Goal: Information Seeking & Learning: Learn about a topic

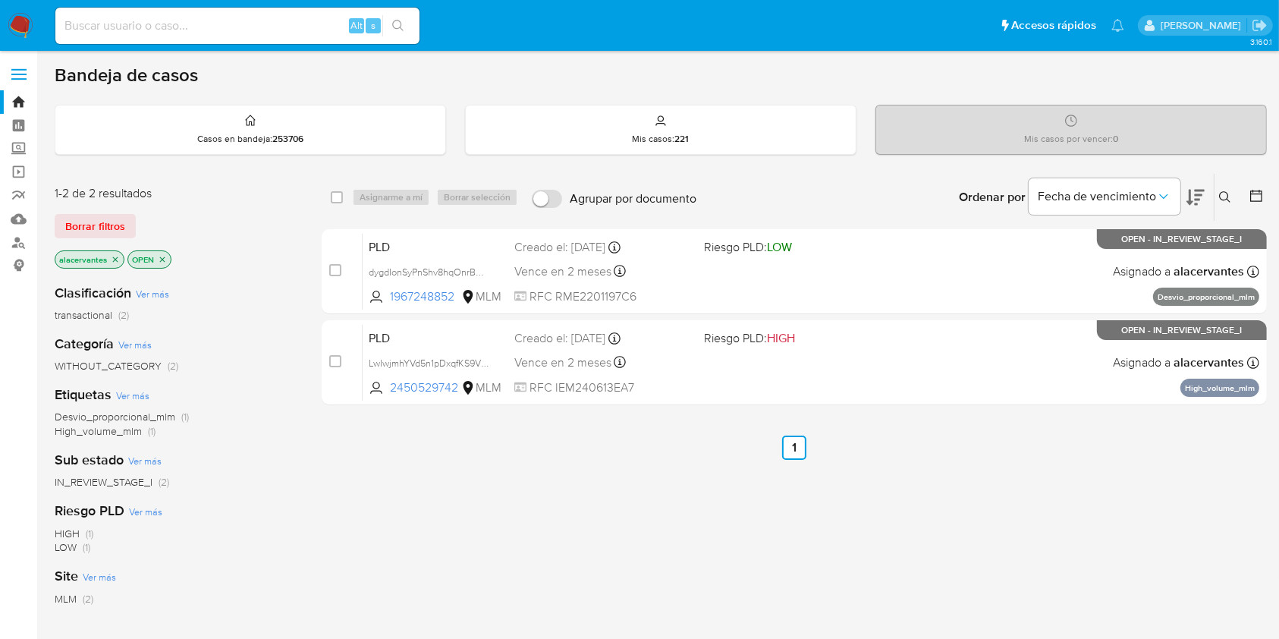
click at [232, 27] on input at bounding box center [237, 26] width 364 height 20
paste input "31056803"
type input "31056803"
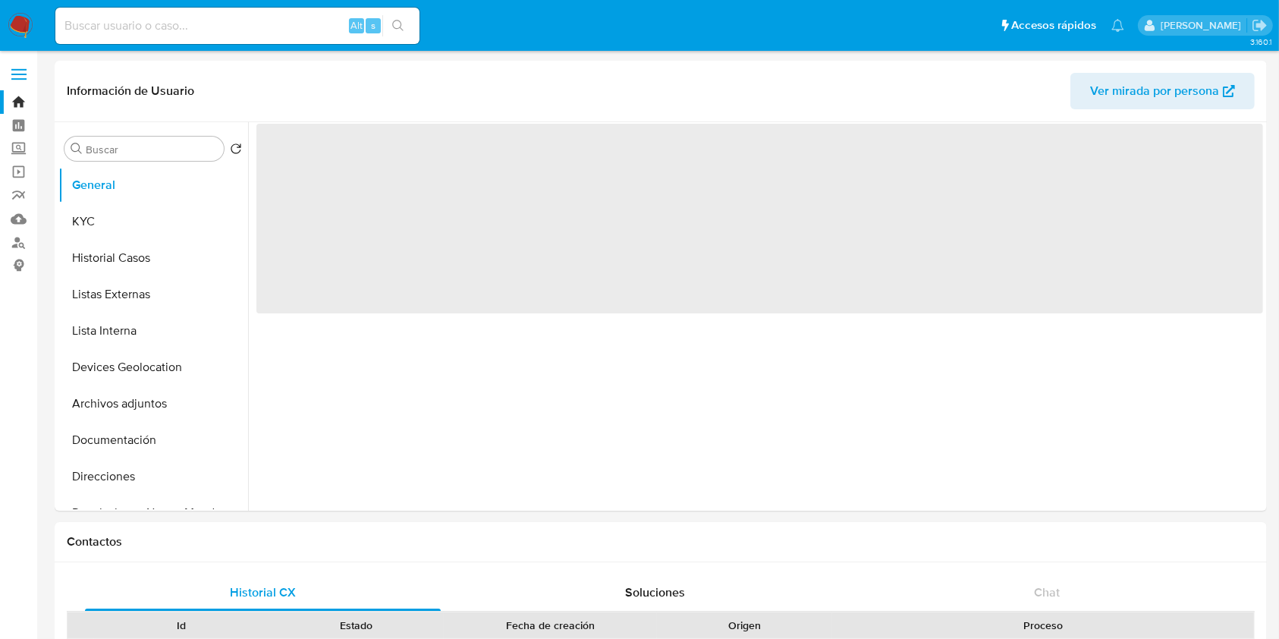
select select "10"
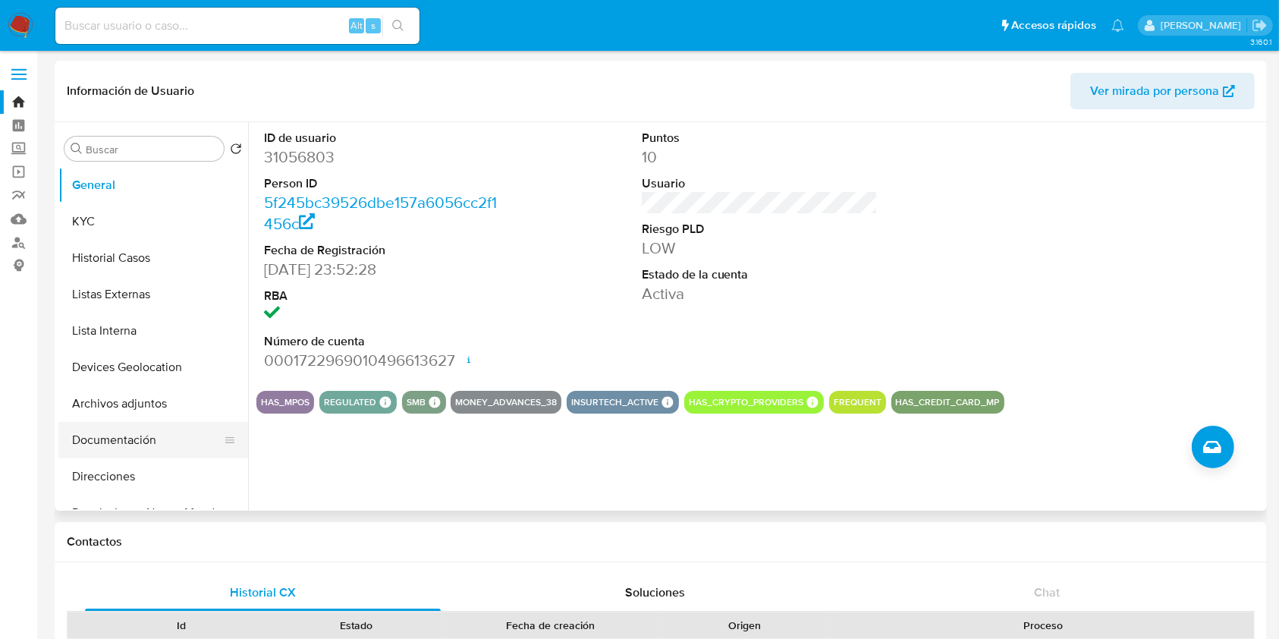
click at [110, 452] on button "Documentación" at bounding box center [147, 440] width 178 height 36
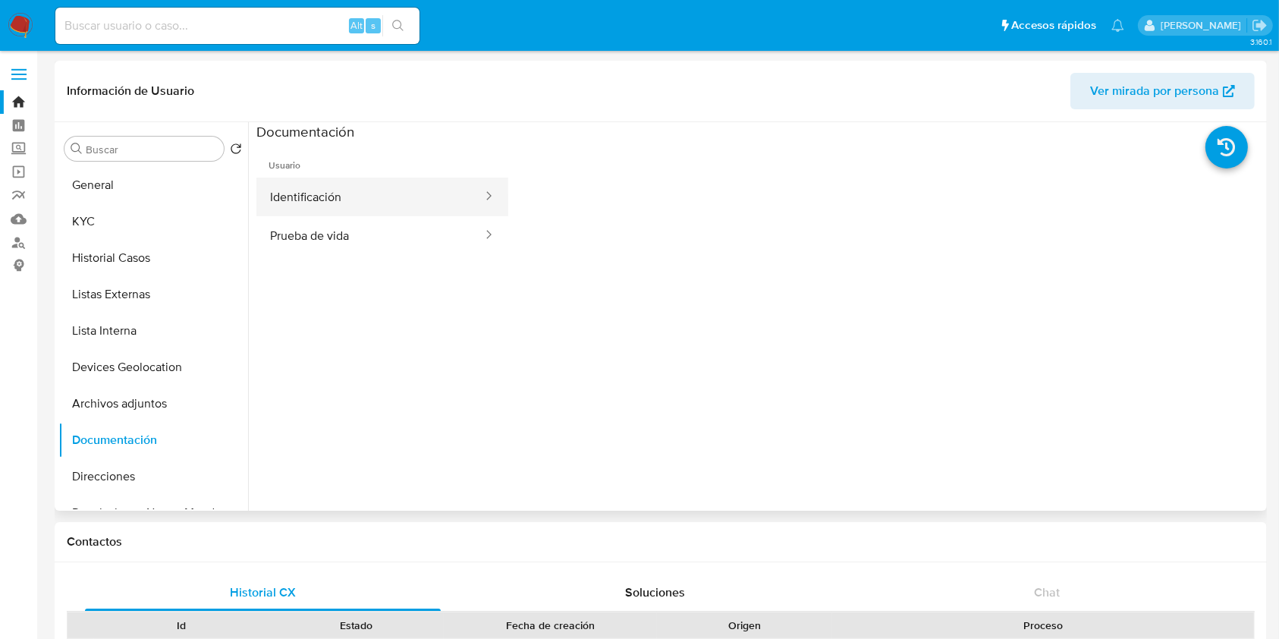
click at [338, 197] on button "Identificación" at bounding box center [370, 197] width 228 height 39
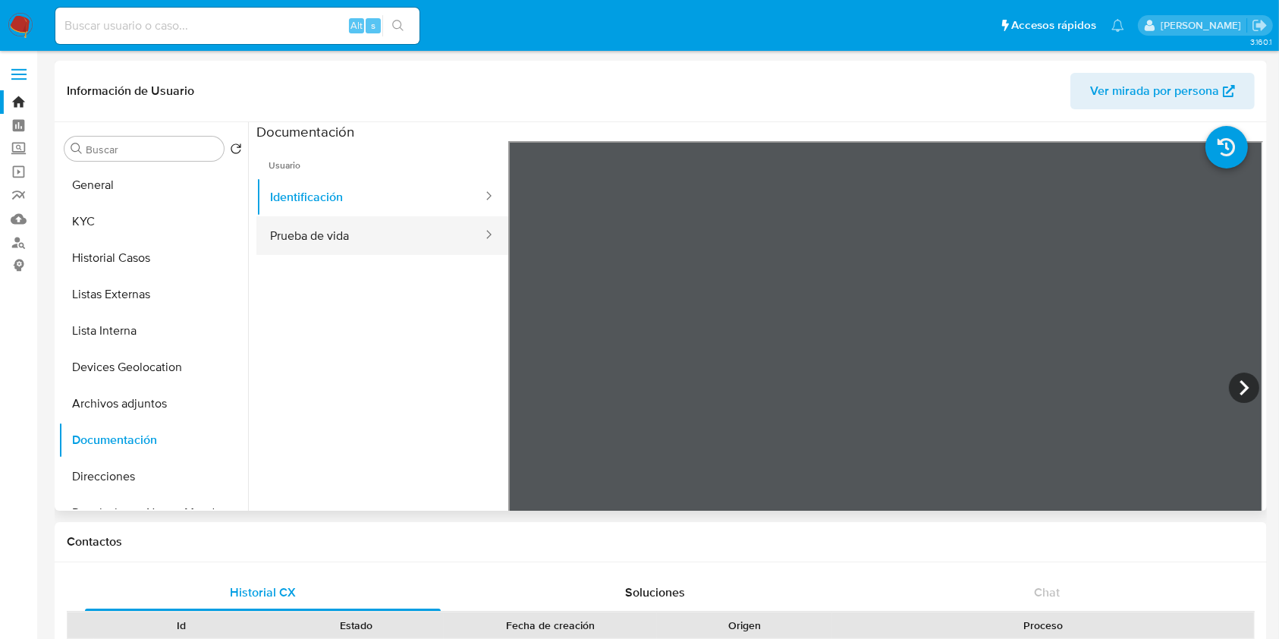
click at [297, 247] on button "Prueba de vida" at bounding box center [370, 235] width 228 height 39
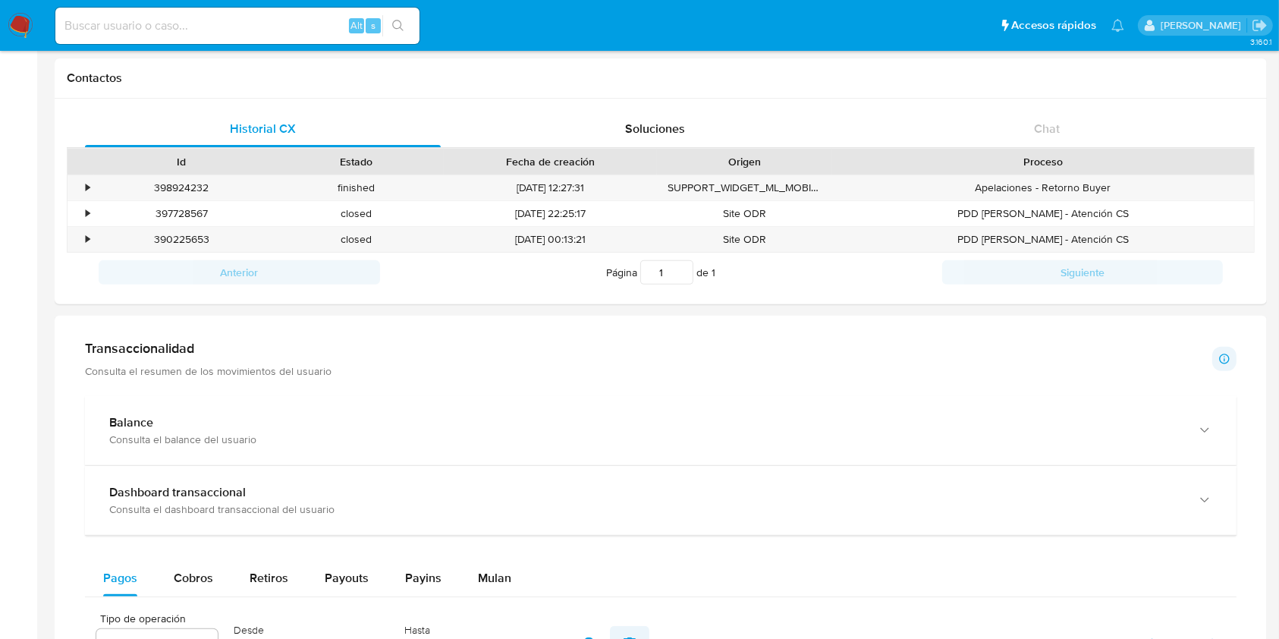
scroll to position [607, 0]
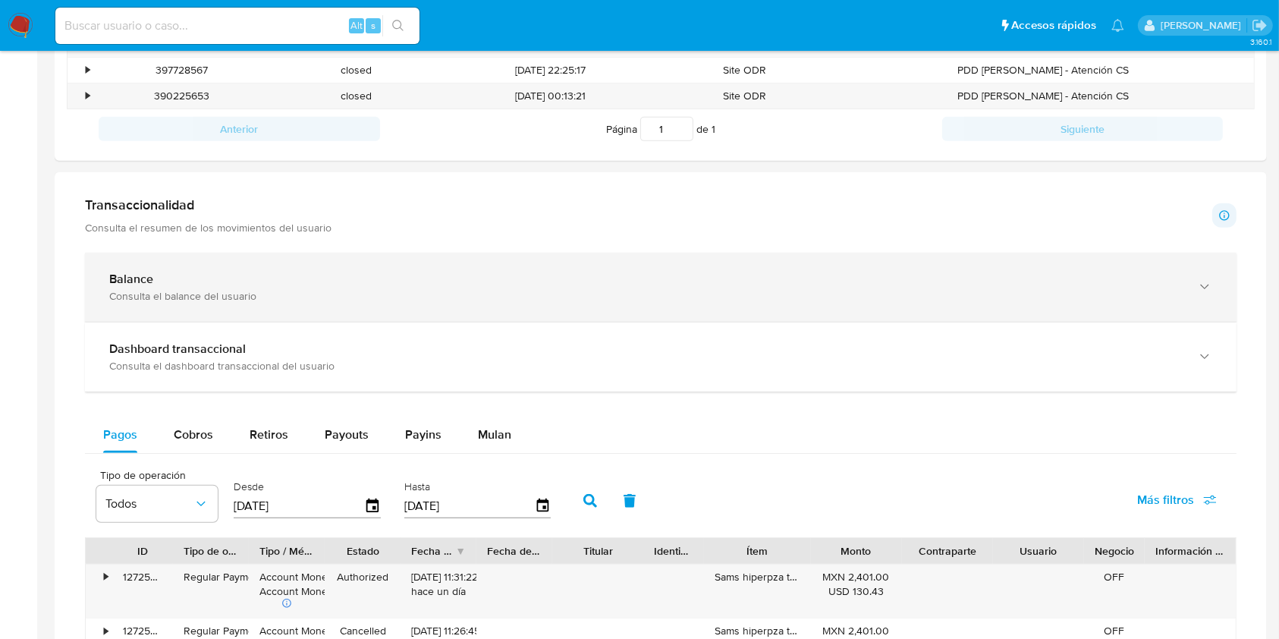
click at [423, 277] on div "Balance" at bounding box center [645, 279] width 1073 height 15
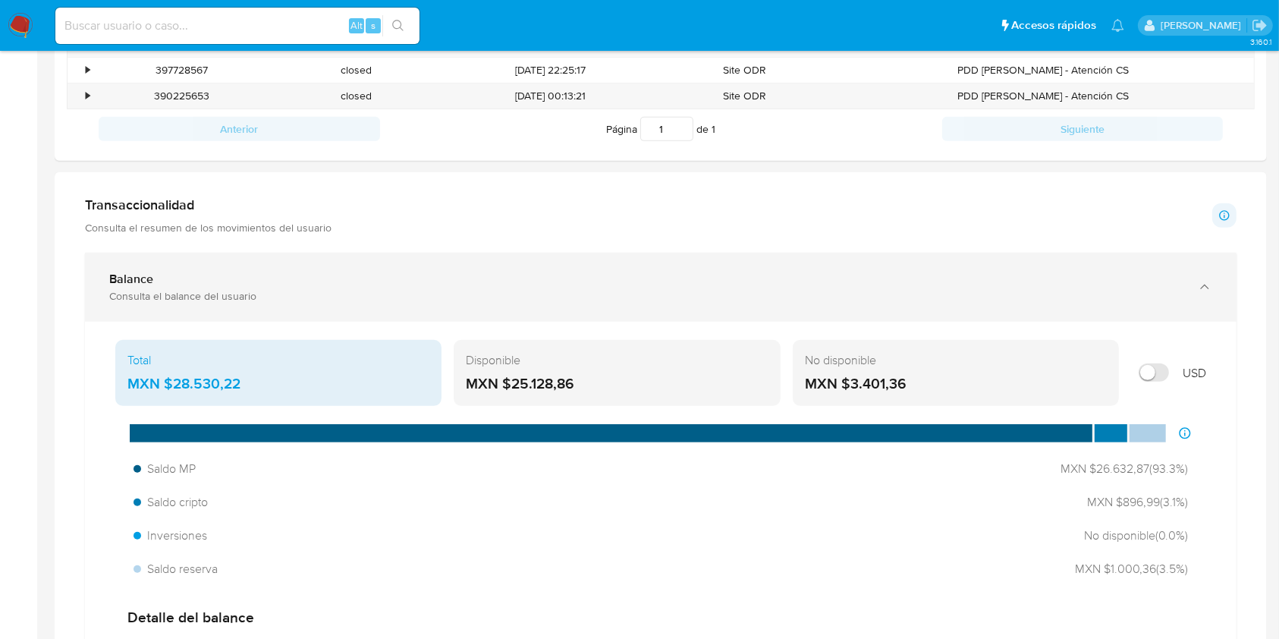
click at [539, 287] on div "Balance Consulta el balance del usuario" at bounding box center [645, 287] width 1073 height 31
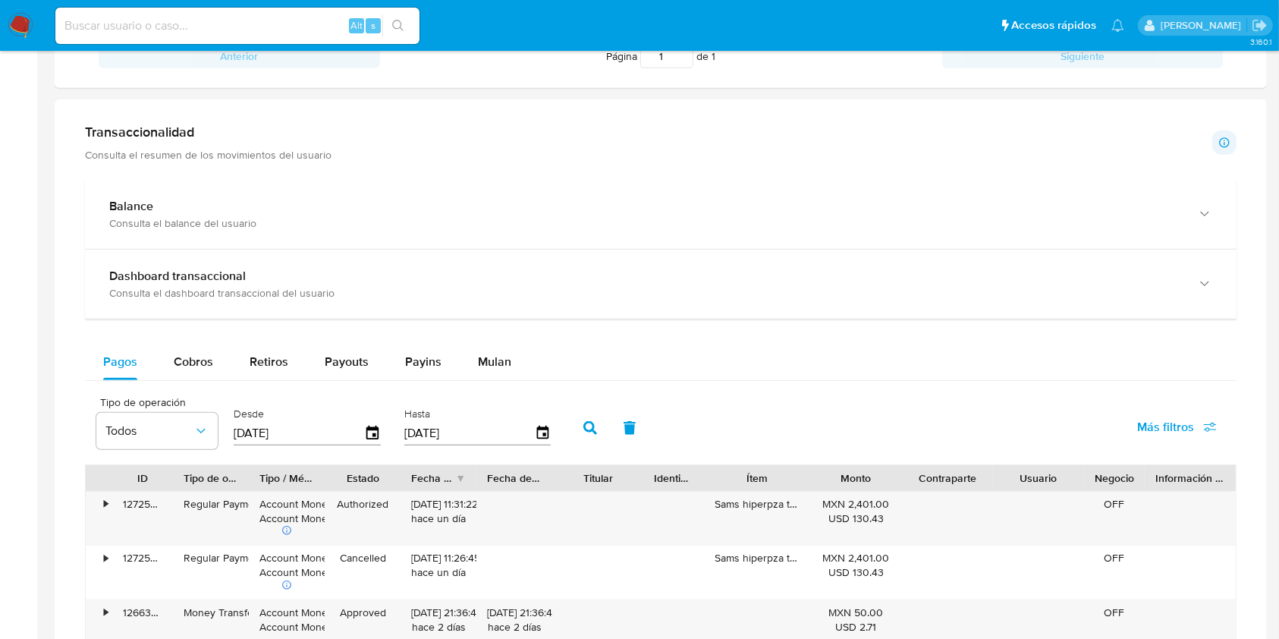
scroll to position [708, 0]
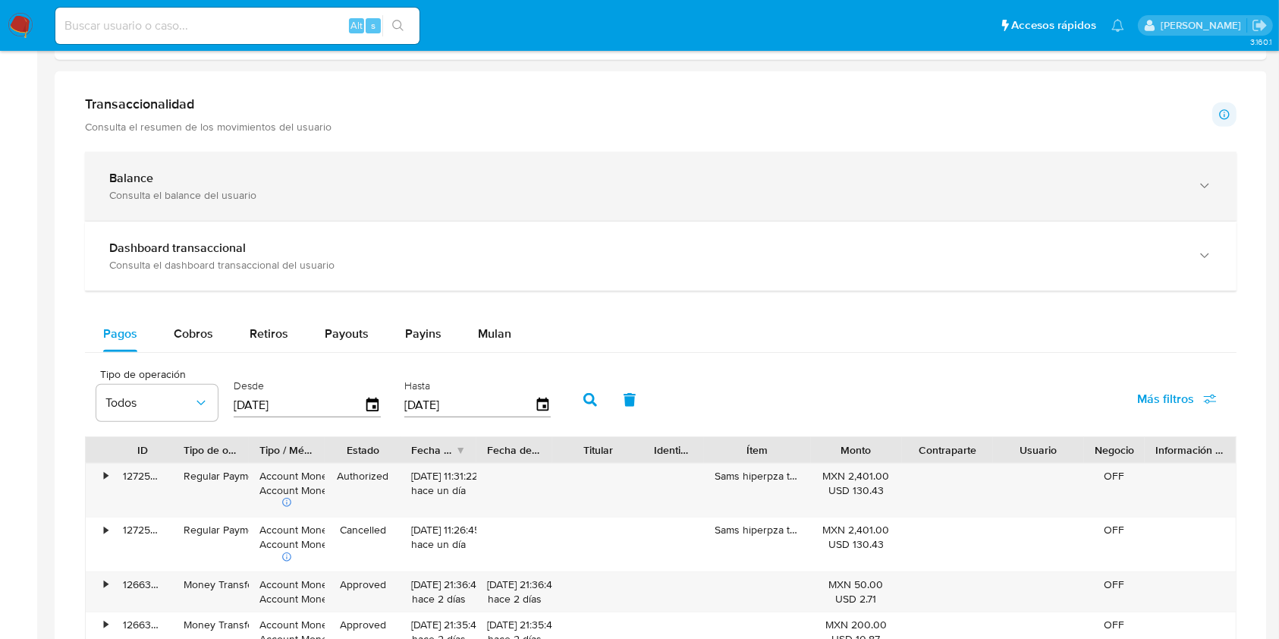
click at [508, 219] on div "Balance Consulta el balance del usuario" at bounding box center [661, 186] width 1152 height 69
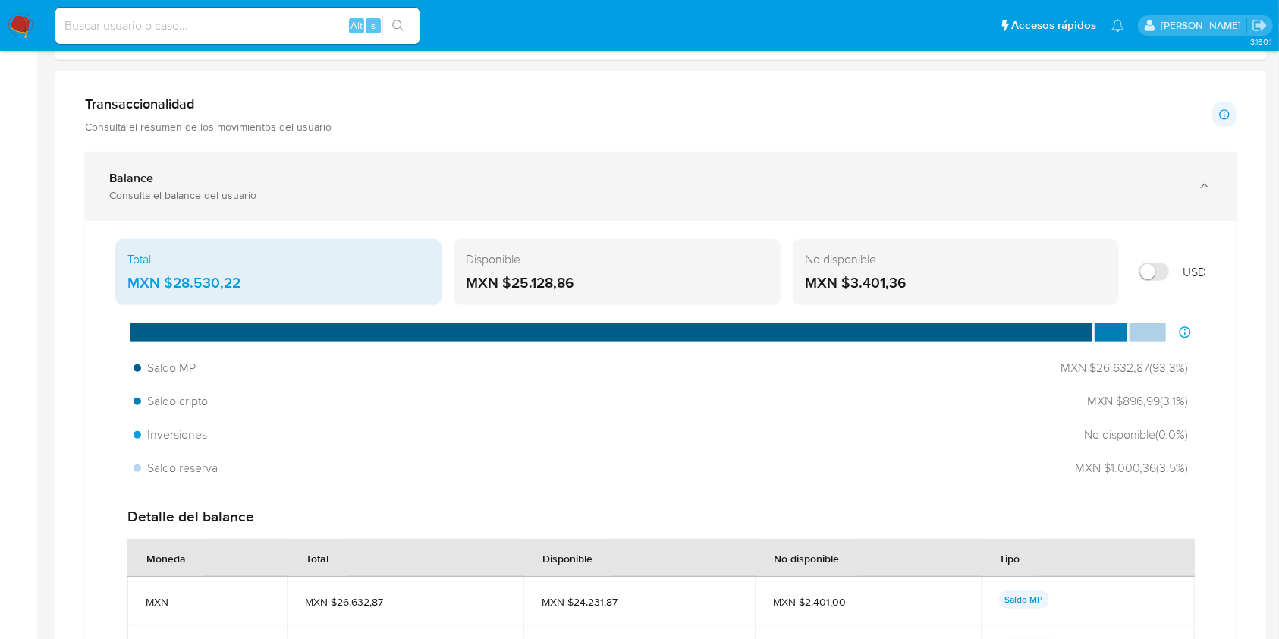
click at [512, 171] on div "Balance" at bounding box center [645, 178] width 1073 height 15
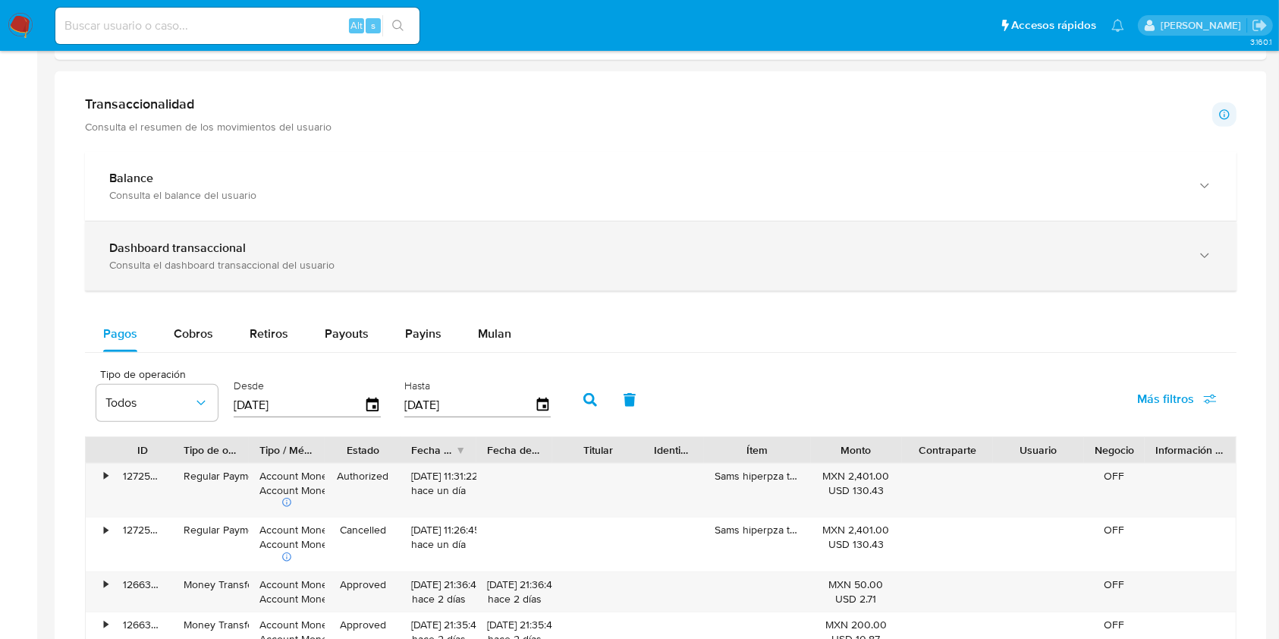
click at [498, 276] on div "Dashboard transaccional Consulta el dashboard transaccional del usuario" at bounding box center [661, 256] width 1152 height 69
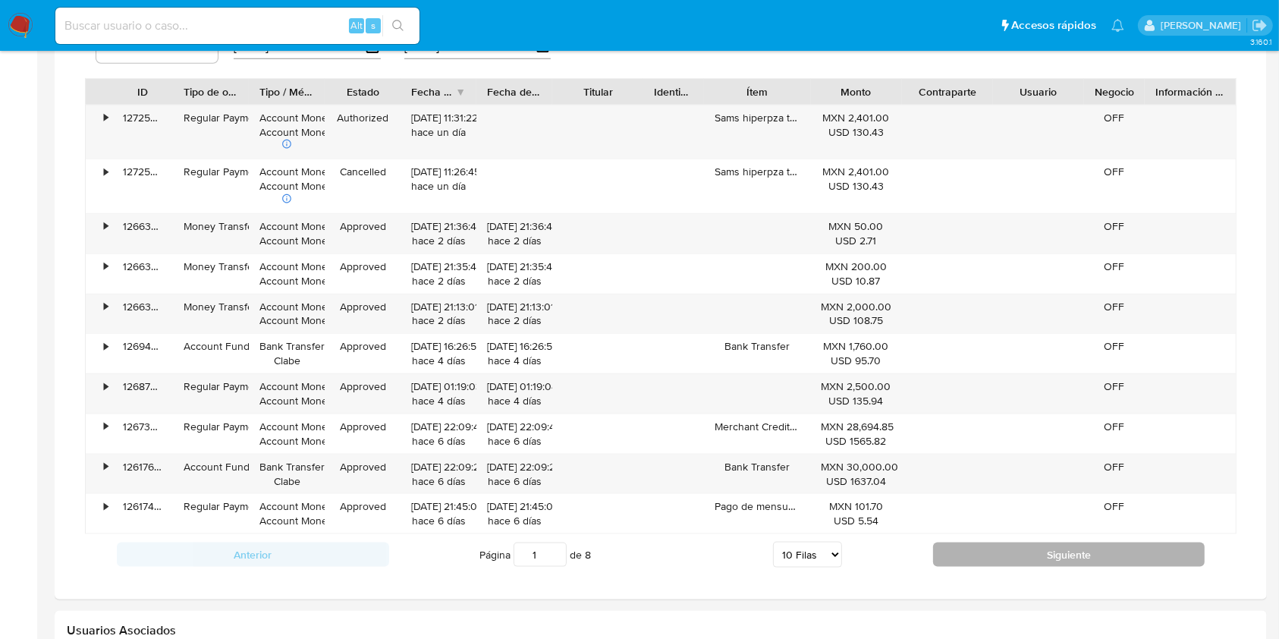
scroll to position [1821, 0]
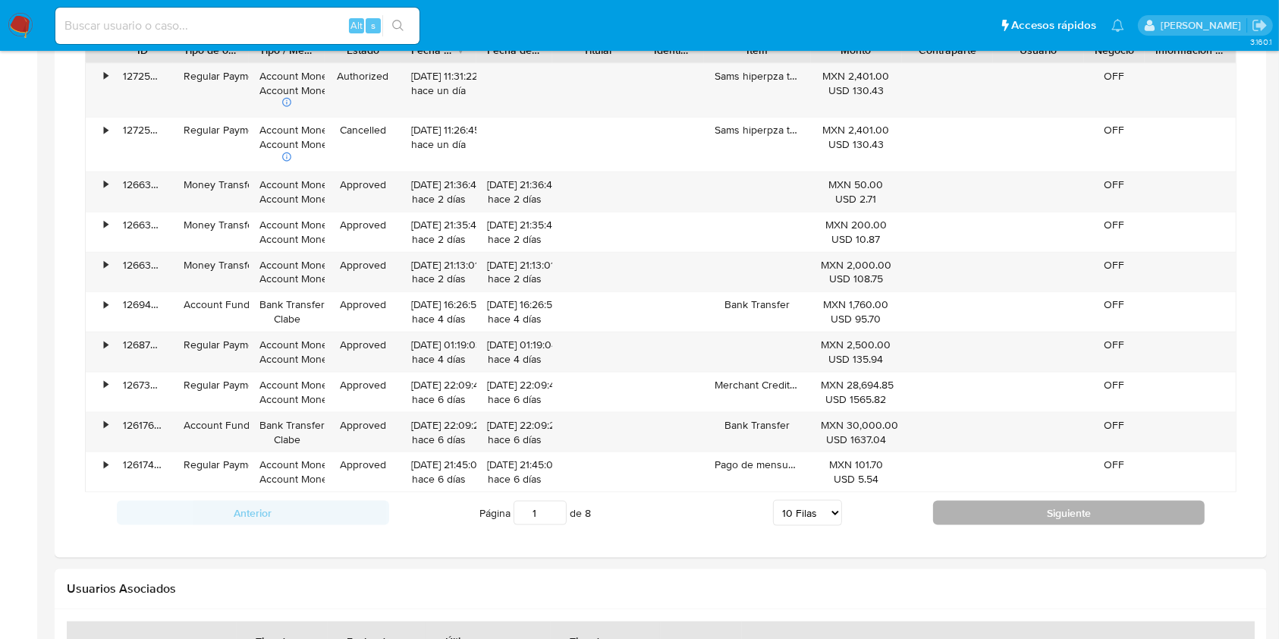
click at [976, 501] on button "Siguiente" at bounding box center [1069, 513] width 272 height 24
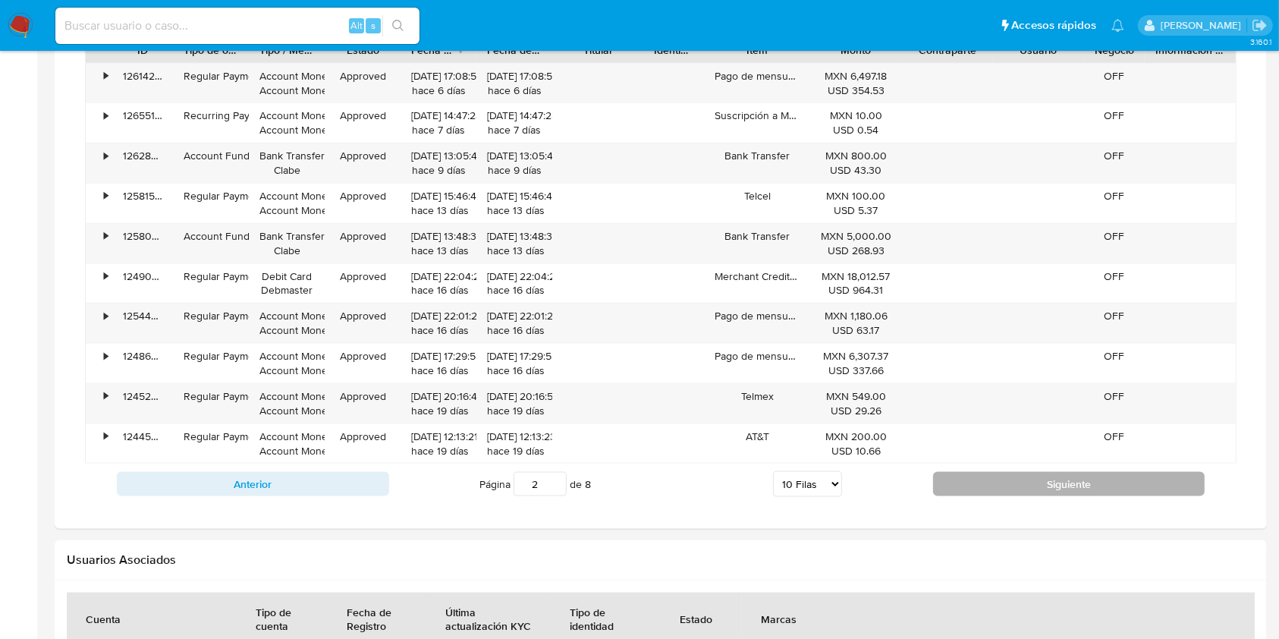
click at [993, 486] on button "Siguiente" at bounding box center [1069, 484] width 272 height 24
type input "3"
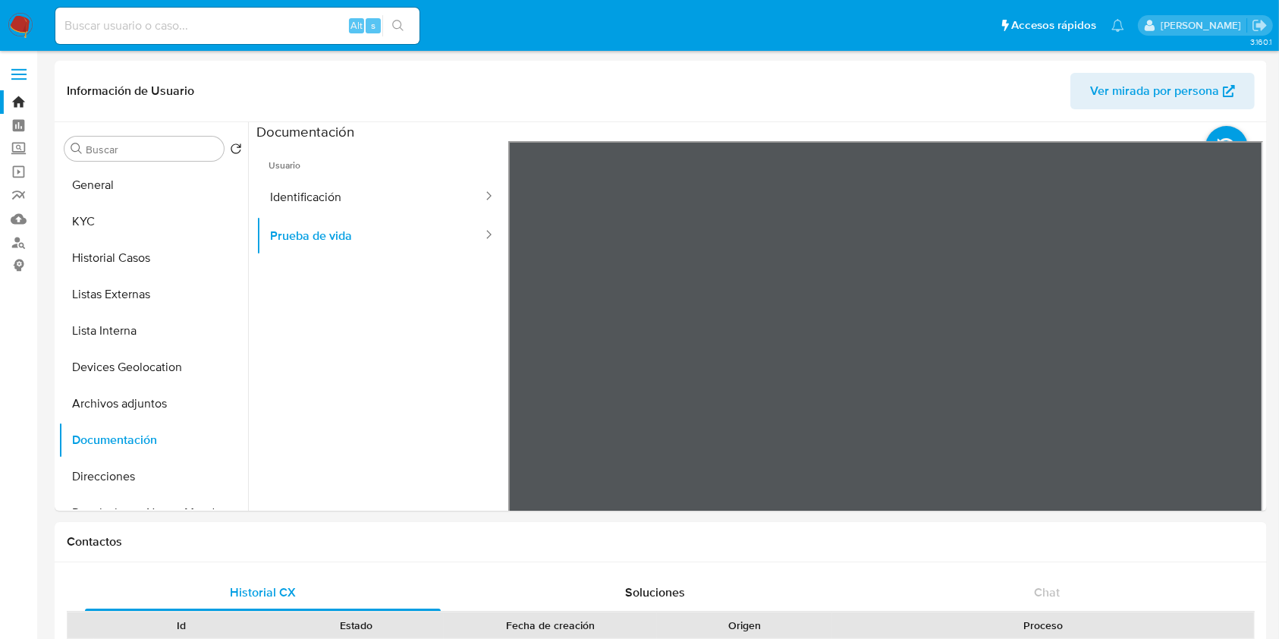
scroll to position [0, 0]
click at [76, 232] on button "KYC" at bounding box center [147, 221] width 178 height 36
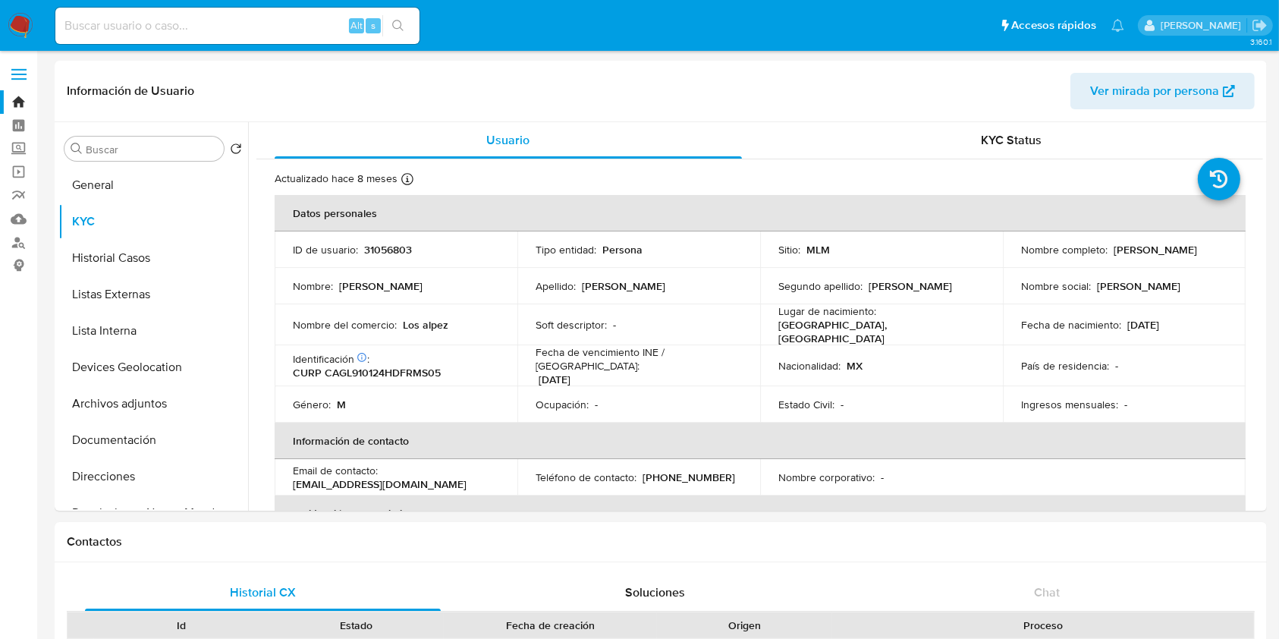
click at [235, 9] on div "Alt s" at bounding box center [237, 26] width 364 height 36
click at [269, 27] on input at bounding box center [237, 26] width 364 height 20
paste input "429137896"
type input "429137896"
click at [398, 32] on button "search-icon" at bounding box center [397, 25] width 31 height 21
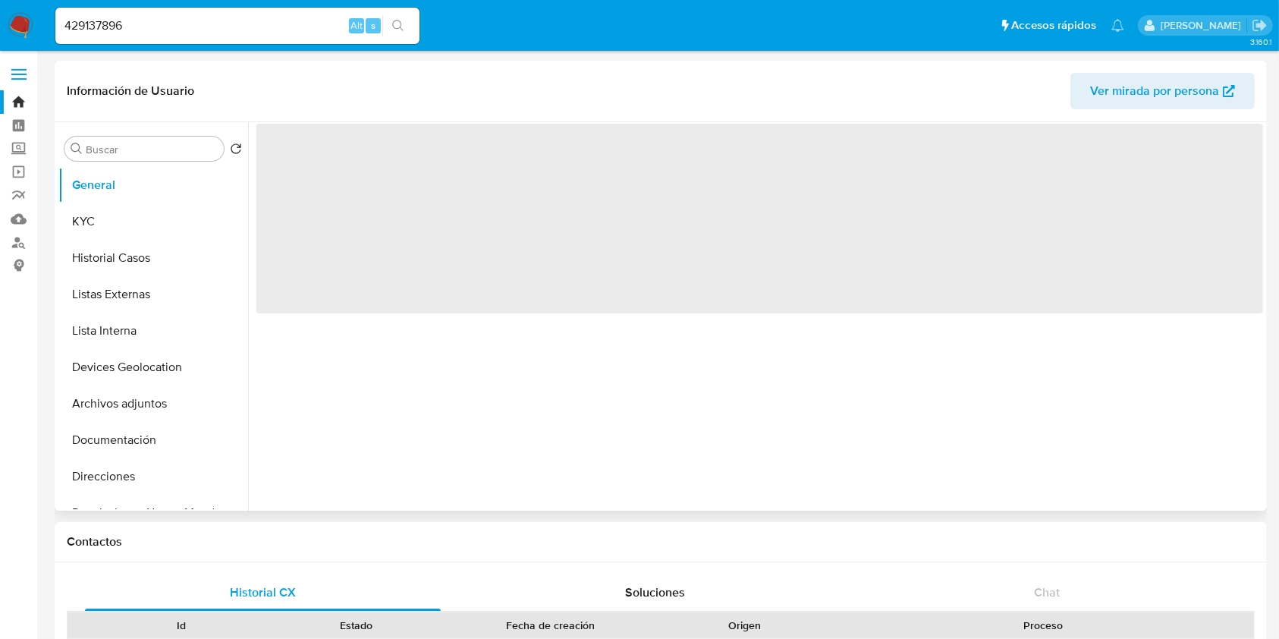
select select "10"
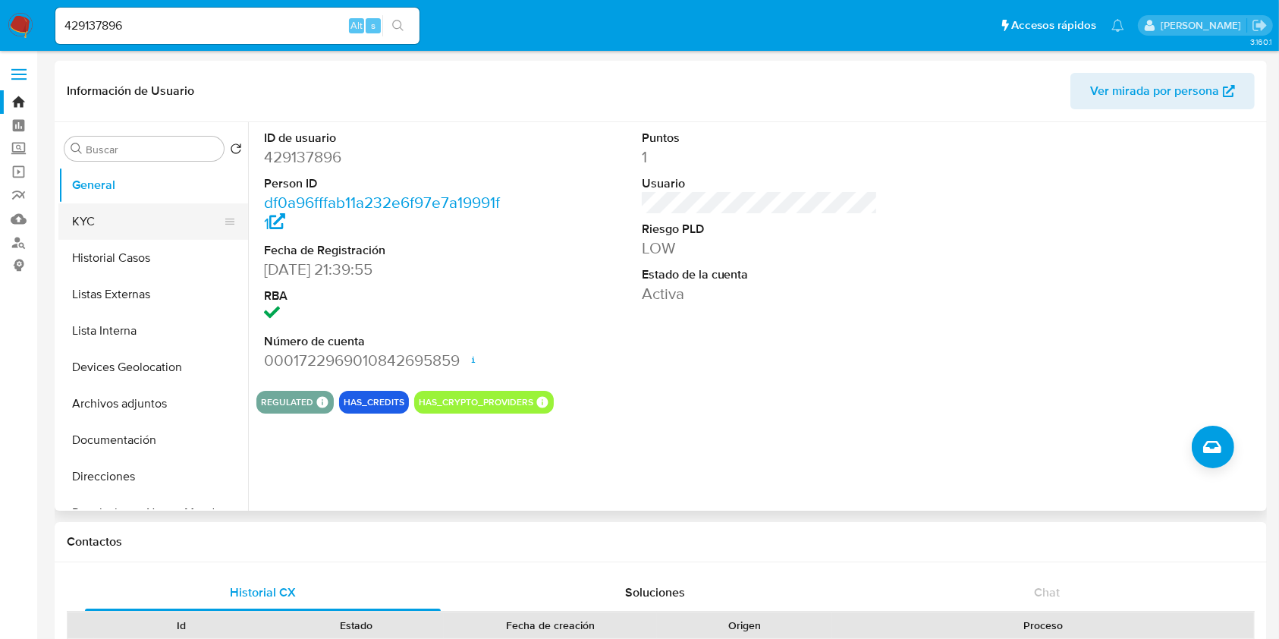
click at [140, 233] on button "KYC" at bounding box center [147, 221] width 178 height 36
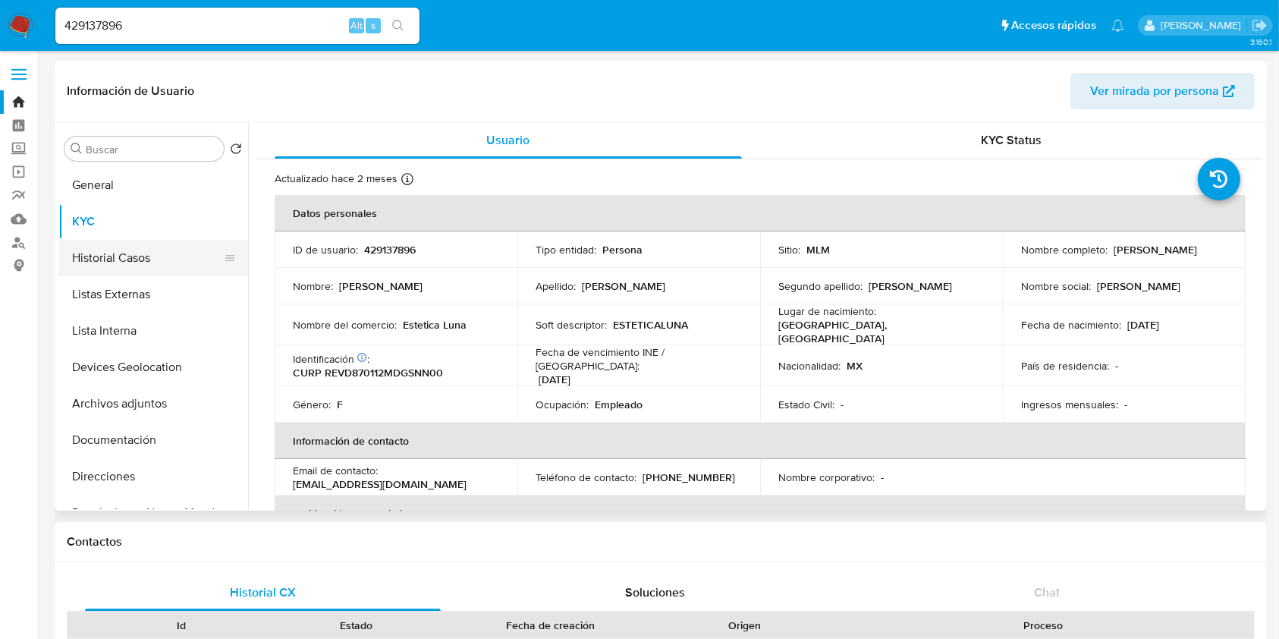
click at [133, 252] on button "Historial Casos" at bounding box center [147, 258] width 178 height 36
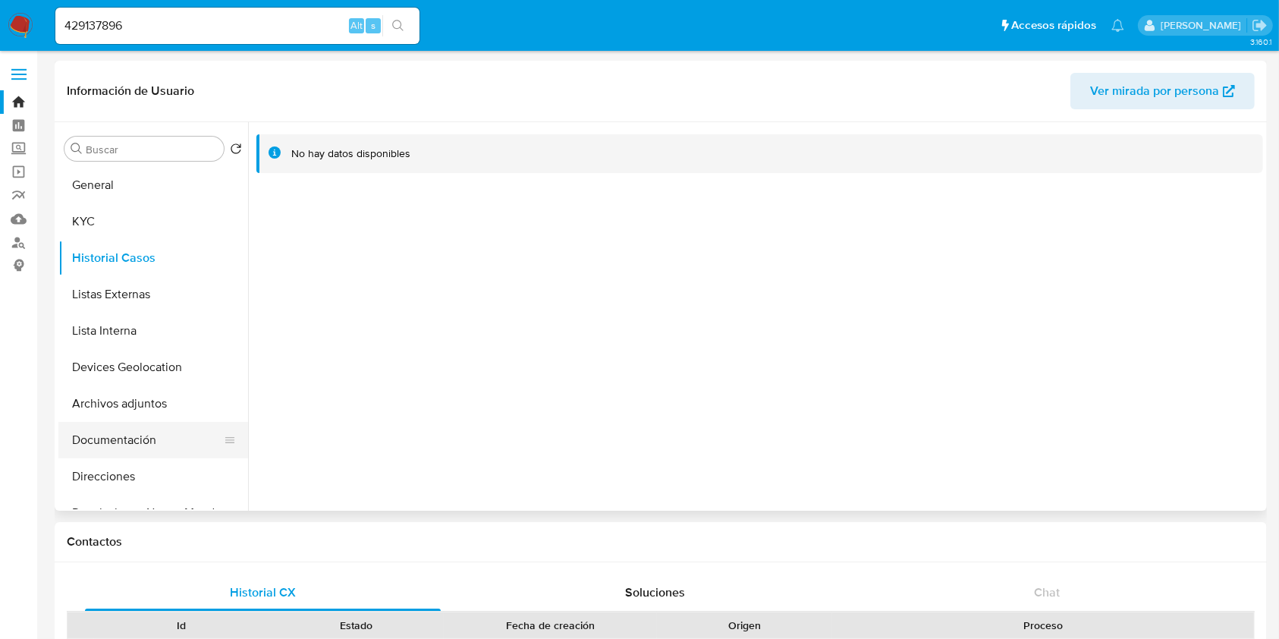
click at [152, 444] on button "Documentación" at bounding box center [147, 440] width 178 height 36
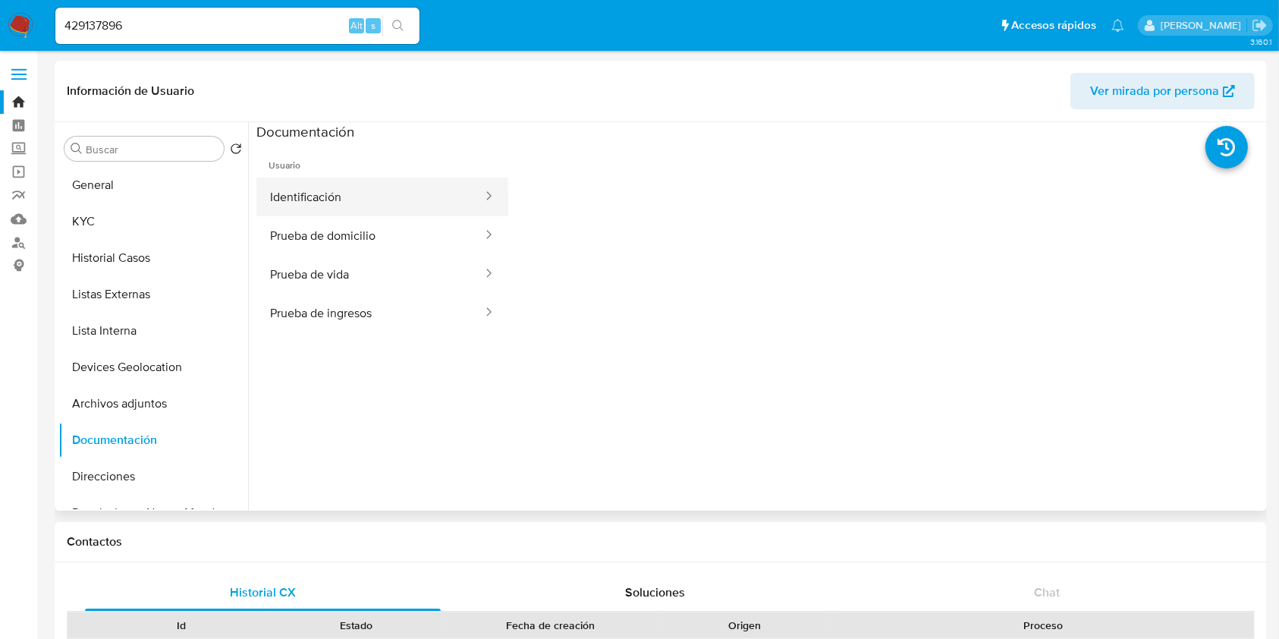
click at [438, 202] on button "Identificación" at bounding box center [370, 197] width 228 height 39
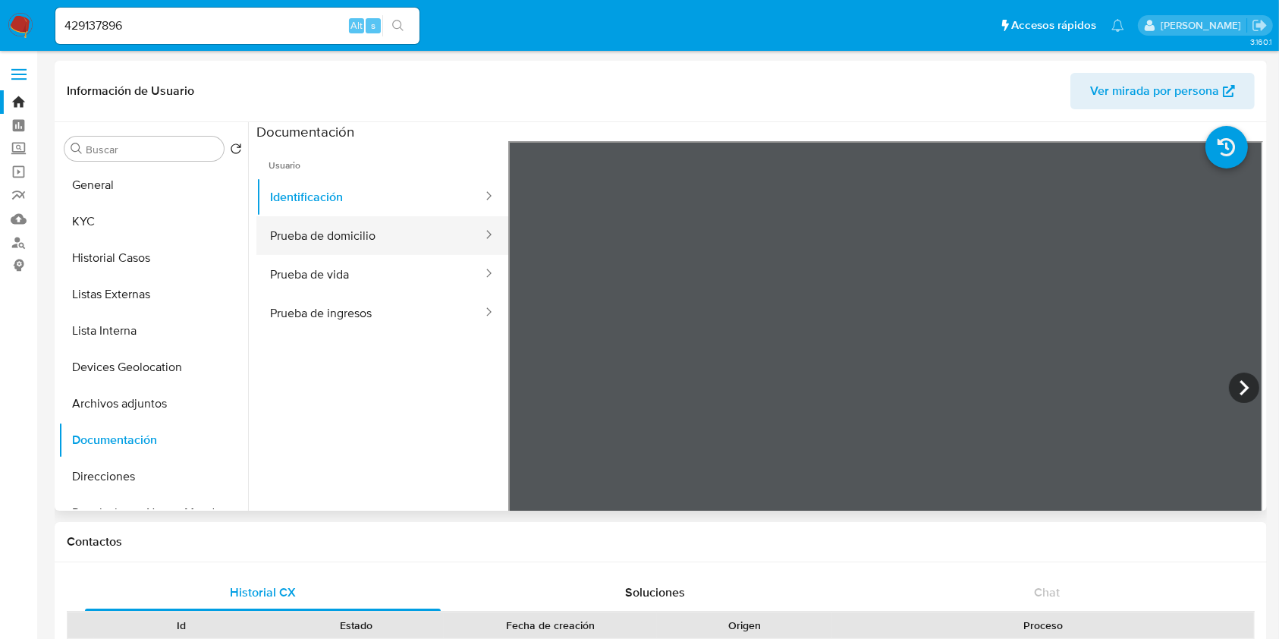
click at [370, 234] on button "Prueba de domicilio" at bounding box center [370, 235] width 228 height 39
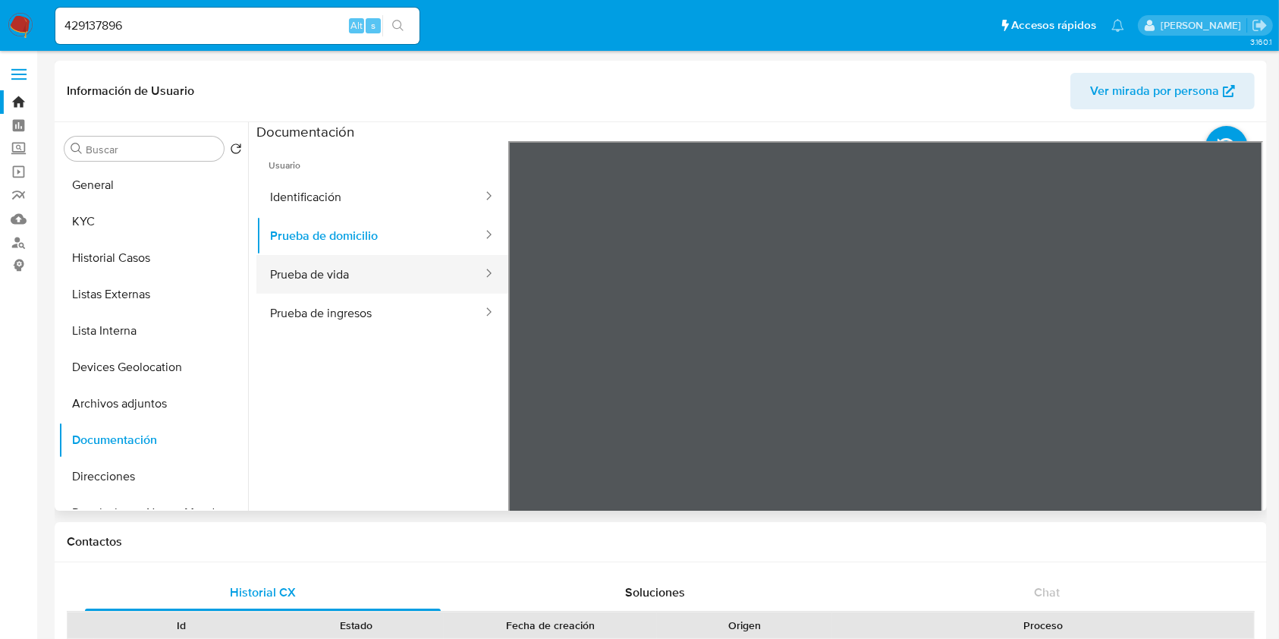
click at [472, 275] on div at bounding box center [484, 274] width 24 height 17
click at [363, 285] on button "Prueba de vida" at bounding box center [370, 274] width 228 height 39
click at [426, 312] on button "Prueba de ingresos" at bounding box center [370, 313] width 228 height 39
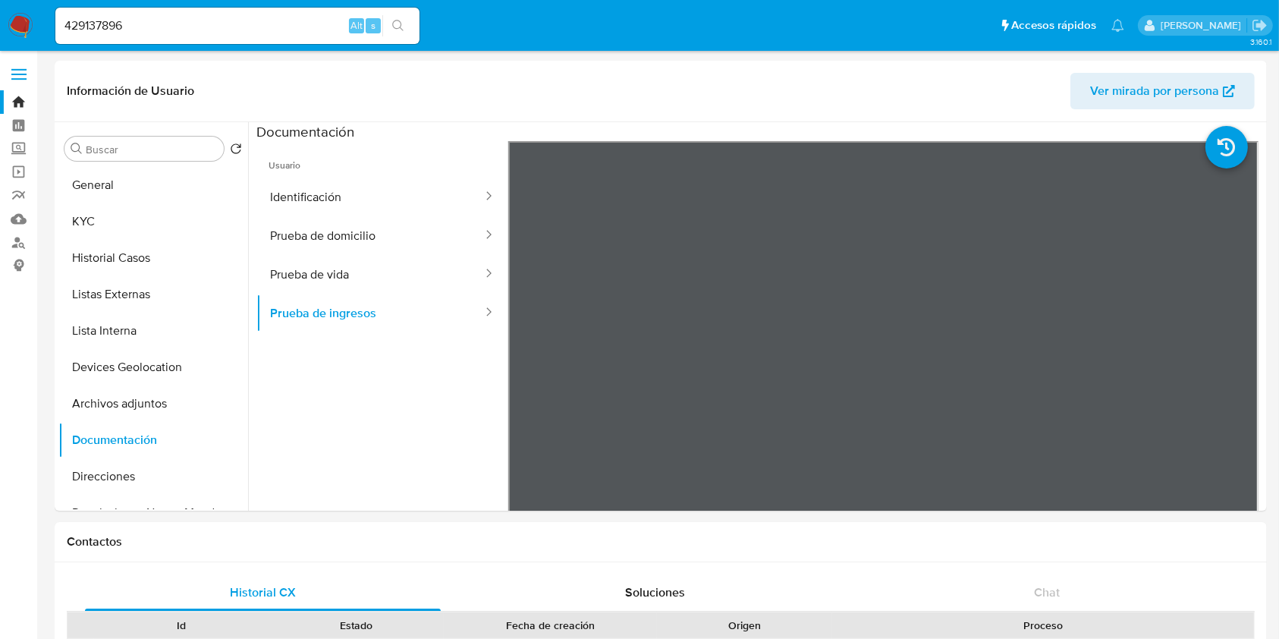
click at [223, 16] on input "429137896" at bounding box center [237, 26] width 364 height 20
paste input "705918776"
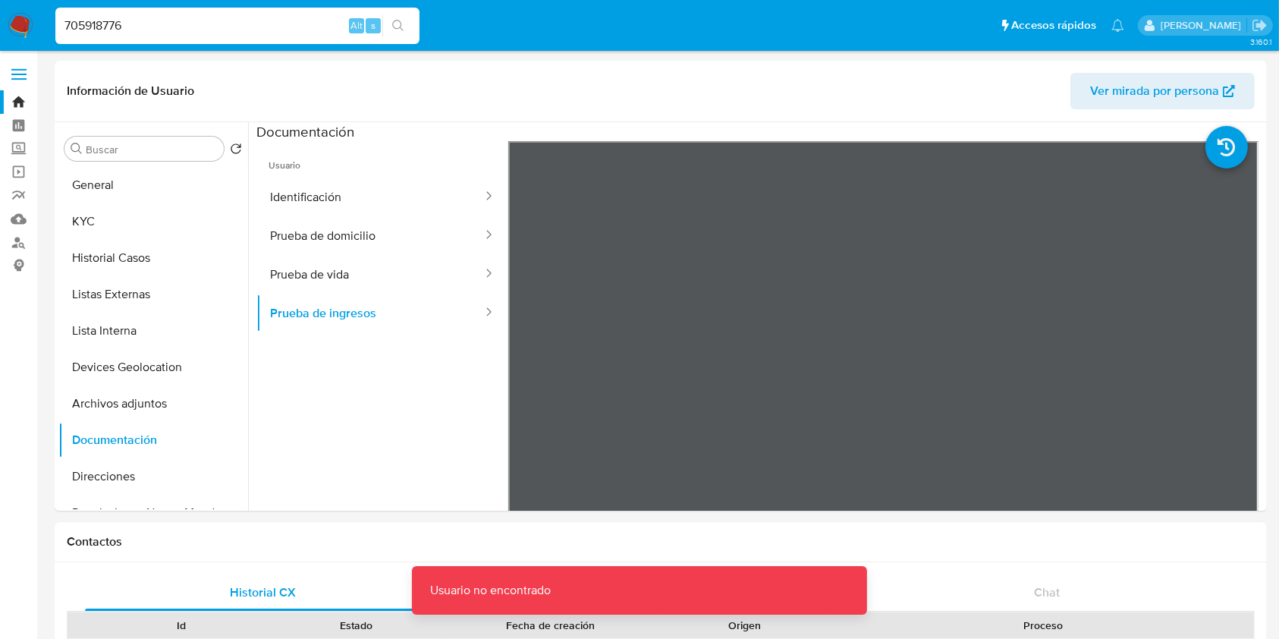
click at [221, 17] on input "705918776" at bounding box center [237, 26] width 364 height 20
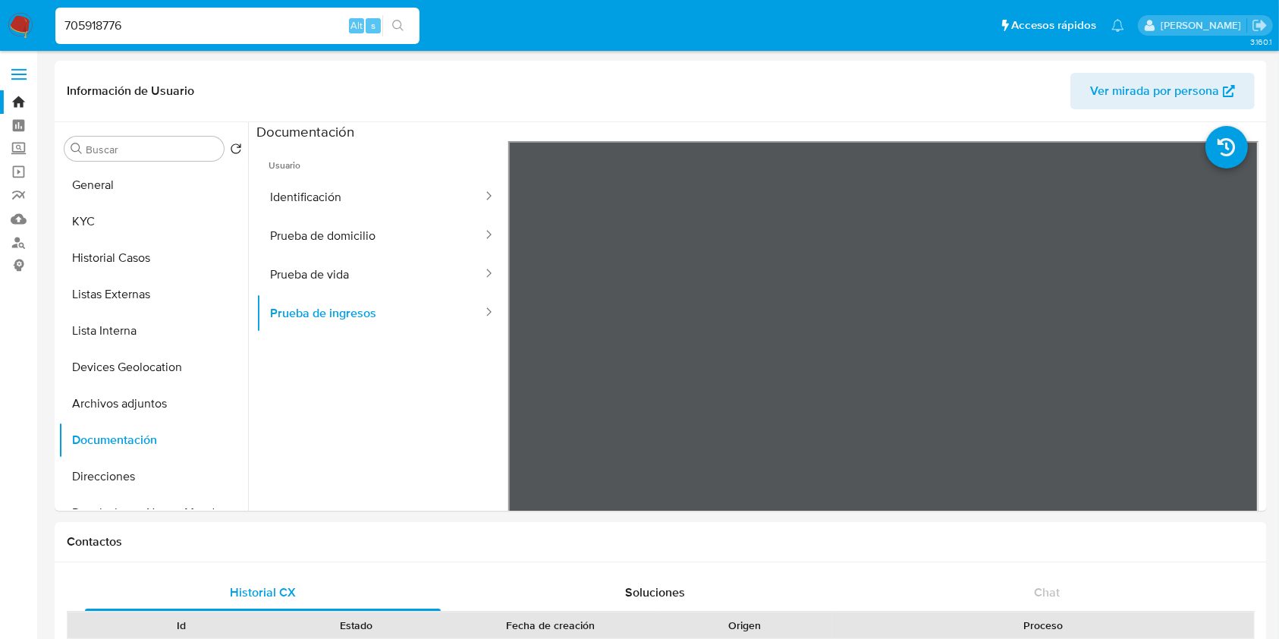
type input "705918776"
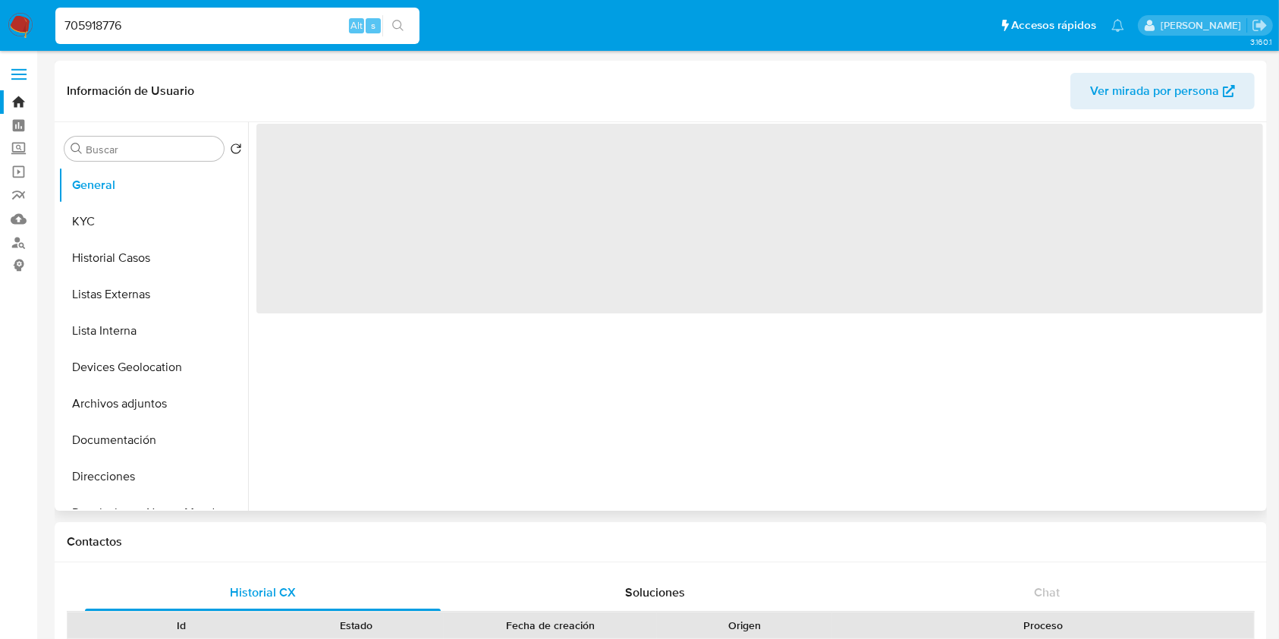
select select "10"
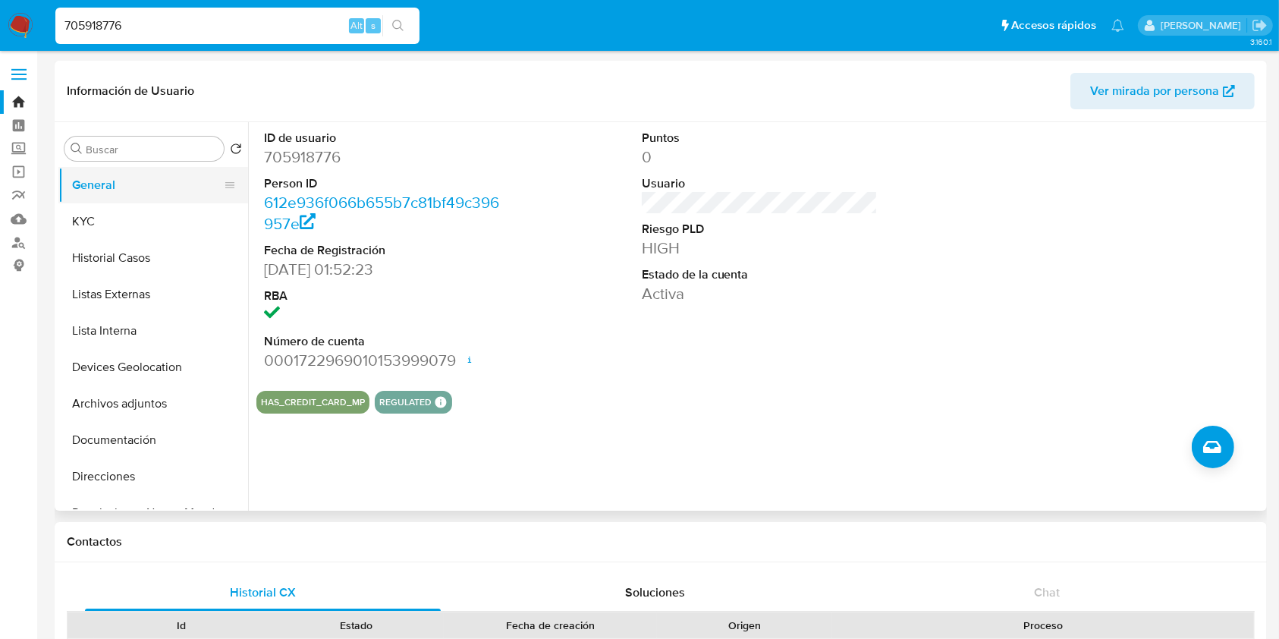
click at [110, 200] on button "General" at bounding box center [147, 185] width 178 height 36
click at [114, 238] on button "KYC" at bounding box center [147, 221] width 178 height 36
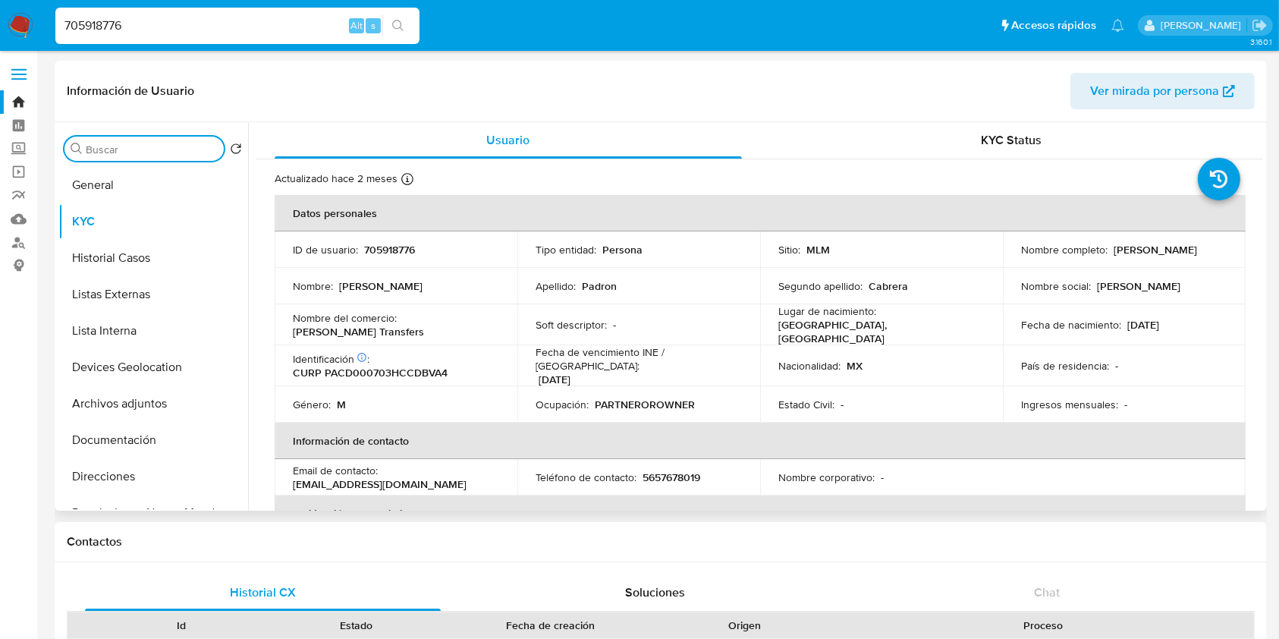
click at [86, 151] on input "Buscar" at bounding box center [152, 150] width 132 height 14
click at [123, 185] on button "General" at bounding box center [147, 185] width 178 height 36
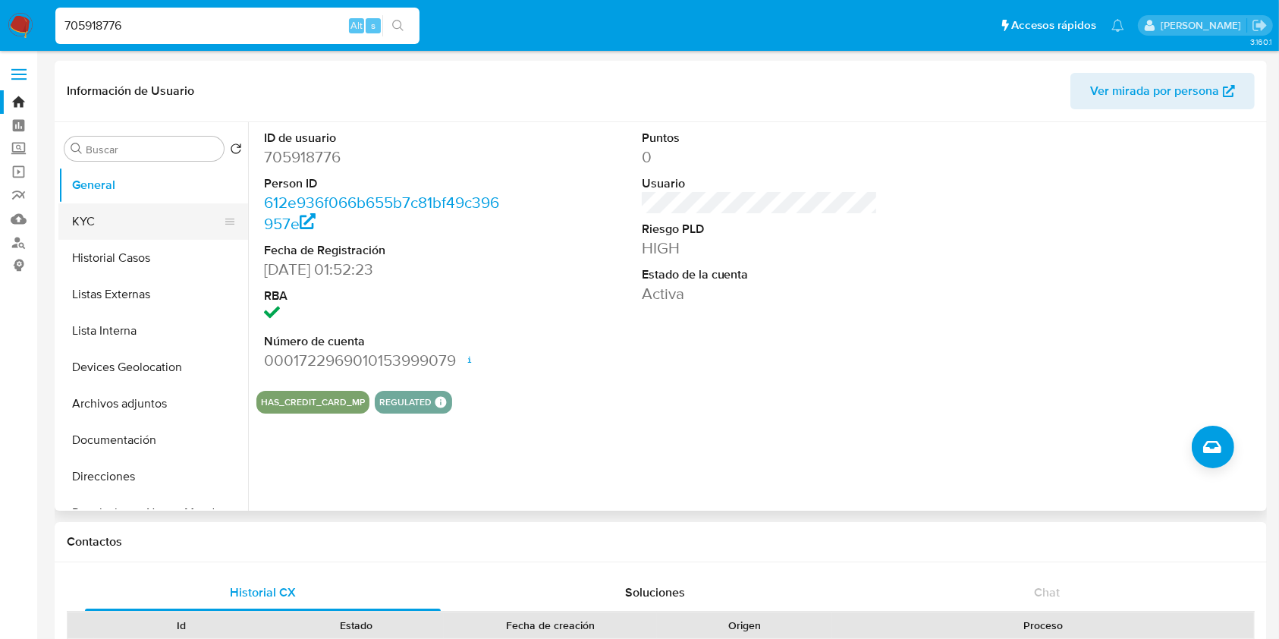
click at [138, 222] on button "KYC" at bounding box center [147, 221] width 178 height 36
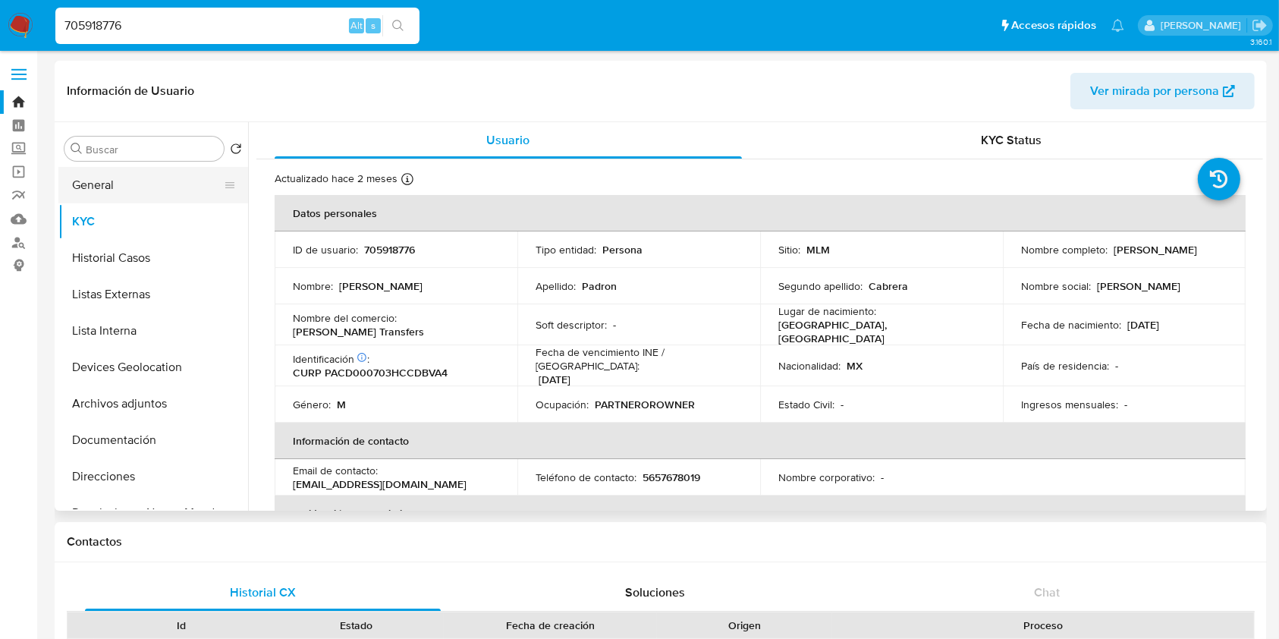
click at [126, 197] on button "General" at bounding box center [147, 185] width 178 height 36
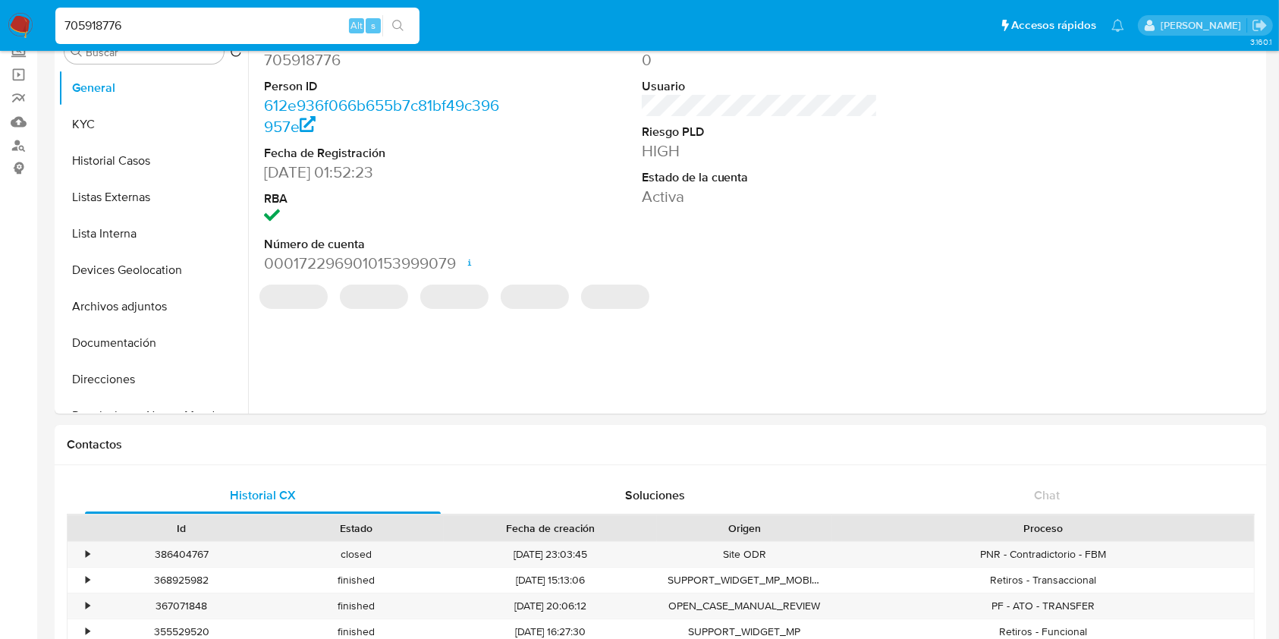
scroll to position [101, 0]
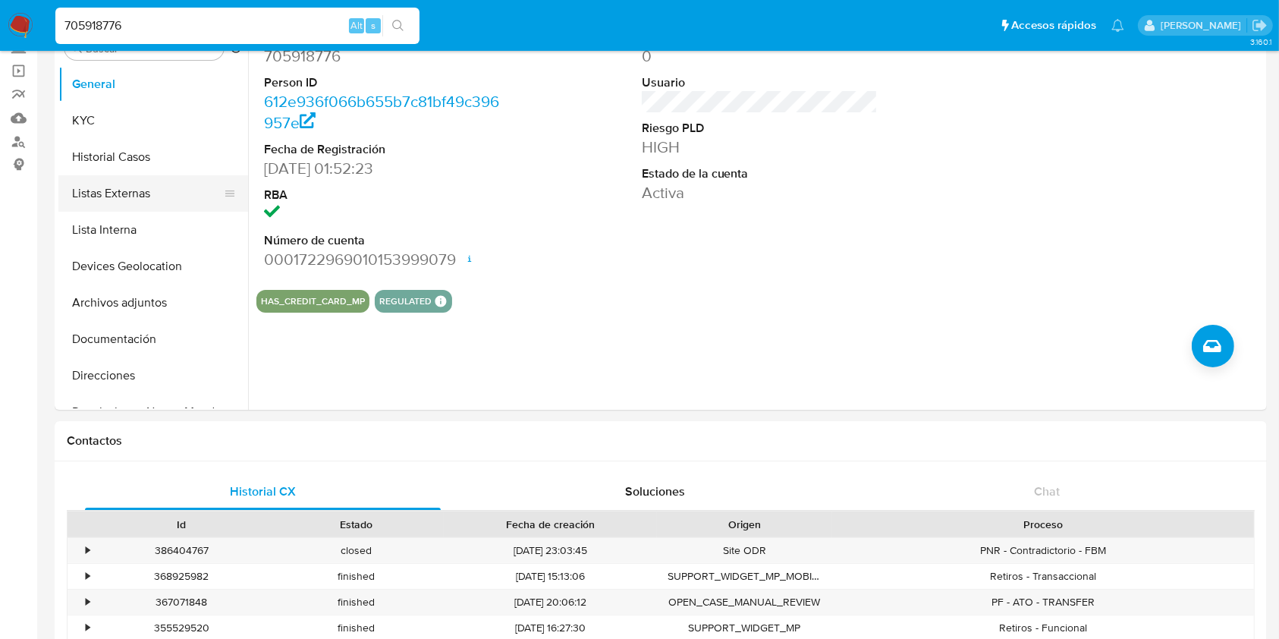
click at [158, 194] on button "Listas Externas" at bounding box center [147, 193] width 178 height 36
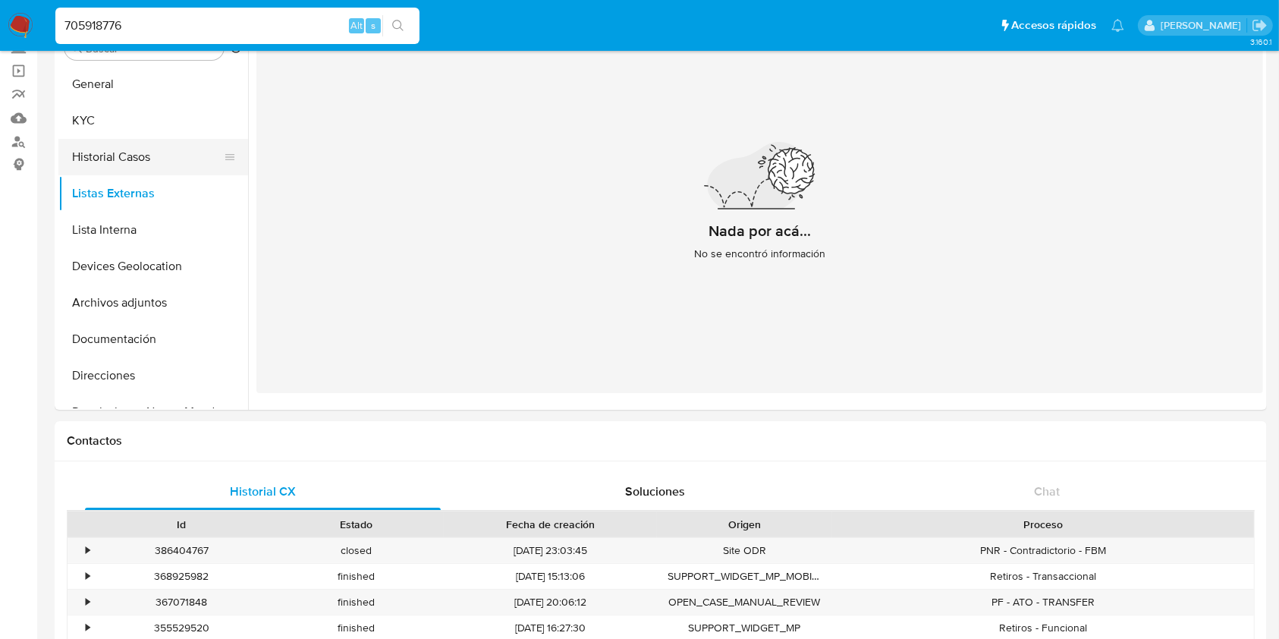
click at [130, 162] on button "Historial Casos" at bounding box center [147, 157] width 178 height 36
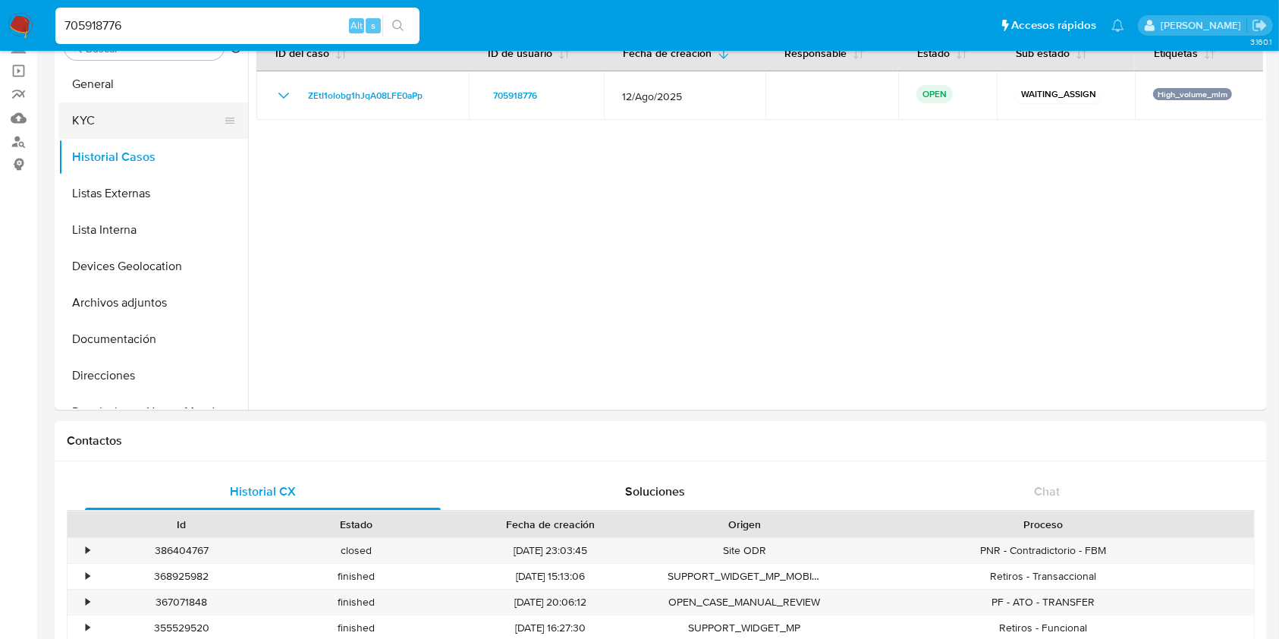
click at [117, 117] on button "KYC" at bounding box center [147, 120] width 178 height 36
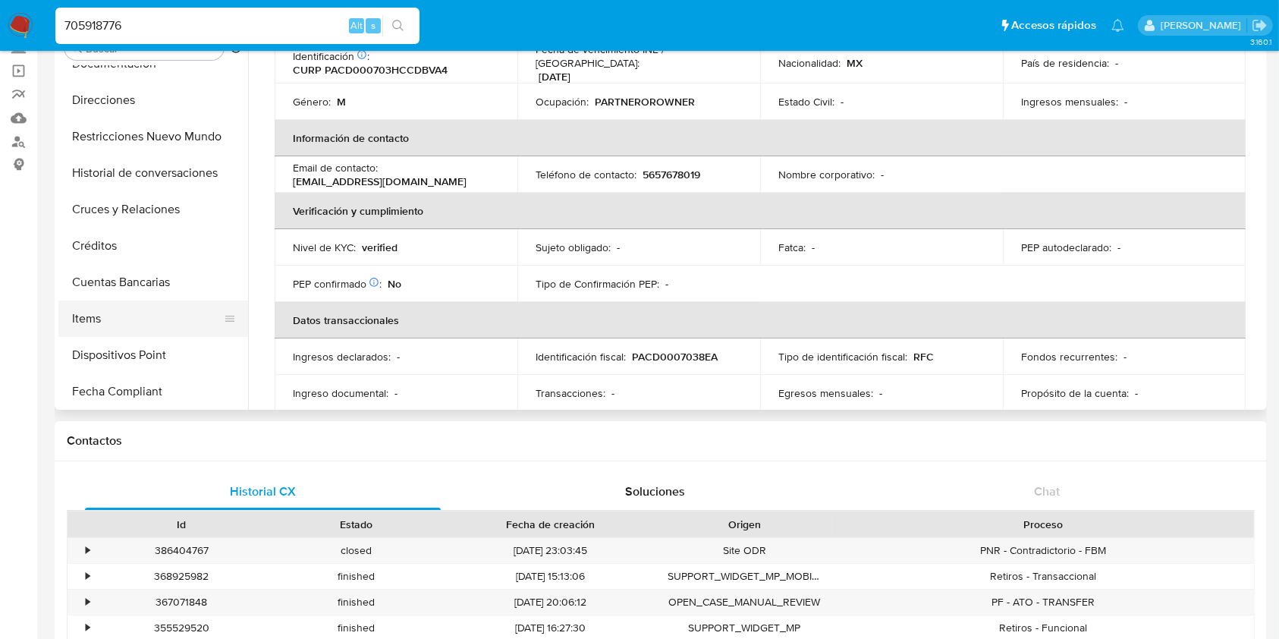
scroll to position [304, 0]
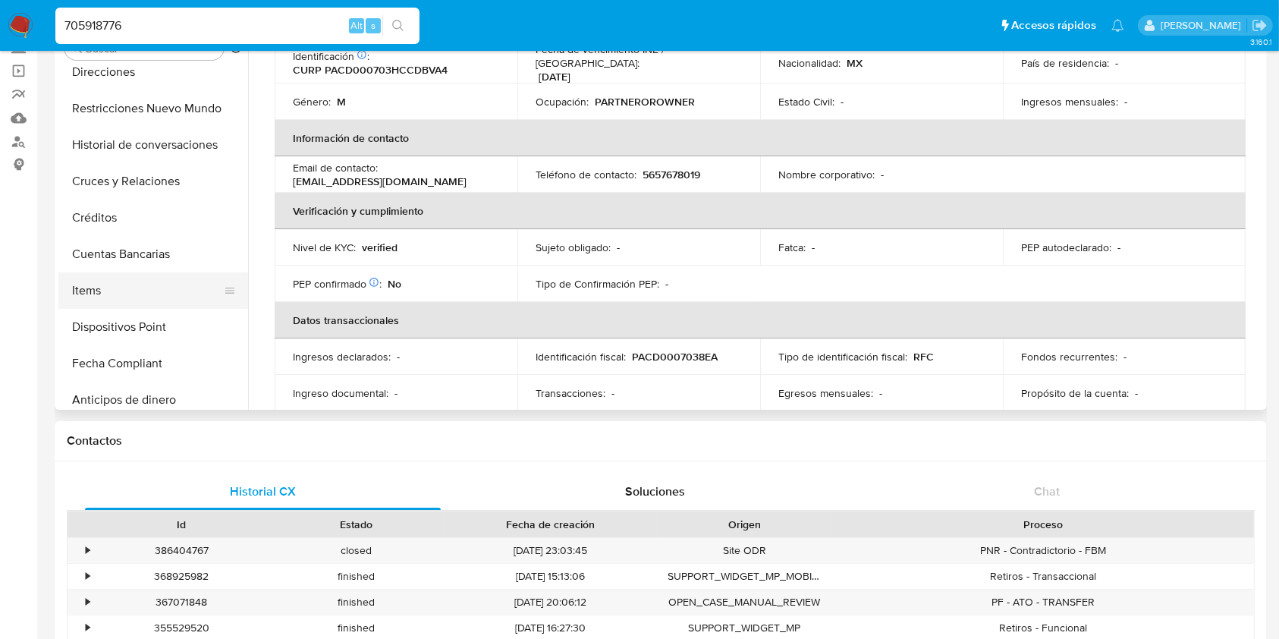
click at [139, 306] on button "Items" at bounding box center [147, 290] width 178 height 36
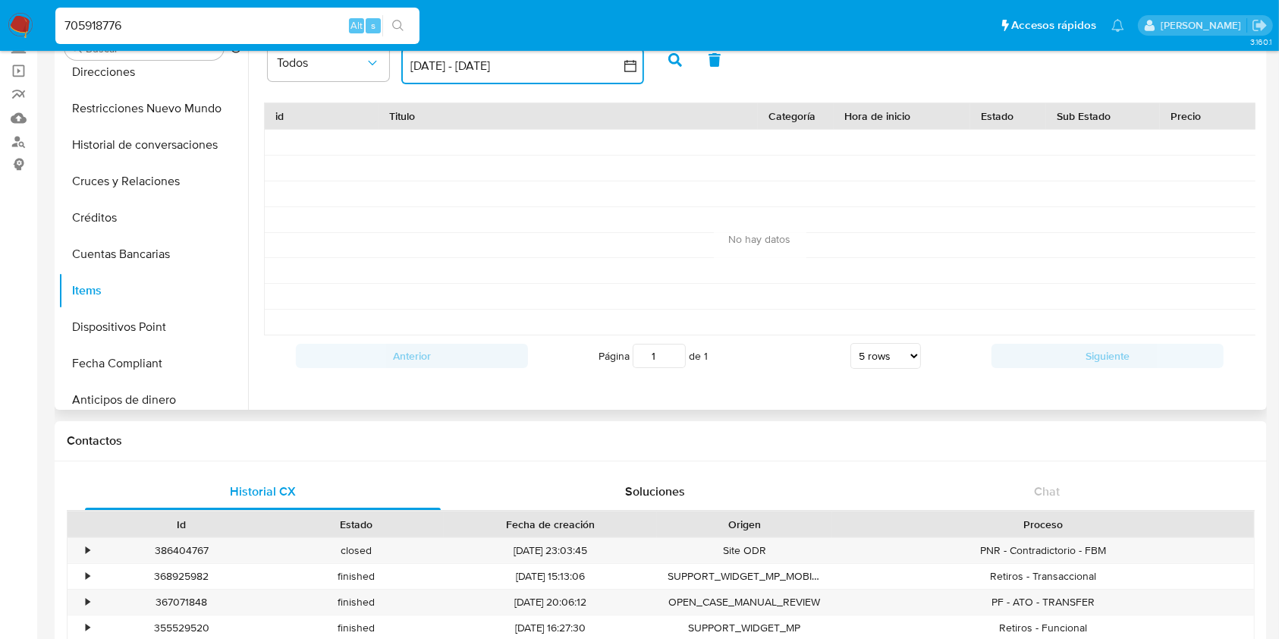
click at [503, 58] on button "25 ago 2025 - 24 sep 2025" at bounding box center [522, 66] width 243 height 36
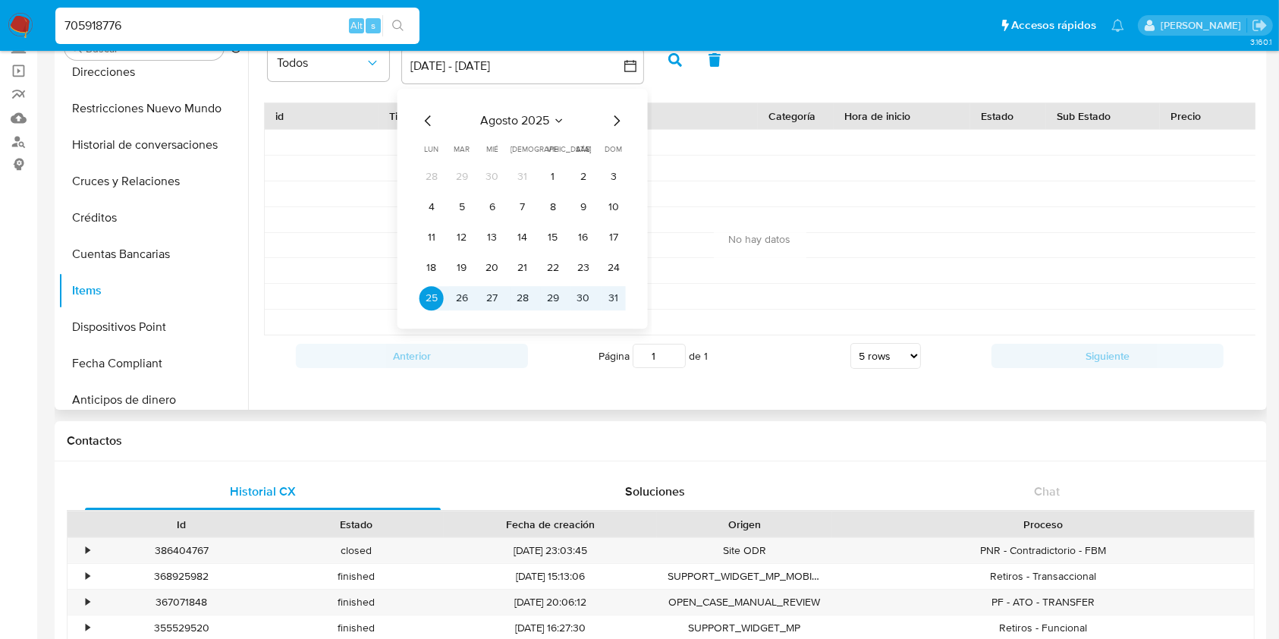
click at [417, 123] on div "agosto 2025 agosto 2025 lun lunes mar martes mié miércoles jue jueves vie viern…" at bounding box center [522, 209] width 243 height 240
click at [423, 116] on icon "Mes anterior" at bounding box center [429, 121] width 18 height 18
click at [429, 116] on icon "Mes anterior" at bounding box center [428, 120] width 6 height 11
click at [430, 118] on icon "Mes anterior" at bounding box center [429, 121] width 18 height 18
click at [430, 121] on icon "Mes anterior" at bounding box center [429, 121] width 18 height 18
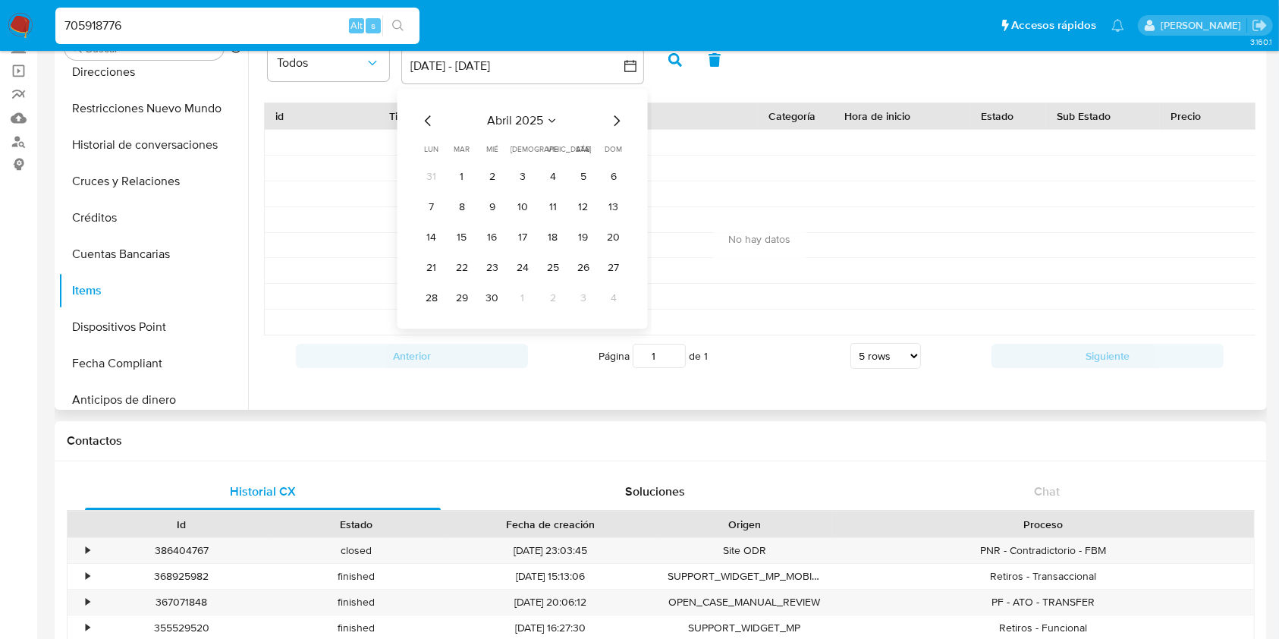
click at [425, 124] on icon "Mes anterior" at bounding box center [429, 121] width 18 height 18
click at [432, 130] on div "marzo 2025 marzo 2025 lun lunes mar martes mié miércoles jue jueves vie viernes…" at bounding box center [523, 226] width 206 height 229
click at [427, 129] on icon "Mes anterior" at bounding box center [429, 121] width 18 height 18
click at [597, 168] on tr "27 28 29 30 31 1 2" at bounding box center [523, 177] width 206 height 24
click at [590, 176] on button "1" at bounding box center [583, 177] width 24 height 24
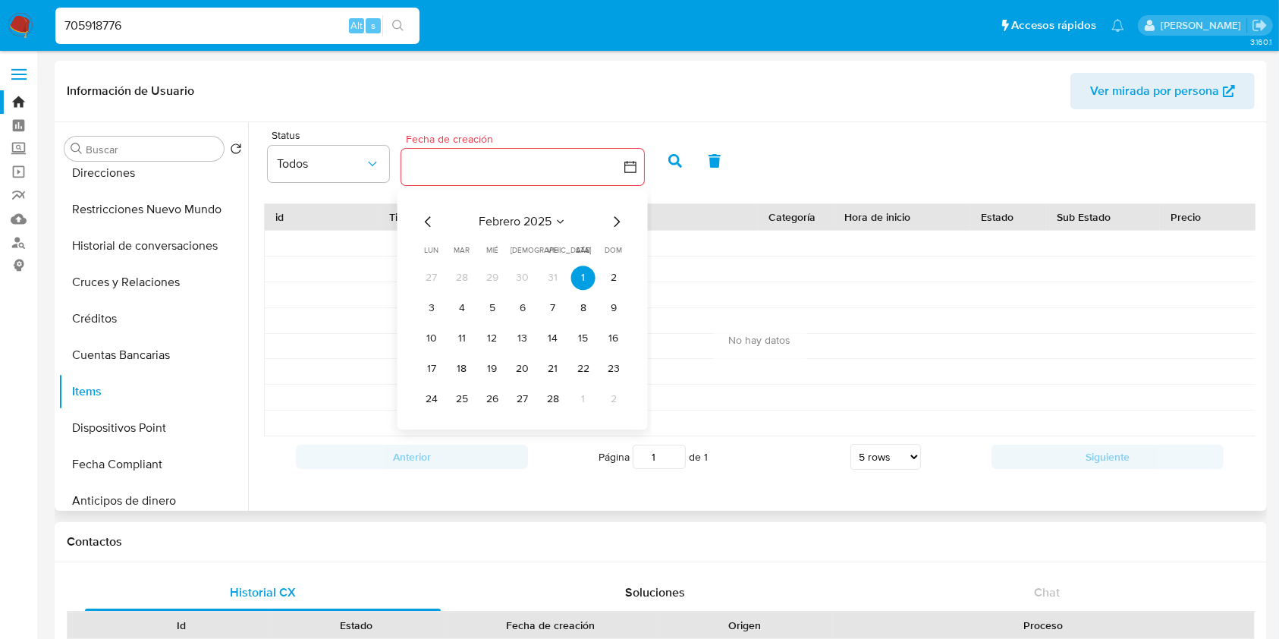
click at [619, 226] on icon "Mes siguiente" at bounding box center [617, 221] width 18 height 18
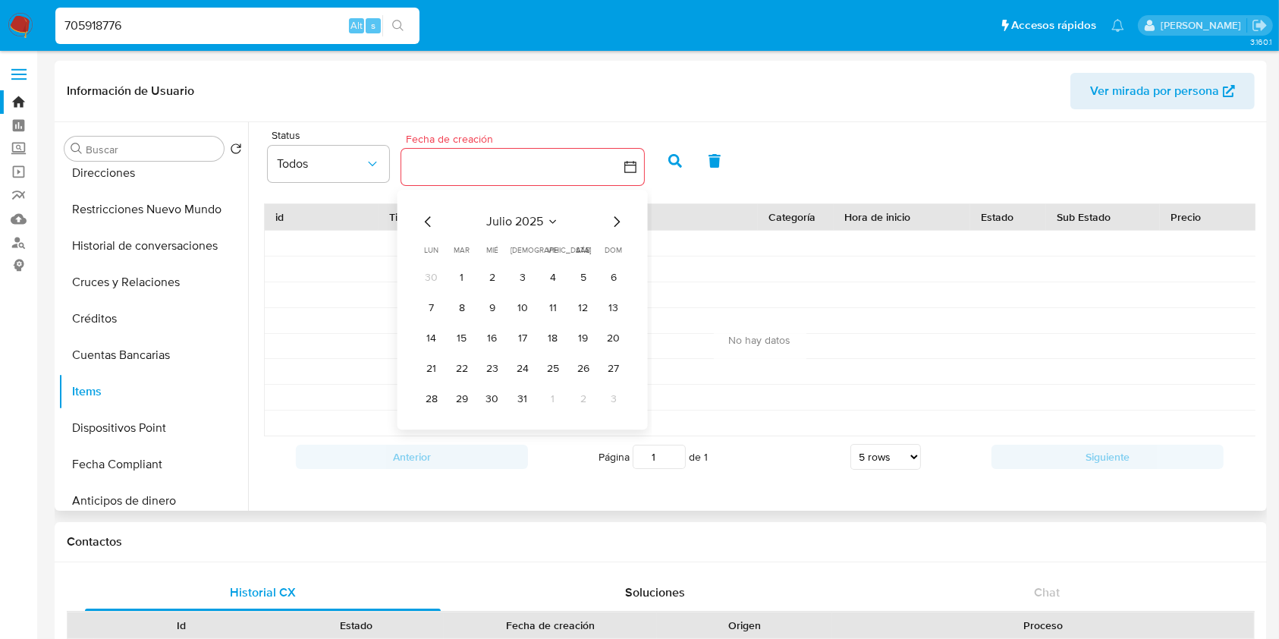
click at [619, 226] on icon "Mes siguiente" at bounding box center [617, 221] width 18 height 18
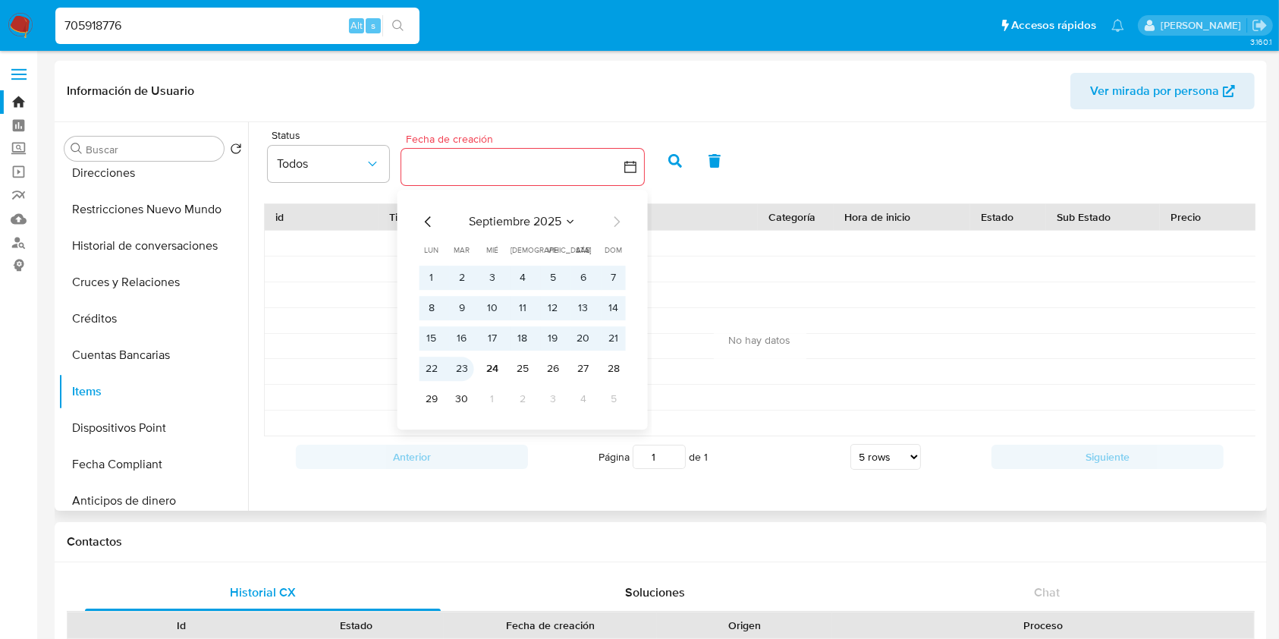
click at [454, 373] on button "23" at bounding box center [462, 369] width 24 height 24
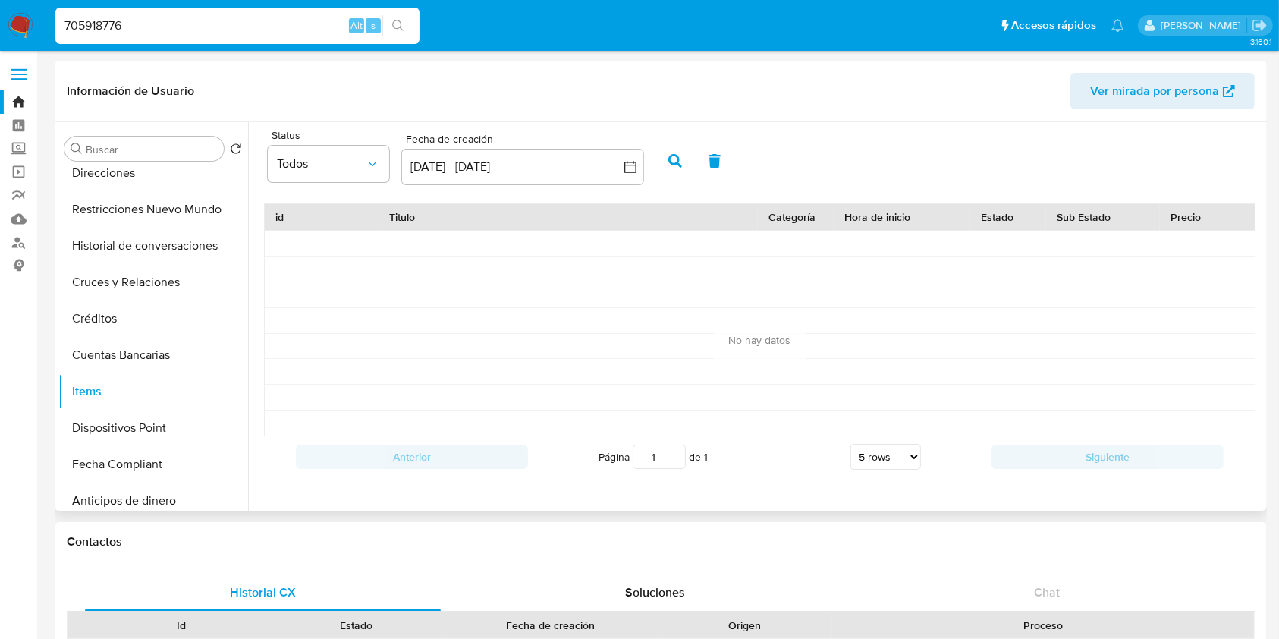
click at [682, 165] on button "button" at bounding box center [675, 161] width 39 height 36
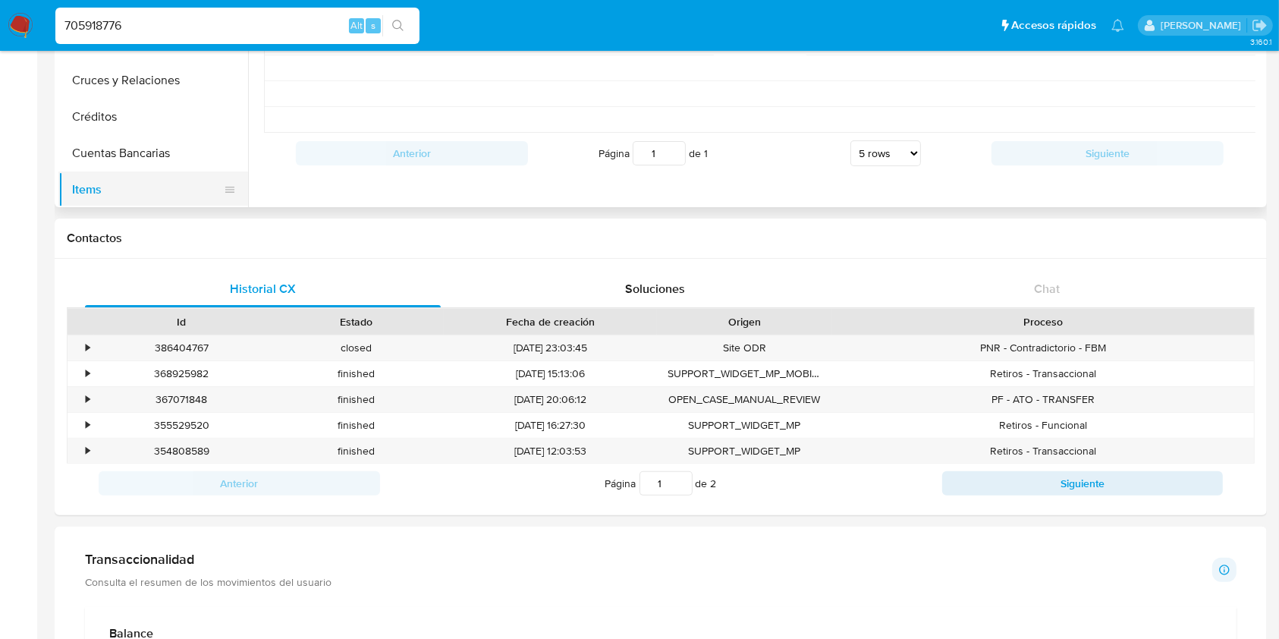
scroll to position [304, 0]
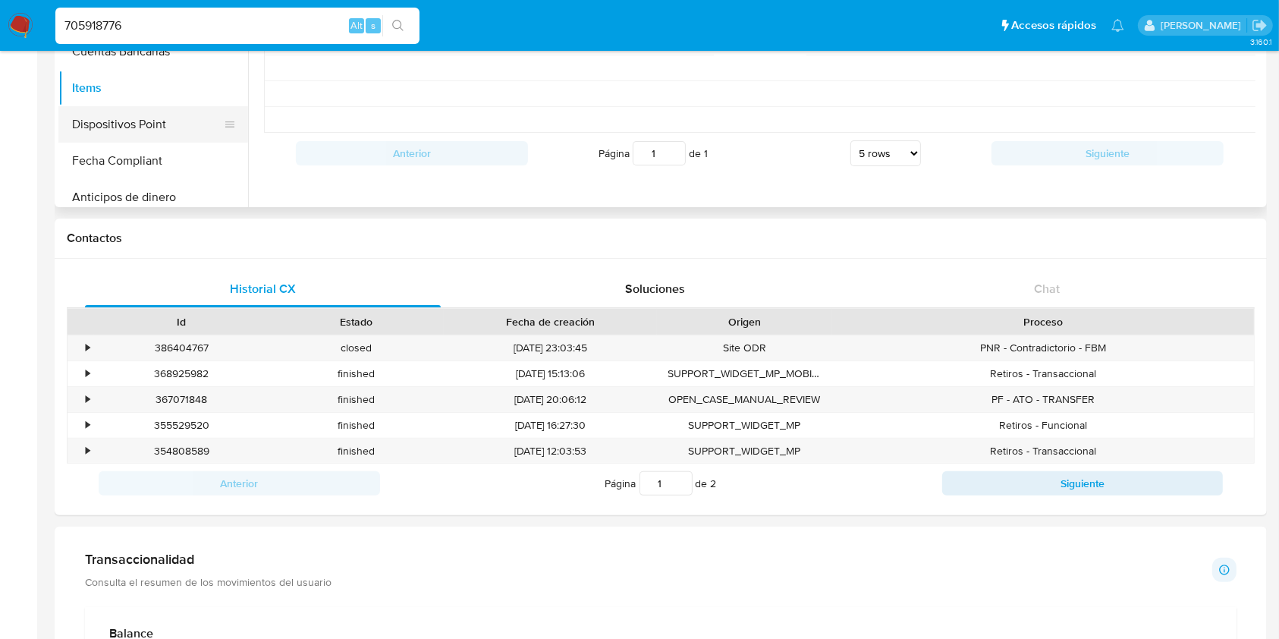
click at [119, 135] on button "Dispositivos Point" at bounding box center [147, 124] width 178 height 36
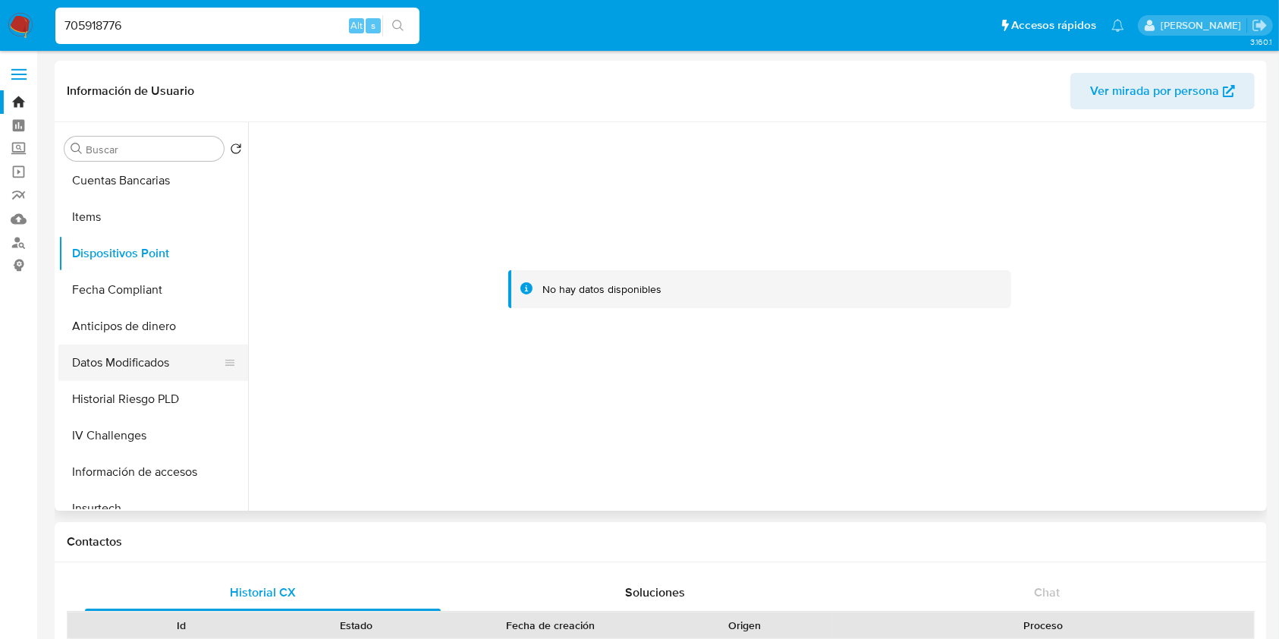
scroll to position [505, 0]
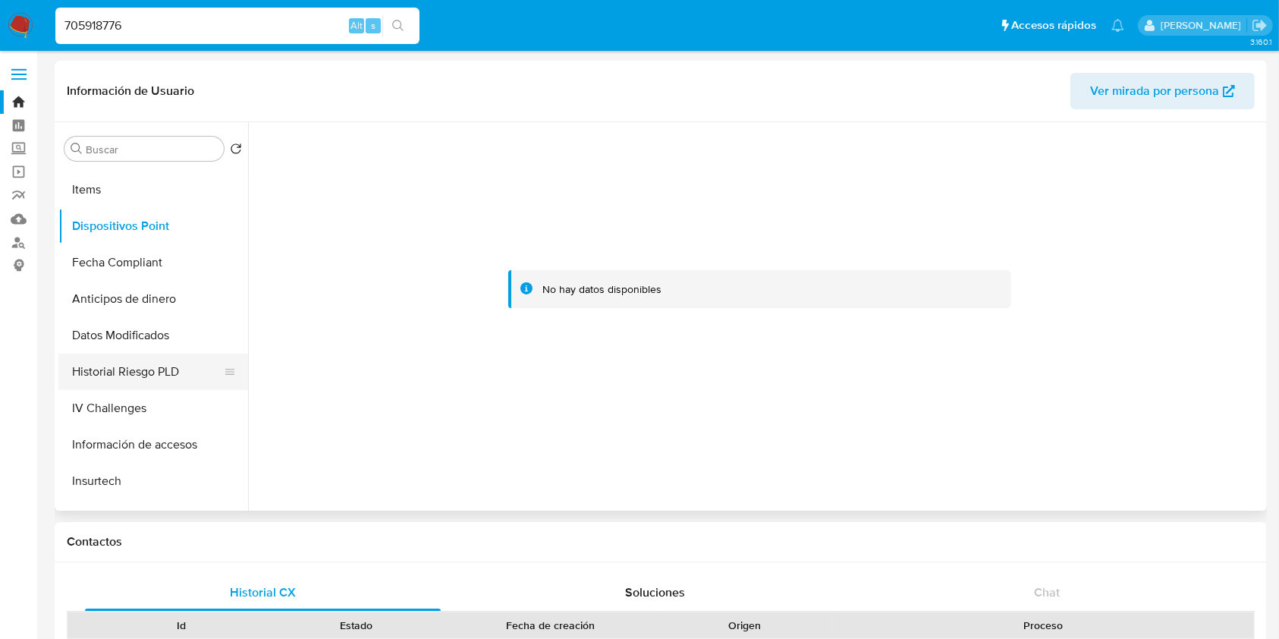
click at [152, 369] on button "Historial Riesgo PLD" at bounding box center [147, 372] width 178 height 36
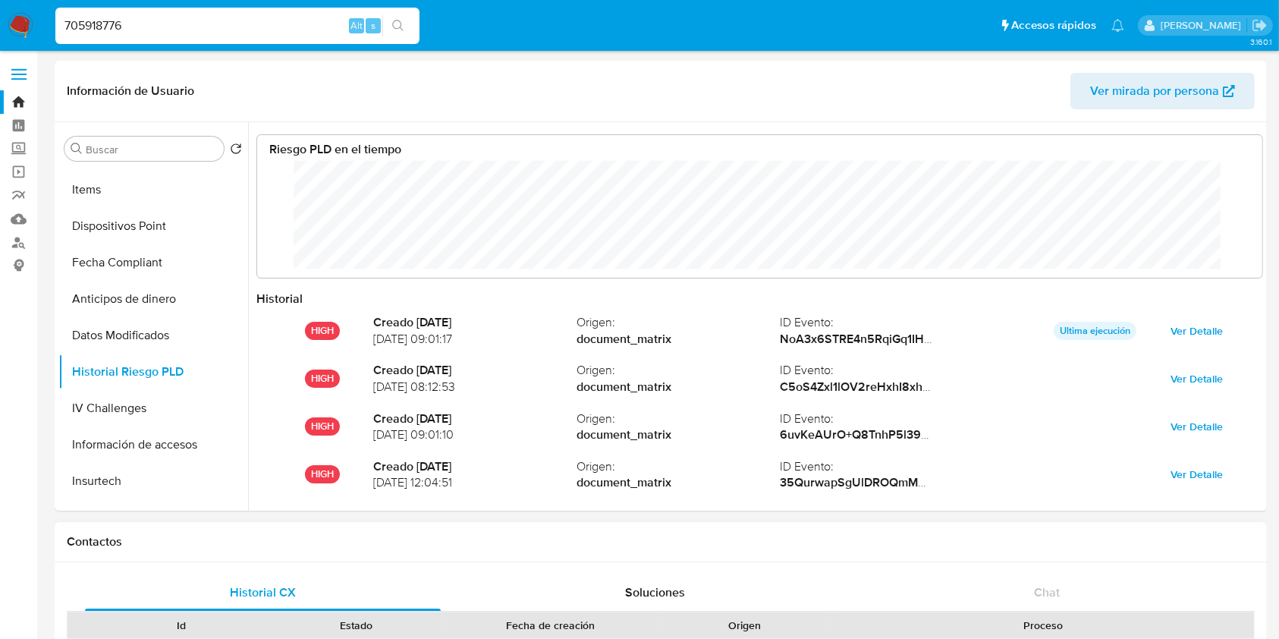
scroll to position [758728, 757867]
click at [137, 411] on button "IV Challenges" at bounding box center [147, 408] width 178 height 36
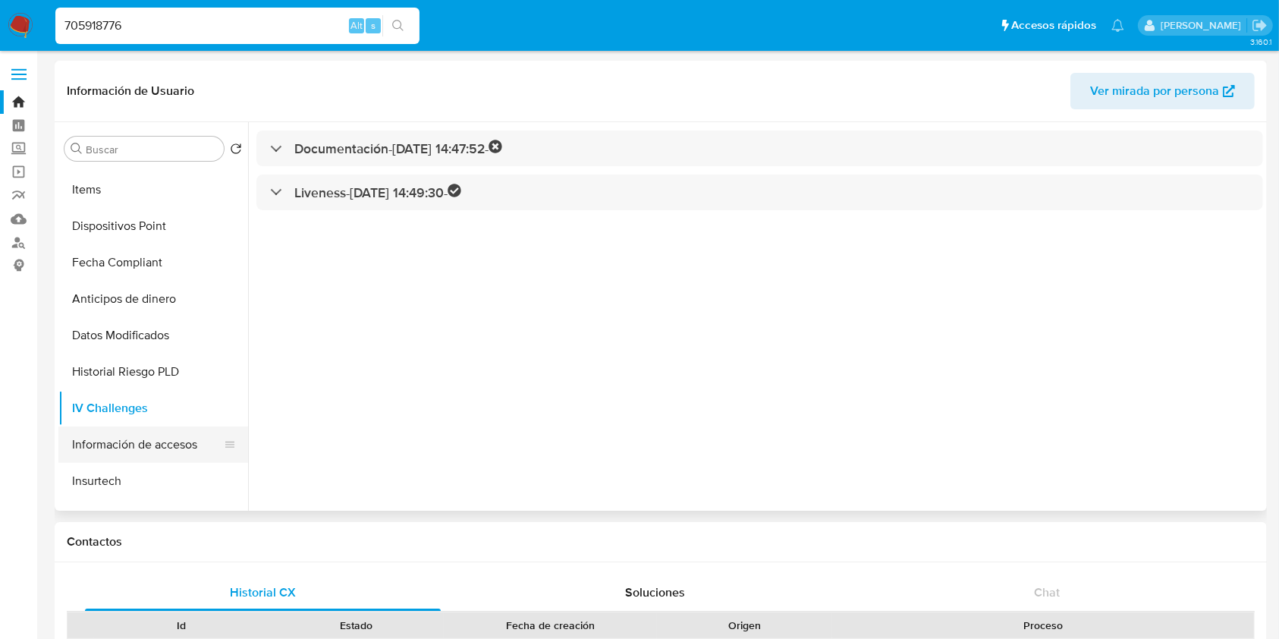
click at [150, 437] on button "Información de accesos" at bounding box center [147, 444] width 178 height 36
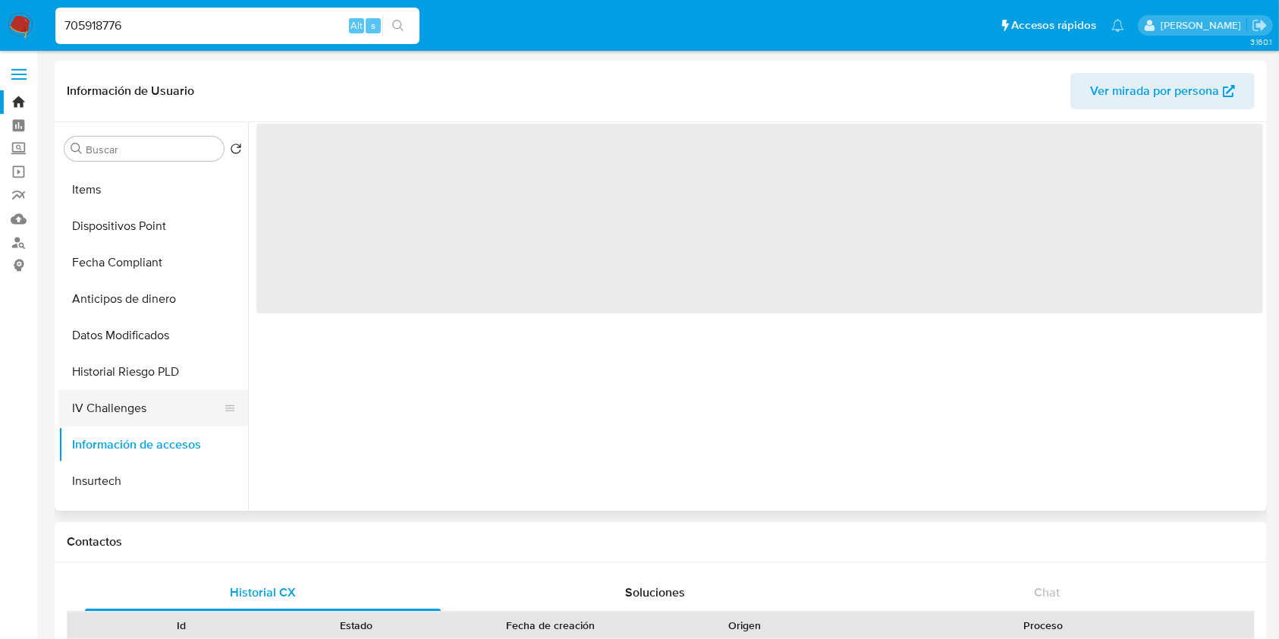
click at [152, 393] on button "IV Challenges" at bounding box center [147, 408] width 178 height 36
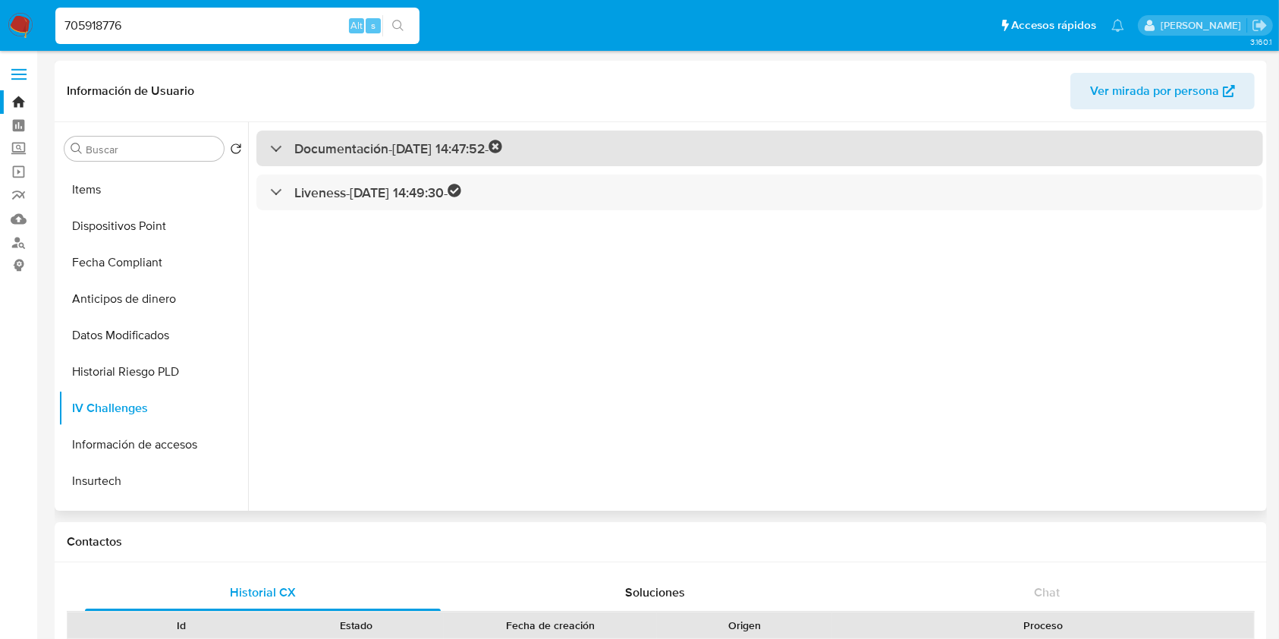
click at [270, 148] on div at bounding box center [270, 148] width 0 height 0
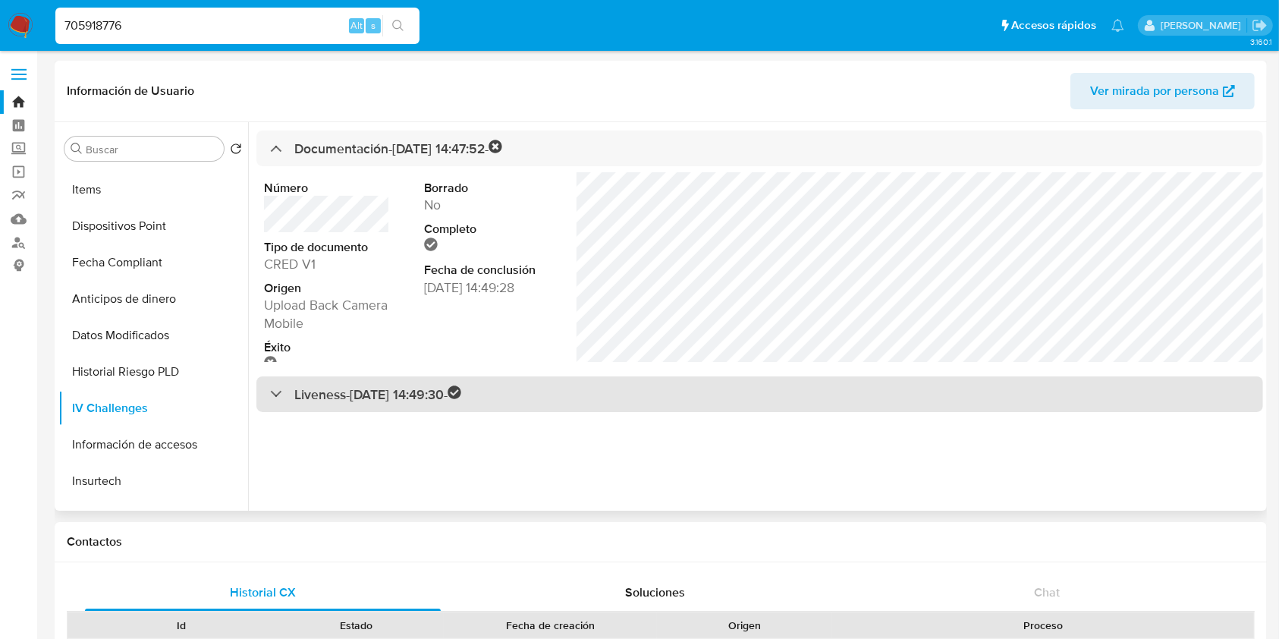
click at [442, 395] on h3 "Liveness - 13/06/2022 14:49:30 -" at bounding box center [377, 393] width 167 height 17
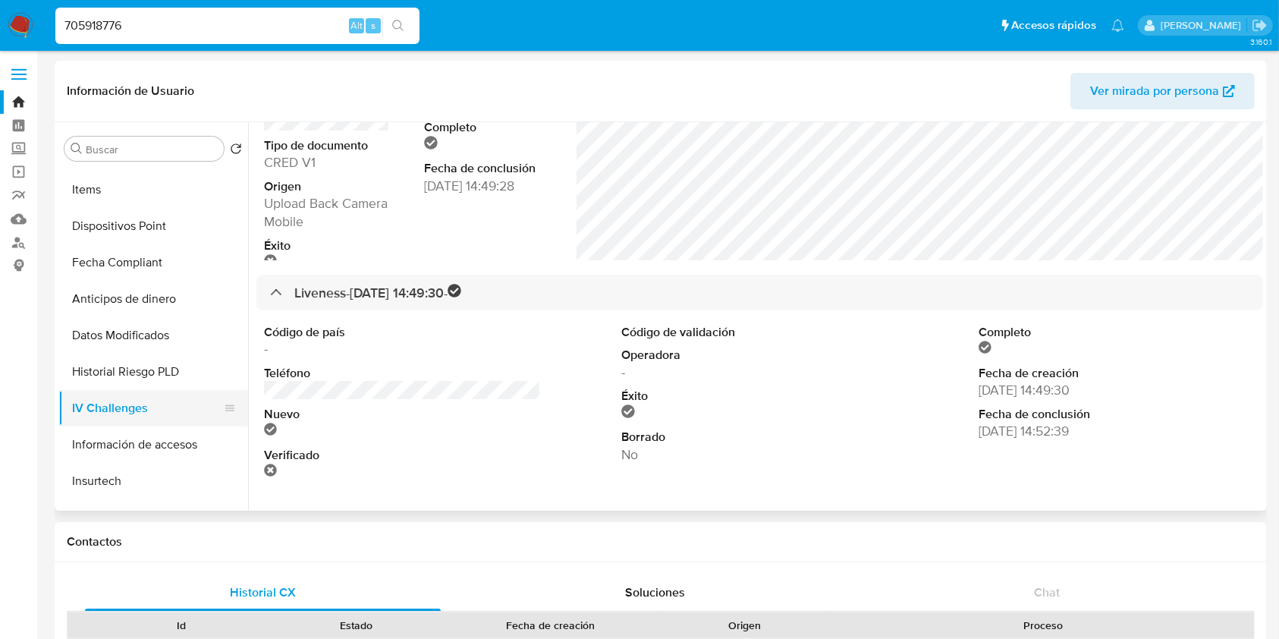
scroll to position [607, 0]
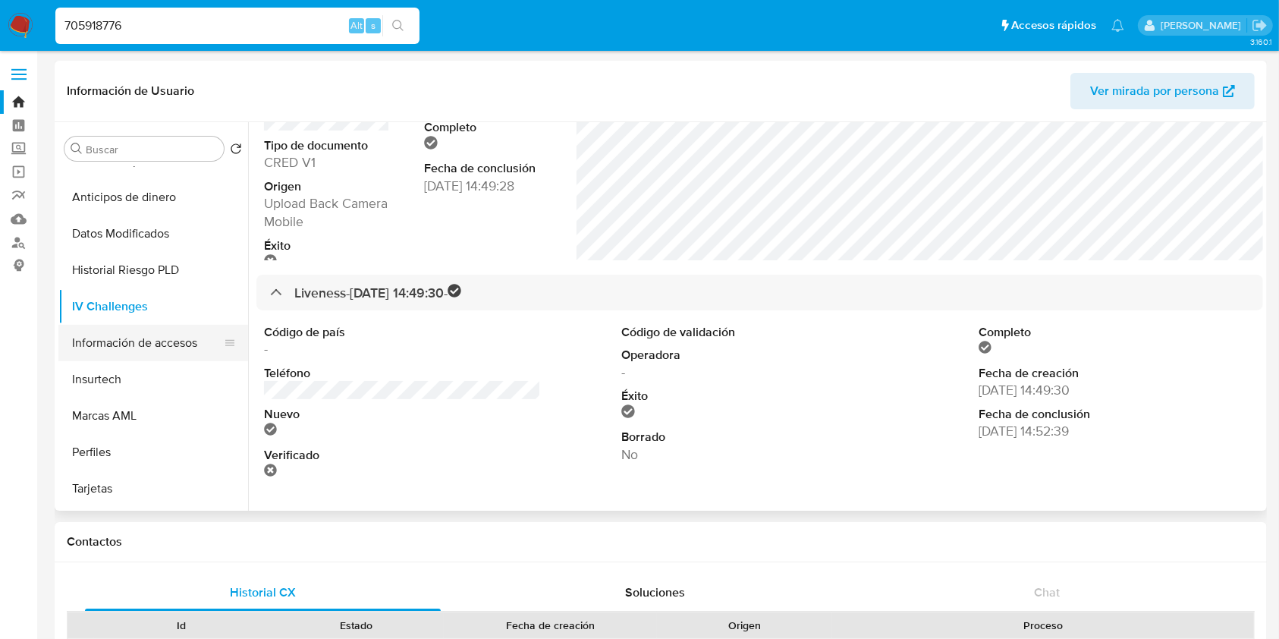
click at [141, 346] on button "Información de accesos" at bounding box center [147, 343] width 178 height 36
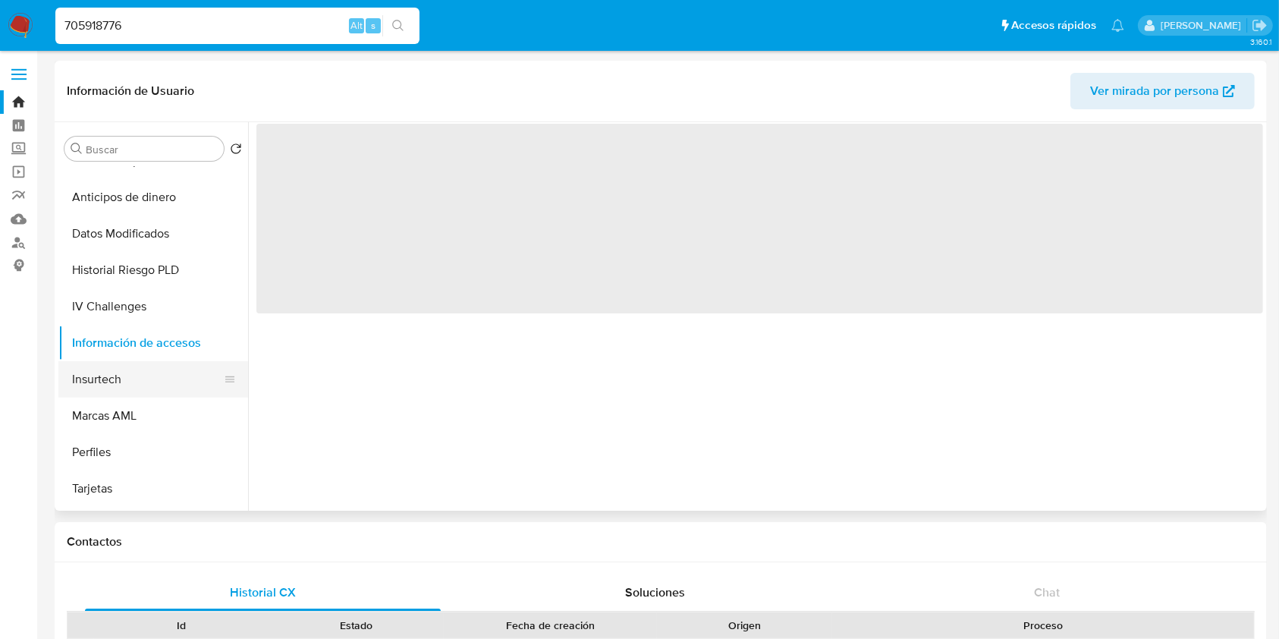
click at [146, 382] on button "Insurtech" at bounding box center [147, 379] width 178 height 36
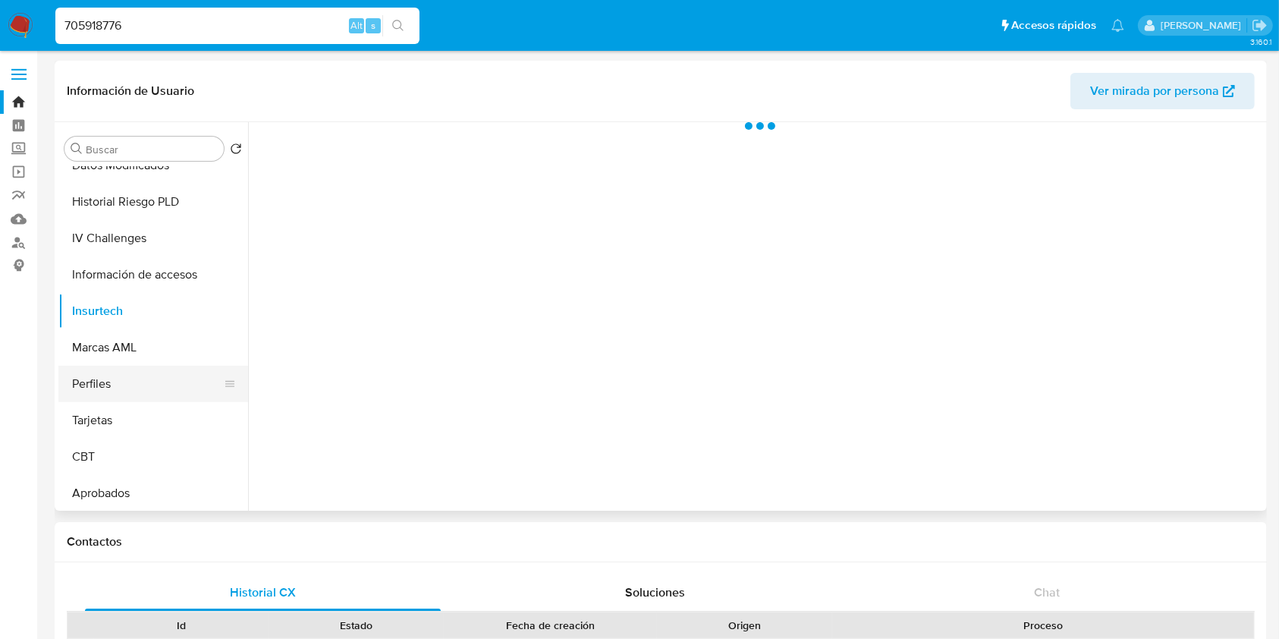
scroll to position [714, 0]
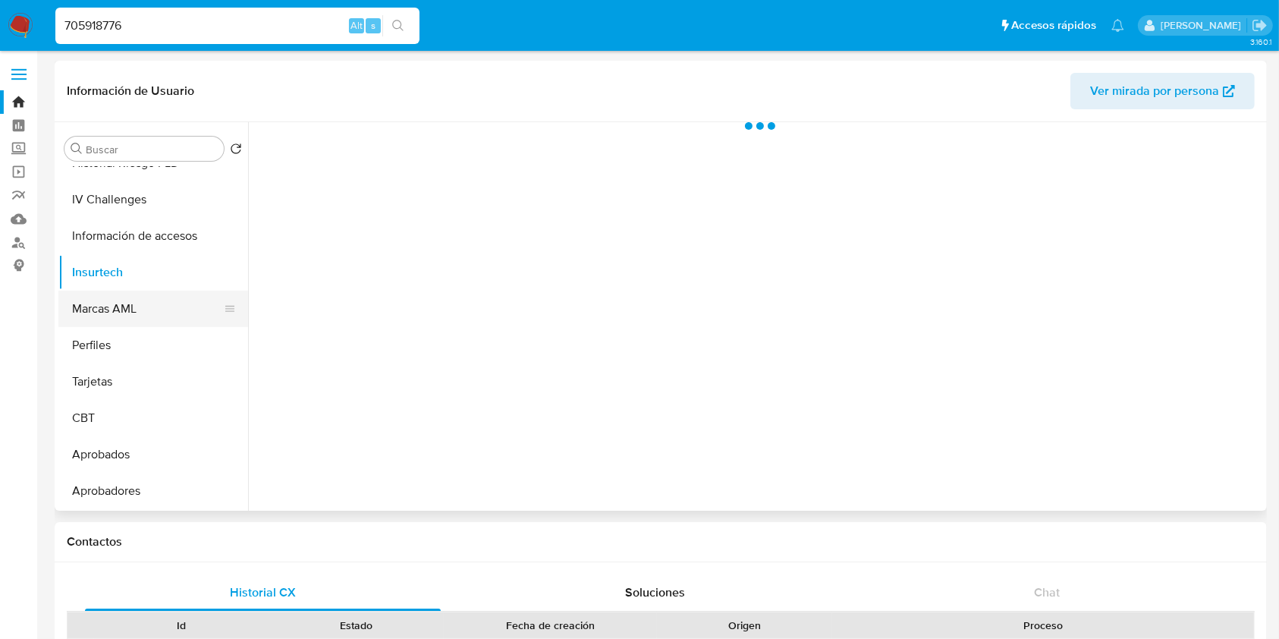
click at [131, 319] on button "Marcas AML" at bounding box center [147, 309] width 178 height 36
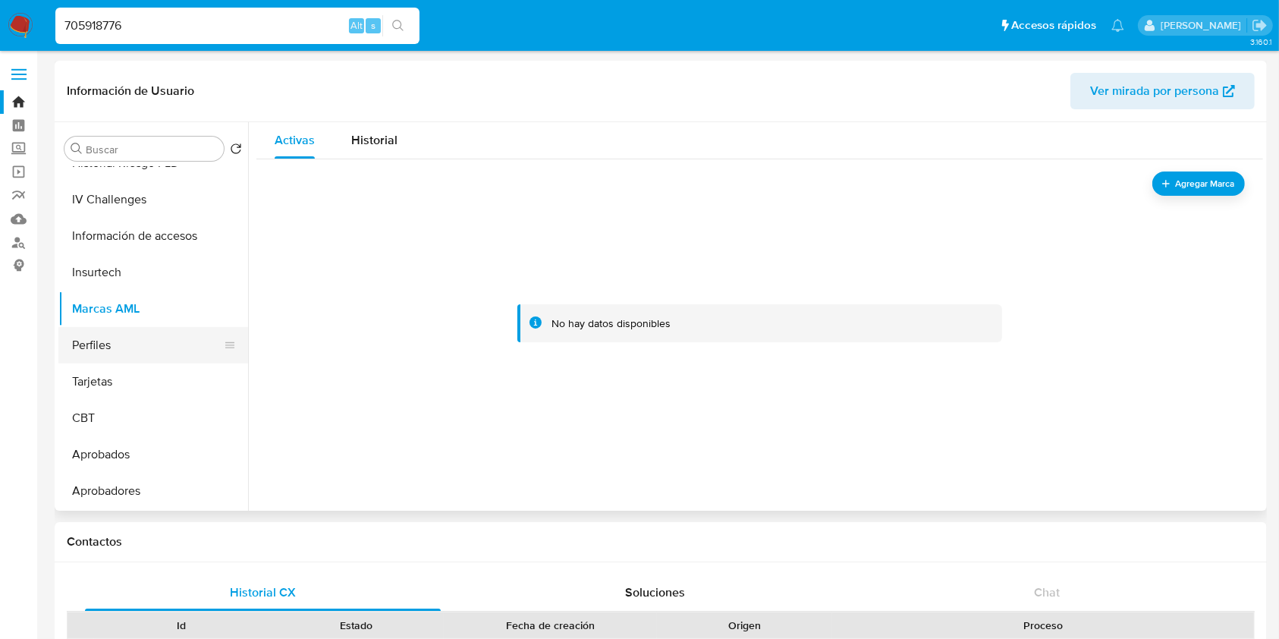
click at [124, 340] on button "Perfiles" at bounding box center [147, 345] width 178 height 36
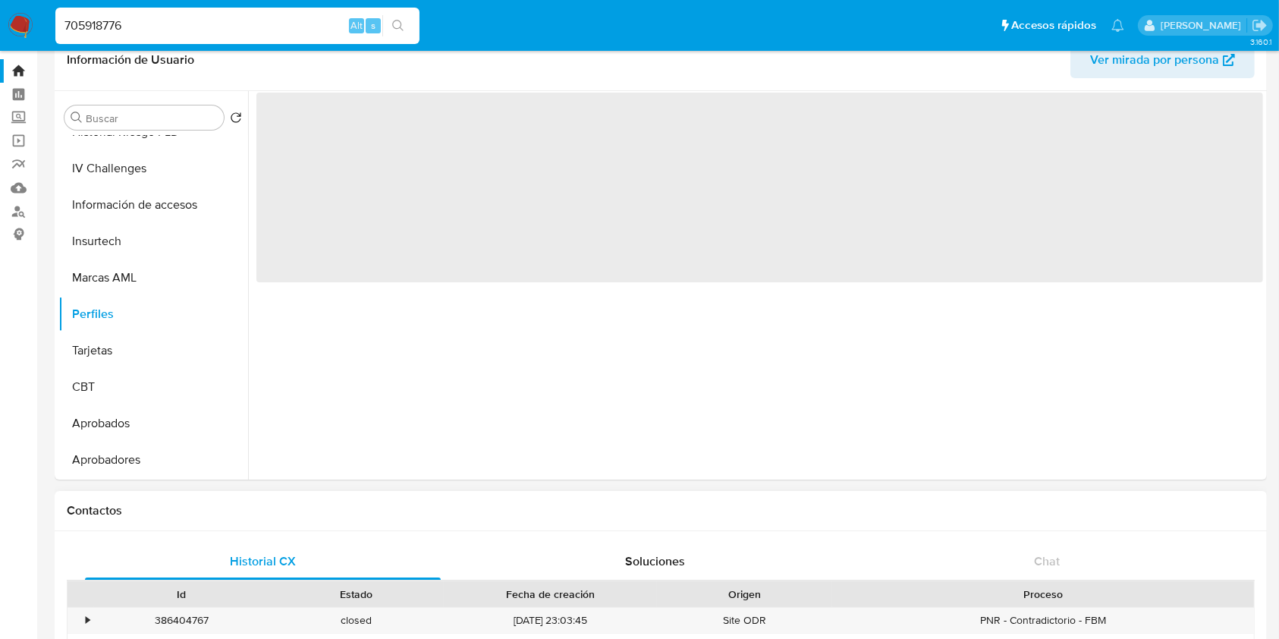
scroll to position [0, 0]
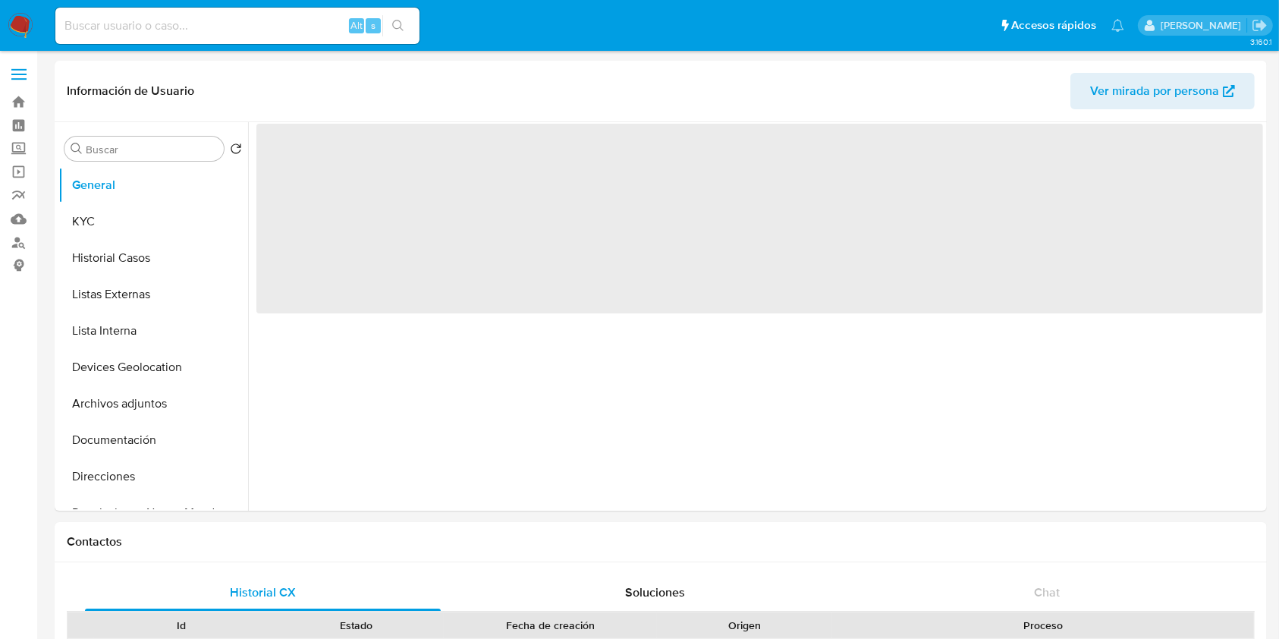
select select "10"
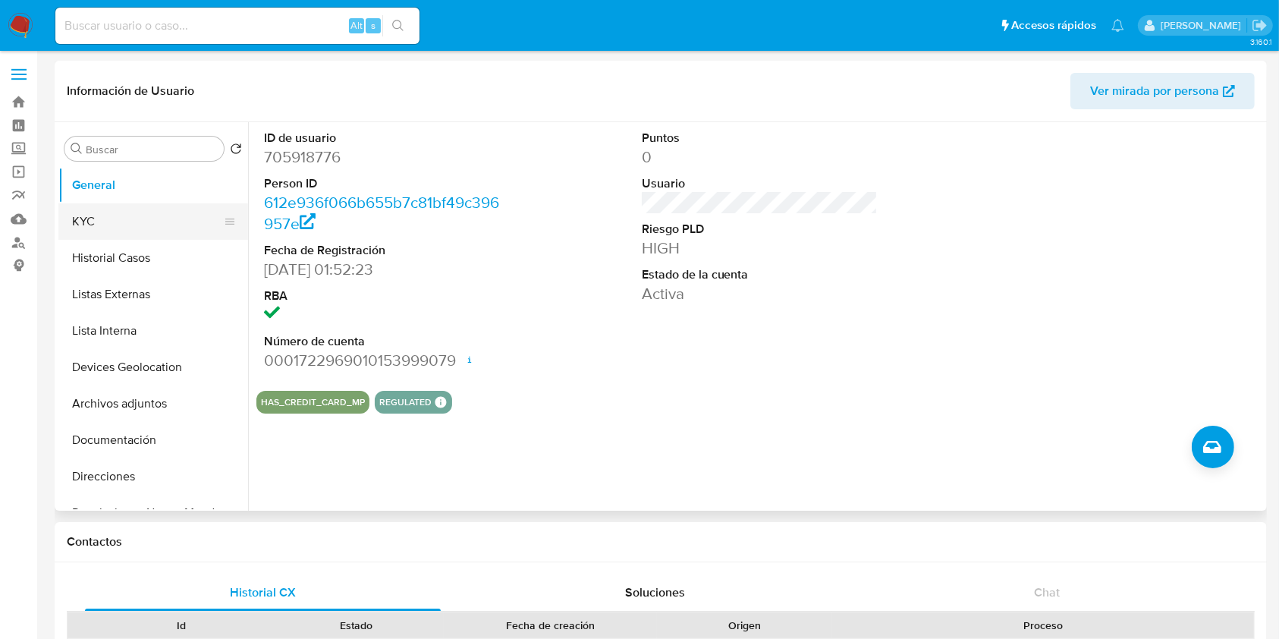
click at [130, 212] on button "KYC" at bounding box center [147, 221] width 178 height 36
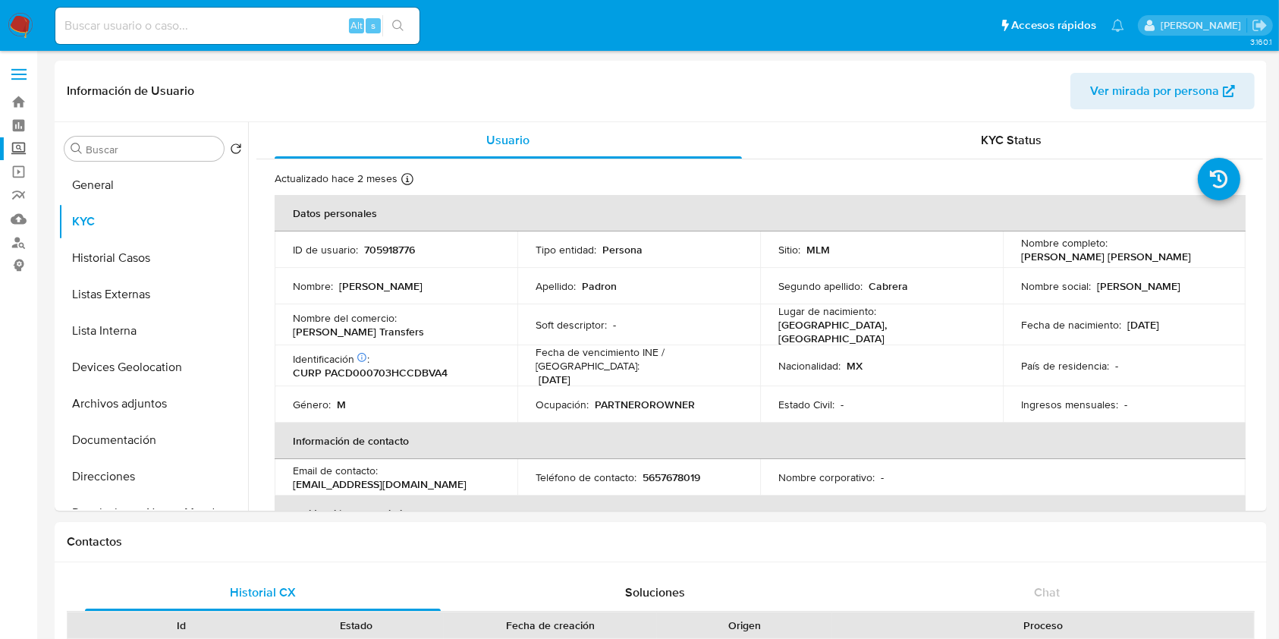
click at [10, 146] on label "Screening" at bounding box center [90, 149] width 181 height 24
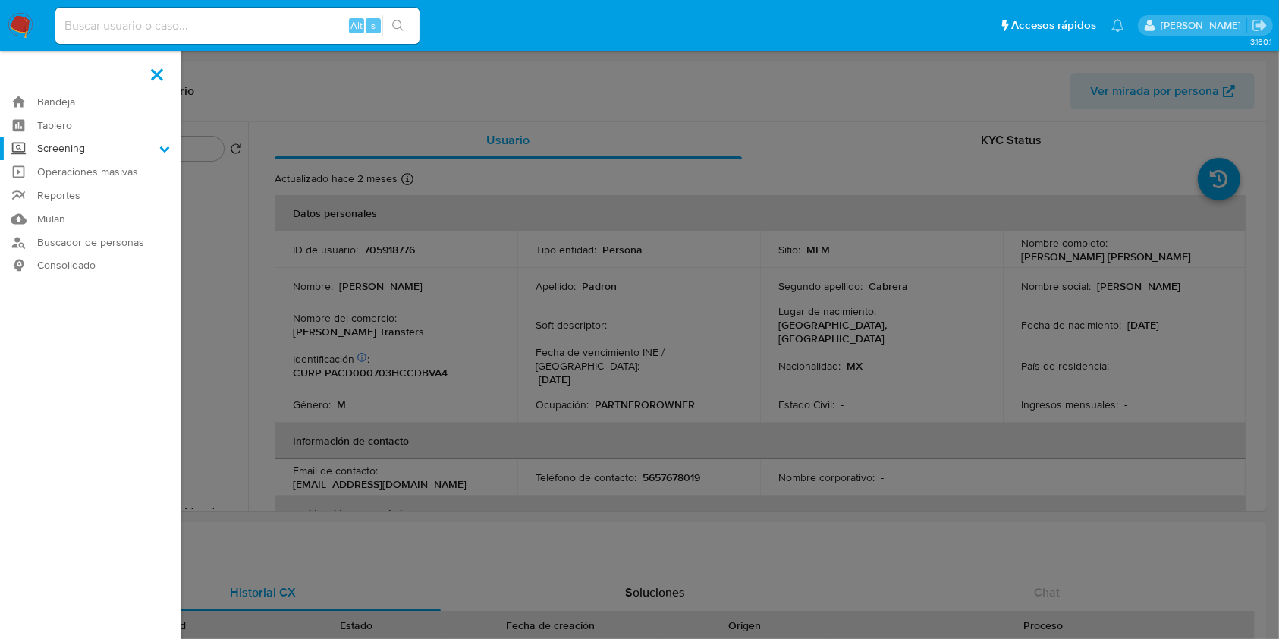
click at [0, 0] on input "Screening" at bounding box center [0, 0] width 0 height 0
click at [109, 208] on link "Herramientas" at bounding box center [90, 208] width 181 height 19
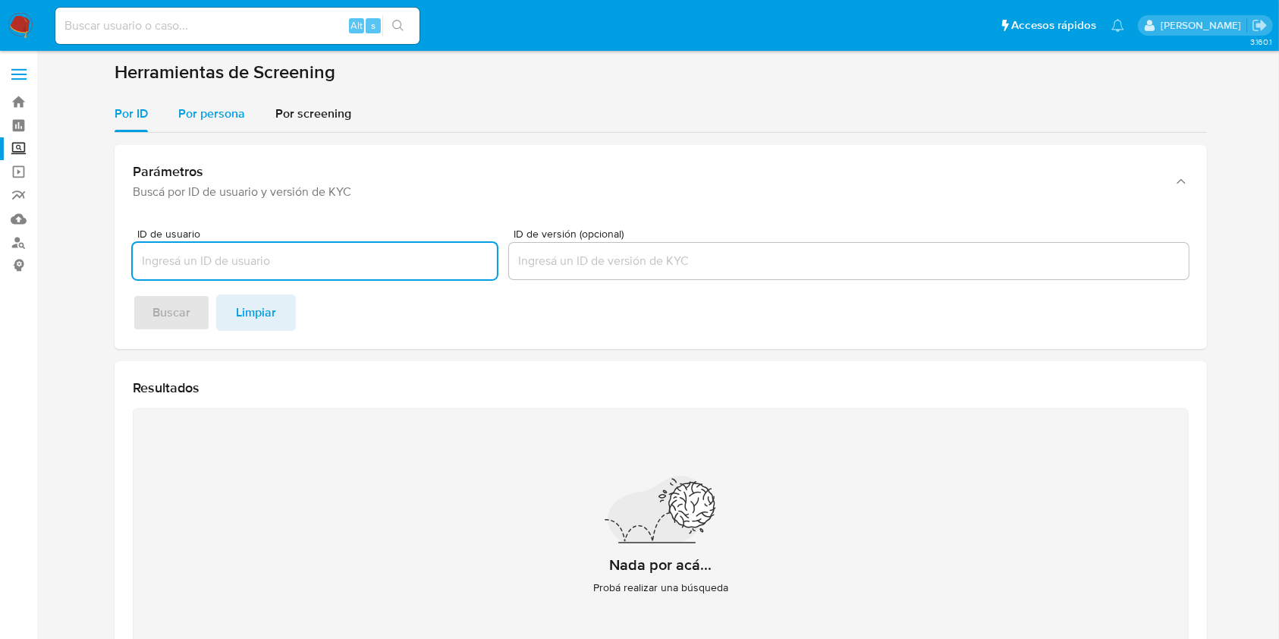
click at [221, 115] on span "Por persona" at bounding box center [211, 113] width 67 height 17
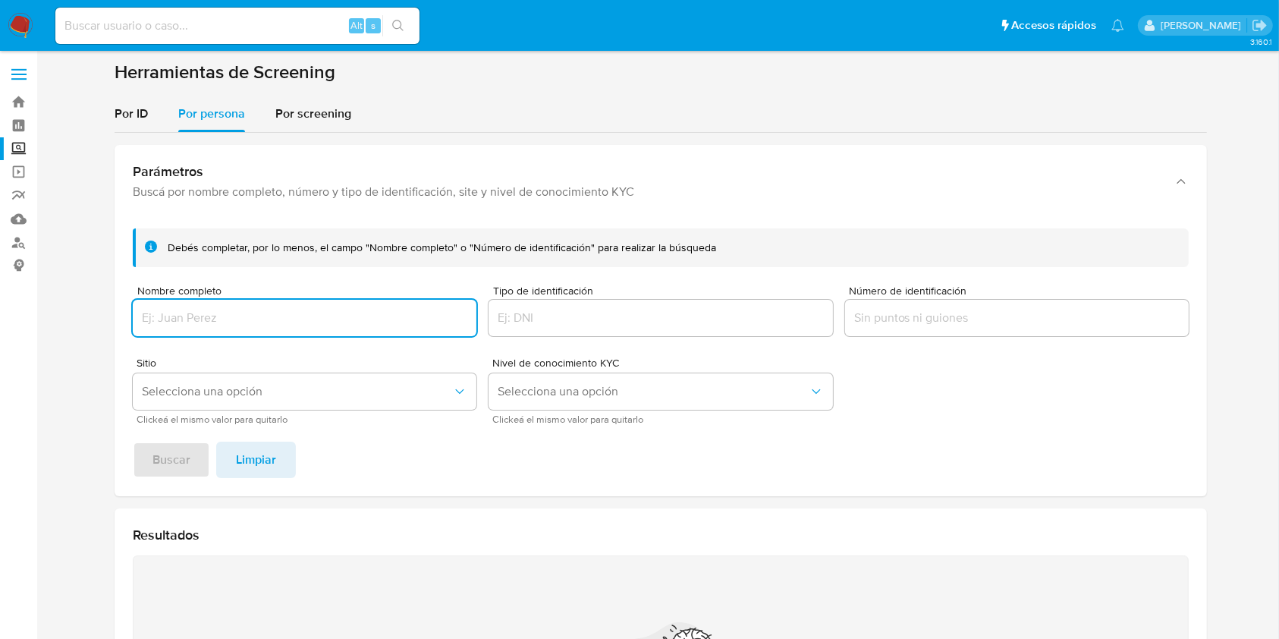
drag, startPoint x: 364, startPoint y: 311, endPoint x: 355, endPoint y: 313, distance: 9.2
click at [363, 312] on input "Nombre completo" at bounding box center [305, 318] width 344 height 20
click at [182, 449] on span "Buscar" at bounding box center [172, 459] width 38 height 33
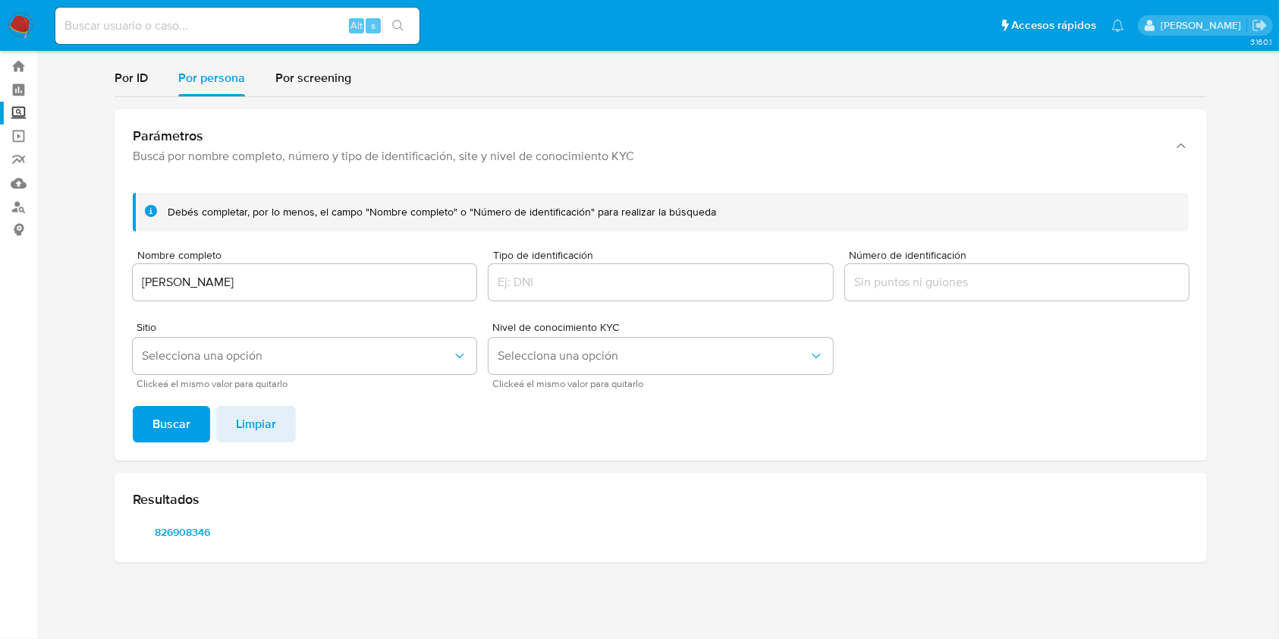
scroll to position [36, 0]
click at [184, 537] on span "826908346" at bounding box center [182, 531] width 79 height 21
click at [306, 269] on div "MONSERRATT GUTIERREZ SANTANA" at bounding box center [305, 282] width 344 height 36
click at [305, 279] on input "MONSERRATT GUTIERREZ SANTANA" at bounding box center [305, 282] width 344 height 20
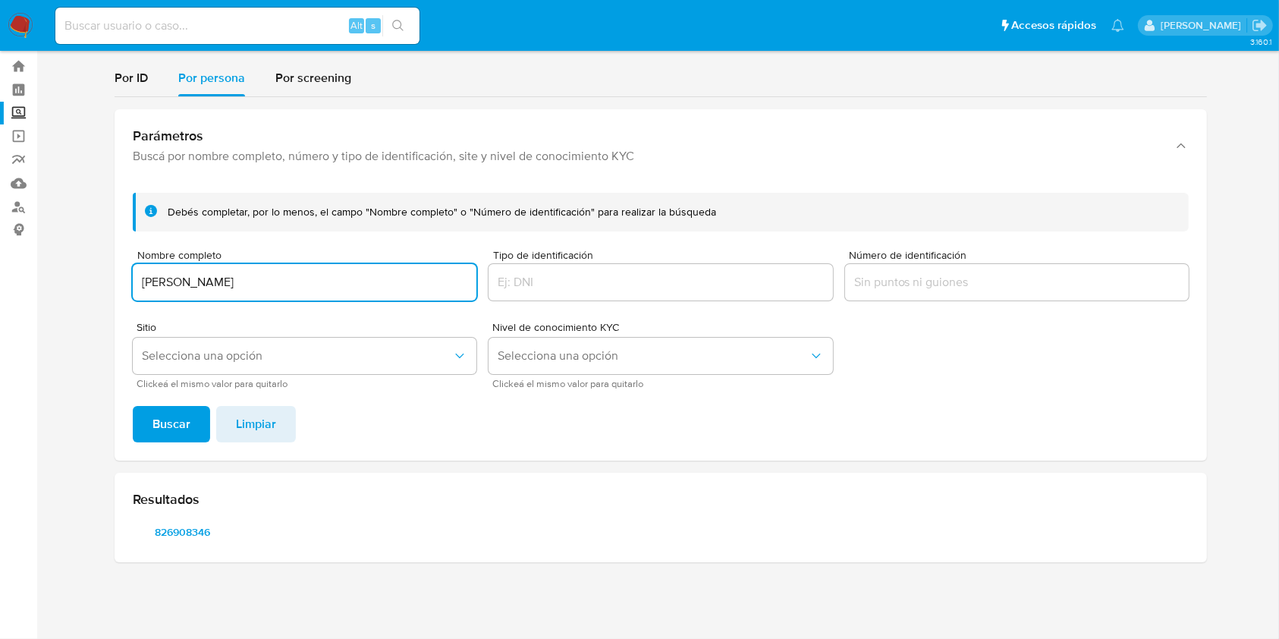
click at [306, 280] on input "MONSERRATT GUTIERREZ SANTANA" at bounding box center [305, 282] width 344 height 20
type input "[PERSON_NAME] [PERSON_NAME]"
click at [162, 416] on span "Buscar" at bounding box center [172, 423] width 38 height 33
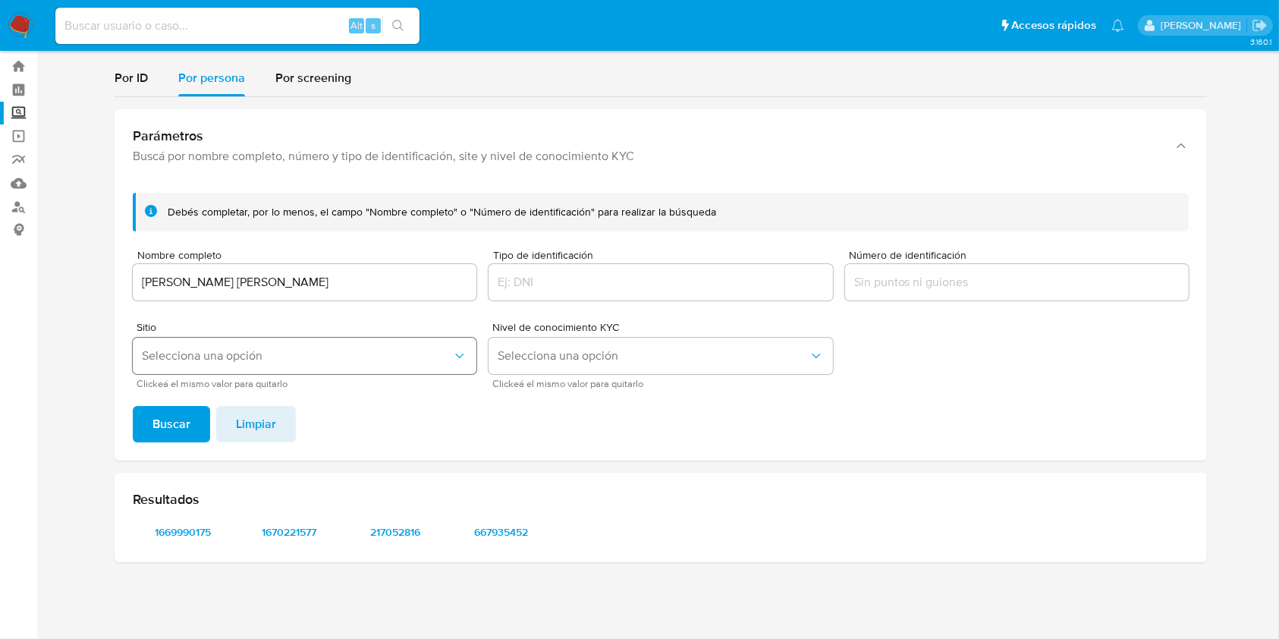
click at [240, 342] on button "Selecciona una opción" at bounding box center [305, 356] width 344 height 36
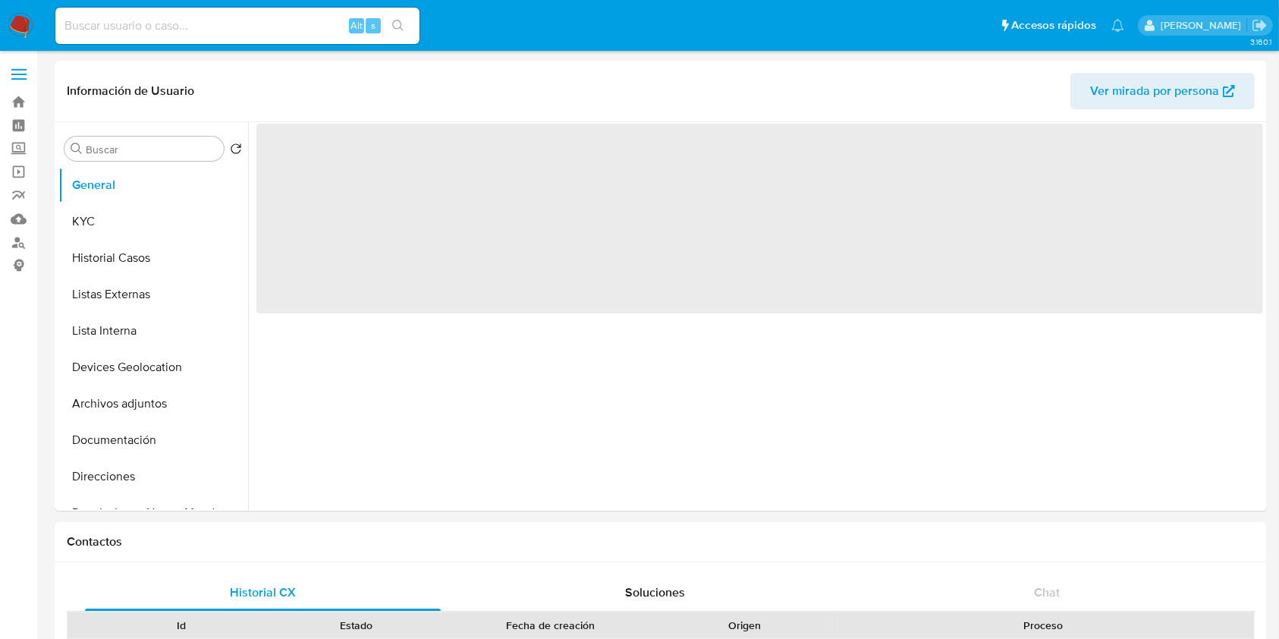
select select "10"
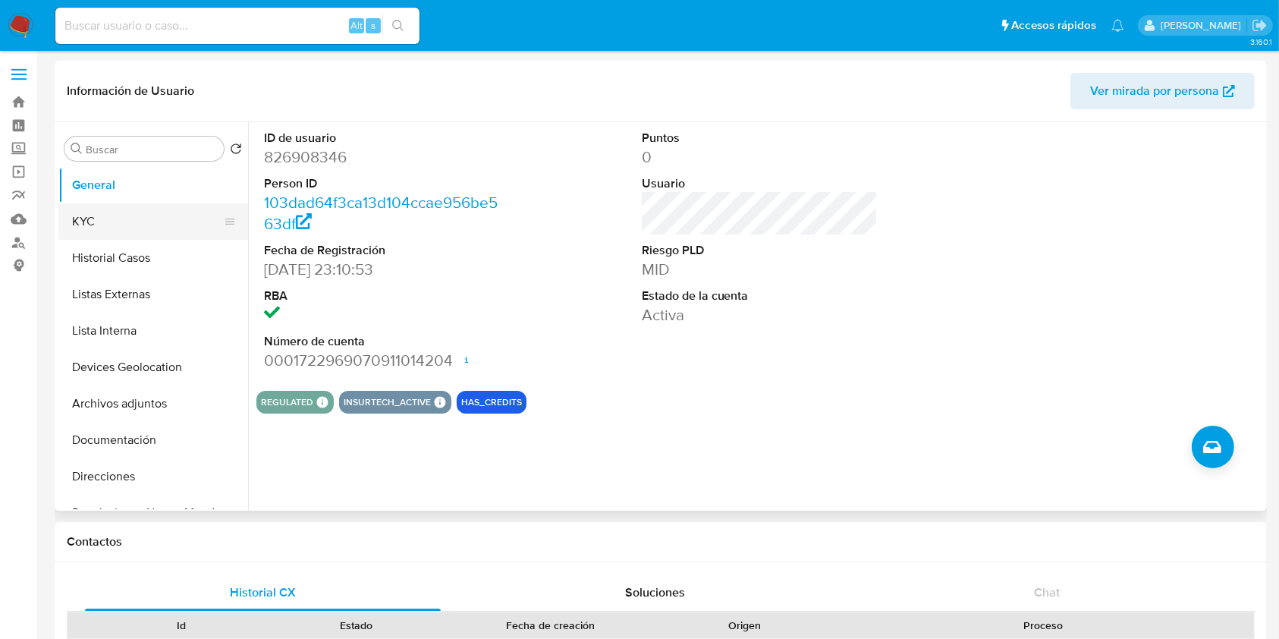
click at [114, 212] on button "KYC" at bounding box center [147, 221] width 178 height 36
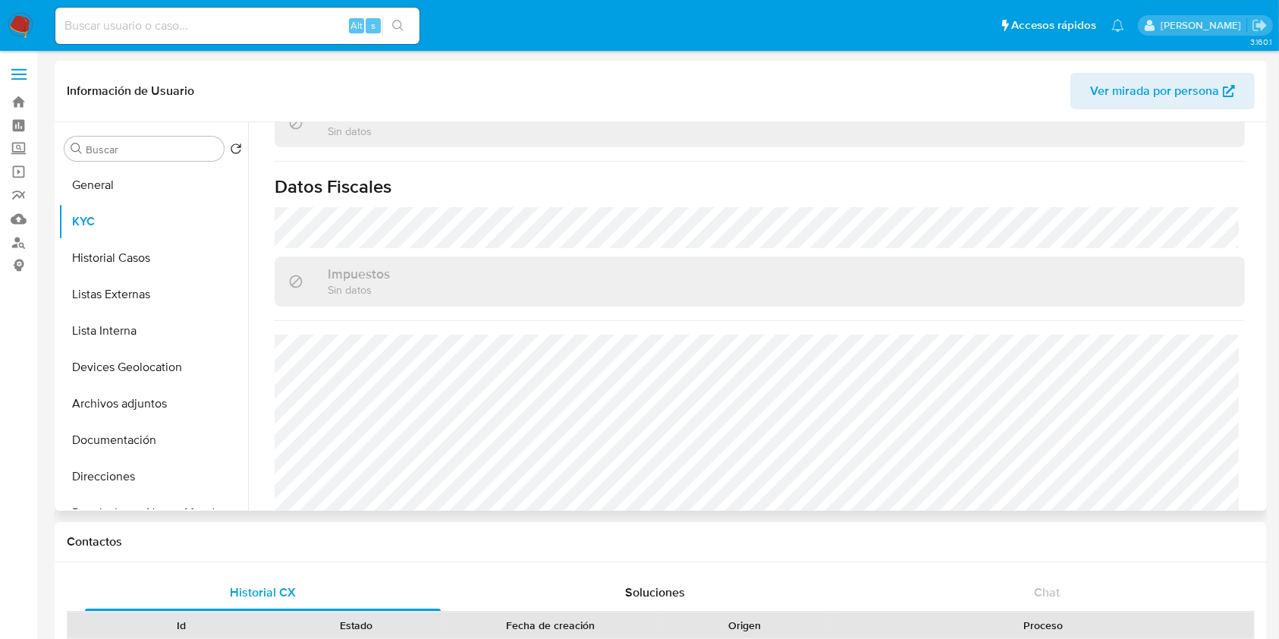
scroll to position [939, 0]
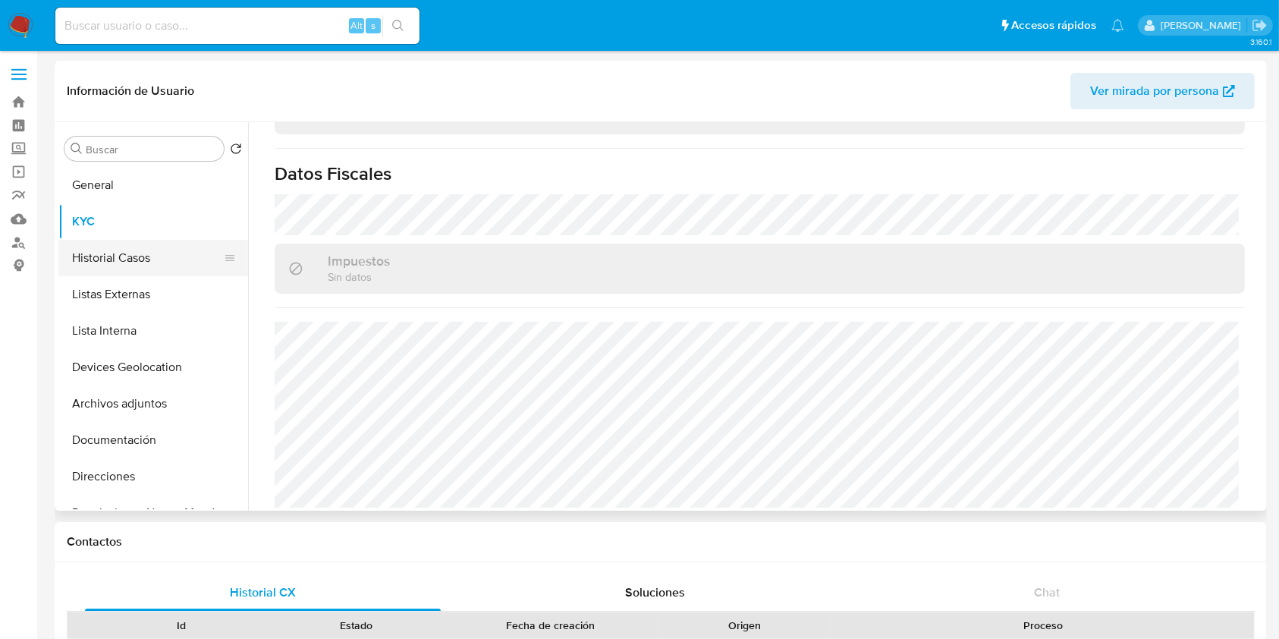
click at [162, 250] on button "Historial Casos" at bounding box center [147, 258] width 178 height 36
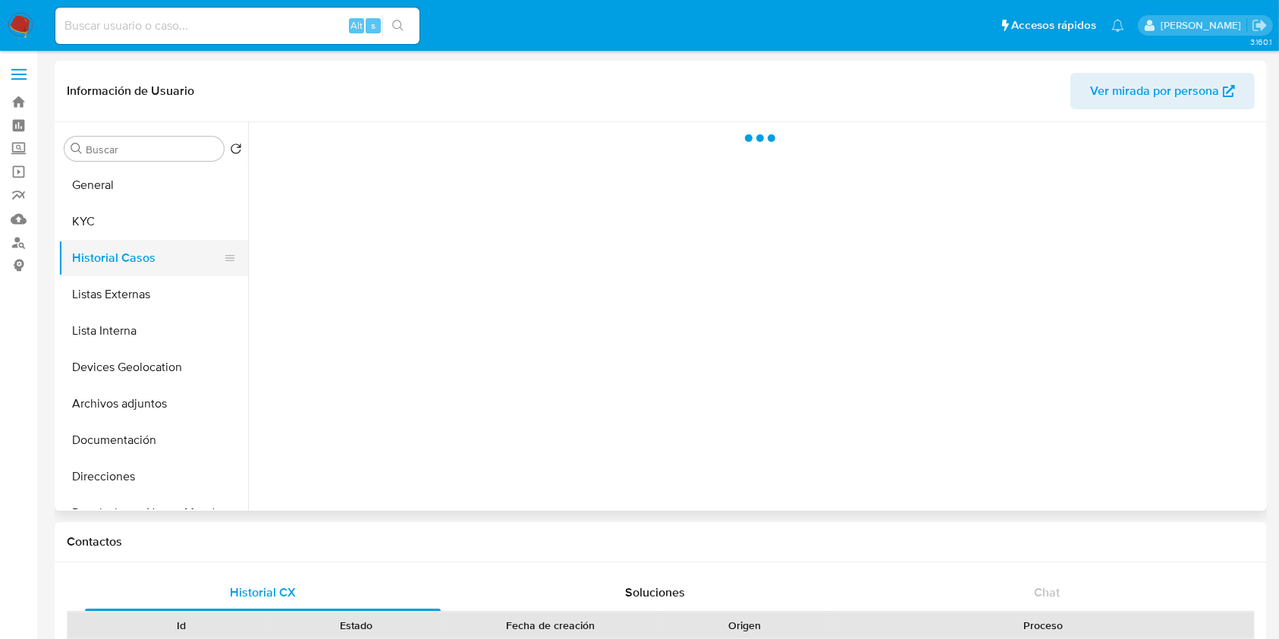
scroll to position [0, 0]
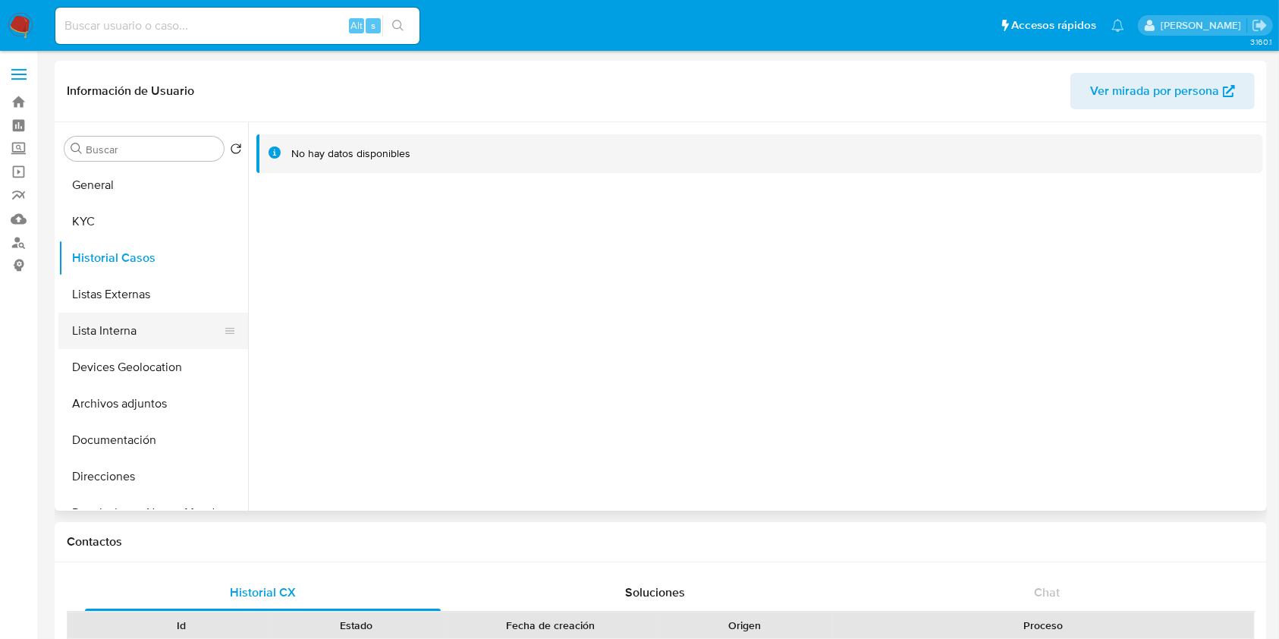
click at [143, 319] on button "Lista Interna" at bounding box center [147, 331] width 178 height 36
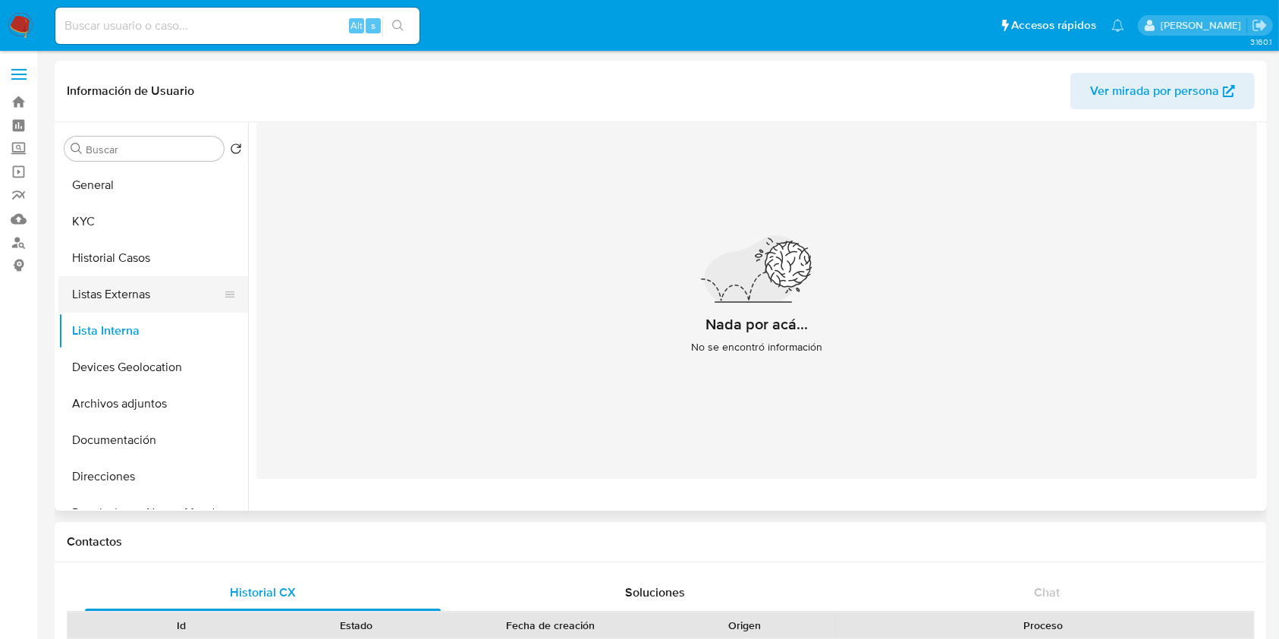
click at [126, 307] on button "Listas Externas" at bounding box center [147, 294] width 178 height 36
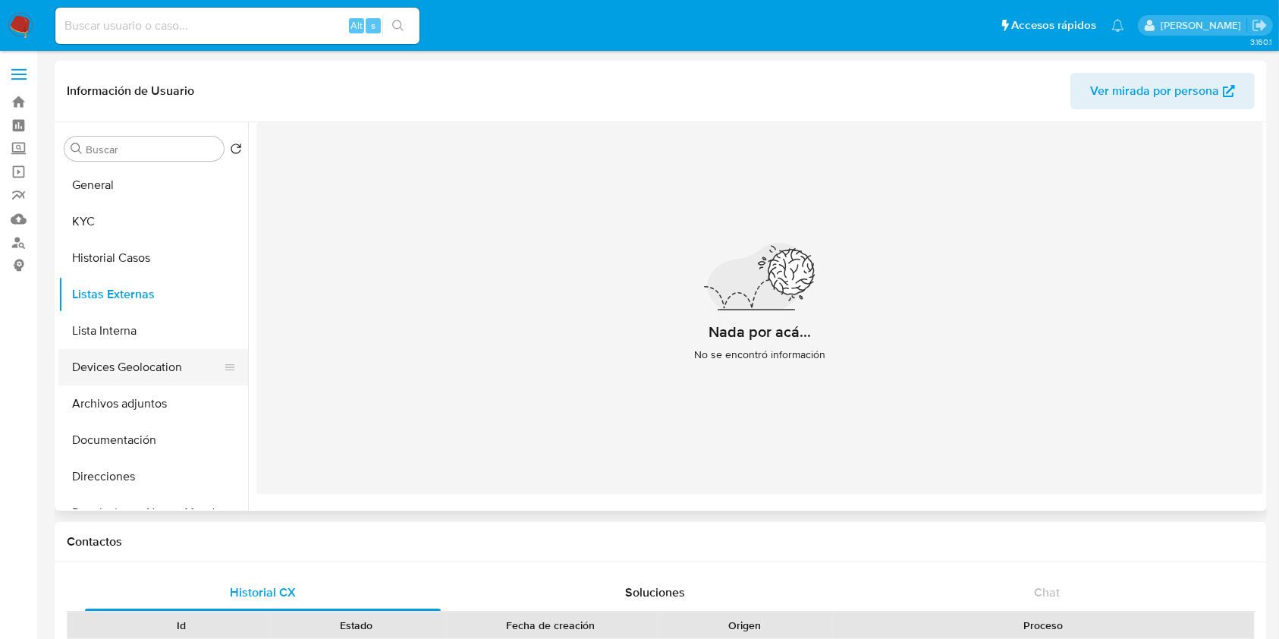
click at [134, 360] on button "Devices Geolocation" at bounding box center [147, 367] width 178 height 36
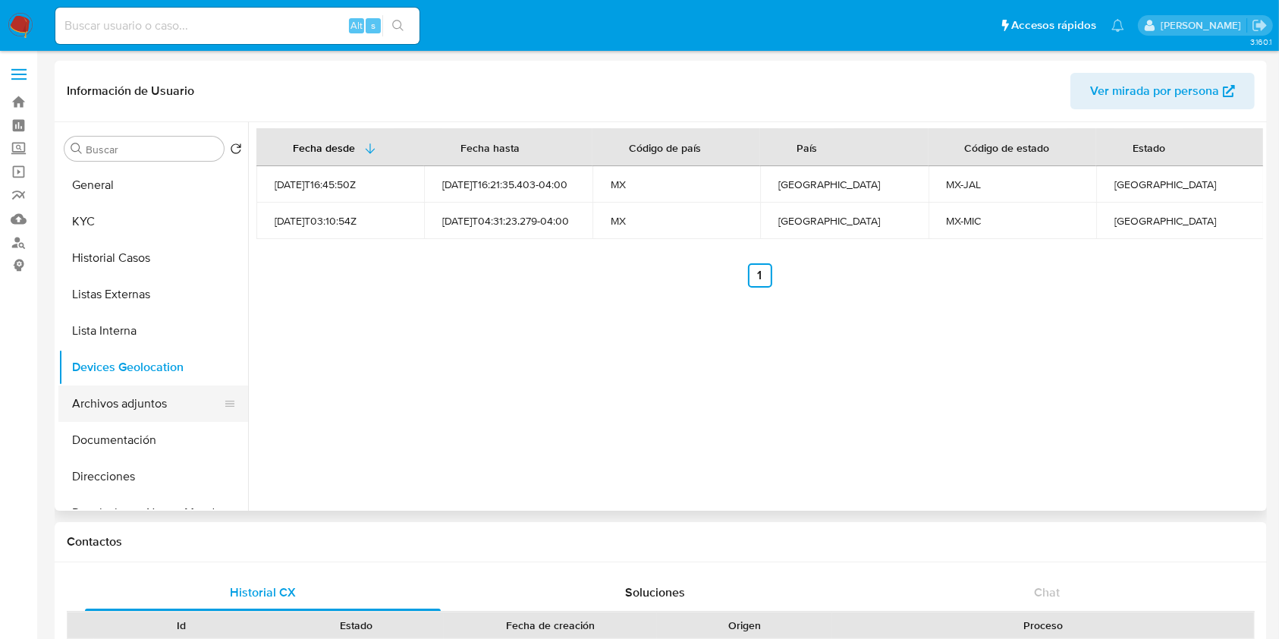
click at [137, 412] on button "Archivos adjuntos" at bounding box center [147, 403] width 178 height 36
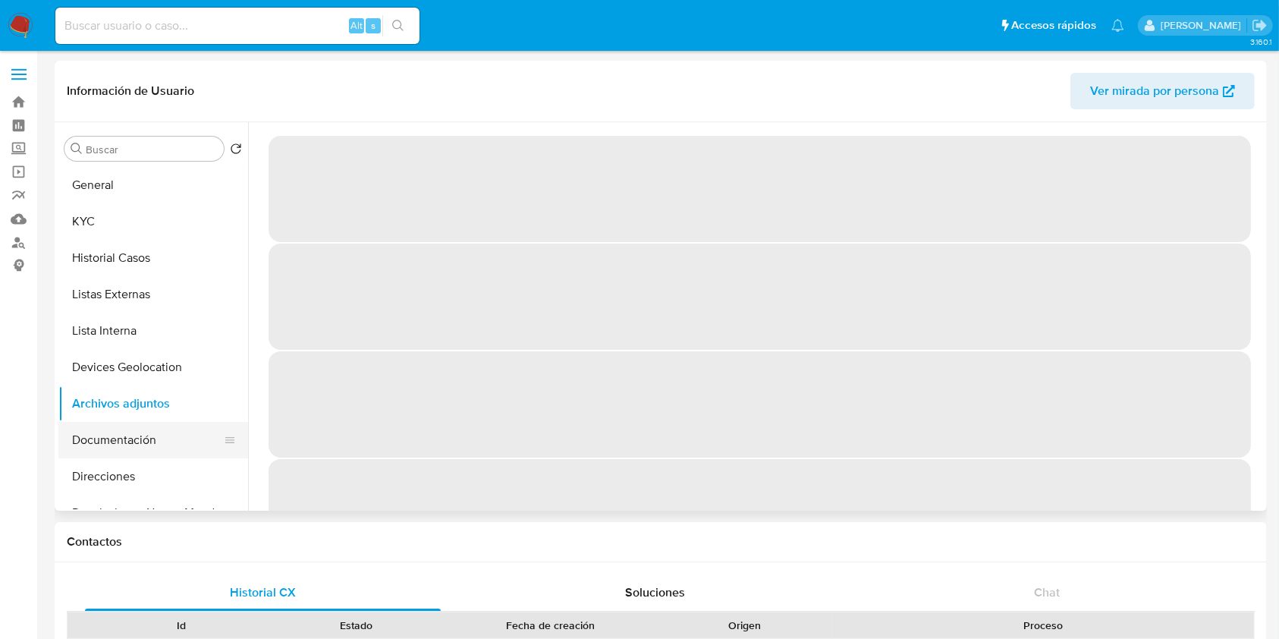
click at [134, 433] on button "Documentación" at bounding box center [147, 440] width 178 height 36
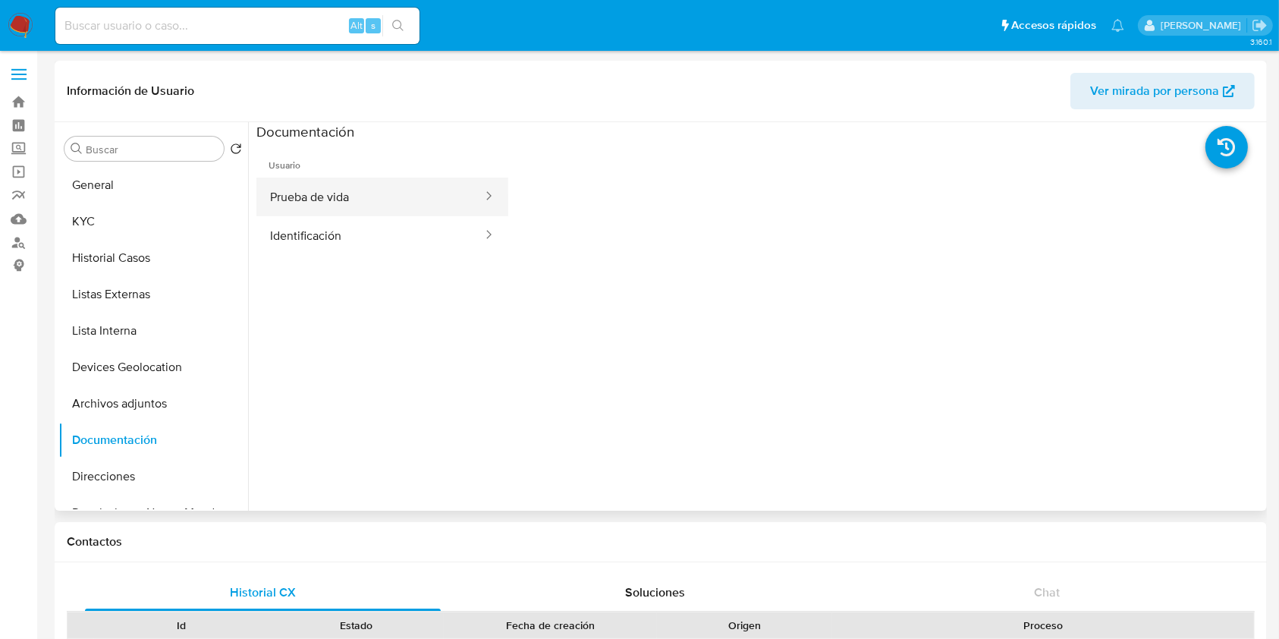
click at [400, 203] on button "Prueba de vida" at bounding box center [370, 197] width 228 height 39
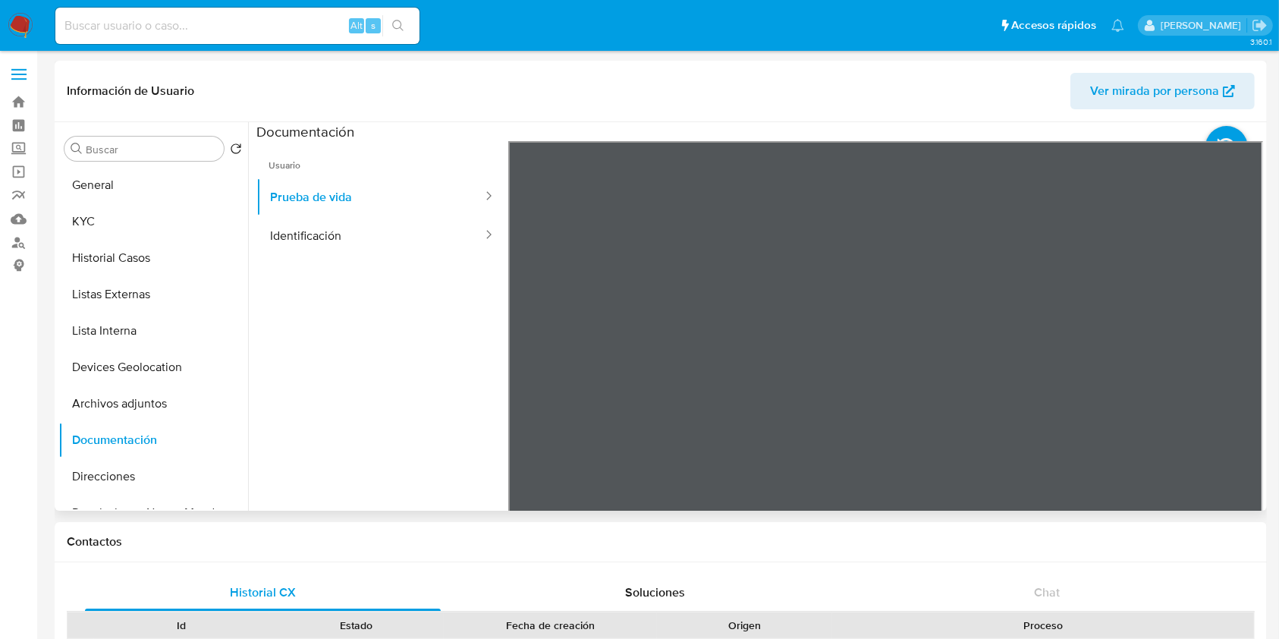
scroll to position [48, 0]
click at [407, 238] on button "Identificación" at bounding box center [370, 235] width 228 height 39
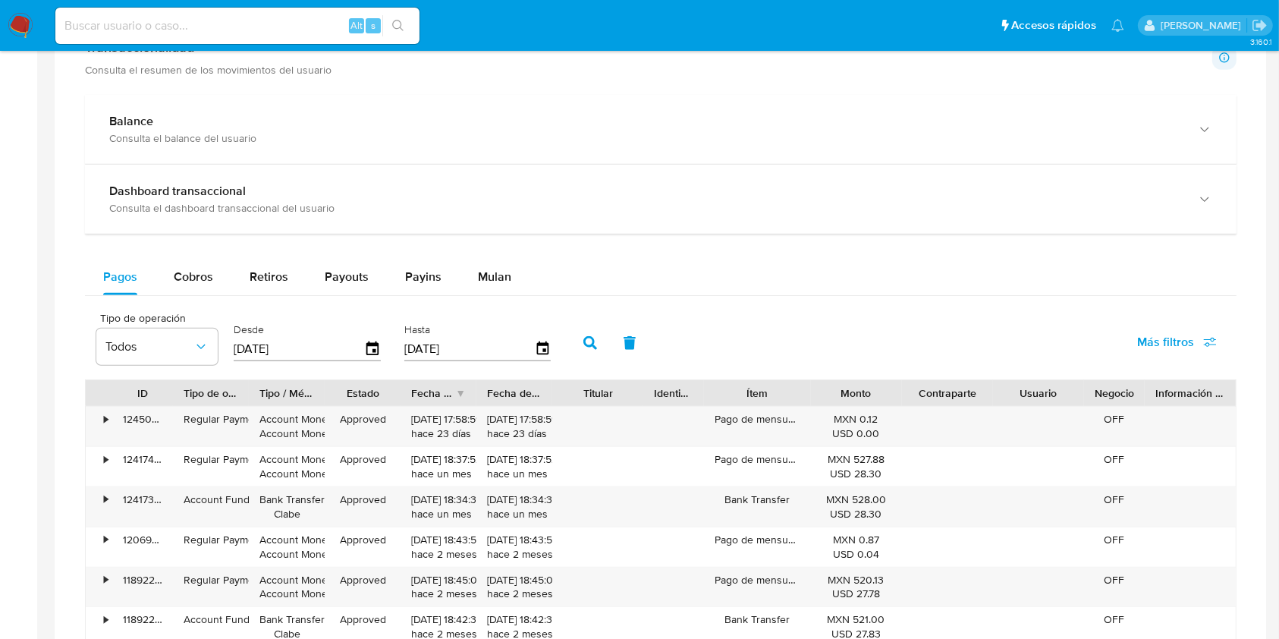
scroll to position [911, 0]
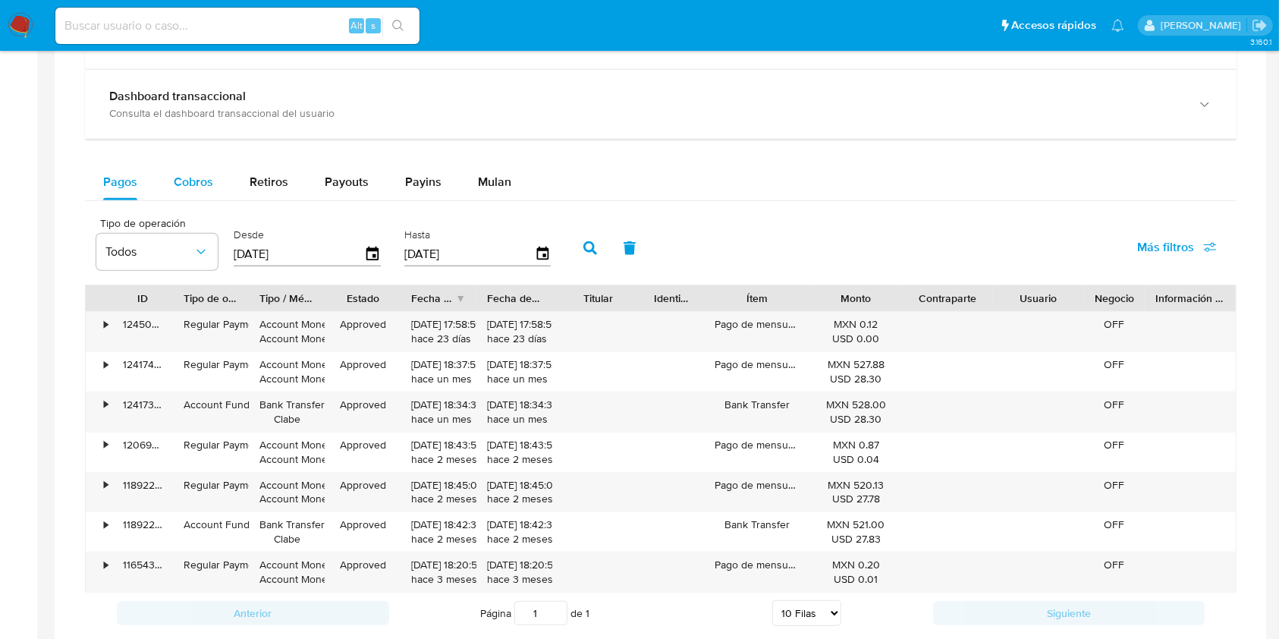
click at [193, 182] on span "Cobros" at bounding box center [193, 181] width 39 height 17
select select "10"
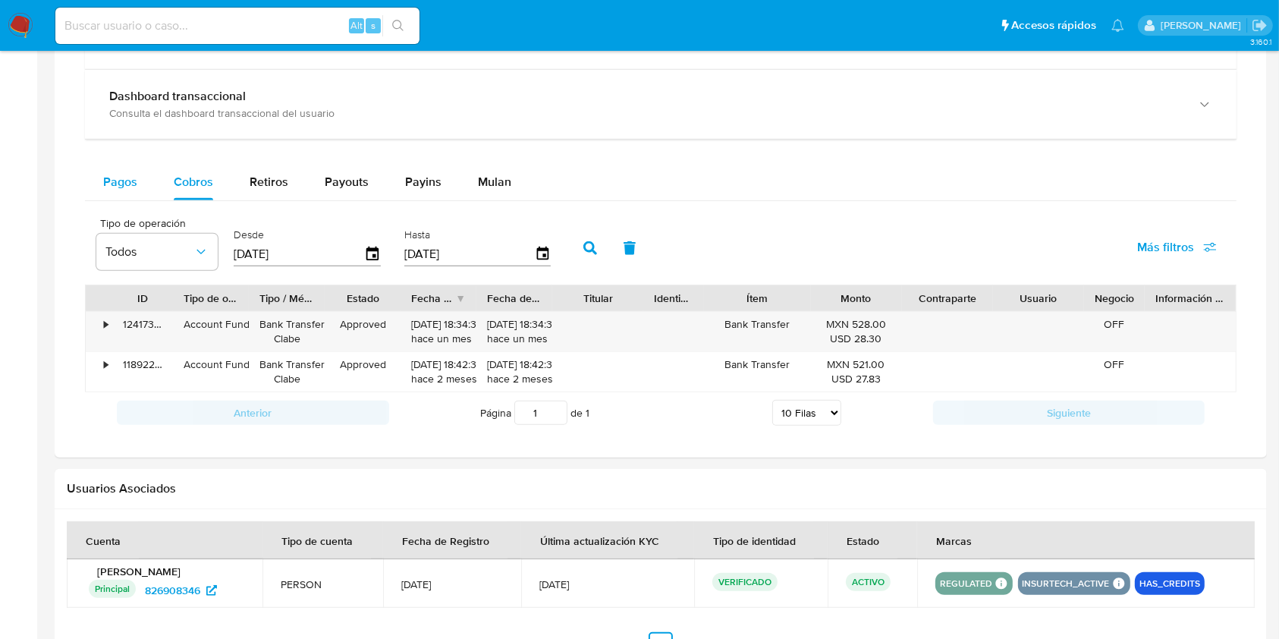
click at [124, 182] on span "Pagos" at bounding box center [120, 181] width 34 height 17
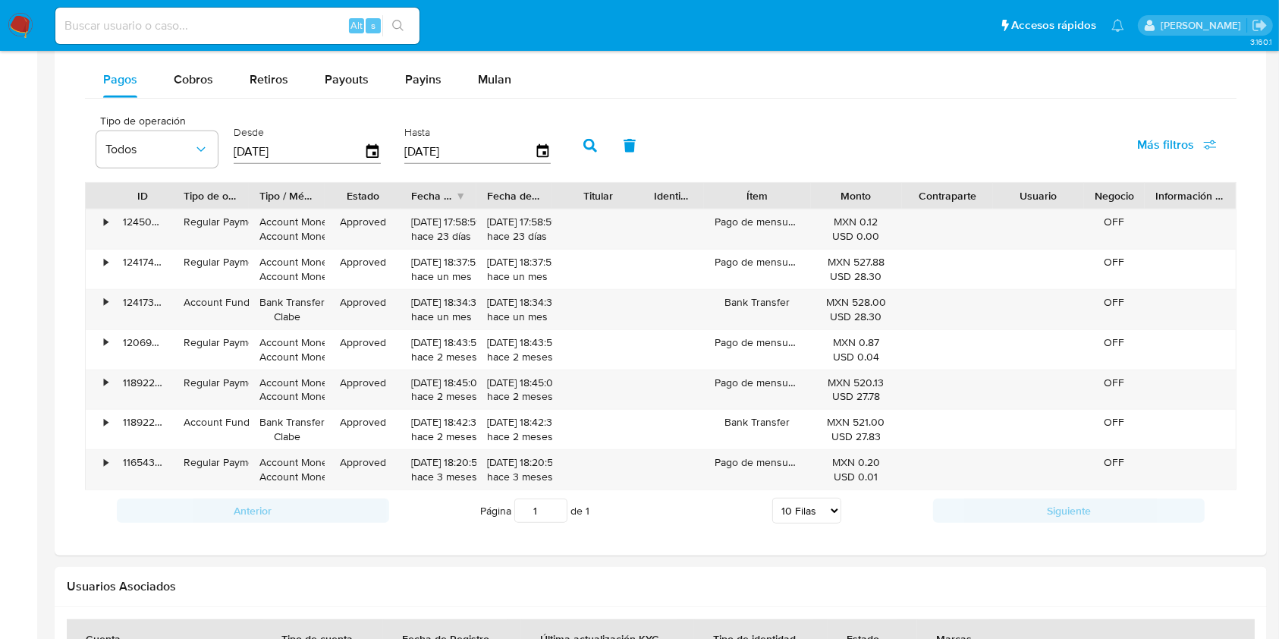
scroll to position [710, 0]
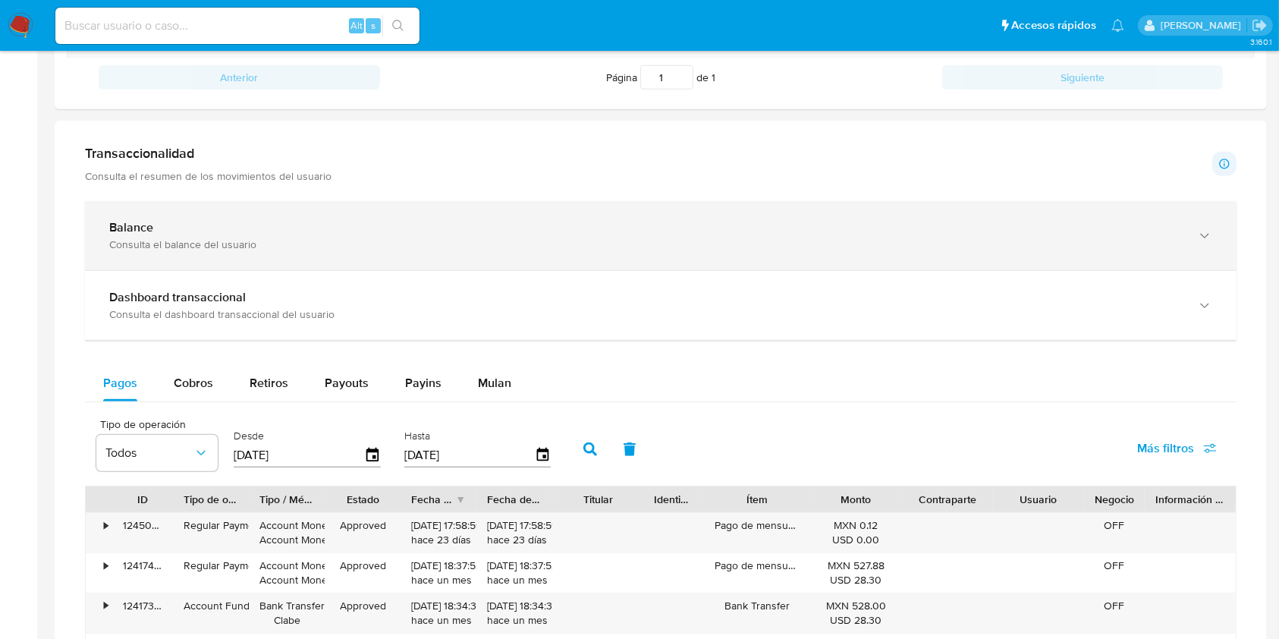
click at [423, 246] on div "Consulta el balance del usuario" at bounding box center [645, 245] width 1073 height 14
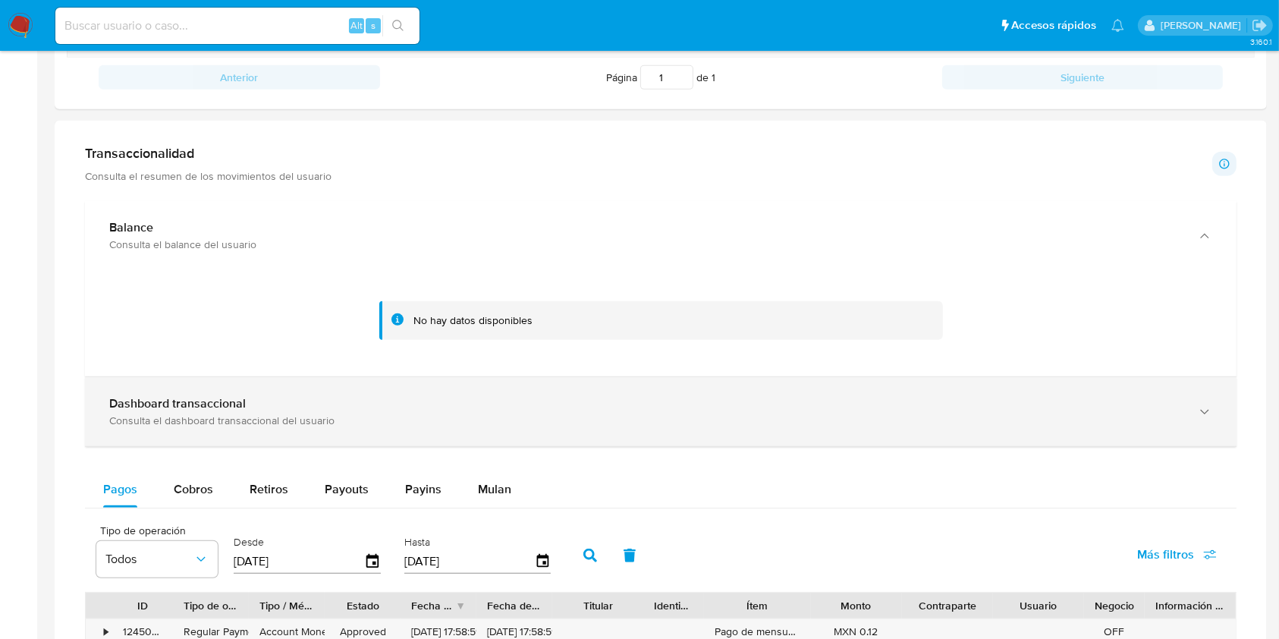
drag, startPoint x: 518, startPoint y: 401, endPoint x: 521, endPoint y: 394, distance: 7.9
click at [519, 401] on div "Dashboard transaccional" at bounding box center [645, 403] width 1073 height 15
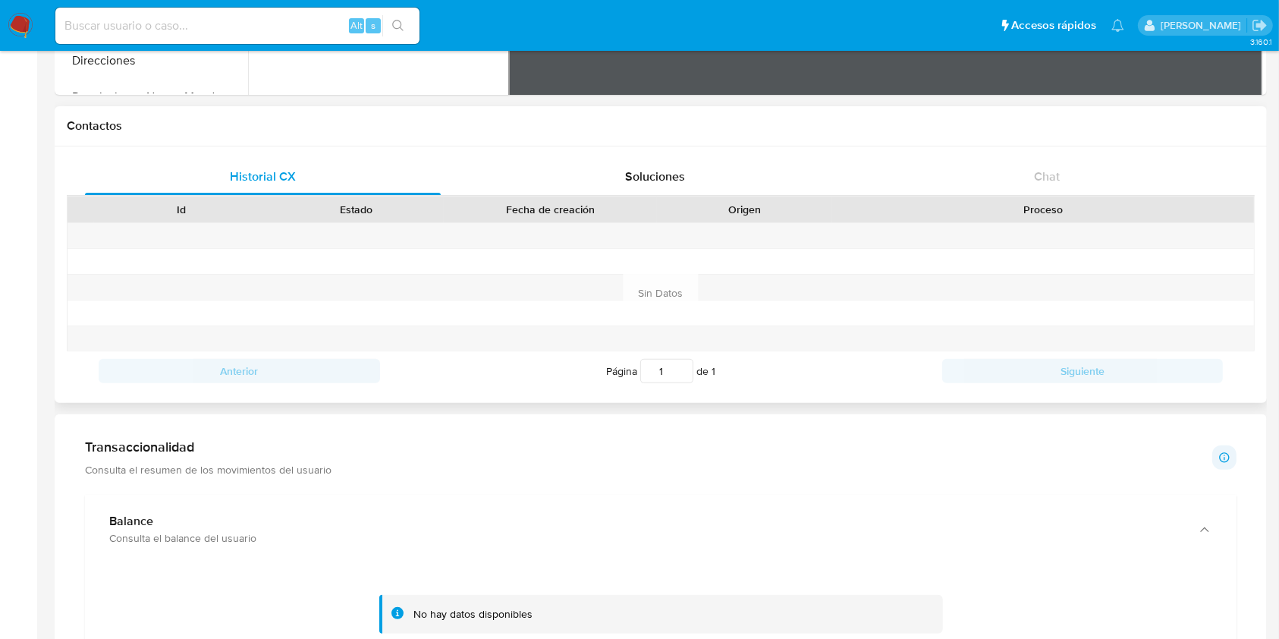
scroll to position [112, 0]
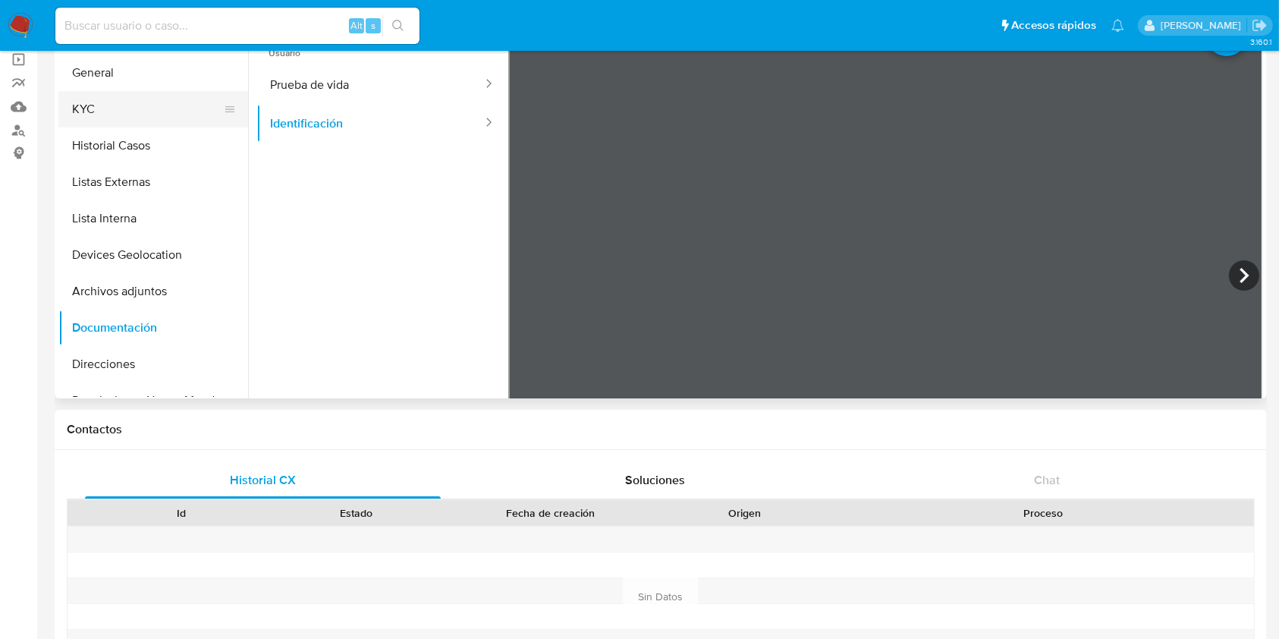
click at [124, 105] on button "KYC" at bounding box center [147, 109] width 178 height 36
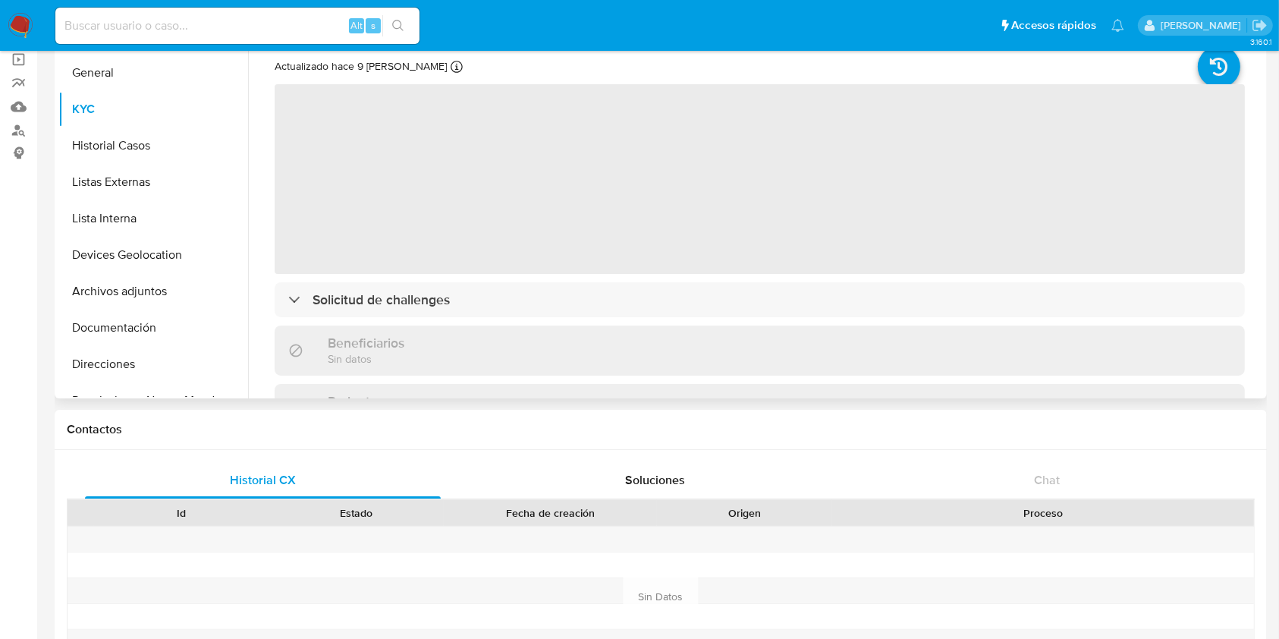
scroll to position [11, 0]
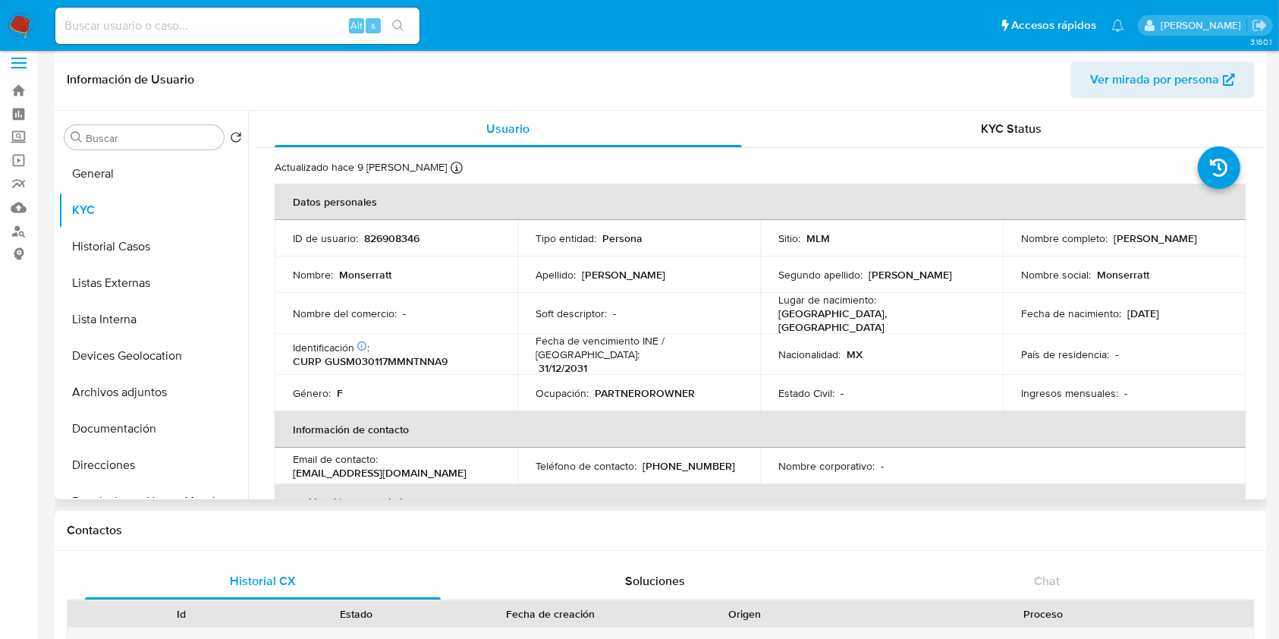
click at [407, 238] on p "826908346" at bounding box center [391, 238] width 55 height 14
copy p "826908346"
click at [716, 83] on header "Información de Usuario Ver mirada por persona" at bounding box center [661, 79] width 1188 height 36
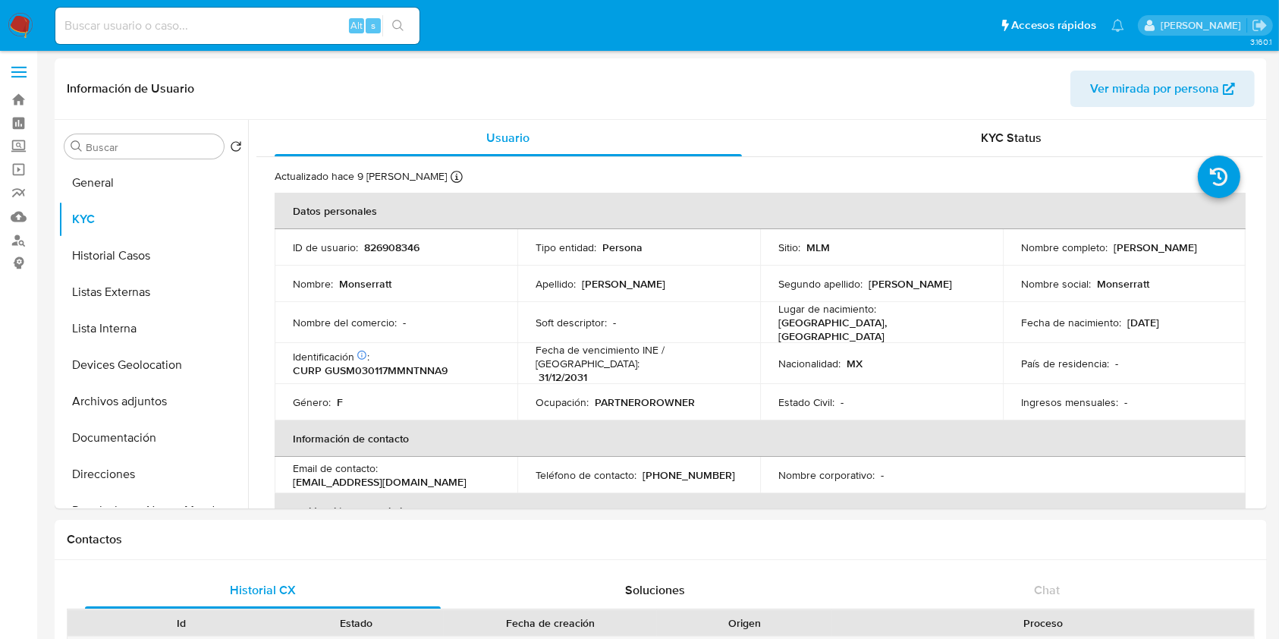
scroll to position [0, 0]
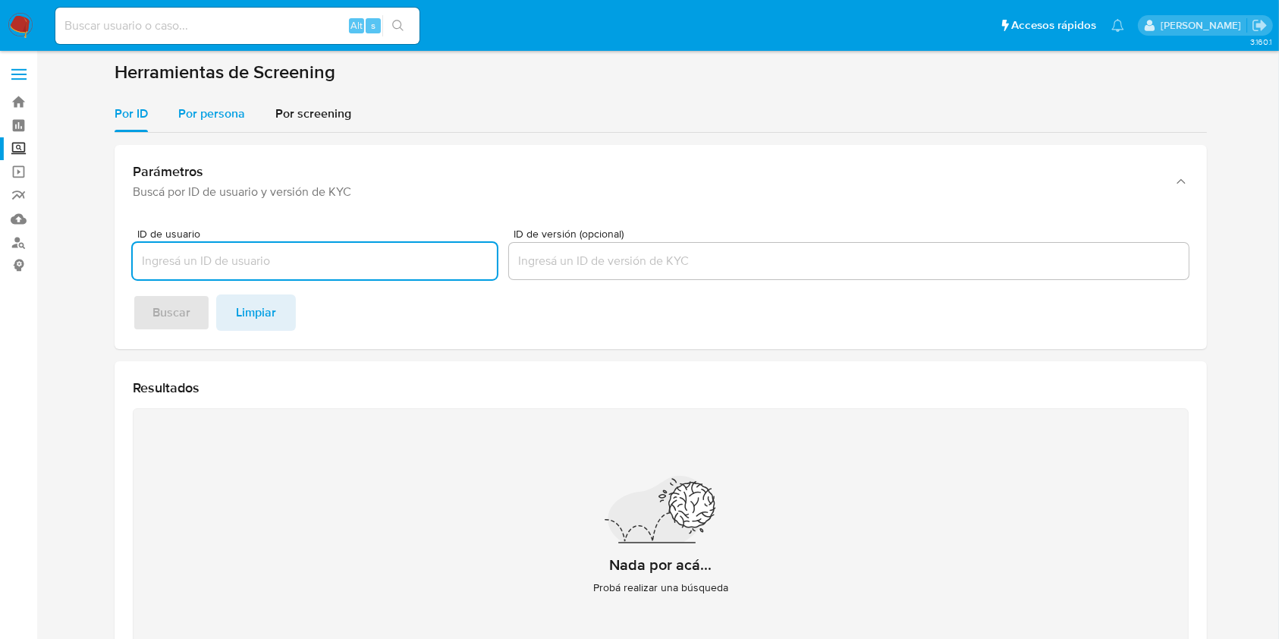
click at [215, 121] on span "Por persona" at bounding box center [211, 113] width 67 height 17
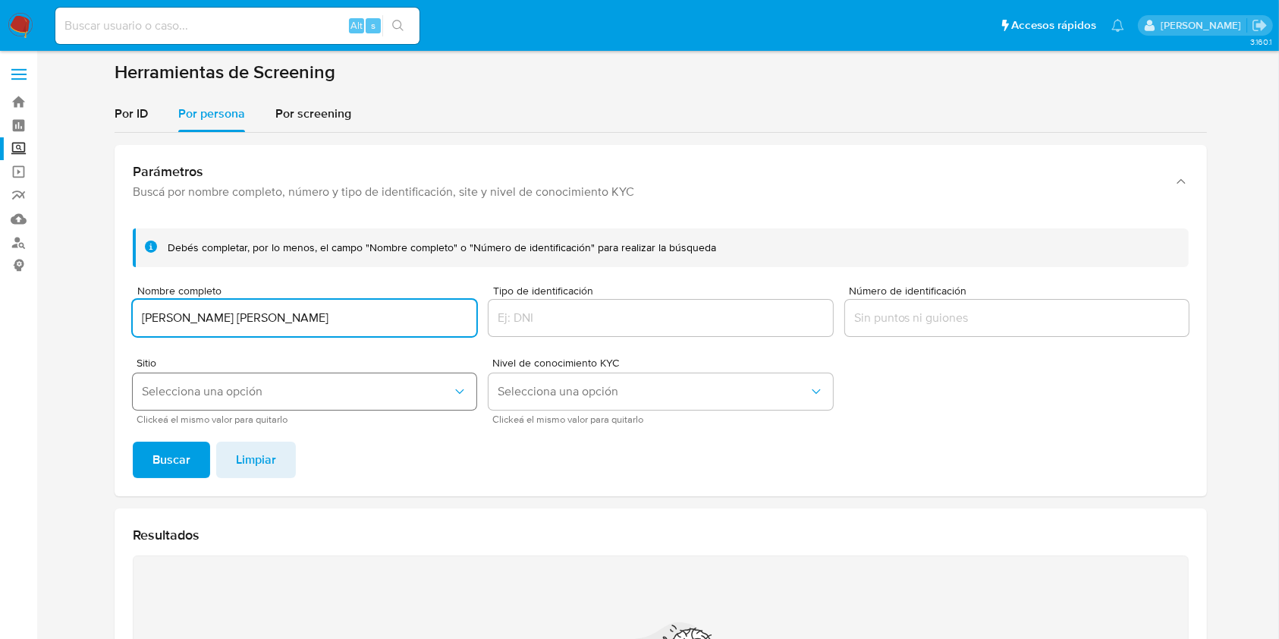
click at [278, 376] on button "Selecciona una opción" at bounding box center [305, 391] width 344 height 36
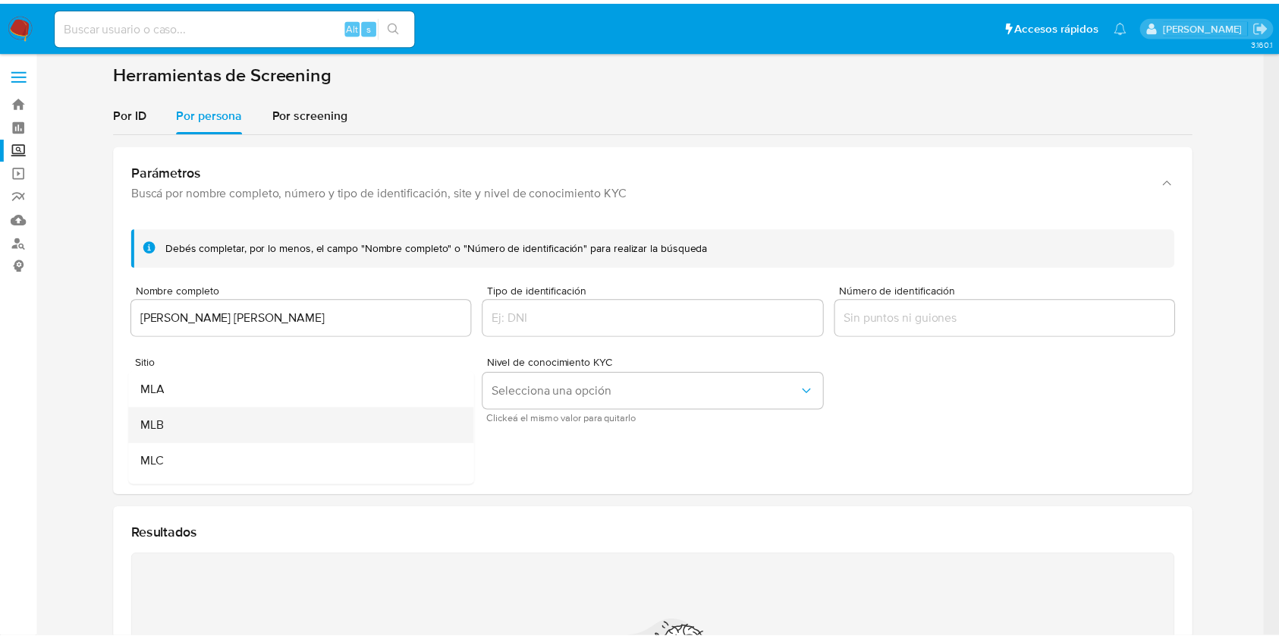
scroll to position [101, 0]
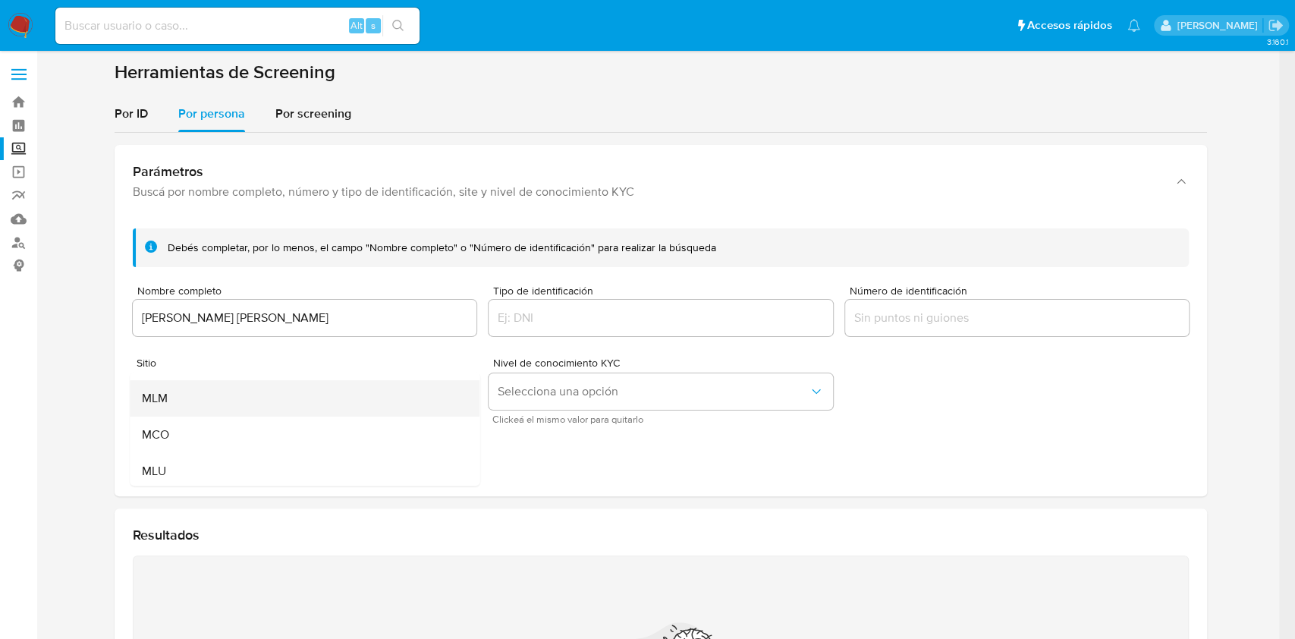
click at [297, 412] on div "MLM" at bounding box center [300, 398] width 316 height 36
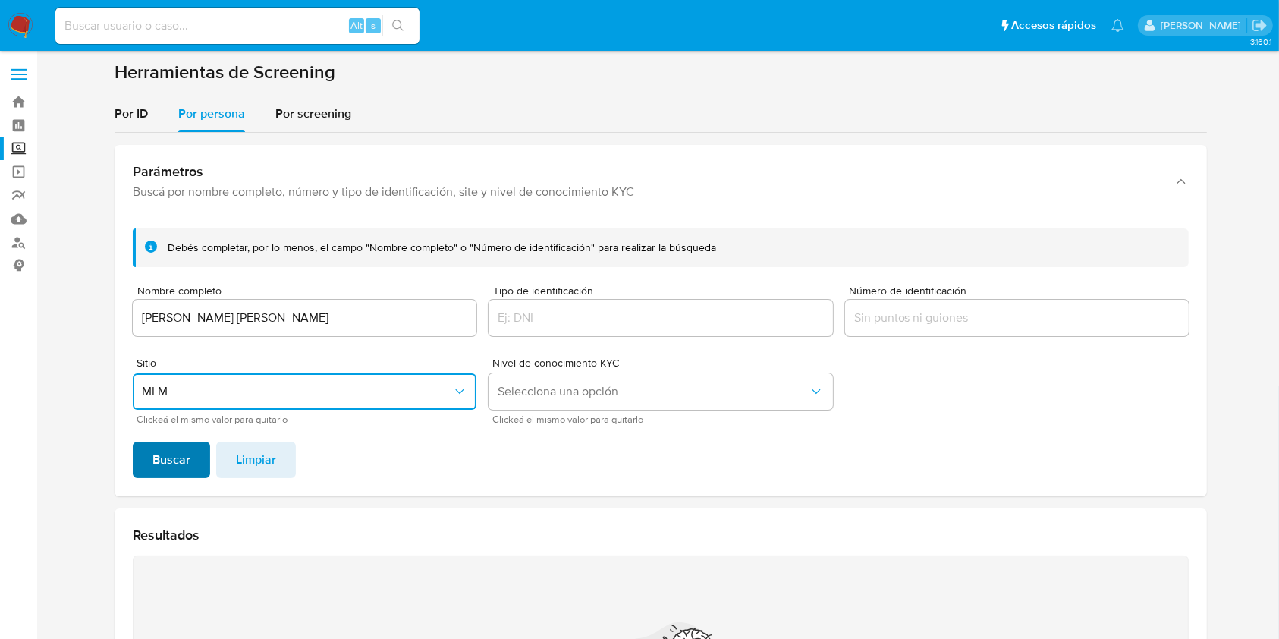
click at [177, 445] on span "Buscar" at bounding box center [172, 459] width 38 height 33
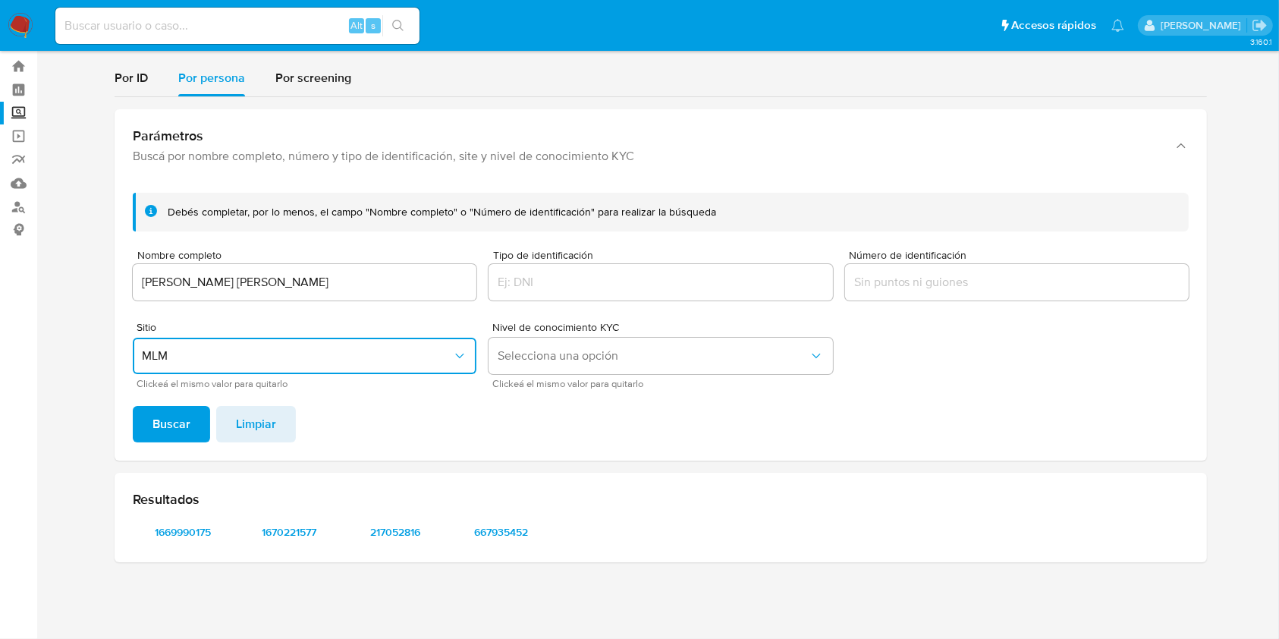
scroll to position [36, 0]
click at [197, 532] on span "1669990175" at bounding box center [182, 531] width 79 height 21
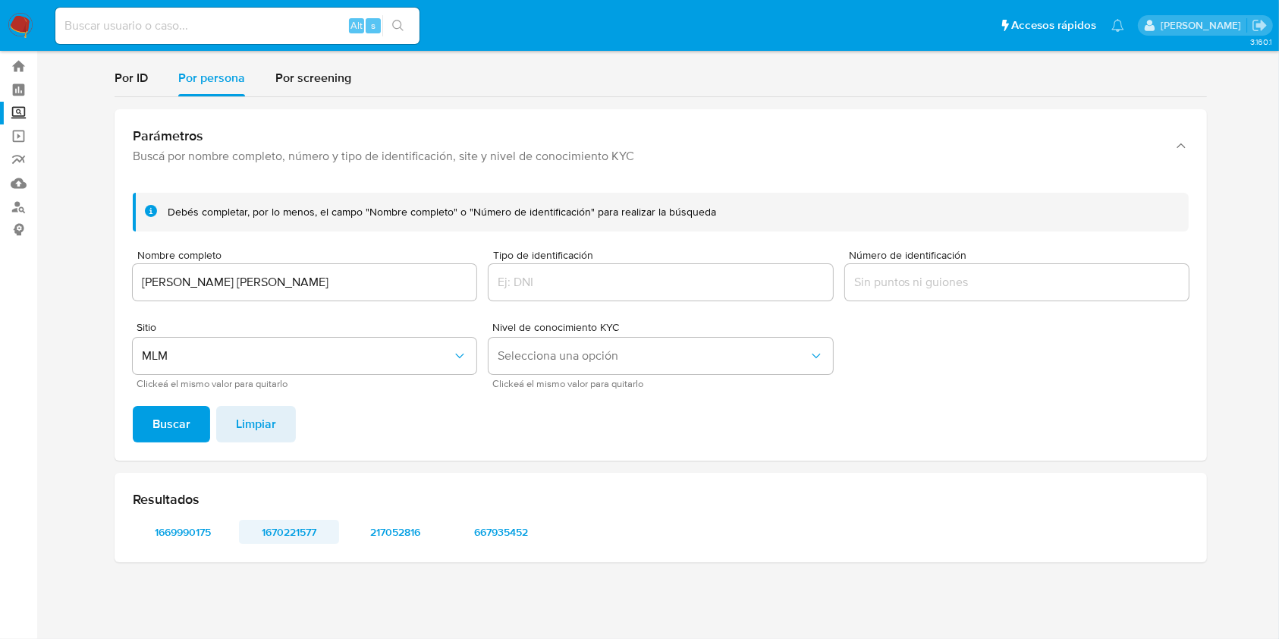
click at [280, 532] on span "1670221577" at bounding box center [289, 531] width 79 height 21
click at [337, 276] on input "LUIS MARIO DIAZ SALAZAR" at bounding box center [305, 282] width 344 height 20
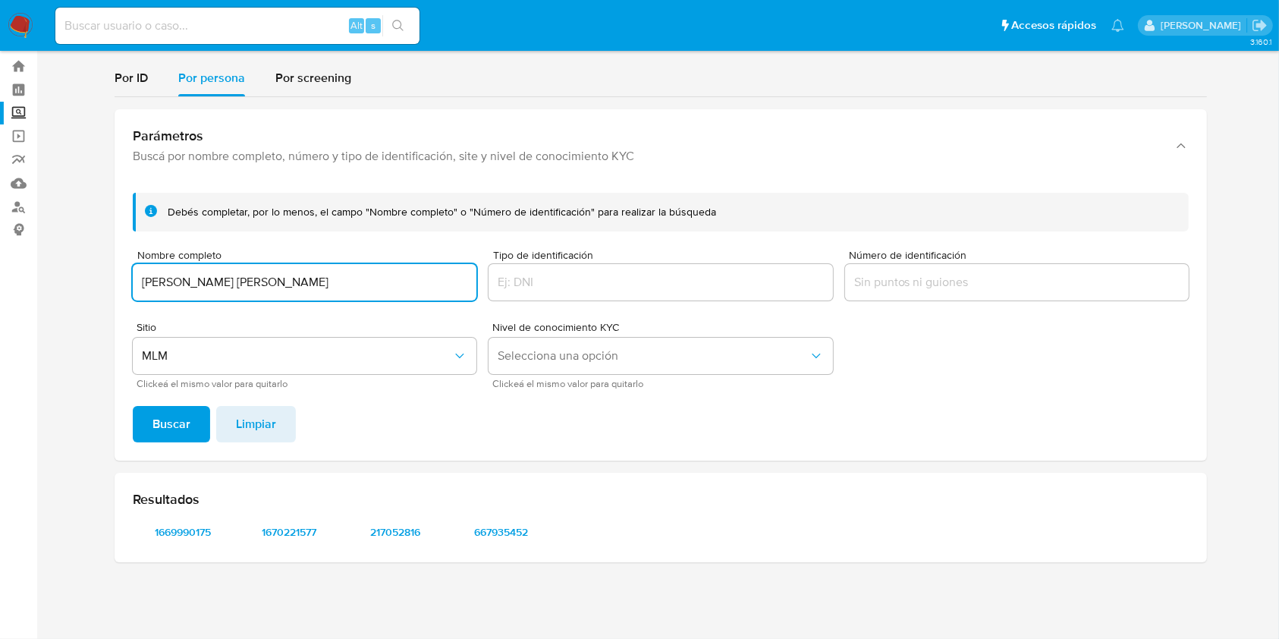
click at [337, 276] on input "LUIS MARIO DIAZ SALAZAR" at bounding box center [305, 282] width 344 height 20
type input "DAISY ADLENE GARCIA QUEZADA"
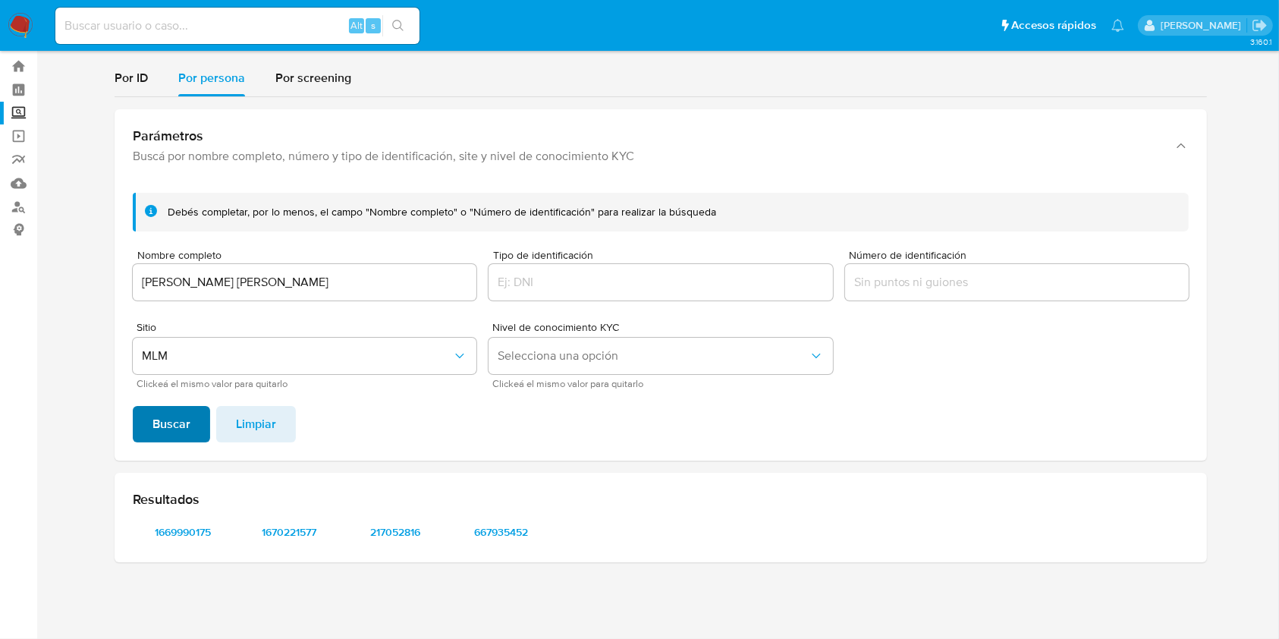
click at [171, 419] on span "Buscar" at bounding box center [172, 423] width 38 height 33
click at [166, 533] on span "2233226945" at bounding box center [182, 531] width 79 height 21
click at [203, 534] on span "2233226945" at bounding box center [182, 531] width 79 height 21
click at [187, 33] on input at bounding box center [237, 26] width 364 height 20
paste input "826908346"
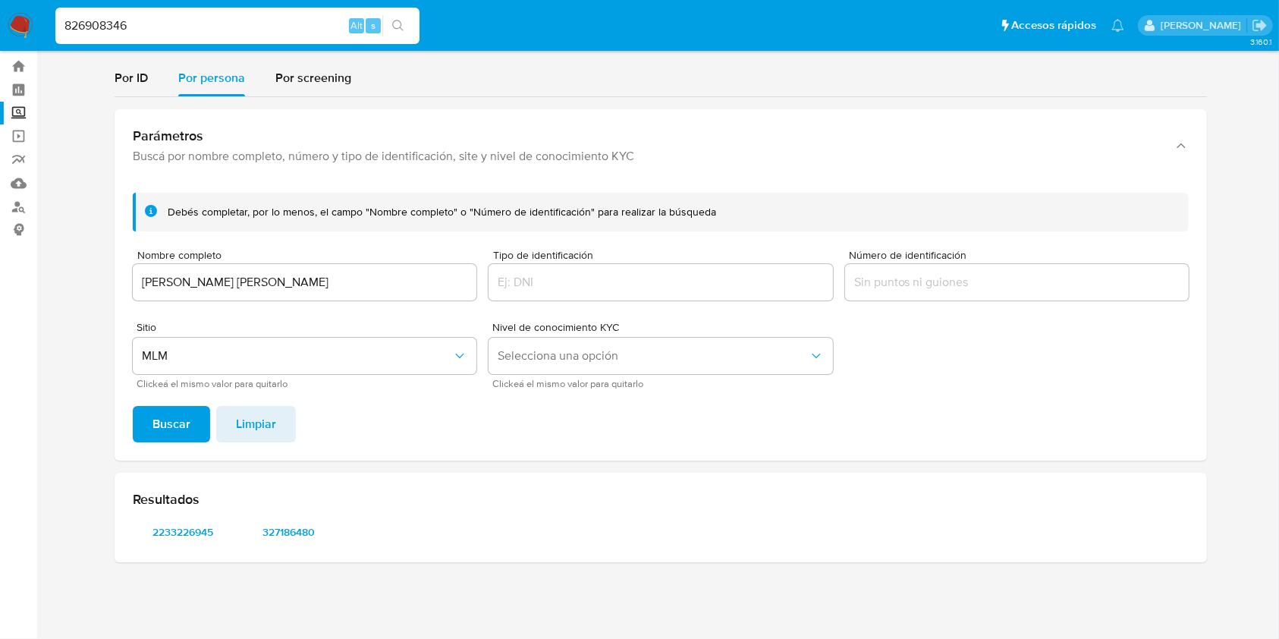
type input "826908346"
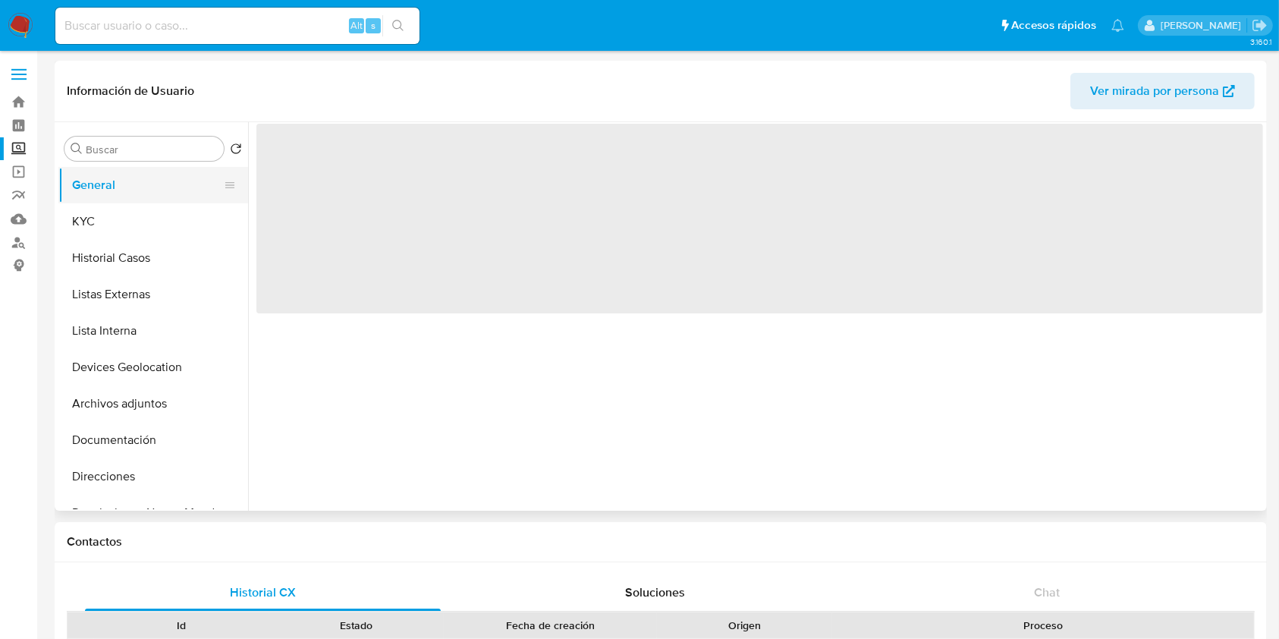
select select "10"
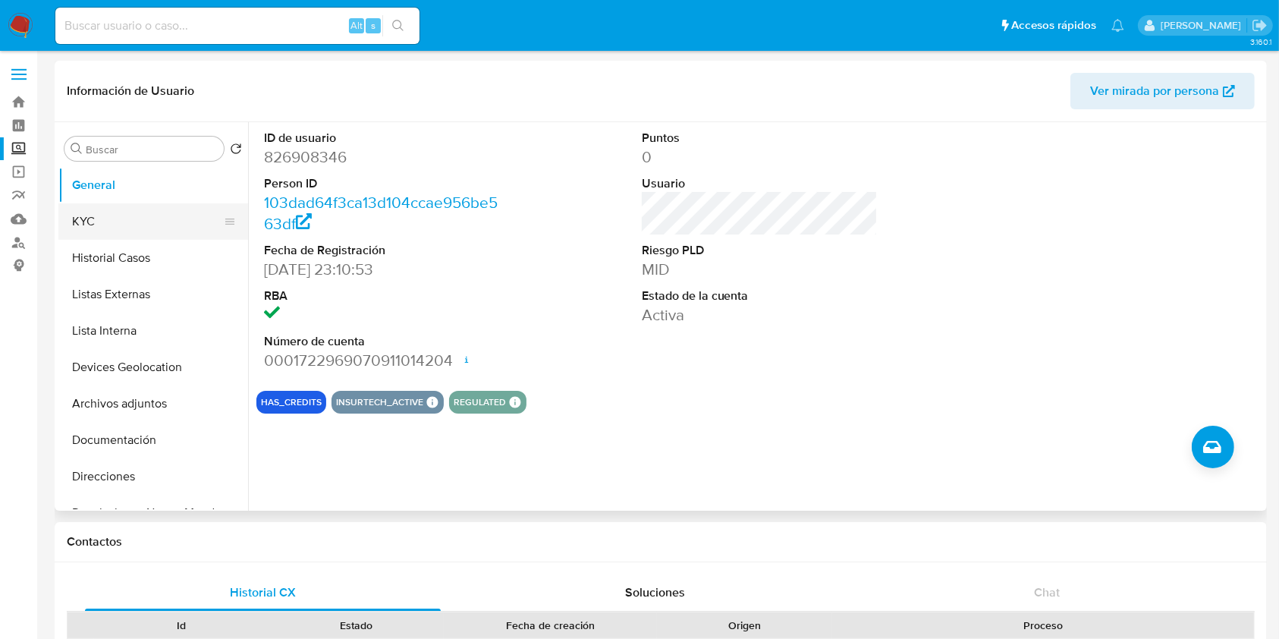
click at [146, 238] on button "KYC" at bounding box center [147, 221] width 178 height 36
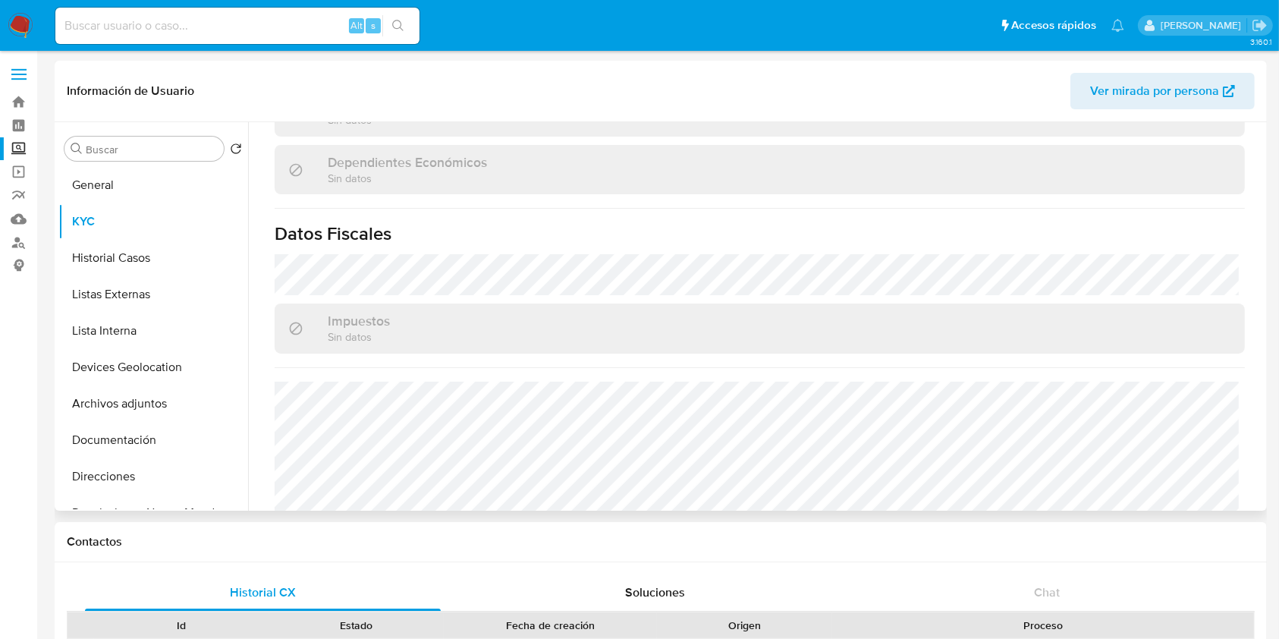
scroll to position [911, 0]
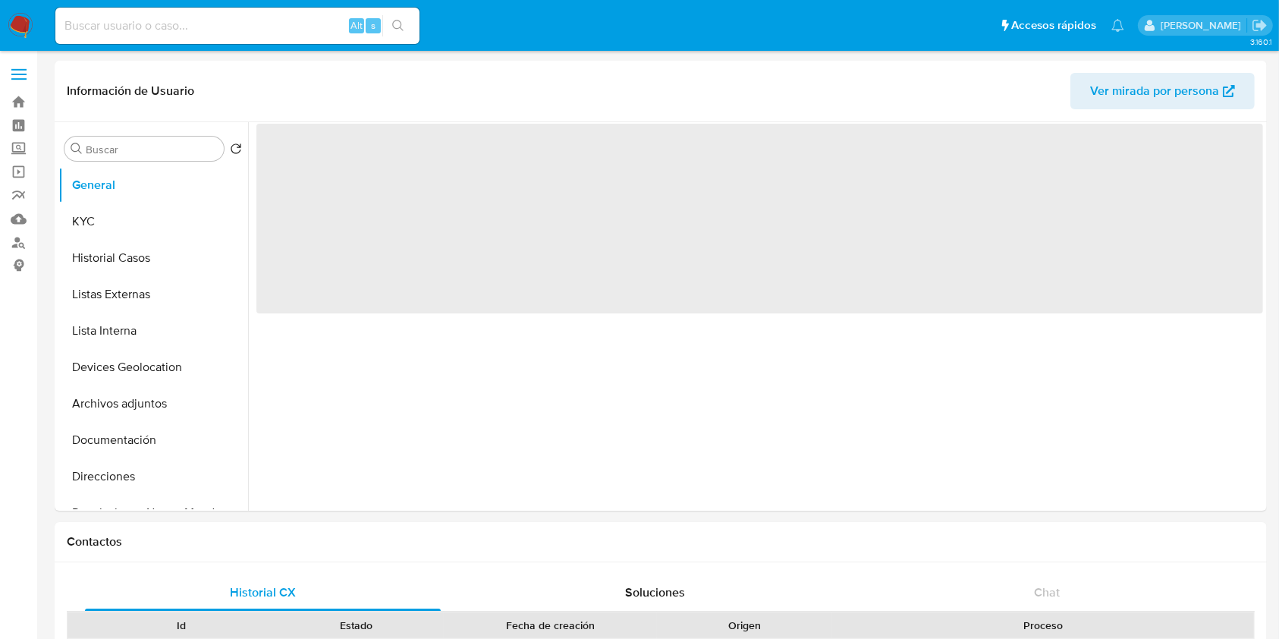
select select "10"
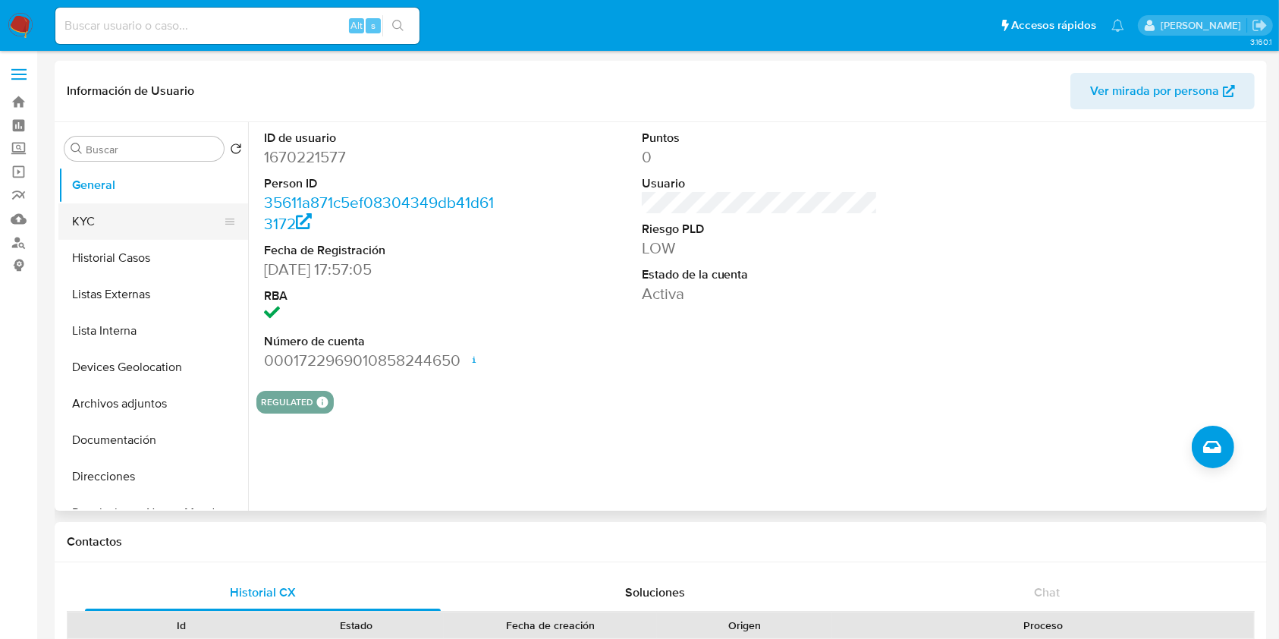
click at [158, 218] on button "KYC" at bounding box center [147, 221] width 178 height 36
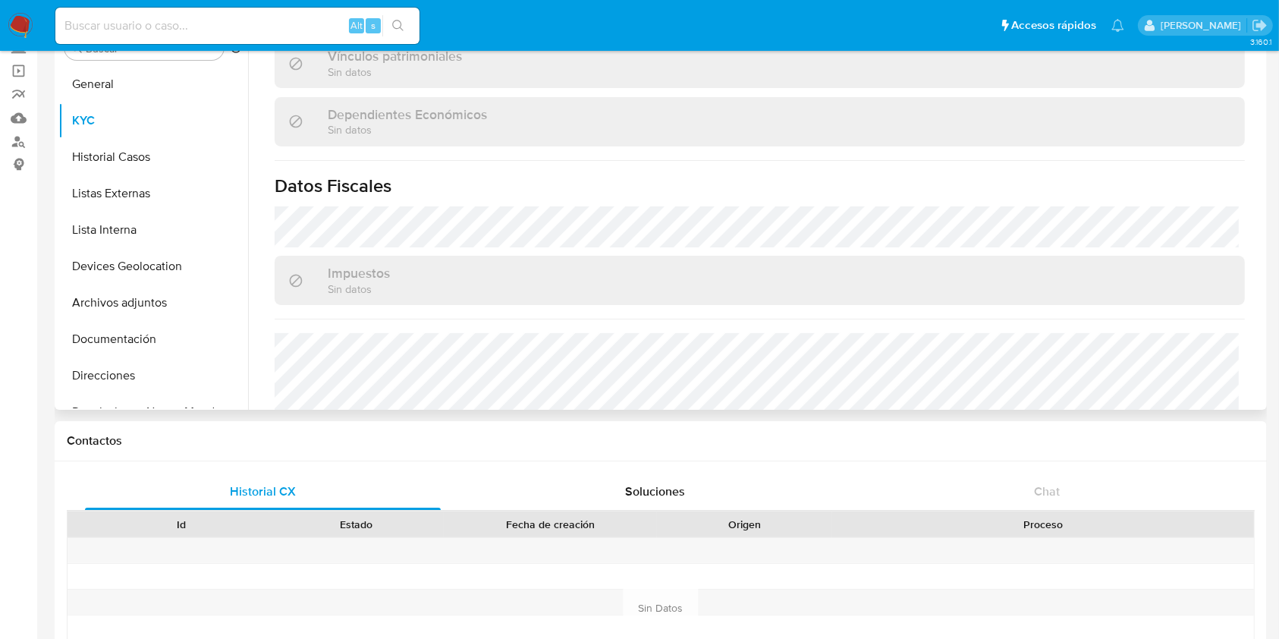
scroll to position [953, 0]
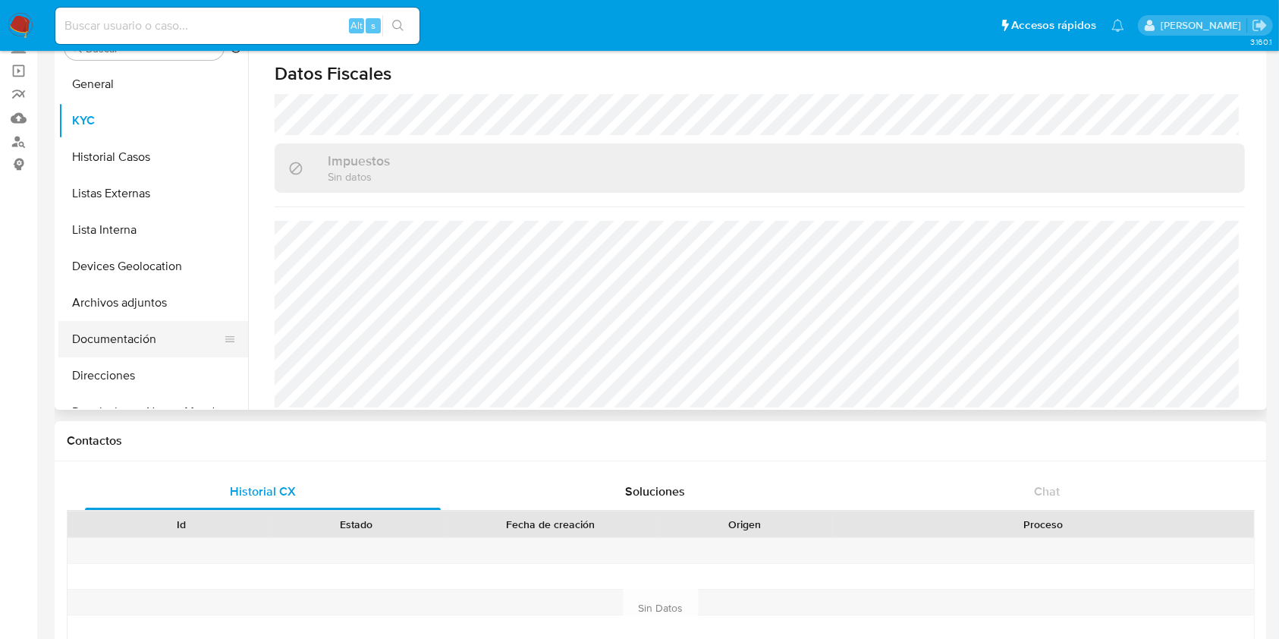
click at [109, 338] on button "Documentación" at bounding box center [147, 339] width 178 height 36
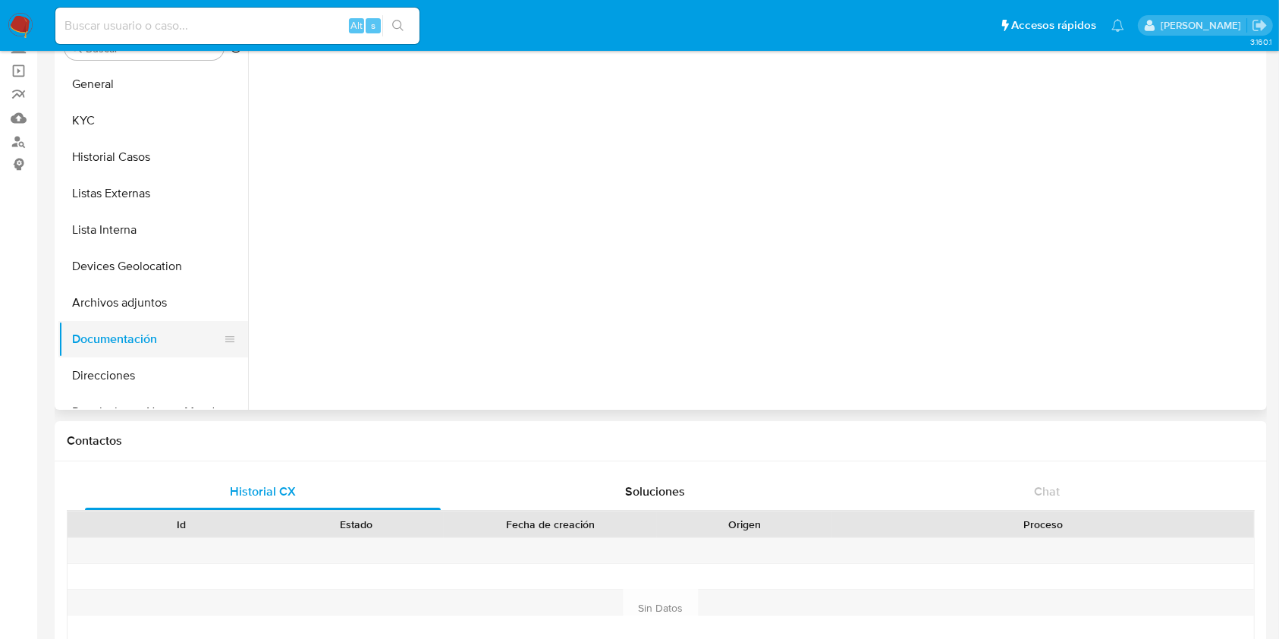
scroll to position [0, 0]
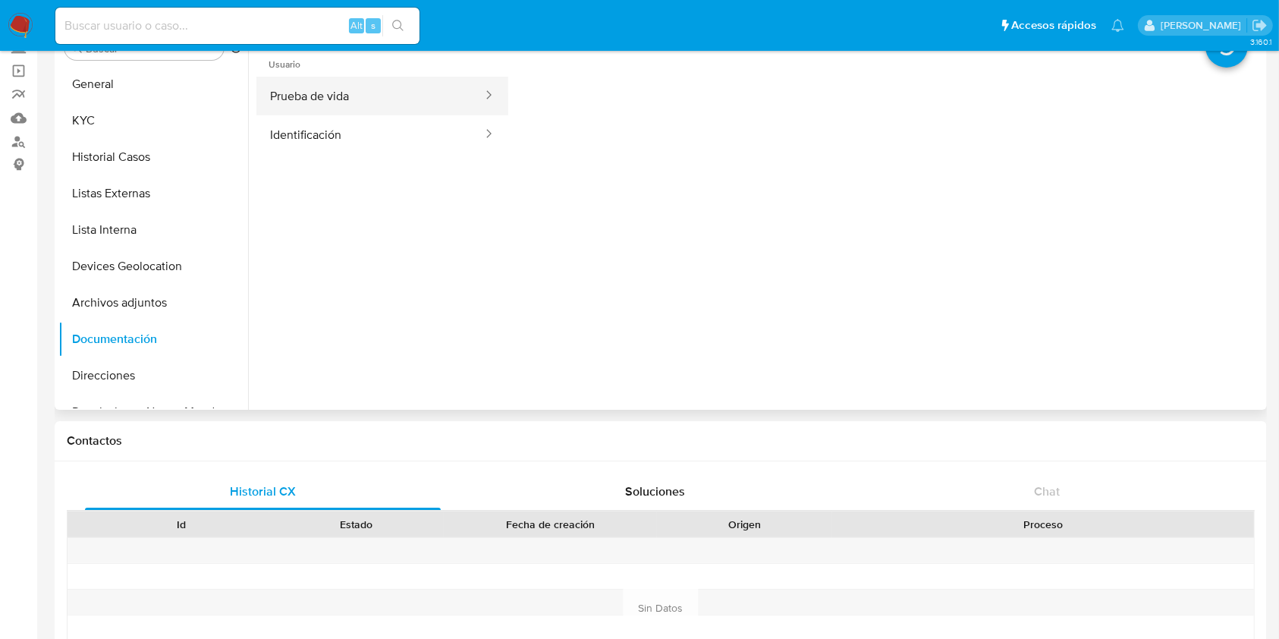
drag, startPoint x: 414, startPoint y: 106, endPoint x: 449, endPoint y: 107, distance: 34.9
click at [413, 106] on button "Prueba de vida" at bounding box center [370, 96] width 228 height 39
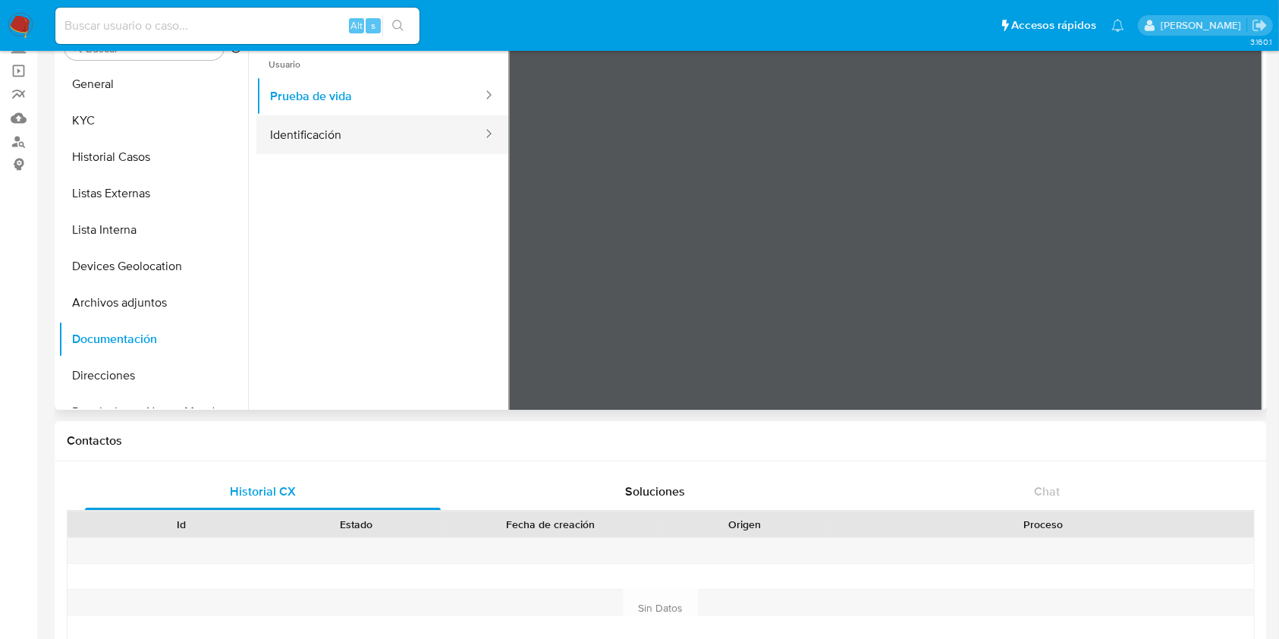
drag, startPoint x: 381, startPoint y: 130, endPoint x: 391, endPoint y: 130, distance: 9.9
click at [378, 130] on button "Identificación" at bounding box center [370, 134] width 228 height 39
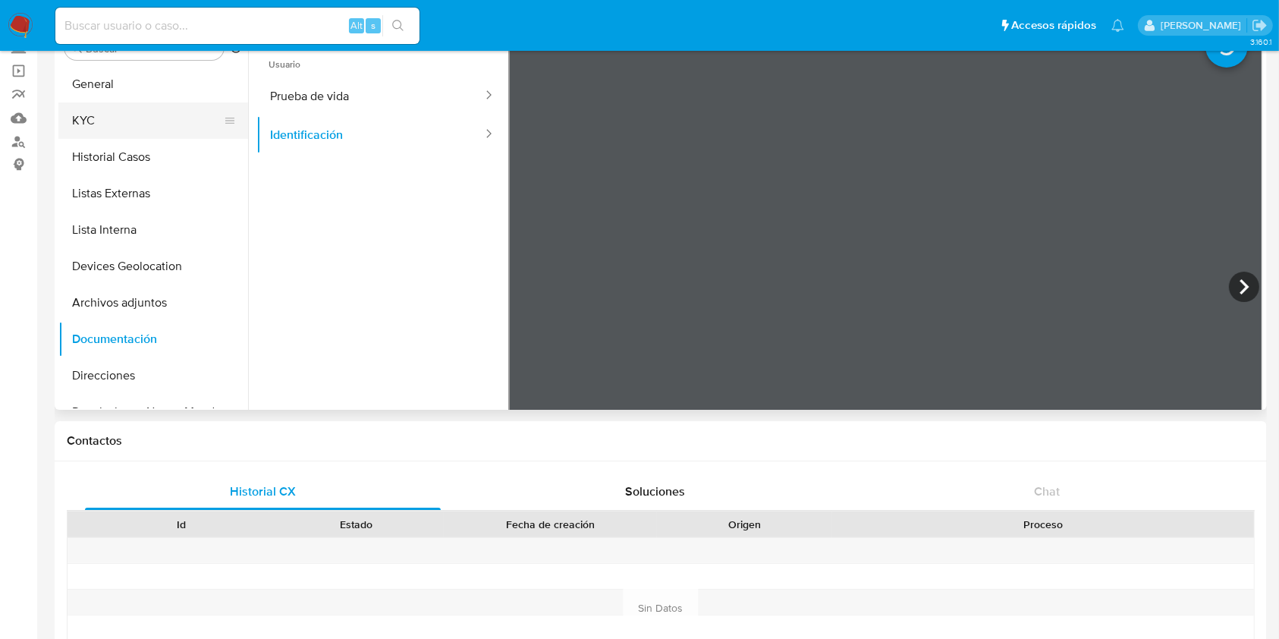
click at [133, 130] on button "KYC" at bounding box center [147, 120] width 178 height 36
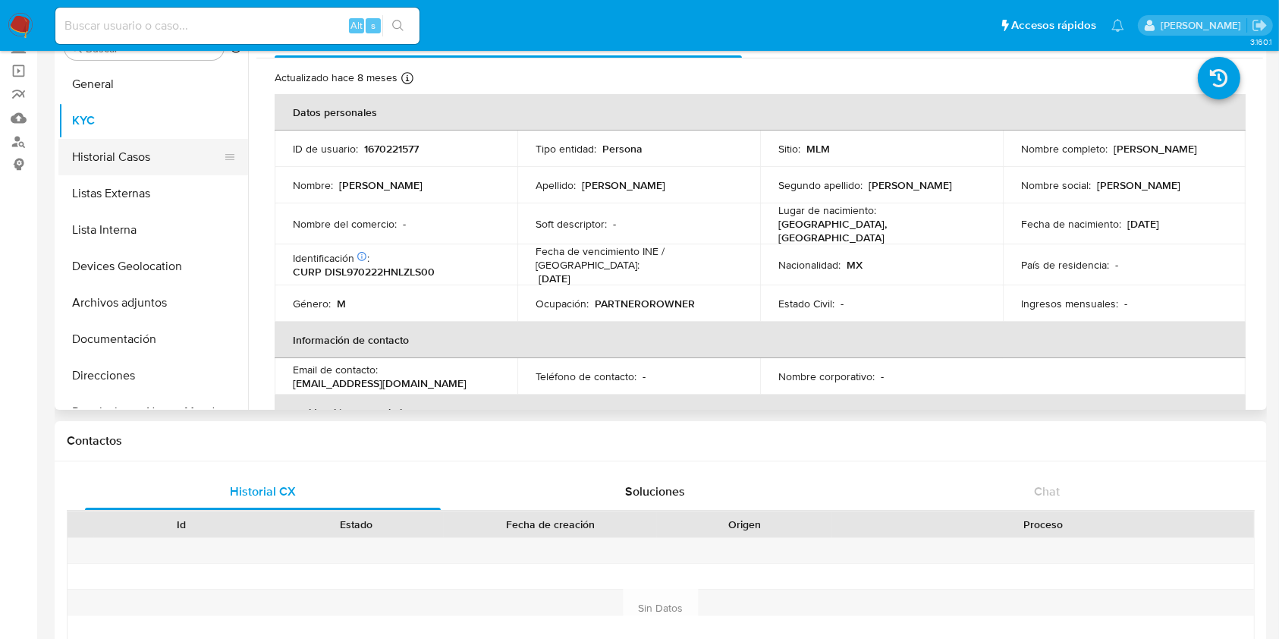
click at [124, 162] on button "Historial Casos" at bounding box center [147, 157] width 178 height 36
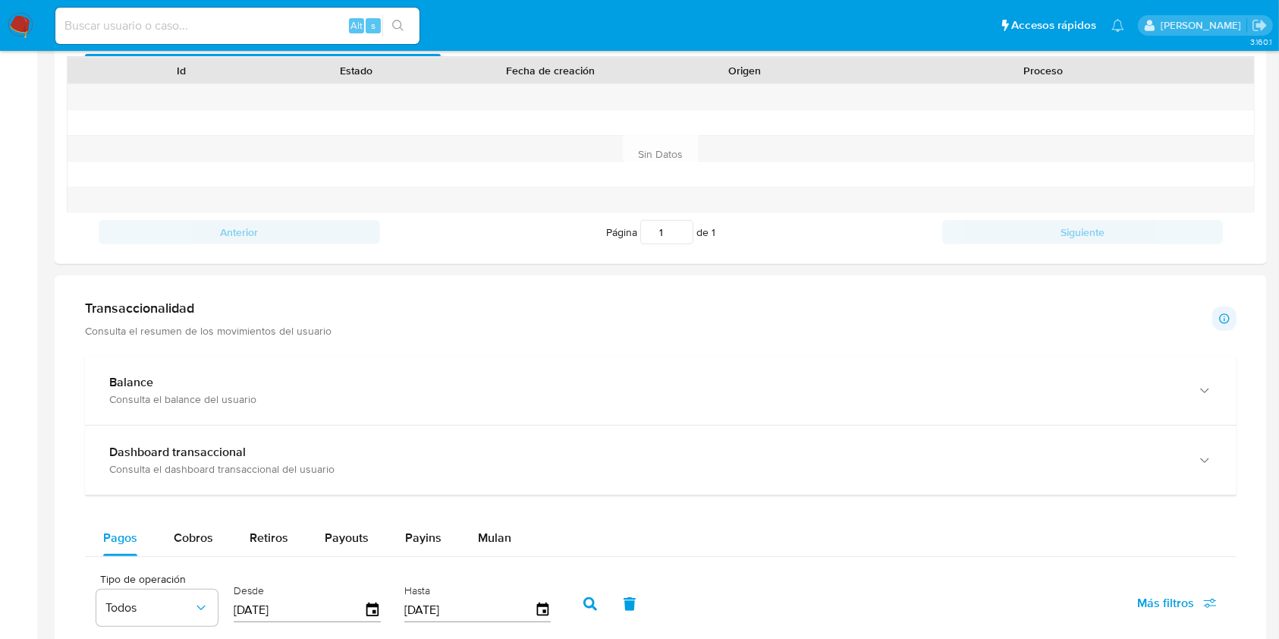
scroll to position [607, 0]
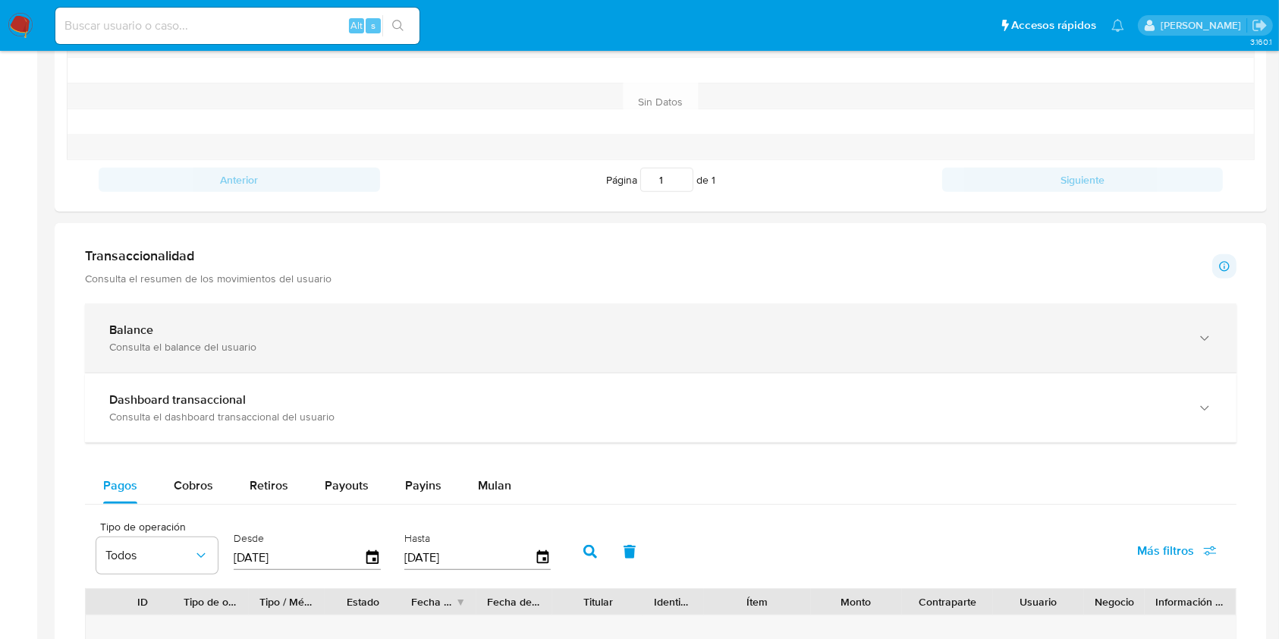
click at [337, 335] on div "Balance" at bounding box center [645, 330] width 1073 height 15
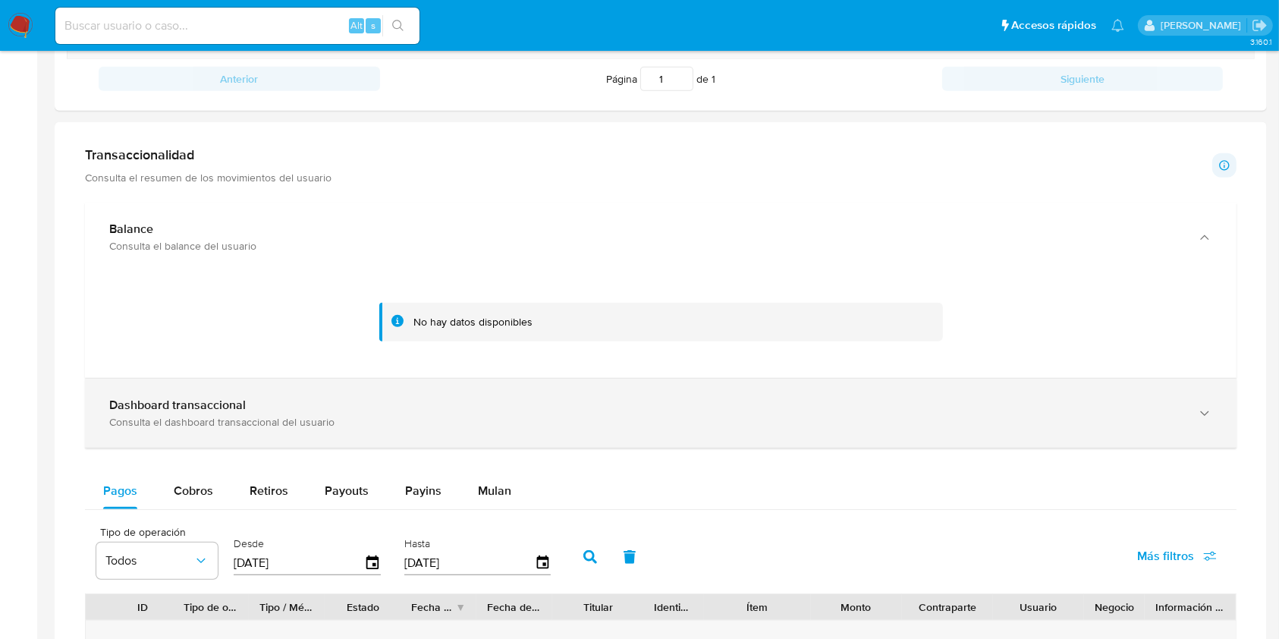
click at [544, 423] on div "Consulta el dashboard transaccional del usuario" at bounding box center [645, 422] width 1073 height 14
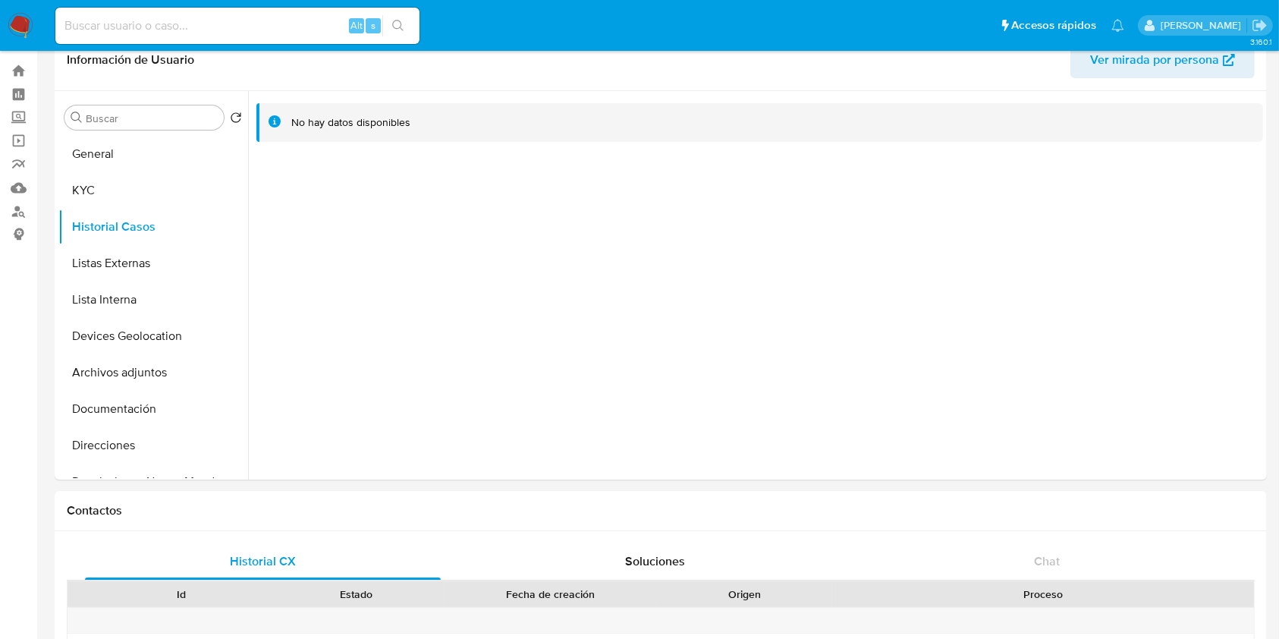
scroll to position [0, 0]
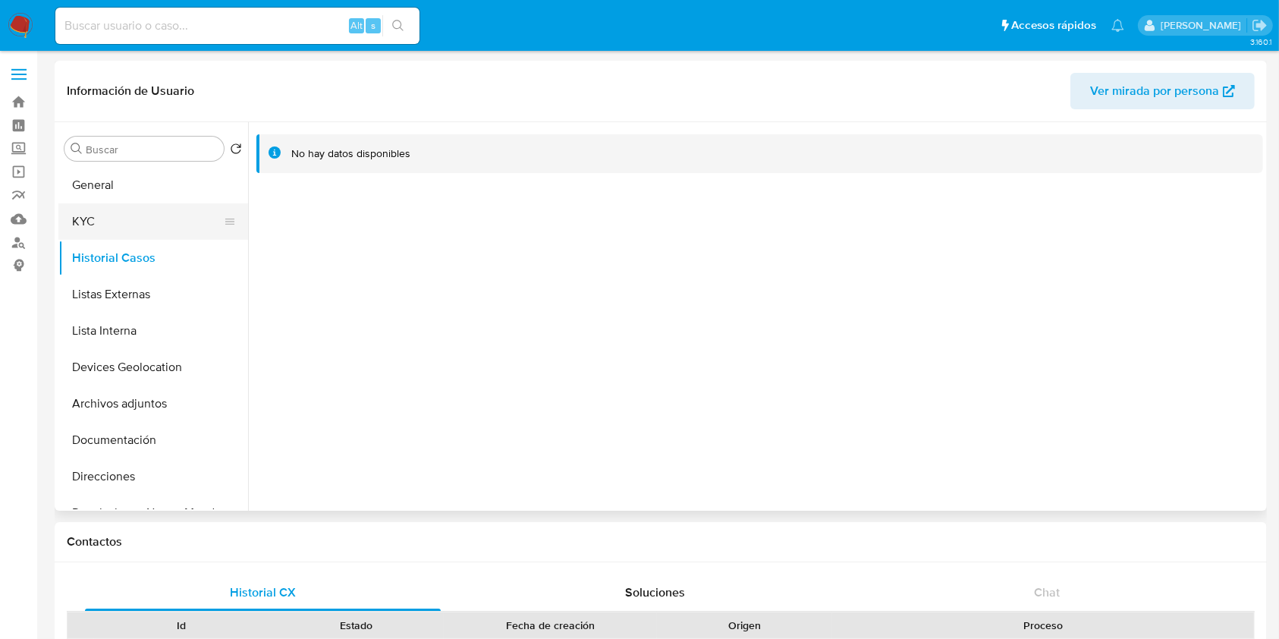
click at [105, 206] on button "KYC" at bounding box center [147, 221] width 178 height 36
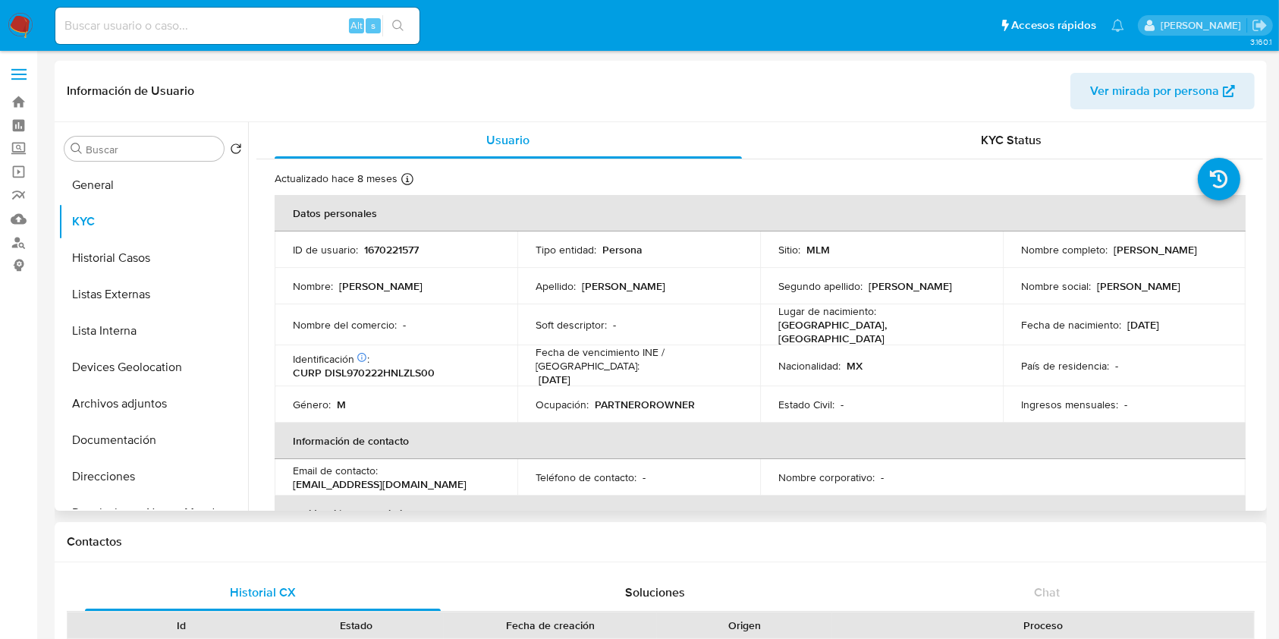
click at [397, 245] on p "1670221577" at bounding box center [391, 250] width 55 height 14
copy p "1670221577"
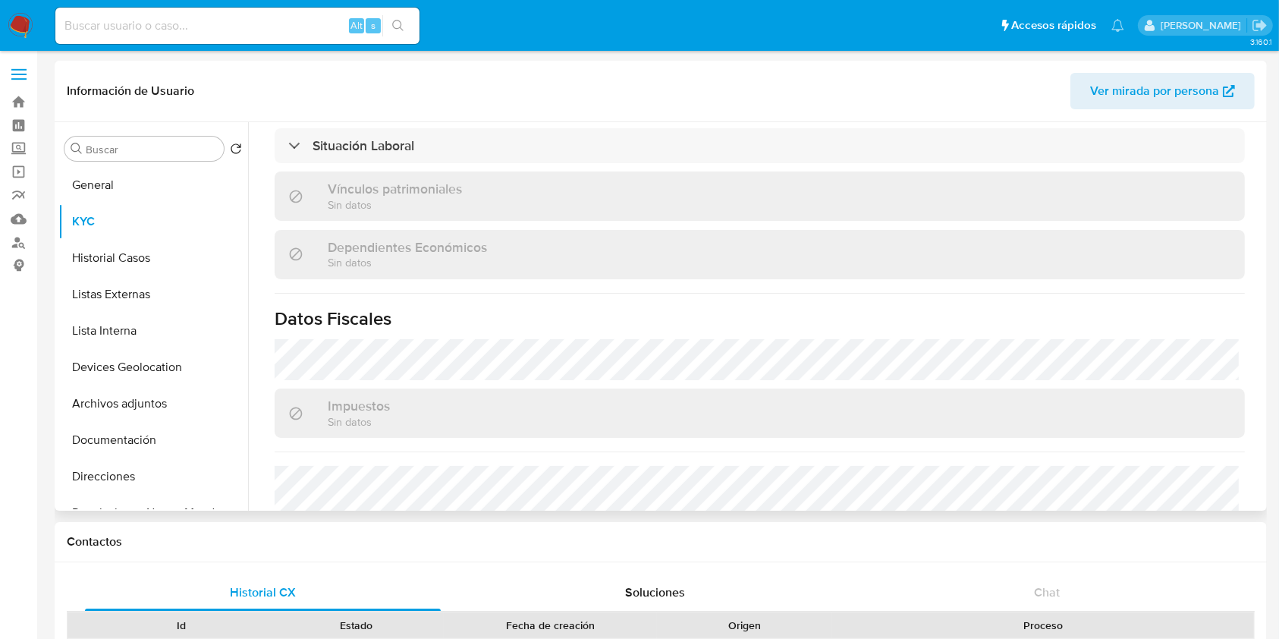
scroll to position [911, 0]
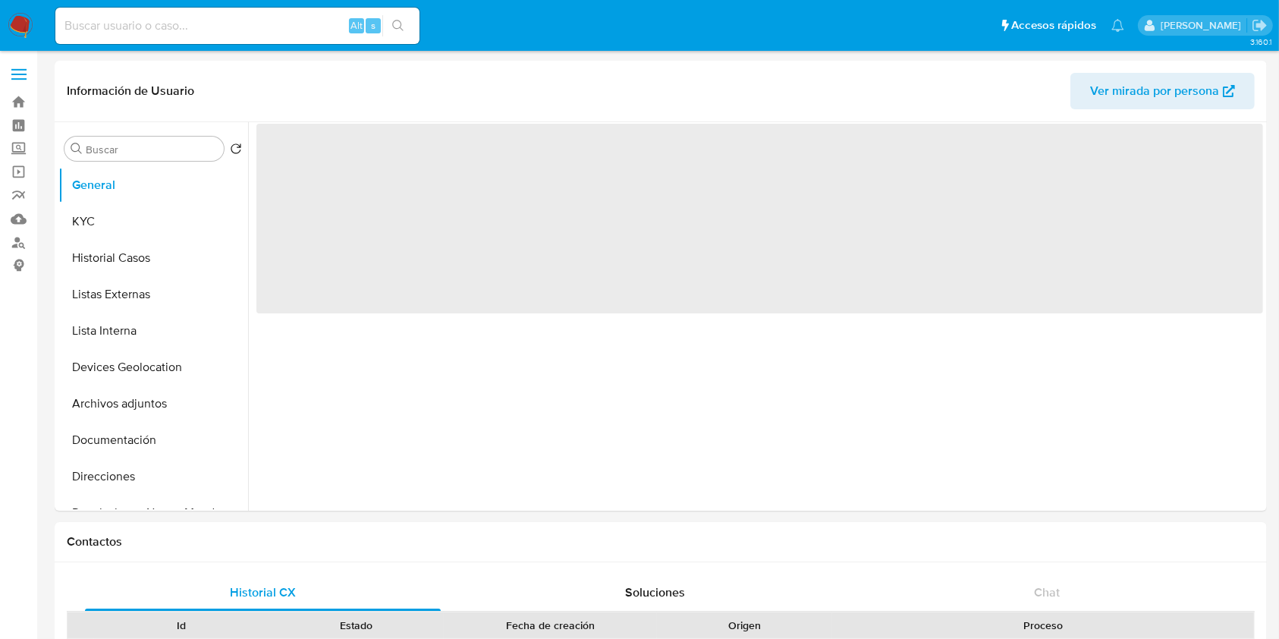
select select "10"
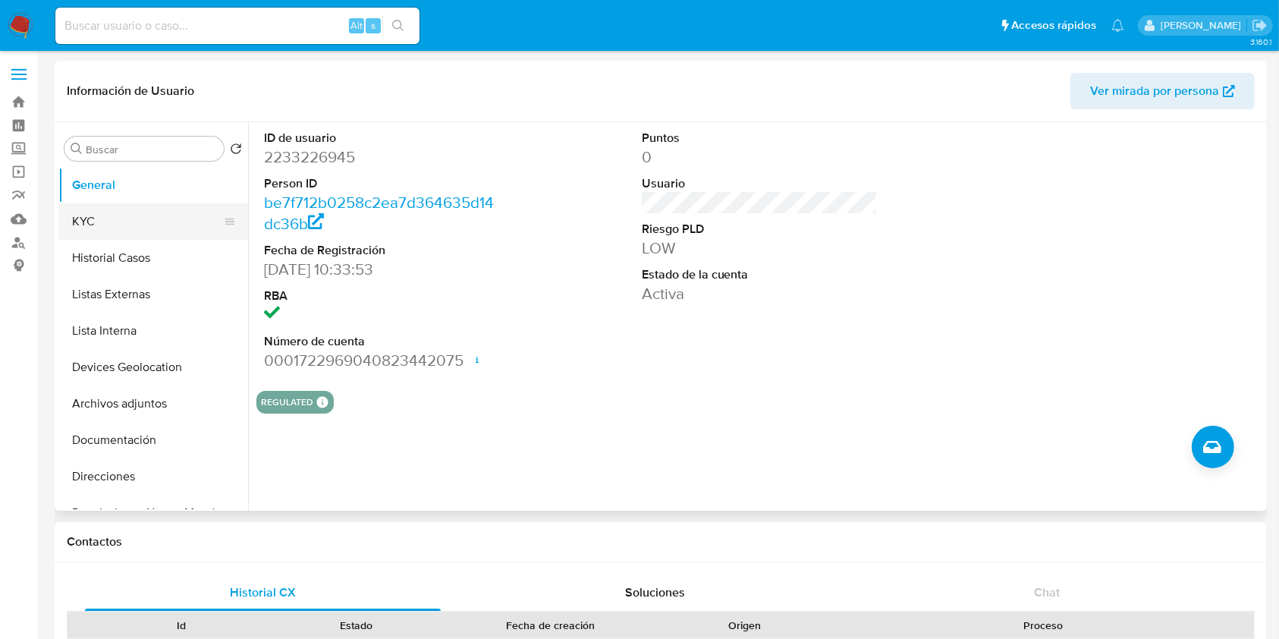
click at [122, 233] on button "KYC" at bounding box center [147, 221] width 178 height 36
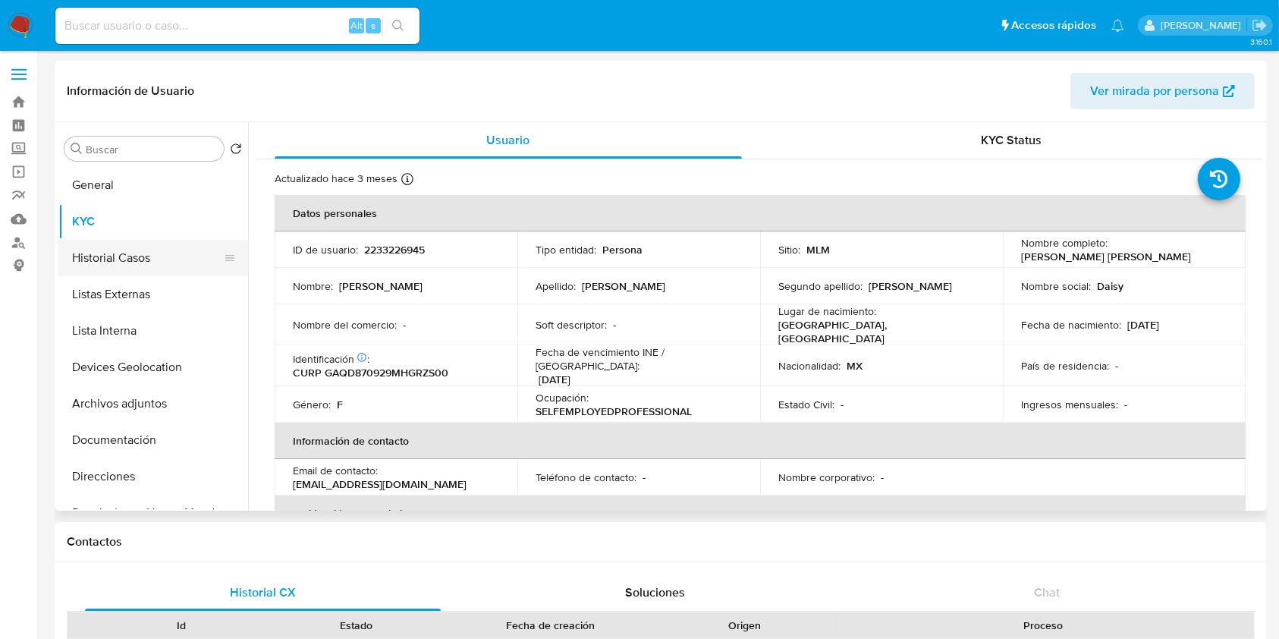
click at [143, 264] on button "Historial Casos" at bounding box center [147, 258] width 178 height 36
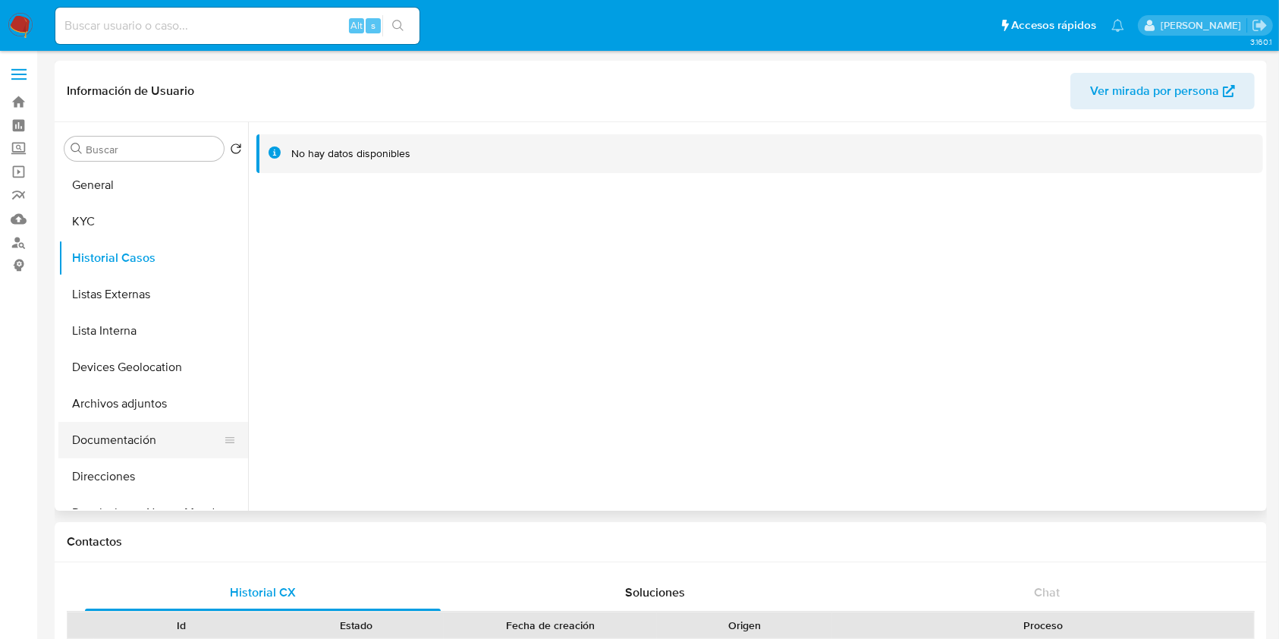
click at [140, 456] on button "Documentación" at bounding box center [147, 440] width 178 height 36
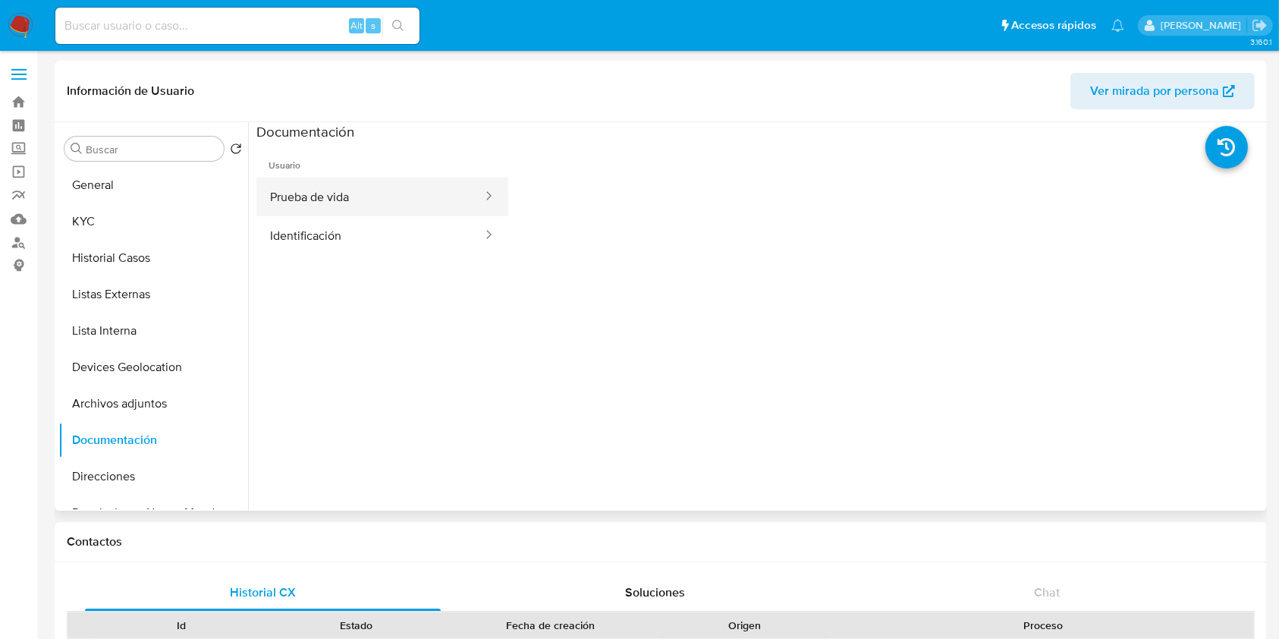
click at [389, 206] on button "Prueba de vida" at bounding box center [370, 197] width 228 height 39
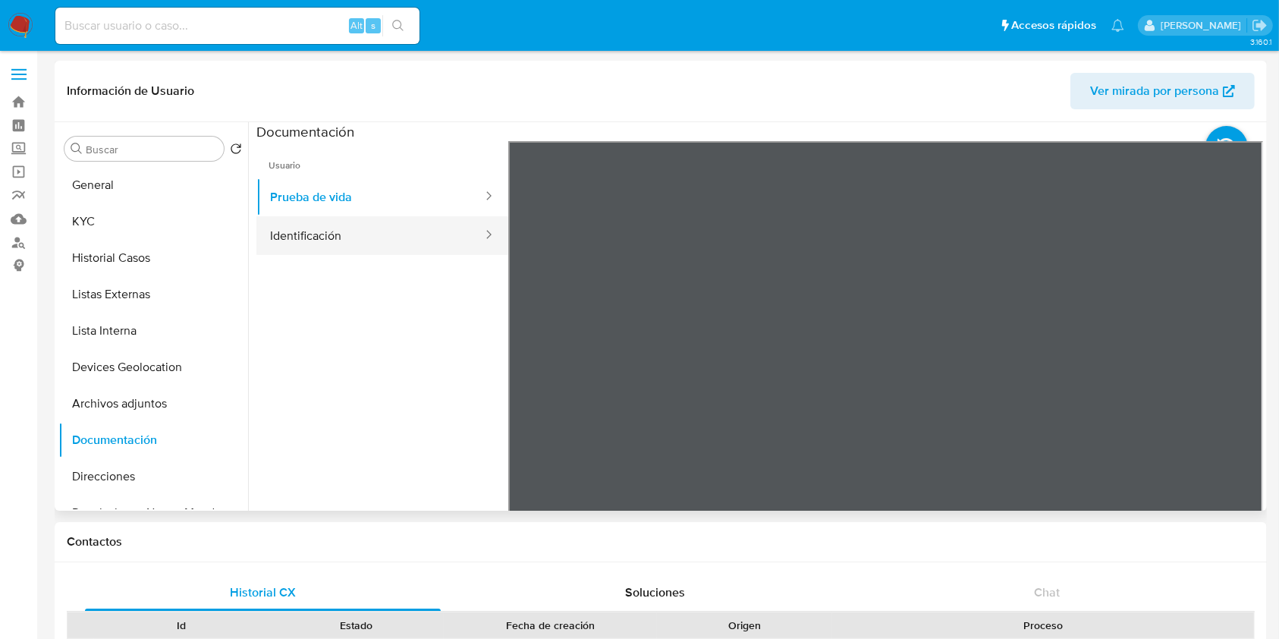
click at [369, 243] on button "Identificación" at bounding box center [370, 235] width 228 height 39
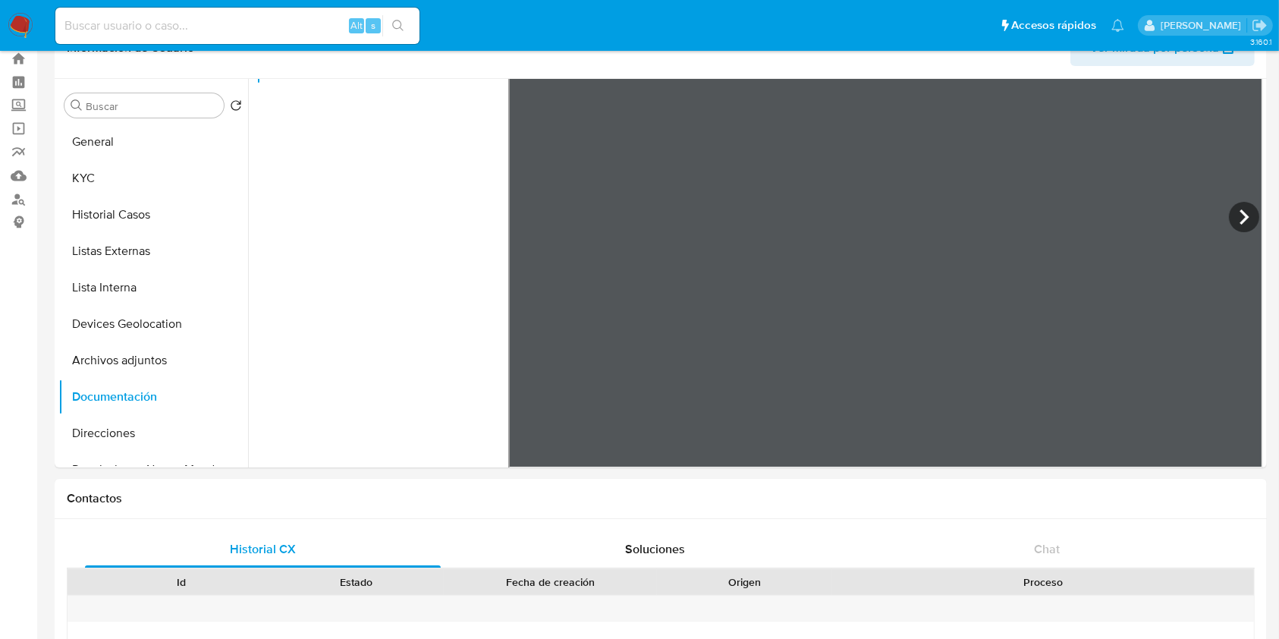
scroll to position [26, 0]
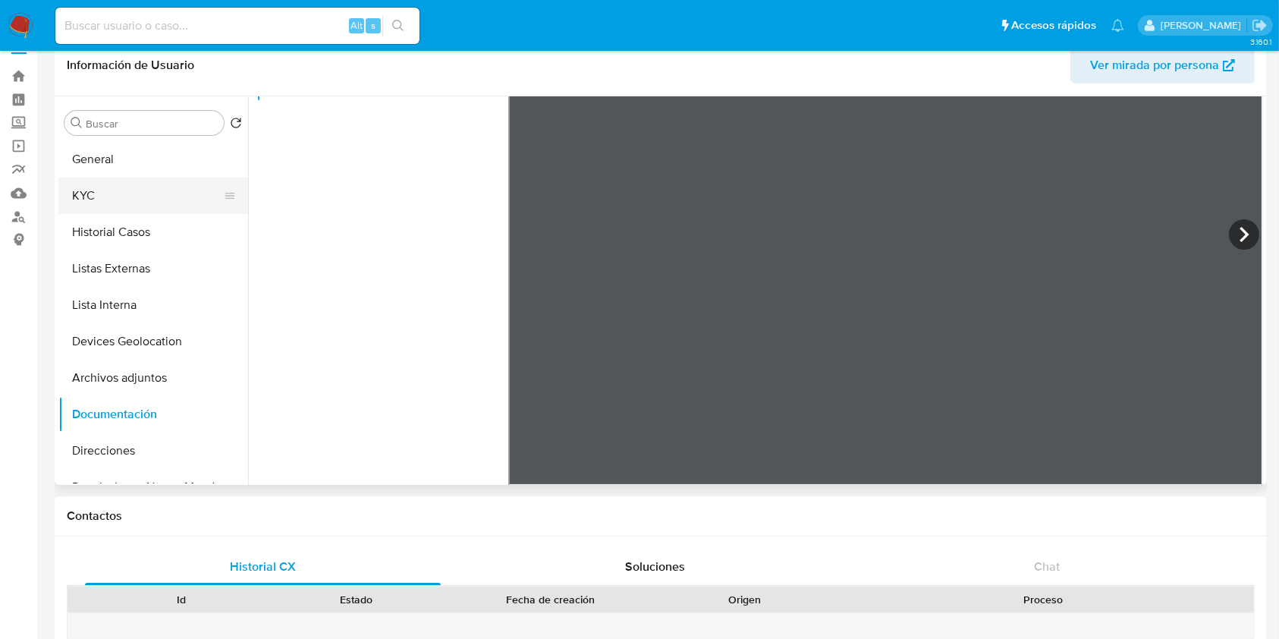
click at [149, 199] on button "KYC" at bounding box center [147, 196] width 178 height 36
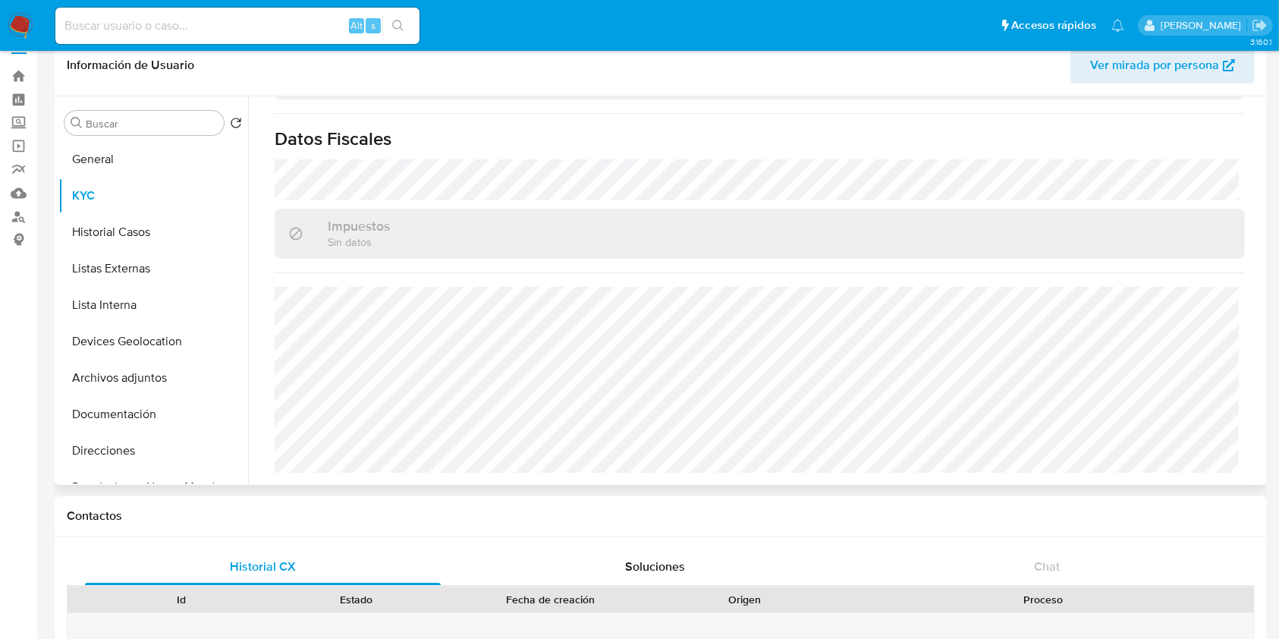
scroll to position [953, 0]
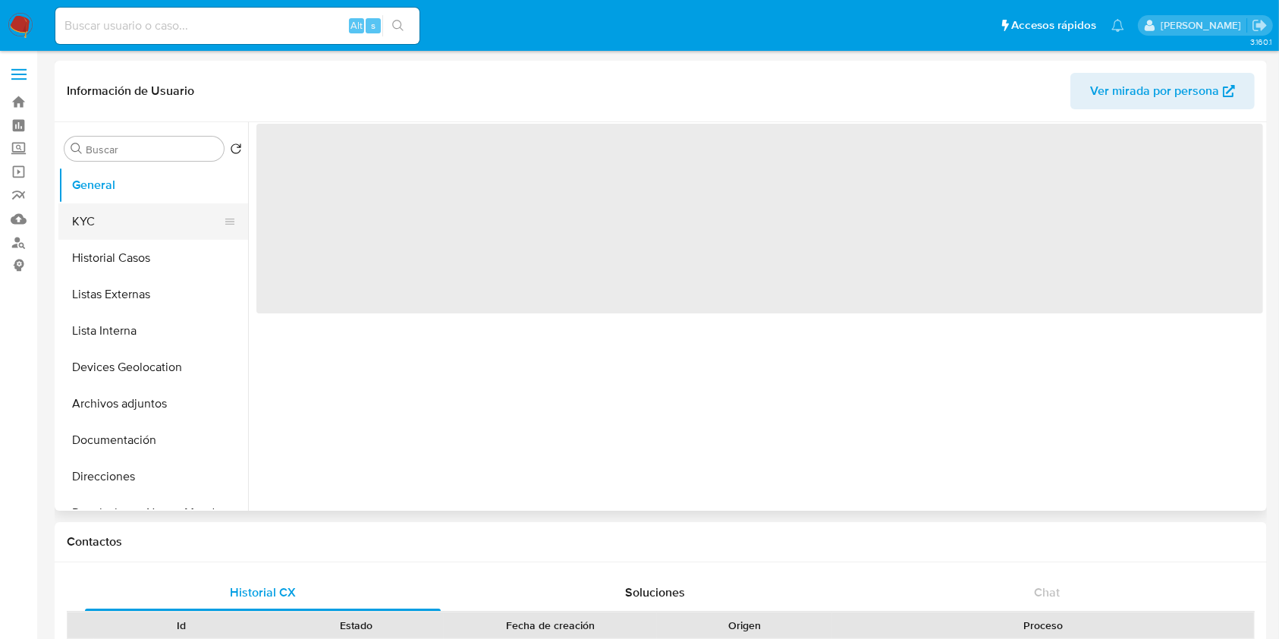
select select "10"
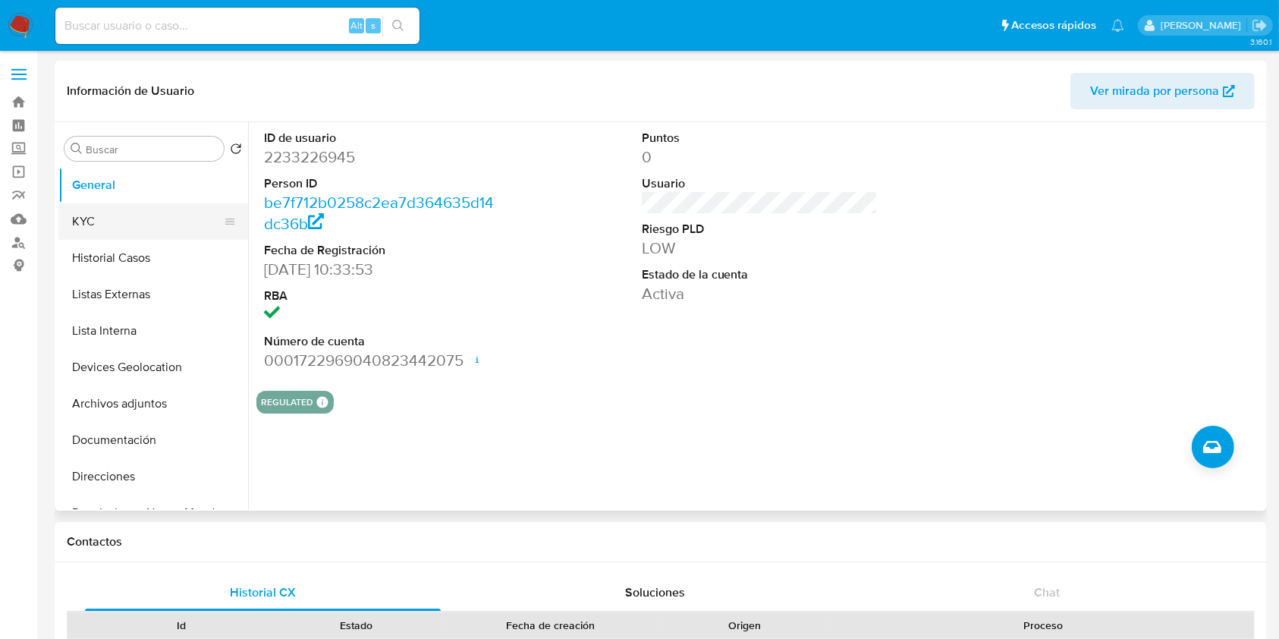
click at [110, 218] on button "KYC" at bounding box center [147, 221] width 178 height 36
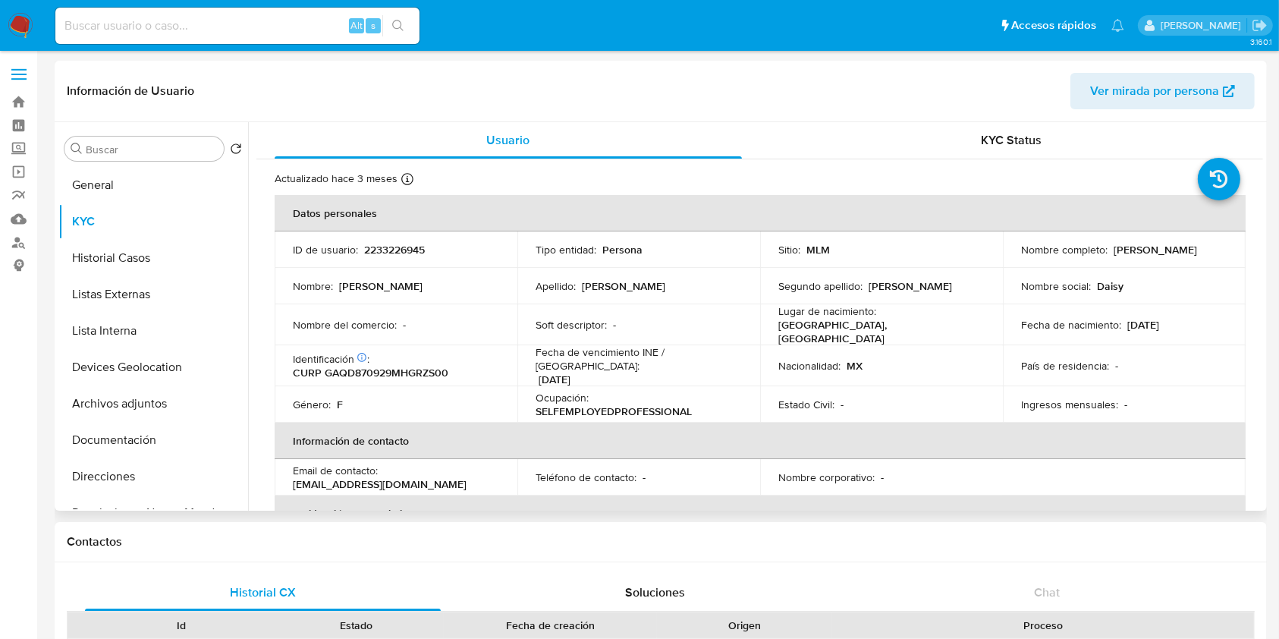
click at [404, 247] on p "2233226945" at bounding box center [394, 250] width 61 height 14
copy p "2233226945"
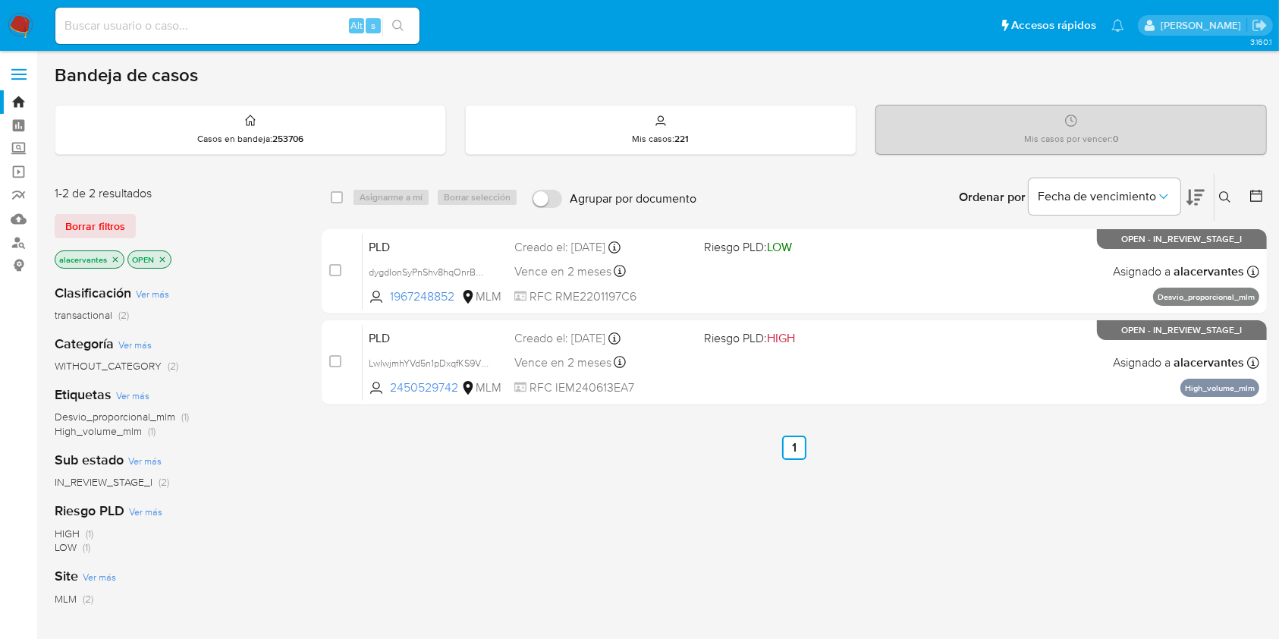
click at [255, 31] on input at bounding box center [237, 26] width 364 height 20
paste input "1670221577"
type input "1670221577"
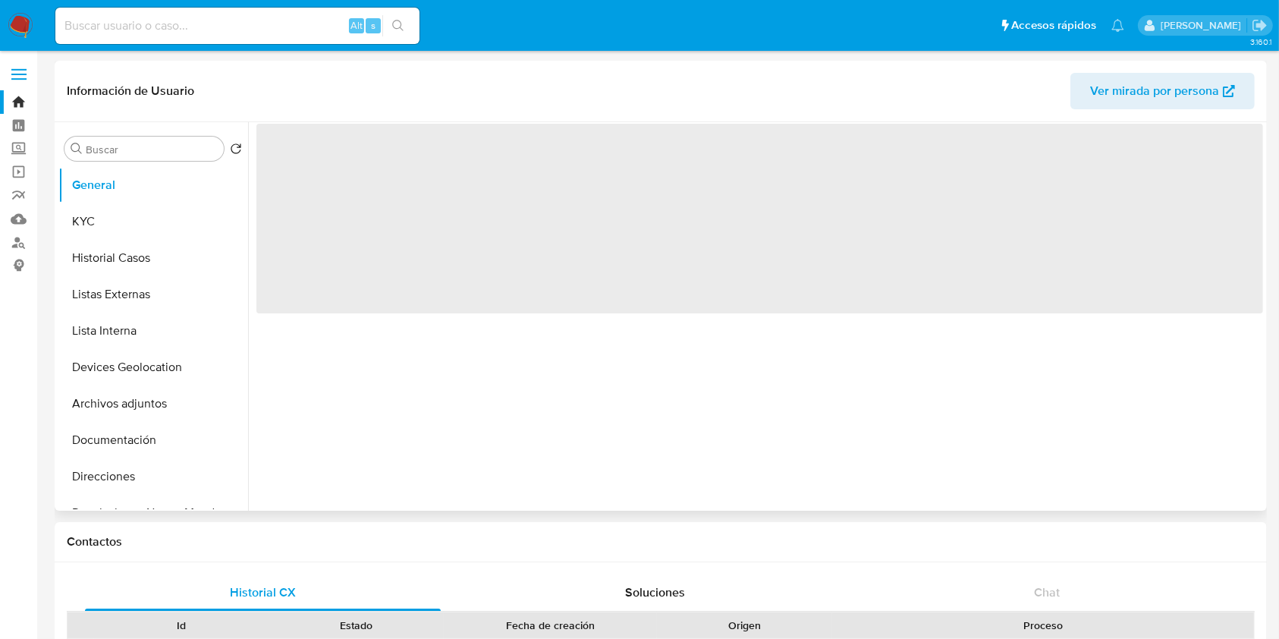
select select "10"
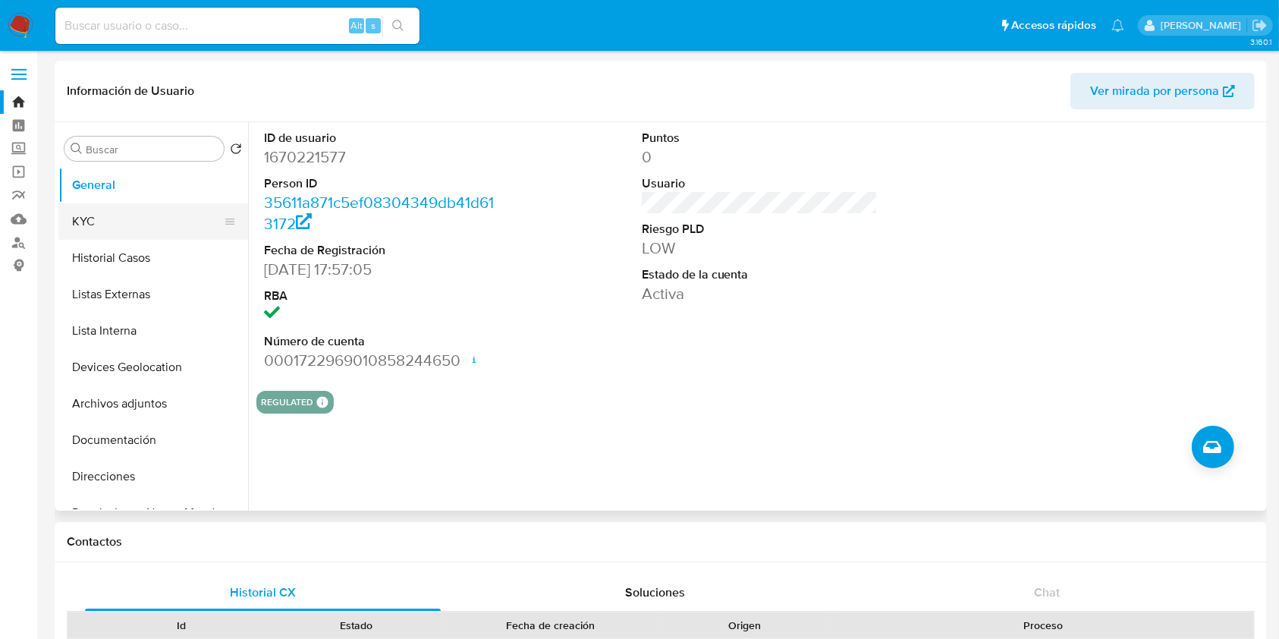
click at [152, 209] on button "KYC" at bounding box center [147, 221] width 178 height 36
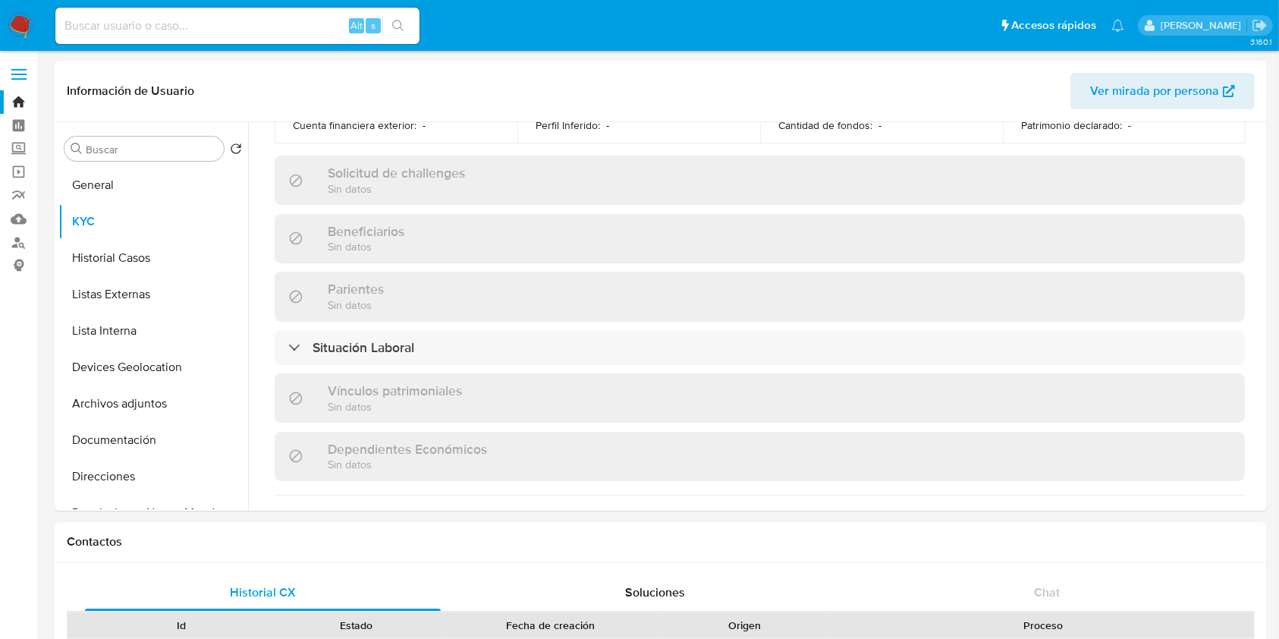
scroll to position [953, 0]
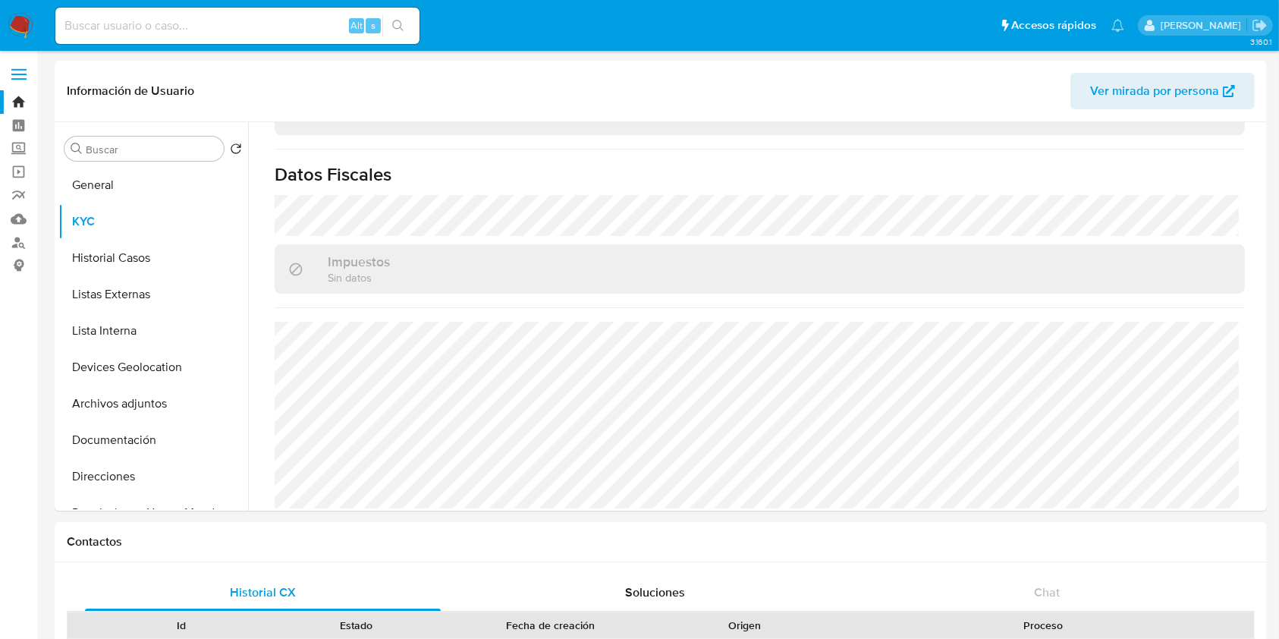
click at [261, 24] on input at bounding box center [237, 26] width 364 height 20
paste input "801014024"
type input "801014024"
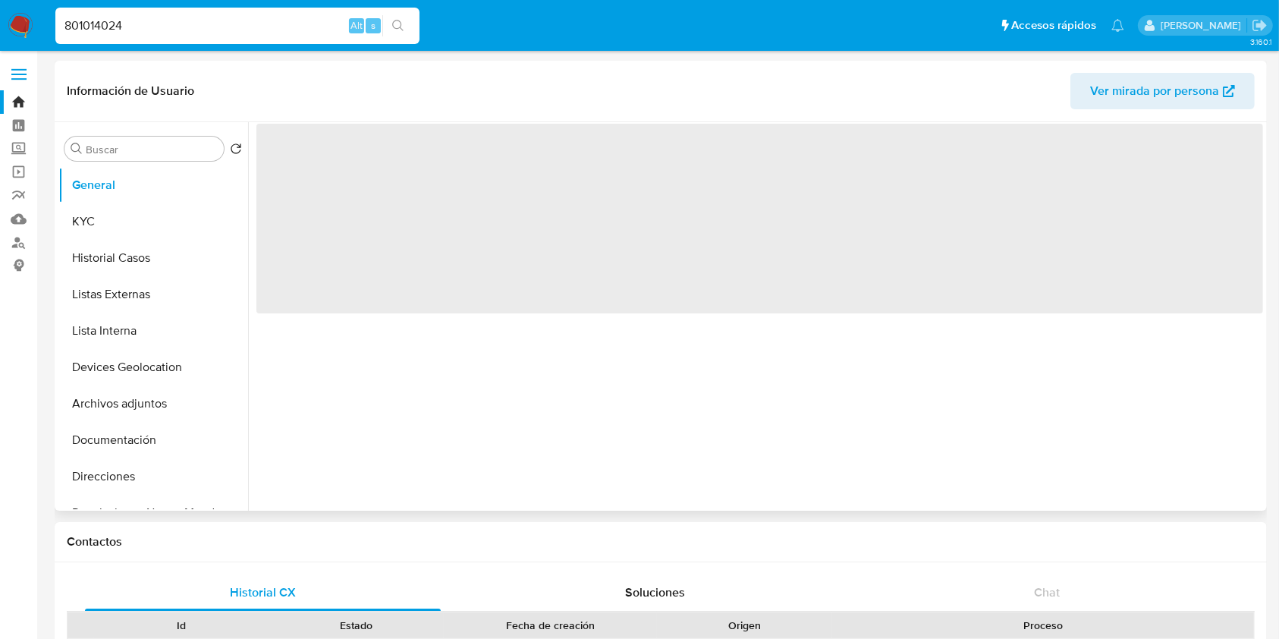
select select "10"
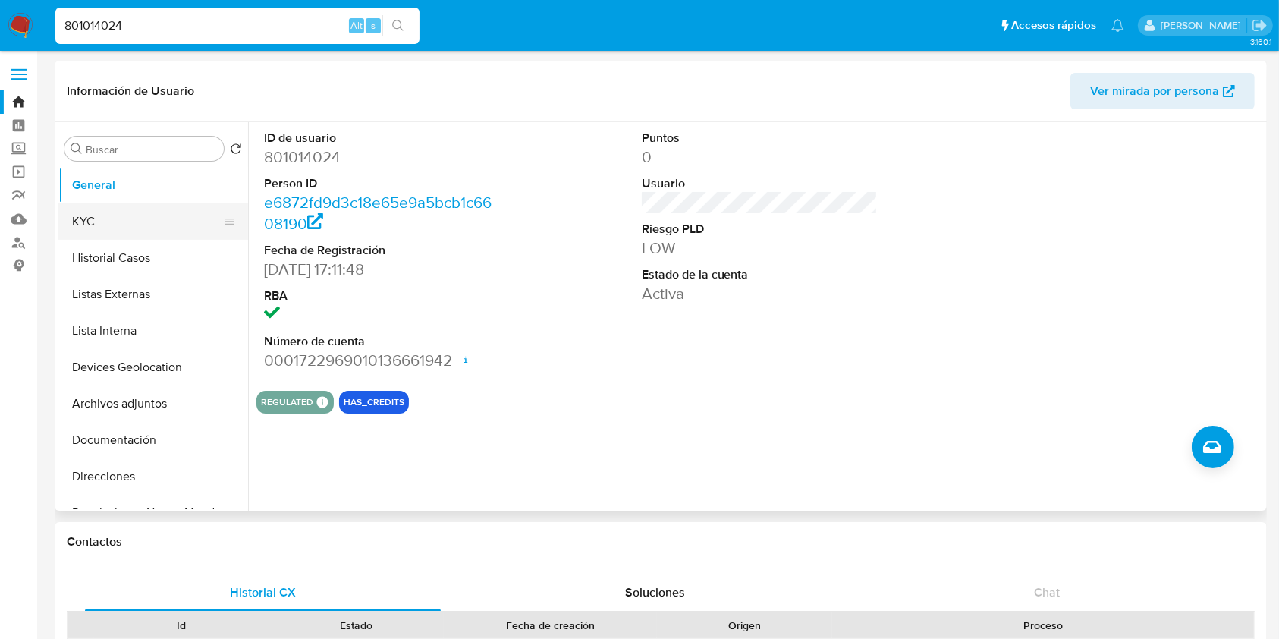
click at [137, 212] on button "KYC" at bounding box center [147, 221] width 178 height 36
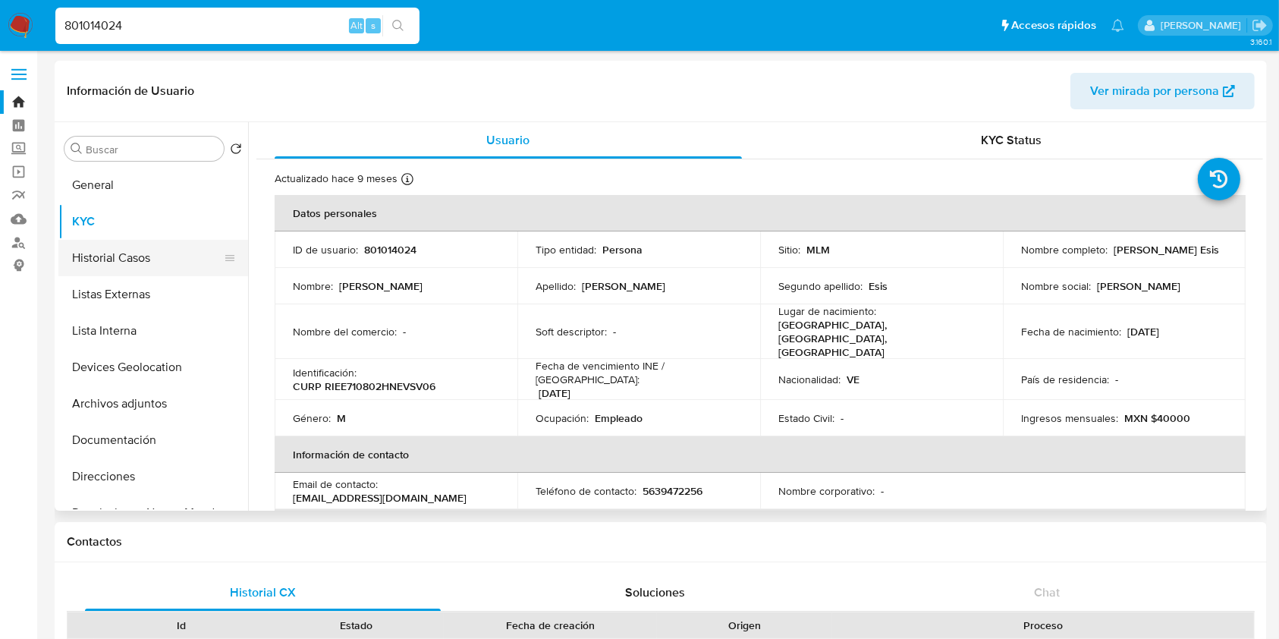
click at [129, 255] on button "Historial Casos" at bounding box center [147, 258] width 178 height 36
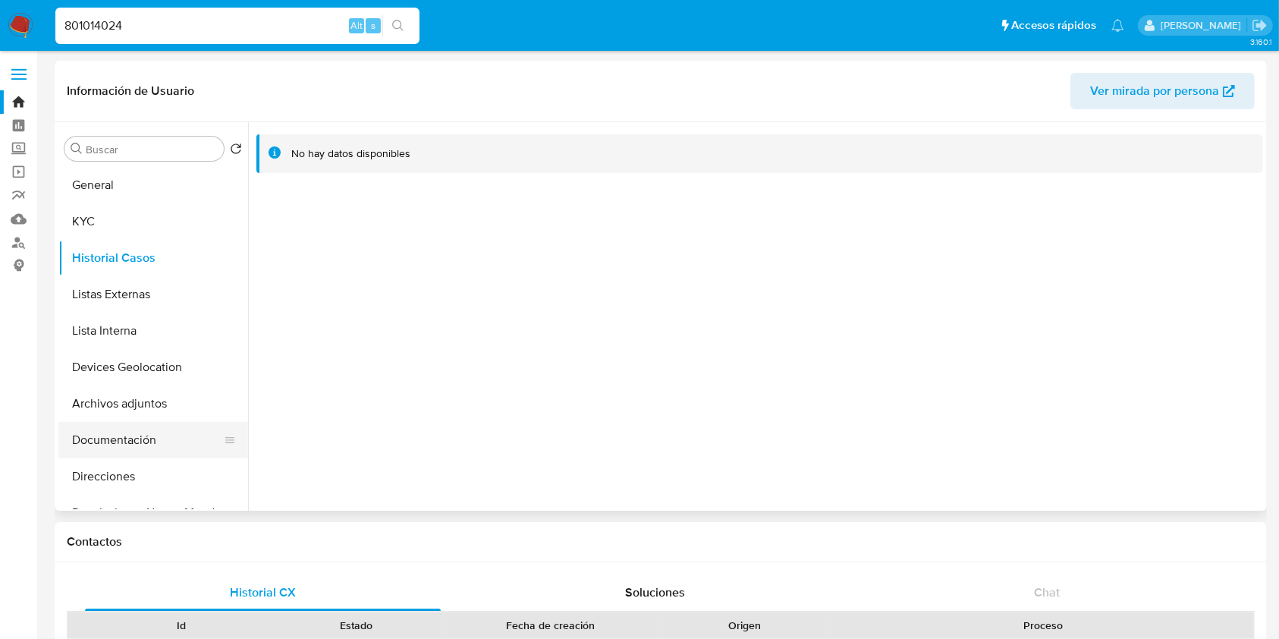
click at [137, 446] on button "Documentación" at bounding box center [147, 440] width 178 height 36
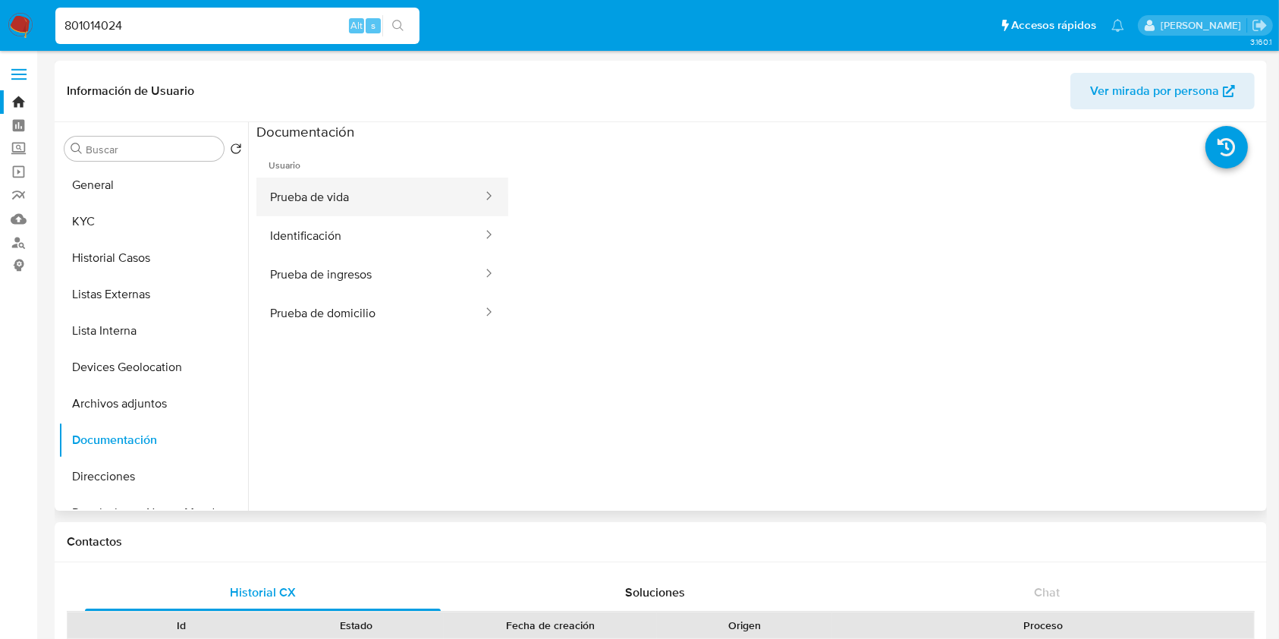
click at [420, 197] on button "Prueba de vida" at bounding box center [370, 197] width 228 height 39
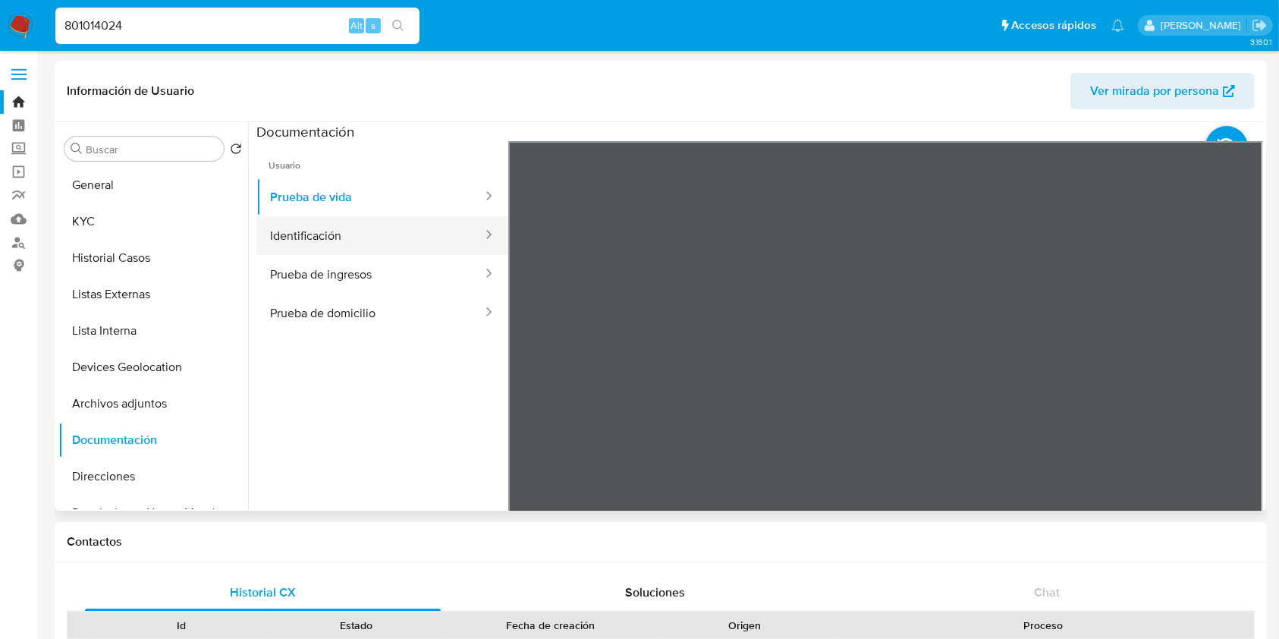
click at [340, 248] on button "Identificación" at bounding box center [370, 235] width 228 height 39
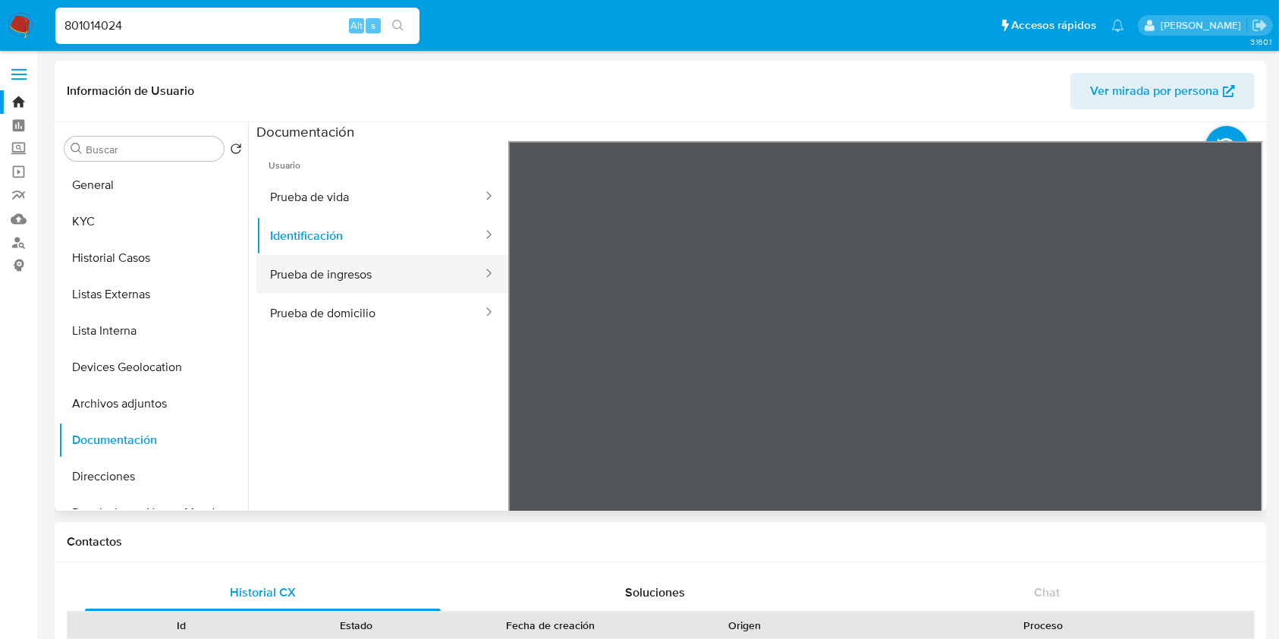
click at [297, 284] on button "Prueba de ingresos" at bounding box center [370, 274] width 228 height 39
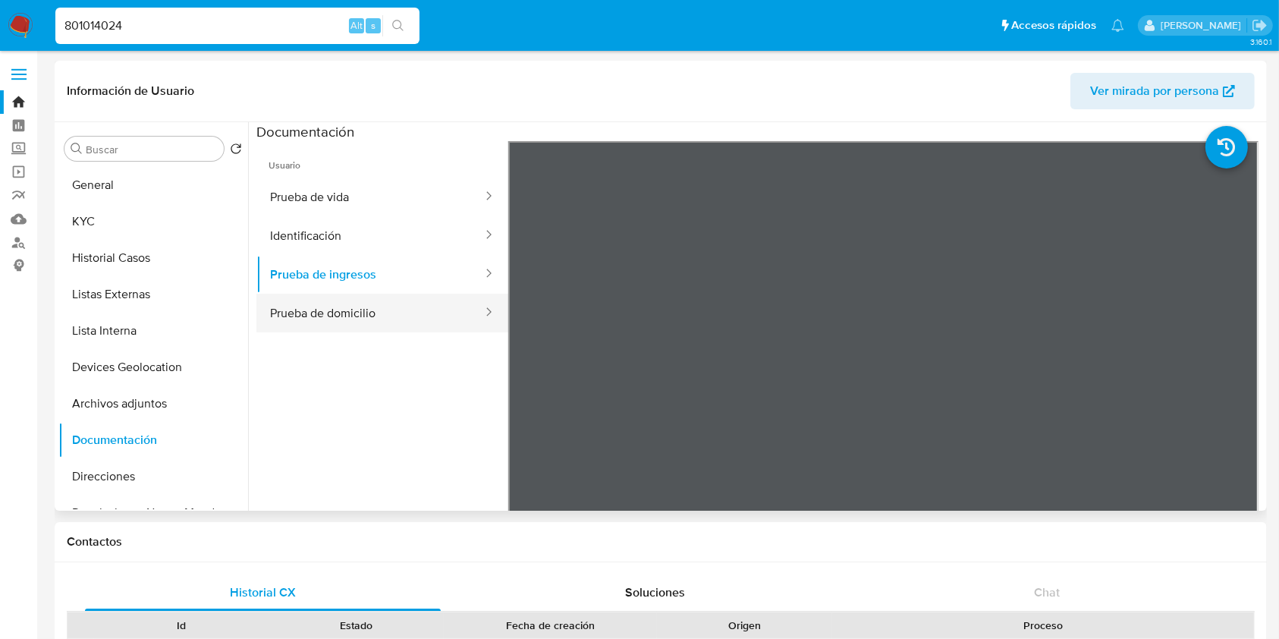
click at [393, 312] on button "Prueba de domicilio" at bounding box center [370, 313] width 228 height 39
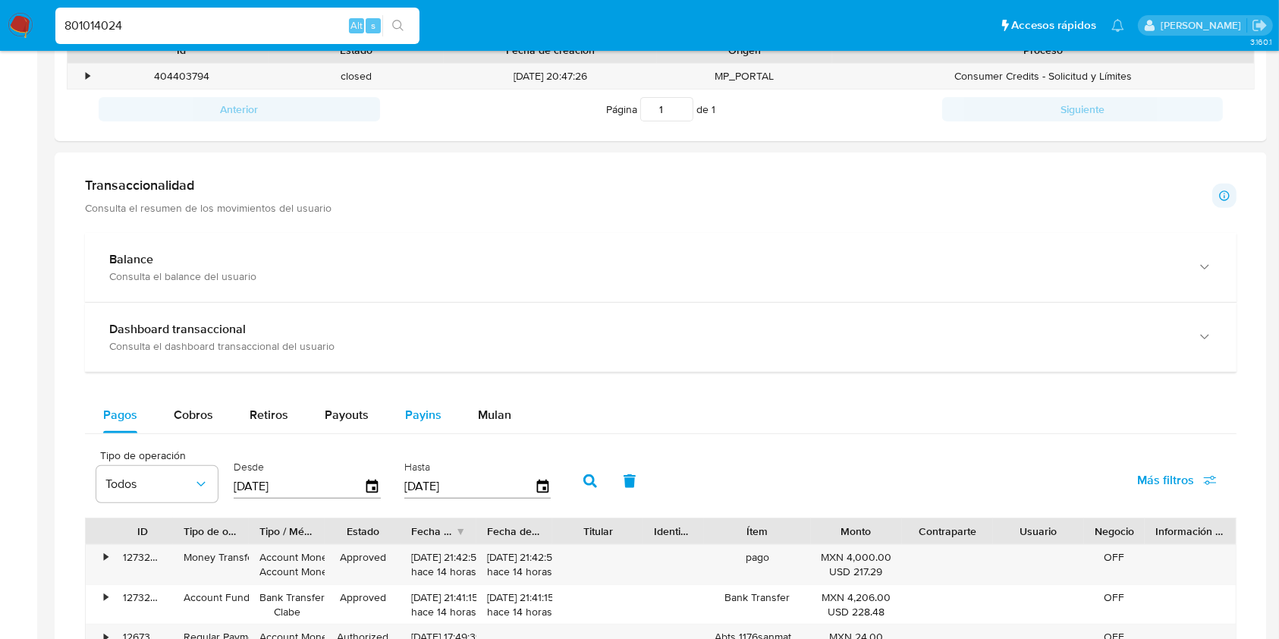
scroll to position [607, 0]
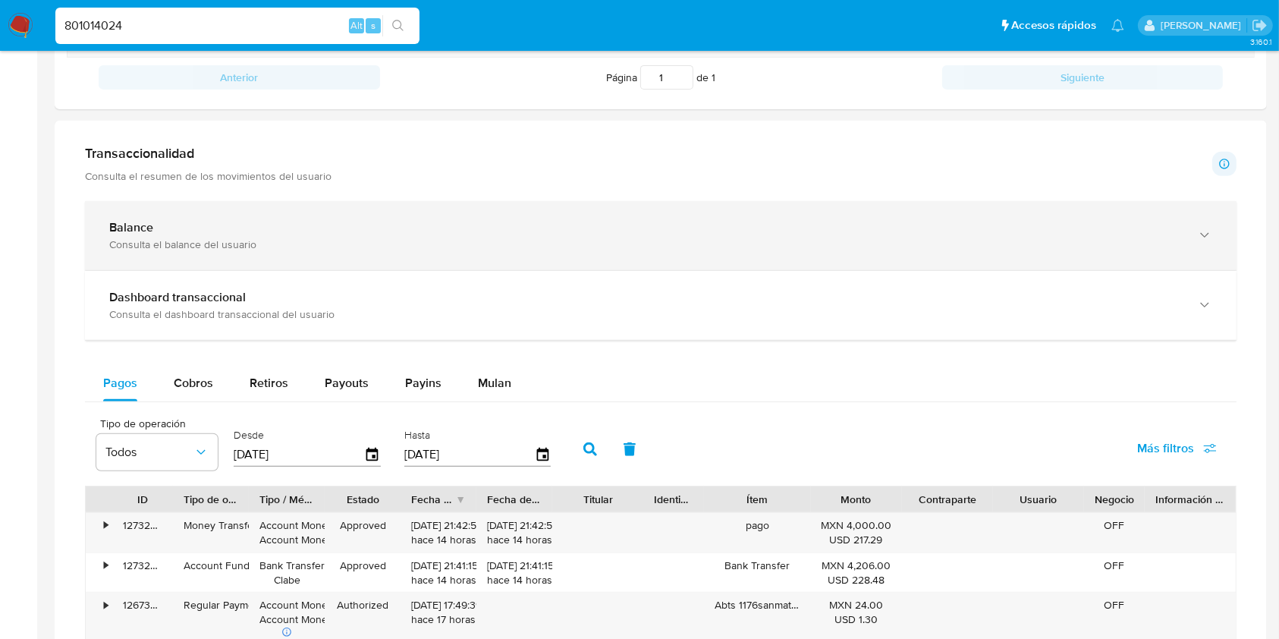
click at [260, 238] on div "Consulta el balance del usuario" at bounding box center [645, 245] width 1073 height 14
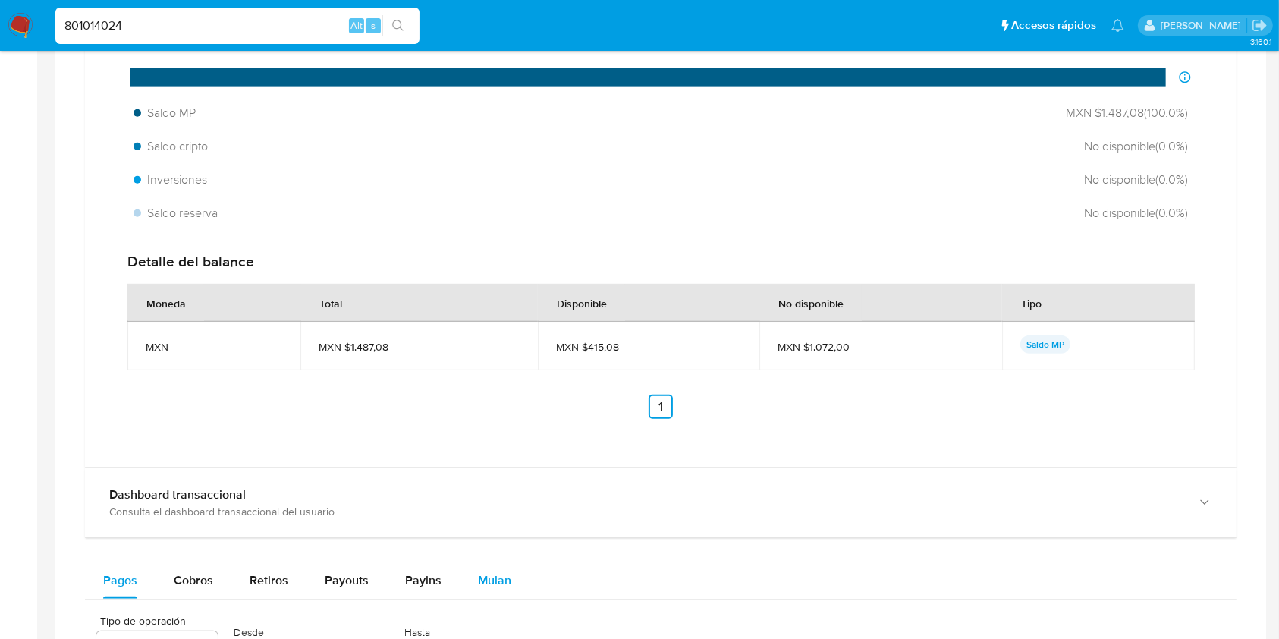
scroll to position [1012, 0]
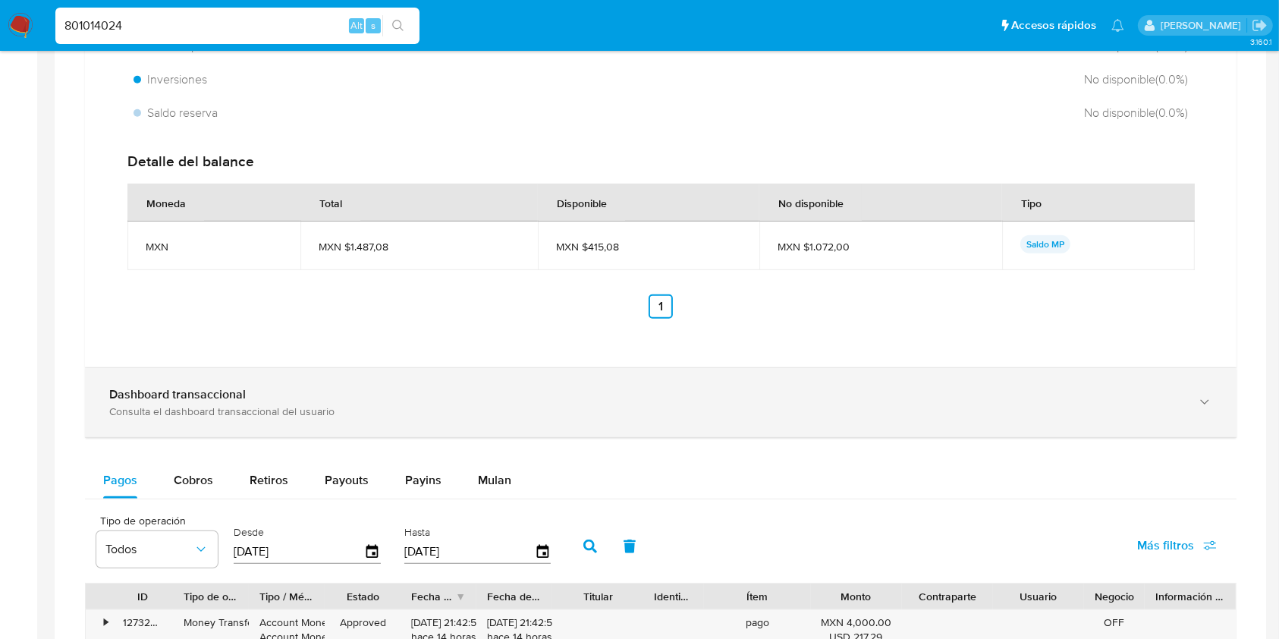
click at [463, 415] on div "Consulta el dashboard transaccional del usuario" at bounding box center [645, 411] width 1073 height 14
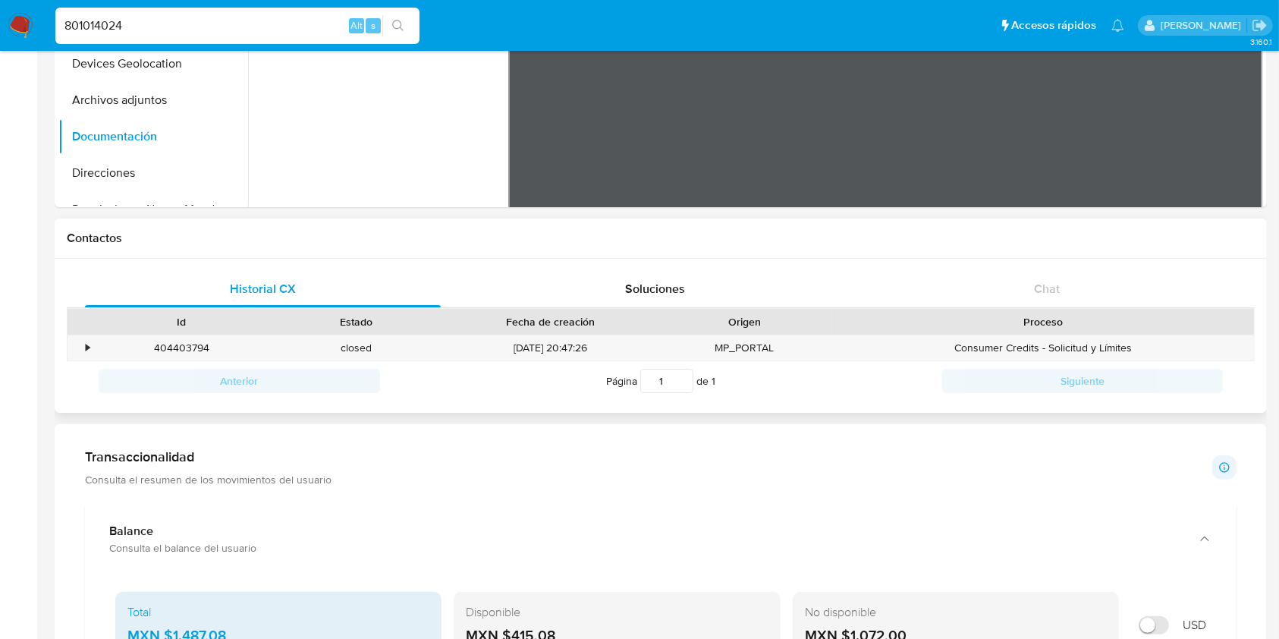
scroll to position [0, 0]
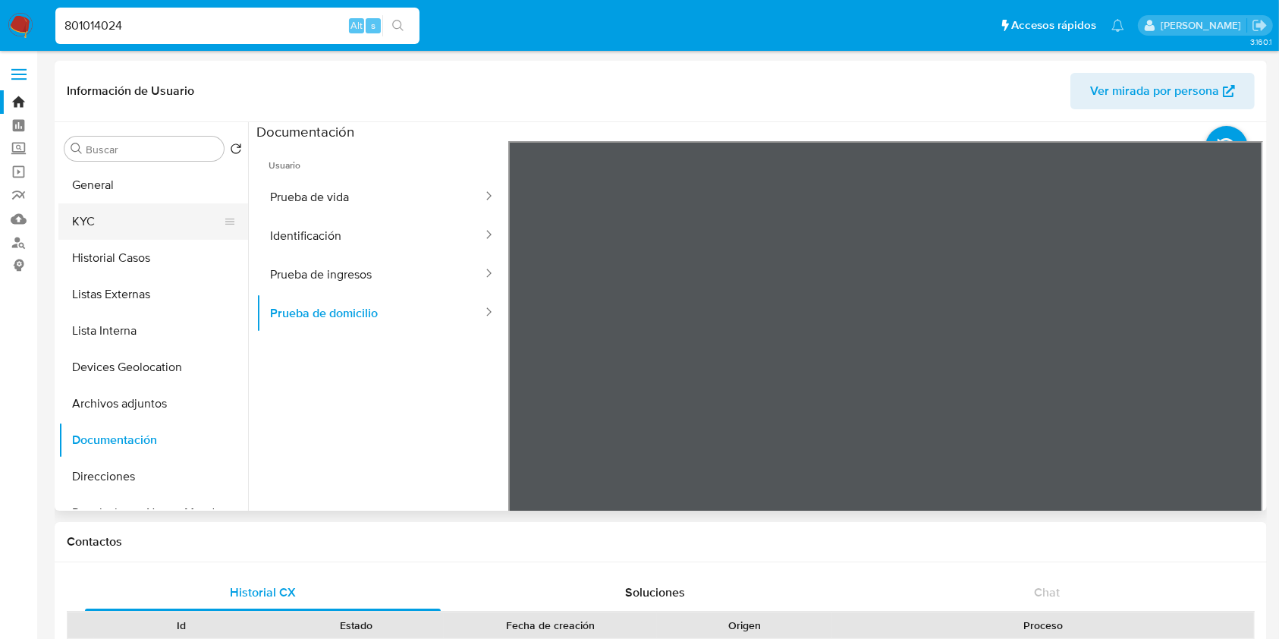
click at [77, 205] on button "KYC" at bounding box center [147, 221] width 178 height 36
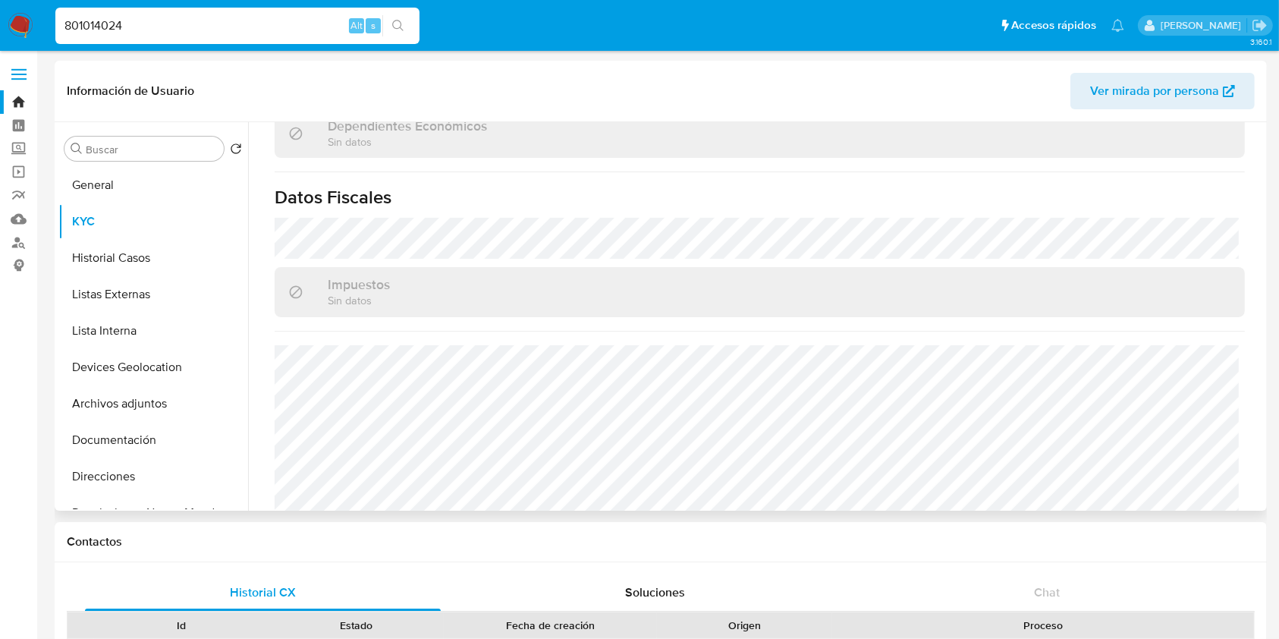
scroll to position [939, 0]
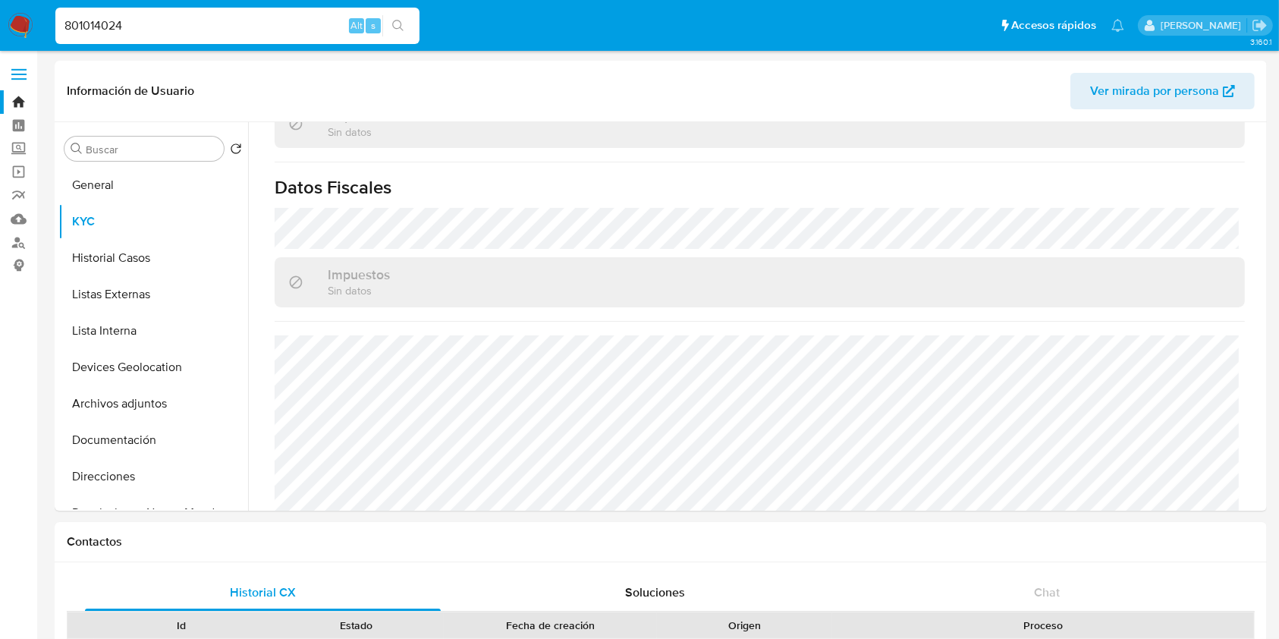
click at [303, 2] on nav "Pausado Ver notificaciones 801014024 Alt s Accesos rápidos Presiona las siguien…" at bounding box center [639, 25] width 1279 height 51
click at [295, 17] on input "801014024" at bounding box center [237, 26] width 364 height 20
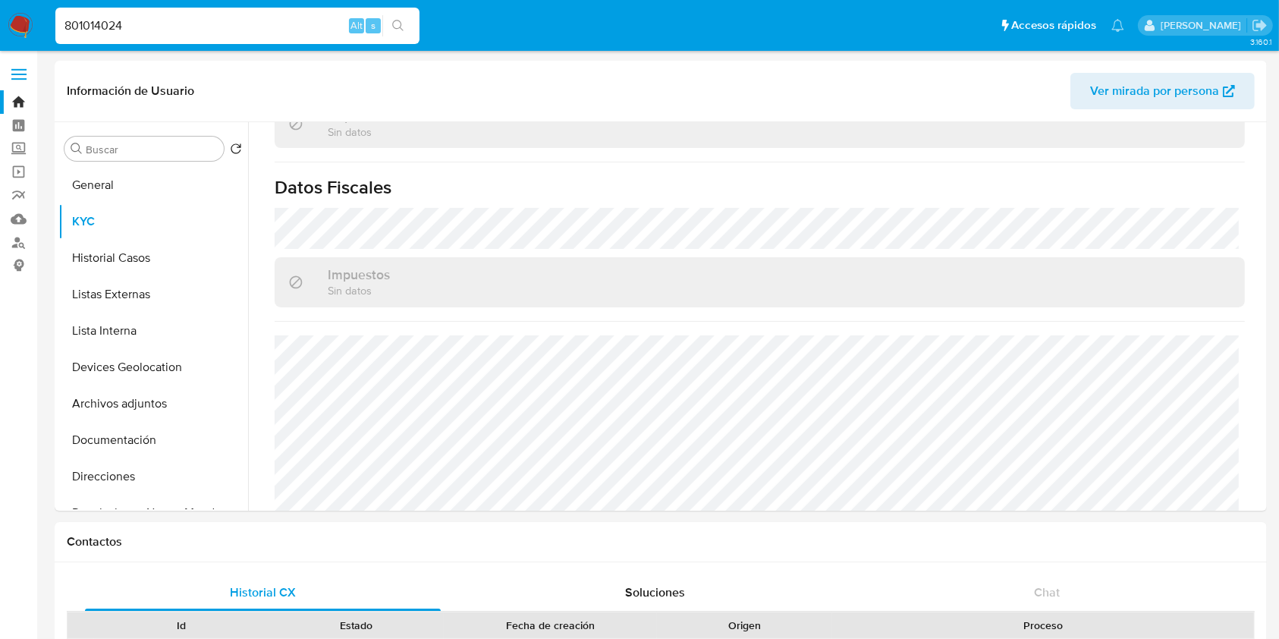
paste input "202460397"
type input "2024603974"
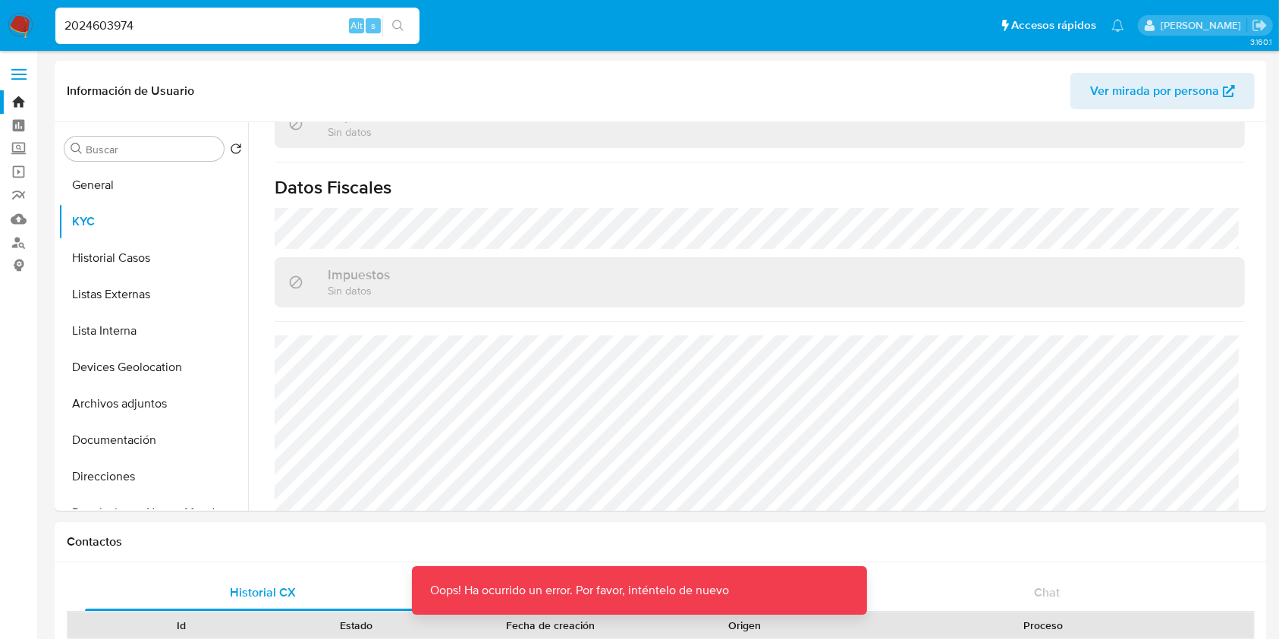
drag, startPoint x: 226, startPoint y: 15, endPoint x: 228, endPoint y: 27, distance: 11.6
click at [228, 16] on input "2024603974" at bounding box center [237, 26] width 364 height 20
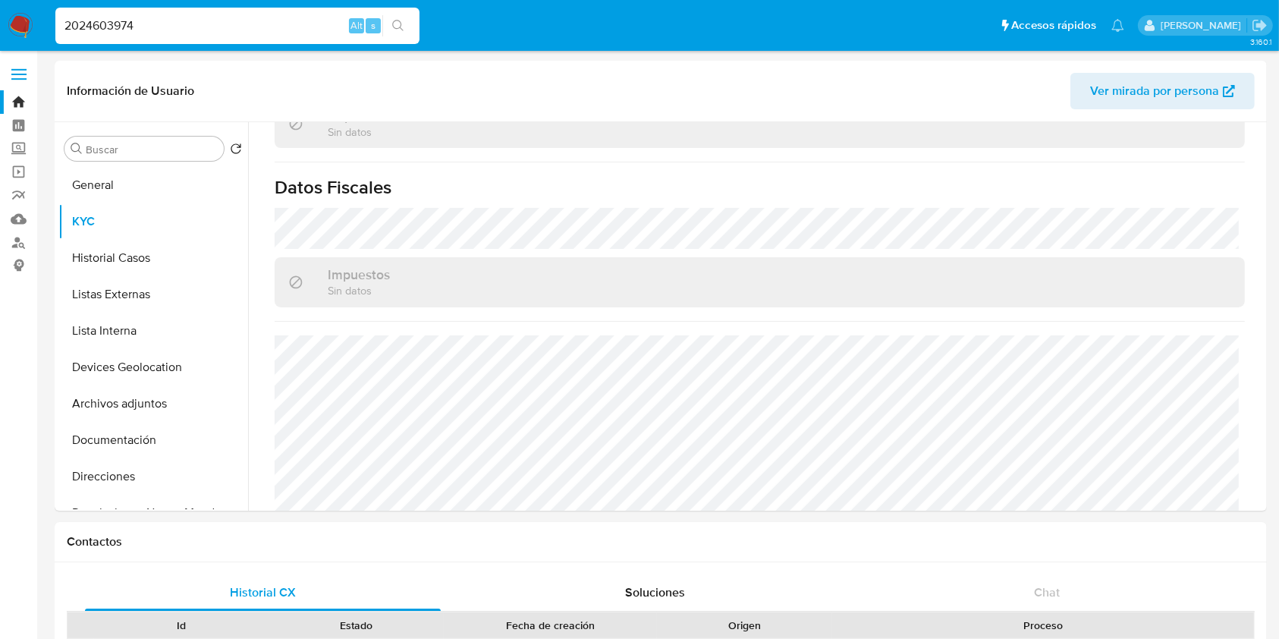
click at [24, 24] on img at bounding box center [21, 26] width 26 height 26
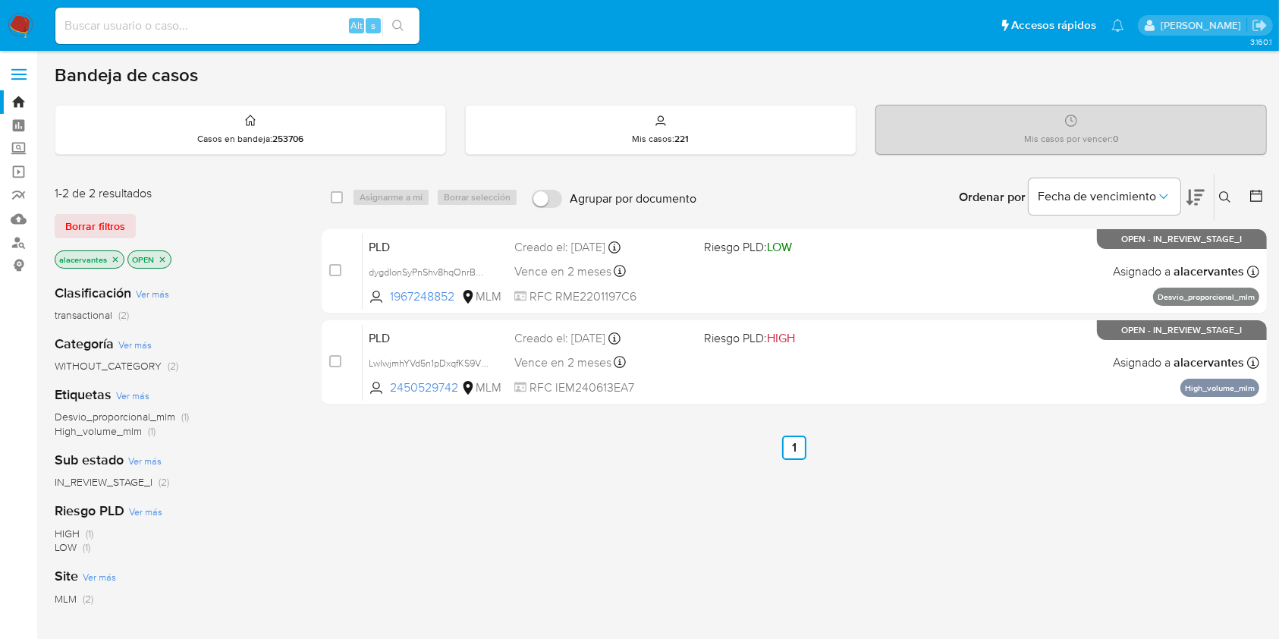
click at [250, 28] on input at bounding box center [237, 26] width 364 height 20
paste input "2024603974"
type input "2024603974"
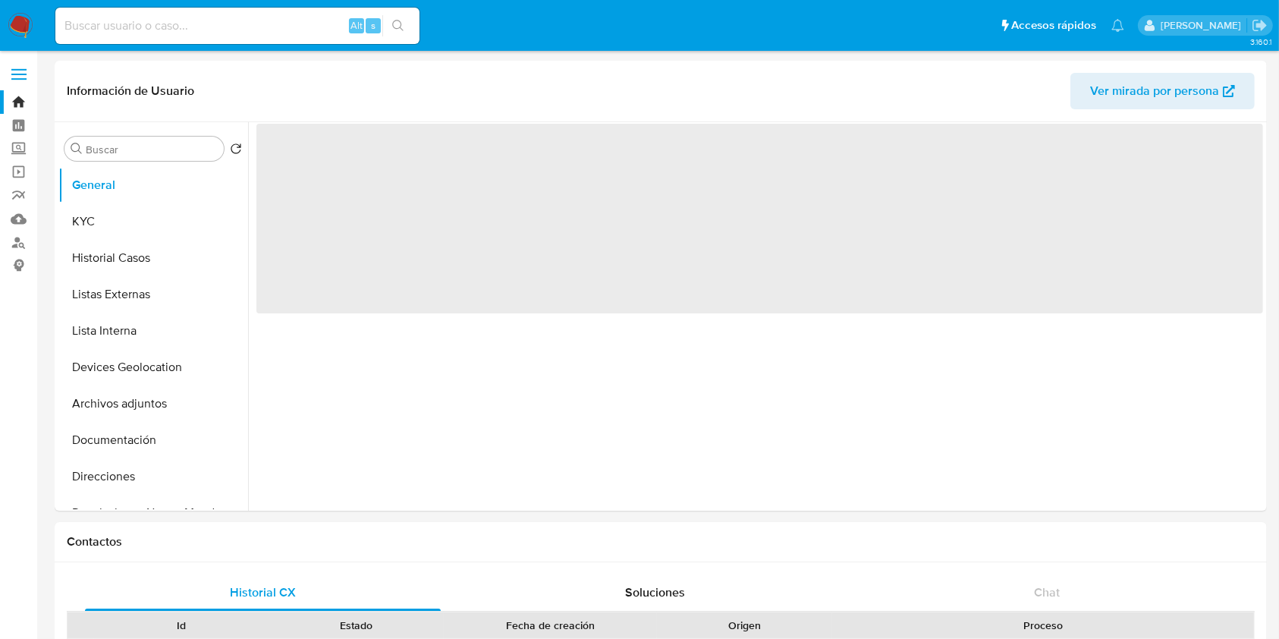
select select "10"
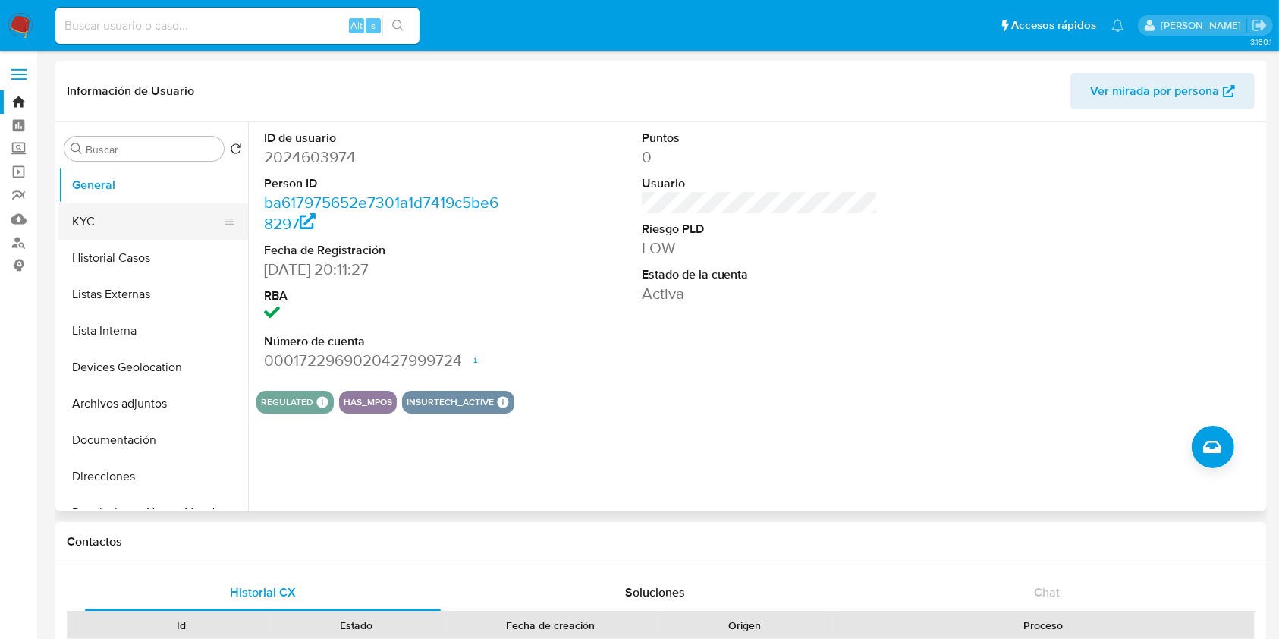
click at [135, 222] on button "KYC" at bounding box center [147, 221] width 178 height 36
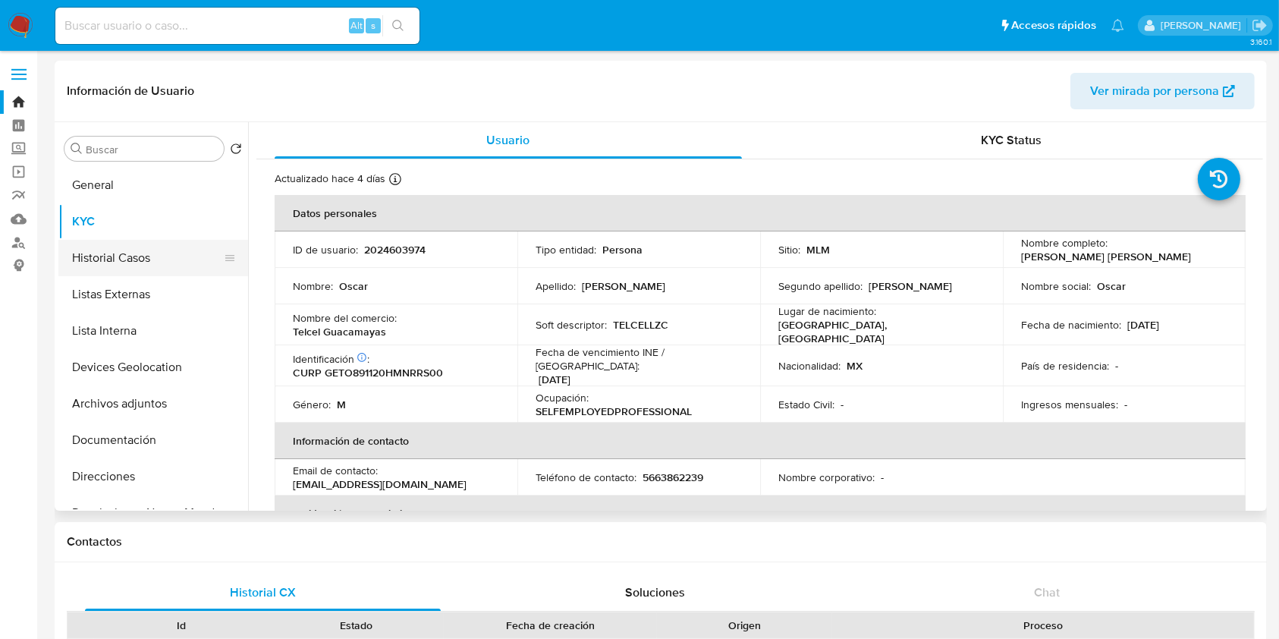
click at [131, 250] on button "Historial Casos" at bounding box center [147, 258] width 178 height 36
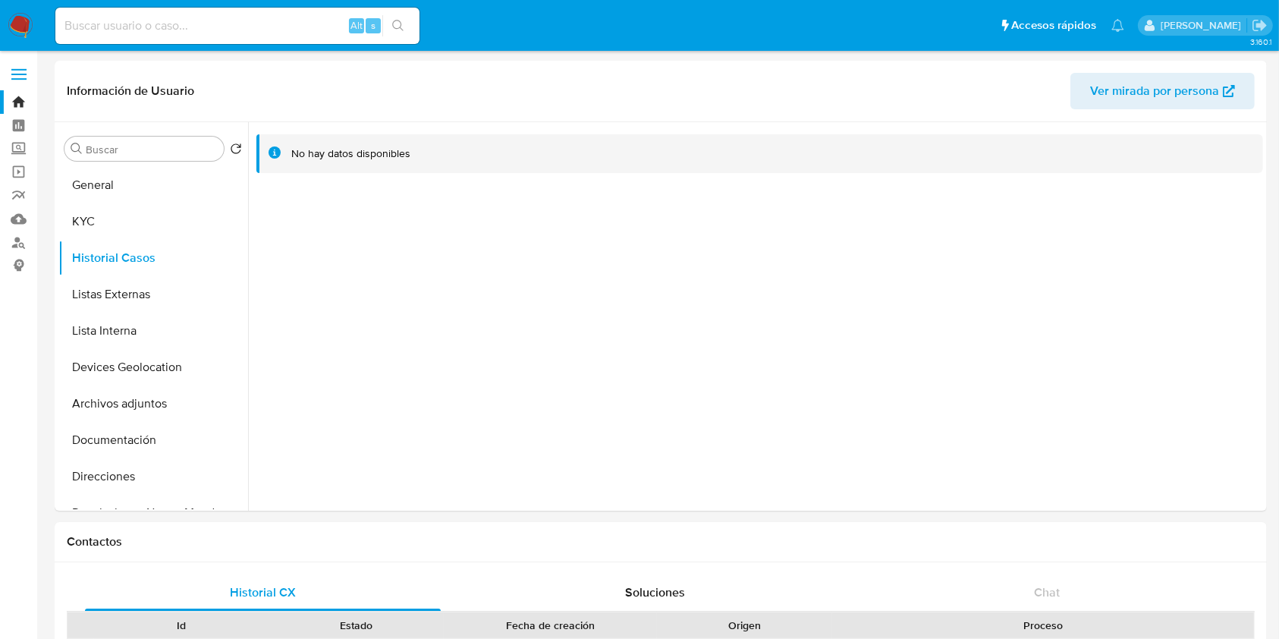
click at [168, 29] on input at bounding box center [237, 26] width 364 height 20
paste input "1776045123"
type input "1776045123"
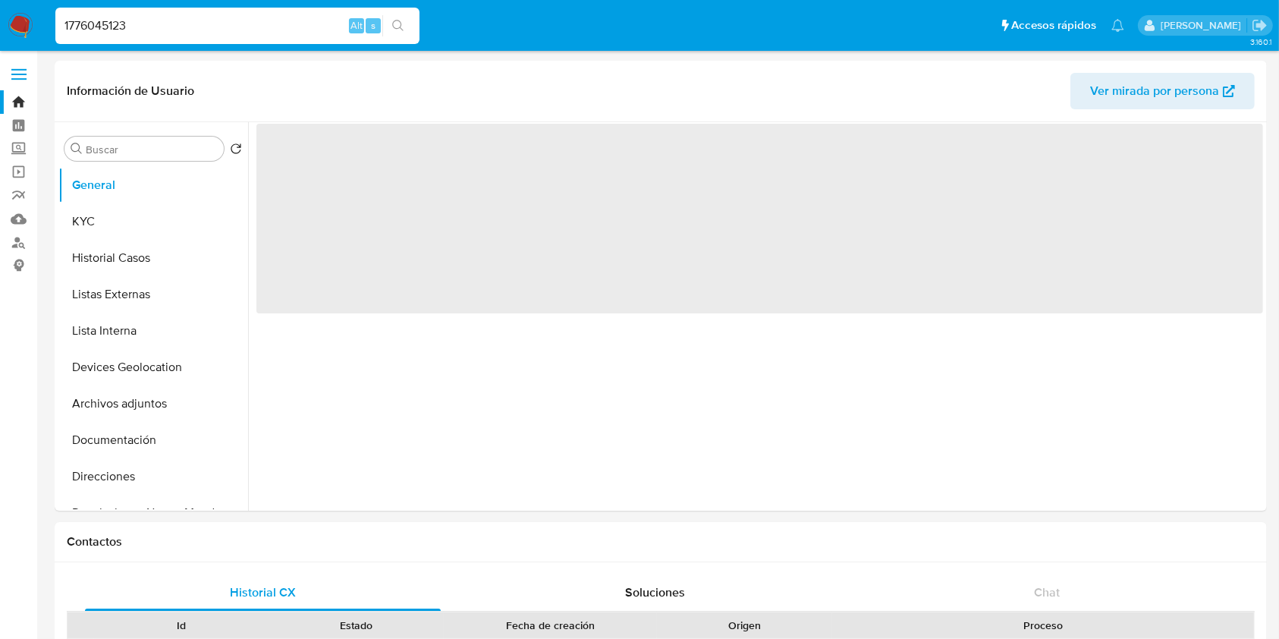
select select "10"
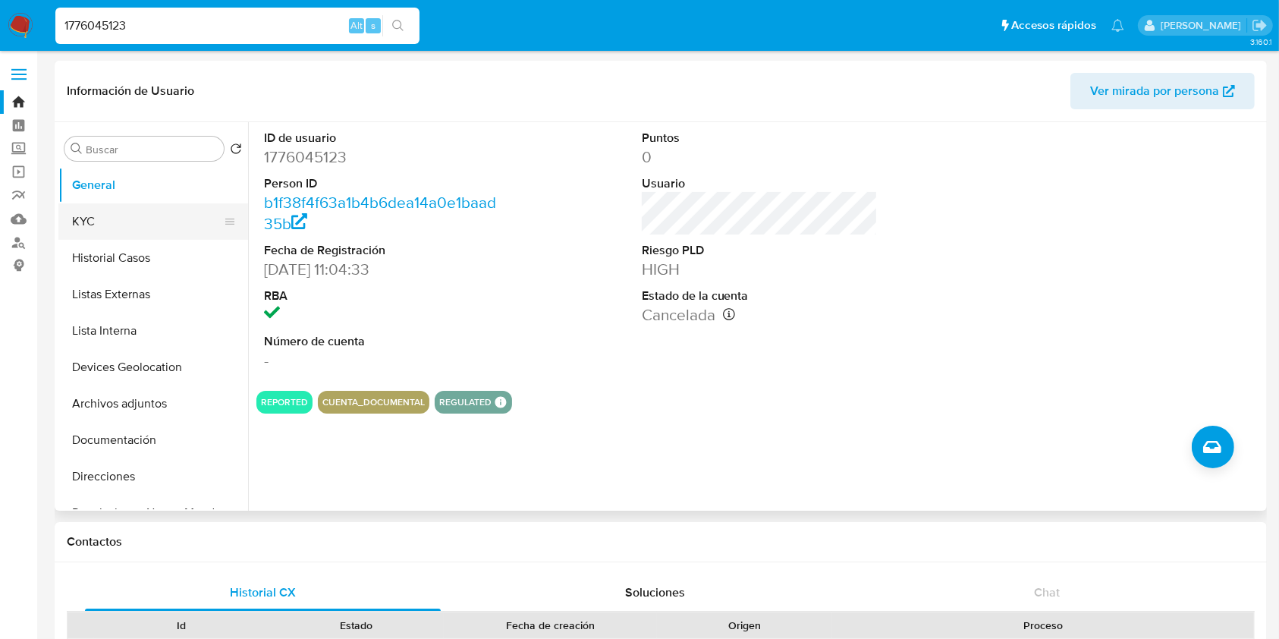
click at [103, 213] on button "KYC" at bounding box center [147, 221] width 178 height 36
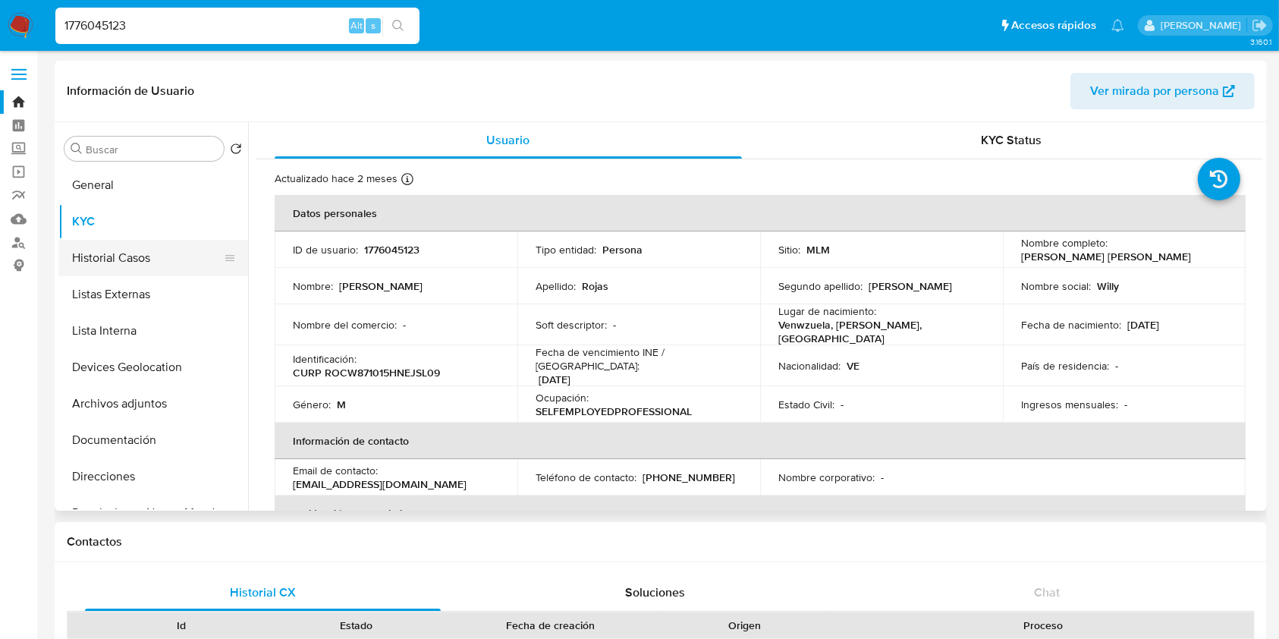
click at [143, 262] on button "Historial Casos" at bounding box center [147, 258] width 178 height 36
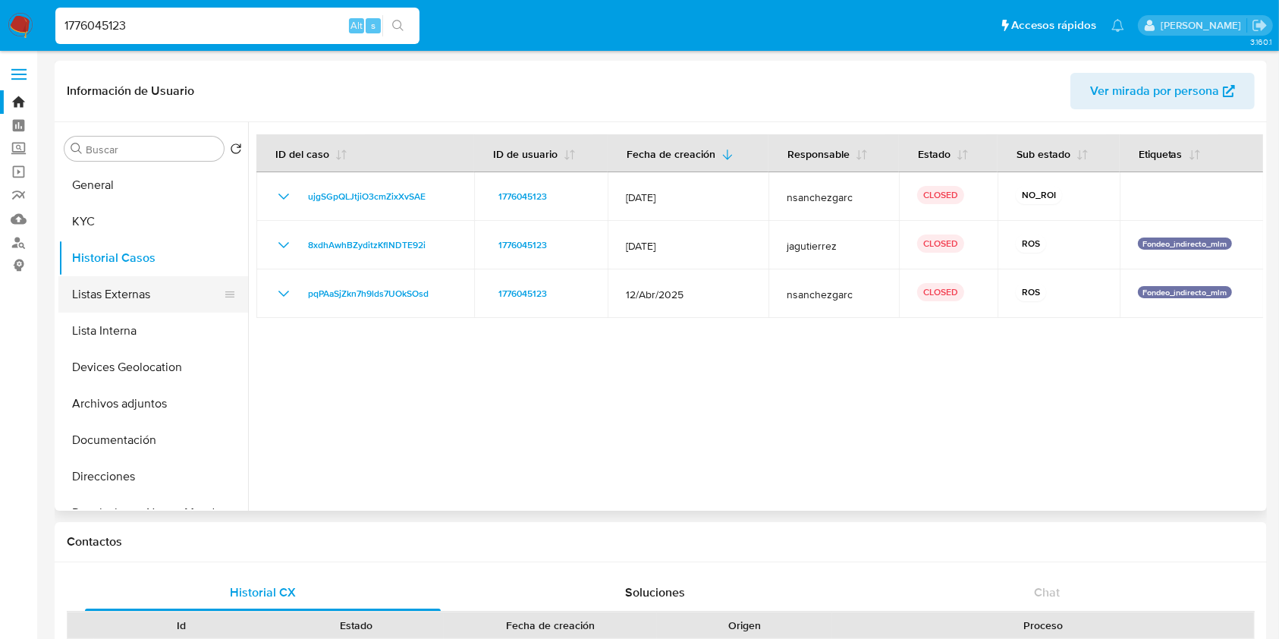
click at [113, 294] on button "Listas Externas" at bounding box center [147, 294] width 178 height 36
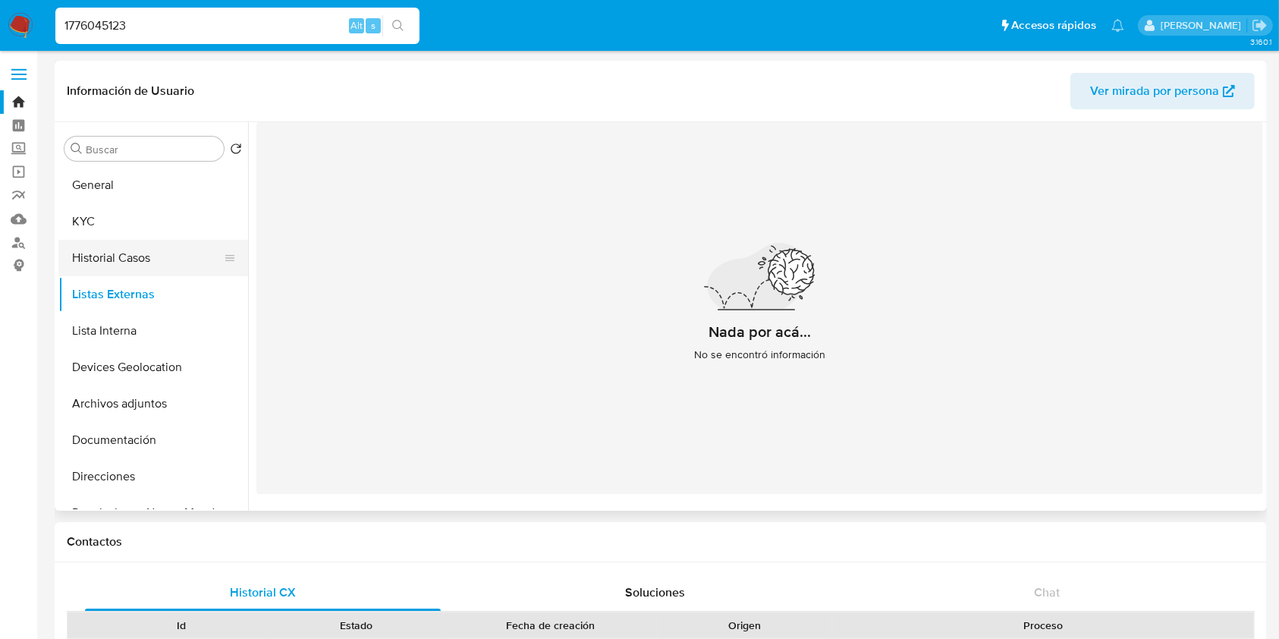
click at [134, 264] on button "Historial Casos" at bounding box center [147, 258] width 178 height 36
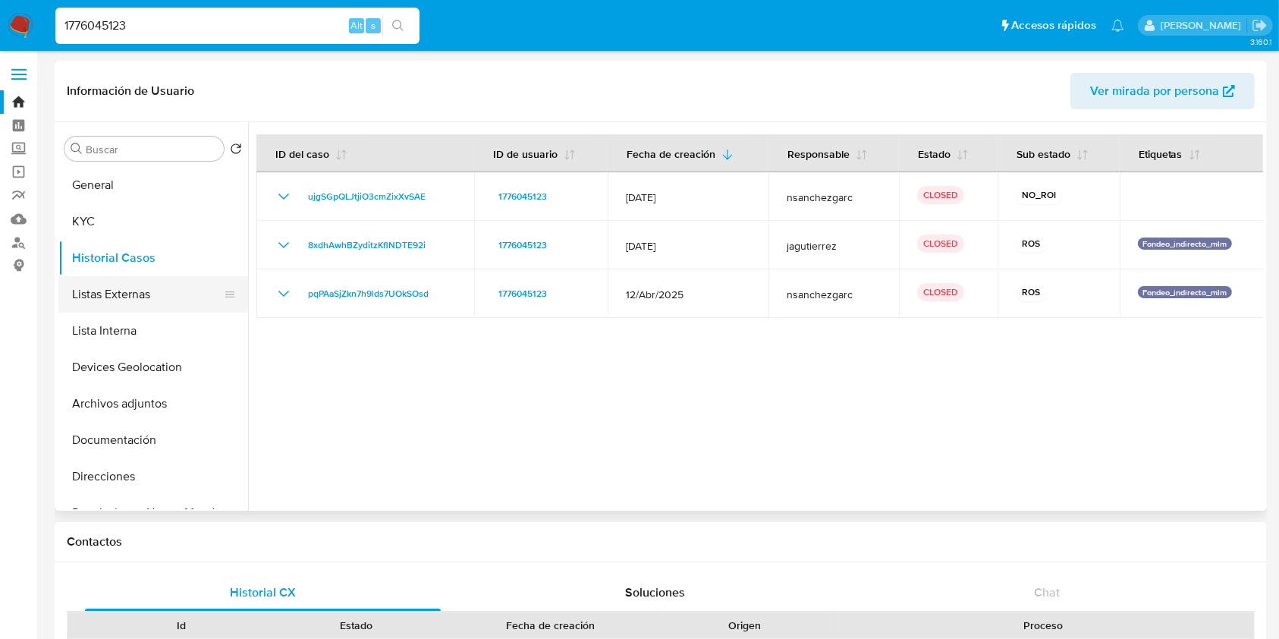
click at [137, 293] on button "Listas Externas" at bounding box center [147, 294] width 178 height 36
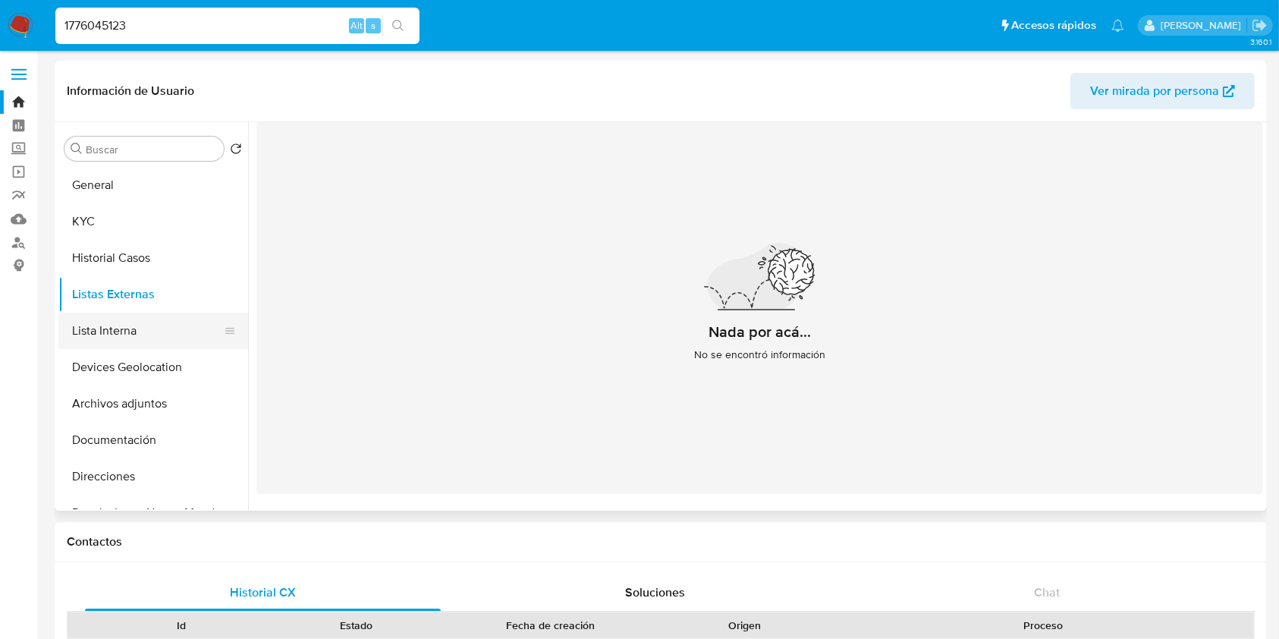
click at [114, 332] on button "Lista Interna" at bounding box center [147, 331] width 178 height 36
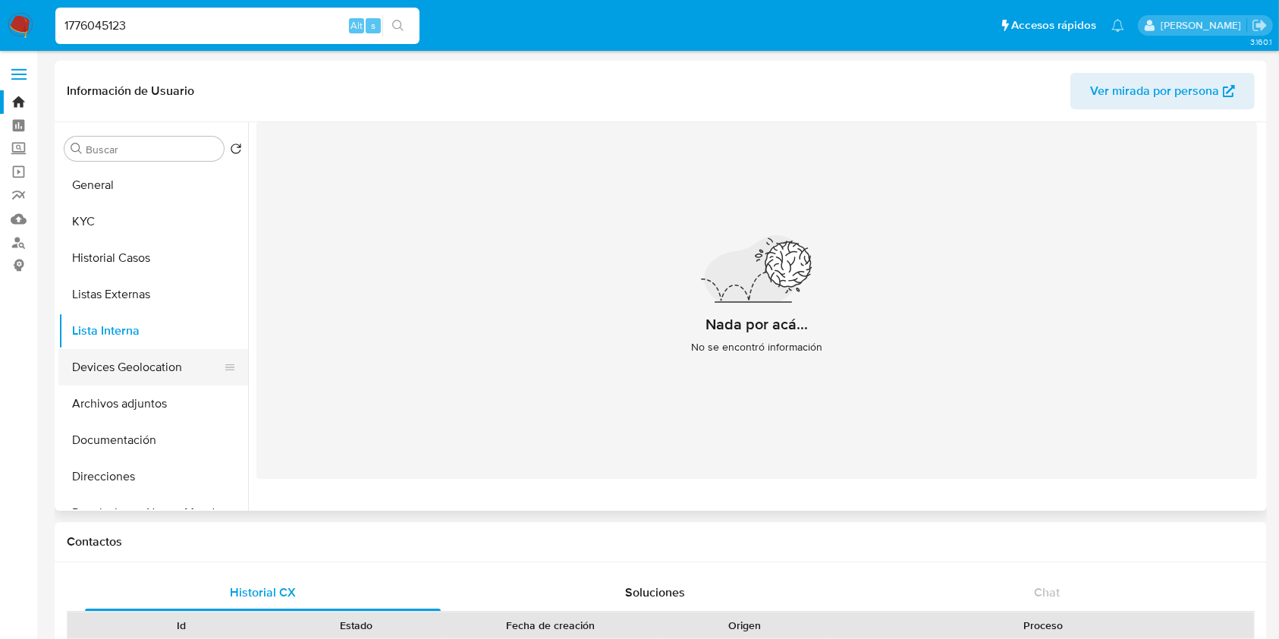
click at [123, 363] on button "Devices Geolocation" at bounding box center [147, 367] width 178 height 36
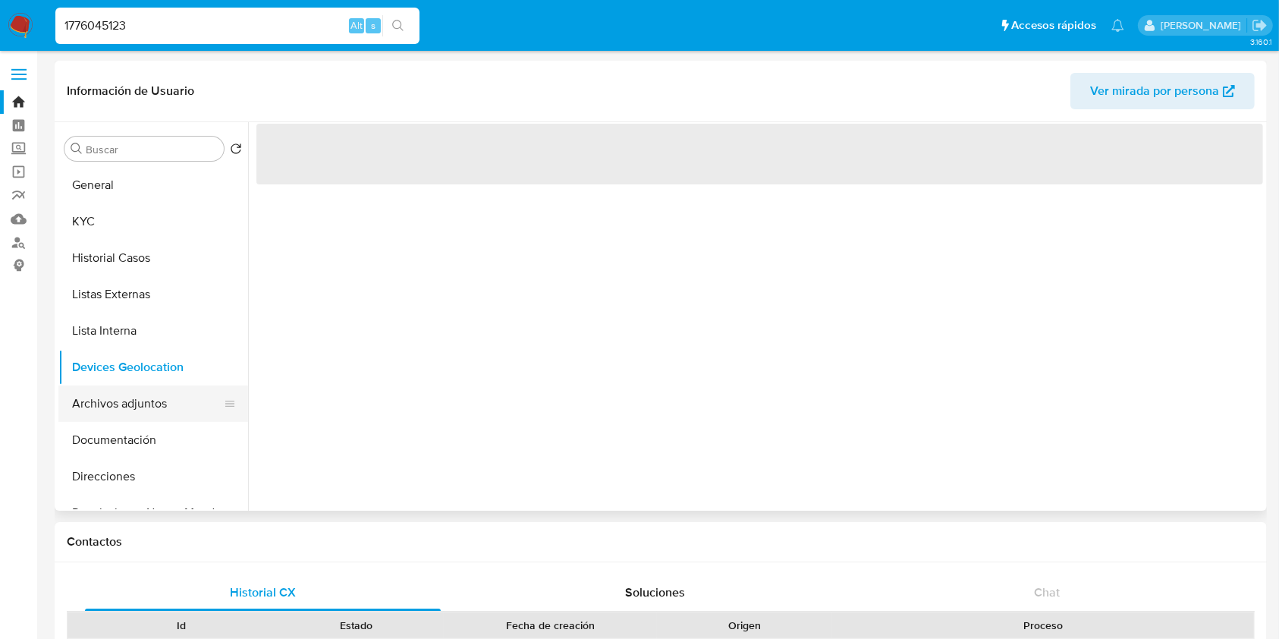
click at [126, 395] on button "Archivos adjuntos" at bounding box center [147, 403] width 178 height 36
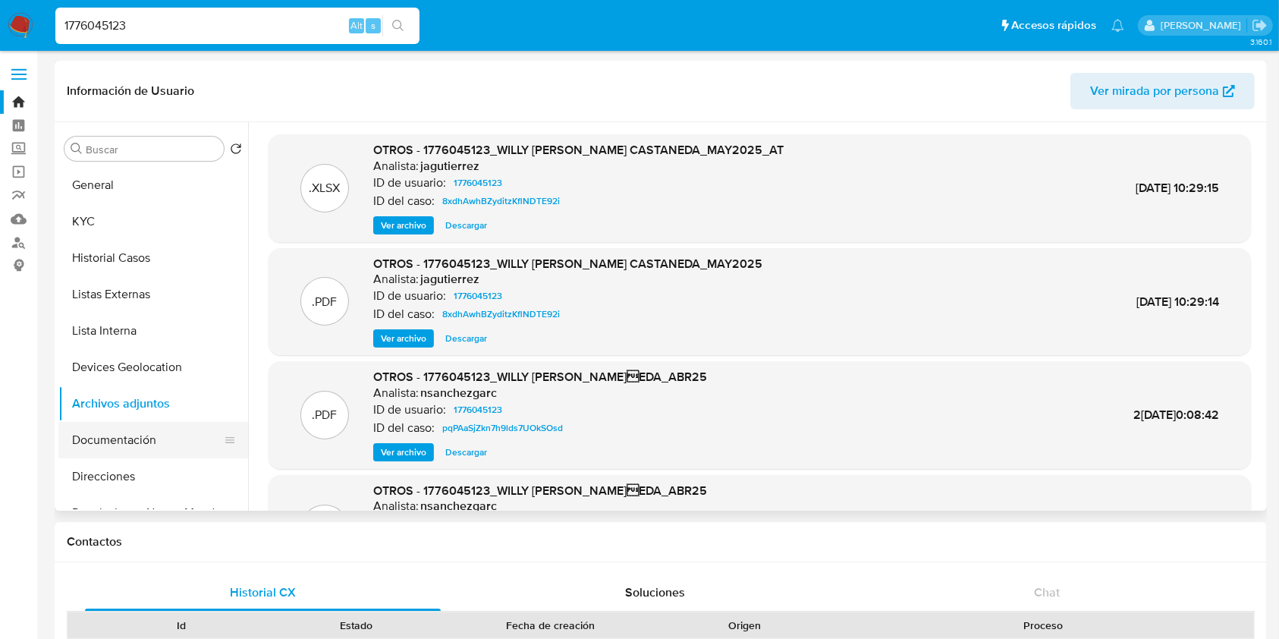
click at [127, 445] on button "Documentación" at bounding box center [147, 440] width 178 height 36
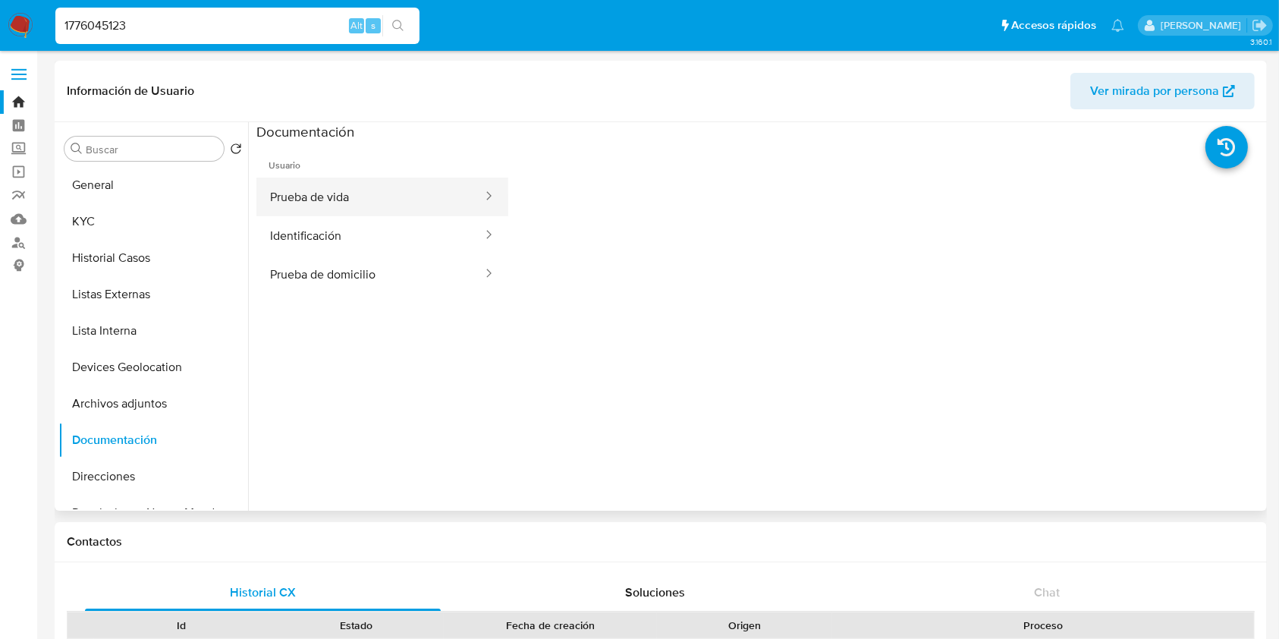
click at [405, 196] on button "Prueba de vida" at bounding box center [370, 197] width 228 height 39
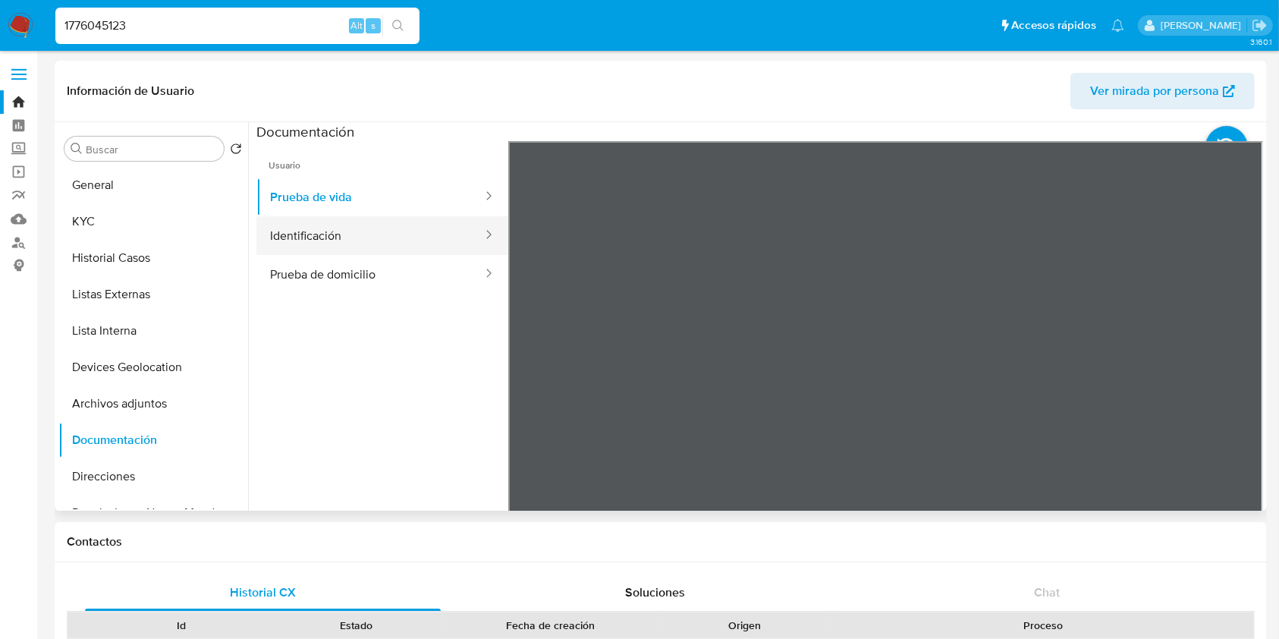
drag, startPoint x: 388, startPoint y: 234, endPoint x: 376, endPoint y: 238, distance: 13.0
click at [382, 237] on button "Identificación" at bounding box center [370, 235] width 228 height 39
click at [168, 39] on div "1776045123 Alt s" at bounding box center [237, 26] width 364 height 36
click at [168, 18] on input "1776045123" at bounding box center [237, 26] width 364 height 20
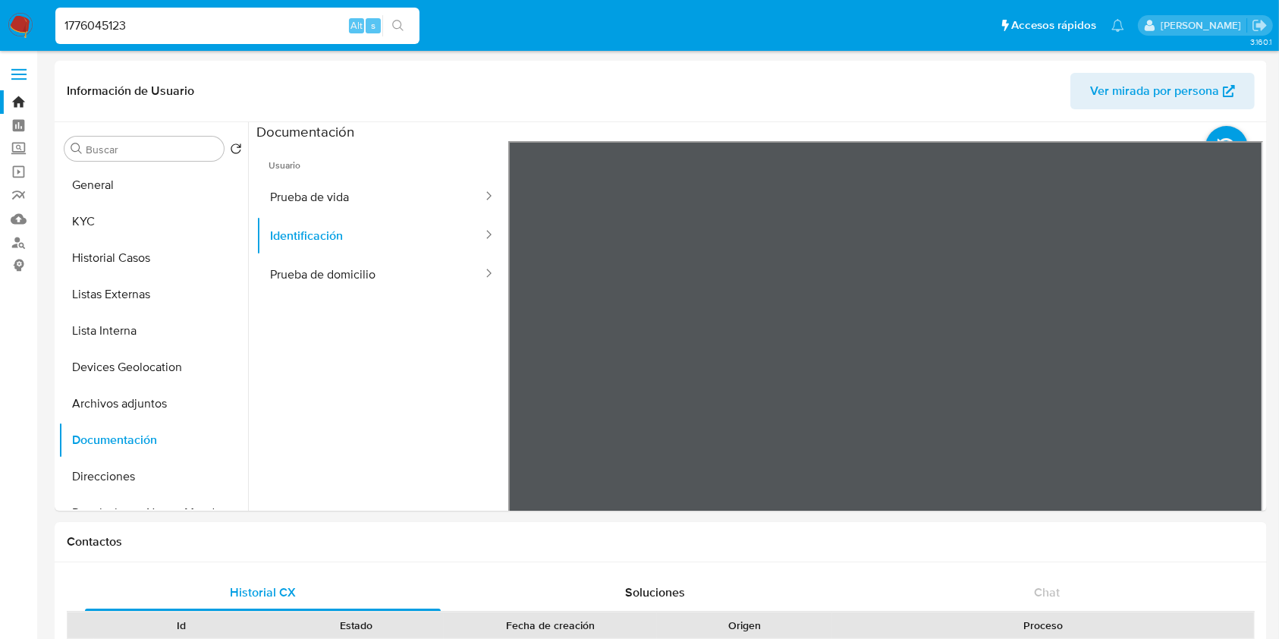
click at [168, 18] on input "1776045123" at bounding box center [237, 26] width 364 height 20
paste input "208838039"
type input "208838039"
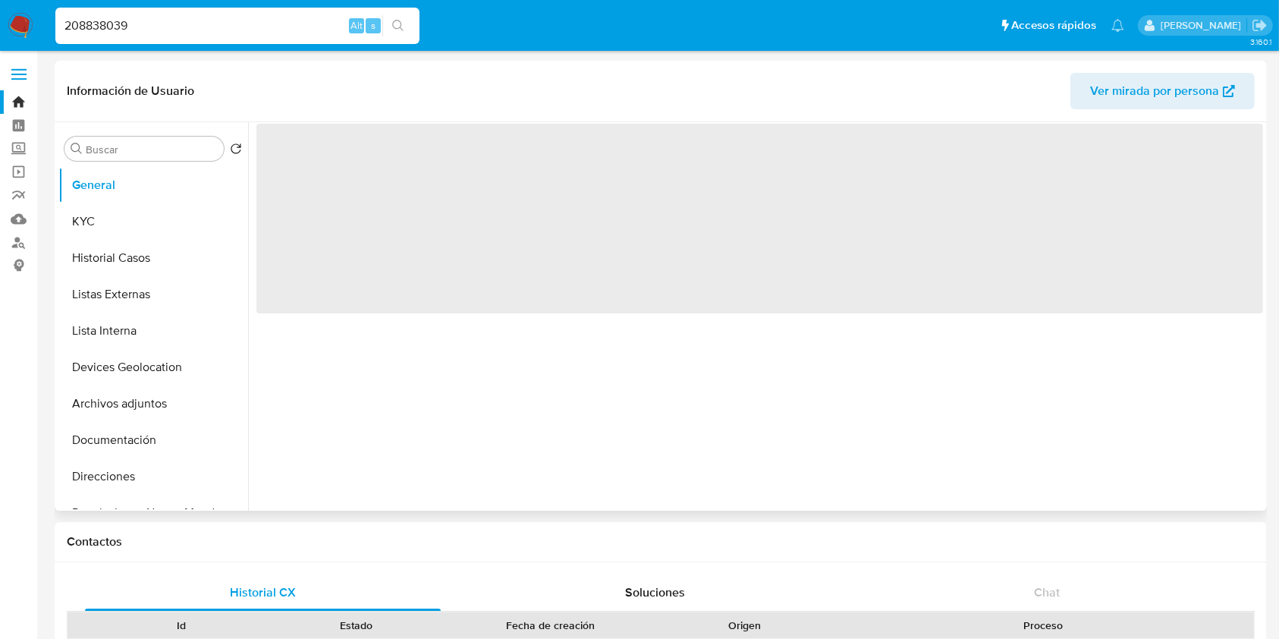
select select "10"
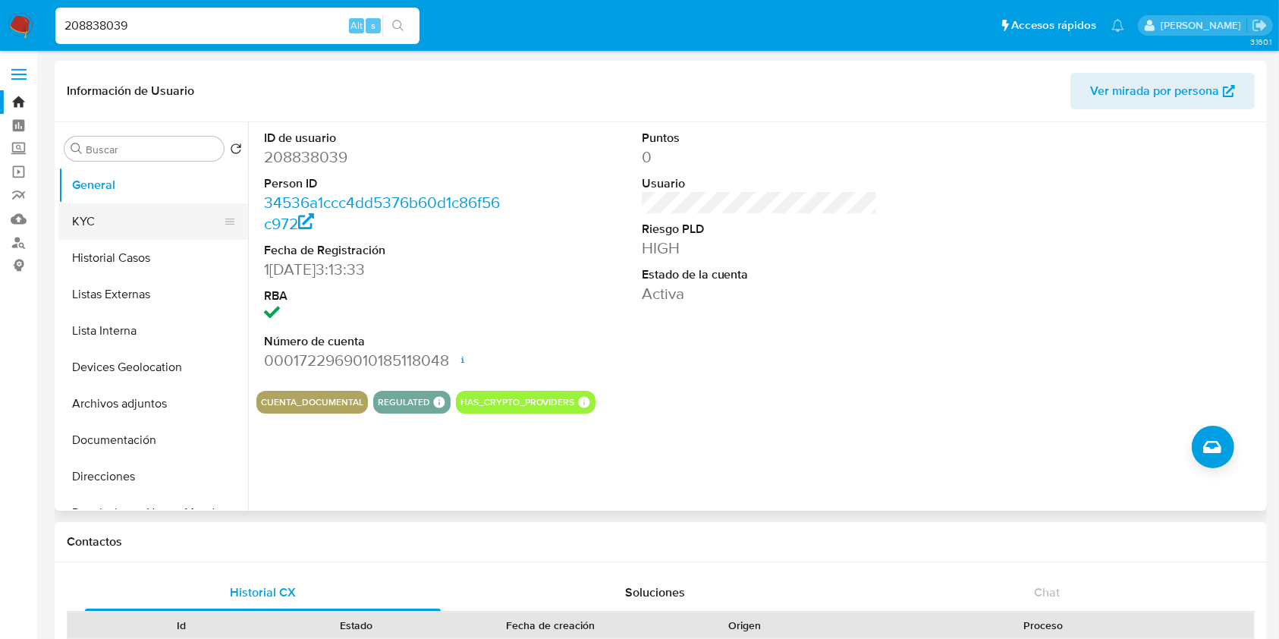
click at [124, 220] on button "KYC" at bounding box center [147, 221] width 178 height 36
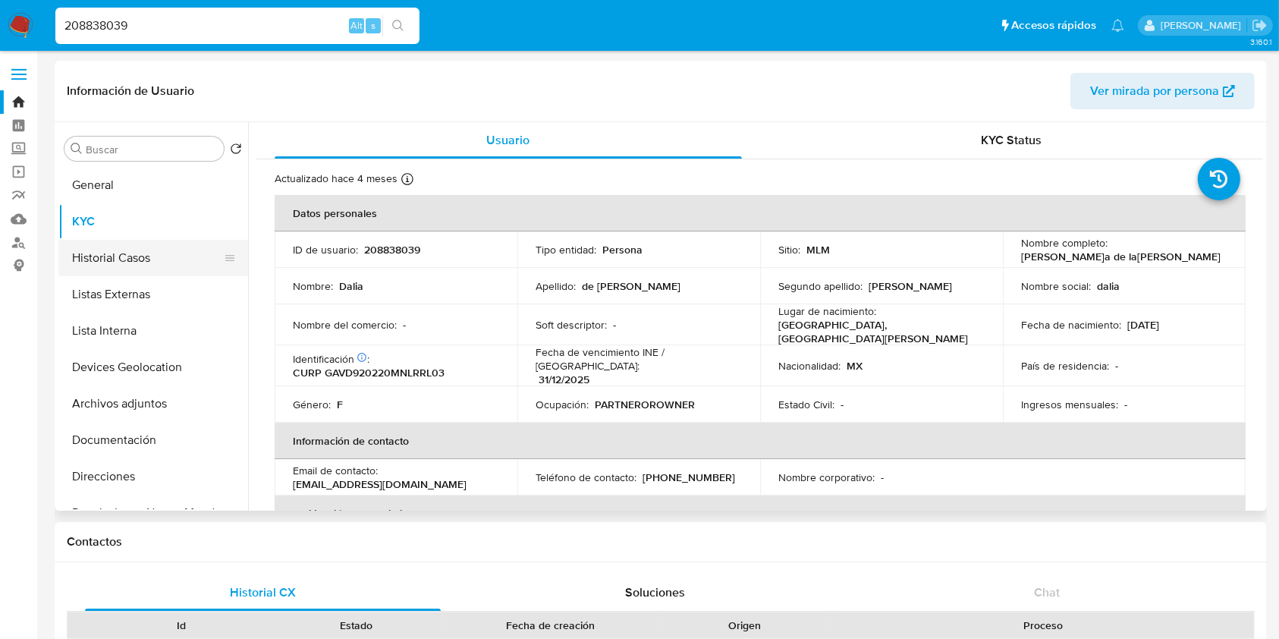
click at [127, 268] on button "Historial Casos" at bounding box center [147, 258] width 178 height 36
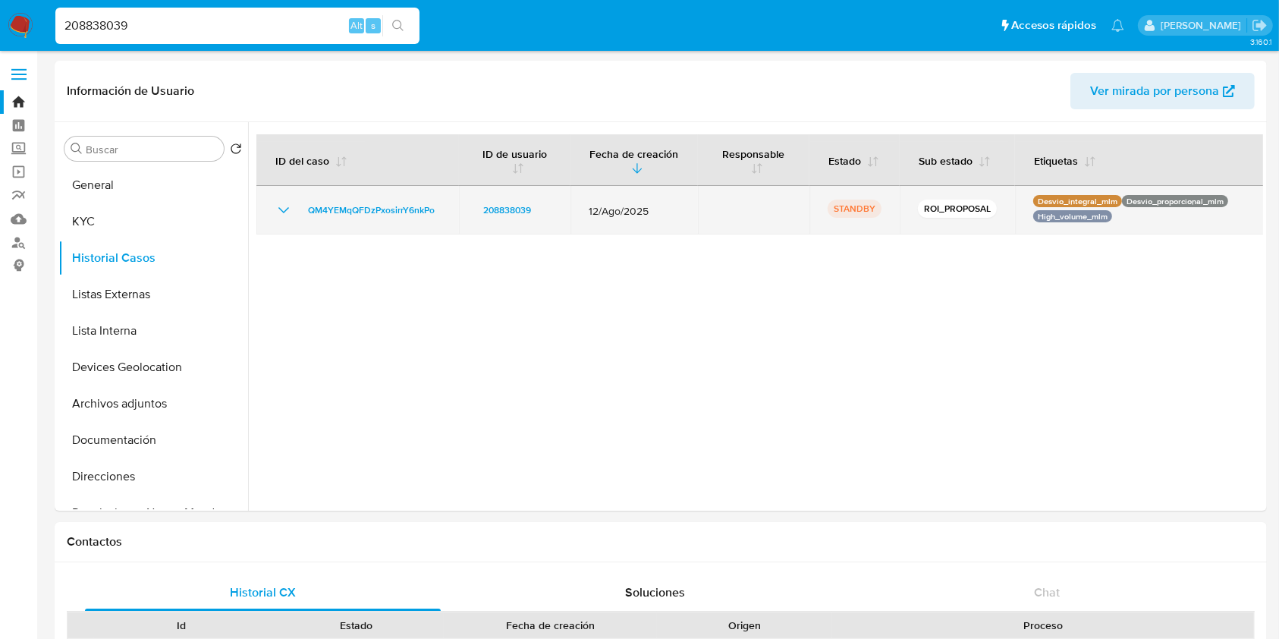
click at [282, 216] on icon "Mostrar/Ocultar" at bounding box center [284, 210] width 18 height 18
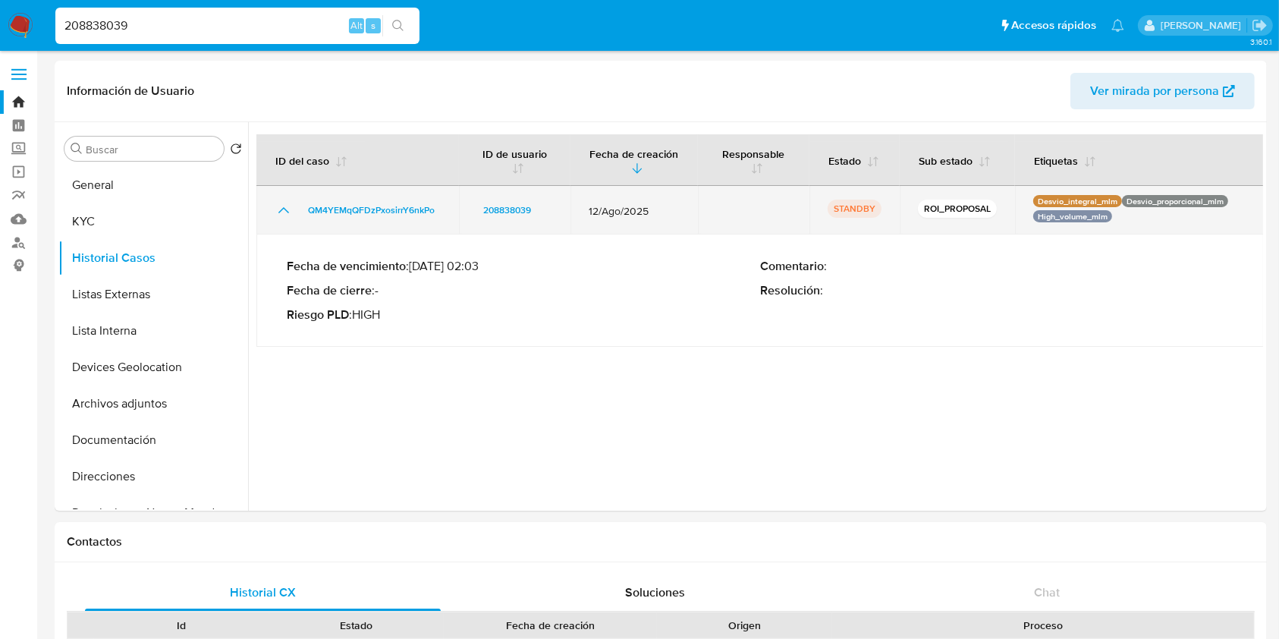
click at [279, 214] on icon "Mostrar/Ocultar" at bounding box center [284, 210] width 18 height 18
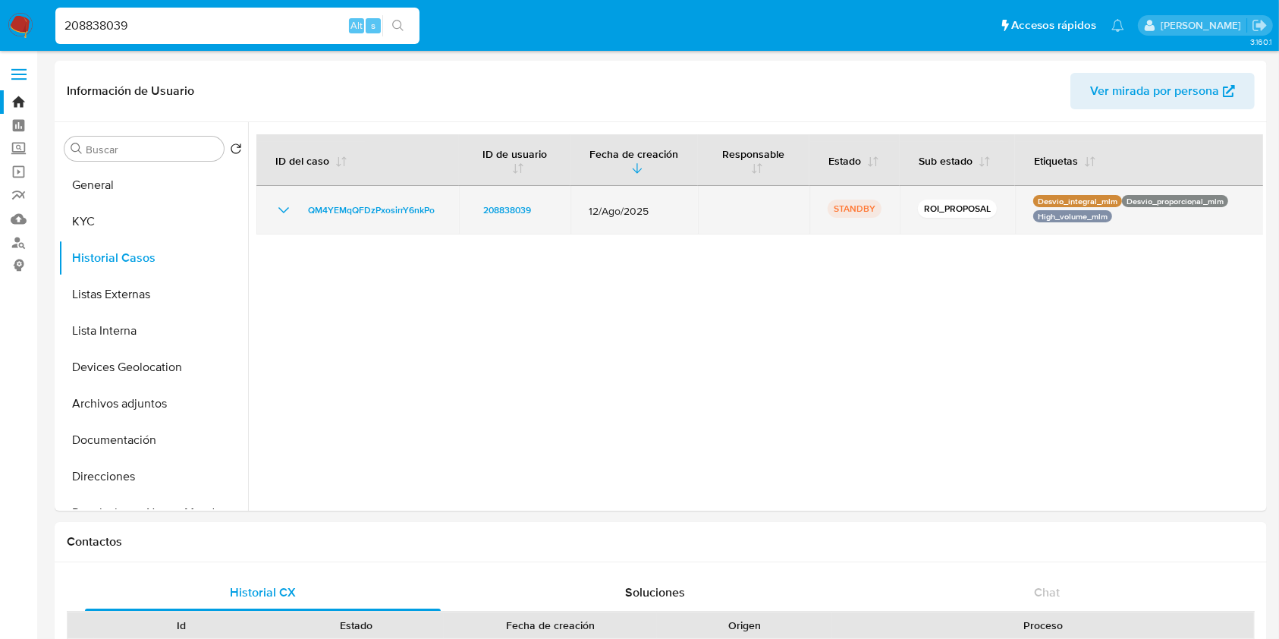
click at [279, 214] on icon "Mostrar/Ocultar" at bounding box center [284, 210] width 18 height 18
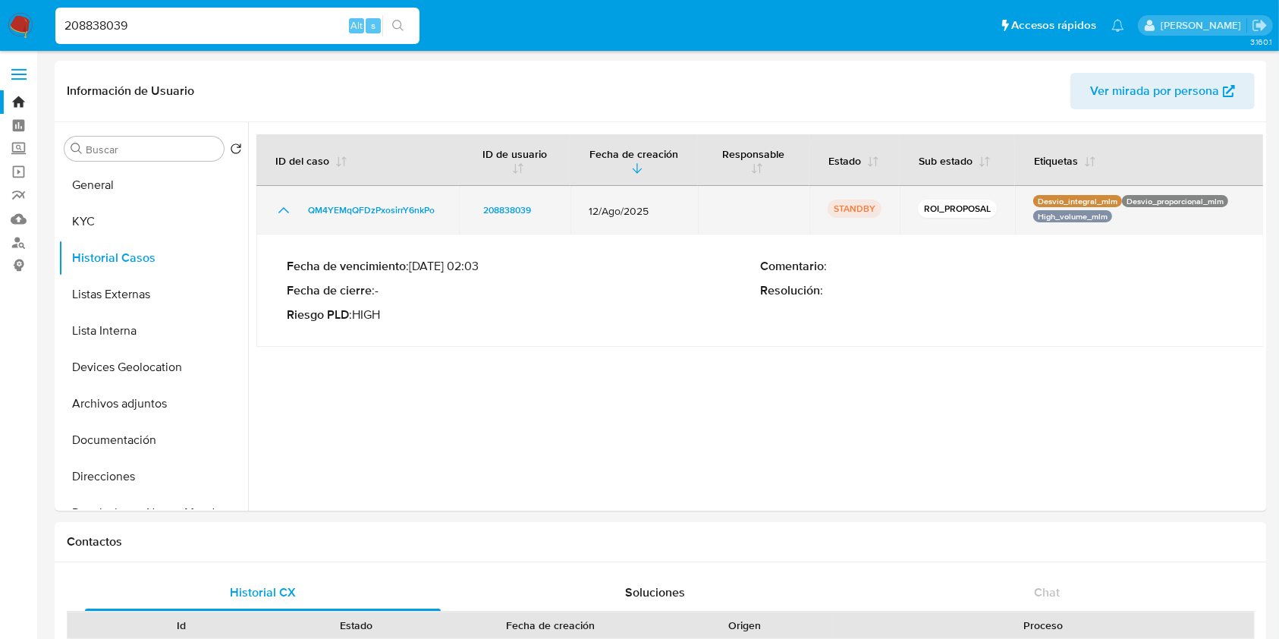
click at [278, 209] on icon "Mostrar/Ocultar" at bounding box center [284, 210] width 18 height 18
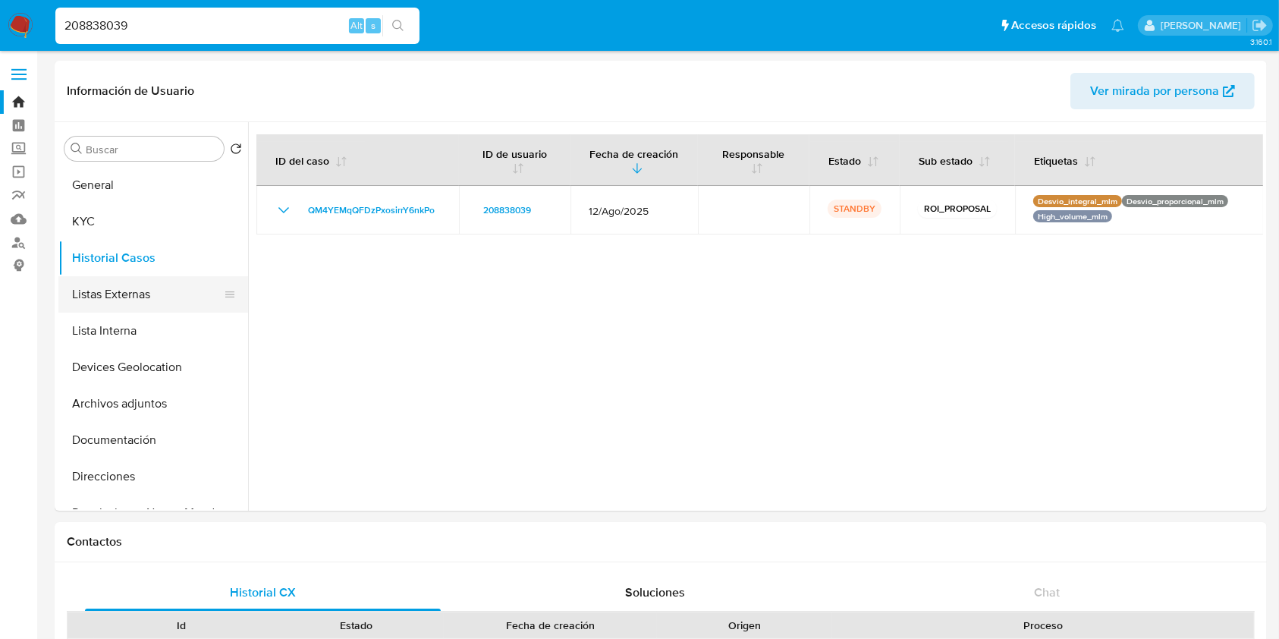
click at [125, 299] on button "Listas Externas" at bounding box center [147, 294] width 178 height 36
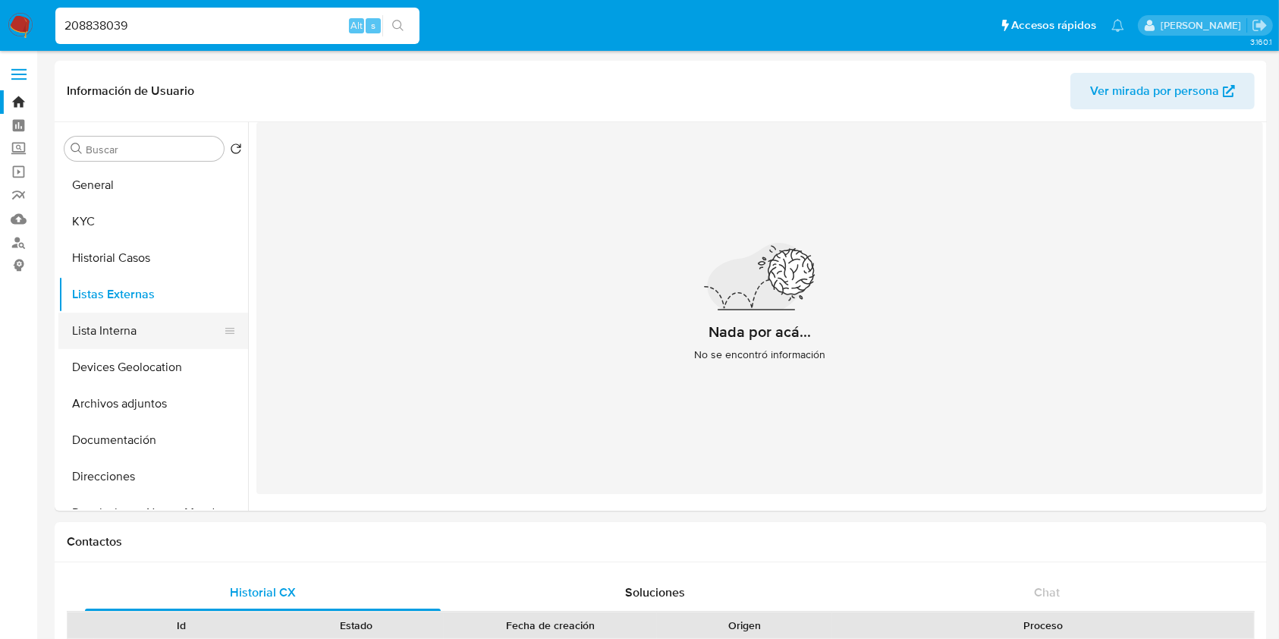
click at [137, 332] on button "Lista Interna" at bounding box center [147, 331] width 178 height 36
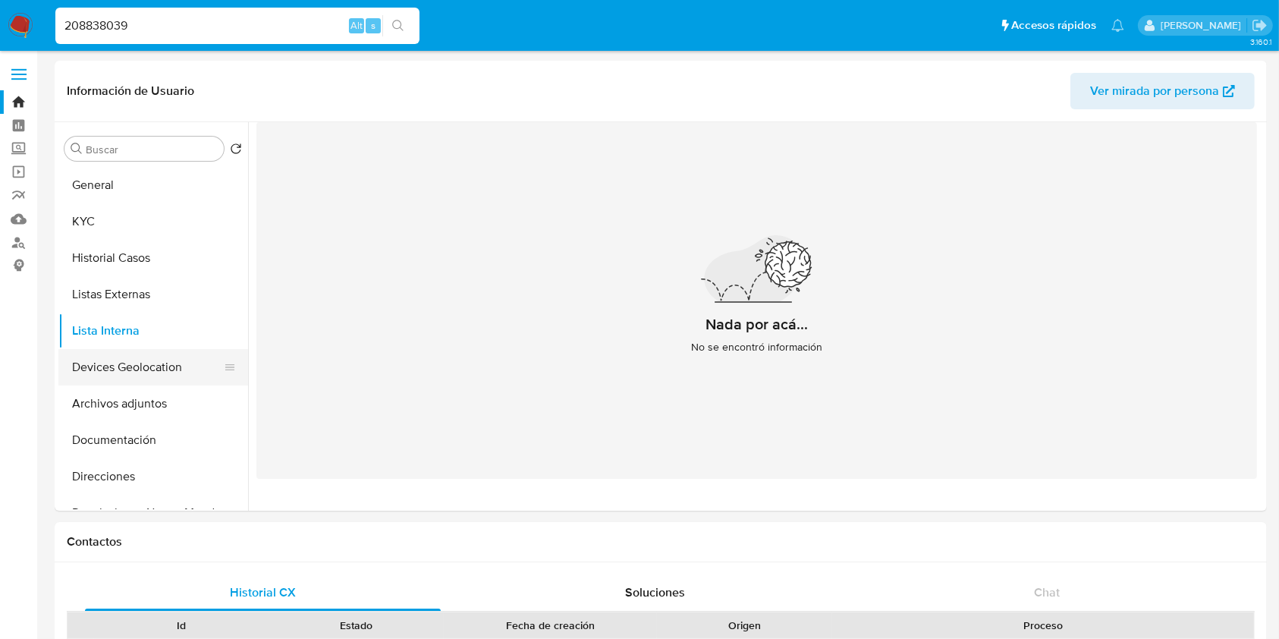
click at [138, 361] on button "Devices Geolocation" at bounding box center [147, 367] width 178 height 36
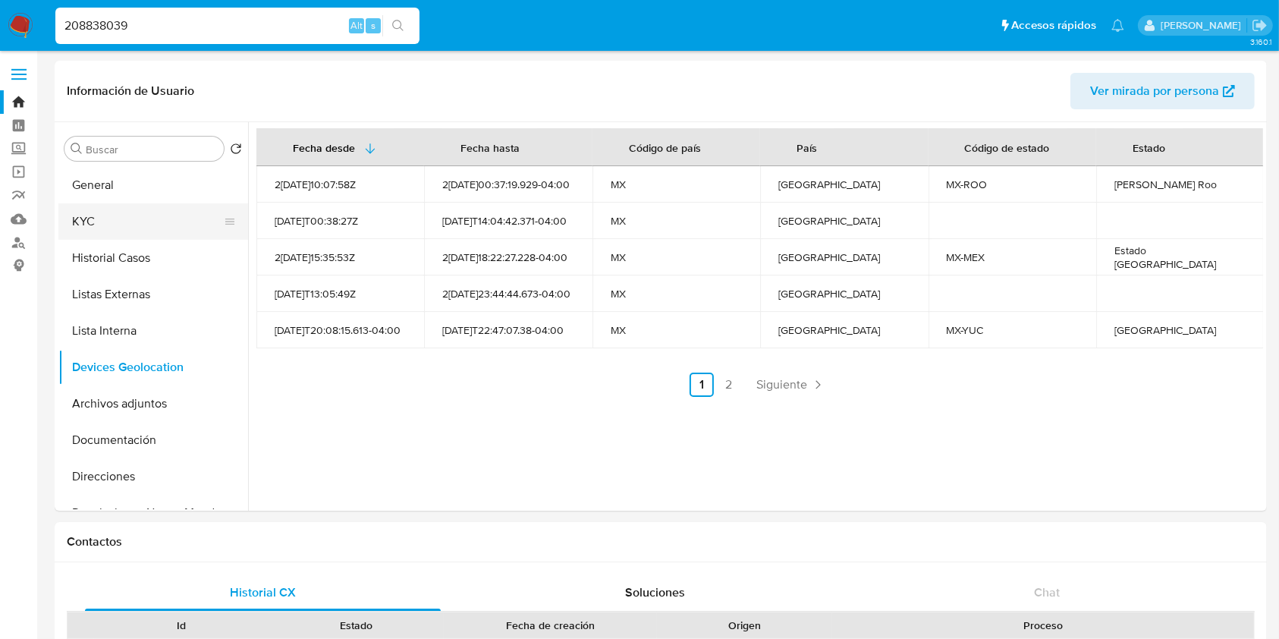
click at [150, 227] on button "KYC" at bounding box center [147, 221] width 178 height 36
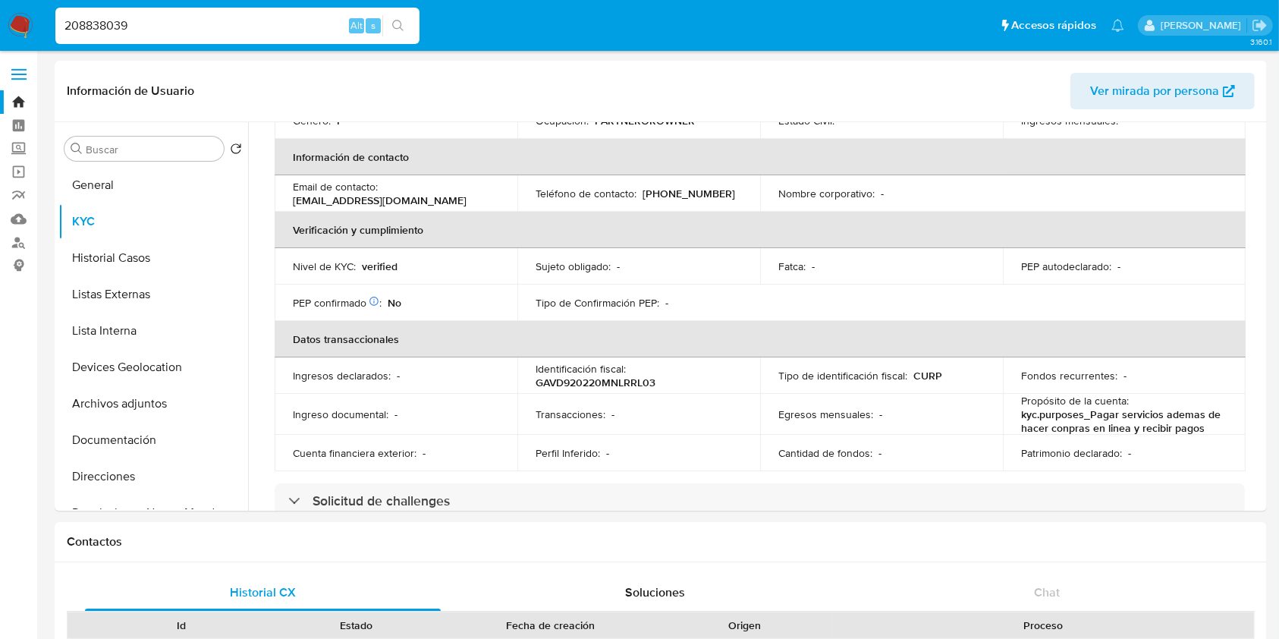
scroll to position [304, 0]
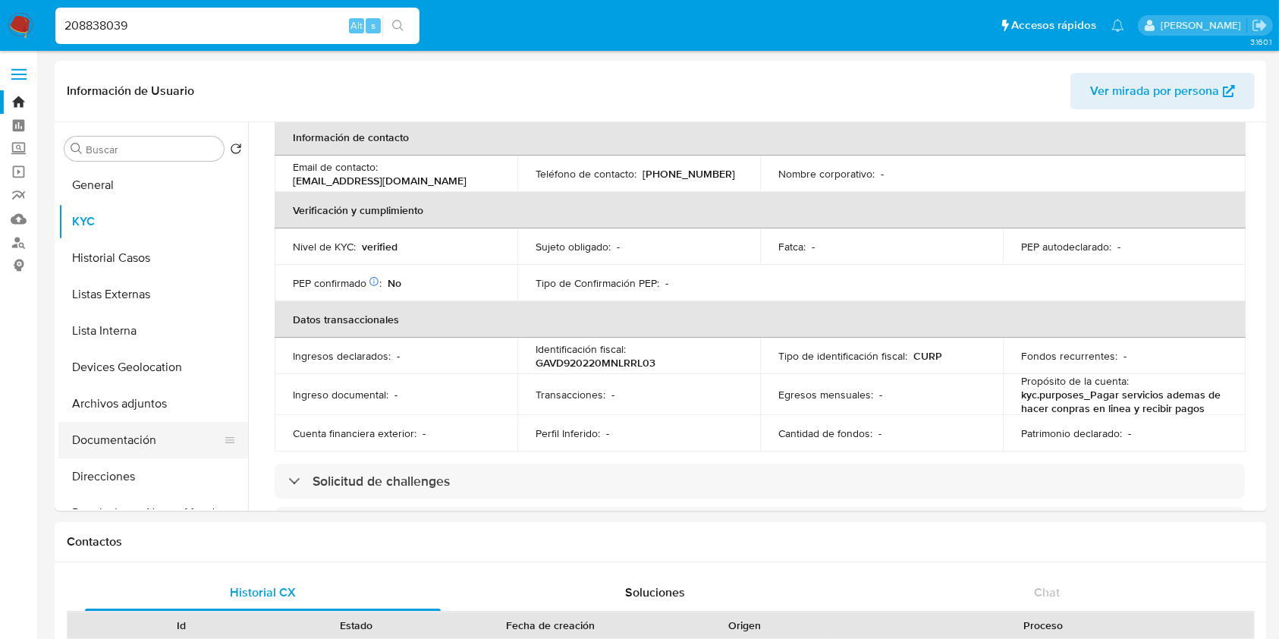
click at [121, 441] on button "Documentación" at bounding box center [147, 440] width 178 height 36
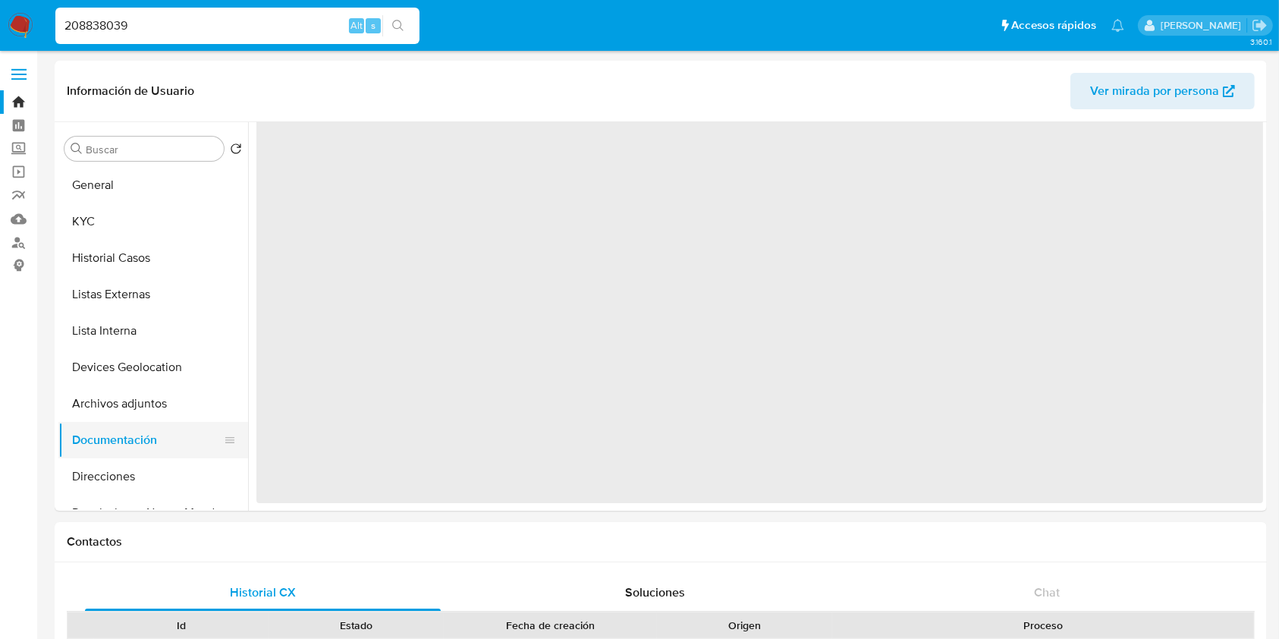
scroll to position [0, 0]
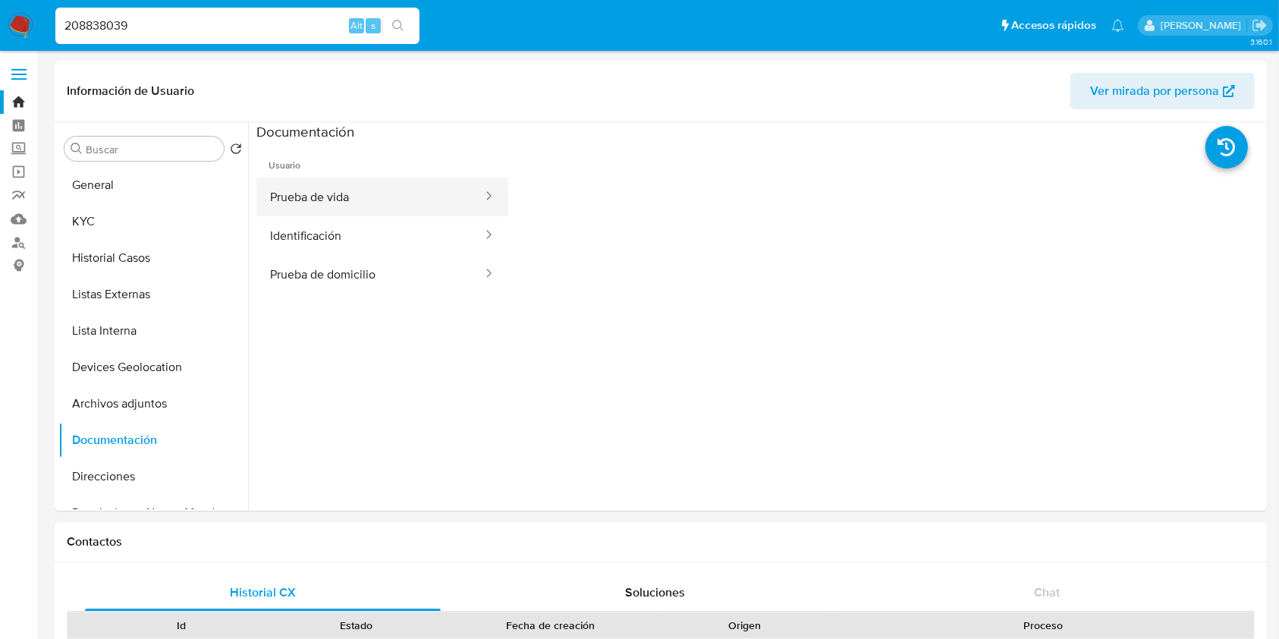
click at [417, 183] on button "Prueba de vida" at bounding box center [370, 197] width 228 height 39
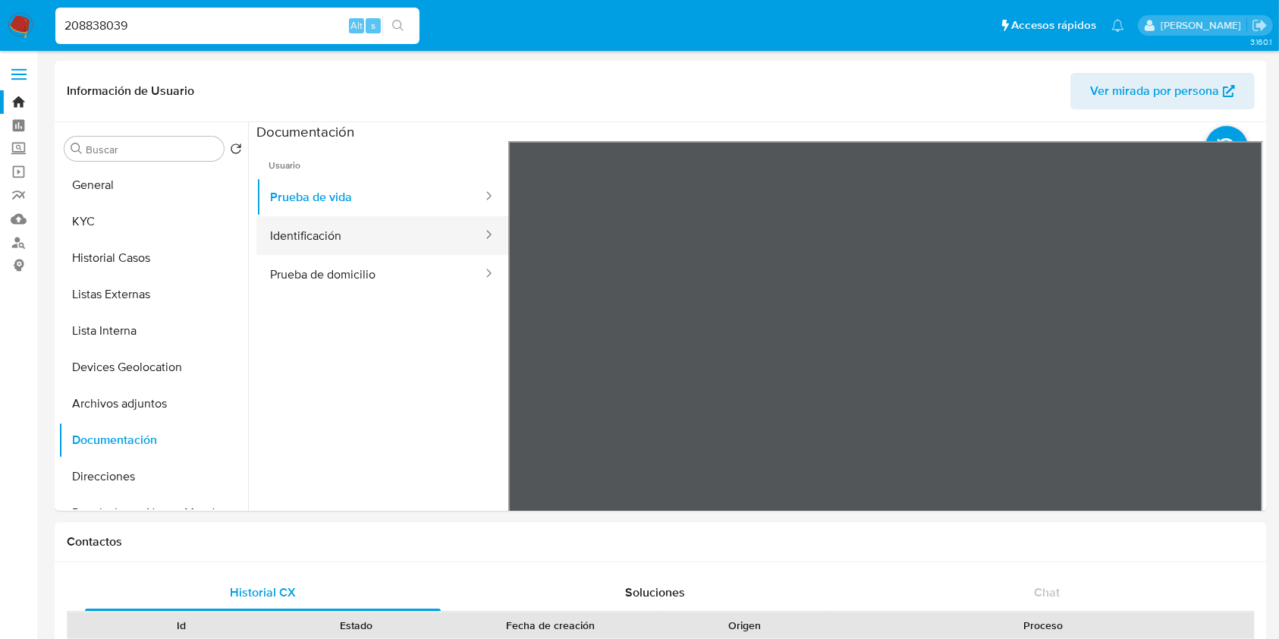
click at [423, 245] on button "Identificación" at bounding box center [370, 235] width 228 height 39
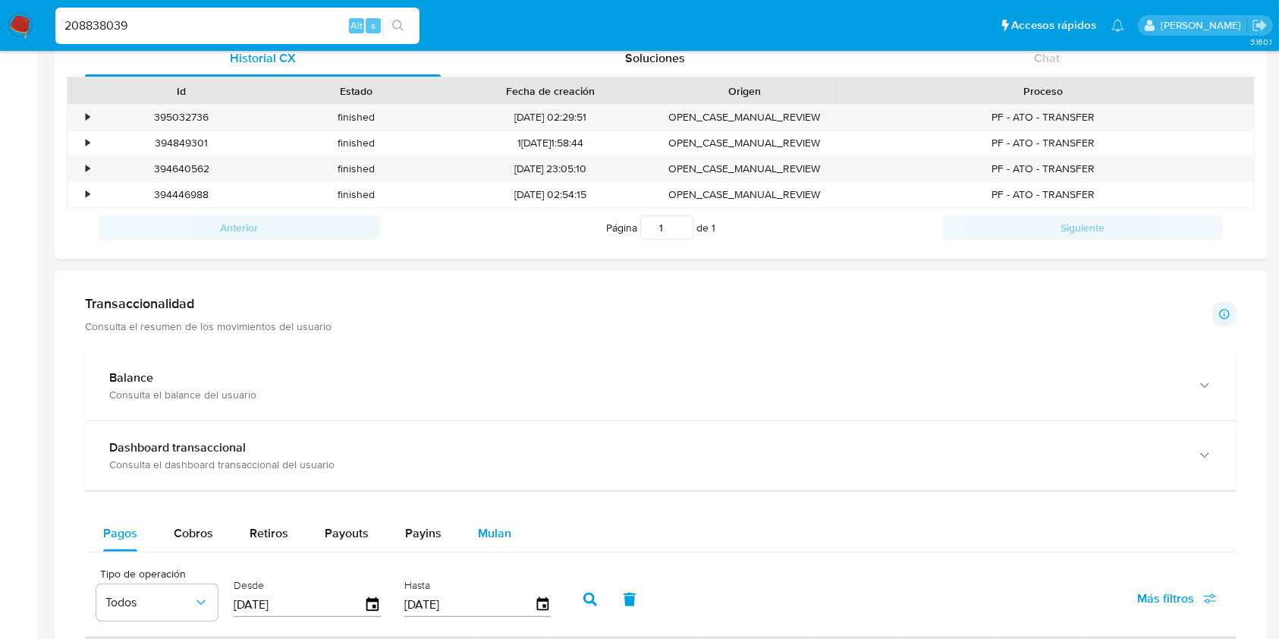
scroll to position [607, 0]
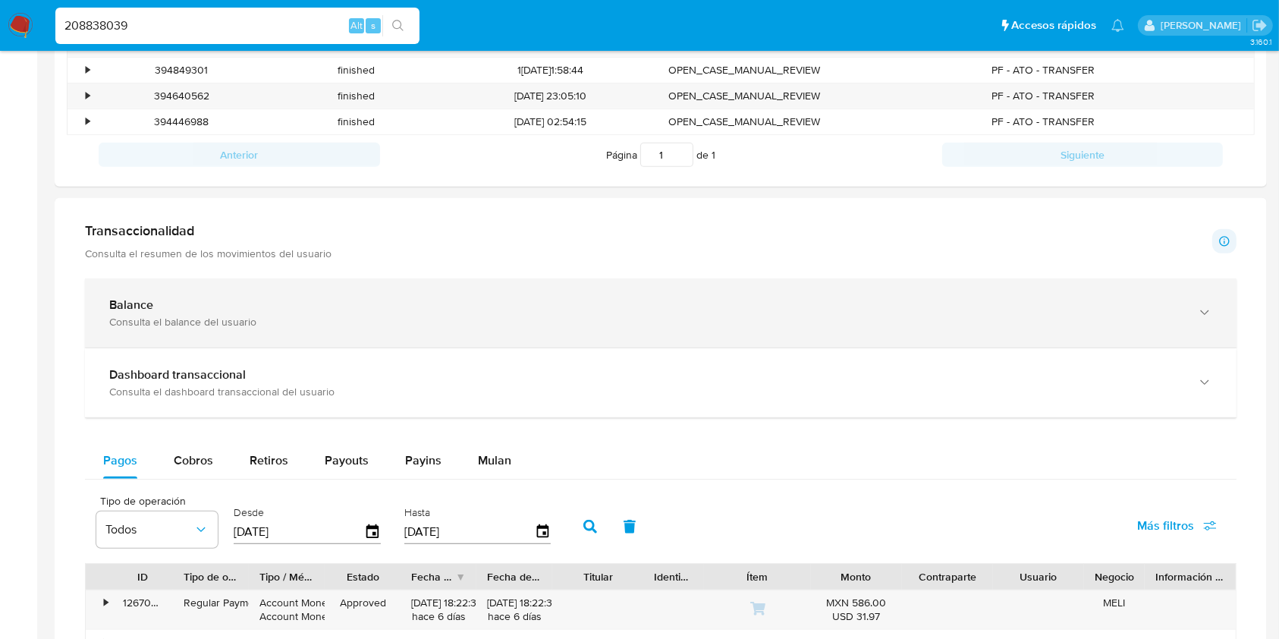
click at [249, 316] on div "Consulta el balance del usuario" at bounding box center [645, 322] width 1073 height 14
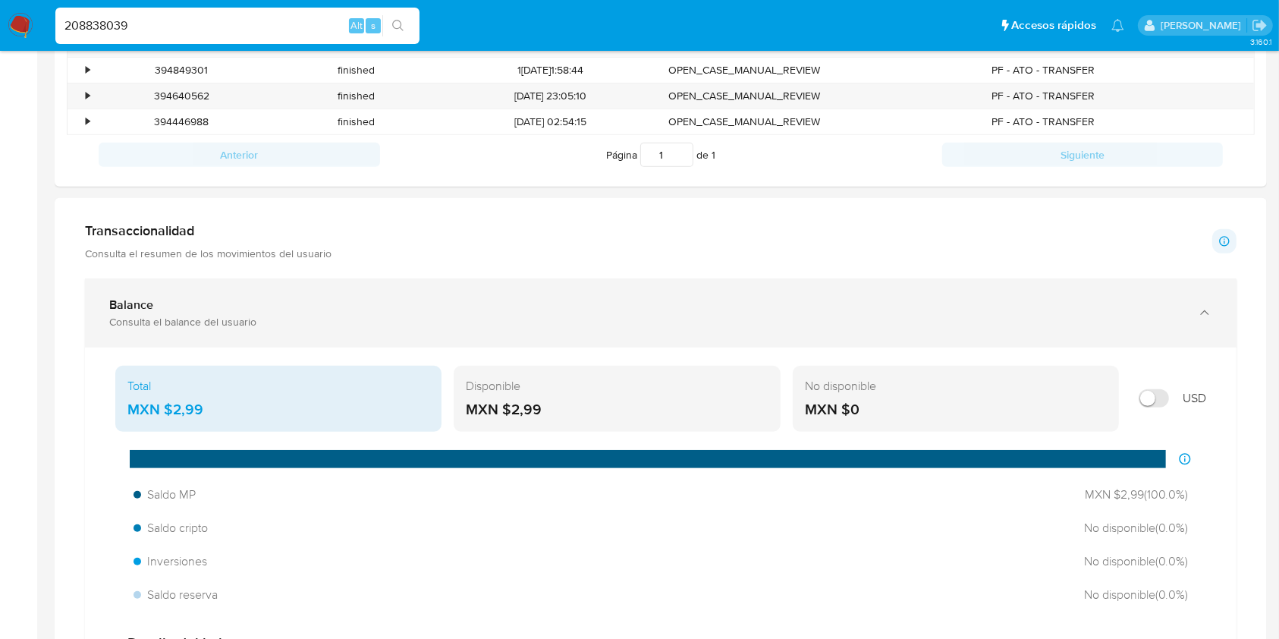
click at [466, 319] on div "Consulta el balance del usuario" at bounding box center [645, 322] width 1073 height 14
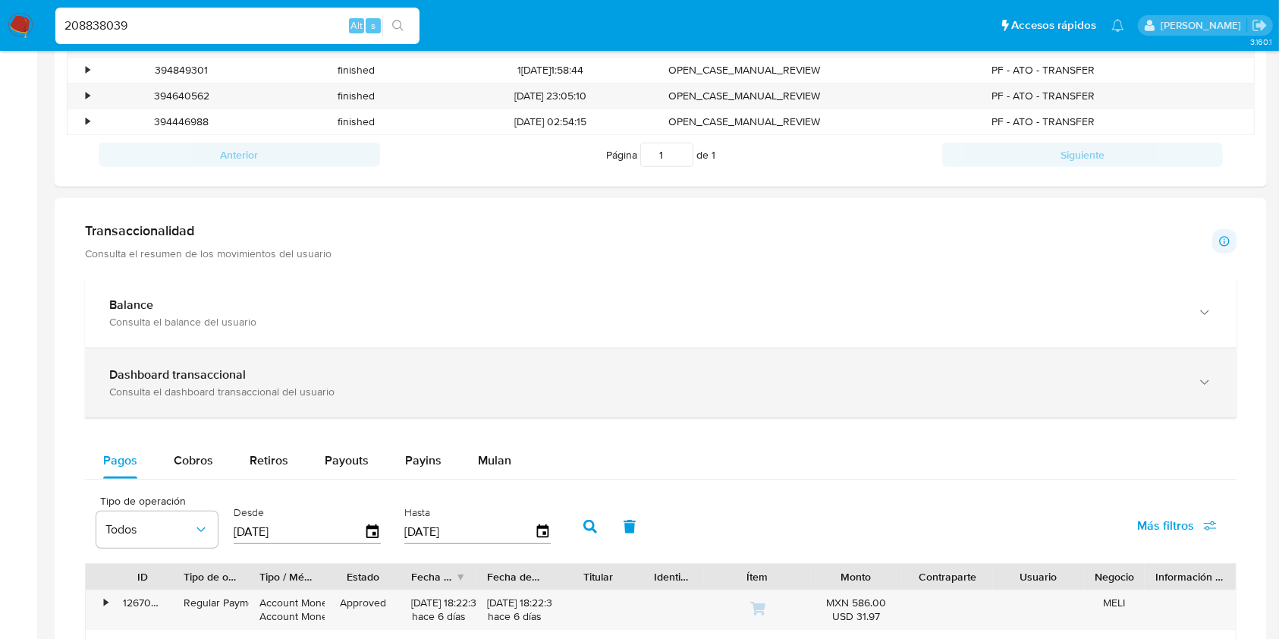
click at [354, 397] on div "Consulta el dashboard transaccional del usuario" at bounding box center [645, 392] width 1073 height 14
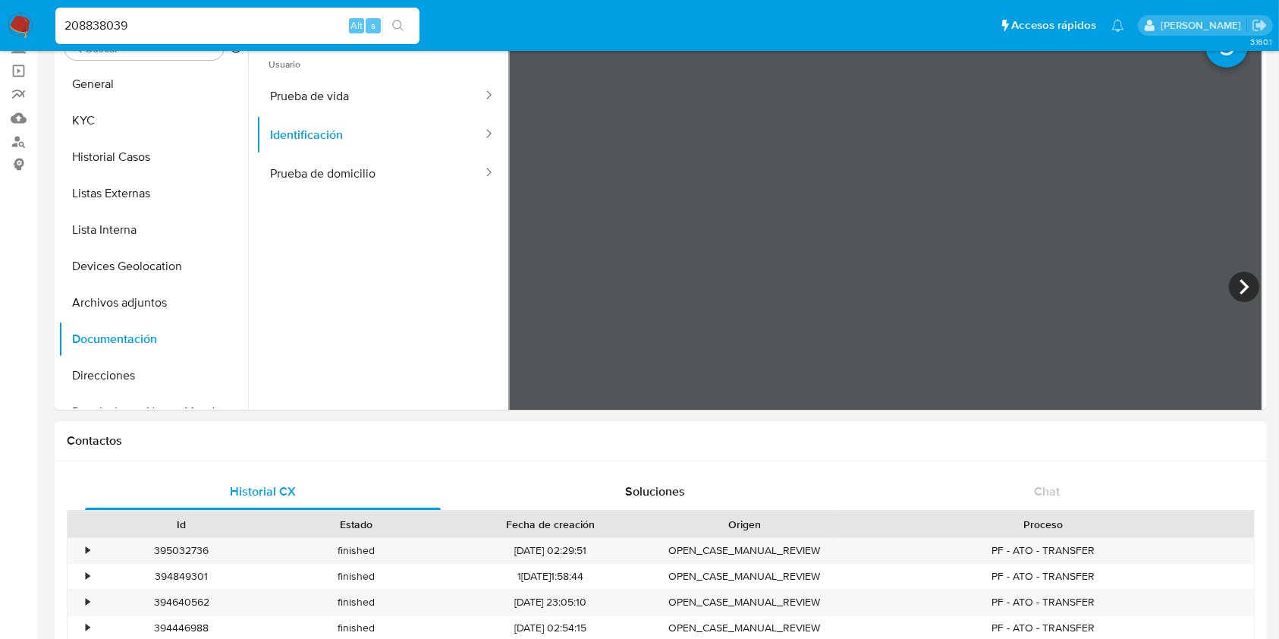
scroll to position [0, 0]
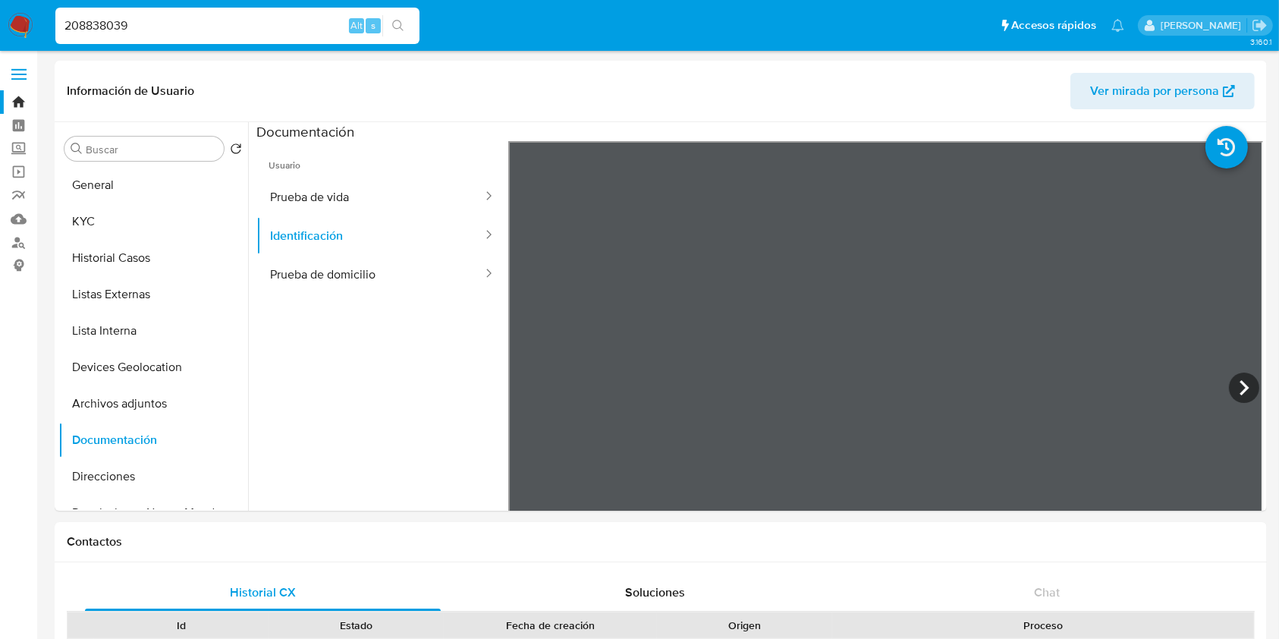
click at [178, 7] on div "208838039 Alt s" at bounding box center [237, 26] width 364 height 42
click at [178, 24] on input "208838039" at bounding box center [237, 26] width 364 height 20
paste input "64863267"
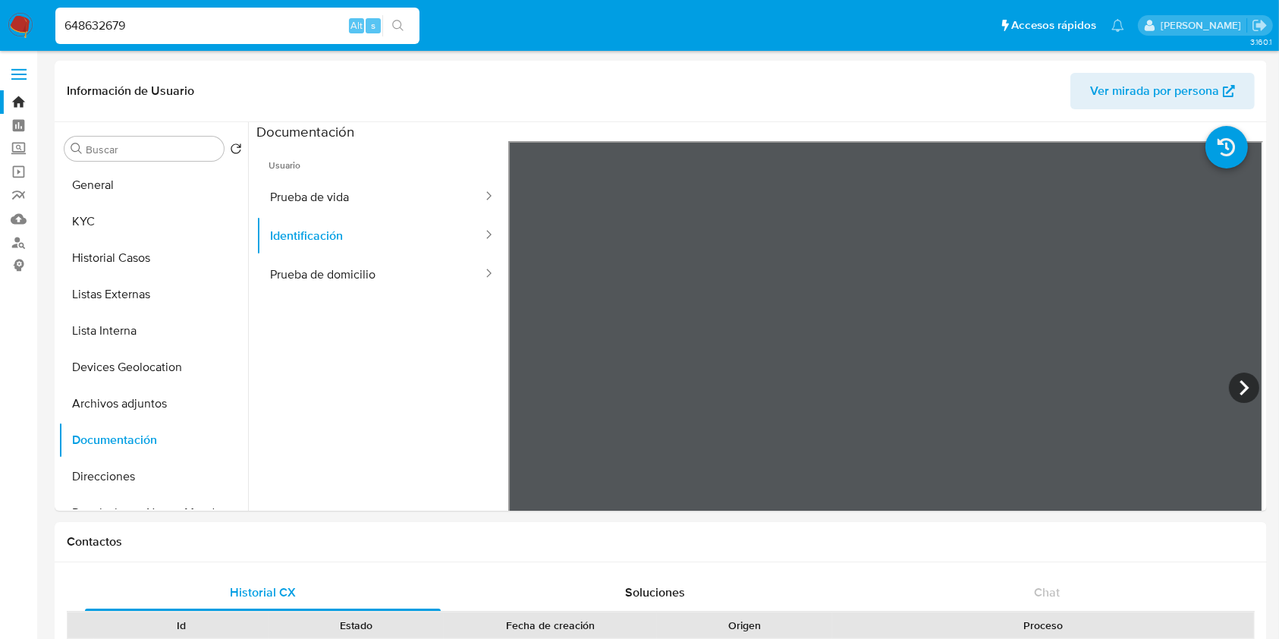
type input "648632679"
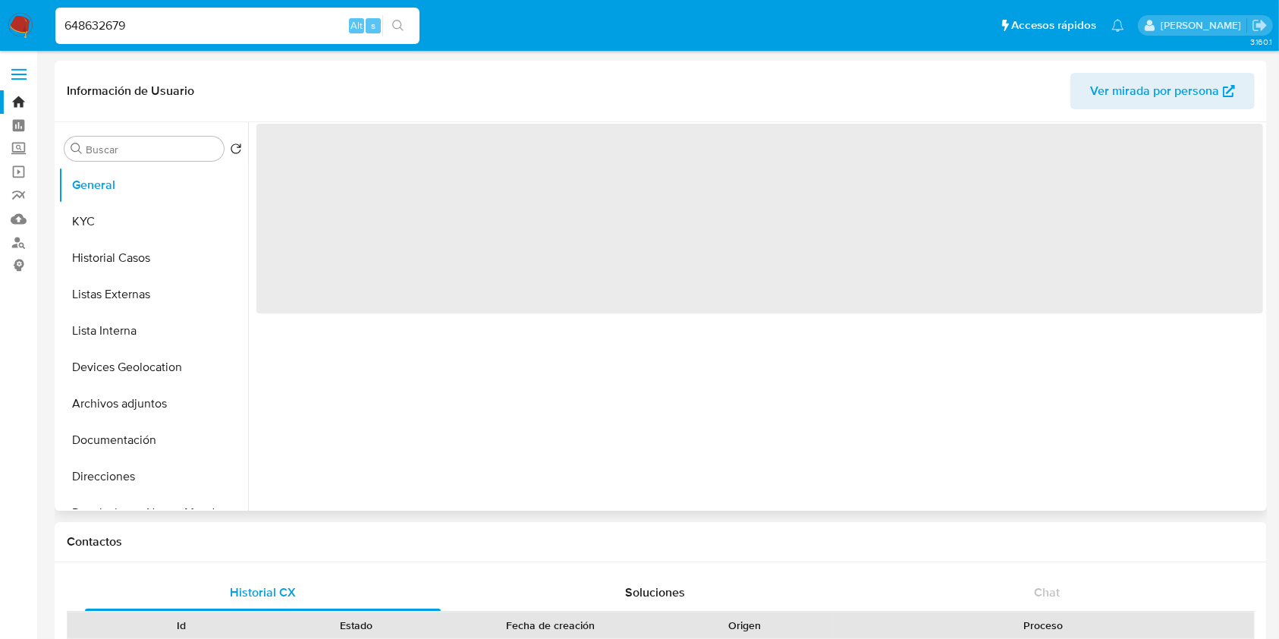
select select "10"
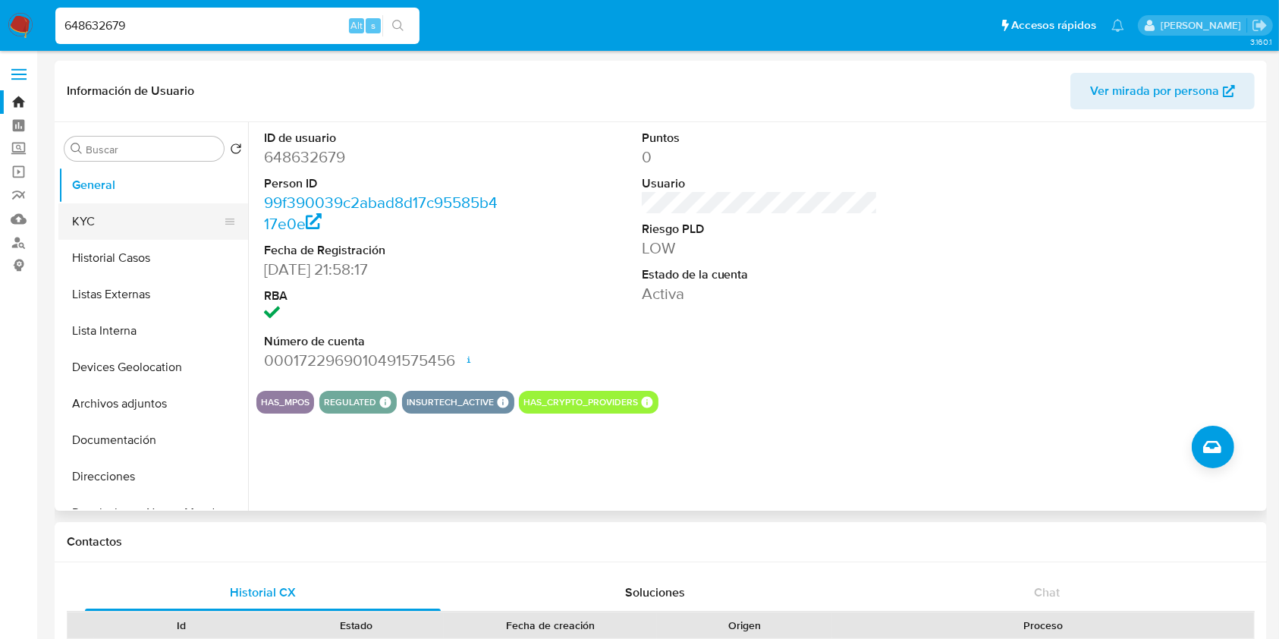
click at [142, 228] on button "KYC" at bounding box center [147, 221] width 178 height 36
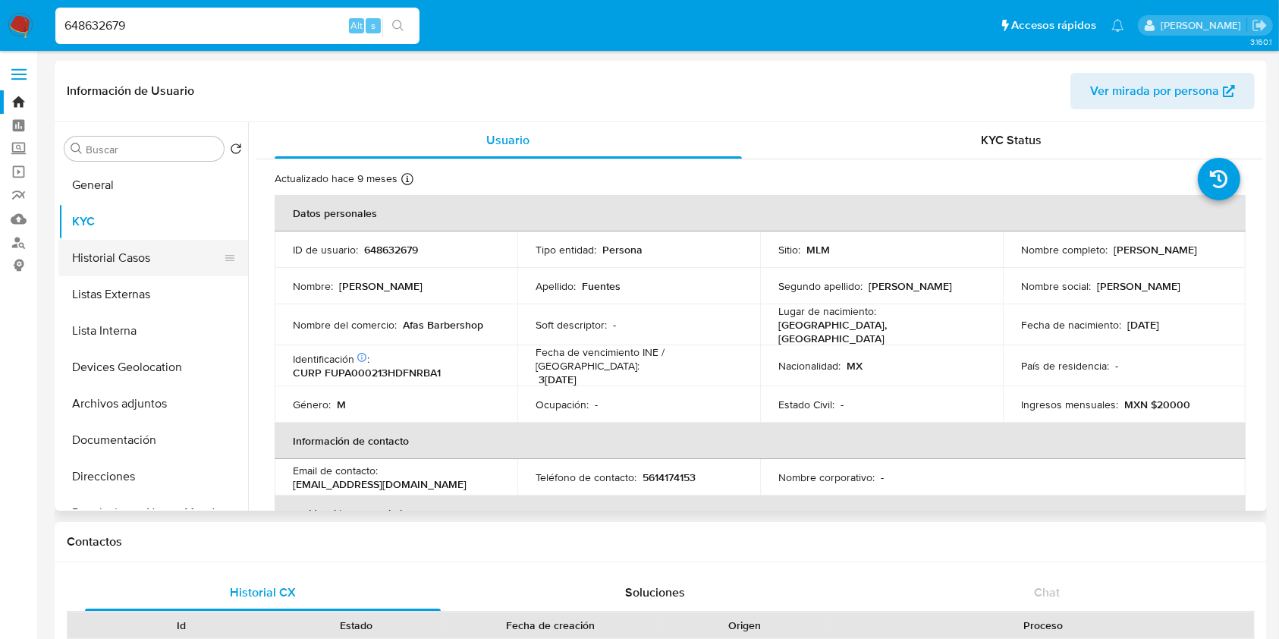
click at [141, 258] on button "Historial Casos" at bounding box center [147, 258] width 178 height 36
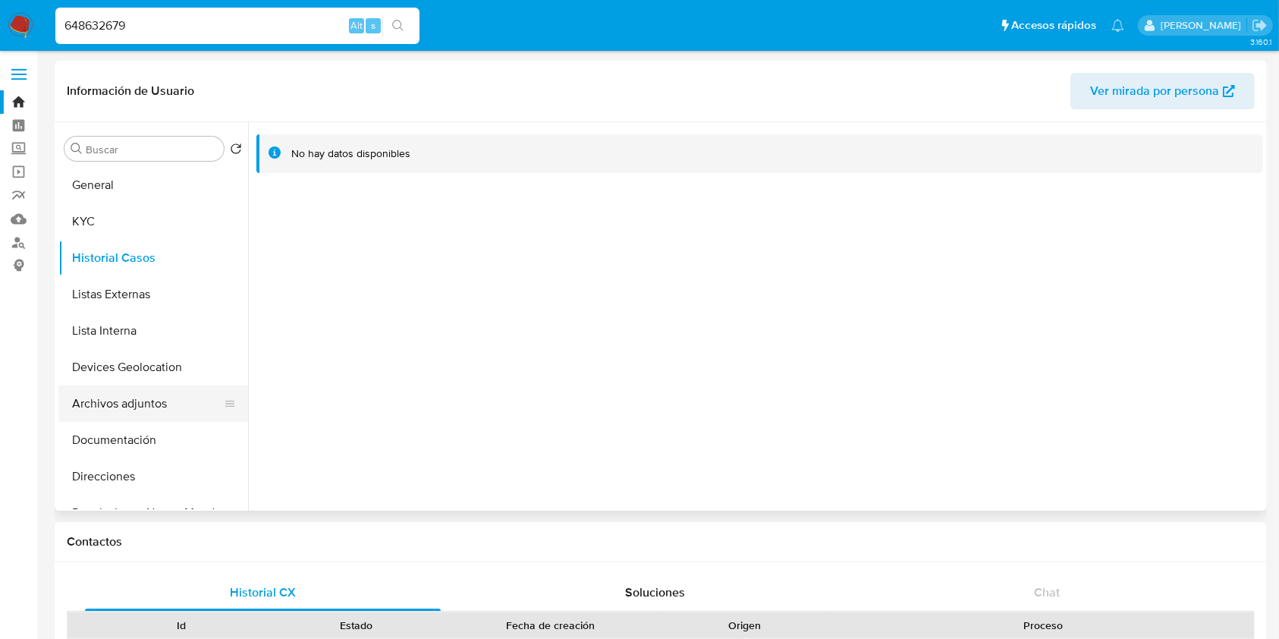
click at [137, 395] on button "Archivos adjuntos" at bounding box center [147, 403] width 178 height 36
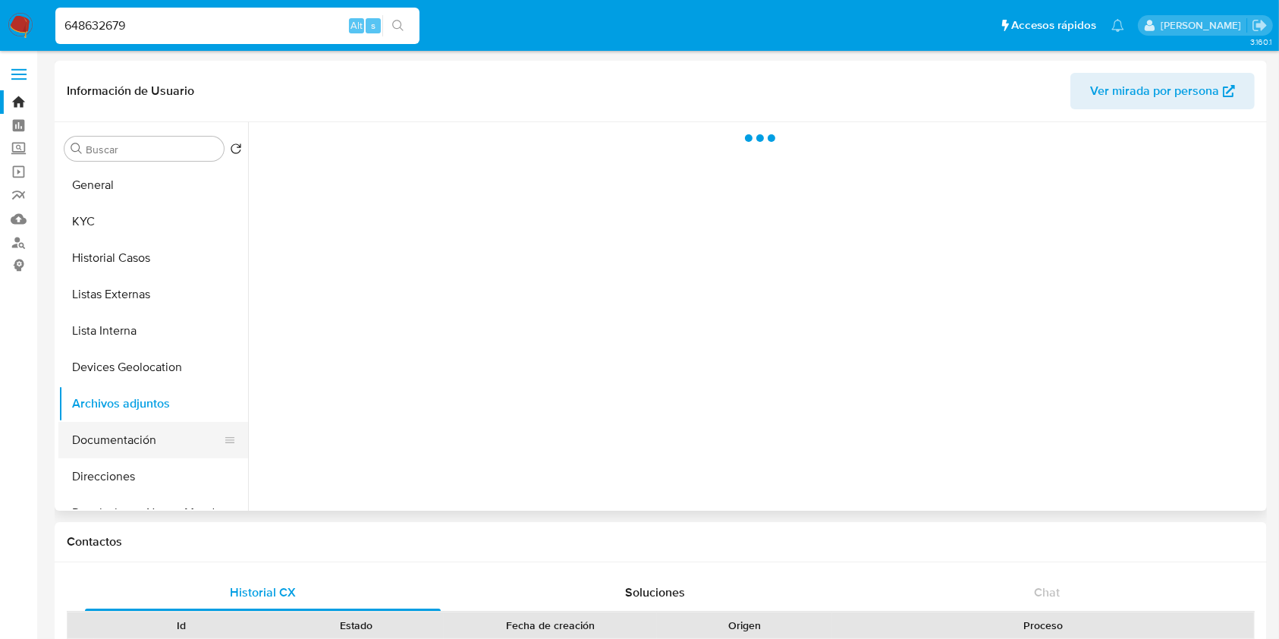
click at [138, 451] on button "Documentación" at bounding box center [147, 440] width 178 height 36
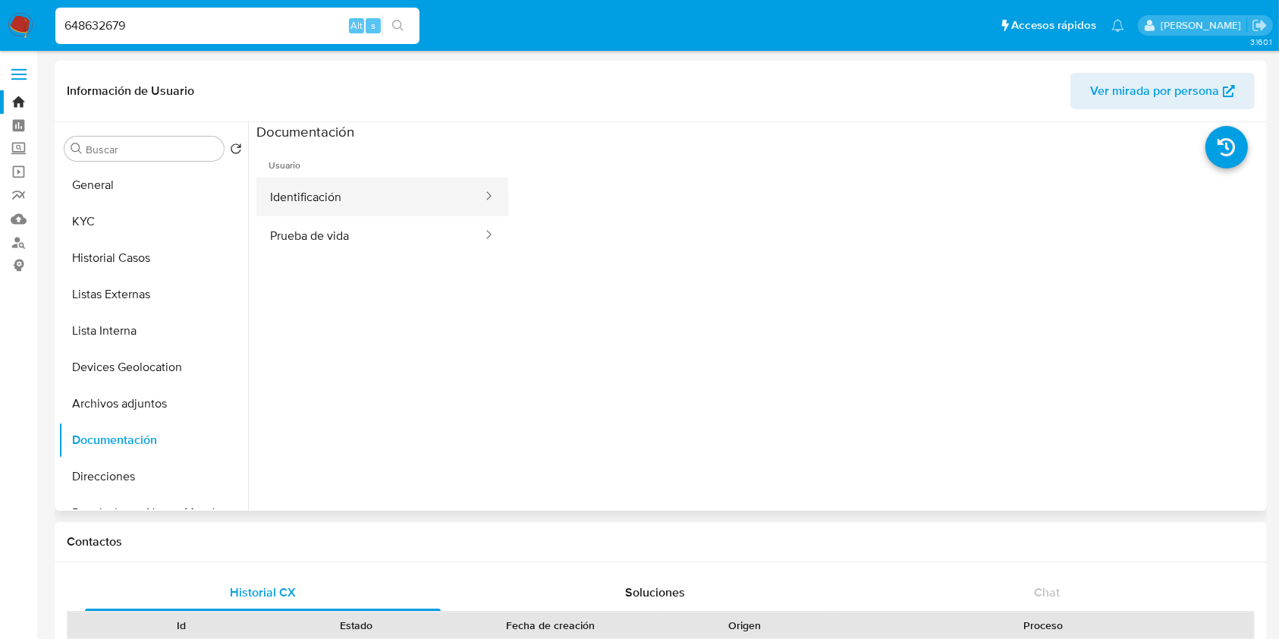
click at [345, 178] on button "Identificación" at bounding box center [370, 197] width 228 height 39
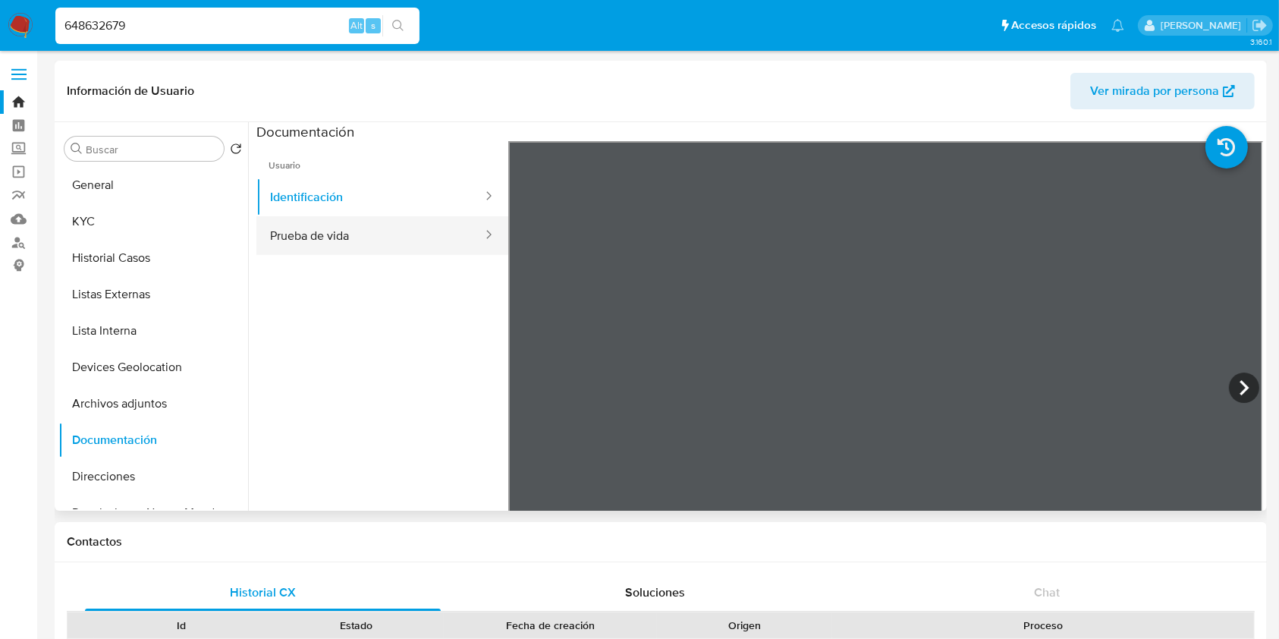
click at [297, 236] on button "Prueba de vida" at bounding box center [370, 235] width 228 height 39
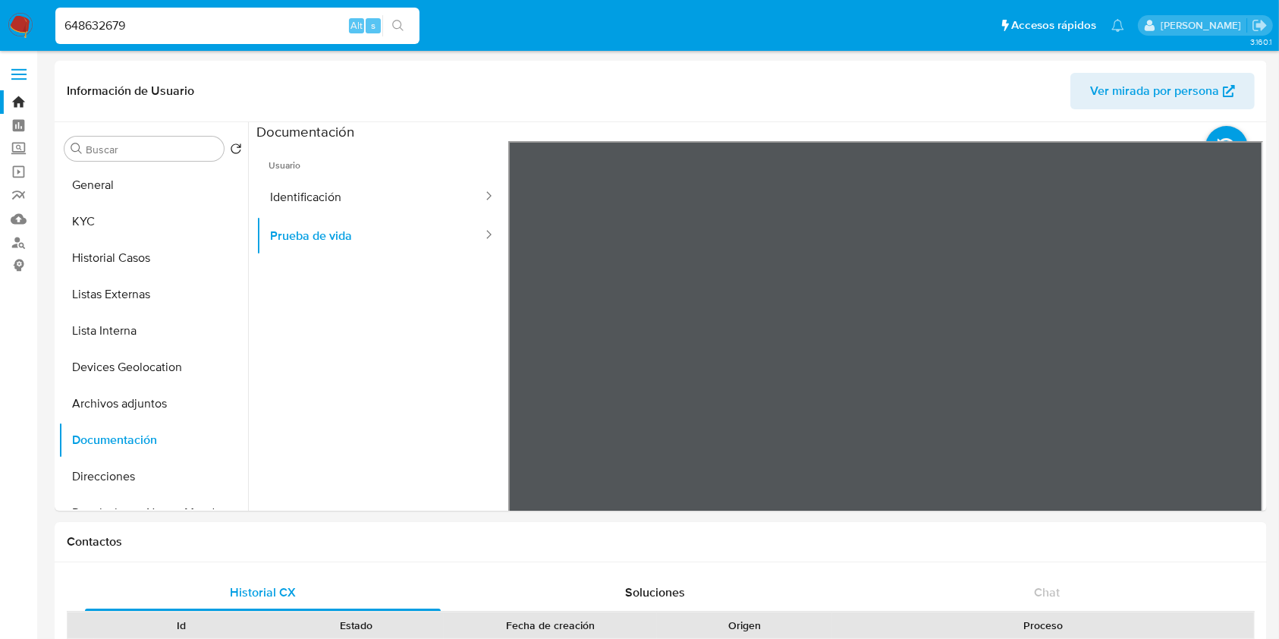
click at [170, 23] on input "648632679" at bounding box center [237, 26] width 364 height 20
paste input "35552323"
type input "35552323"
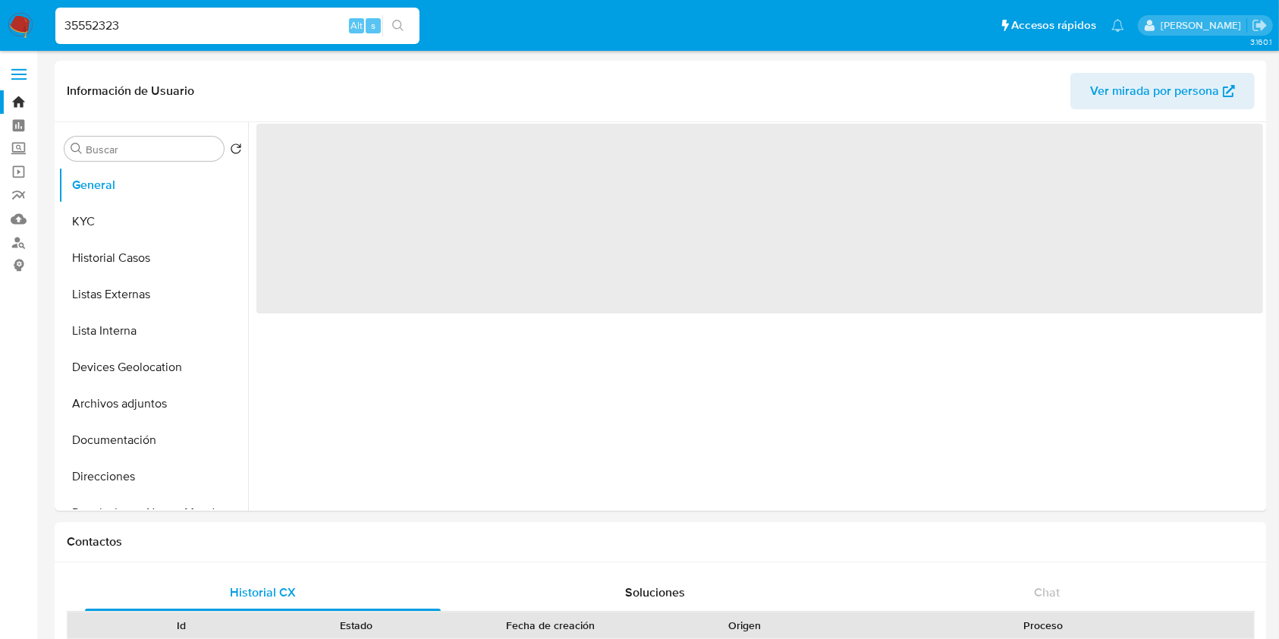
select select "10"
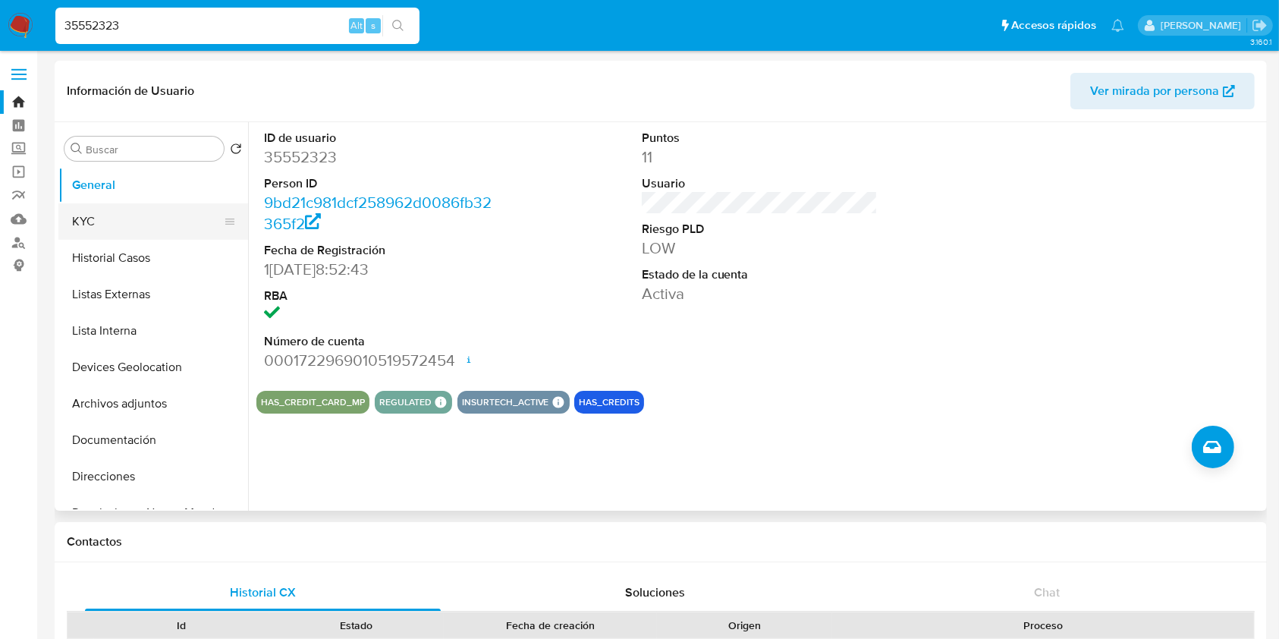
click at [162, 217] on button "KYC" at bounding box center [147, 221] width 178 height 36
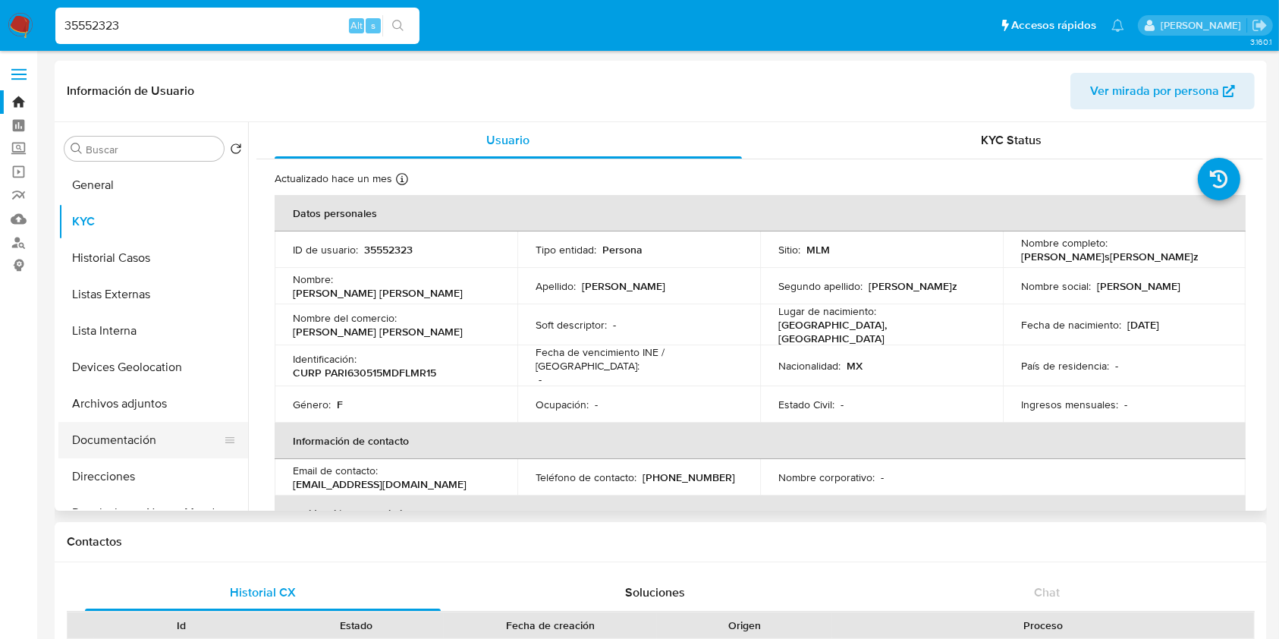
click at [120, 434] on button "Documentación" at bounding box center [147, 440] width 178 height 36
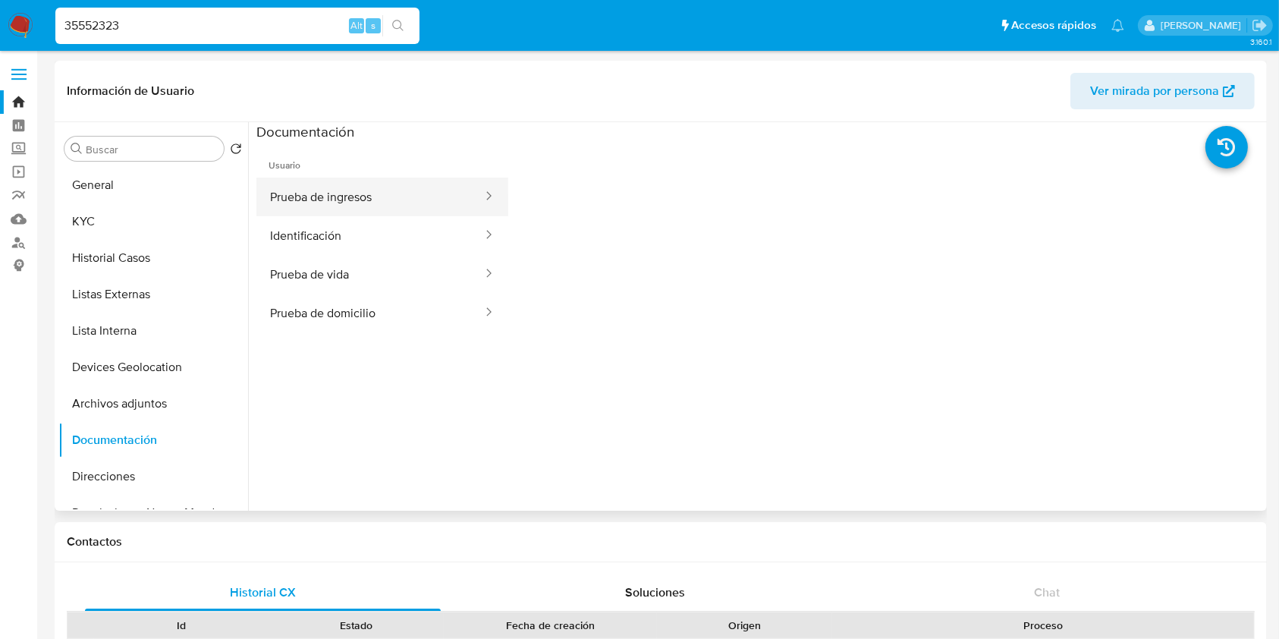
click at [372, 187] on button "Prueba de ingresos" at bounding box center [370, 197] width 228 height 39
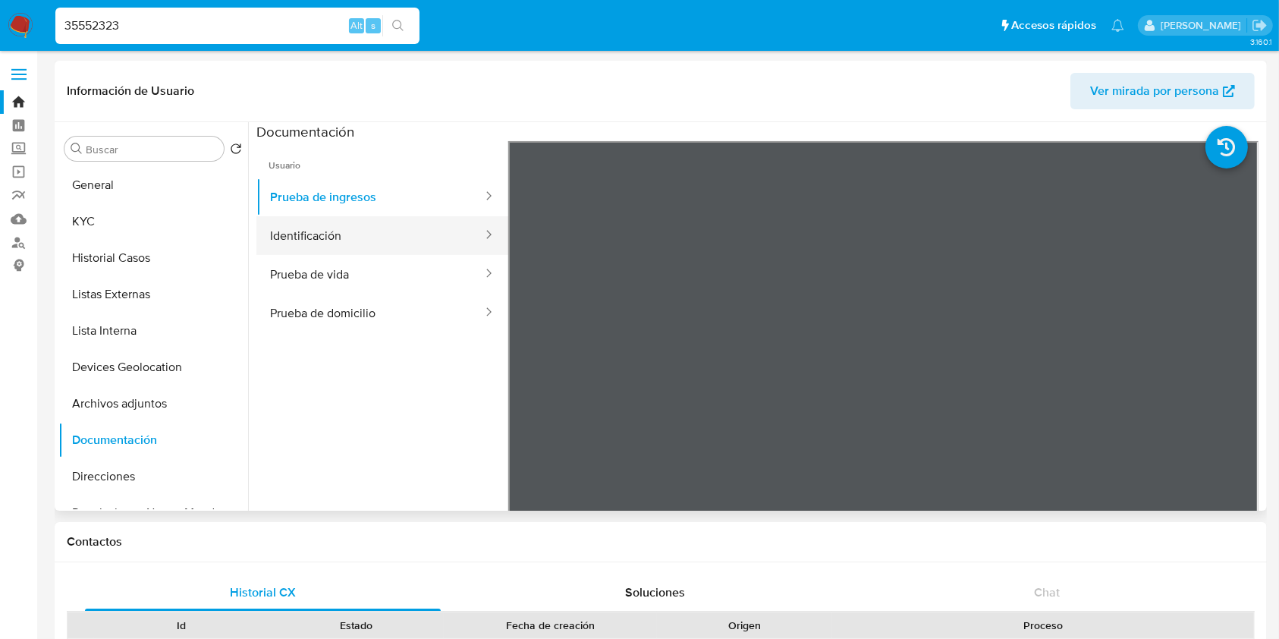
click at [365, 234] on button "Identificación" at bounding box center [370, 235] width 228 height 39
click at [373, 246] on button "Identificación" at bounding box center [370, 235] width 228 height 39
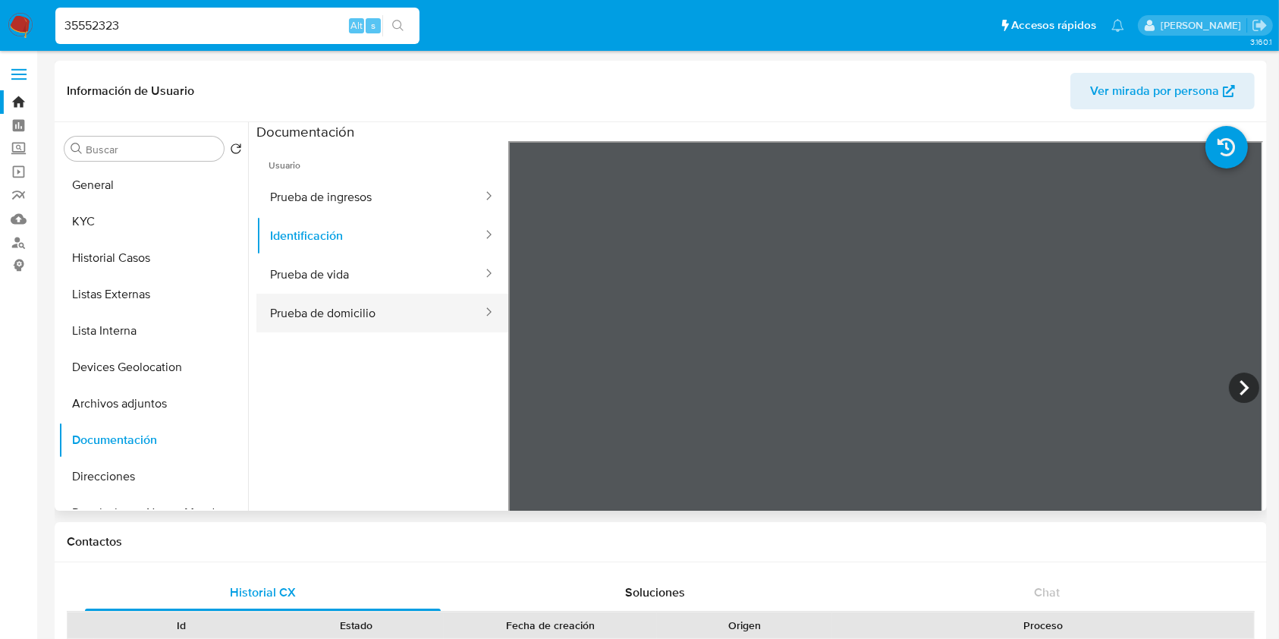
click at [387, 303] on button "Prueba de domicilio" at bounding box center [370, 313] width 228 height 39
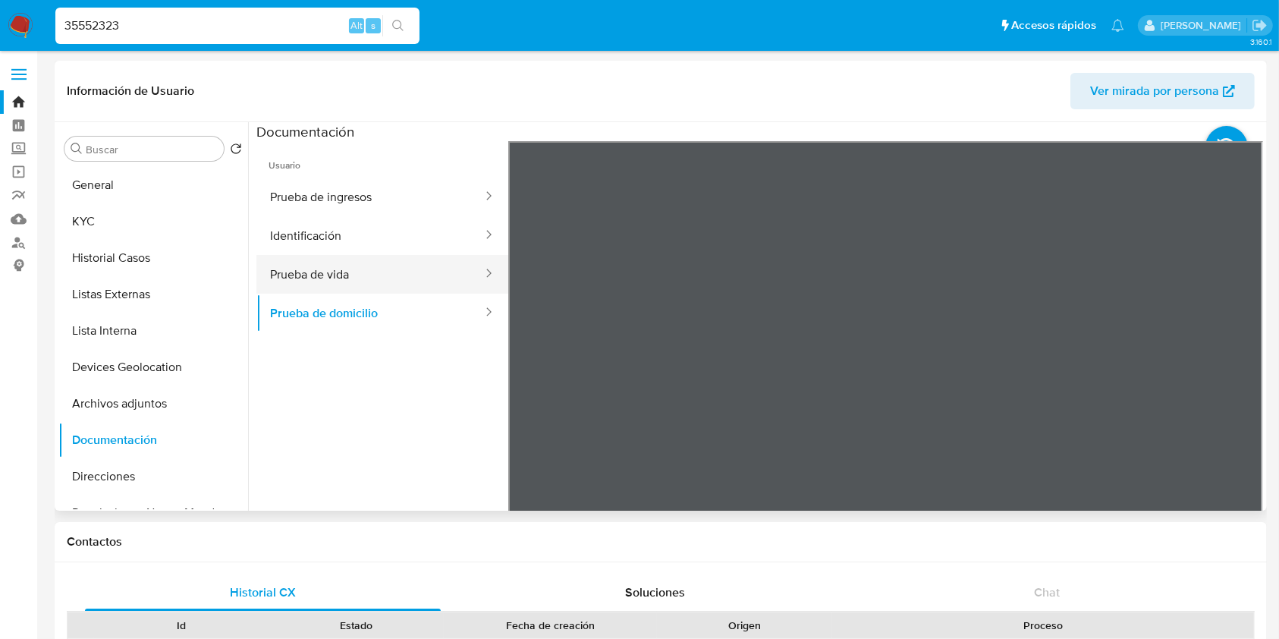
click at [377, 280] on button "Prueba de vida" at bounding box center [370, 274] width 228 height 39
click at [309, 316] on button "Prueba de domicilio" at bounding box center [370, 313] width 228 height 39
click at [146, 39] on div "35552323 Alt s" at bounding box center [237, 26] width 364 height 36
click at [146, 22] on input "35552323" at bounding box center [237, 26] width 364 height 20
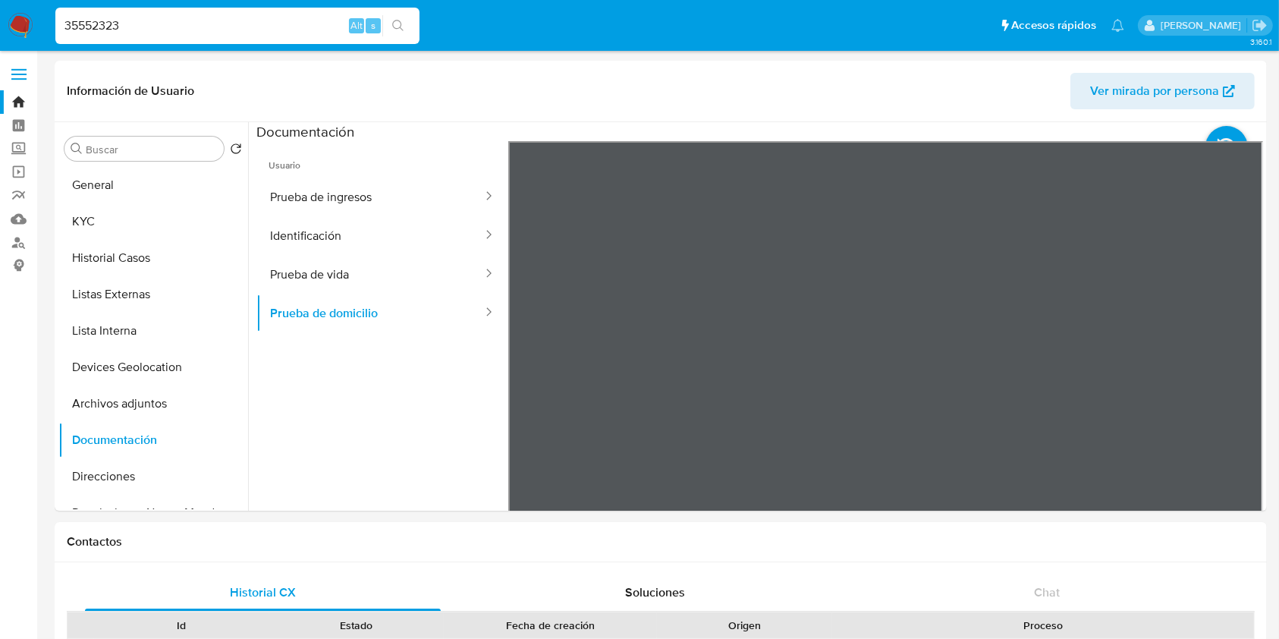
click at [146, 22] on input "35552323" at bounding box center [237, 26] width 364 height 20
paste input "1133173672"
type input "1133173672"
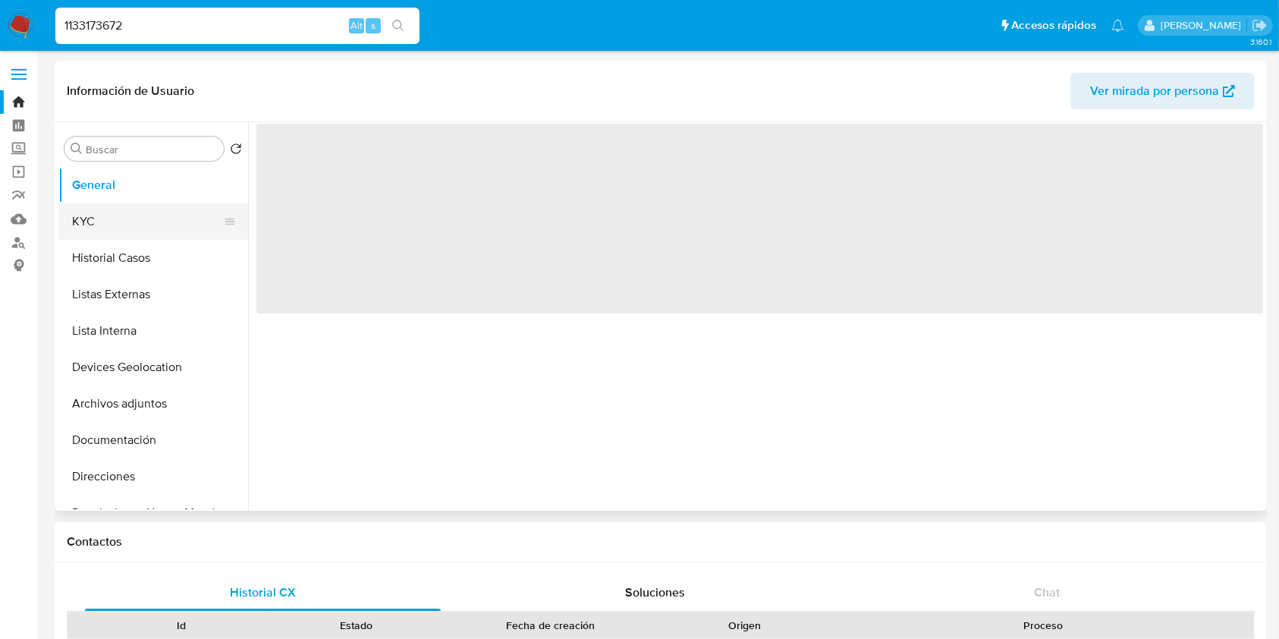
select select "10"
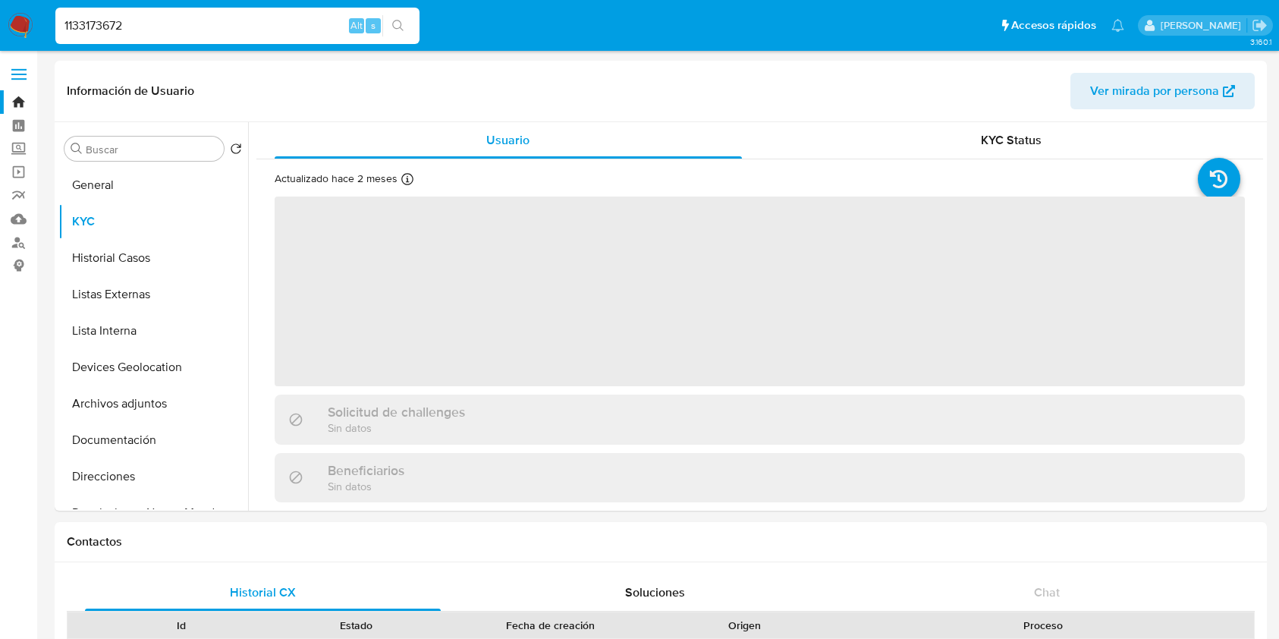
select select "10"
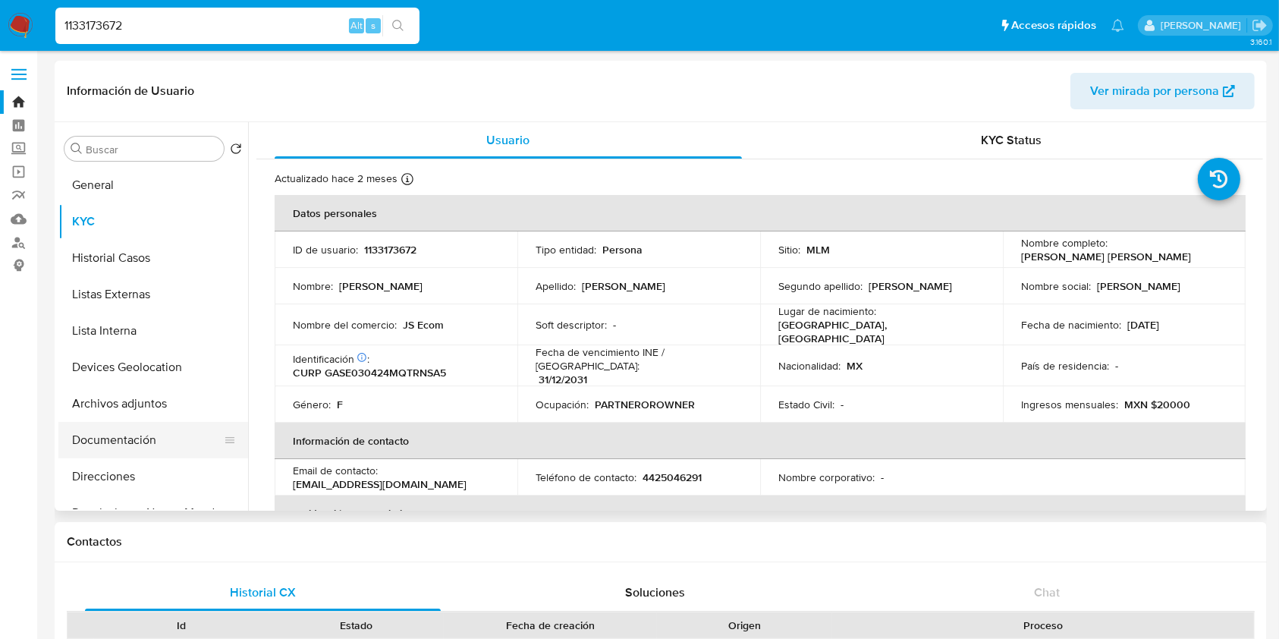
click at [131, 452] on button "Documentación" at bounding box center [147, 440] width 178 height 36
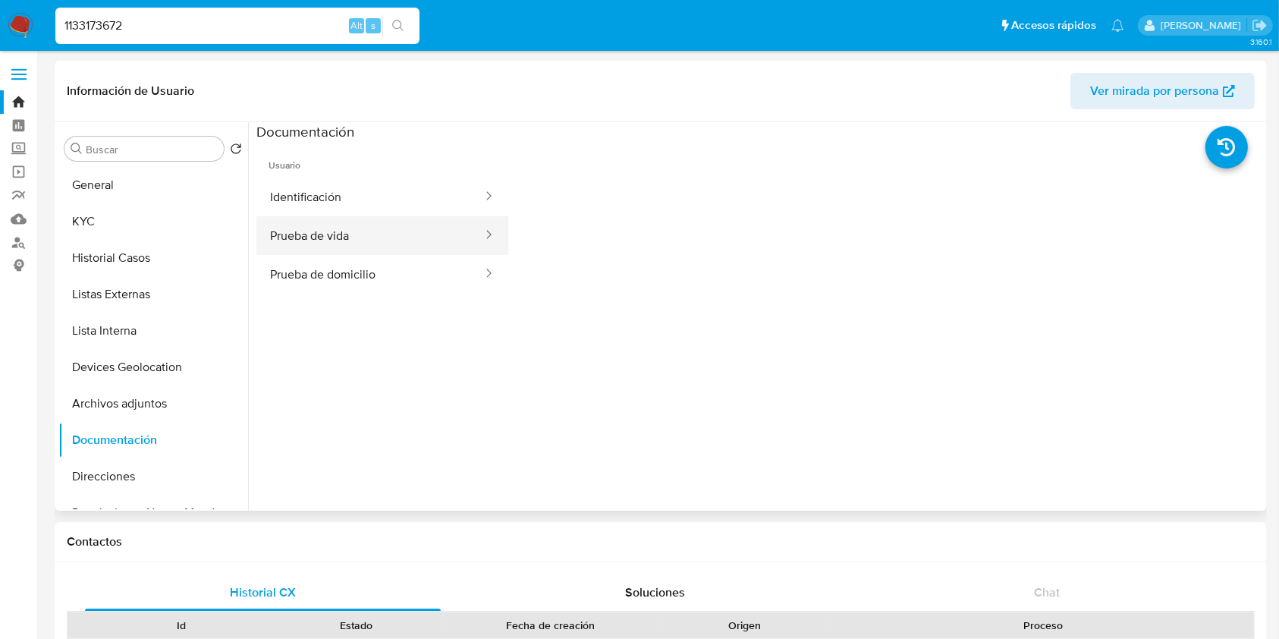
click at [367, 226] on button "Prueba de vida" at bounding box center [370, 235] width 228 height 39
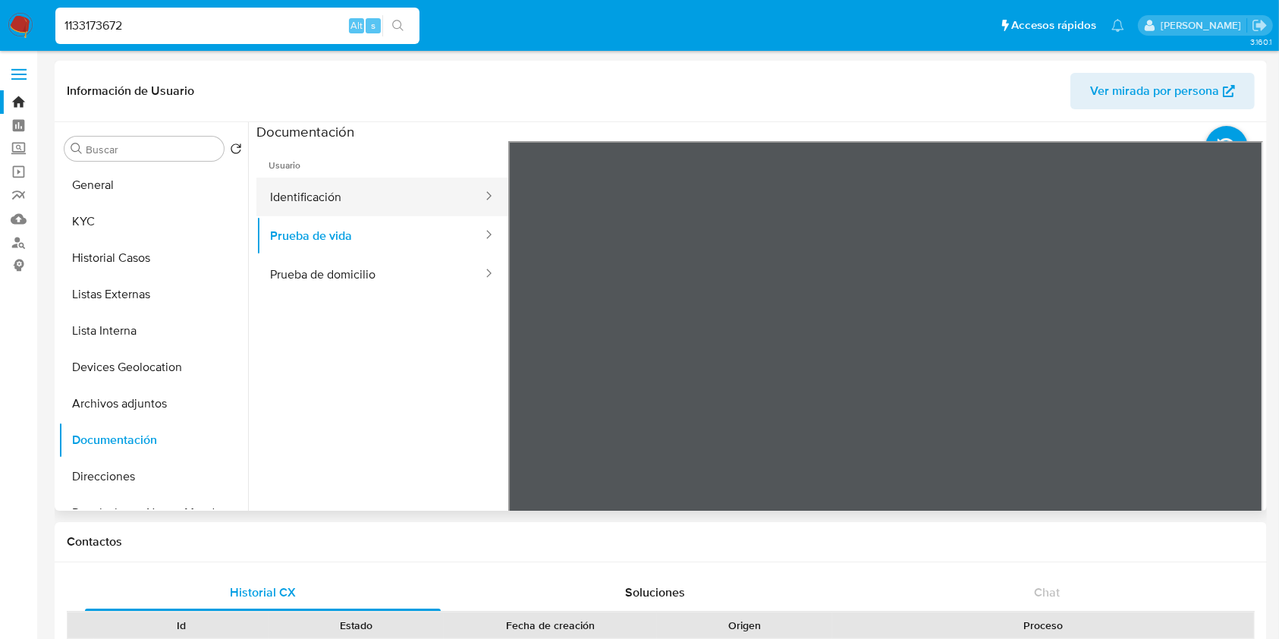
click at [362, 185] on button "Identificación" at bounding box center [370, 197] width 228 height 39
click at [371, 300] on ul "Usuario Identificación Prueba de vida Prueba de domicilio" at bounding box center [382, 359] width 252 height 437
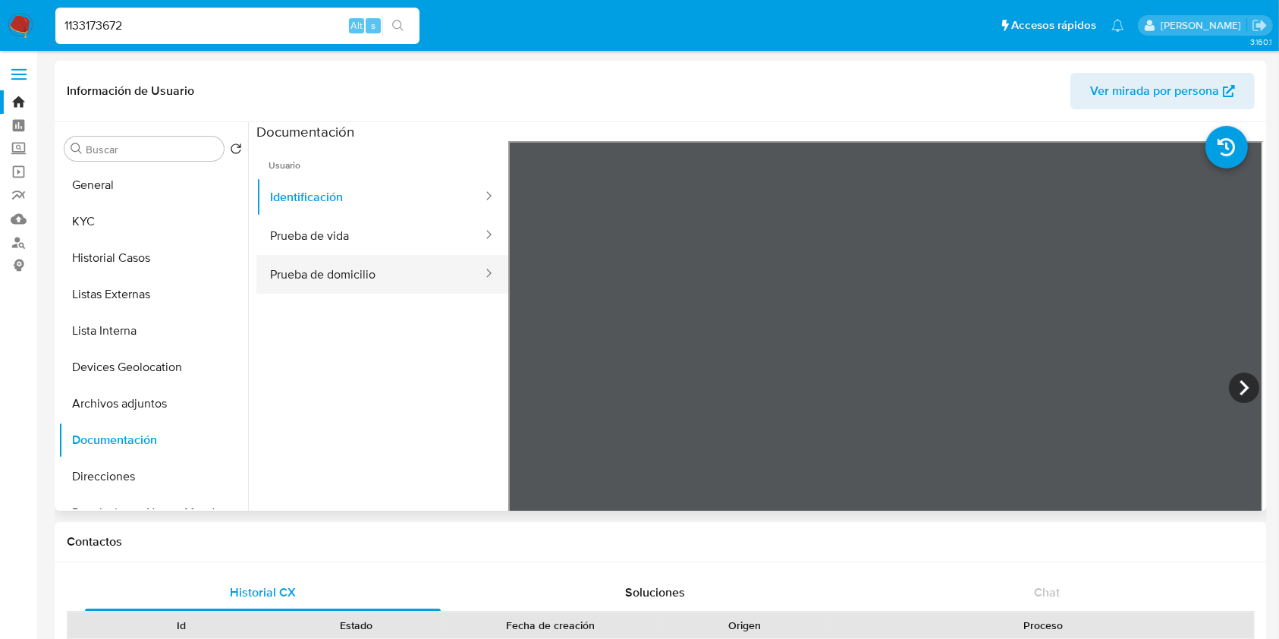
click at [360, 276] on button "Prueba de domicilio" at bounding box center [370, 274] width 228 height 39
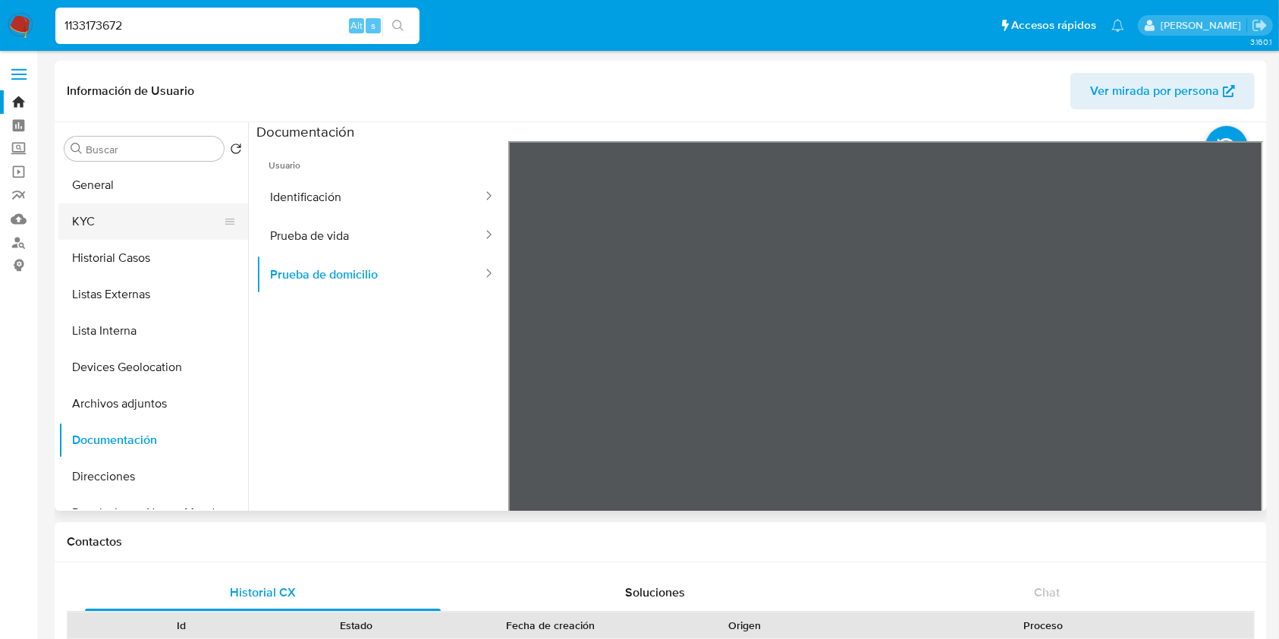
click at [126, 234] on button "KYC" at bounding box center [147, 221] width 178 height 36
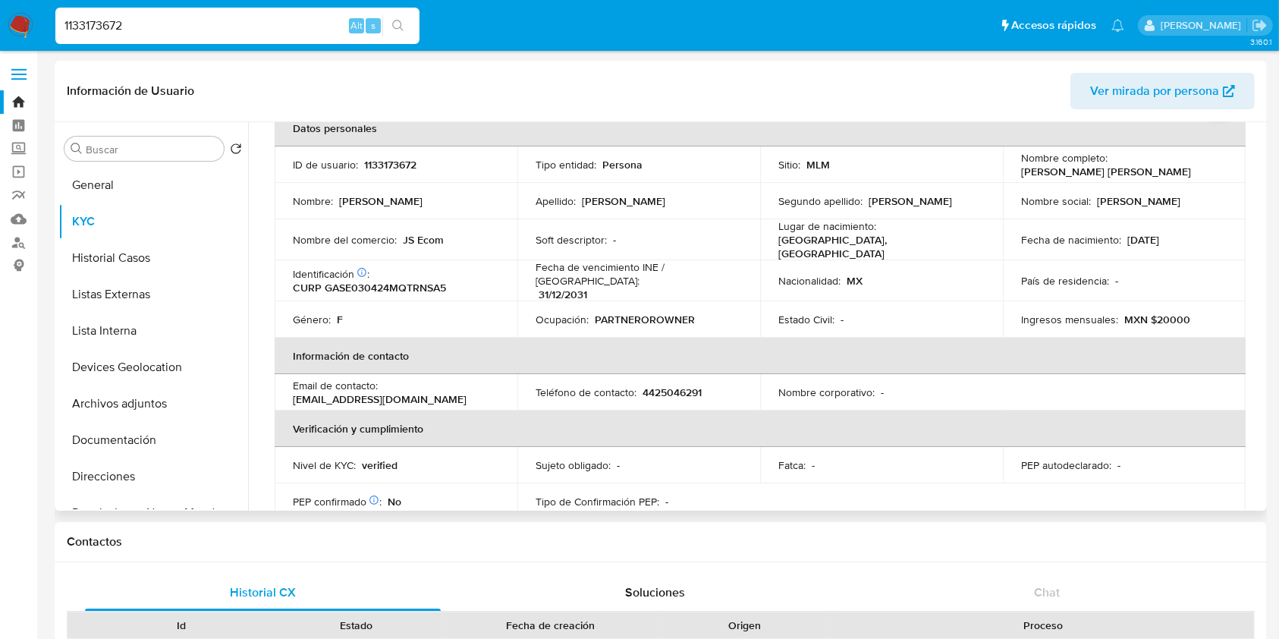
scroll to position [202, 0]
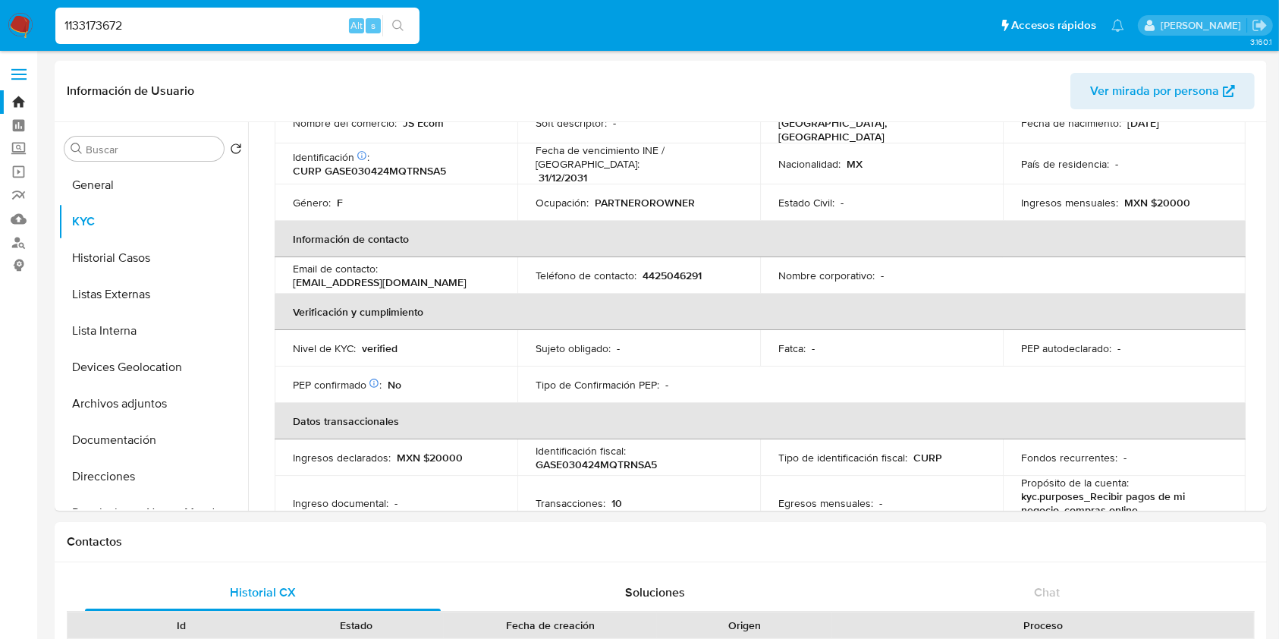
click at [157, 33] on input "1133173672" at bounding box center [237, 26] width 364 height 20
paste input "029720679"
type input "1029720679"
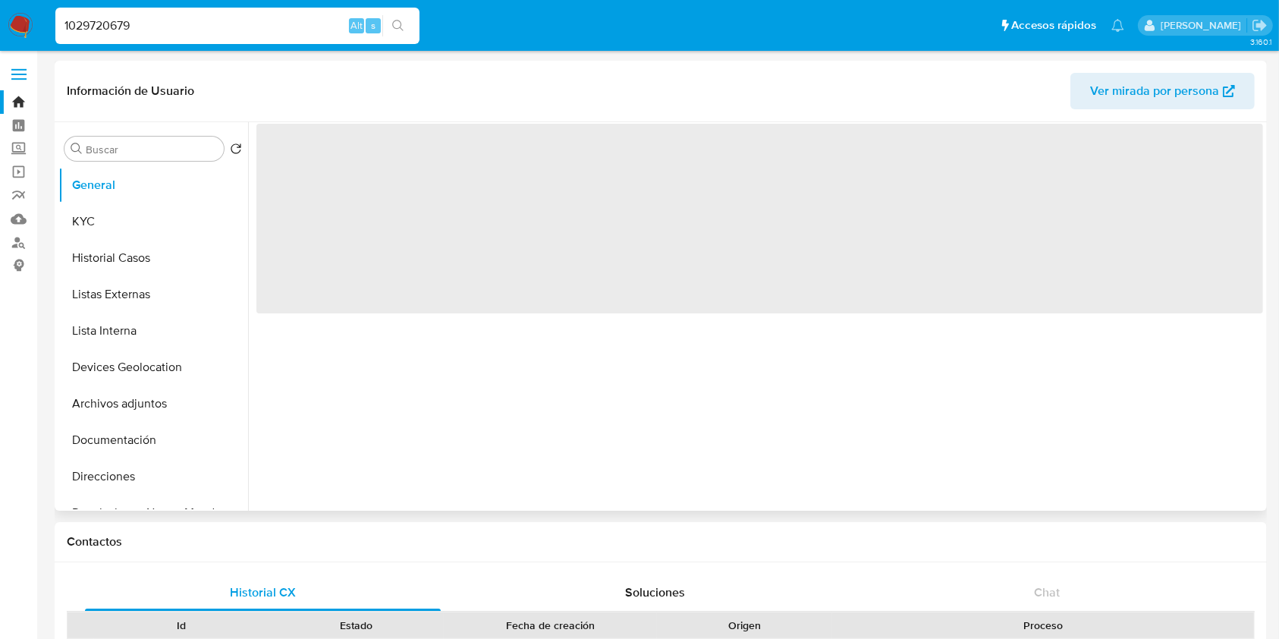
select select "10"
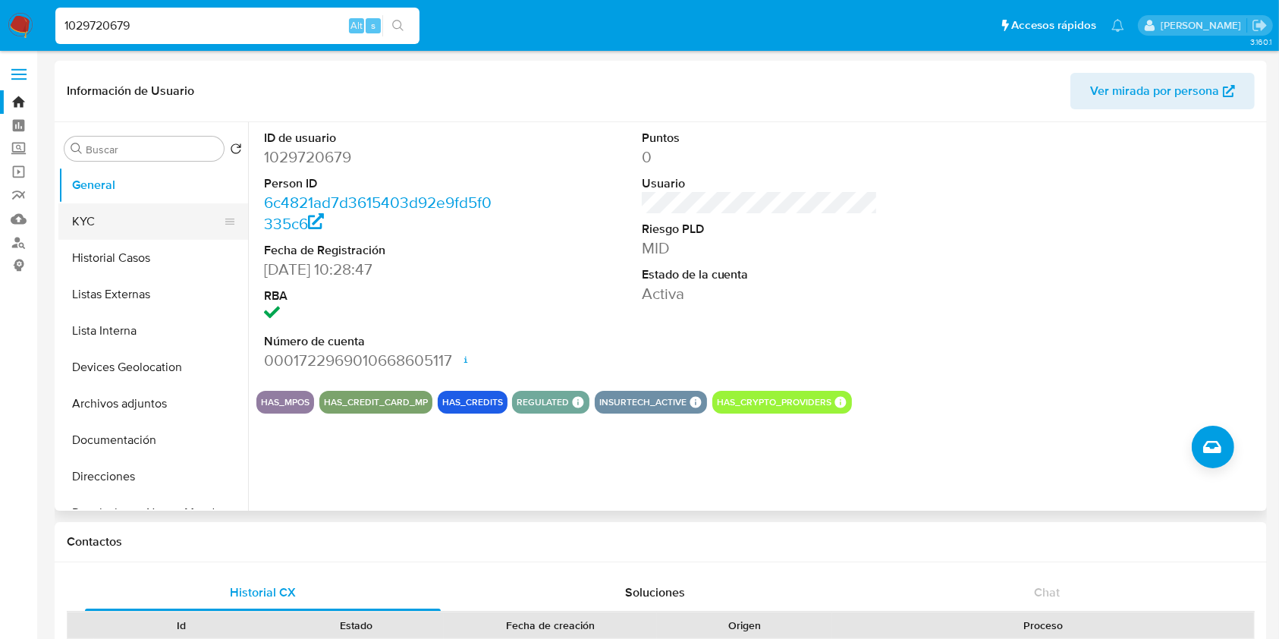
click at [123, 225] on button "KYC" at bounding box center [147, 221] width 178 height 36
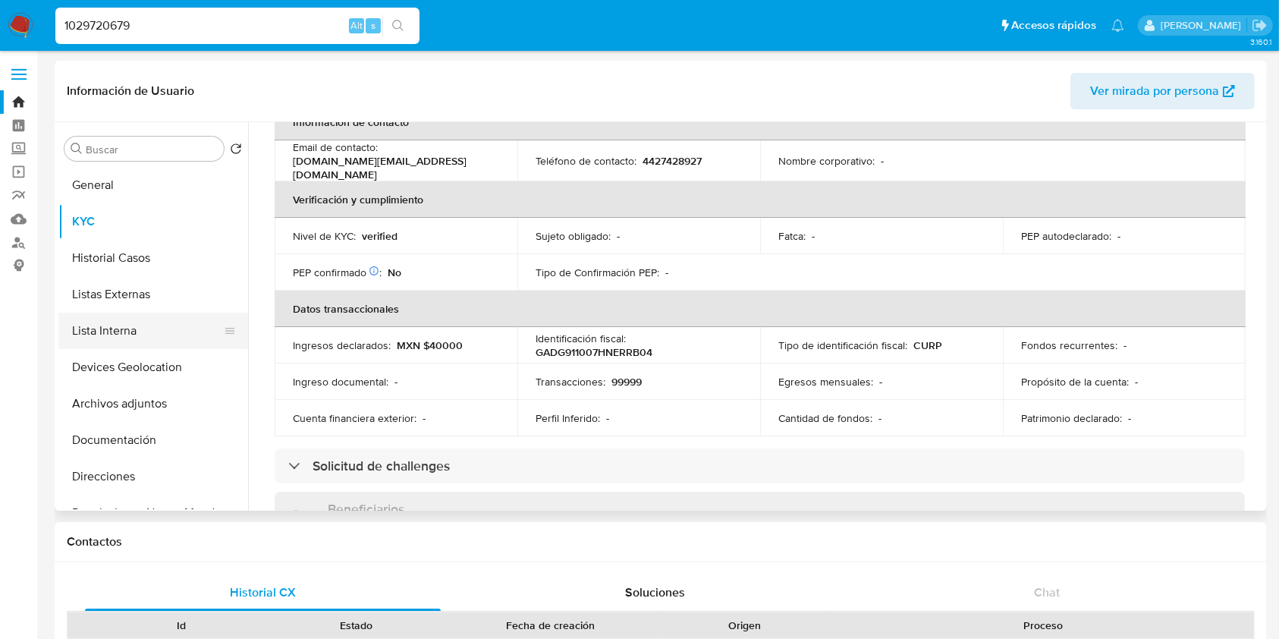
scroll to position [202, 0]
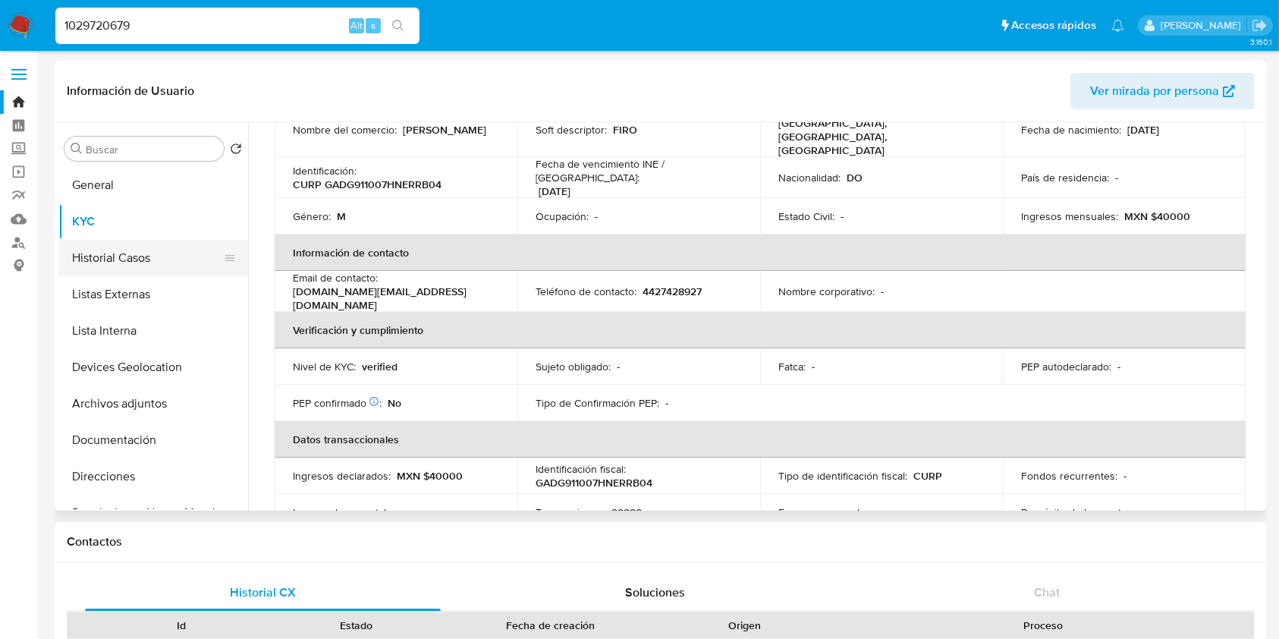
click at [145, 263] on button "Historial Casos" at bounding box center [147, 258] width 178 height 36
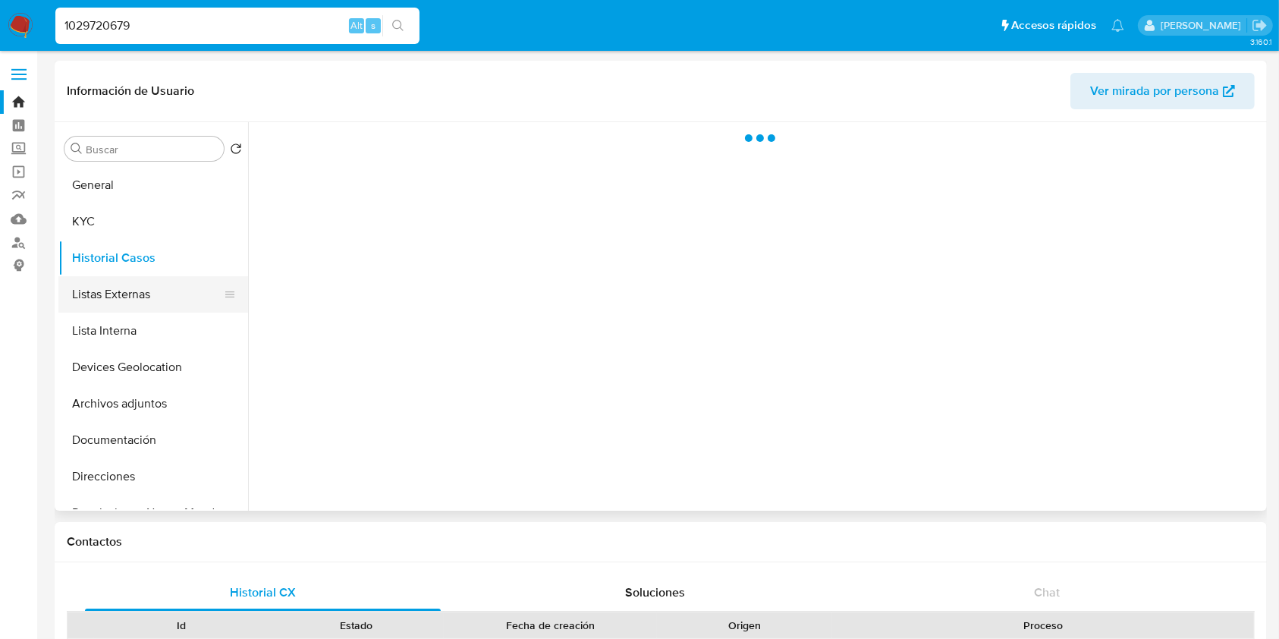
scroll to position [0, 0]
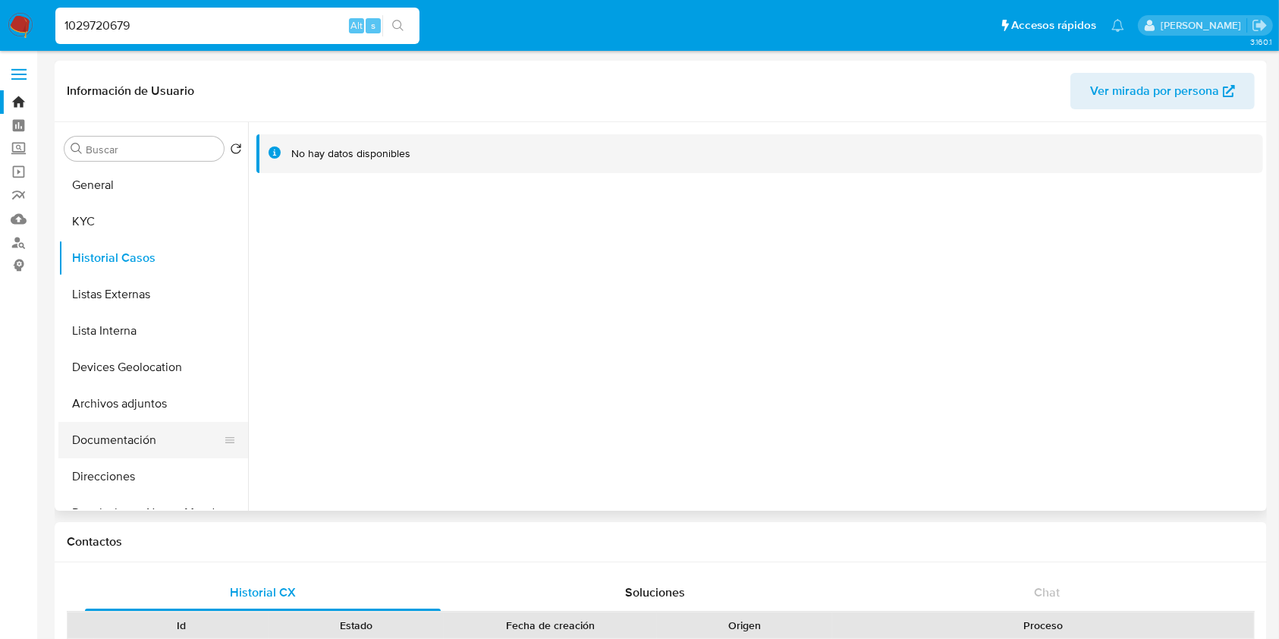
click at [143, 446] on button "Documentación" at bounding box center [147, 440] width 178 height 36
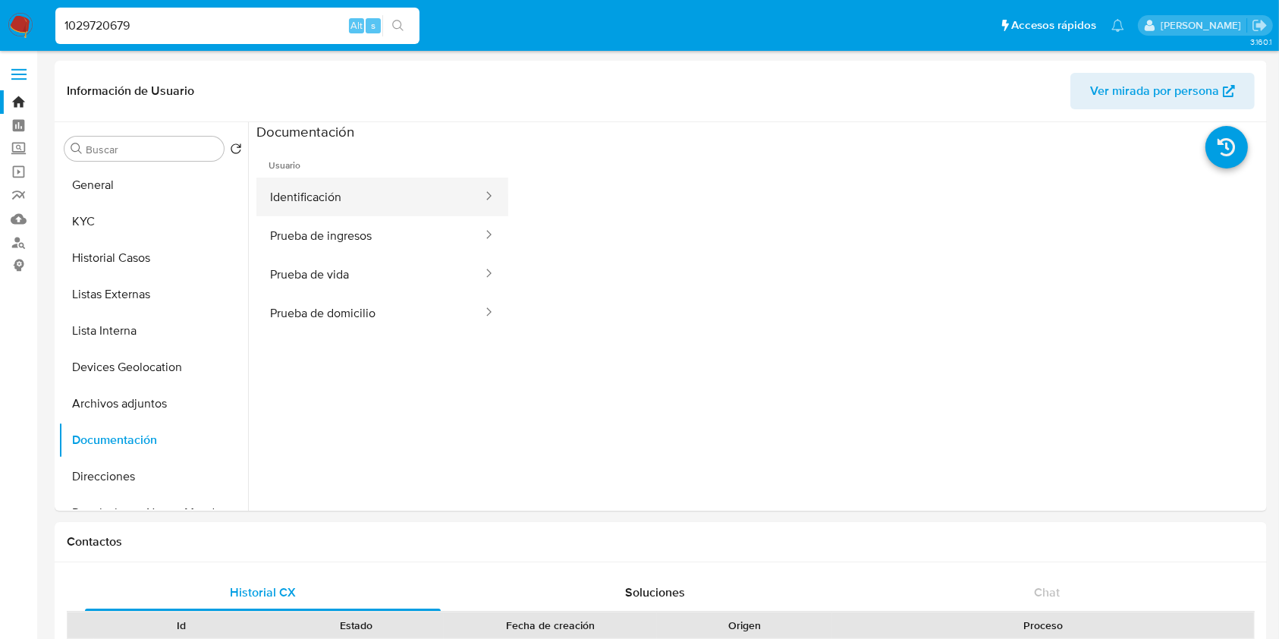
click at [373, 194] on button "Identificación" at bounding box center [370, 197] width 228 height 39
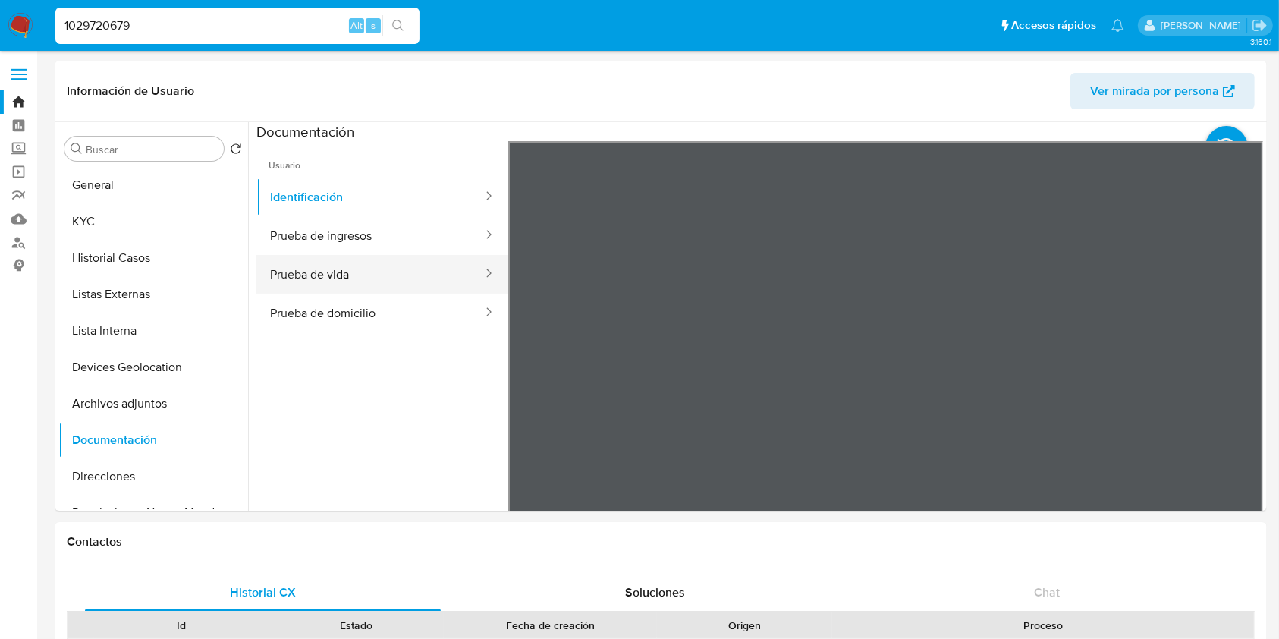
click at [381, 290] on button "Prueba de vida" at bounding box center [370, 274] width 228 height 39
click at [379, 318] on button "Prueba de domicilio" at bounding box center [370, 313] width 228 height 39
click at [262, 33] on input "1029720679" at bounding box center [237, 26] width 364 height 20
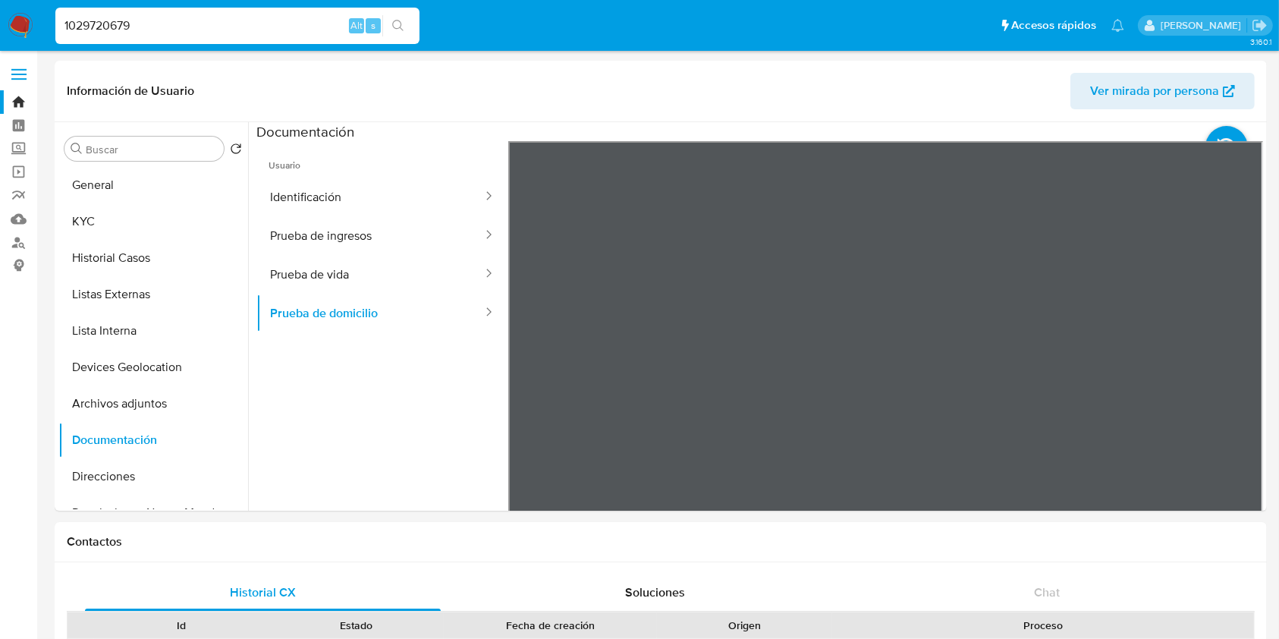
click at [262, 33] on input "1029720679" at bounding box center [237, 26] width 364 height 20
paste input "2299117390"
type input "2299117390"
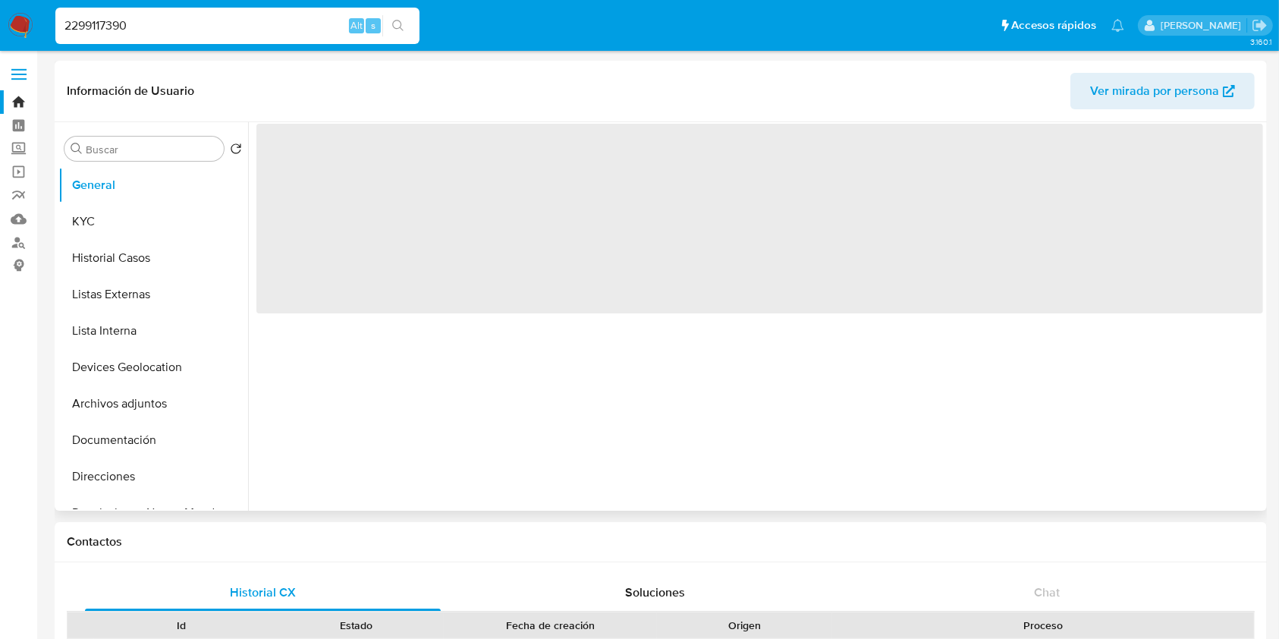
select select "10"
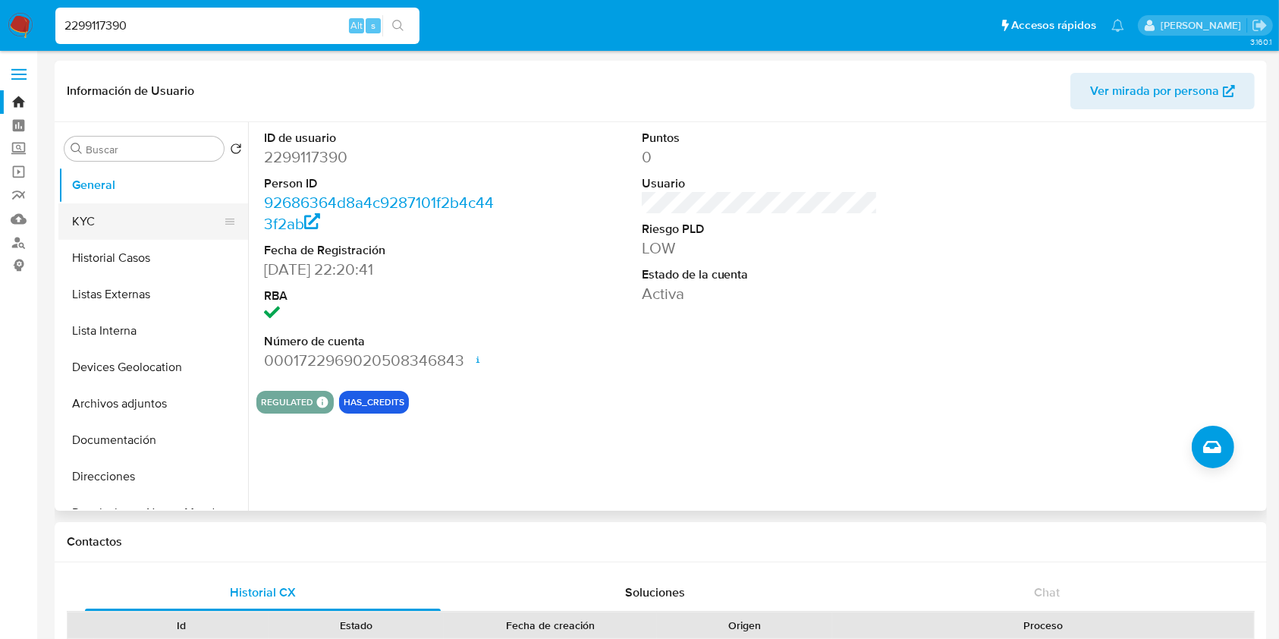
click at [180, 225] on button "KYC" at bounding box center [147, 221] width 178 height 36
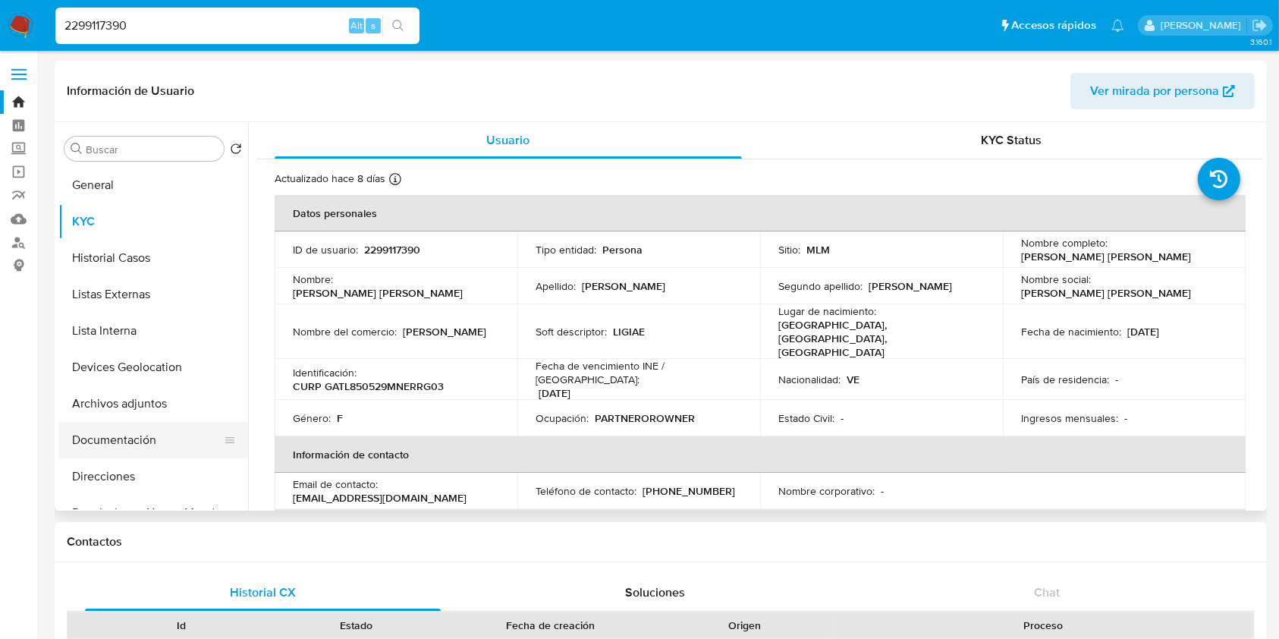
click at [124, 452] on button "Documentación" at bounding box center [147, 440] width 178 height 36
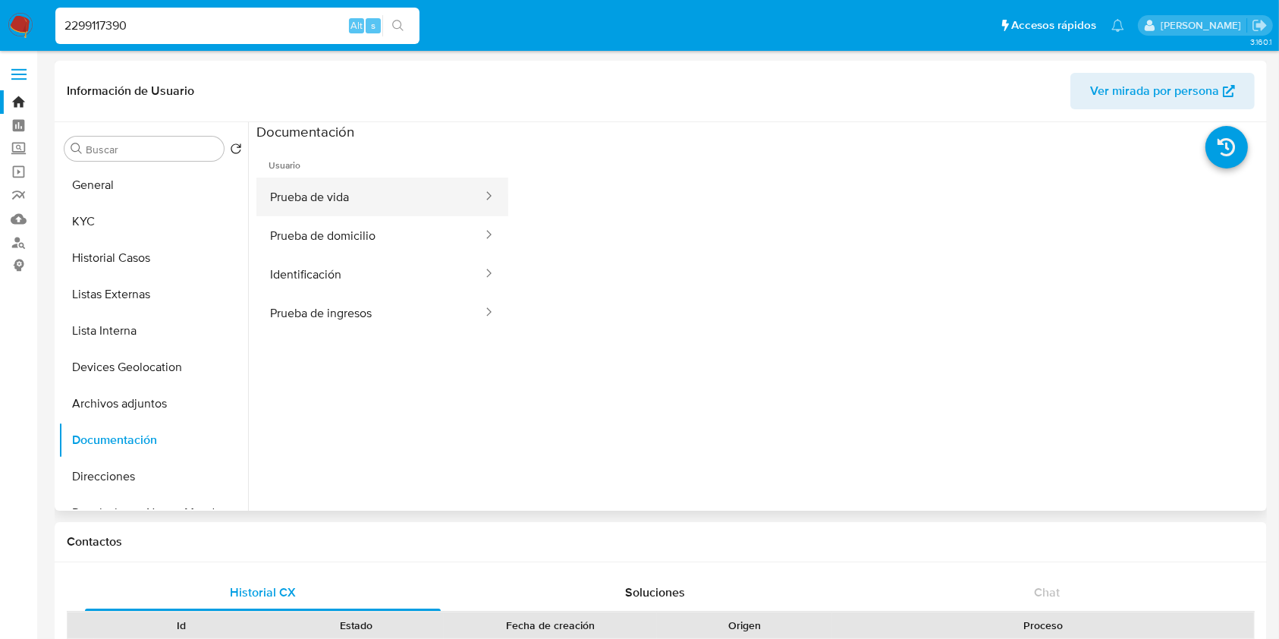
click at [323, 205] on button "Prueba de vida" at bounding box center [370, 197] width 228 height 39
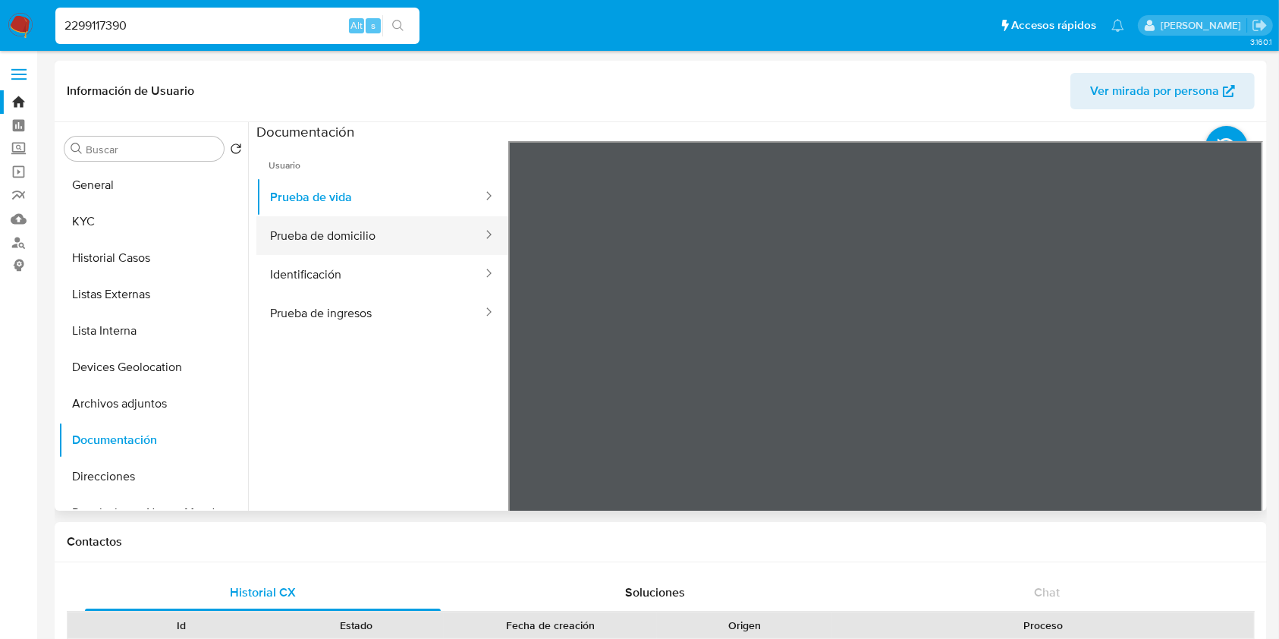
click at [379, 251] on button "Prueba de domicilio" at bounding box center [370, 235] width 228 height 39
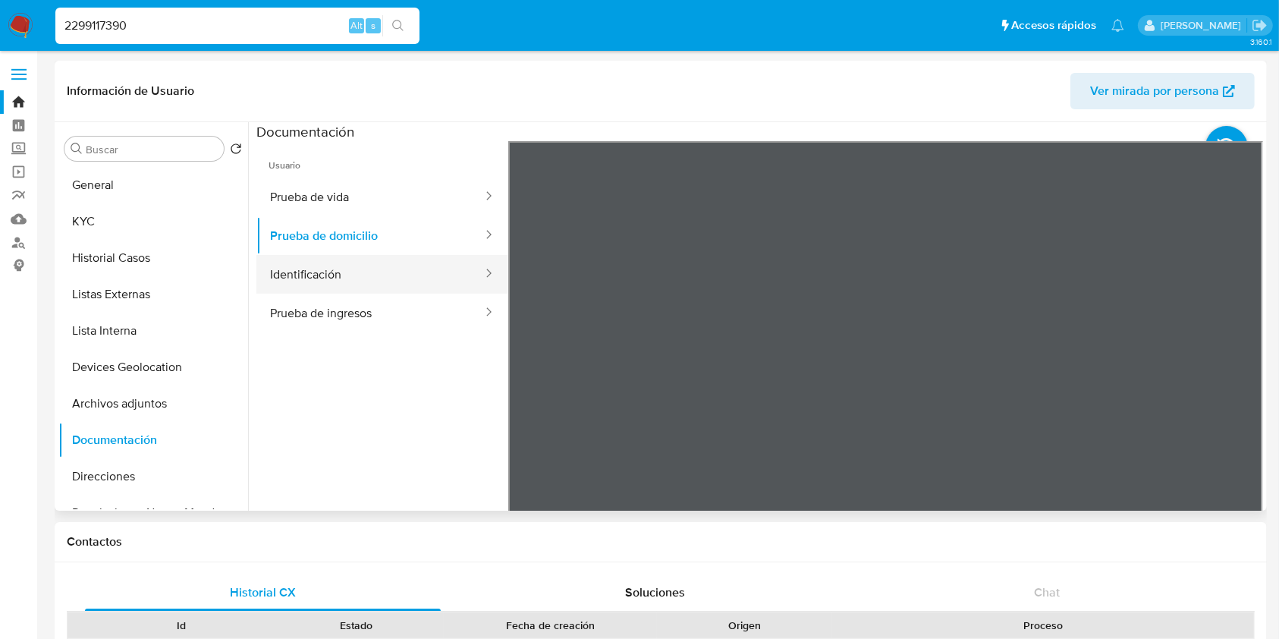
click at [417, 276] on button "Identificación" at bounding box center [370, 274] width 228 height 39
click at [277, 327] on button "Prueba de ingresos" at bounding box center [370, 313] width 228 height 39
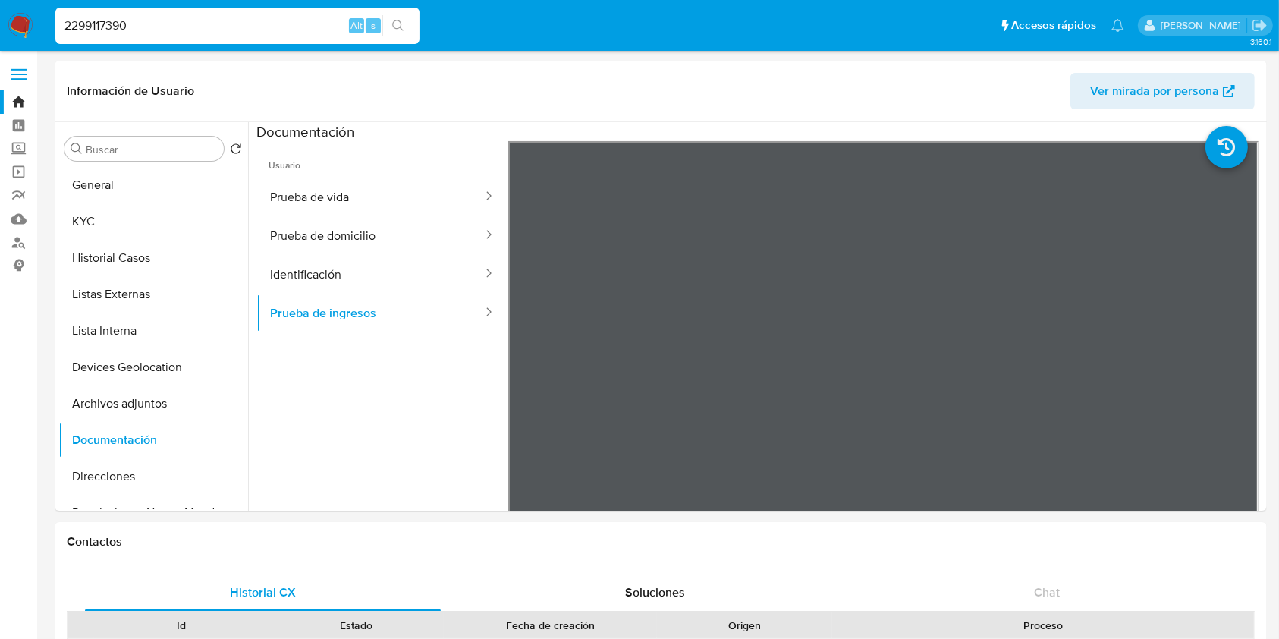
click at [146, 21] on input "2299117390" at bounding box center [237, 26] width 364 height 20
paste input "38328631"
type input "38328631"
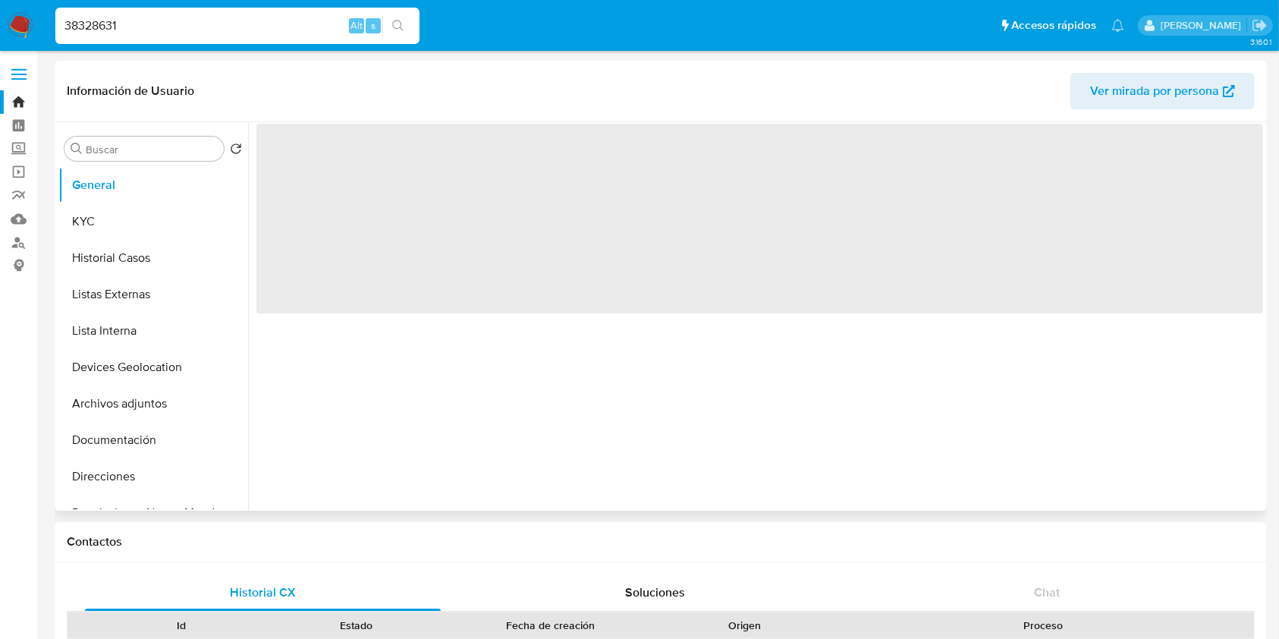
select select "10"
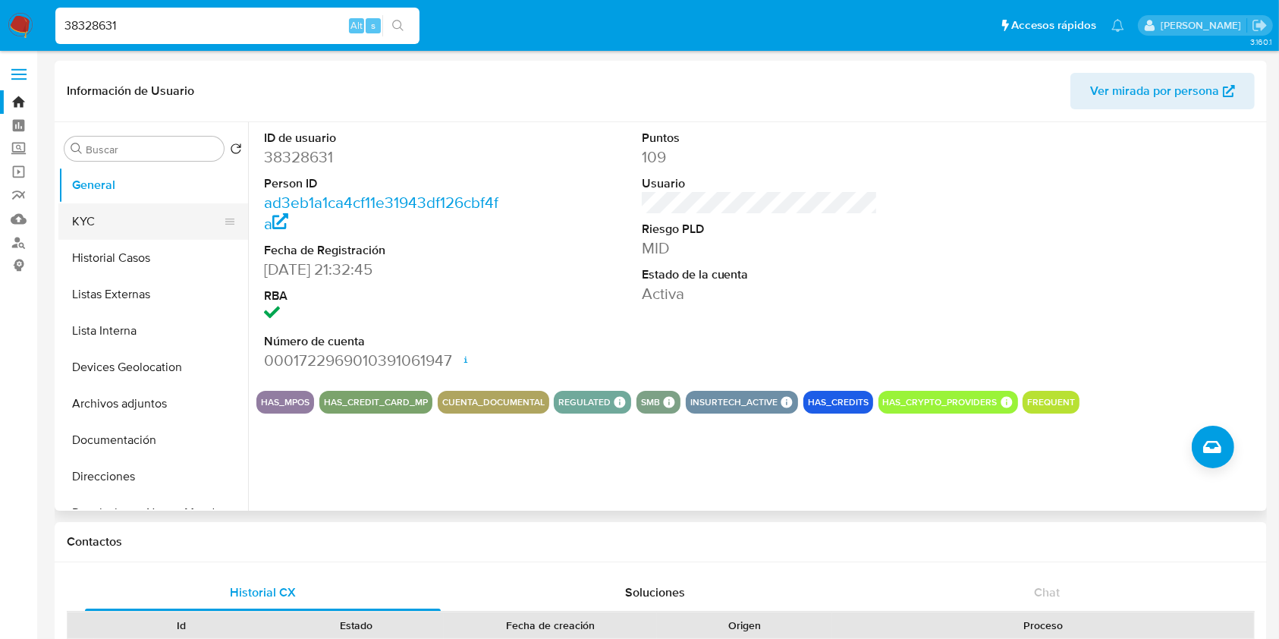
drag, startPoint x: 151, startPoint y: 216, endPoint x: 144, endPoint y: 221, distance: 8.2
click at [146, 219] on button "KYC" at bounding box center [147, 221] width 178 height 36
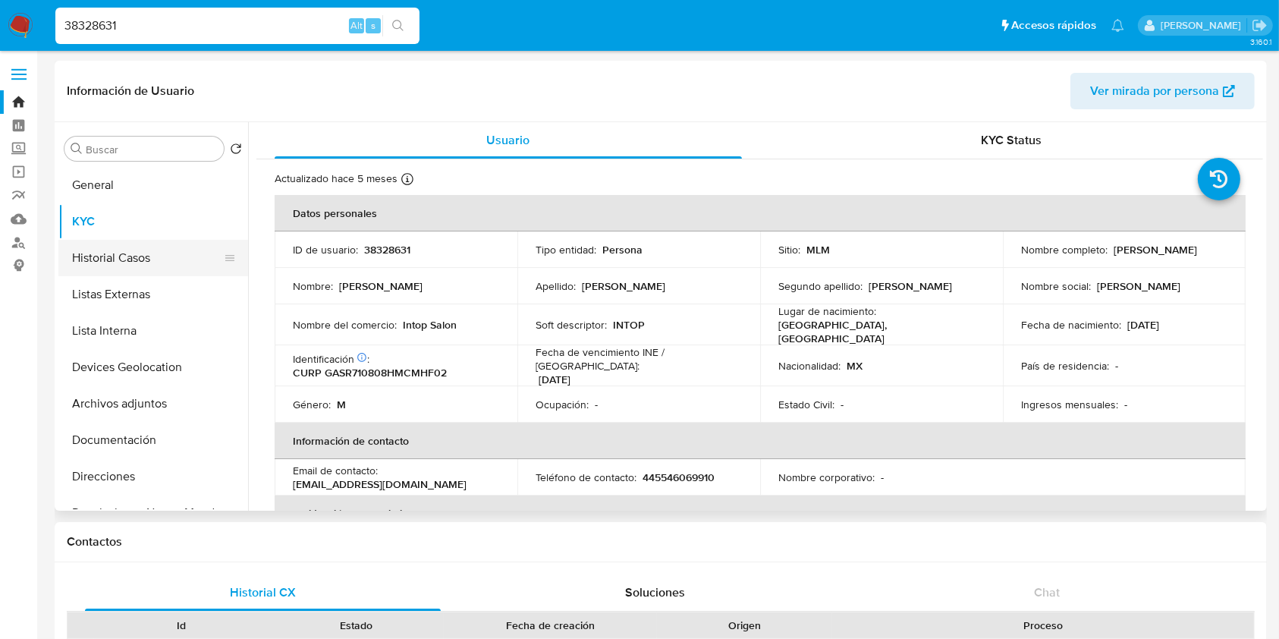
click at [146, 251] on button "Historial Casos" at bounding box center [147, 258] width 178 height 36
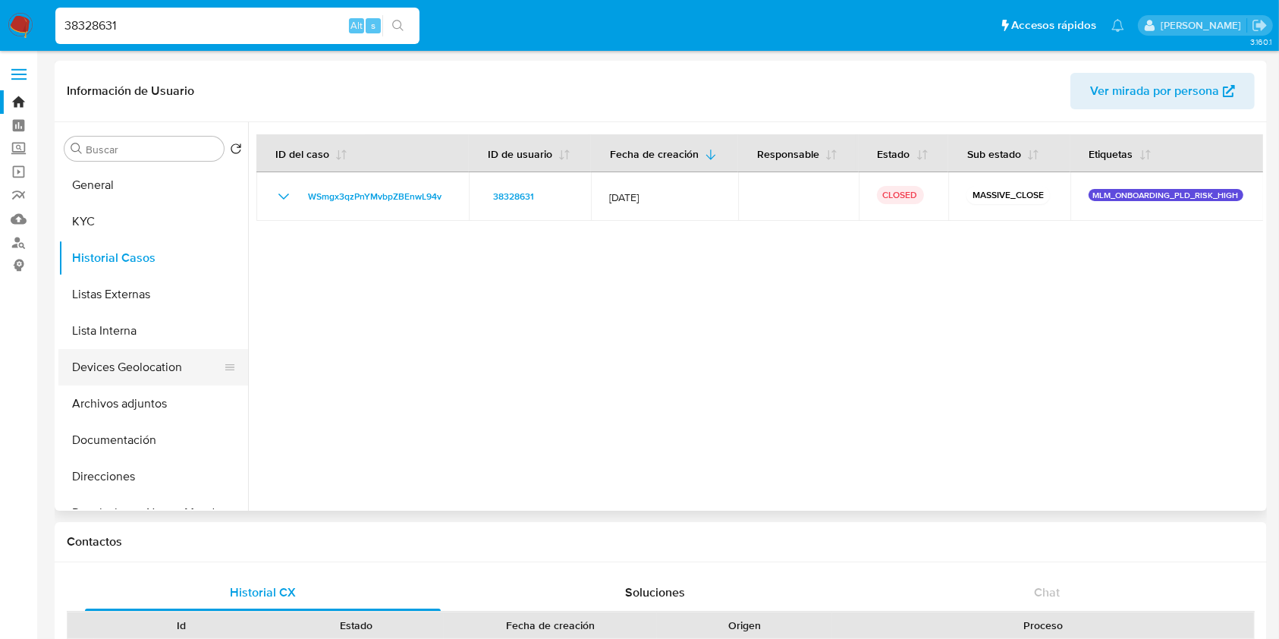
click at [140, 370] on button "Devices Geolocation" at bounding box center [147, 367] width 178 height 36
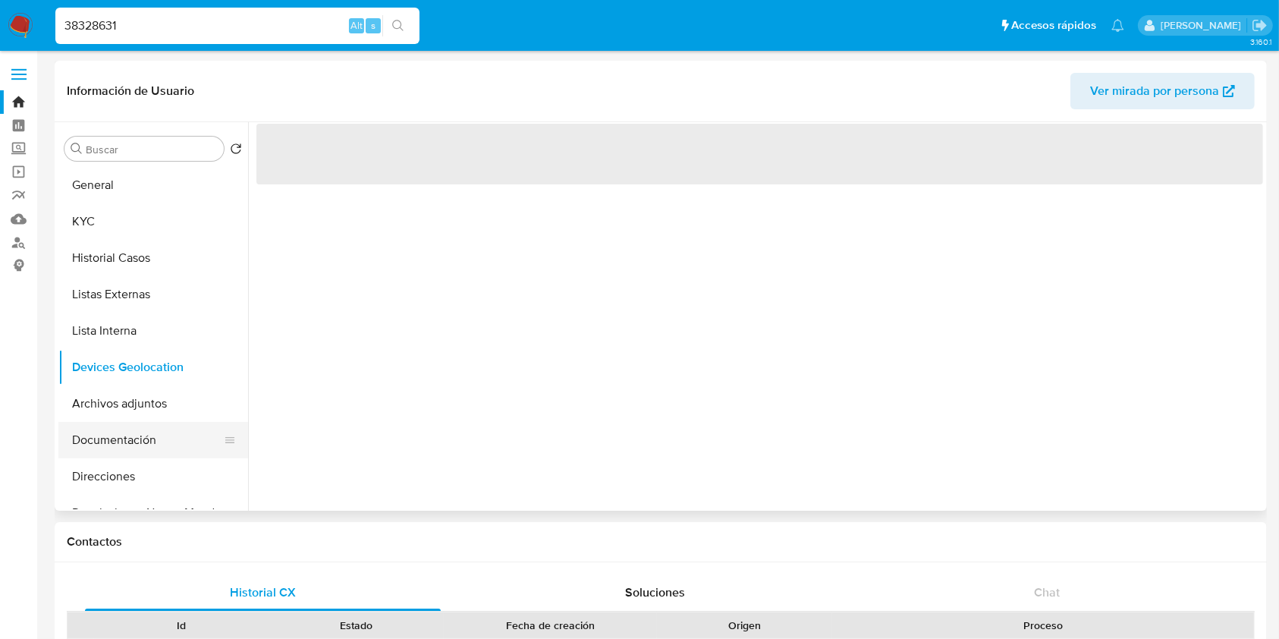
click at [143, 444] on button "Documentación" at bounding box center [147, 440] width 178 height 36
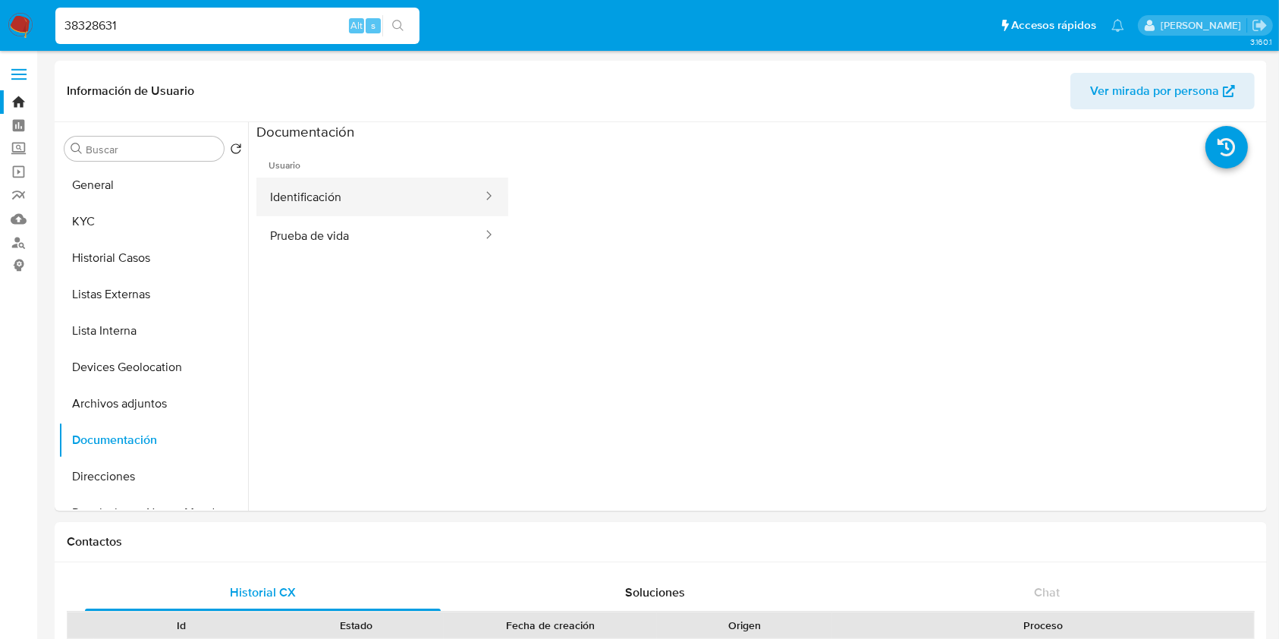
click at [360, 191] on button "Identificación" at bounding box center [370, 197] width 228 height 39
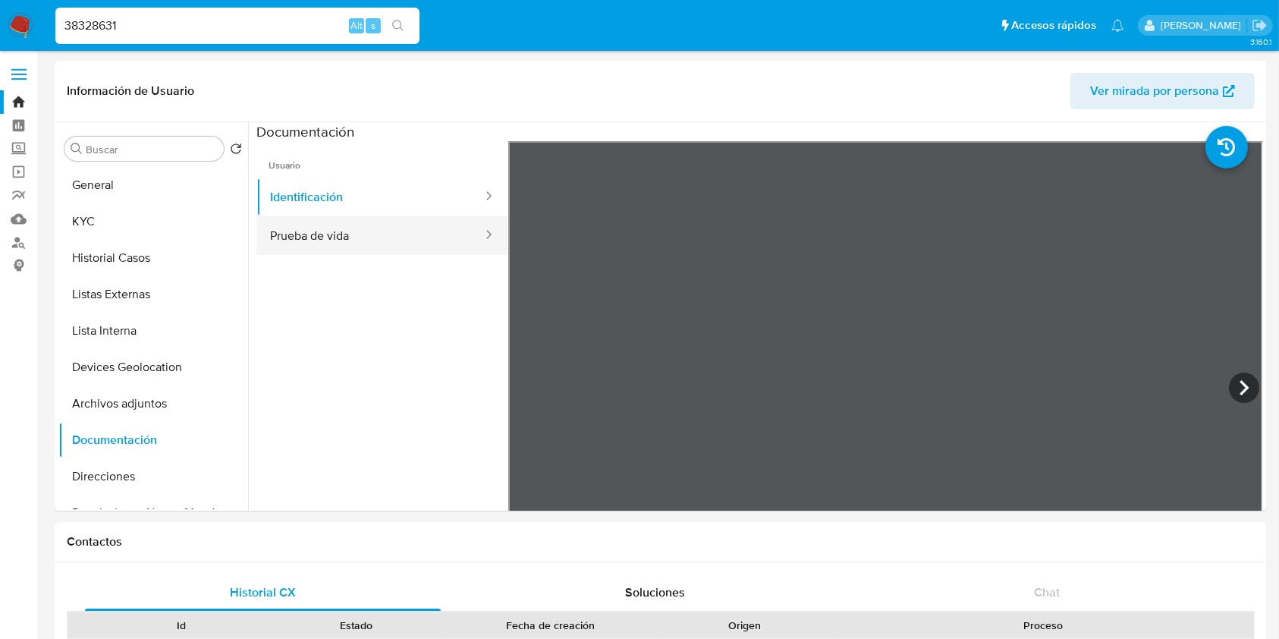
drag, startPoint x: 396, startPoint y: 239, endPoint x: 445, endPoint y: 241, distance: 48.6
click at [395, 238] on button "Prueba de vida" at bounding box center [370, 235] width 228 height 39
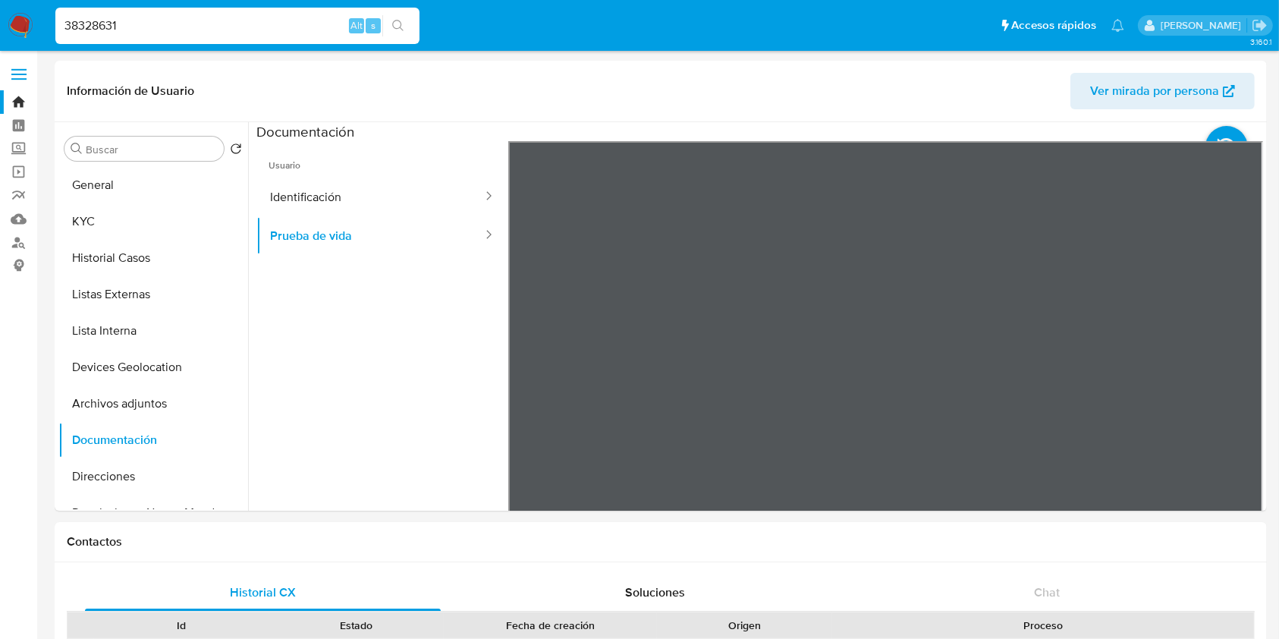
click at [197, 27] on input "38328631" at bounding box center [237, 26] width 364 height 20
paste input "12752029"
type input "312752029"
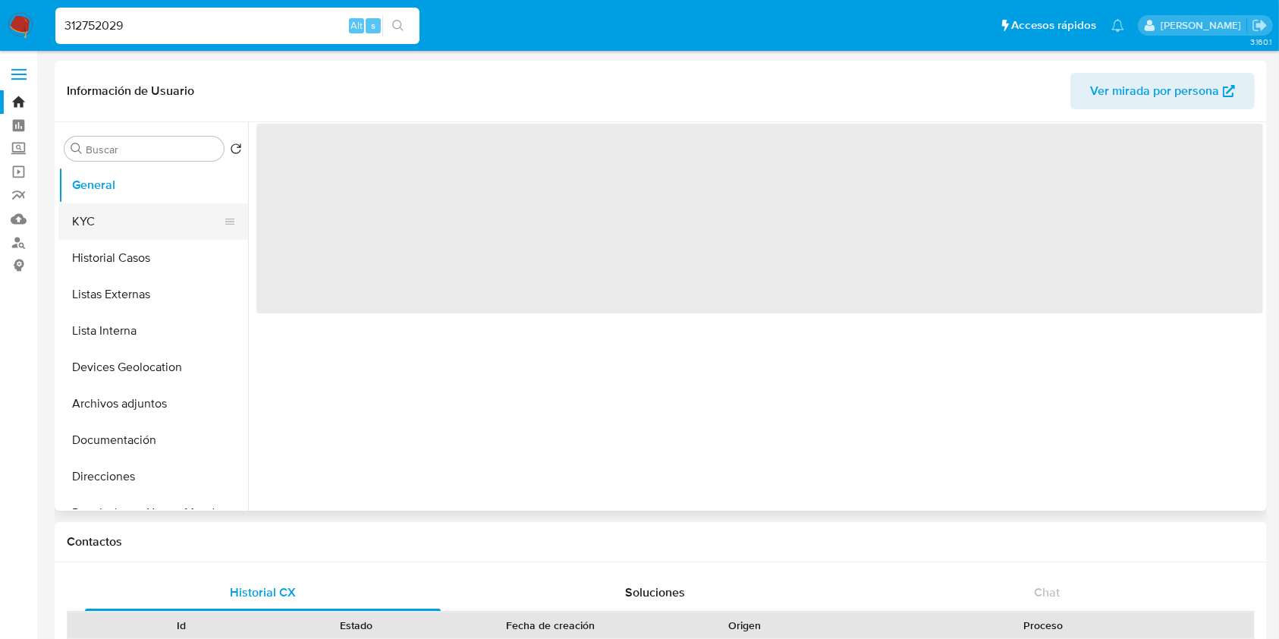
select select "10"
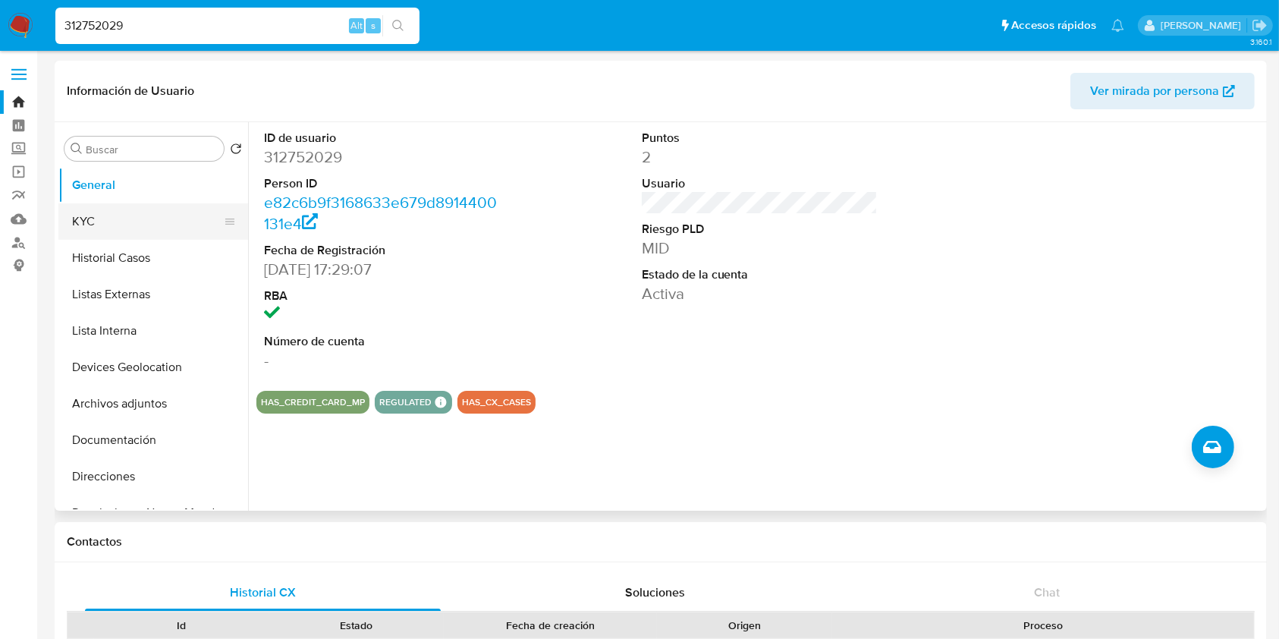
click at [159, 225] on button "KYC" at bounding box center [147, 221] width 178 height 36
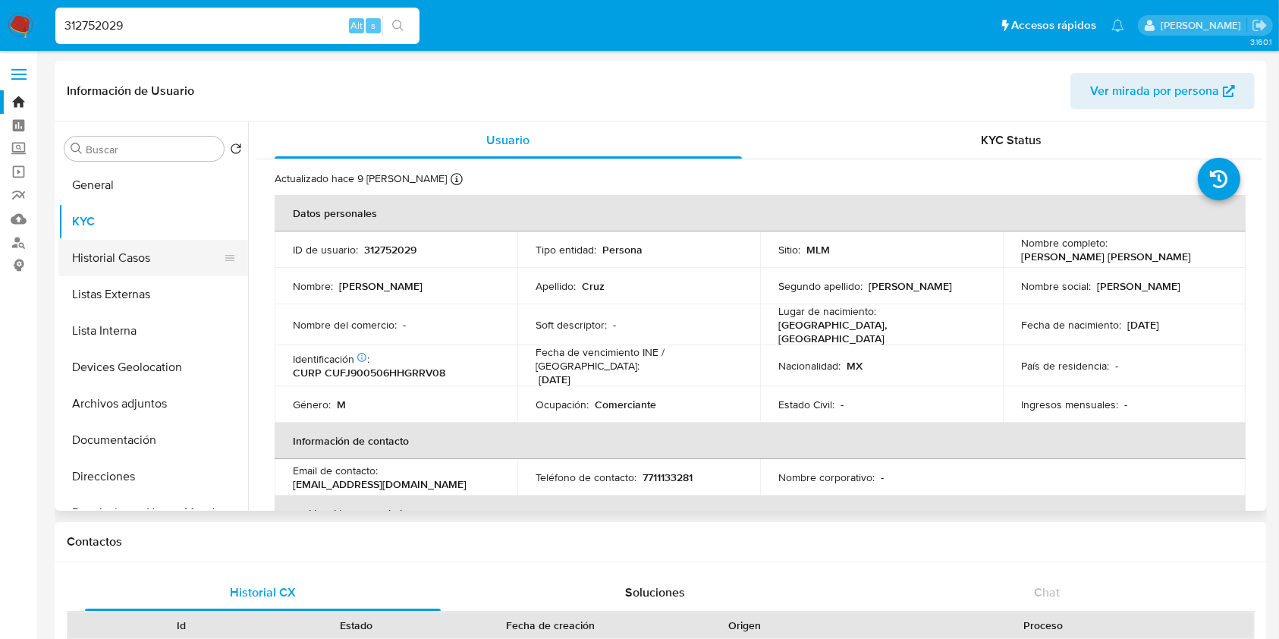
click at [114, 266] on button "Historial Casos" at bounding box center [147, 258] width 178 height 36
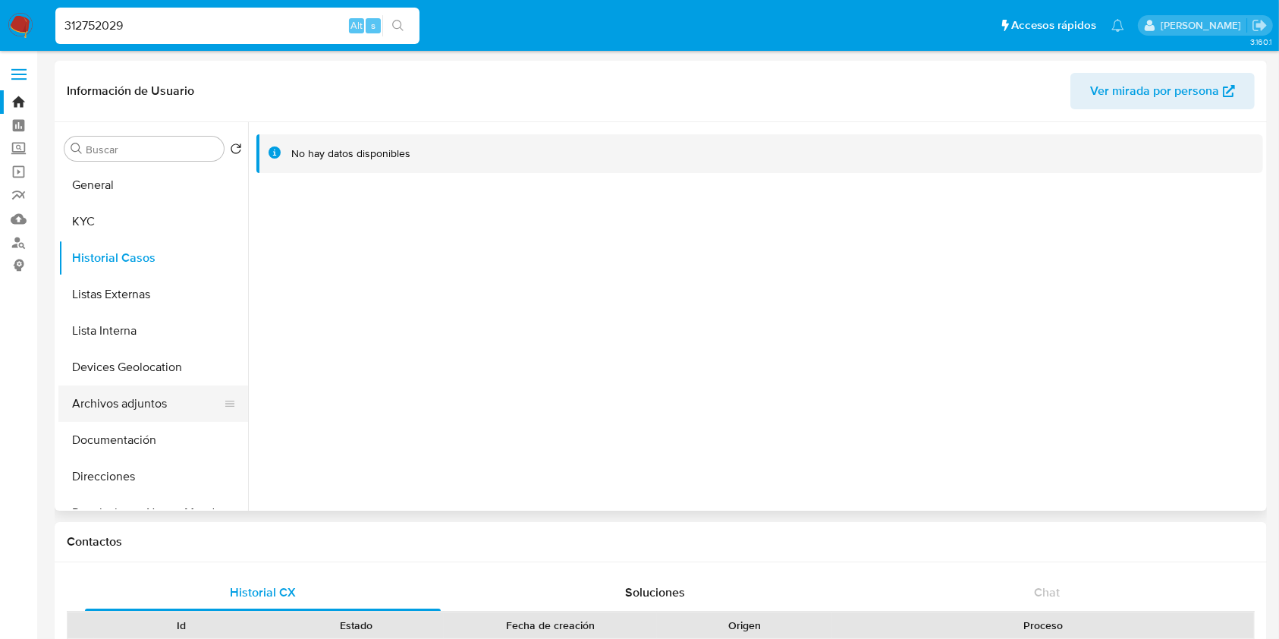
click at [148, 397] on button "Archivos adjuntos" at bounding box center [147, 403] width 178 height 36
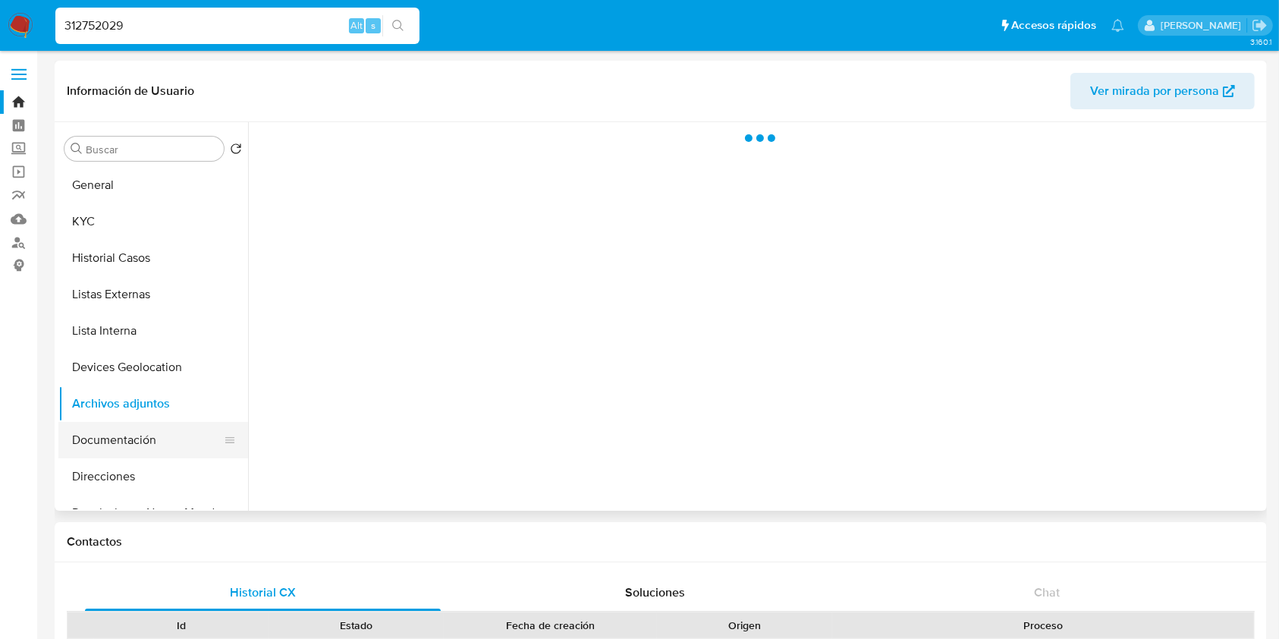
click at [130, 436] on button "Documentación" at bounding box center [147, 440] width 178 height 36
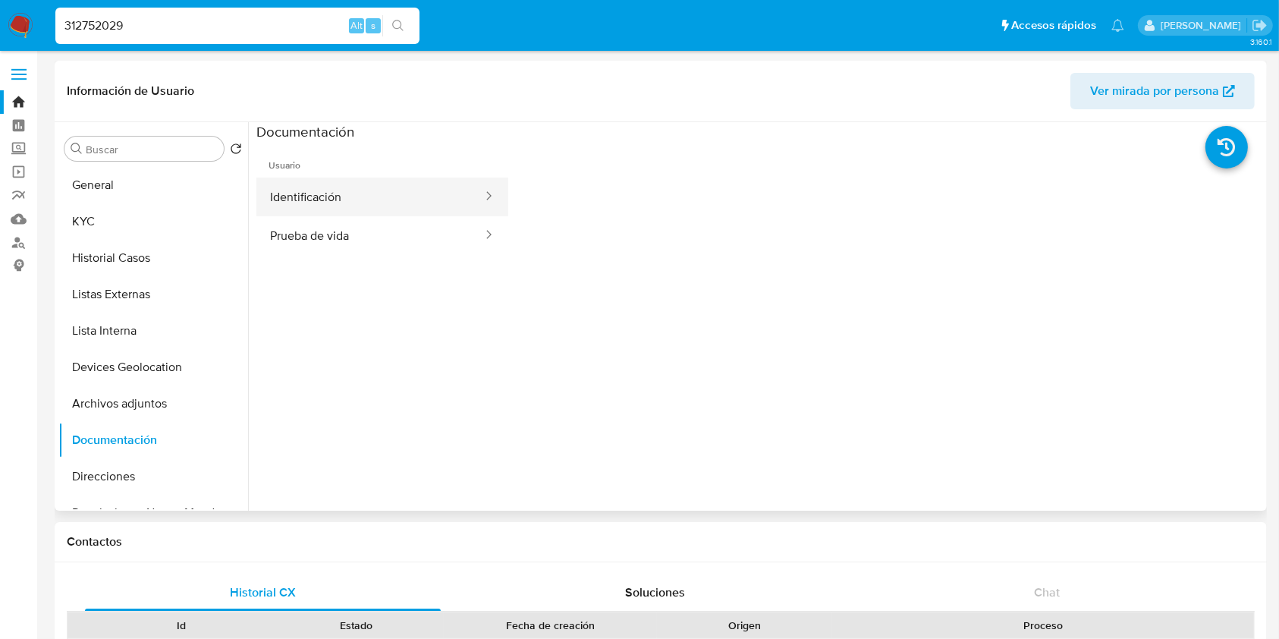
click at [397, 202] on button "Identificación" at bounding box center [370, 197] width 228 height 39
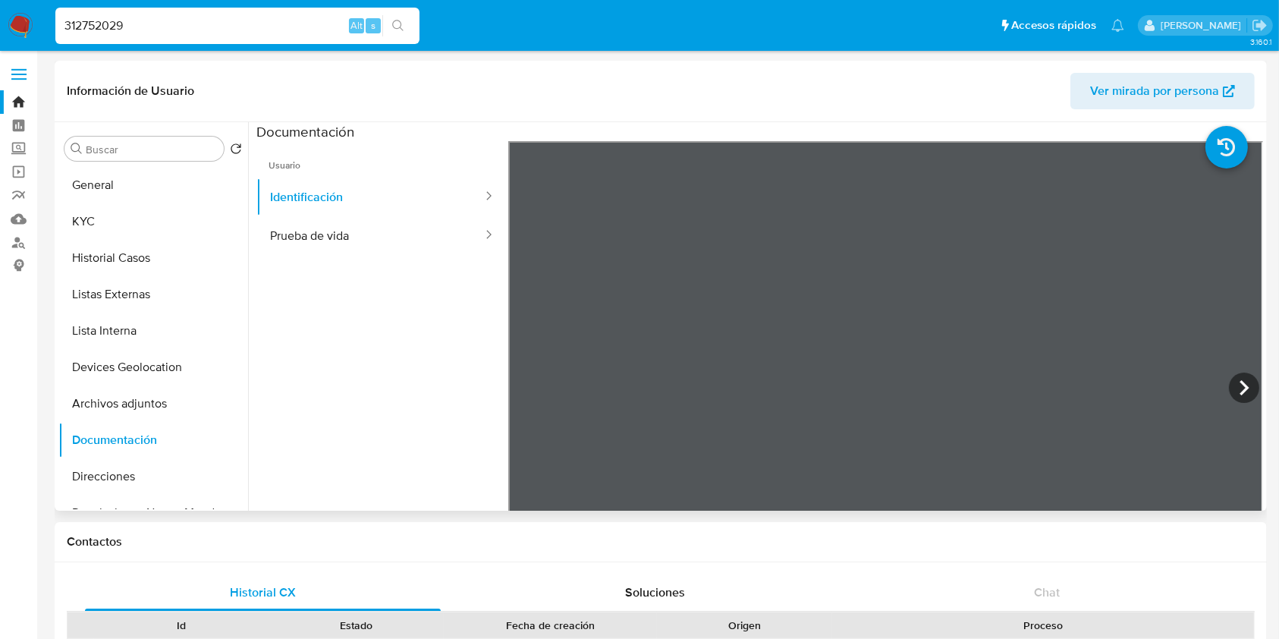
click at [293, 149] on span "Usuario" at bounding box center [382, 159] width 252 height 36
click at [319, 228] on button "Prueba de vida" at bounding box center [370, 235] width 228 height 39
click at [175, 20] on input "312752029" at bounding box center [237, 26] width 364 height 20
paste input "184511766"
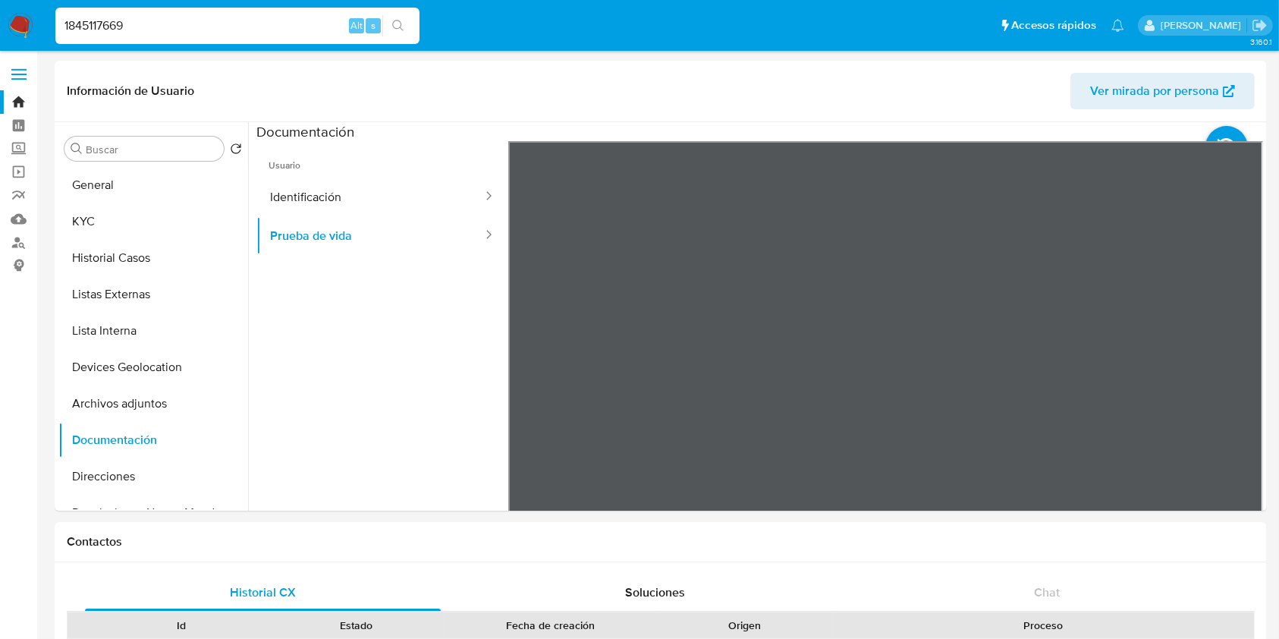
type input "1845117669"
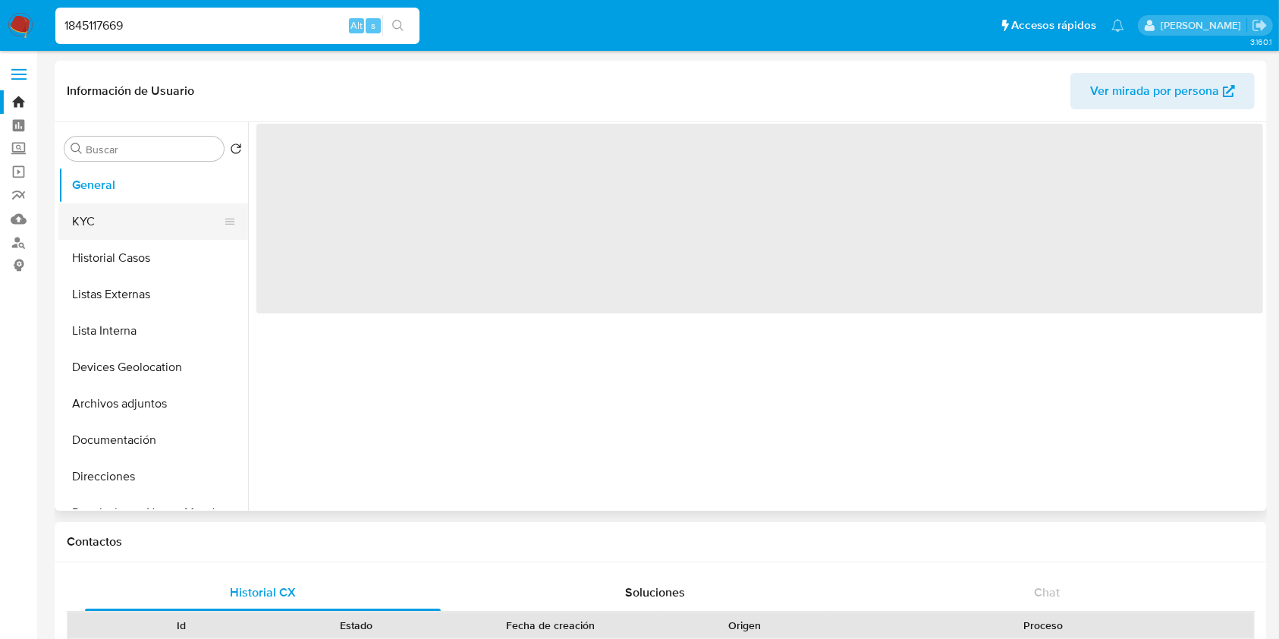
select select "10"
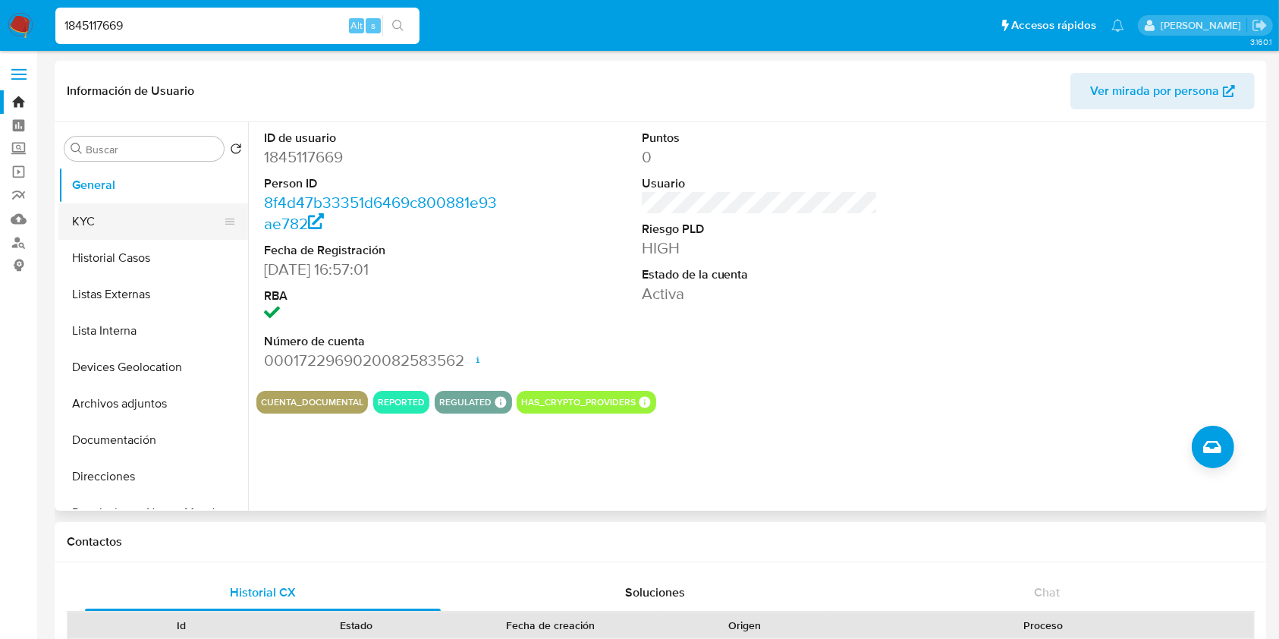
click at [115, 233] on button "KYC" at bounding box center [147, 221] width 178 height 36
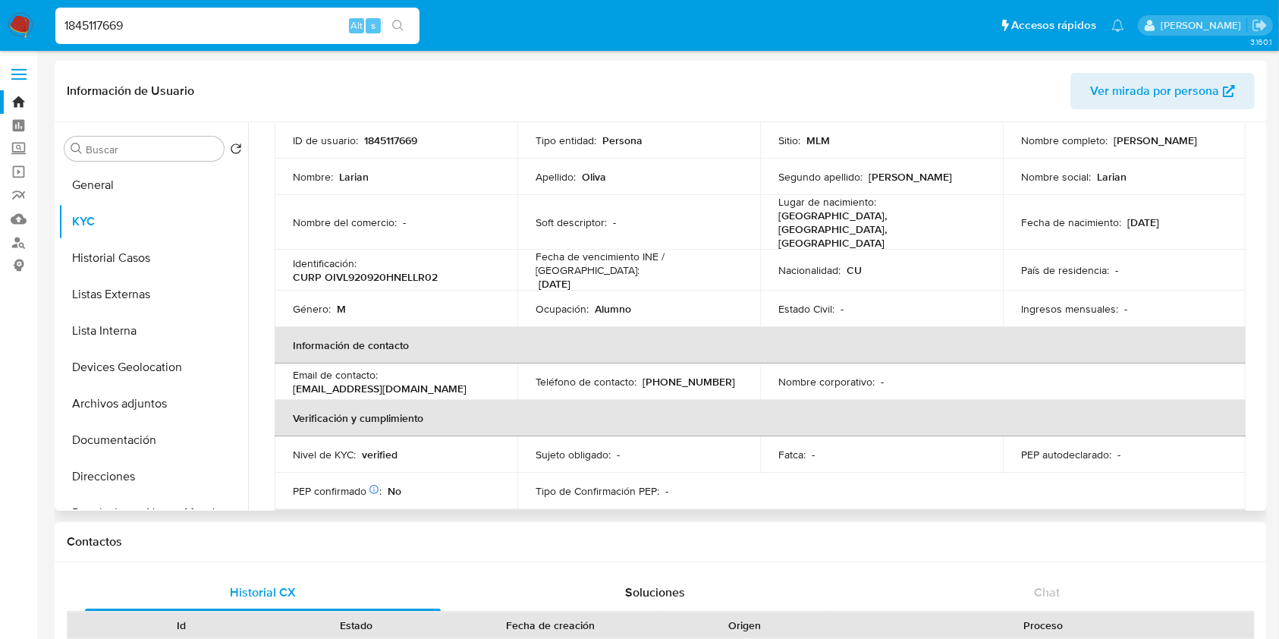
scroll to position [101, 0]
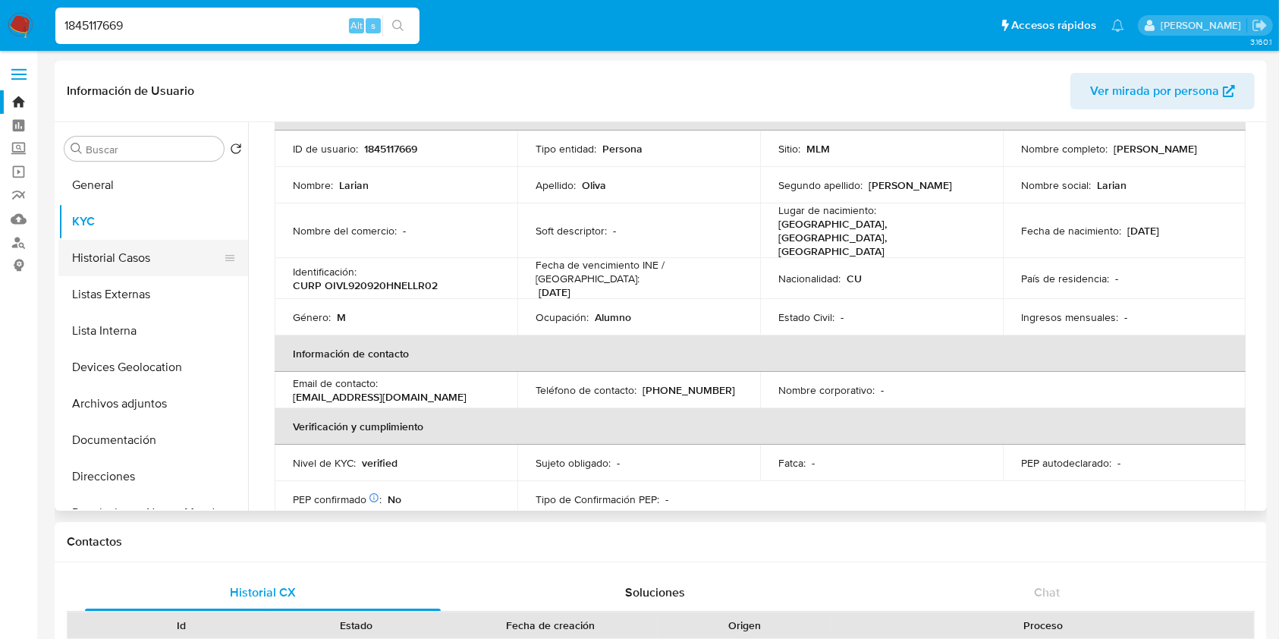
click at [102, 250] on button "Historial Casos" at bounding box center [147, 258] width 178 height 36
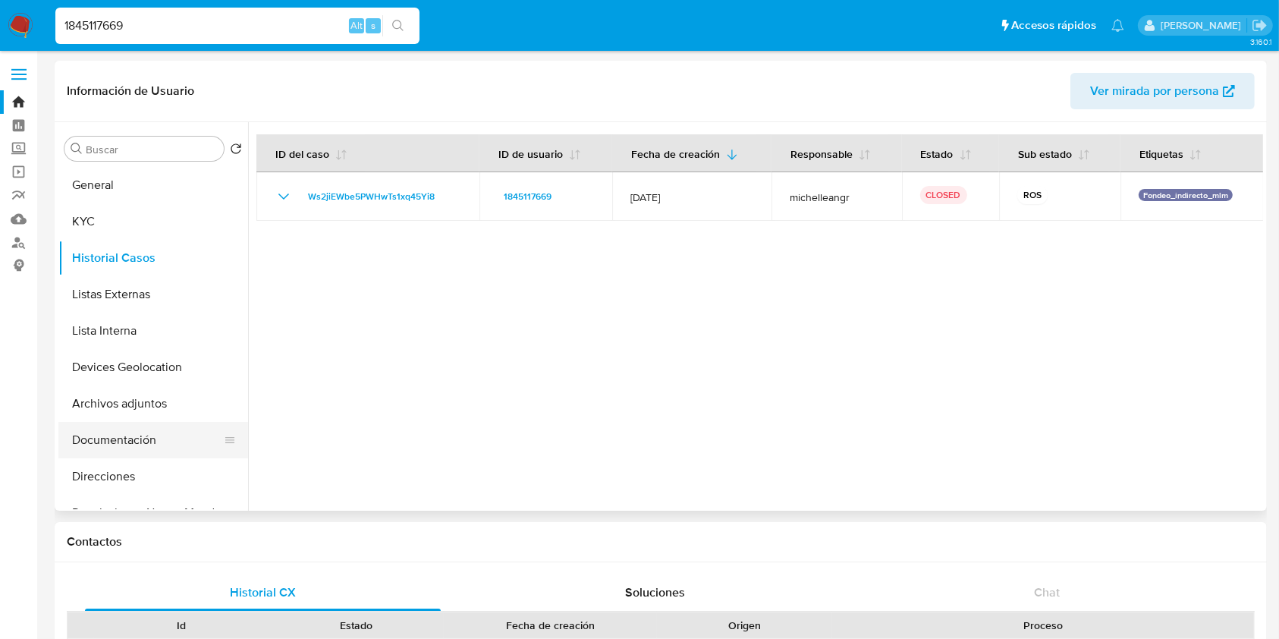
click at [120, 445] on button "Documentación" at bounding box center [147, 440] width 178 height 36
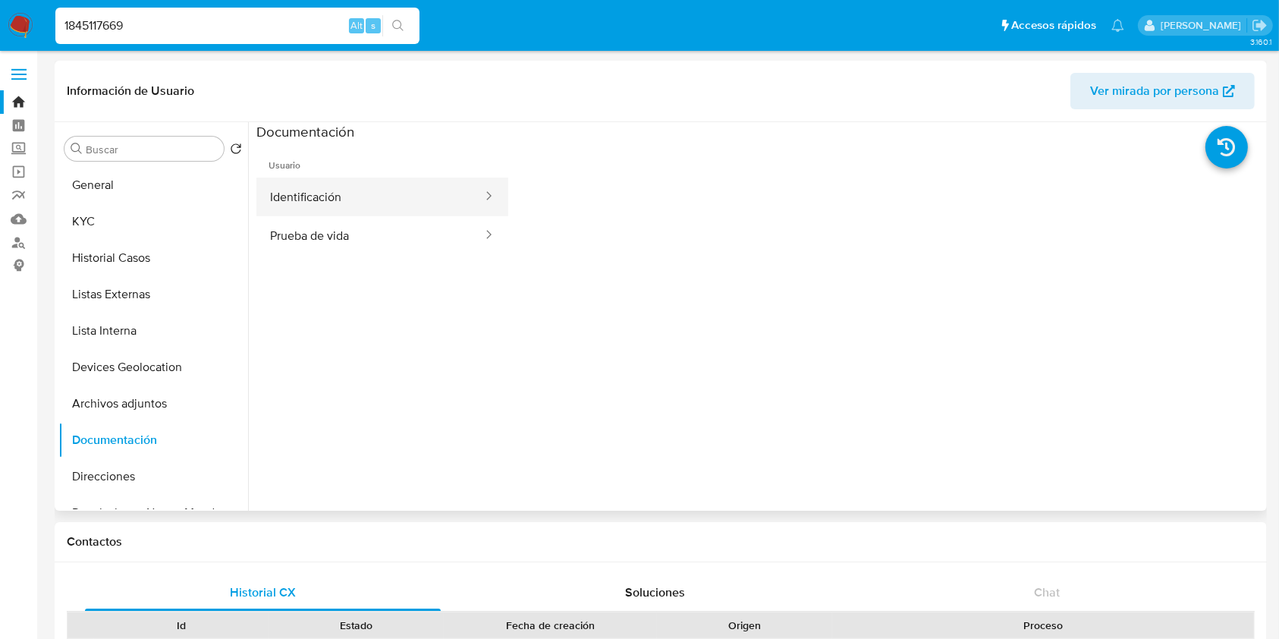
click at [450, 184] on button "Identificación" at bounding box center [370, 197] width 228 height 39
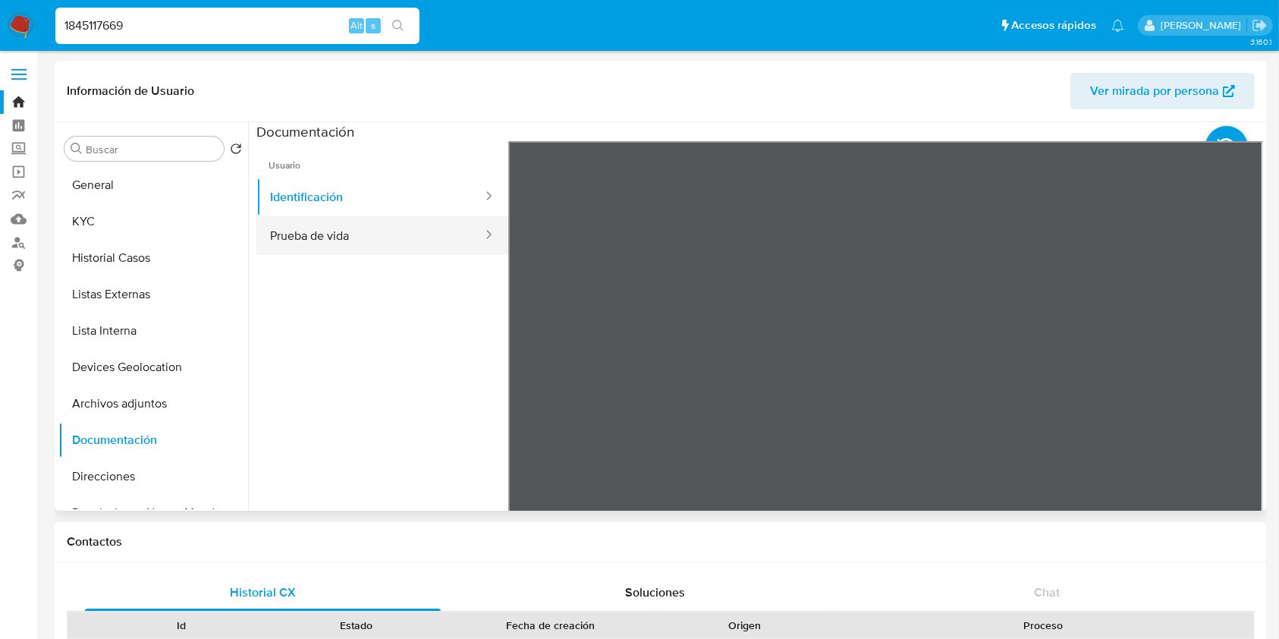
click at [310, 234] on button "Prueba de vida" at bounding box center [370, 235] width 228 height 39
click at [121, 24] on input "1845117669" at bounding box center [237, 26] width 364 height 20
paste input "6778569"
type input "167785699"
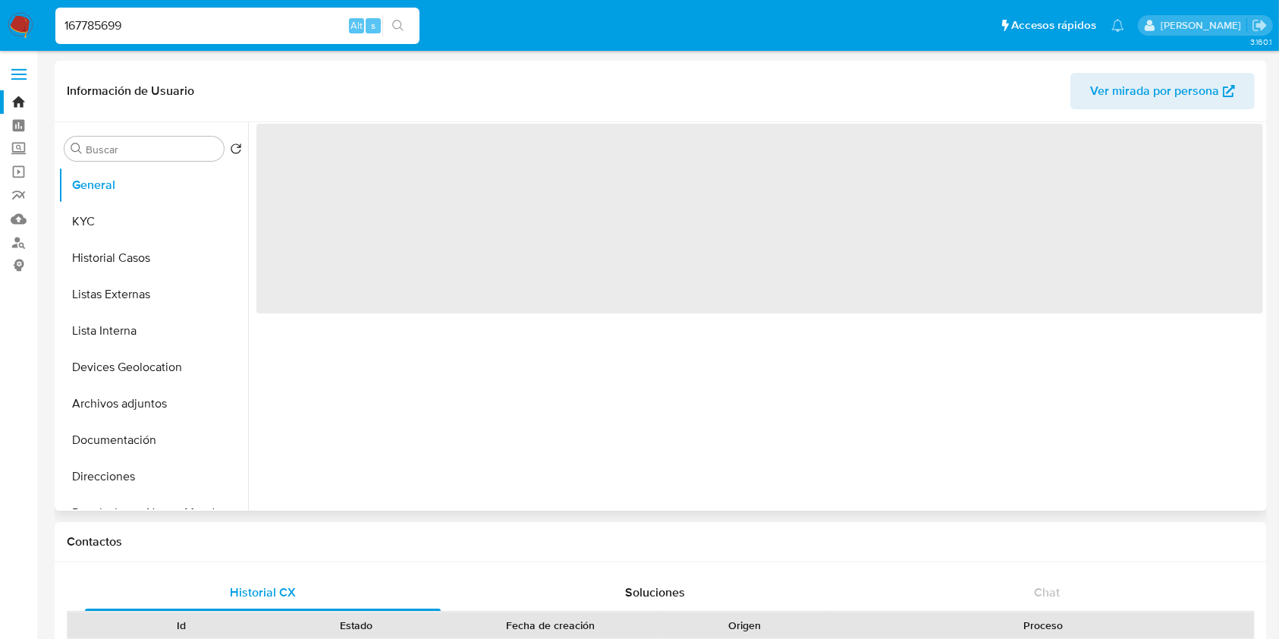
select select "10"
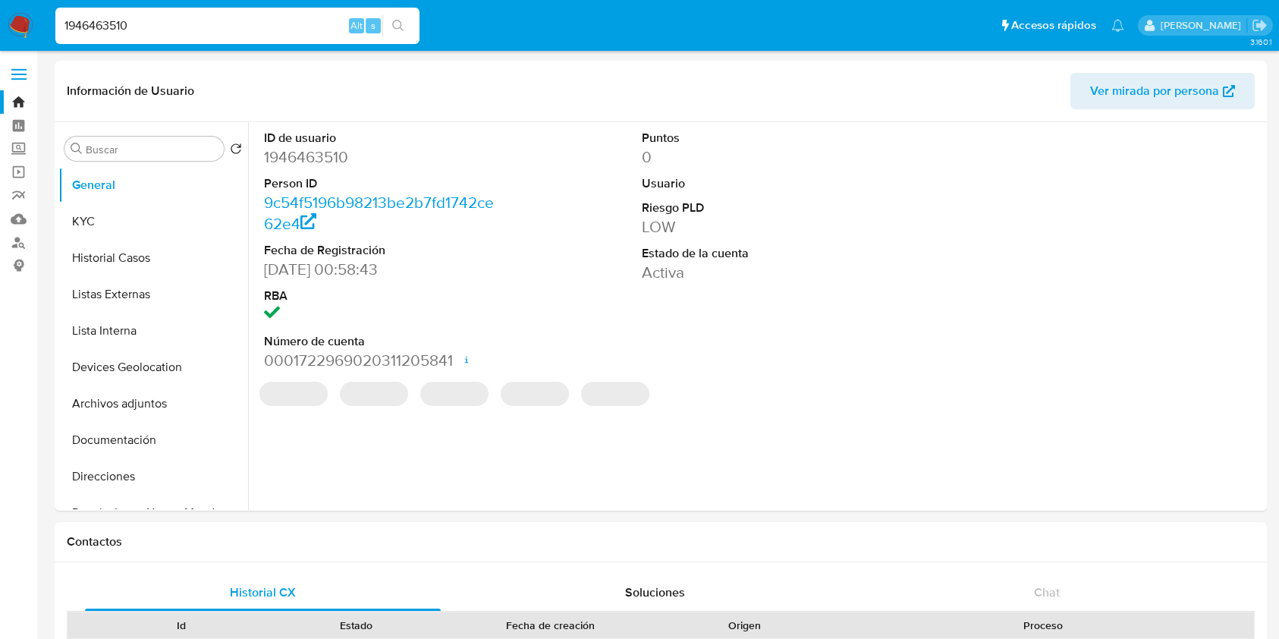
select select "10"
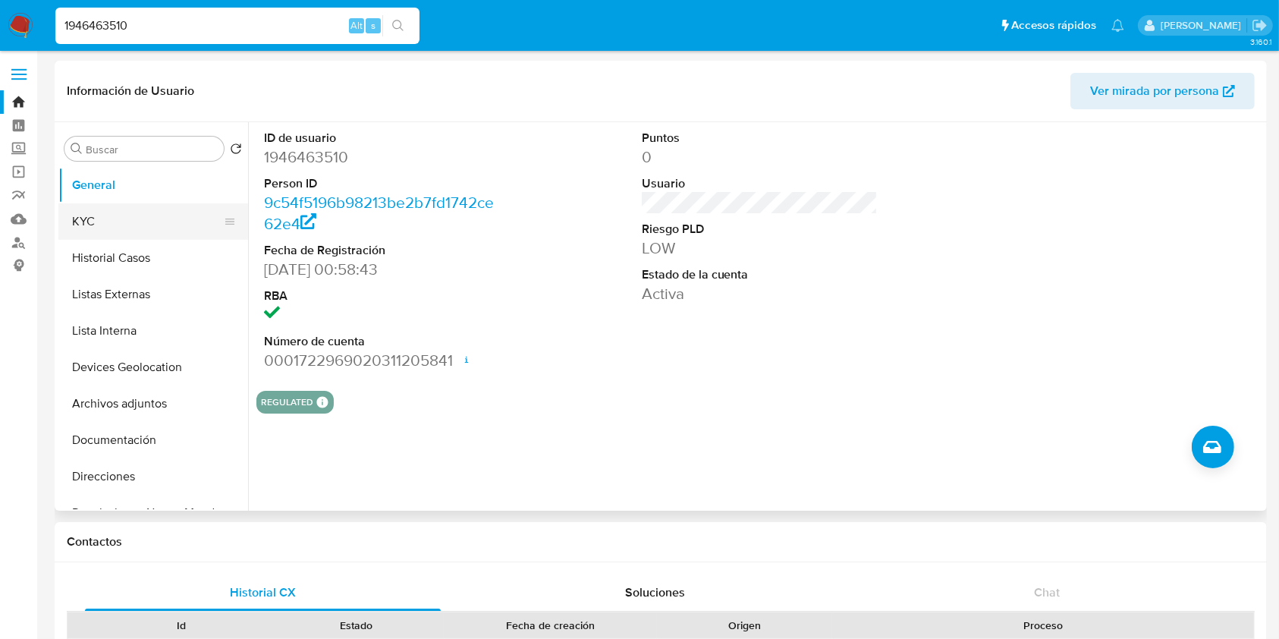
click at [146, 229] on button "KYC" at bounding box center [147, 221] width 178 height 36
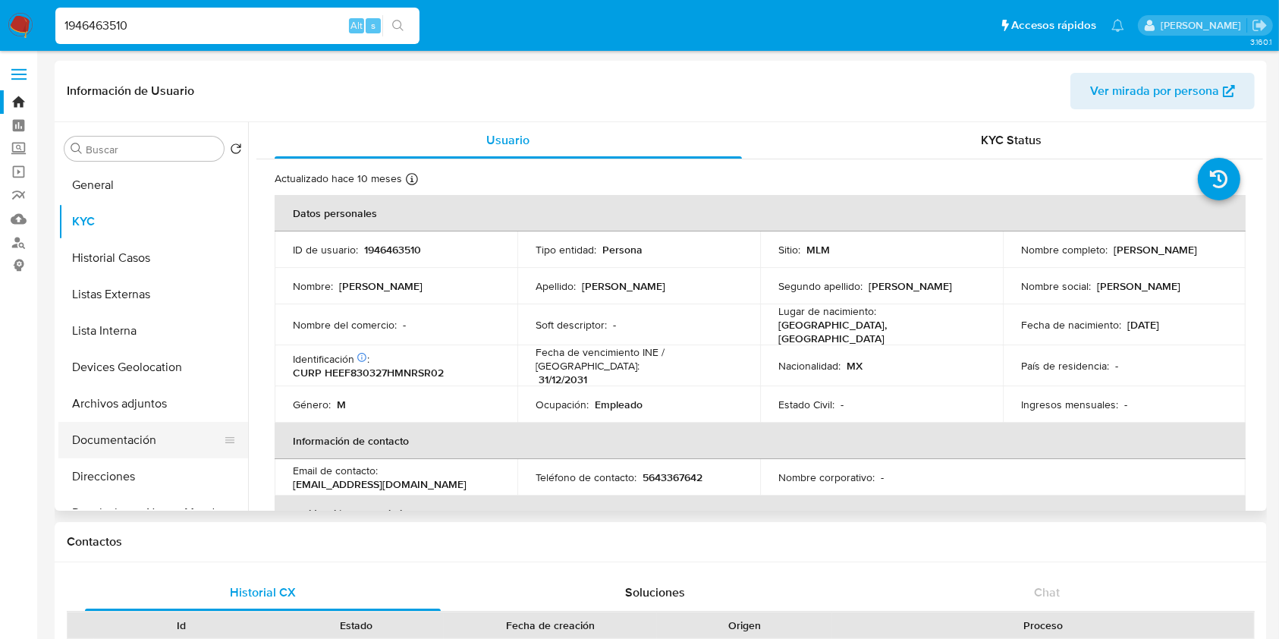
click at [134, 436] on button "Documentación" at bounding box center [147, 440] width 178 height 36
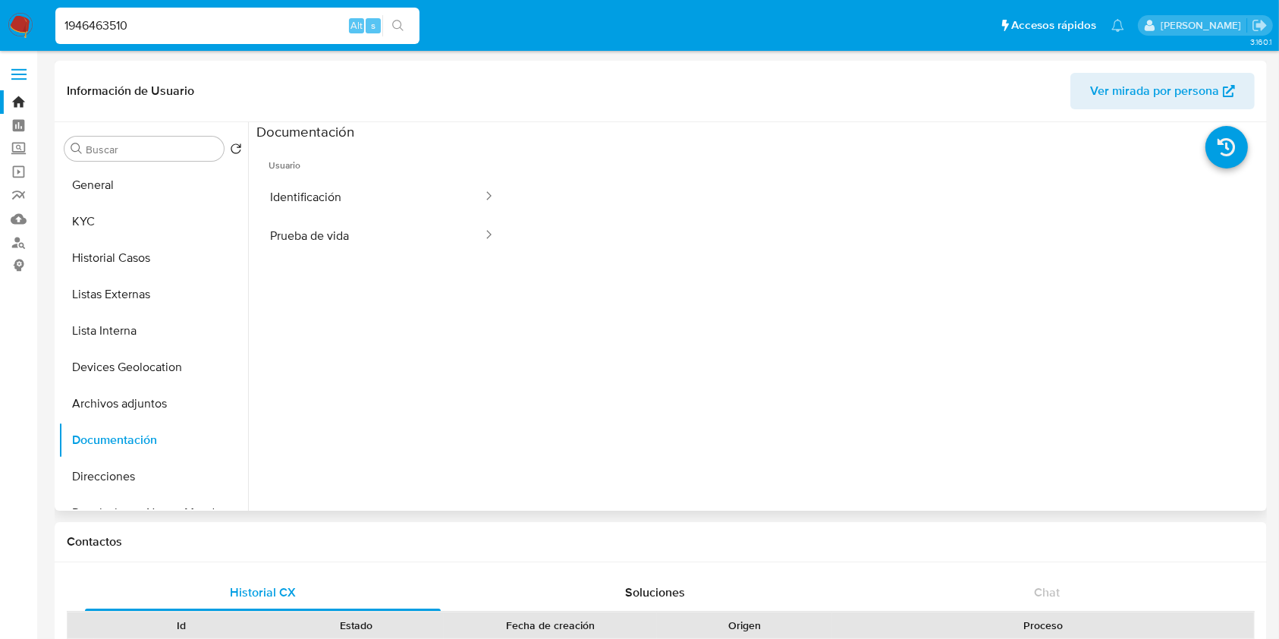
click at [335, 171] on span "Usuario" at bounding box center [382, 159] width 252 height 36
click at [330, 194] on button "Identificación" at bounding box center [370, 197] width 228 height 39
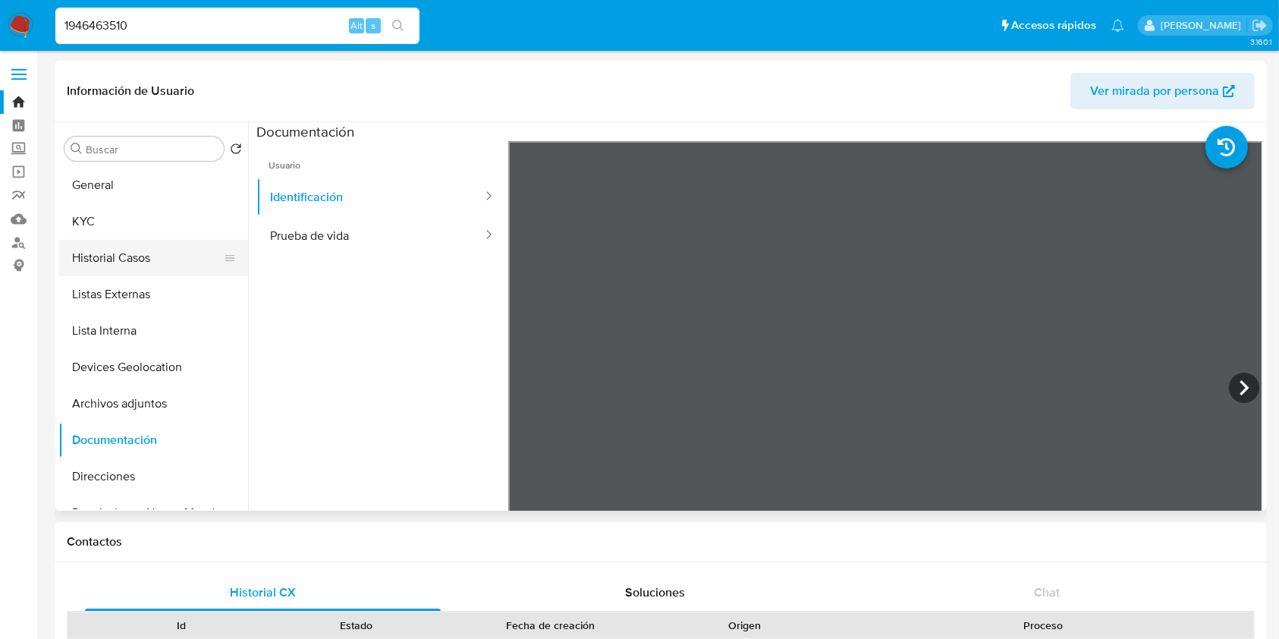
click at [107, 264] on button "Historial Casos" at bounding box center [147, 258] width 178 height 36
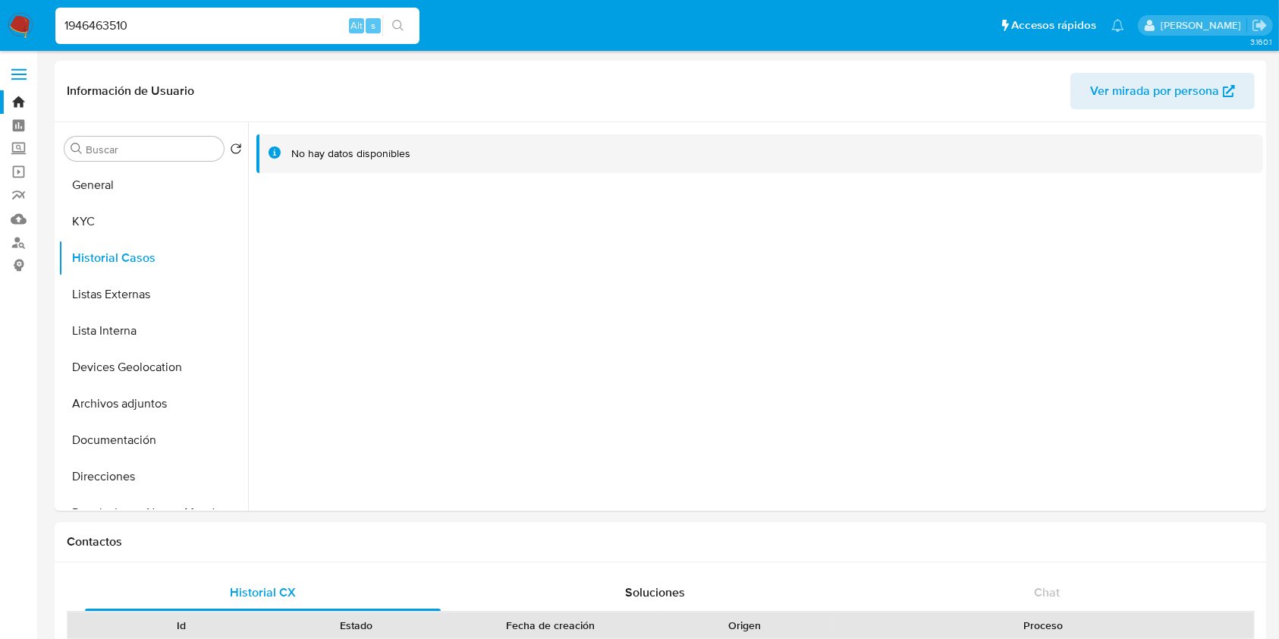
click at [210, 24] on input "1946463510" at bounding box center [237, 26] width 364 height 20
paste input "066928176"
type input "1066928176"
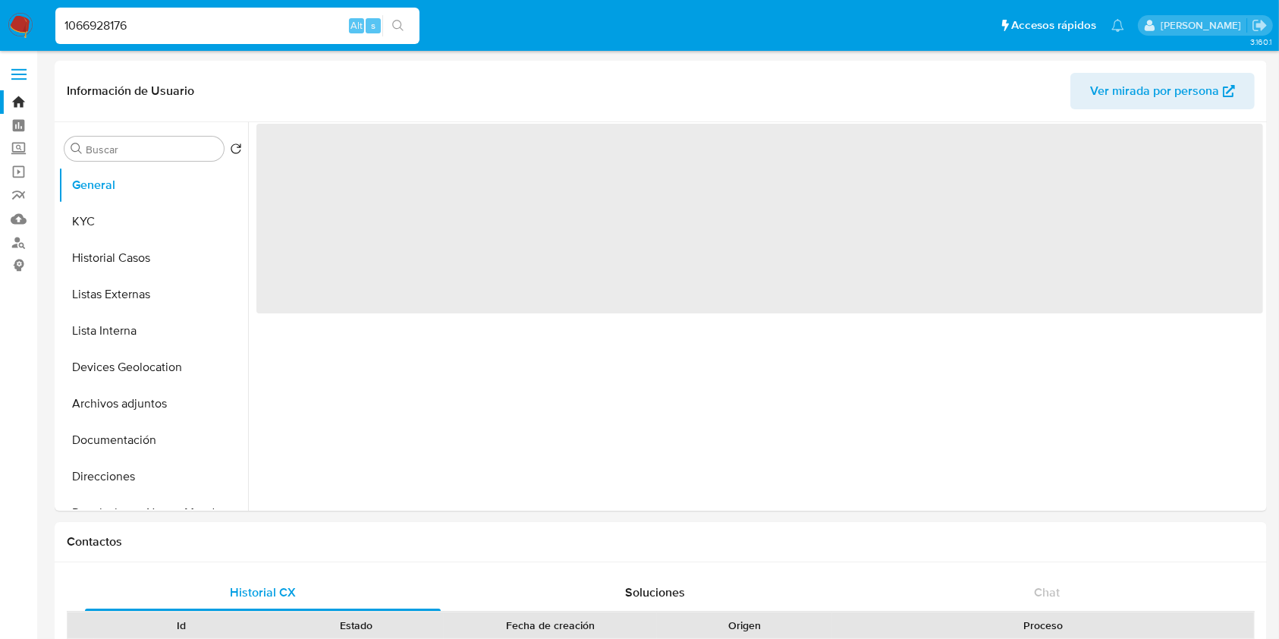
select select "10"
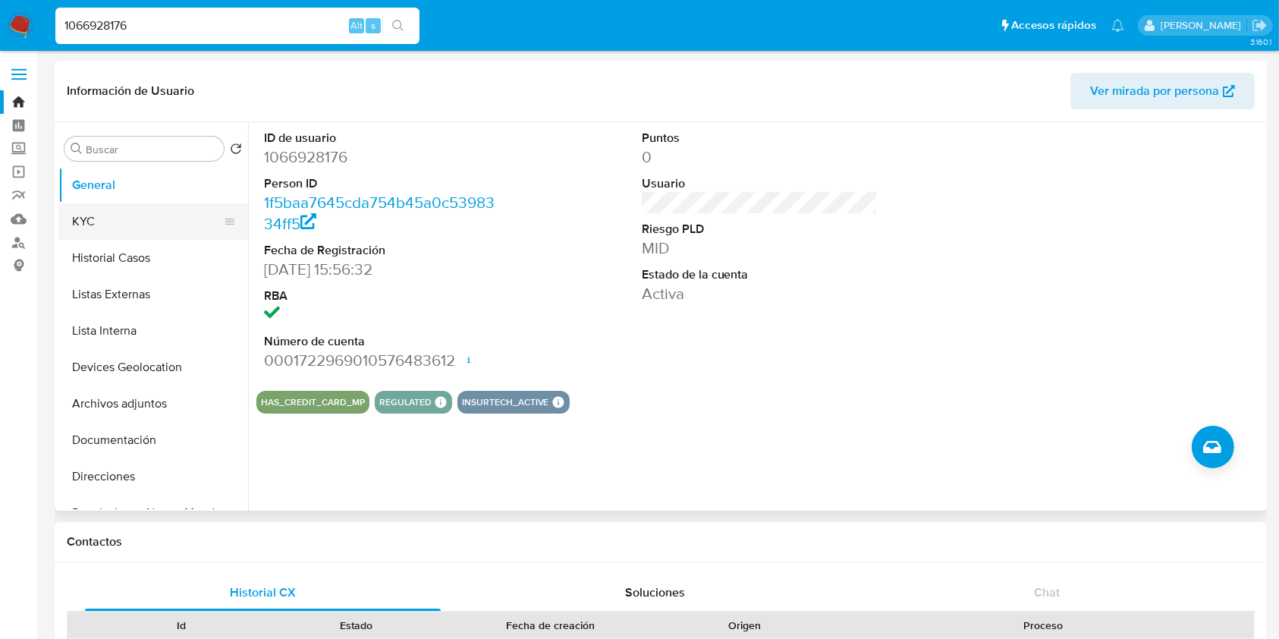
click at [119, 221] on button "KYC" at bounding box center [147, 221] width 178 height 36
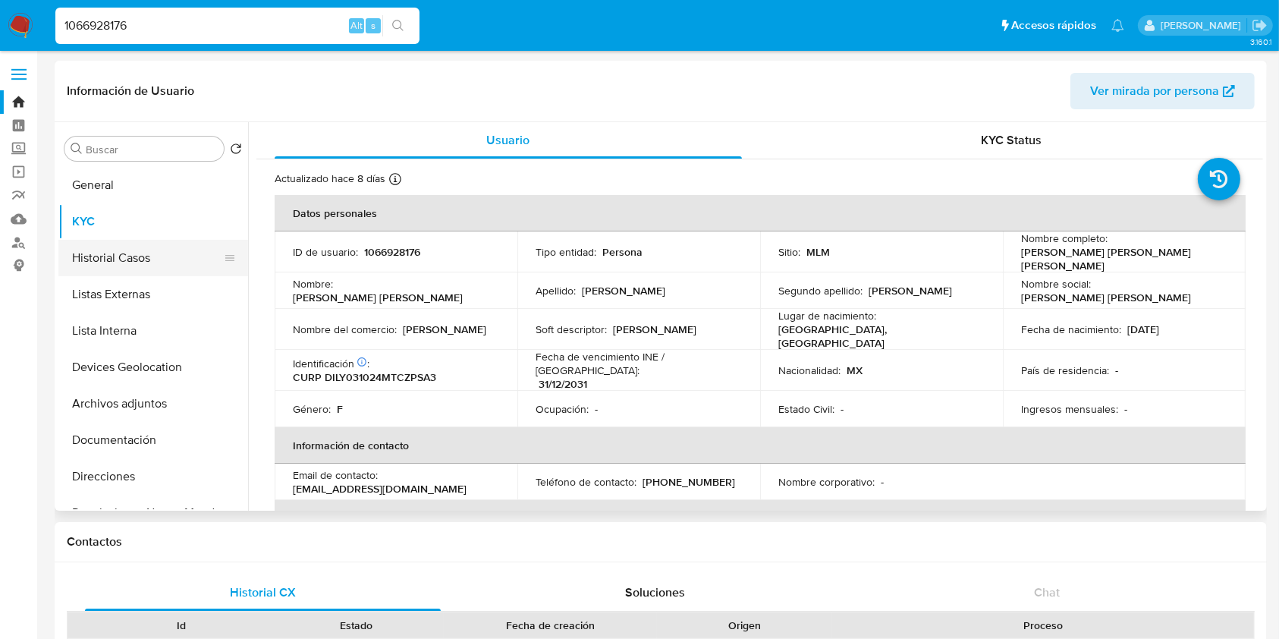
click at [115, 269] on button "Historial Casos" at bounding box center [147, 258] width 178 height 36
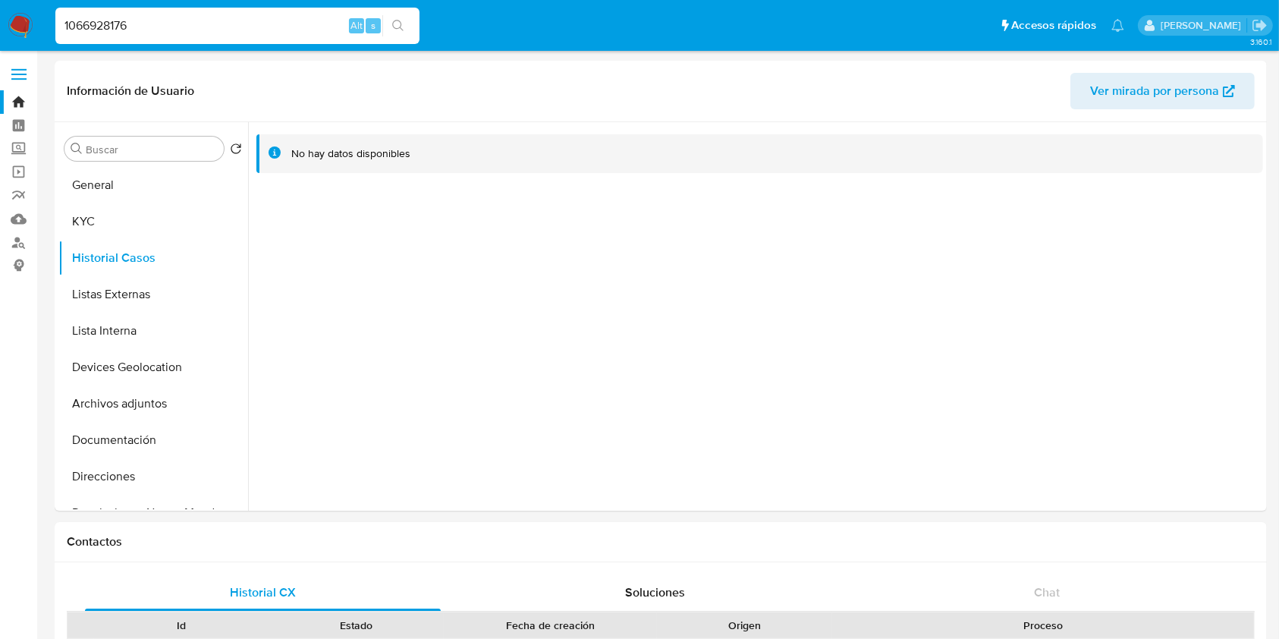
click at [157, 11] on div "1066928176 Alt s" at bounding box center [237, 26] width 364 height 36
click at [153, 37] on div "1066928176 Alt s" at bounding box center [237, 26] width 364 height 36
click at [150, 11] on div "1066928176 Alt s" at bounding box center [237, 26] width 364 height 36
drag, startPoint x: 150, startPoint y: 11, endPoint x: 150, endPoint y: 21, distance: 9.9
click at [150, 11] on div "1066928176 Alt s" at bounding box center [237, 26] width 364 height 36
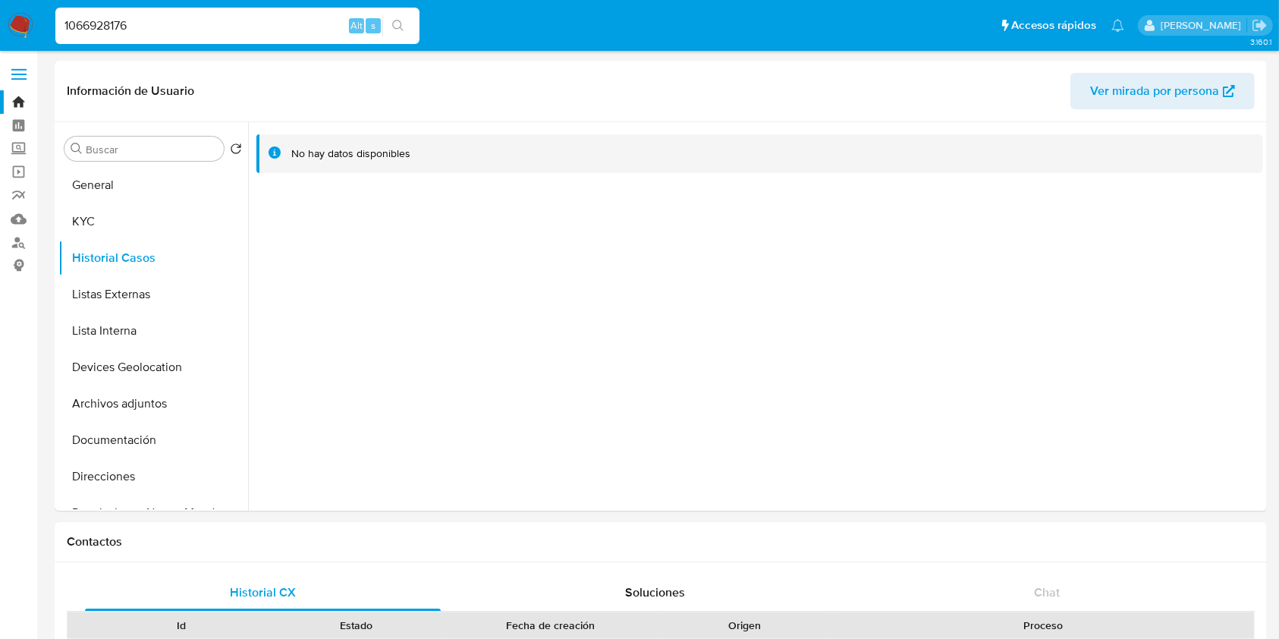
click at [149, 24] on input "1066928176" at bounding box center [237, 26] width 364 height 20
paste input "73037962"
type input "73037962"
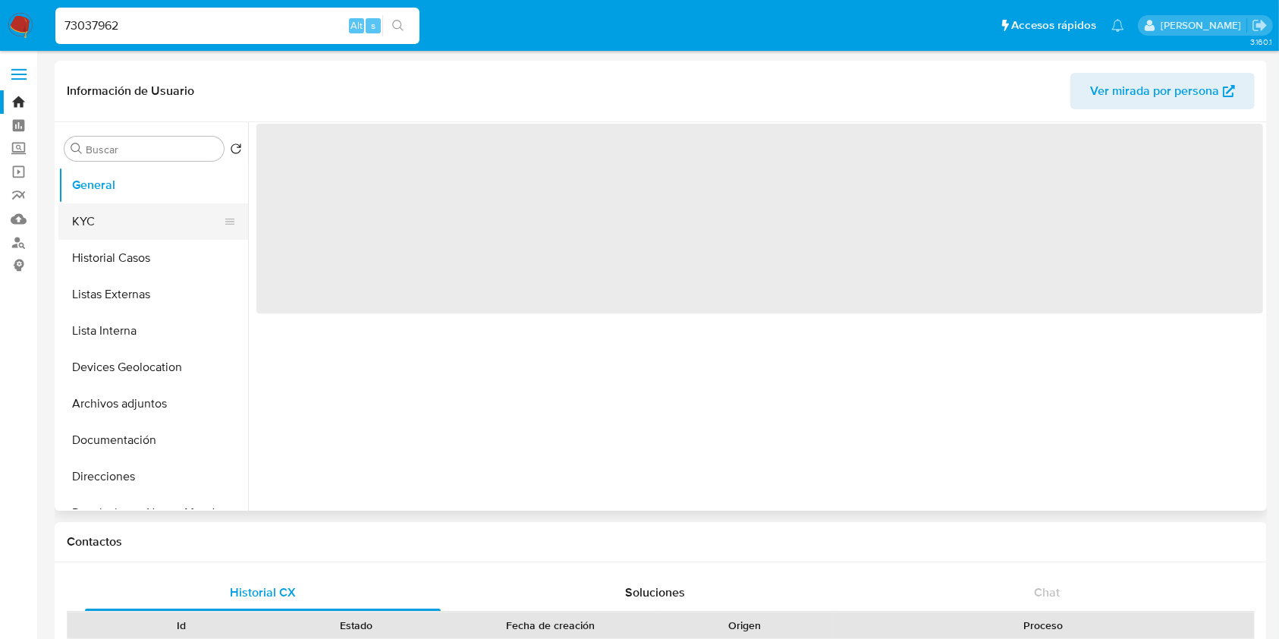
select select "10"
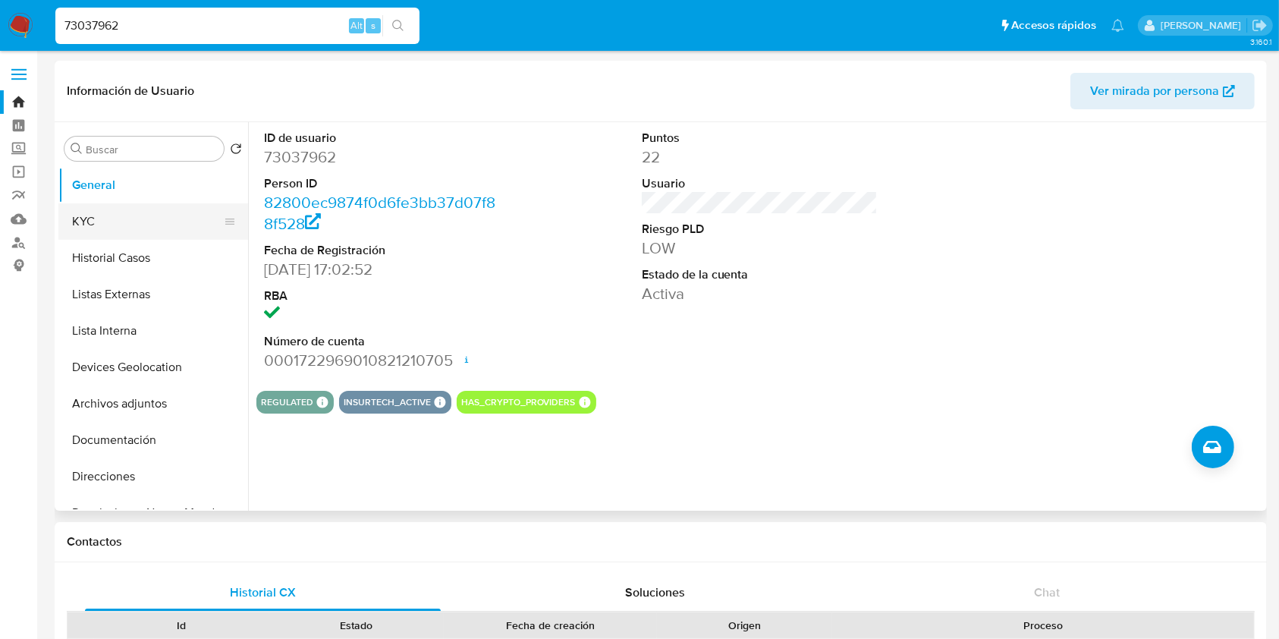
click at [122, 218] on button "KYC" at bounding box center [147, 221] width 178 height 36
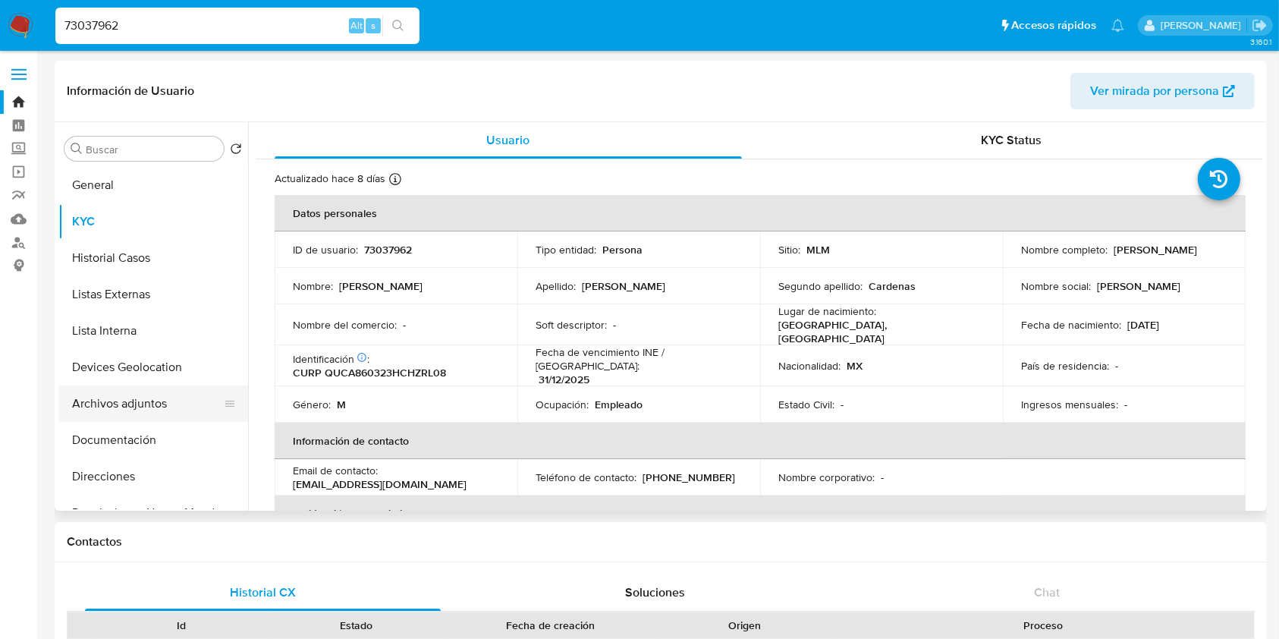
click at [134, 399] on button "Archivos adjuntos" at bounding box center [147, 403] width 178 height 36
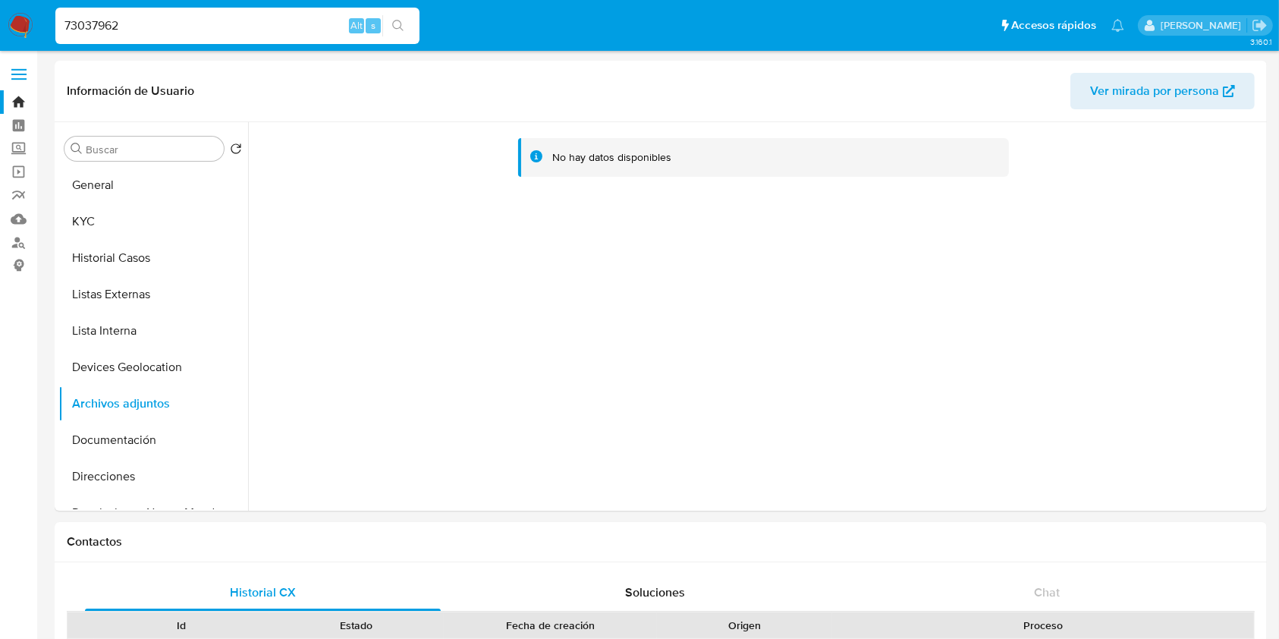
click at [127, 8] on div "73037962 Alt s" at bounding box center [237, 26] width 364 height 36
click at [130, 33] on input "73037962" at bounding box center [237, 26] width 364 height 20
paste input "1776045123"
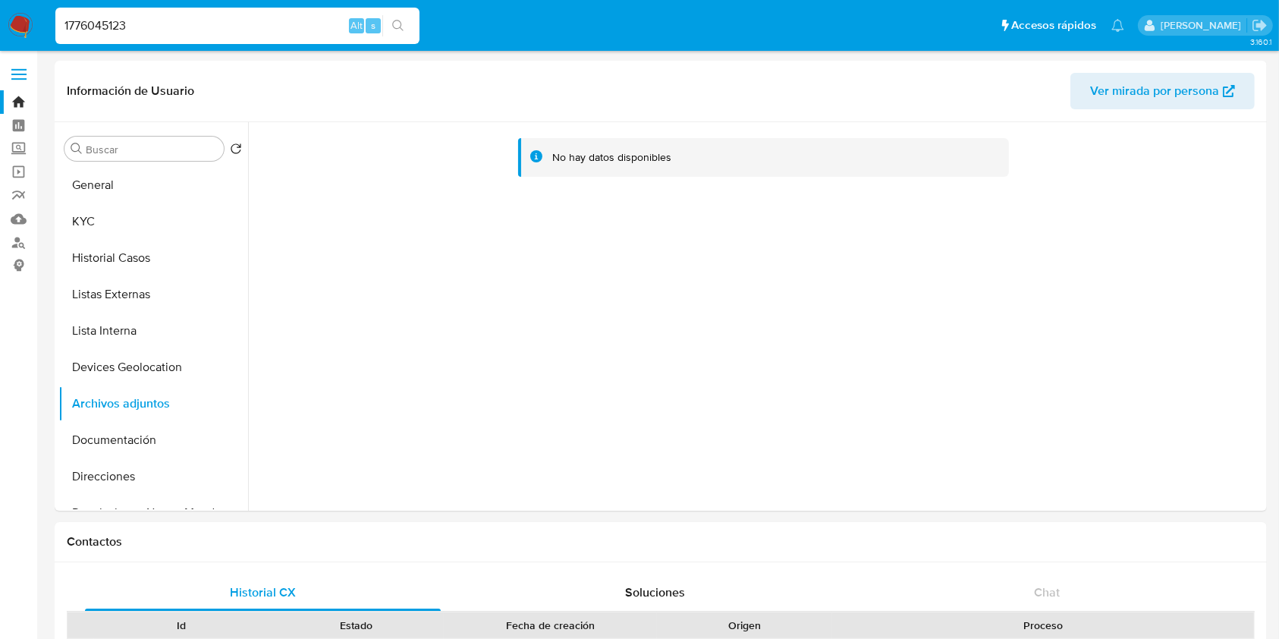
type input "1776045123"
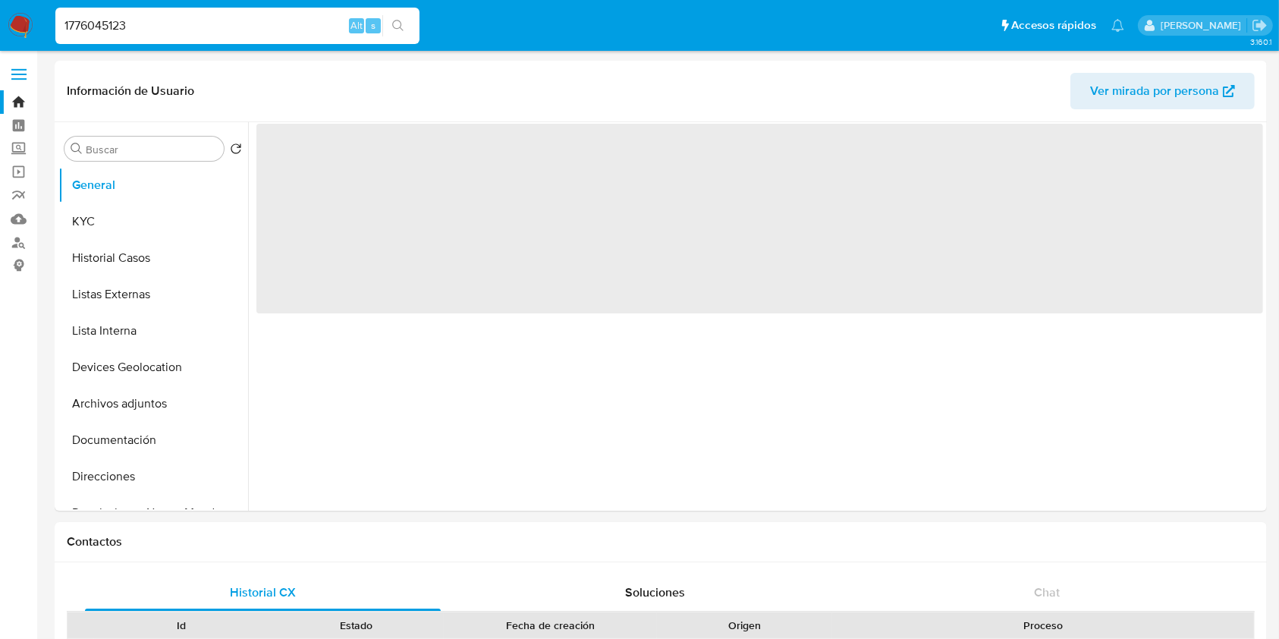
select select "10"
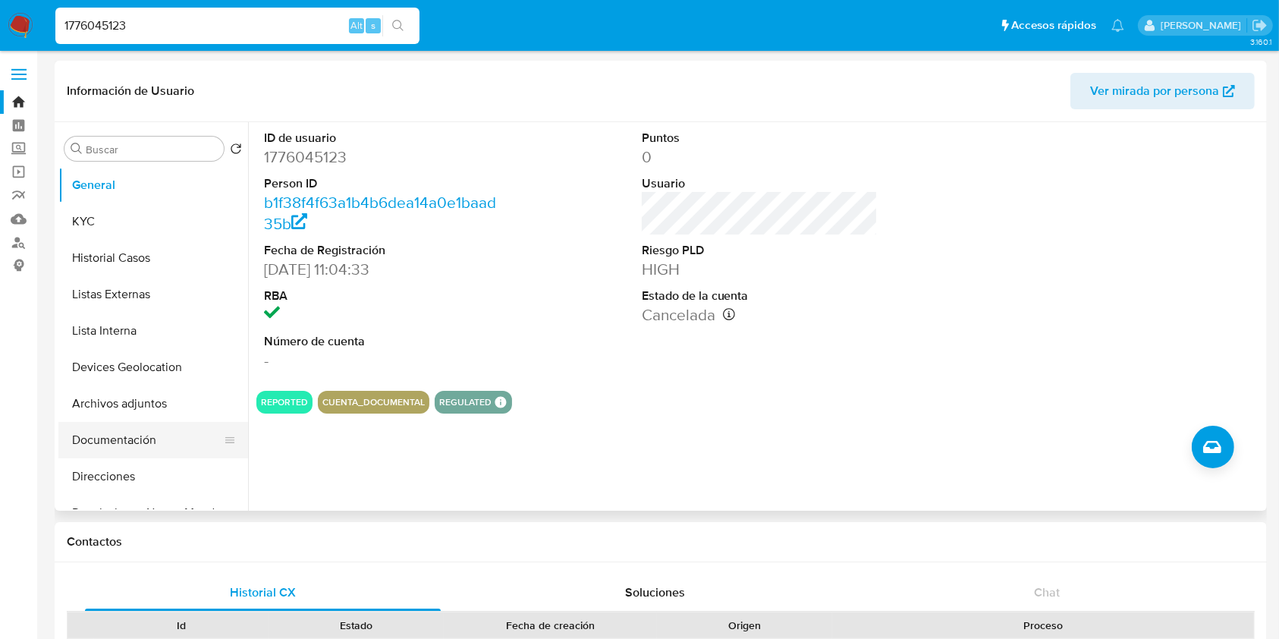
click at [99, 440] on button "Documentación" at bounding box center [147, 440] width 178 height 36
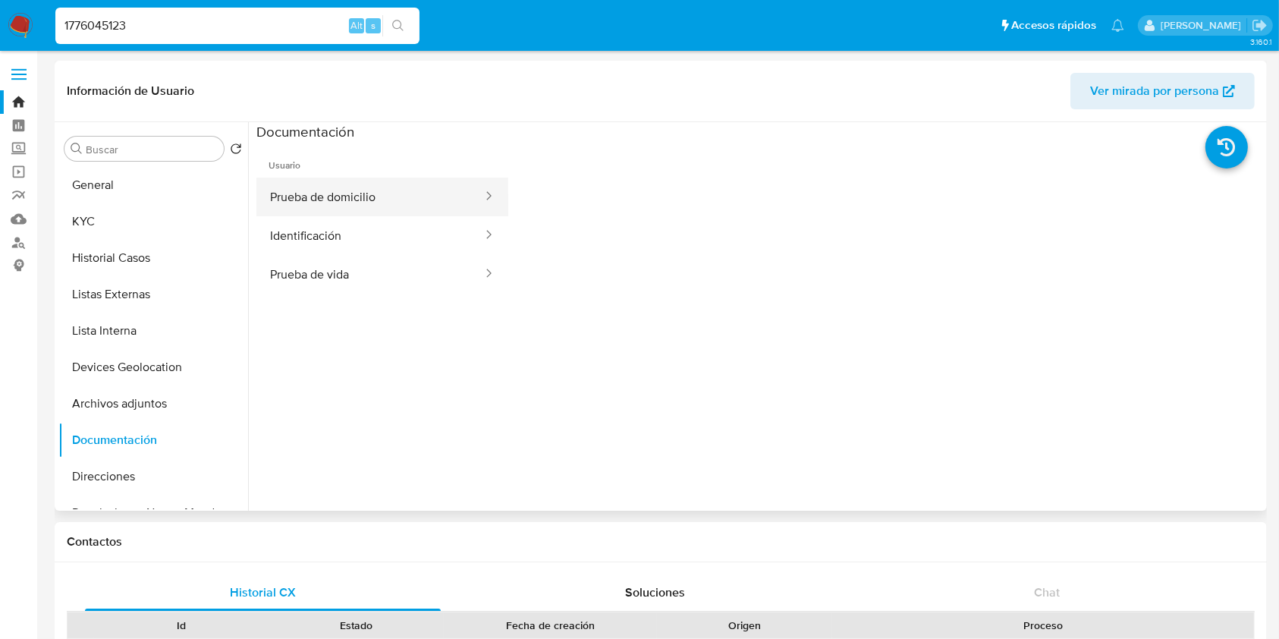
click at [355, 196] on button "Prueba de domicilio" at bounding box center [370, 197] width 228 height 39
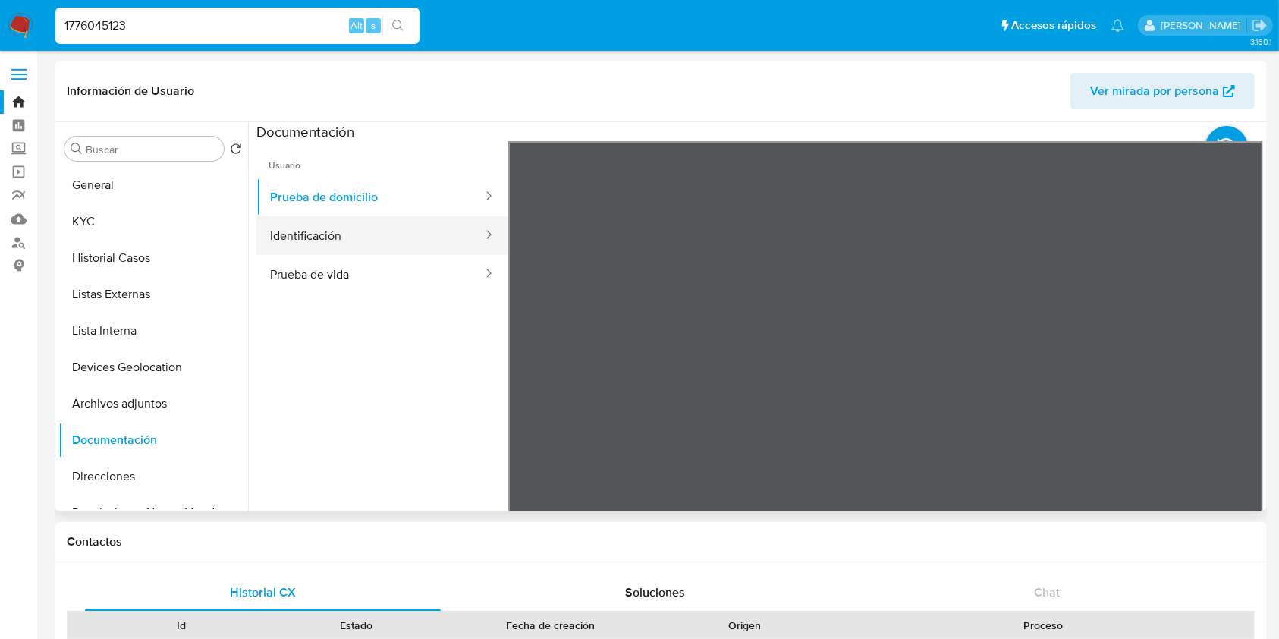
click at [401, 244] on button "Identificación" at bounding box center [370, 235] width 228 height 39
click at [266, 16] on input "1776045123" at bounding box center [237, 26] width 364 height 20
paste input "208838039"
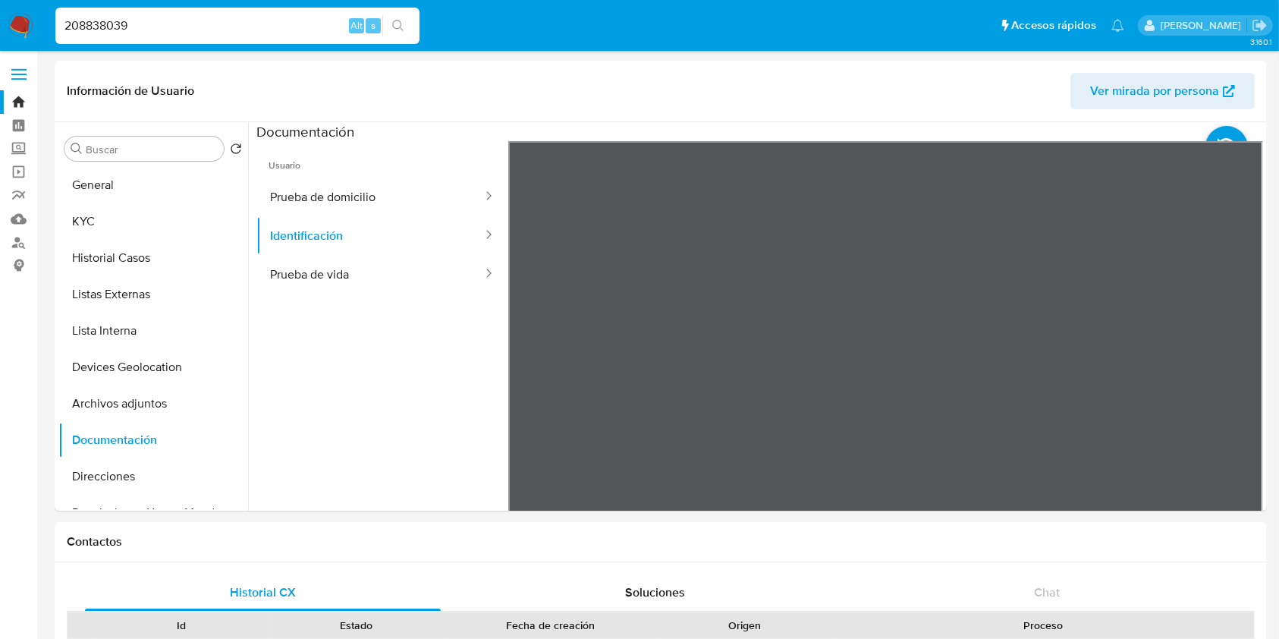
type input "208838039"
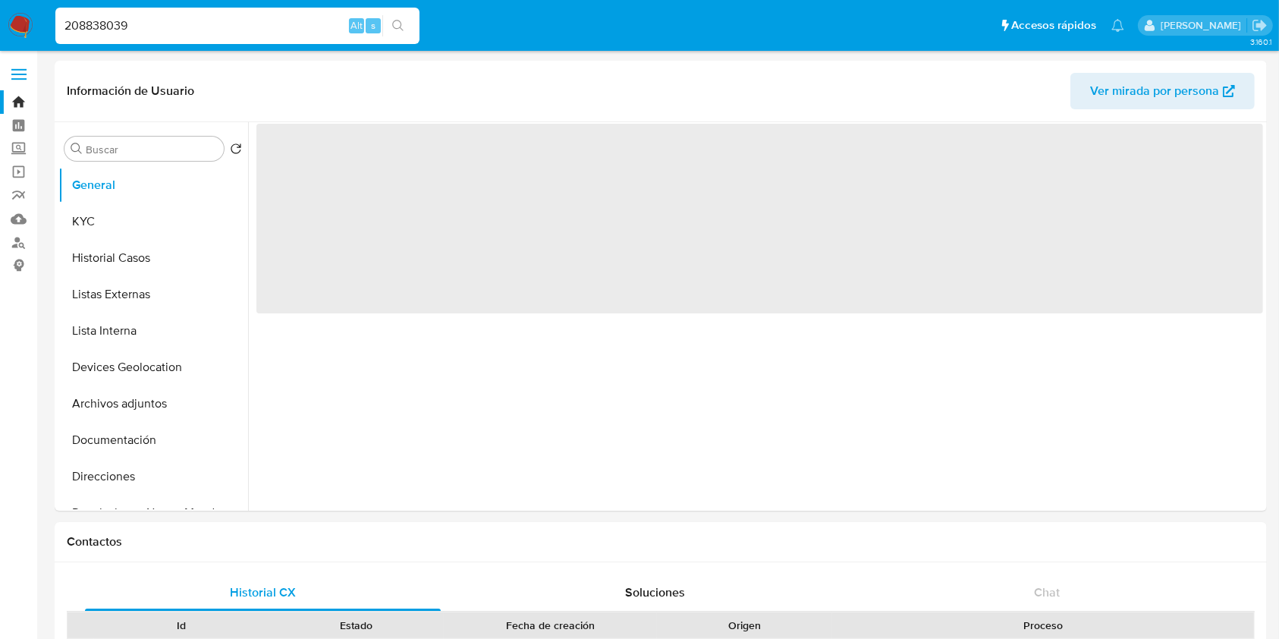
select select "10"
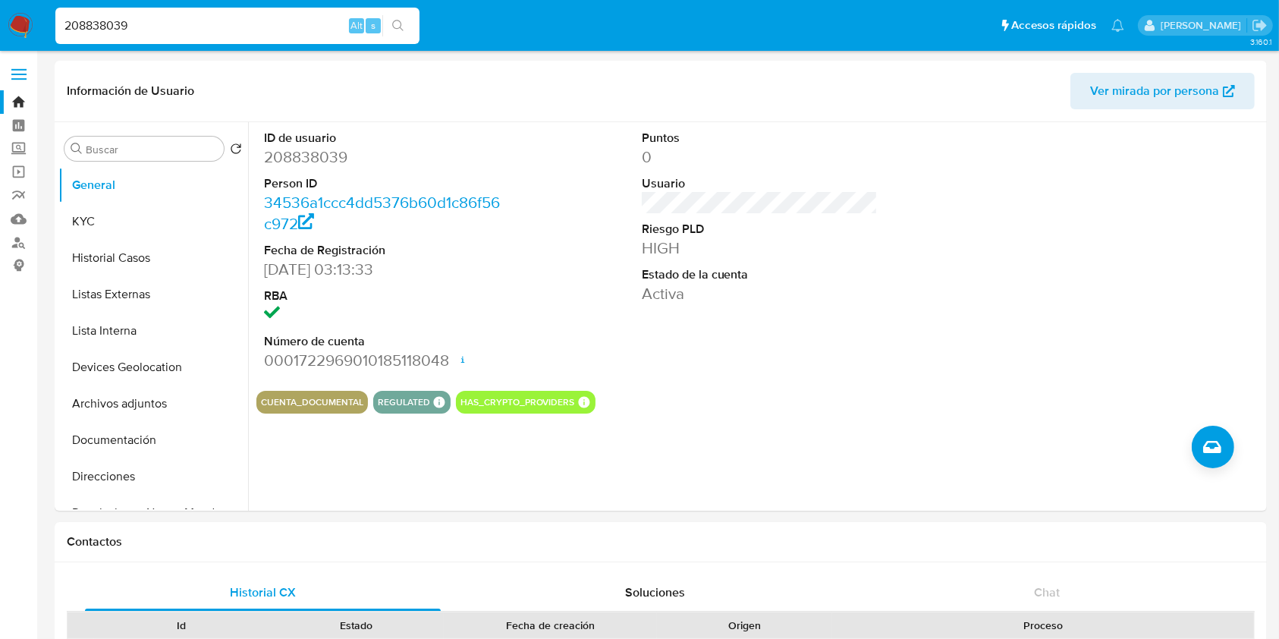
click at [202, 27] on input "208838039" at bounding box center [237, 26] width 364 height 20
paste input "64863267"
type input "648632679"
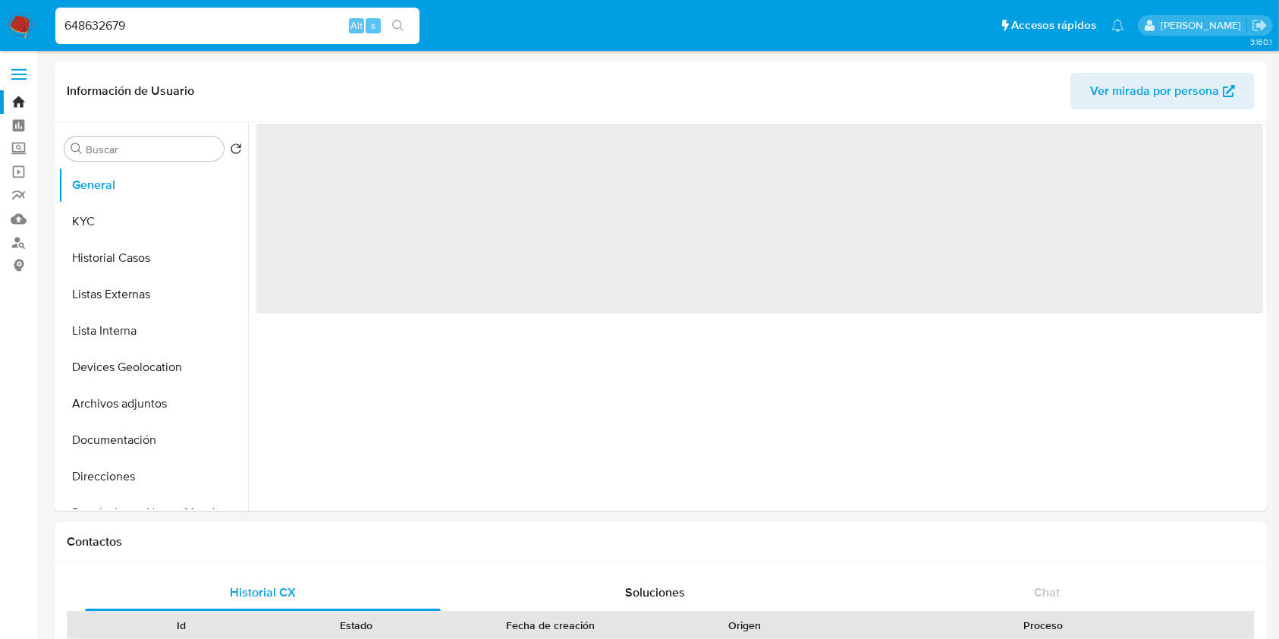
select select "10"
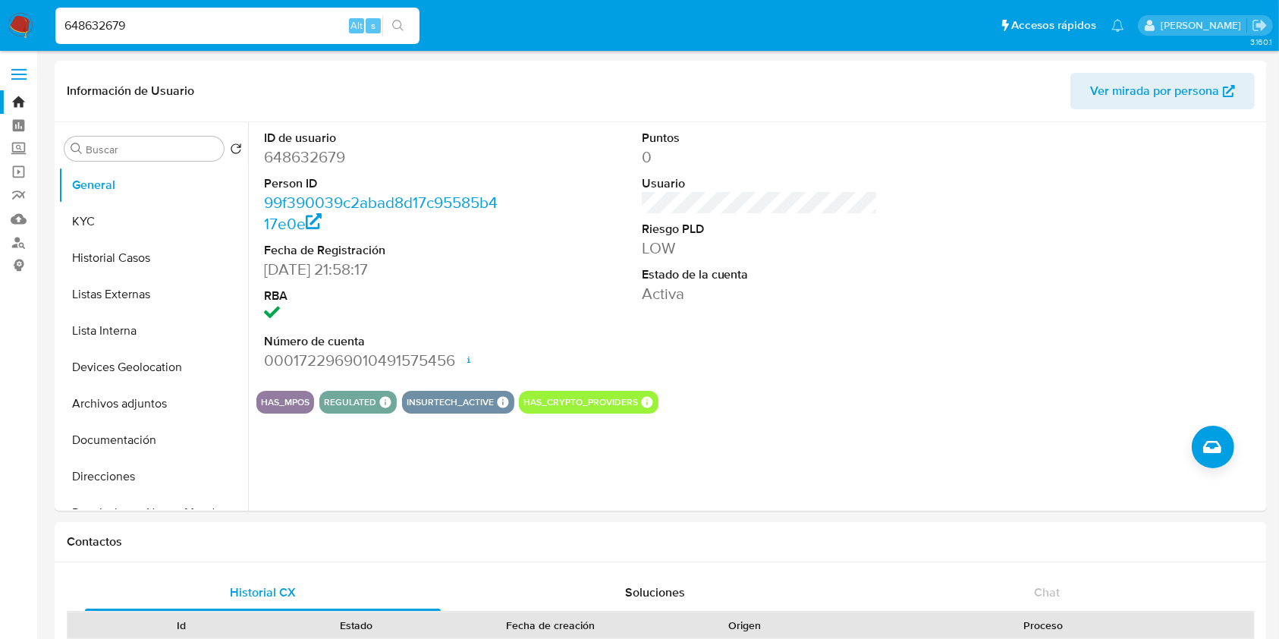
click at [295, 23] on input "648632679" at bounding box center [237, 26] width 364 height 20
paste input "35552323"
click at [293, 22] on input "648632679" at bounding box center [237, 26] width 364 height 20
type input "35552323"
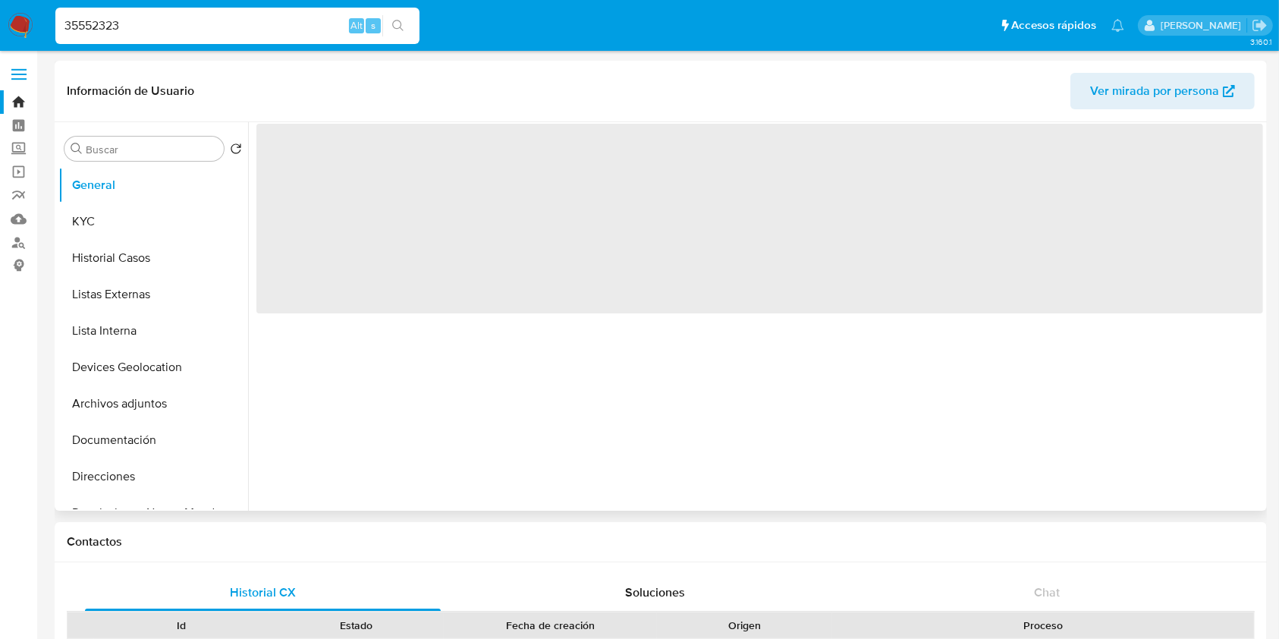
select select "10"
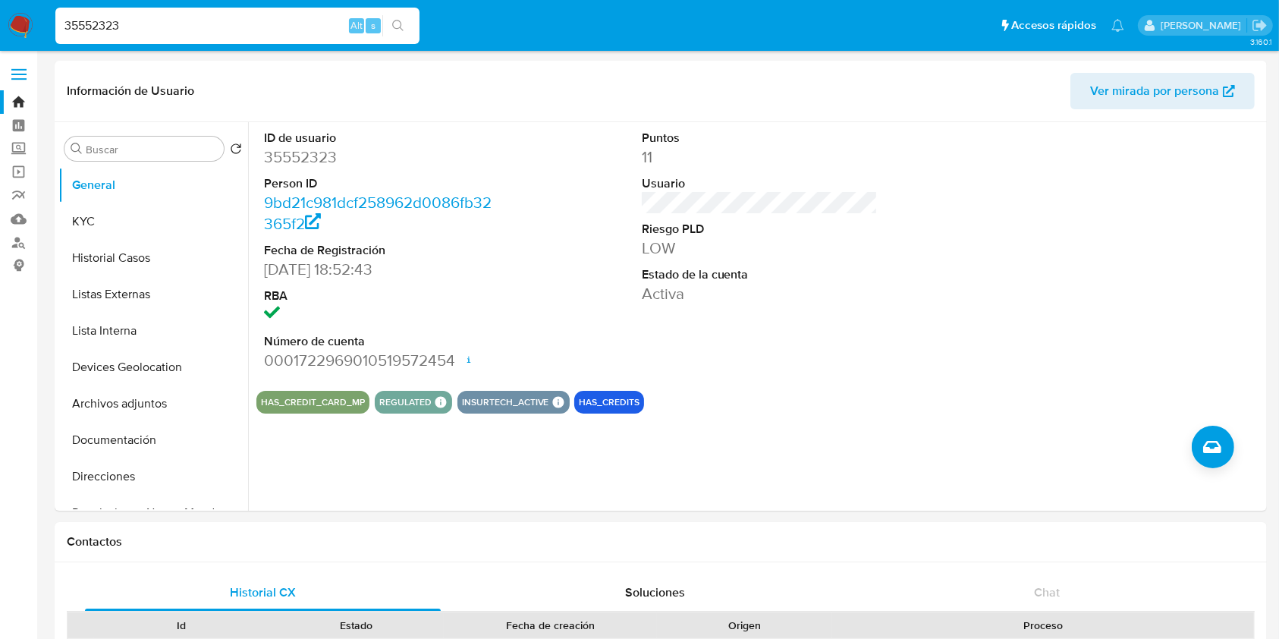
click at [176, 23] on input "35552323" at bounding box center [237, 26] width 364 height 20
paste input "1133173672 $104,197.00 1% 14"
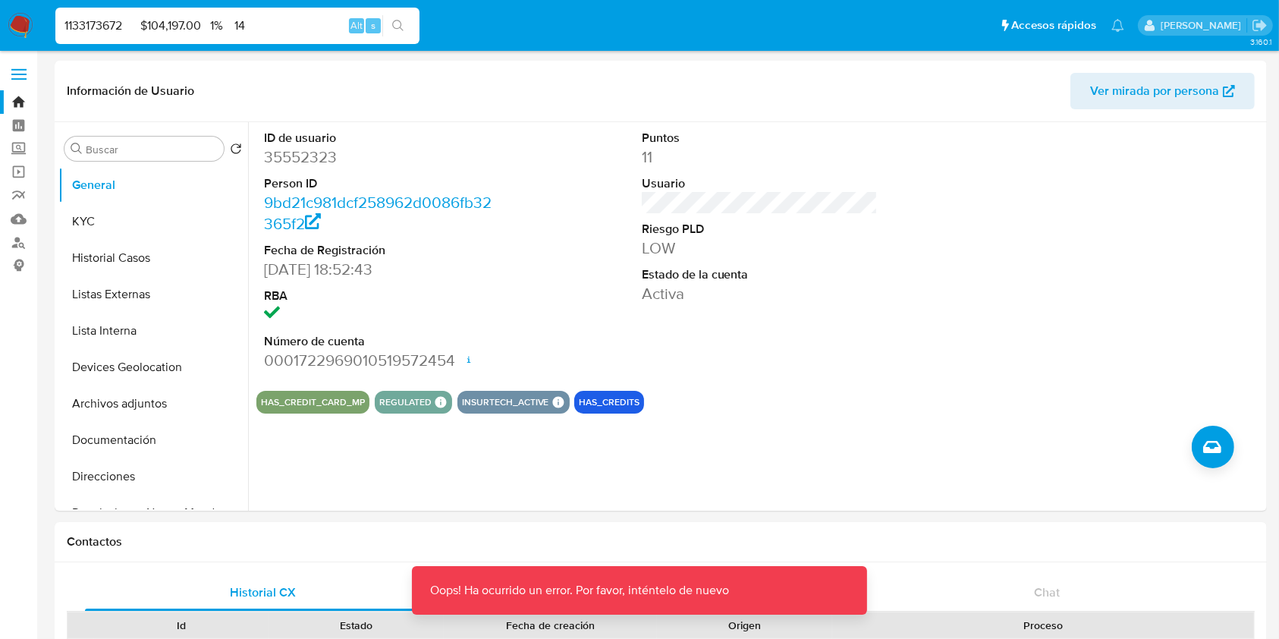
click at [288, 28] on input "1133173672 $104,197.00 1% 14" at bounding box center [237, 26] width 364 height 20
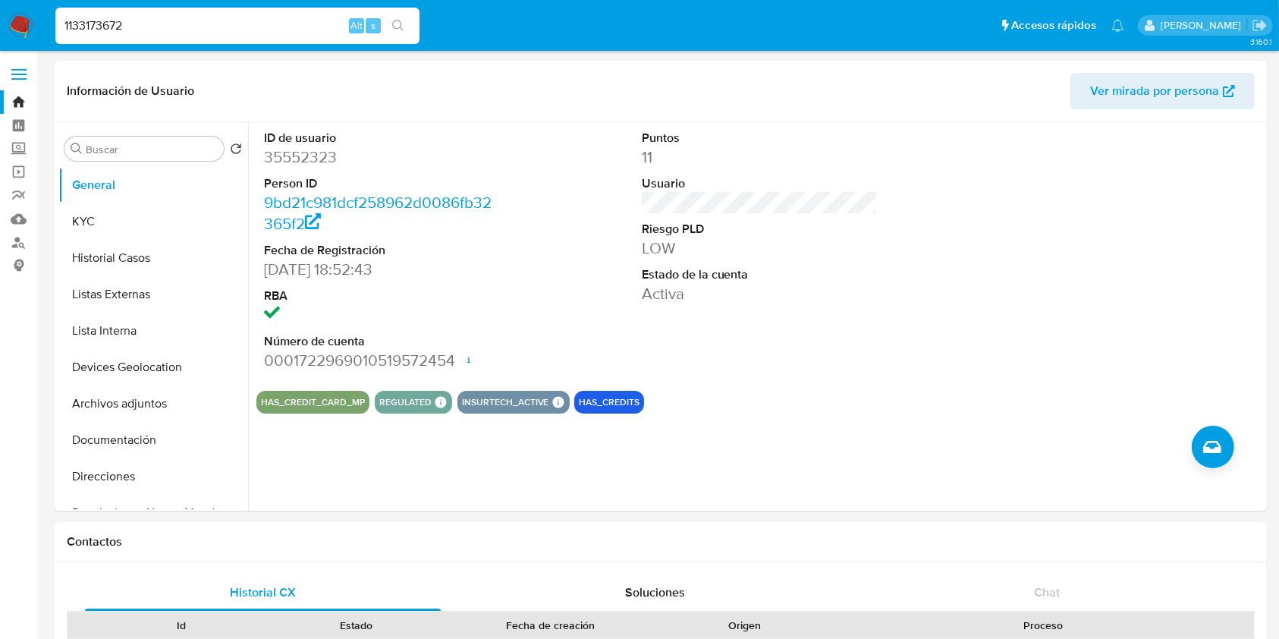
type input "1133173672"
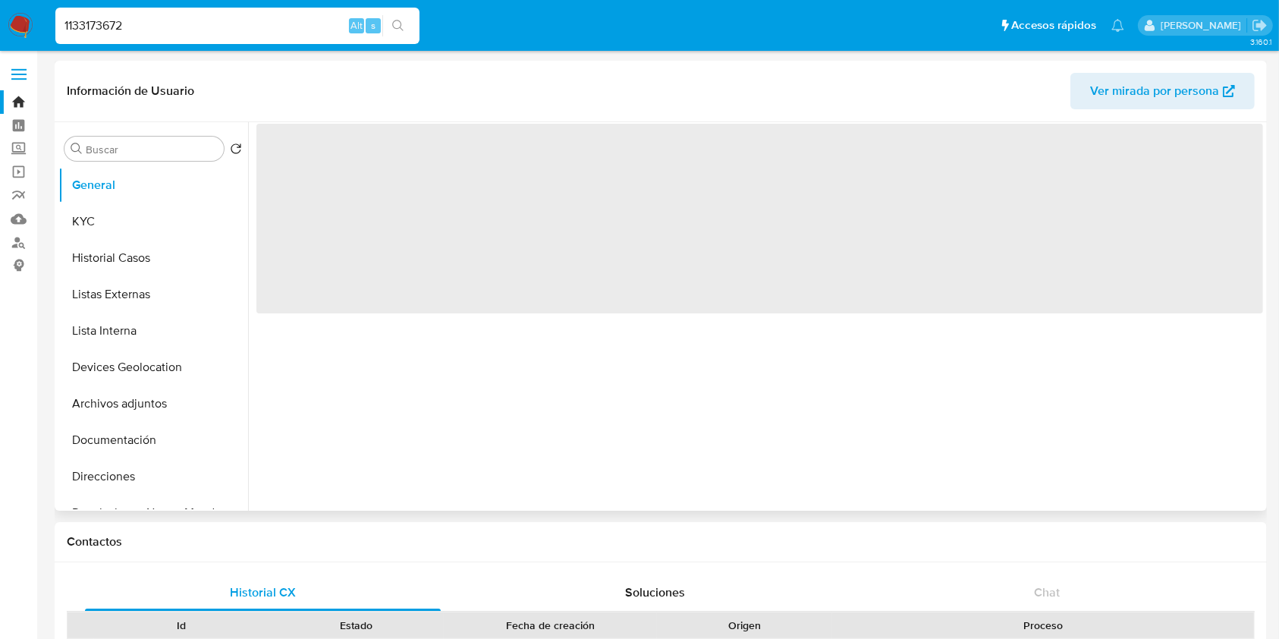
select select "10"
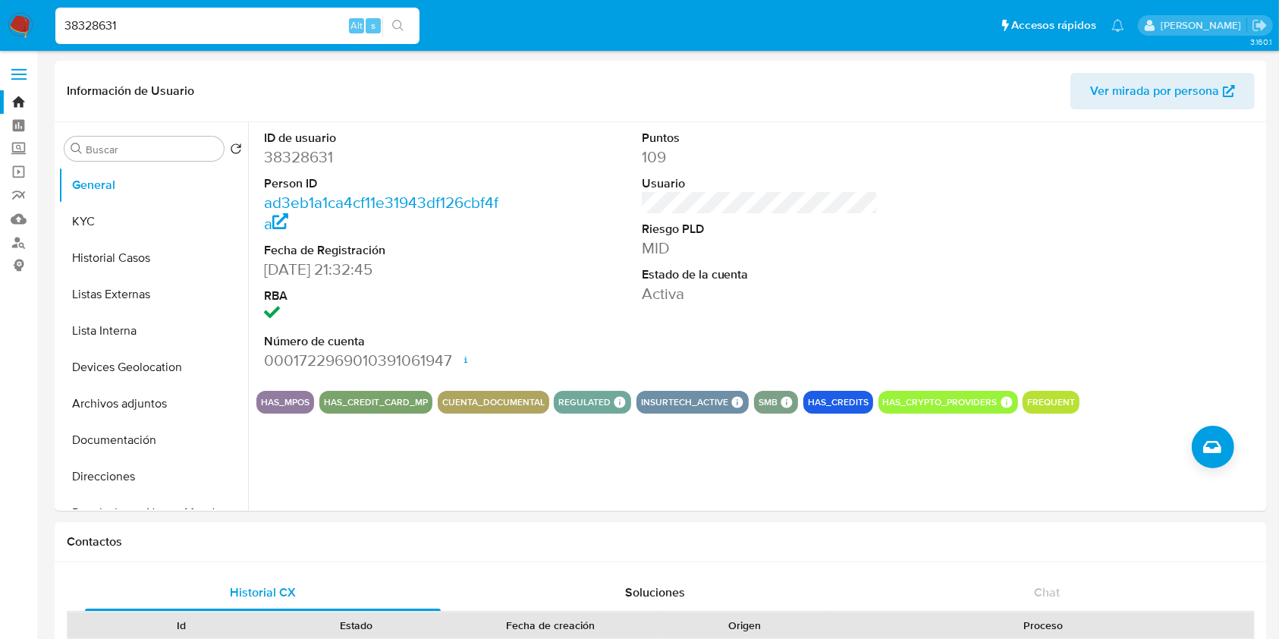
click at [229, 21] on input "38328631" at bounding box center [237, 26] width 364 height 20
paste input "12752029"
type input "312752029"
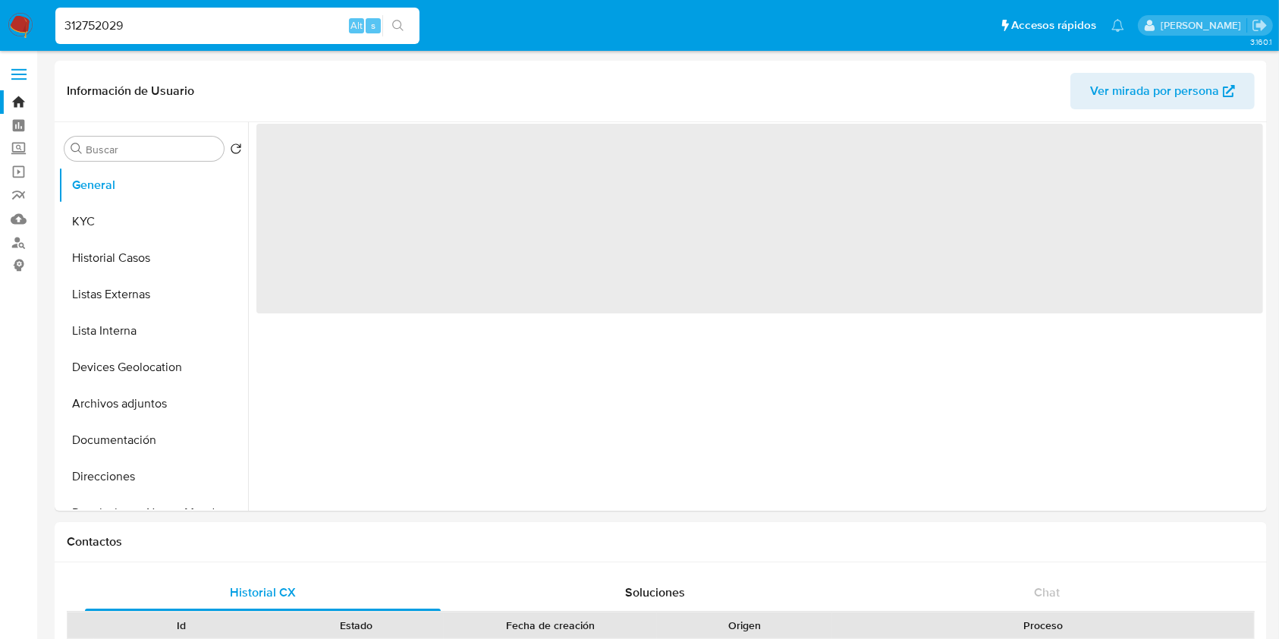
select select "10"
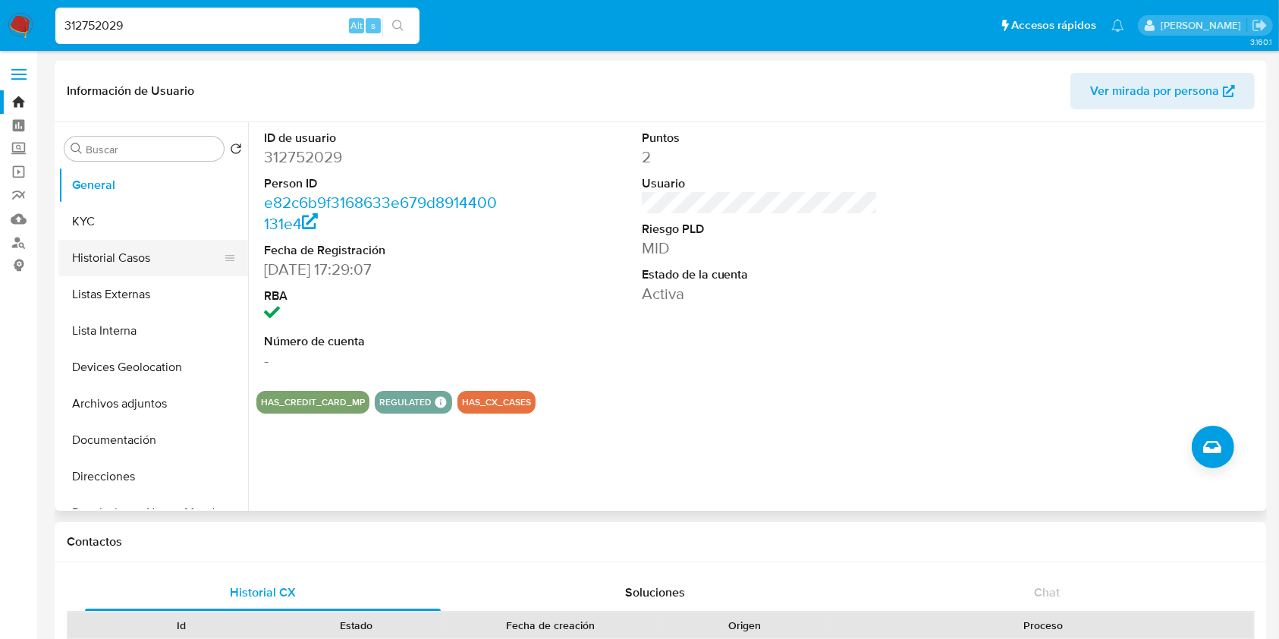
click at [153, 256] on button "Historial Casos" at bounding box center [147, 258] width 178 height 36
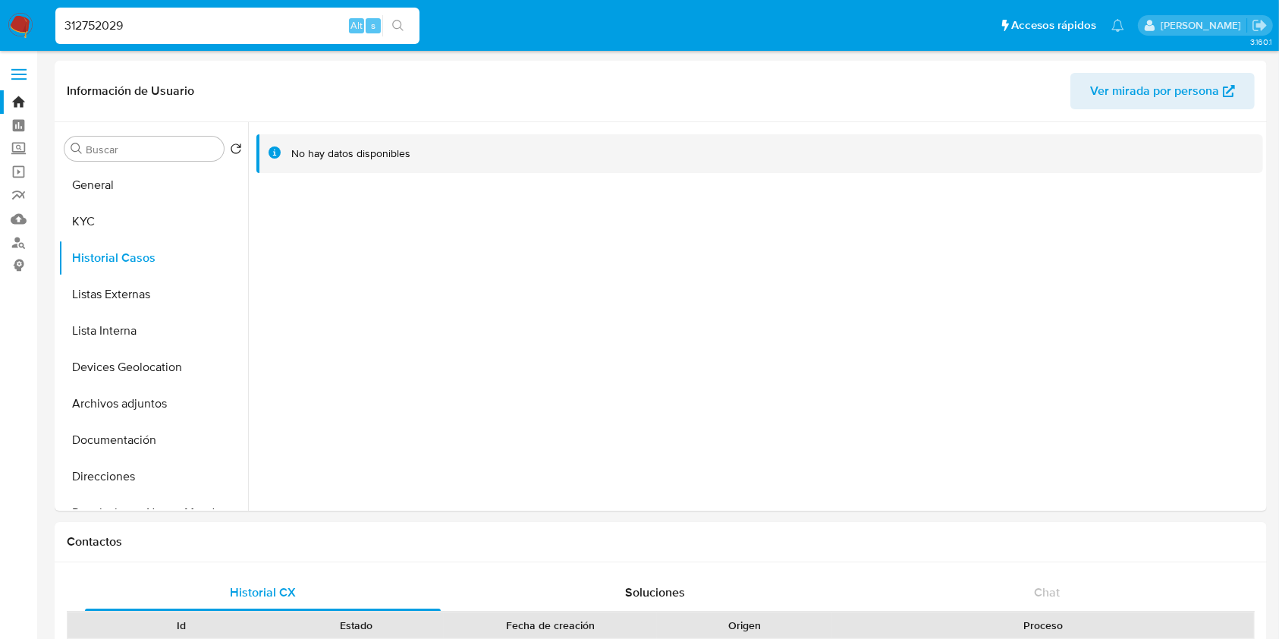
click at [281, 20] on input "312752029" at bounding box center [237, 26] width 364 height 20
paste input "38328631"
click at [282, 22] on input "31275202938328631" at bounding box center [237, 26] width 364 height 20
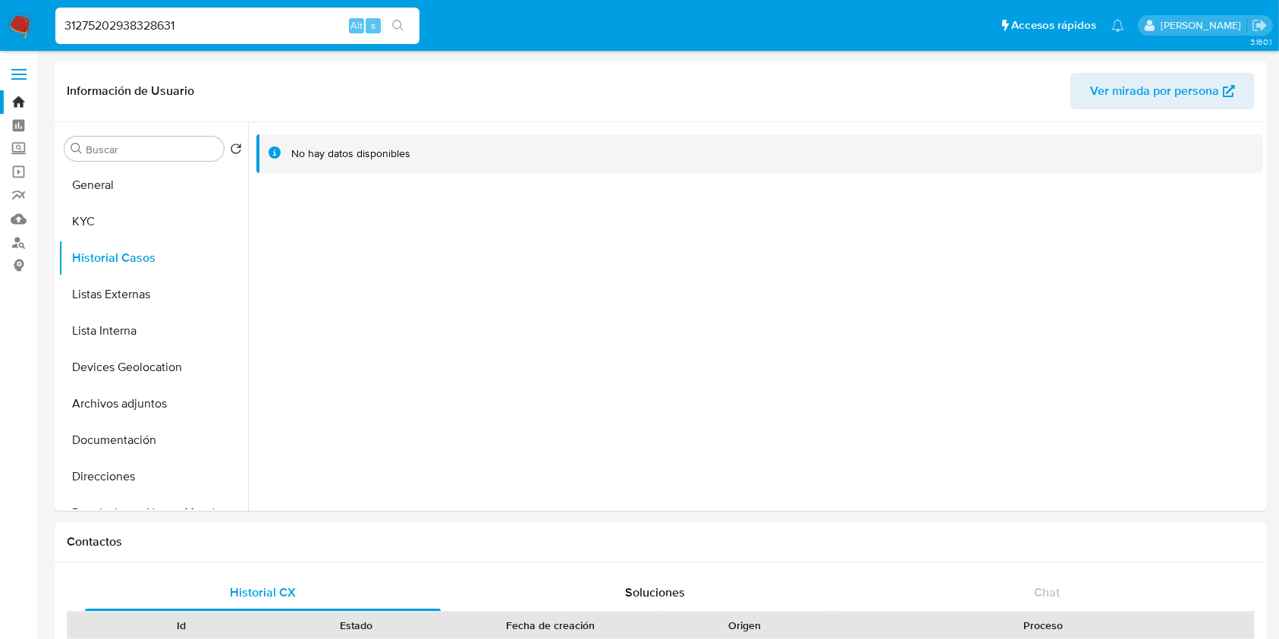
click at [285, 24] on input "31275202938328631" at bounding box center [237, 26] width 364 height 20
paste input
type input "38328631"
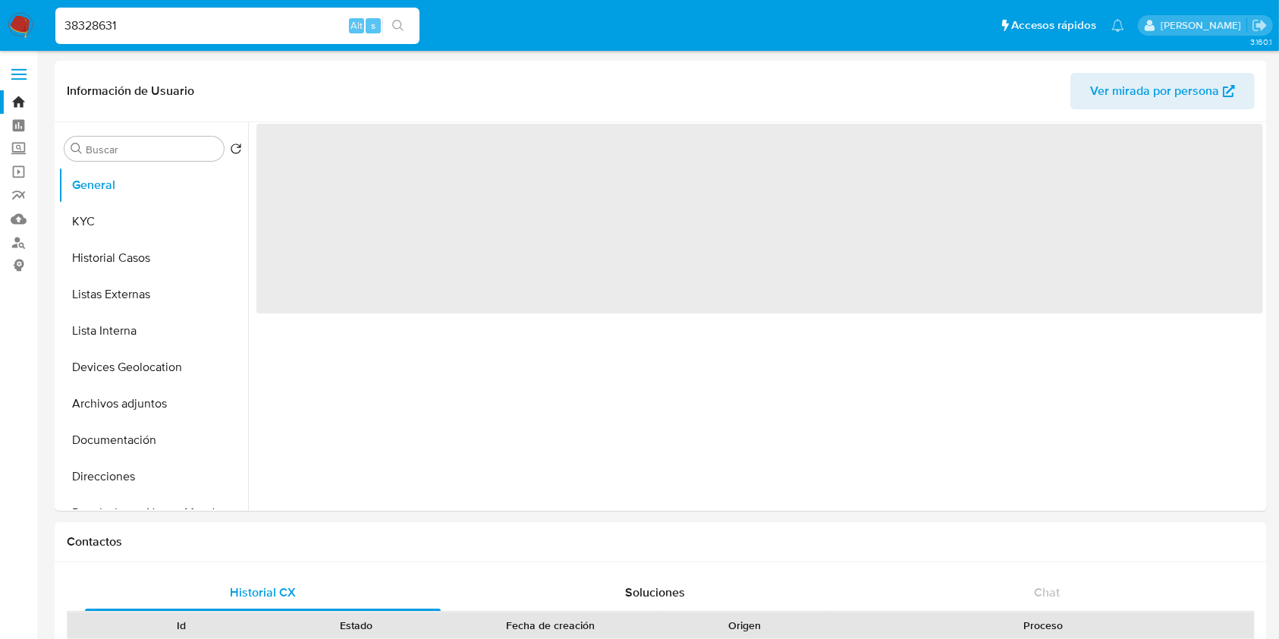
select select "10"
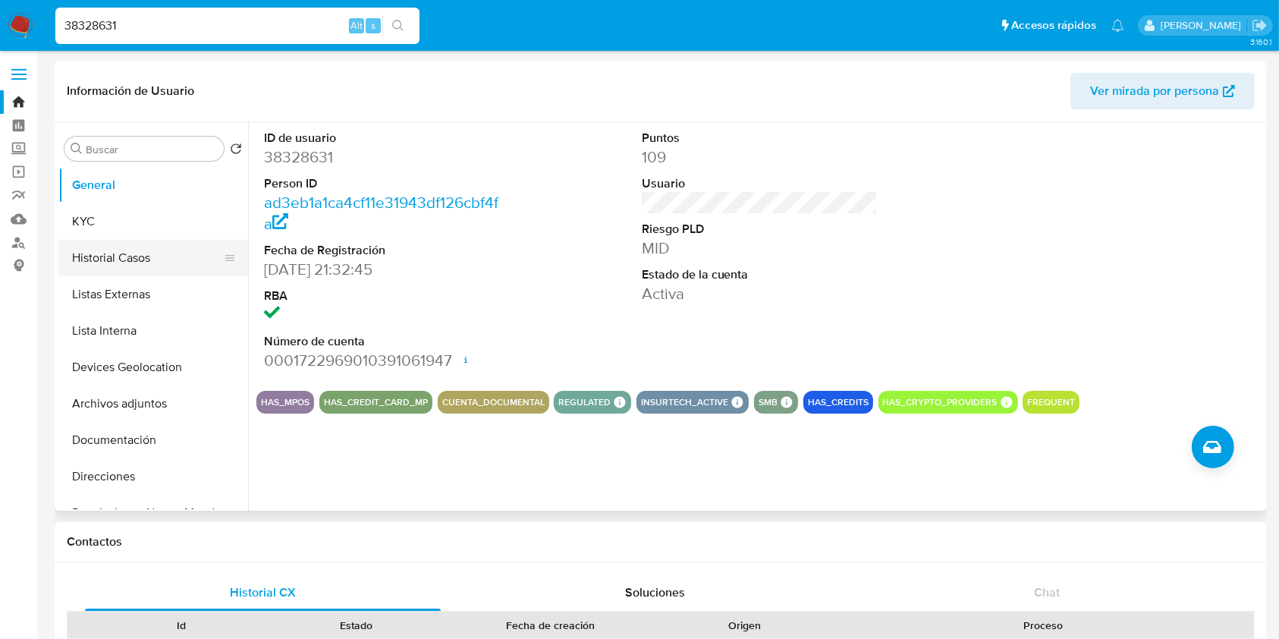
click at [106, 252] on button "Historial Casos" at bounding box center [147, 258] width 178 height 36
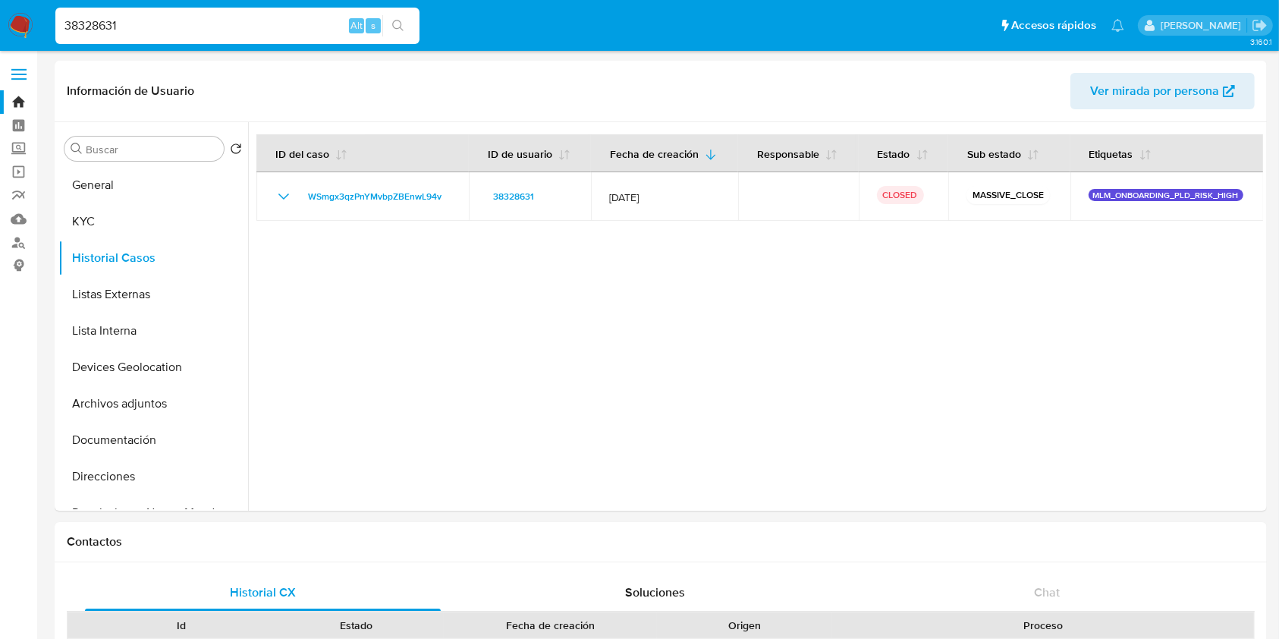
click at [316, 14] on div "38328631 Alt s" at bounding box center [237, 26] width 364 height 36
click at [313, 14] on div "38328631 Alt s" at bounding box center [237, 26] width 364 height 36
click at [297, 20] on input "38328631" at bounding box center [237, 26] width 364 height 20
paste input "801014024"
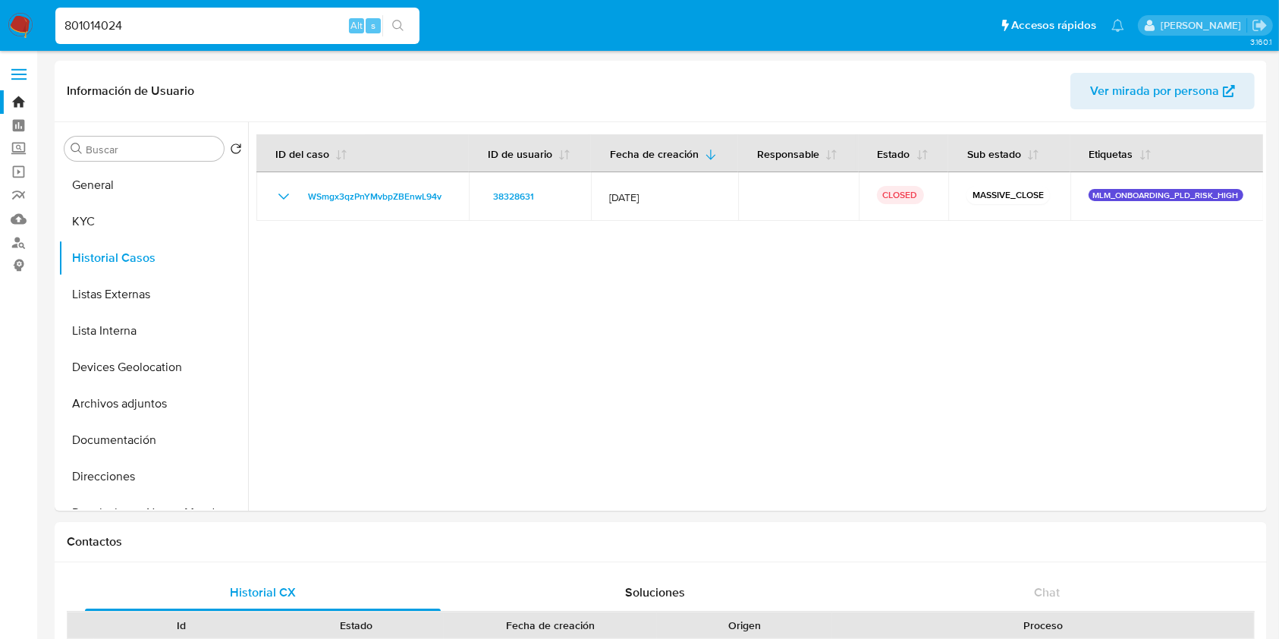
type input "801014024"
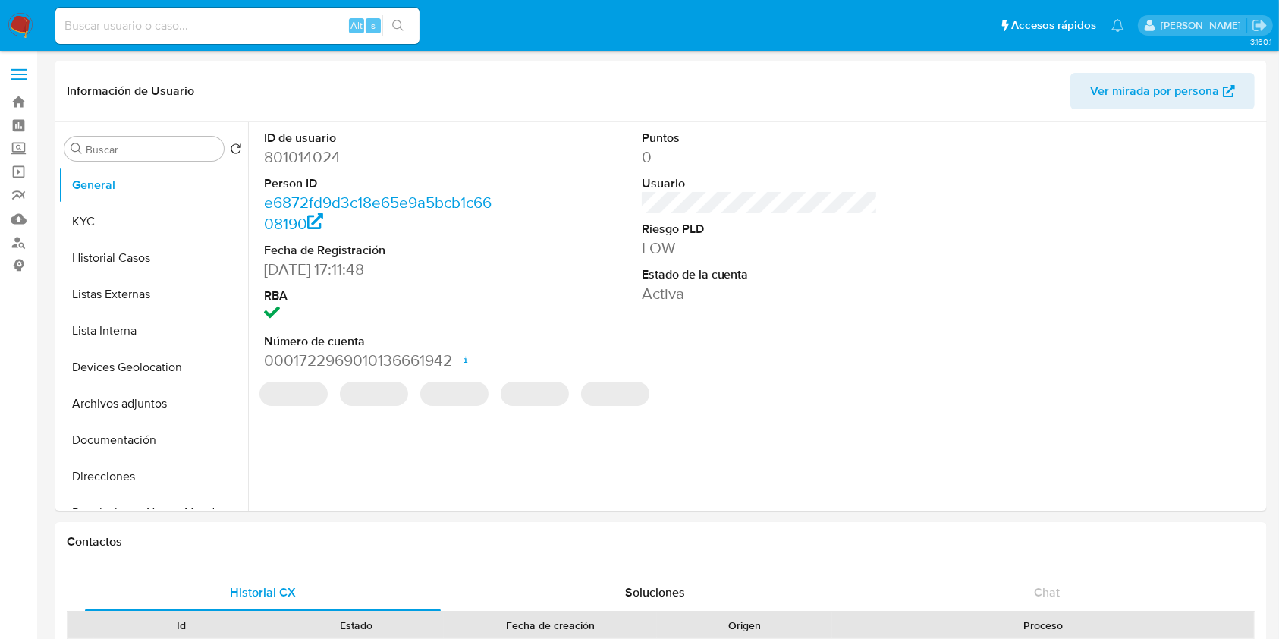
select select "10"
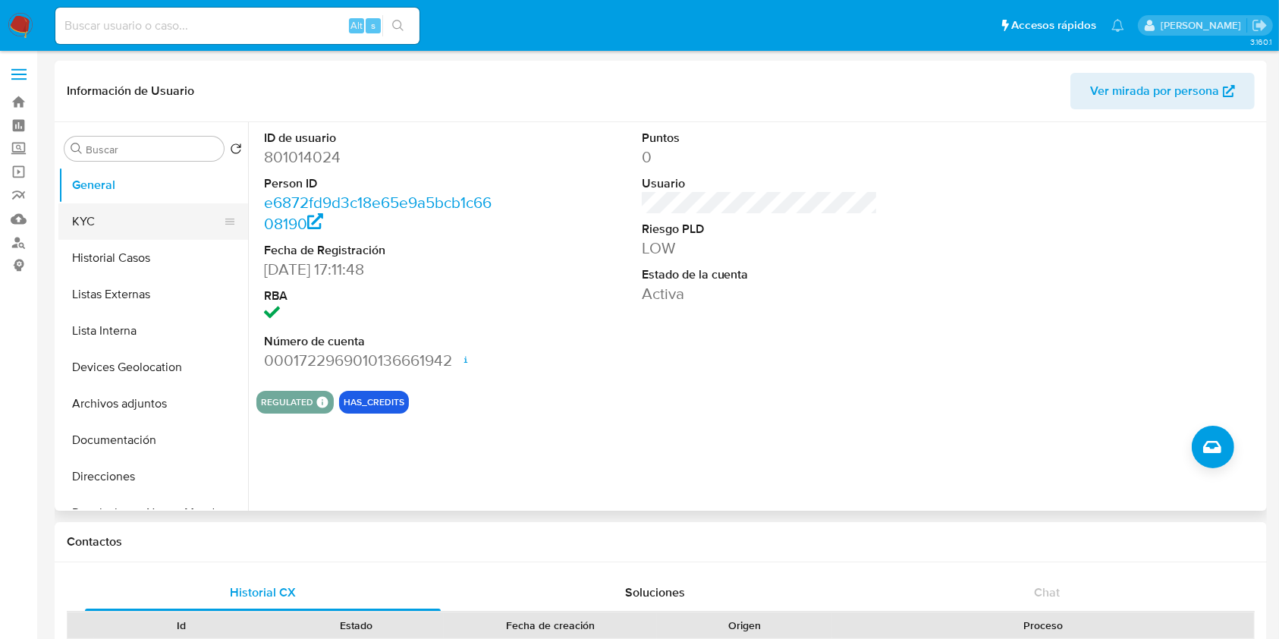
click at [156, 235] on button "KYC" at bounding box center [147, 221] width 178 height 36
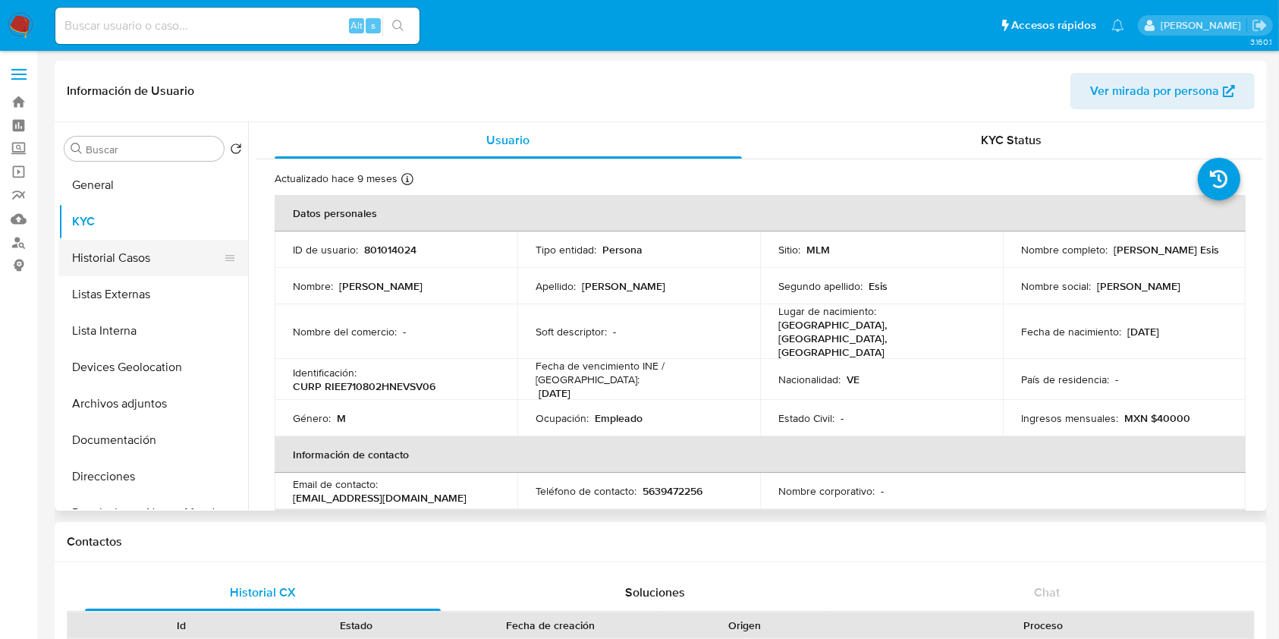
click at [168, 253] on button "Historial Casos" at bounding box center [147, 258] width 178 height 36
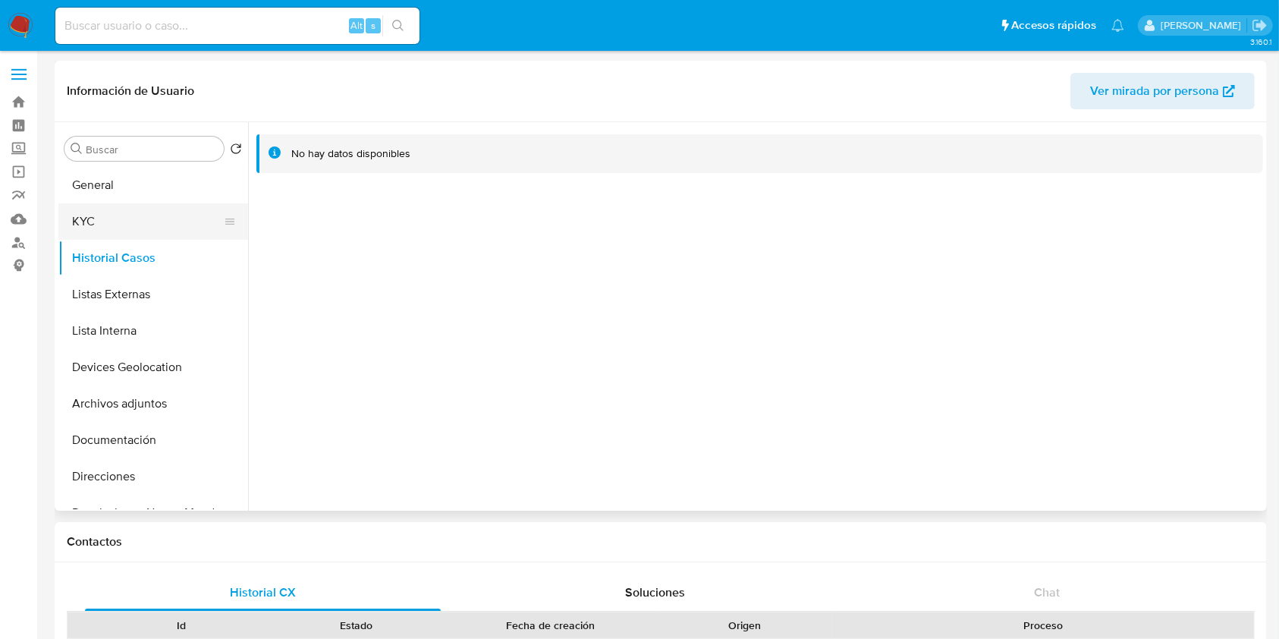
click at [164, 217] on button "KYC" at bounding box center [147, 221] width 178 height 36
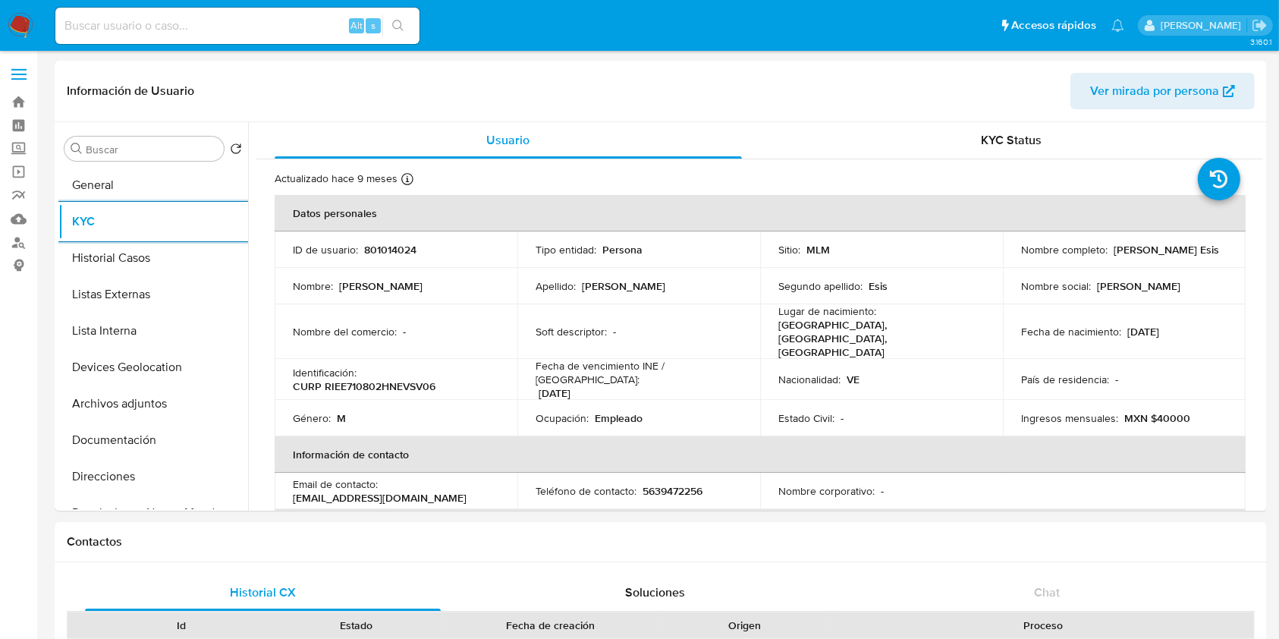
click at [297, 24] on input at bounding box center [237, 26] width 364 height 20
paste input "2024603974"
type input "2024603974"
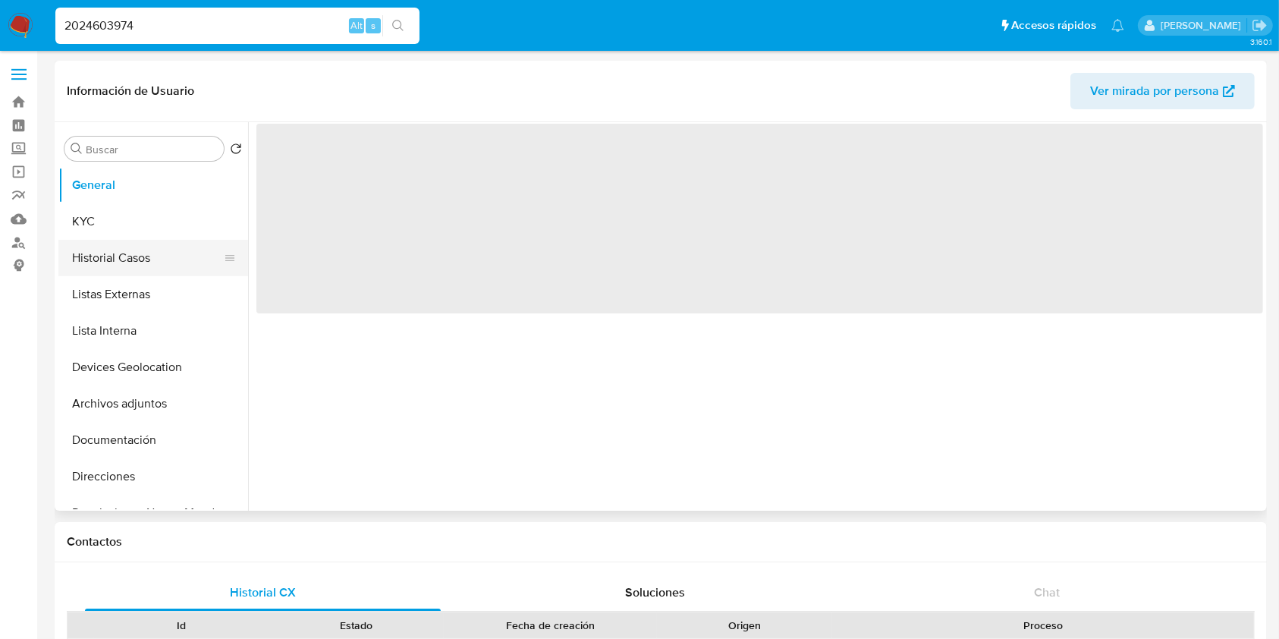
select select "10"
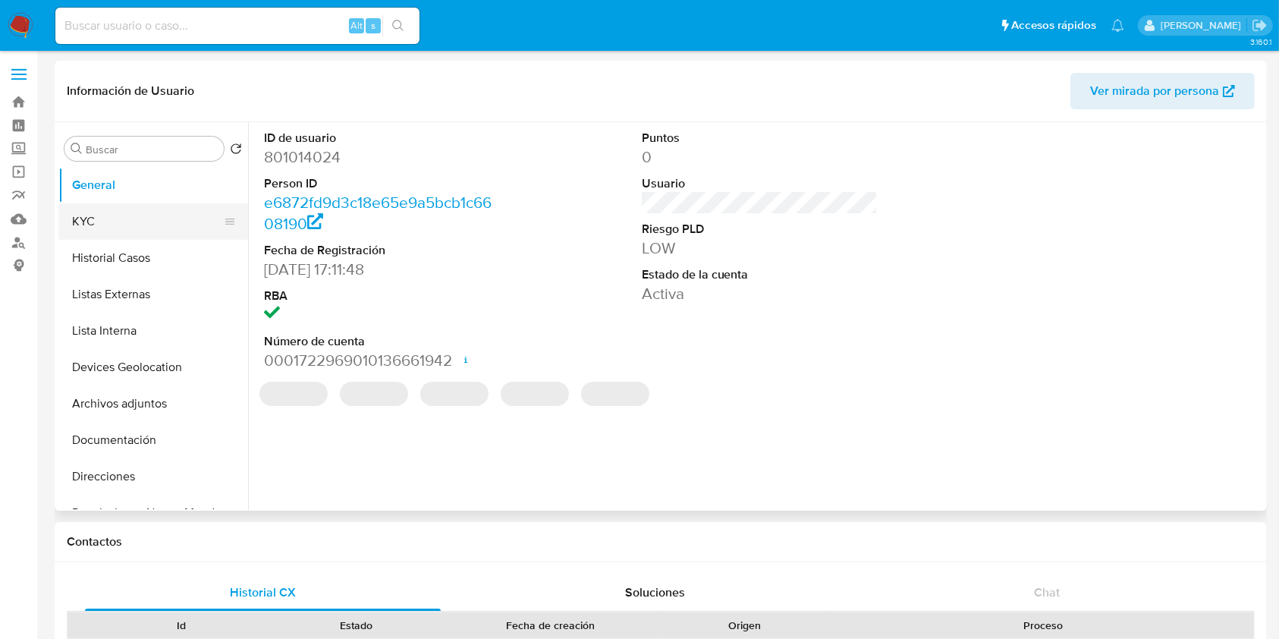
select select "10"
click at [164, 210] on button "KYC" at bounding box center [147, 221] width 178 height 36
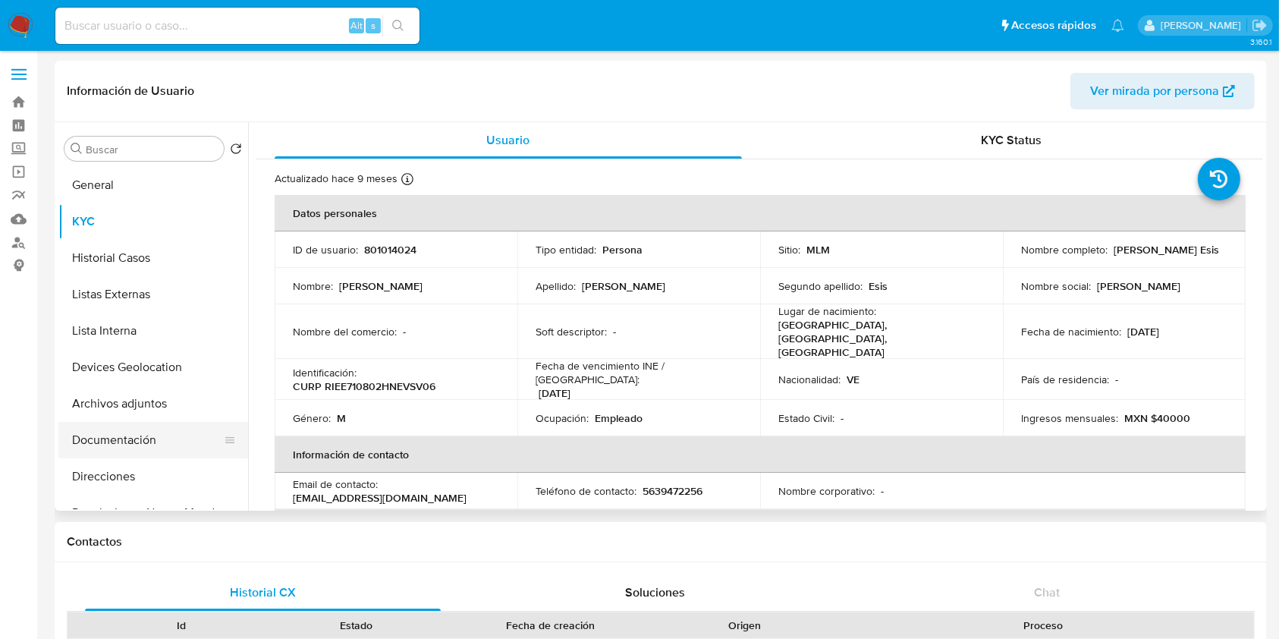
click at [137, 429] on button "Documentación" at bounding box center [147, 440] width 178 height 36
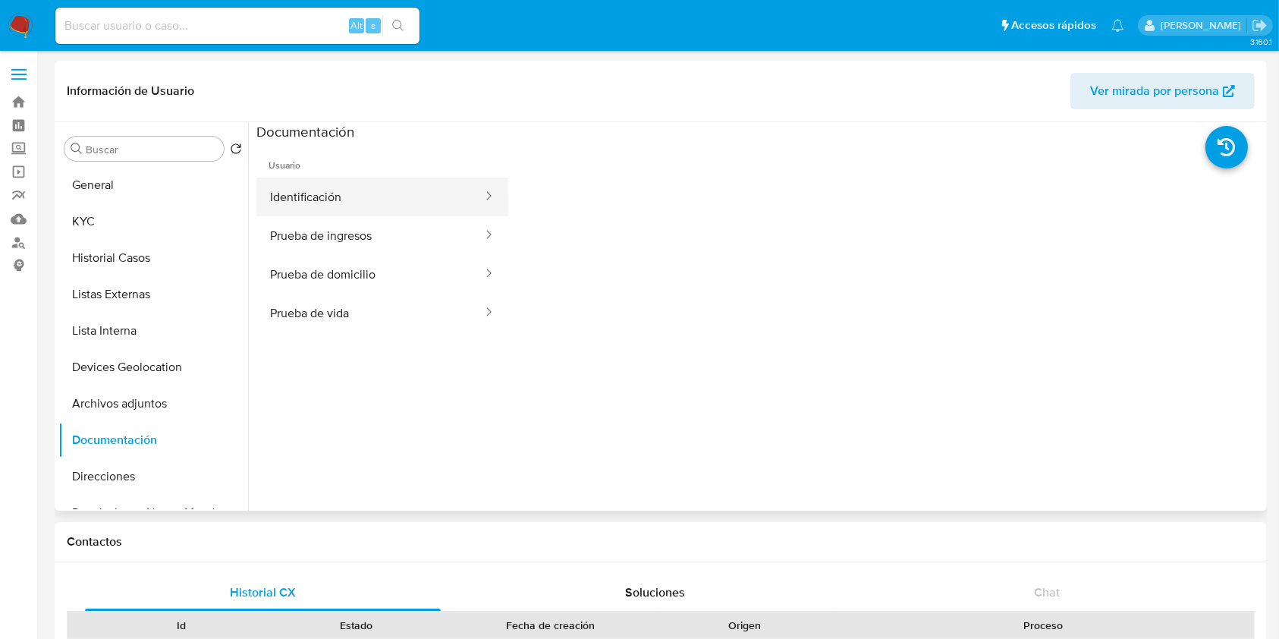
click at [356, 190] on button "Identificación" at bounding box center [370, 197] width 228 height 39
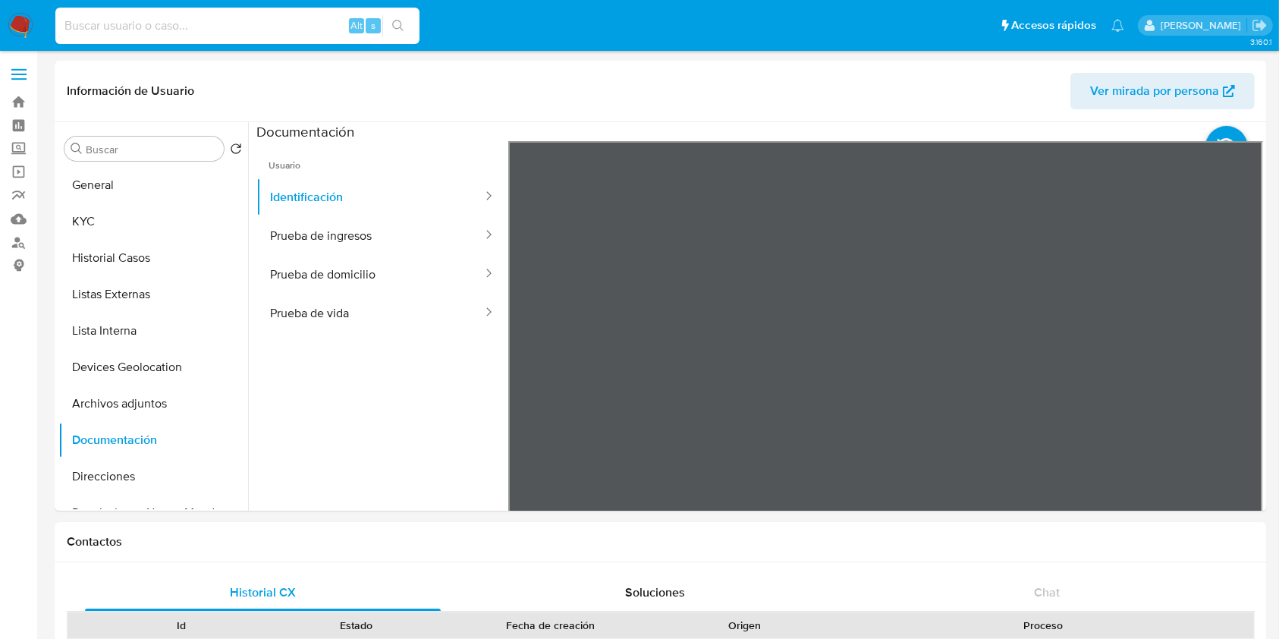
click at [137, 16] on input at bounding box center [237, 26] width 364 height 20
paste input "2024603974"
type input "2024603974"
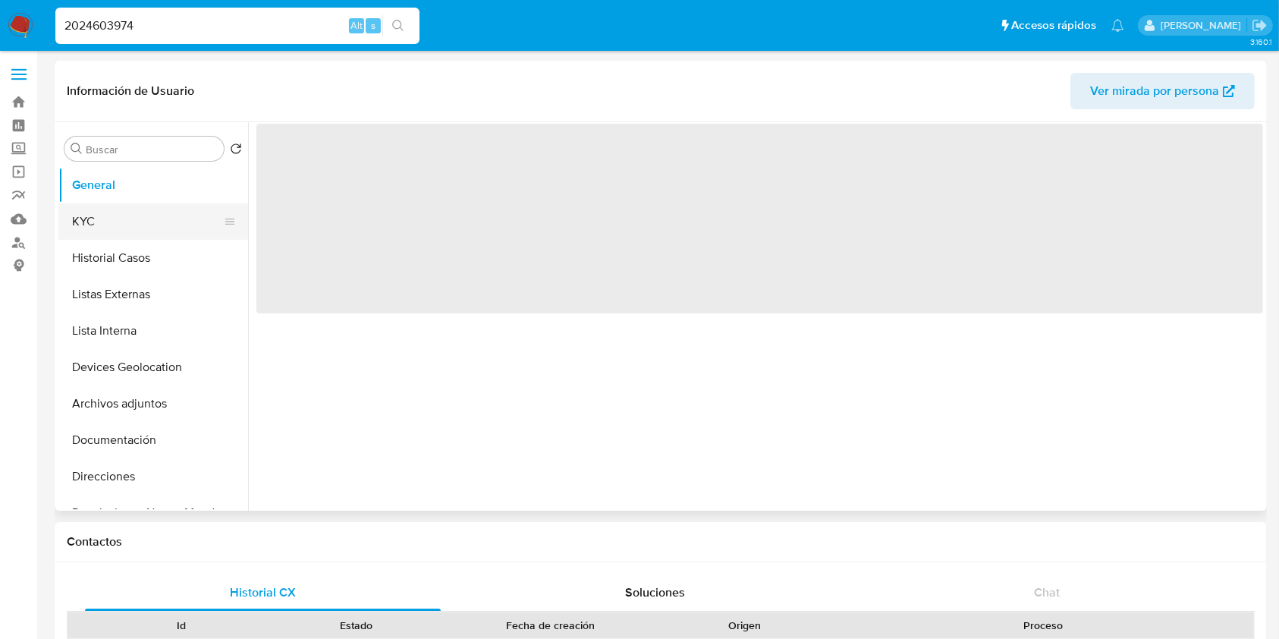
select select "10"
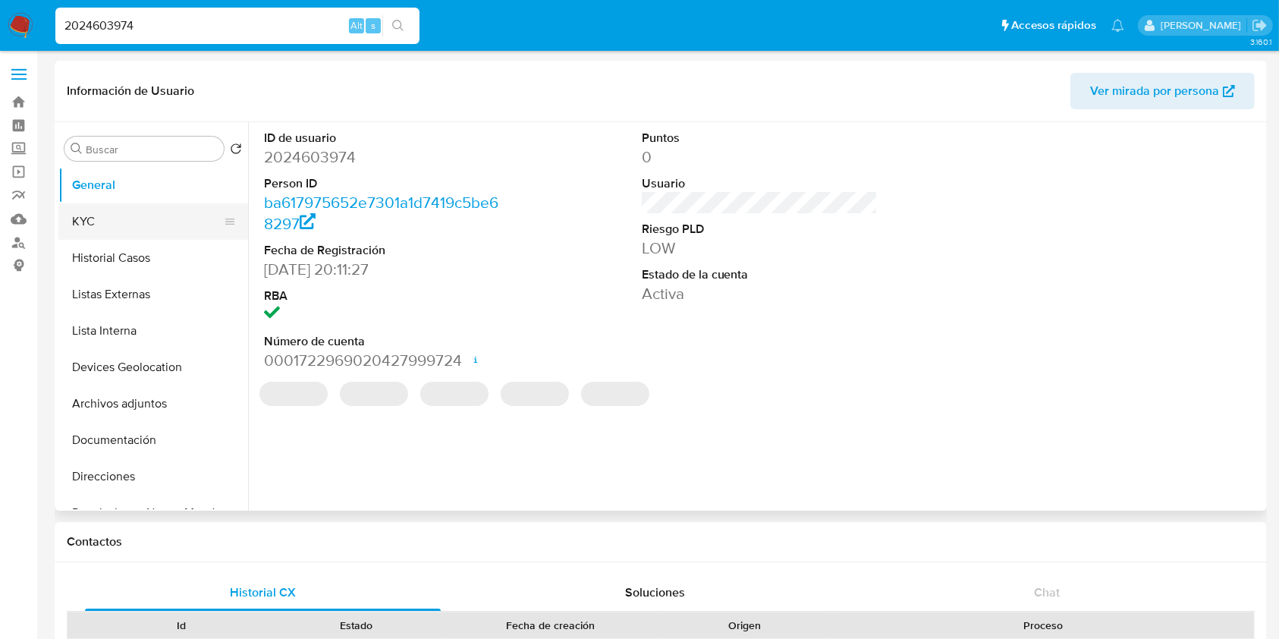
click at [156, 205] on button "KYC" at bounding box center [147, 221] width 178 height 36
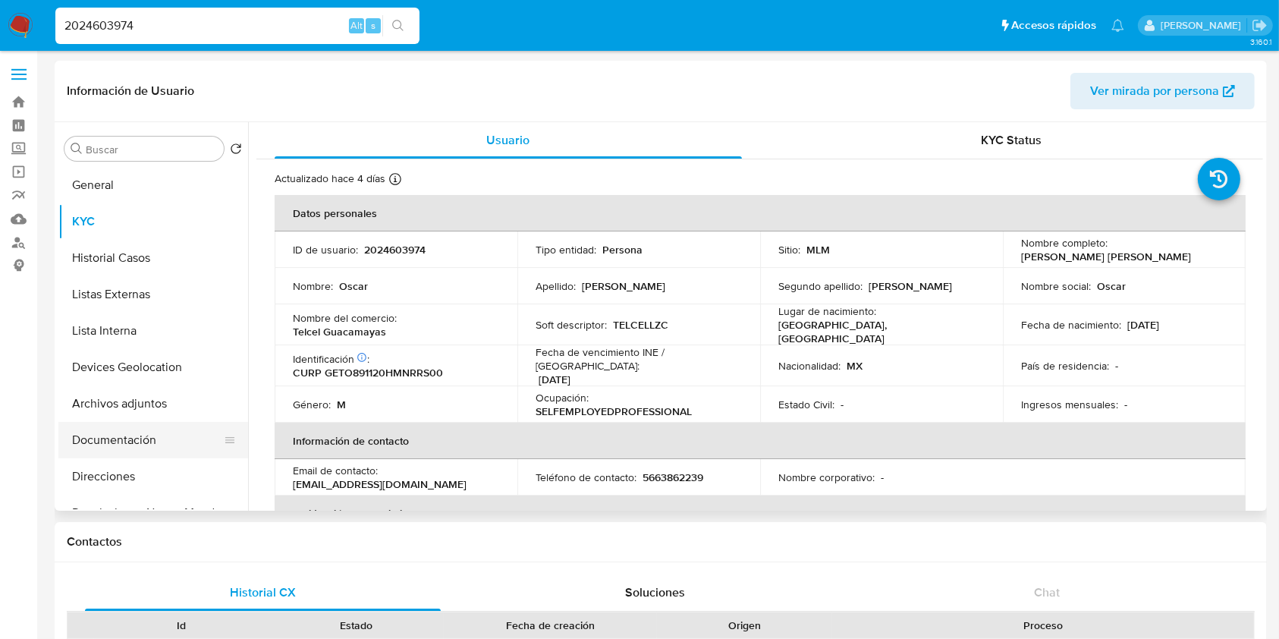
click at [152, 442] on button "Documentación" at bounding box center [147, 440] width 178 height 36
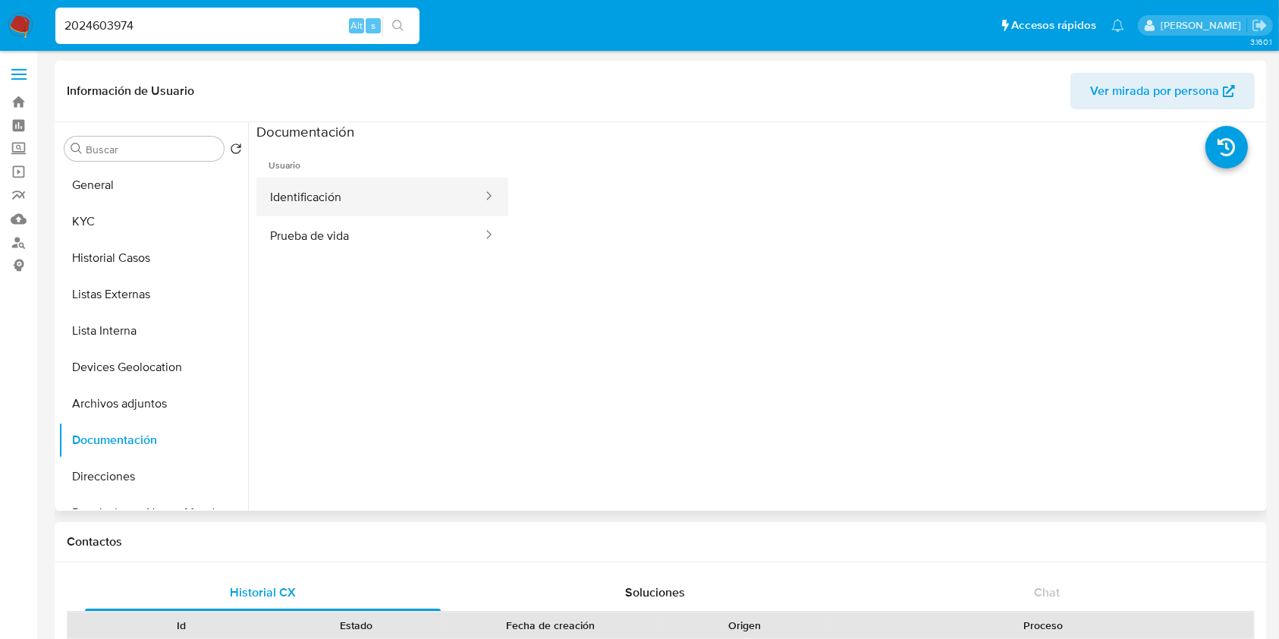
click at [339, 203] on button "Identificación" at bounding box center [370, 197] width 228 height 39
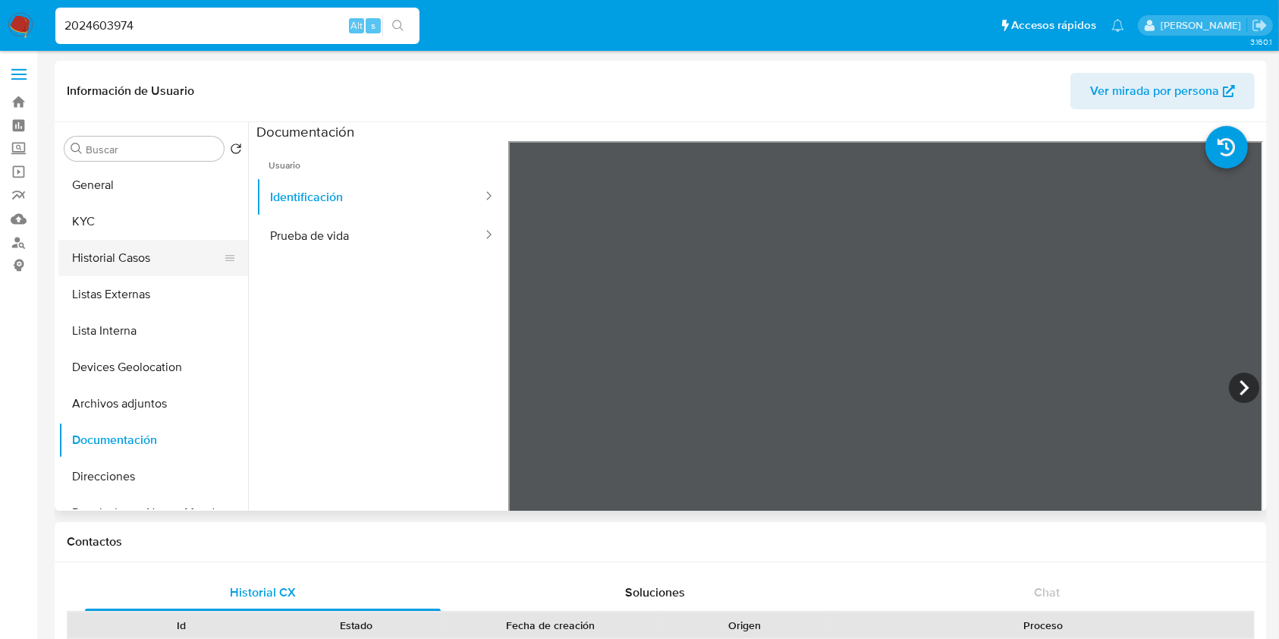
click at [116, 255] on button "Historial Casos" at bounding box center [147, 258] width 178 height 36
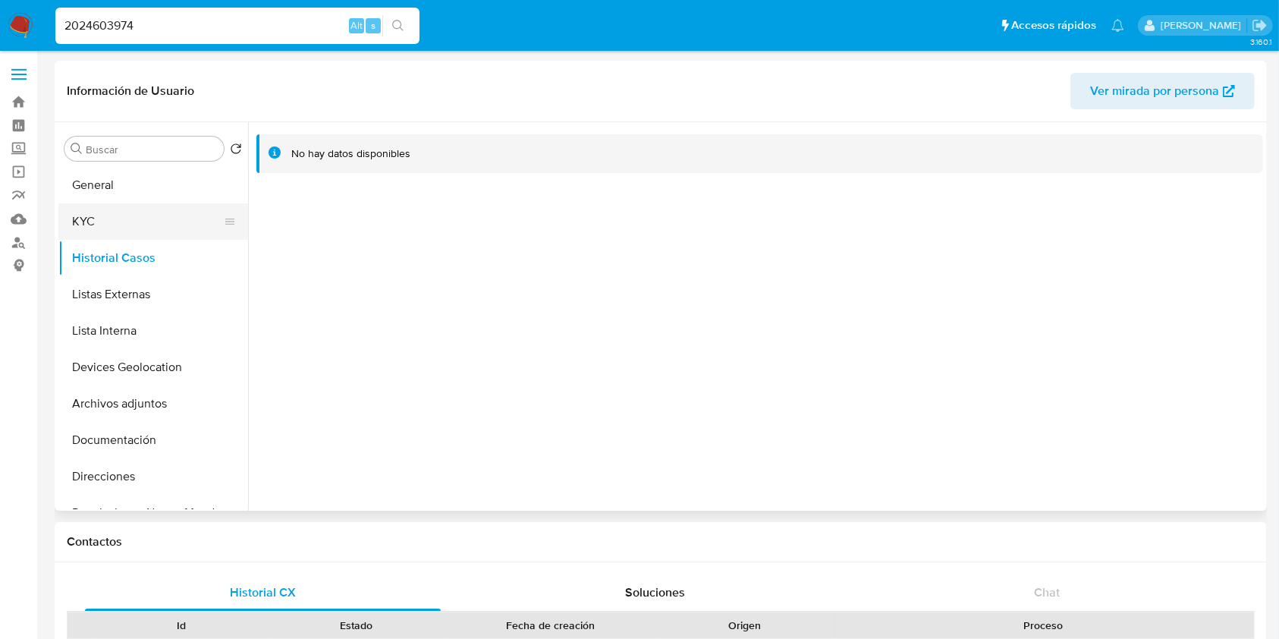
click at [111, 226] on button "KYC" at bounding box center [147, 221] width 178 height 36
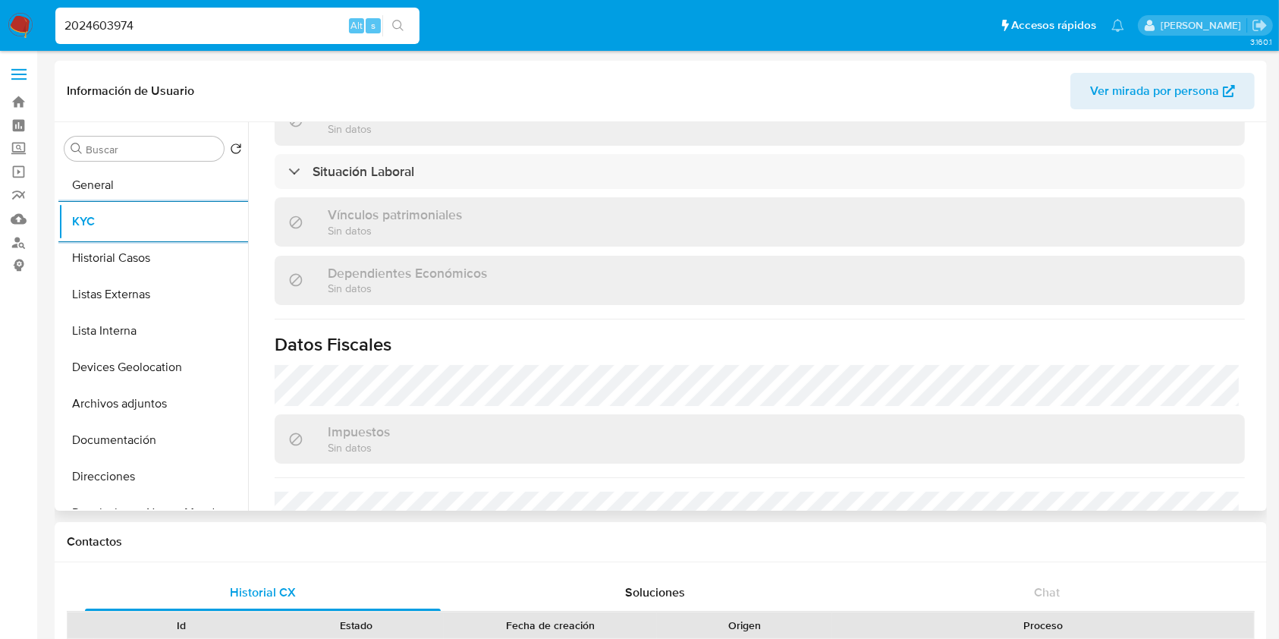
scroll to position [911, 0]
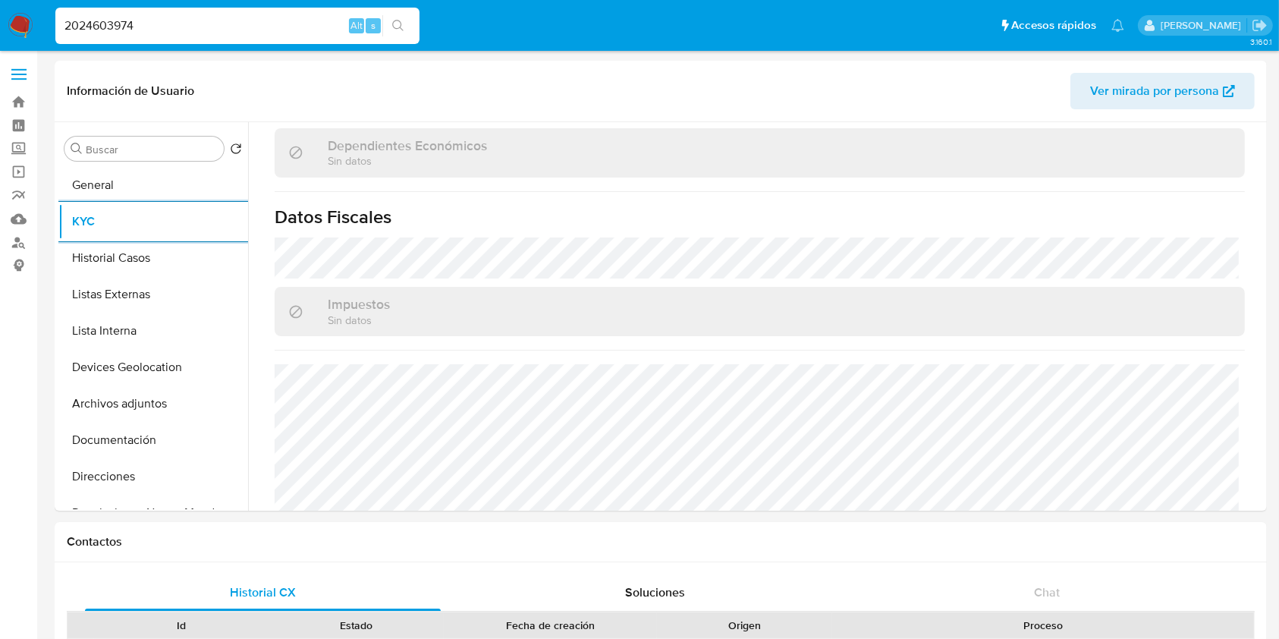
click at [275, 30] on input "2024603974" at bounding box center [237, 26] width 364 height 20
click at [291, 24] on input "2024603974" at bounding box center [237, 26] width 364 height 20
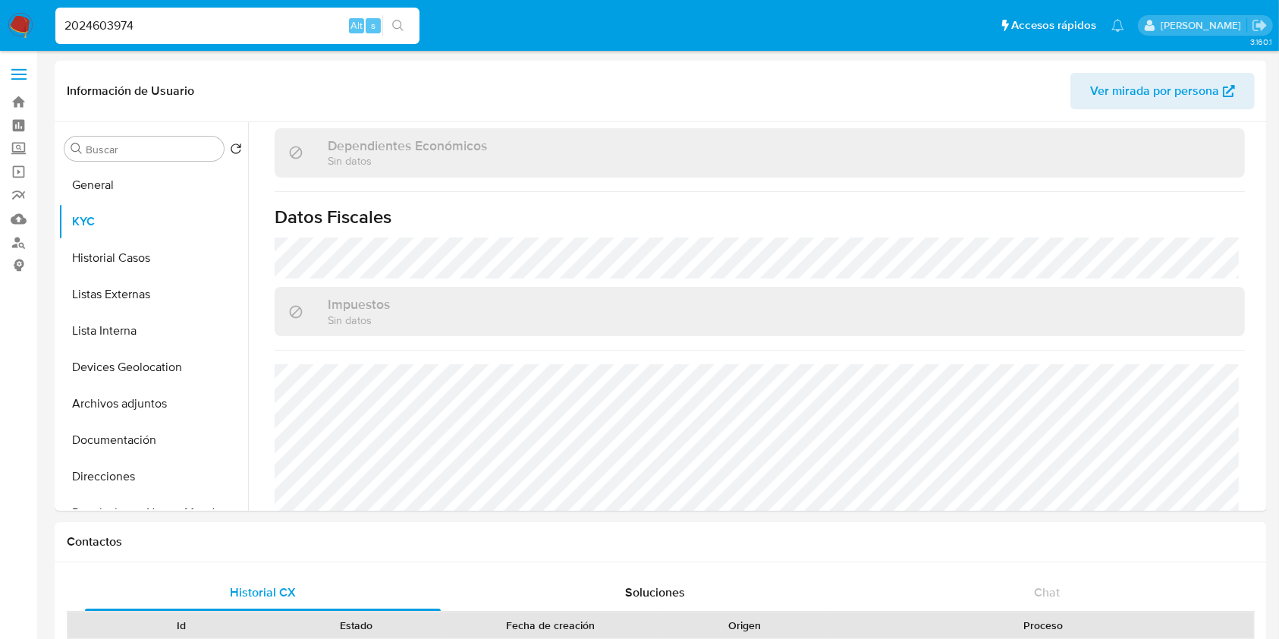
paste input "1776045123"
type input "1776045123"
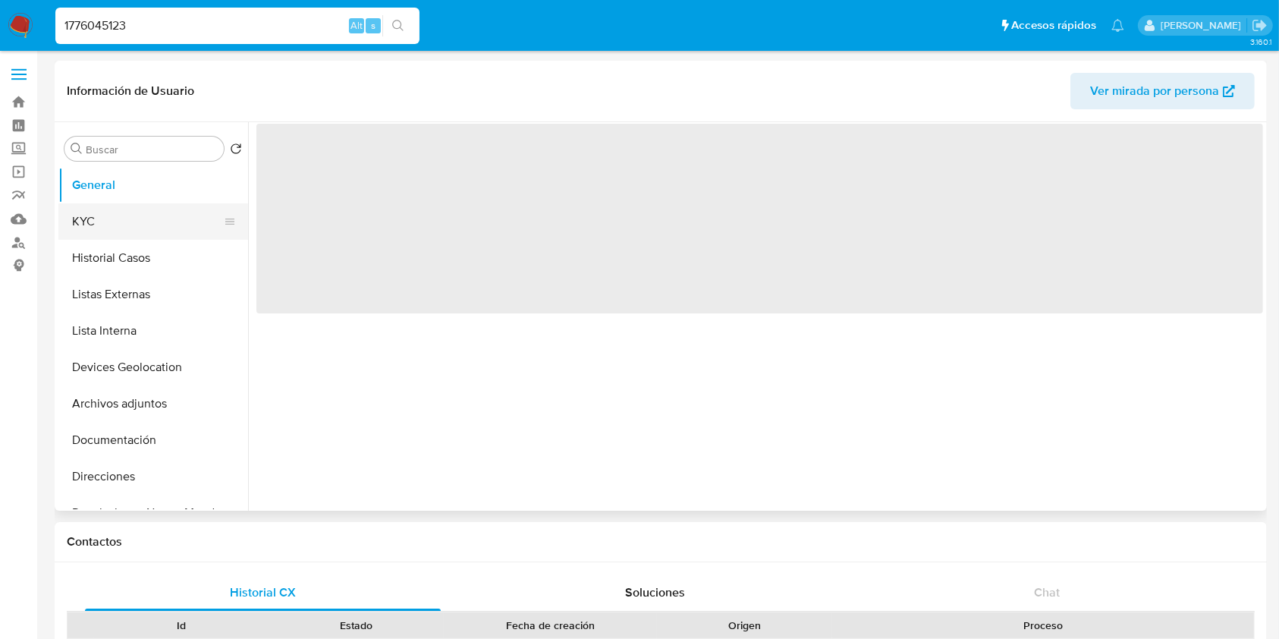
select select "10"
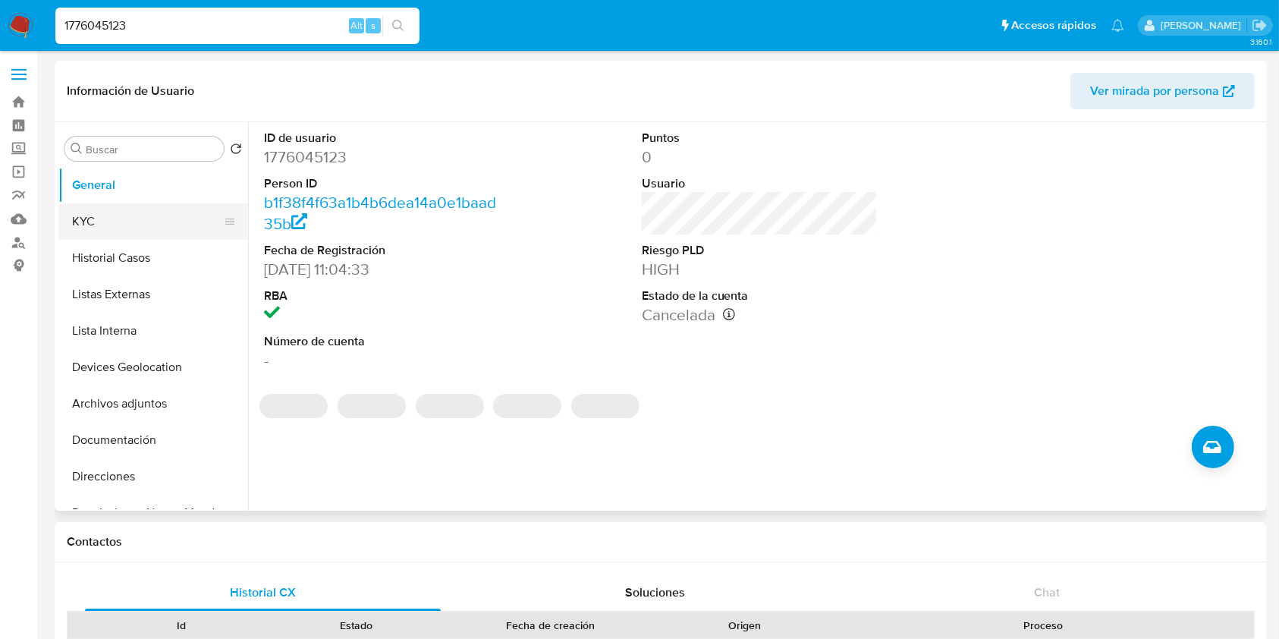
click at [107, 212] on button "KYC" at bounding box center [147, 221] width 178 height 36
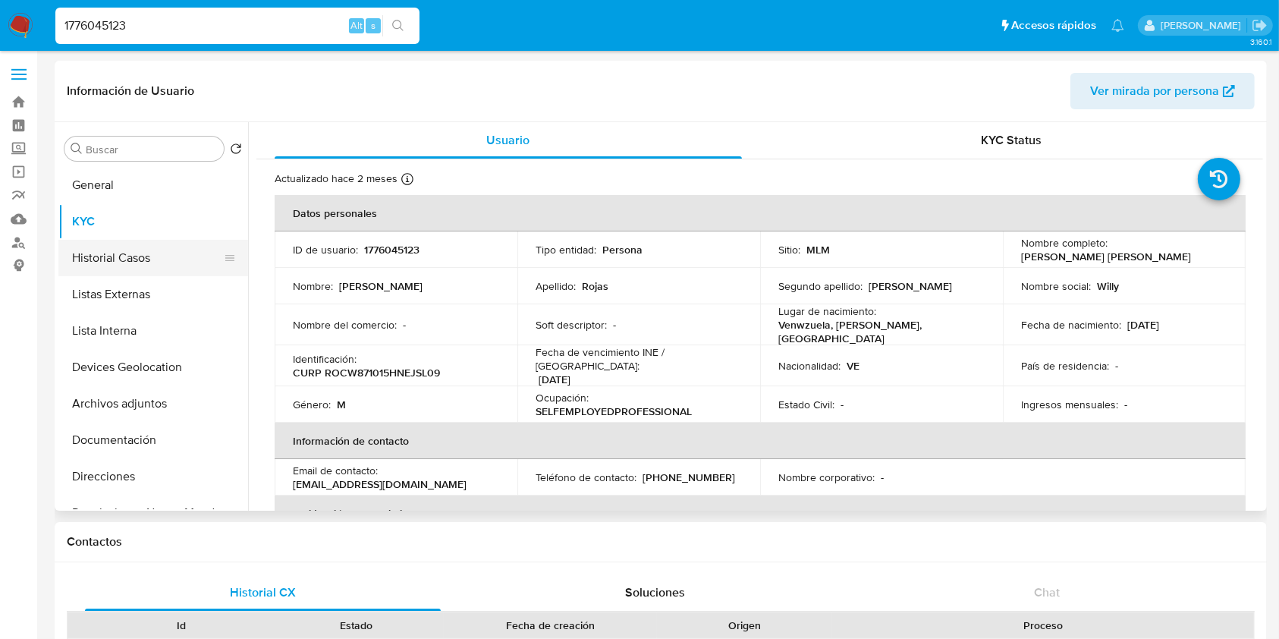
click at [144, 261] on button "Historial Casos" at bounding box center [147, 258] width 178 height 36
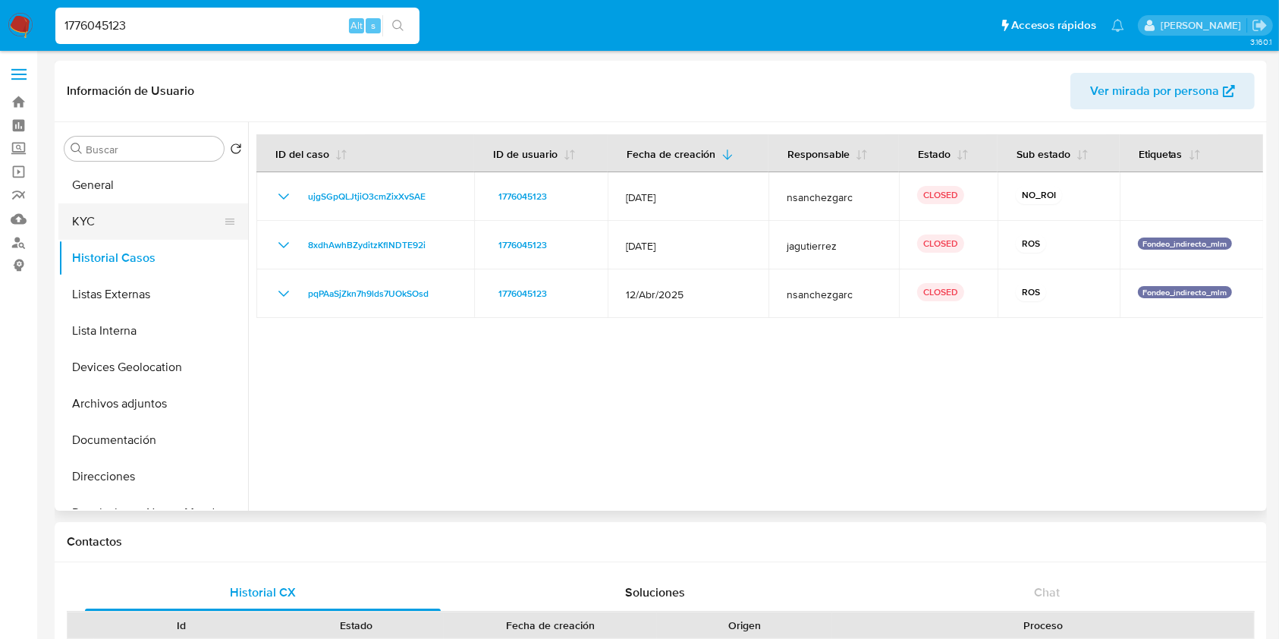
click at [133, 211] on button "KYC" at bounding box center [147, 221] width 178 height 36
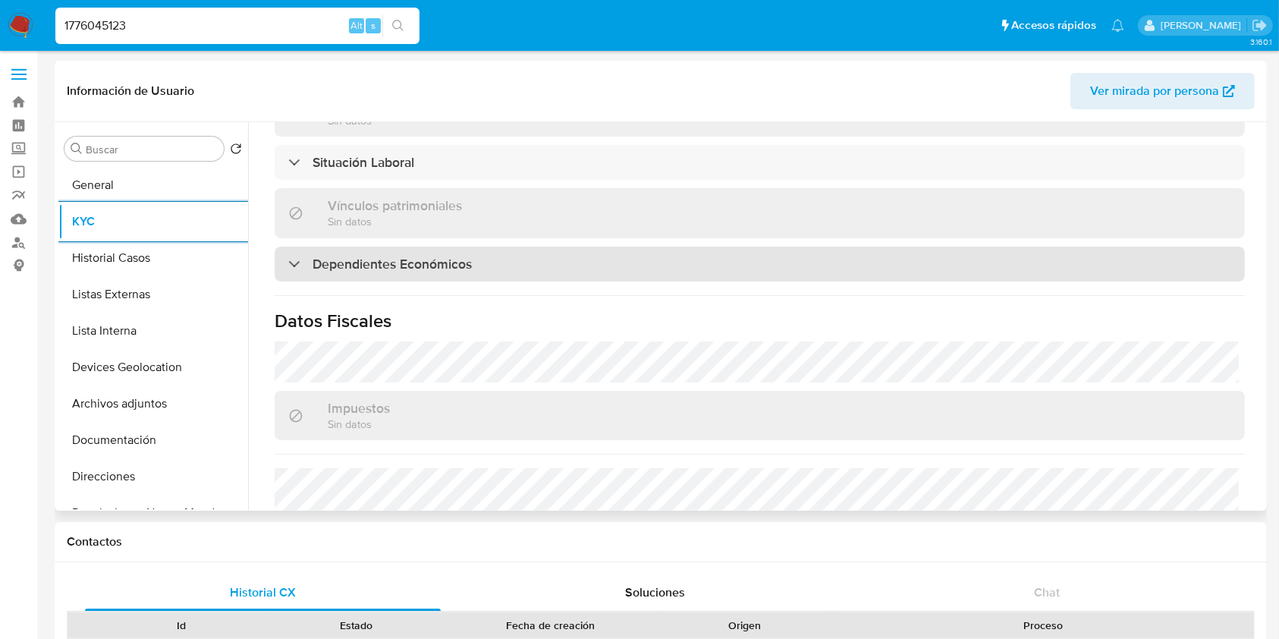
scroll to position [911, 0]
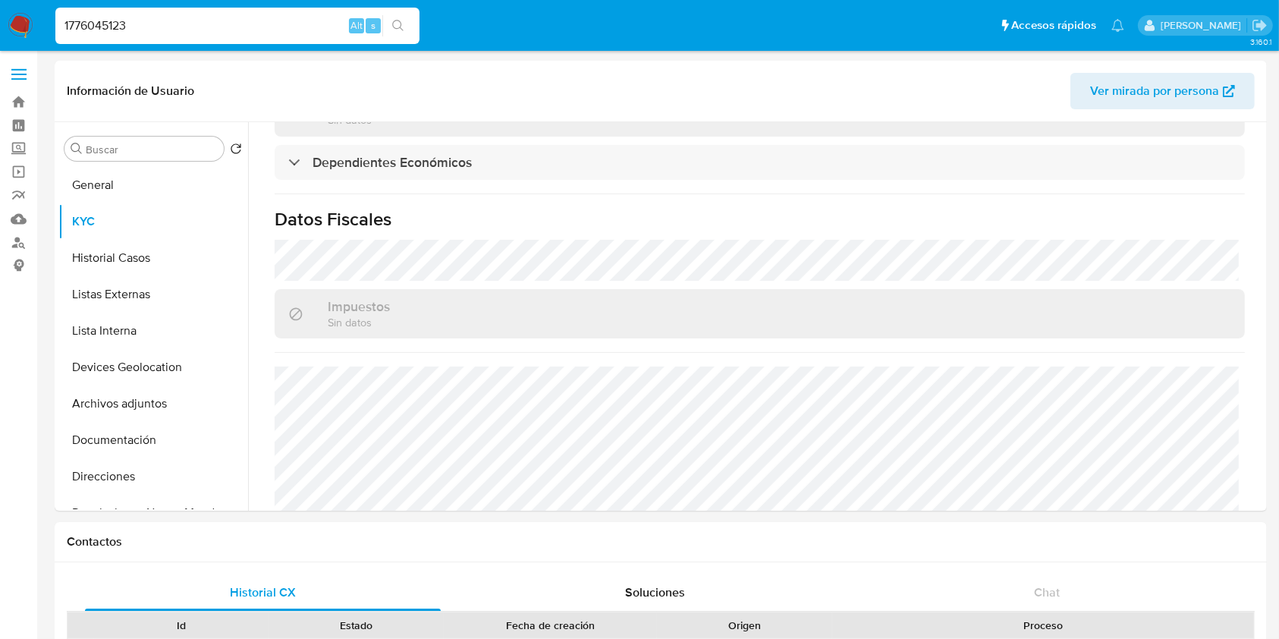
click at [270, 30] on input "1776045123" at bounding box center [237, 26] width 364 height 20
paste input "38328631"
type input "38328631"
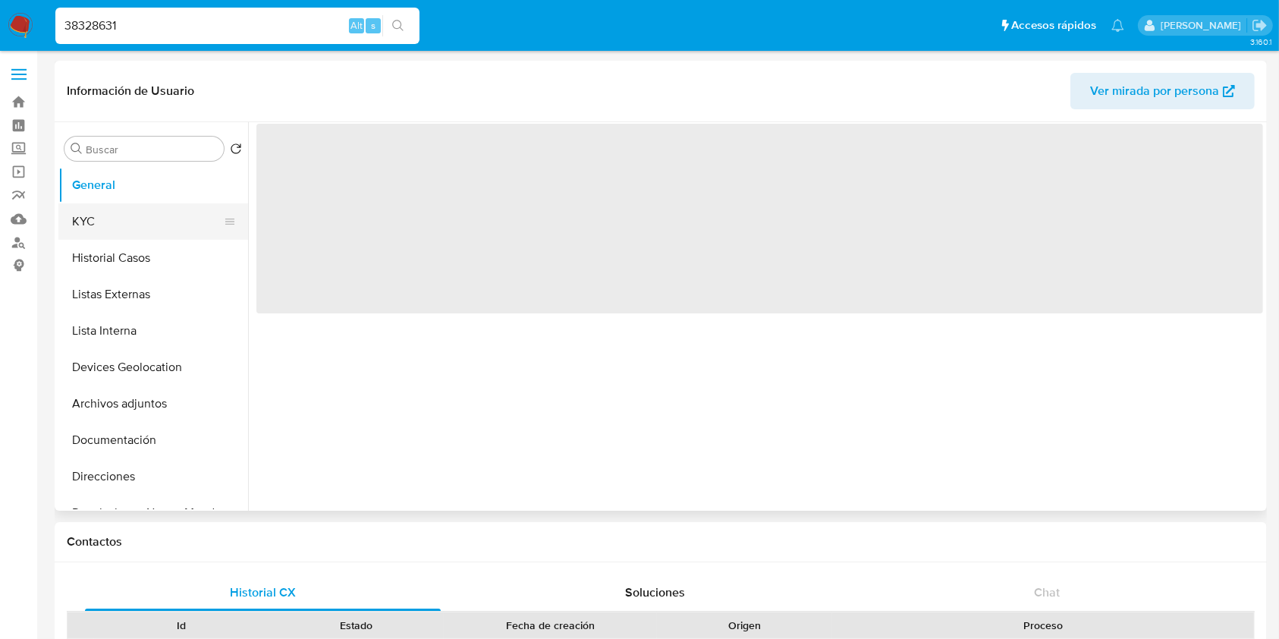
select select "10"
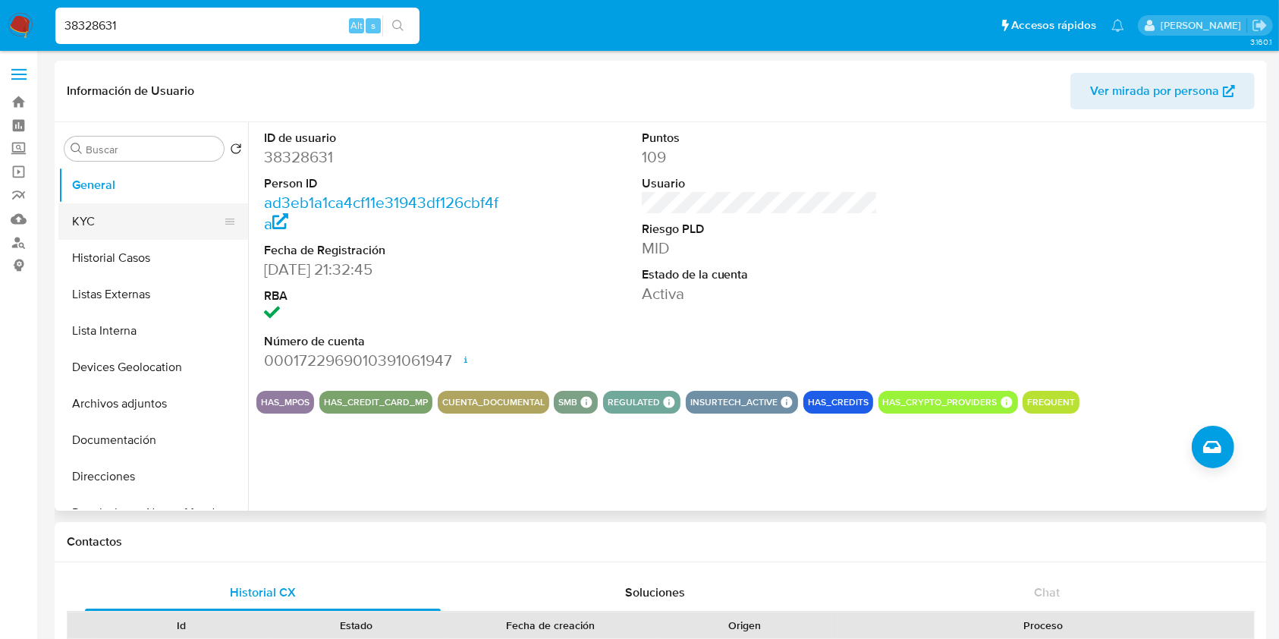
click at [129, 215] on button "KYC" at bounding box center [147, 221] width 178 height 36
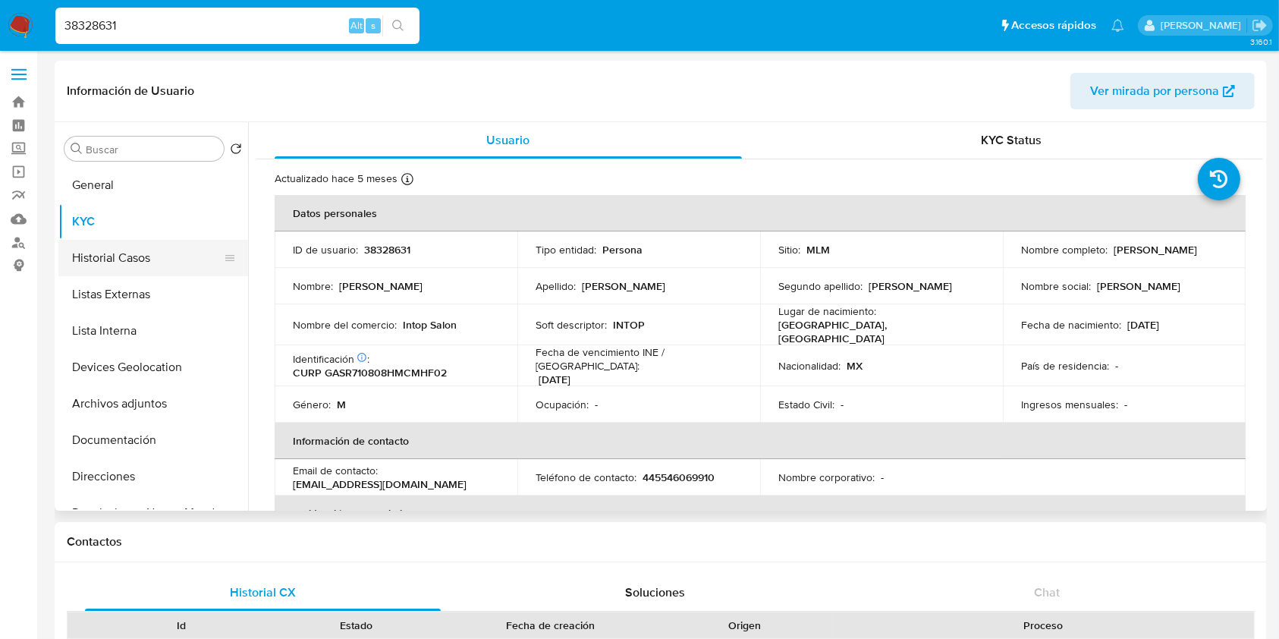
click at [75, 261] on button "Historial Casos" at bounding box center [147, 258] width 178 height 36
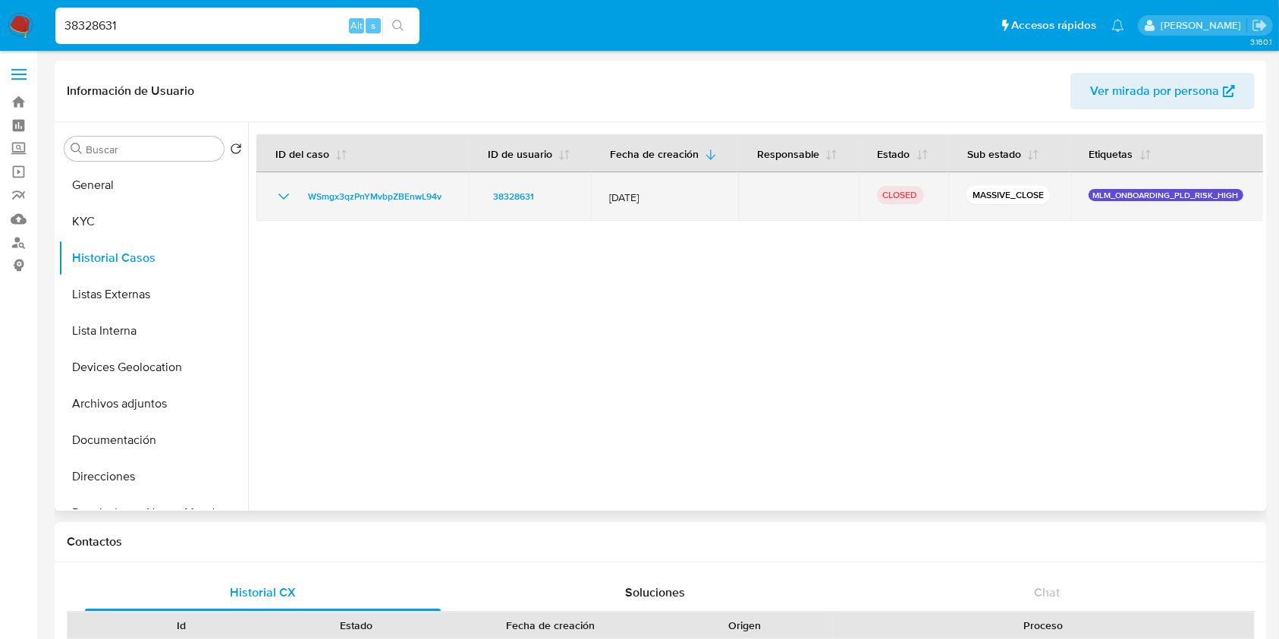
click at [280, 193] on icon "Mostrar/Ocultar" at bounding box center [284, 196] width 18 height 18
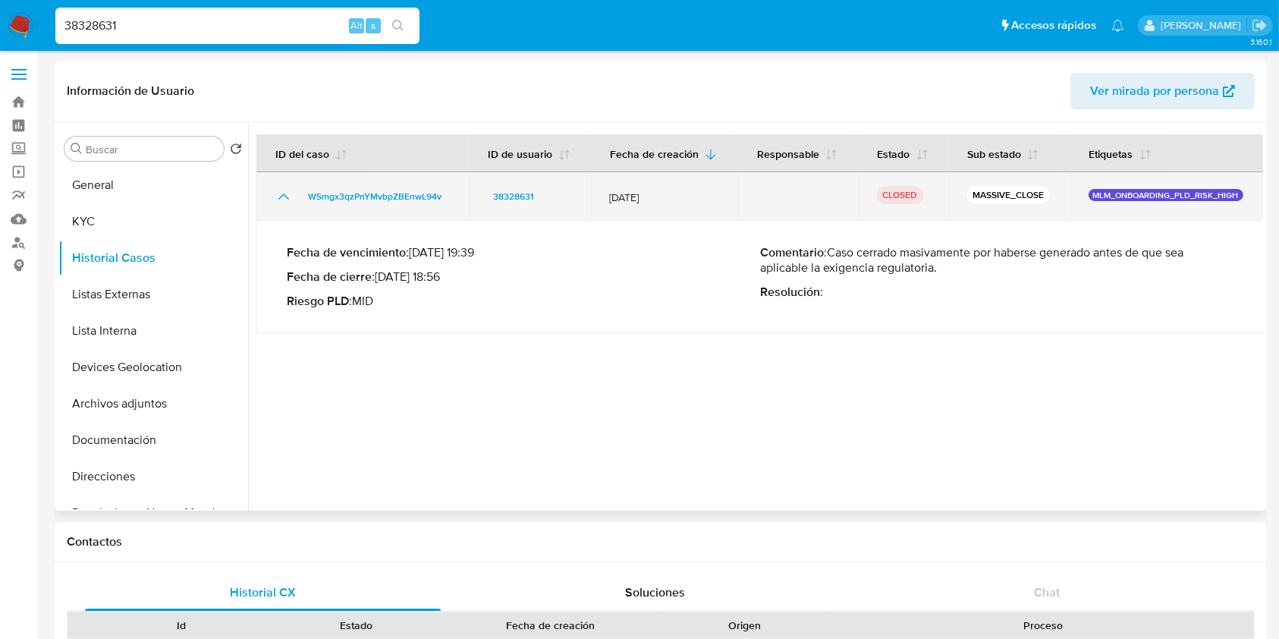
click at [286, 194] on icon "Mostrar/Ocultar" at bounding box center [284, 196] width 18 height 18
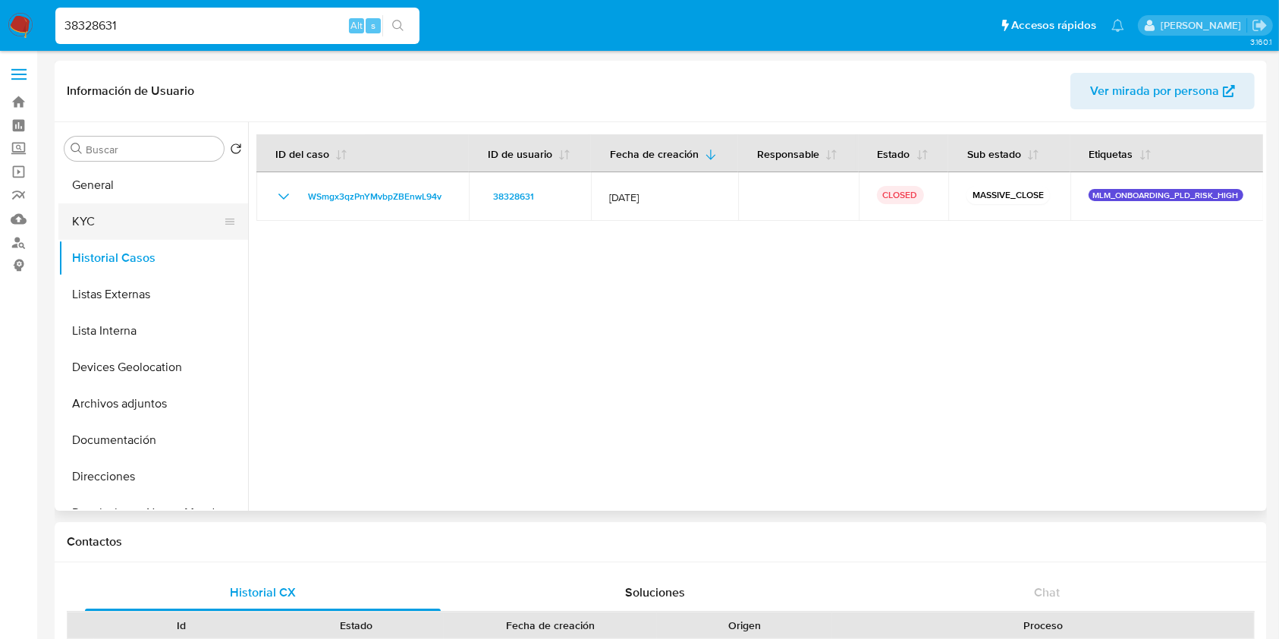
click at [152, 226] on button "KYC" at bounding box center [147, 221] width 178 height 36
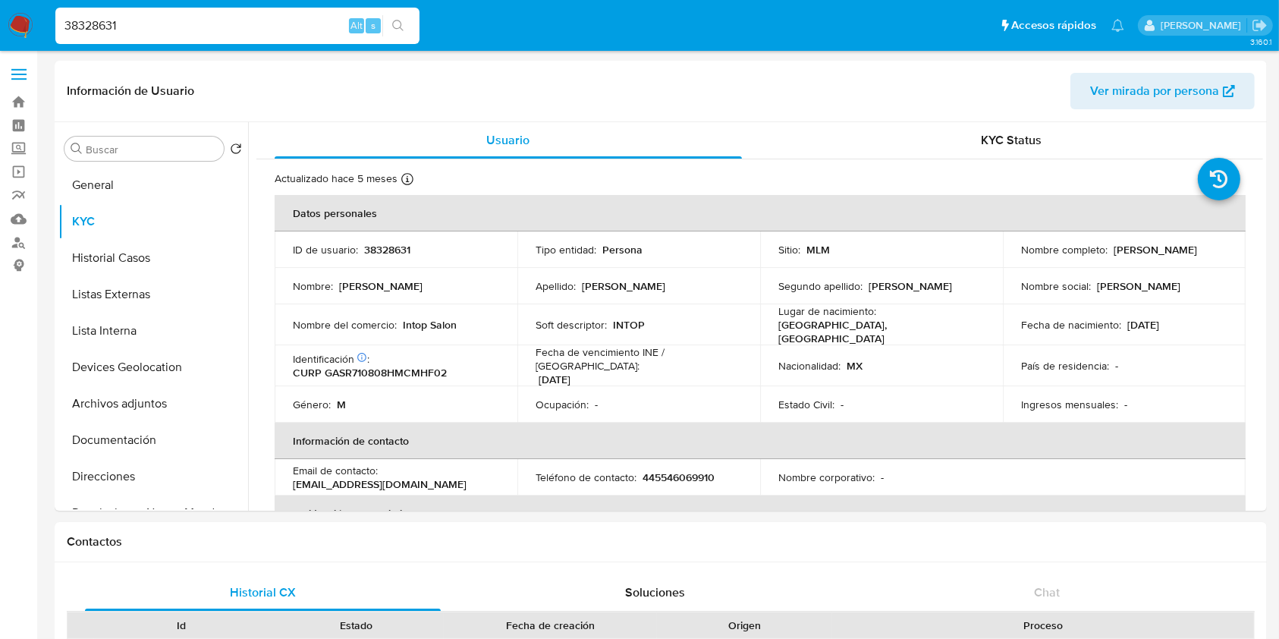
click at [272, 33] on input "38328631" at bounding box center [237, 26] width 364 height 20
click at [268, 35] on div "38328631 Alt s" at bounding box center [237, 26] width 364 height 36
click at [218, 21] on input "38328631" at bounding box center [237, 26] width 364 height 20
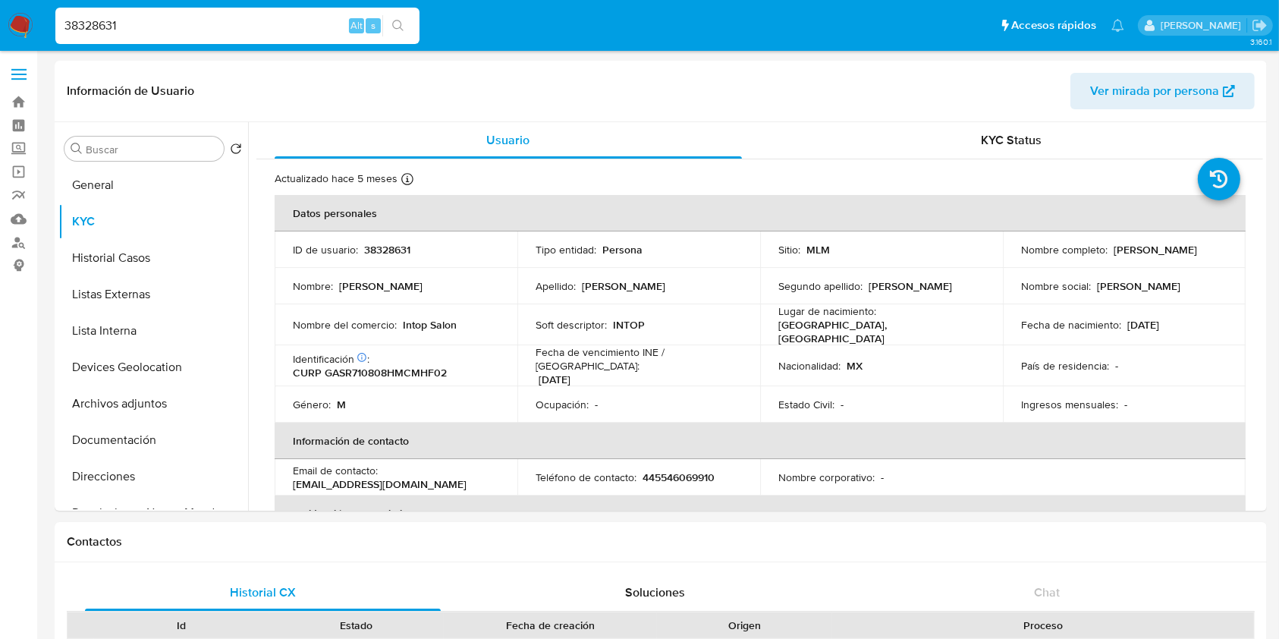
paste input "2299117390"
type input "2299117390"
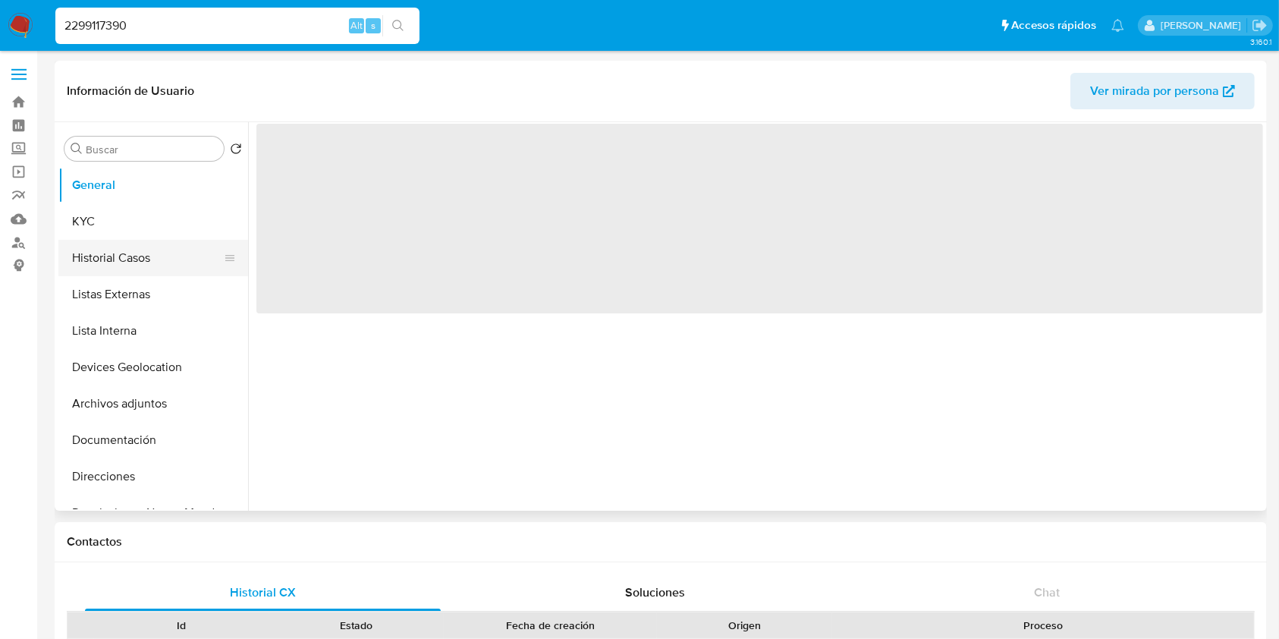
click at [175, 248] on button "Historial Casos" at bounding box center [147, 258] width 178 height 36
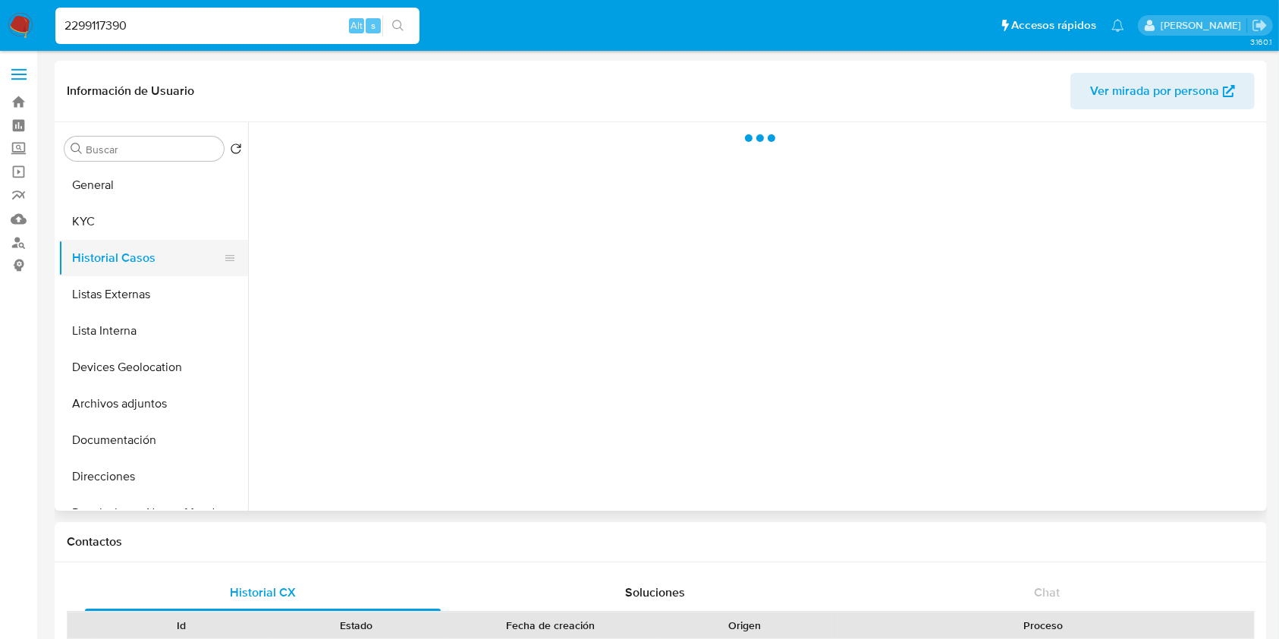
select select "10"
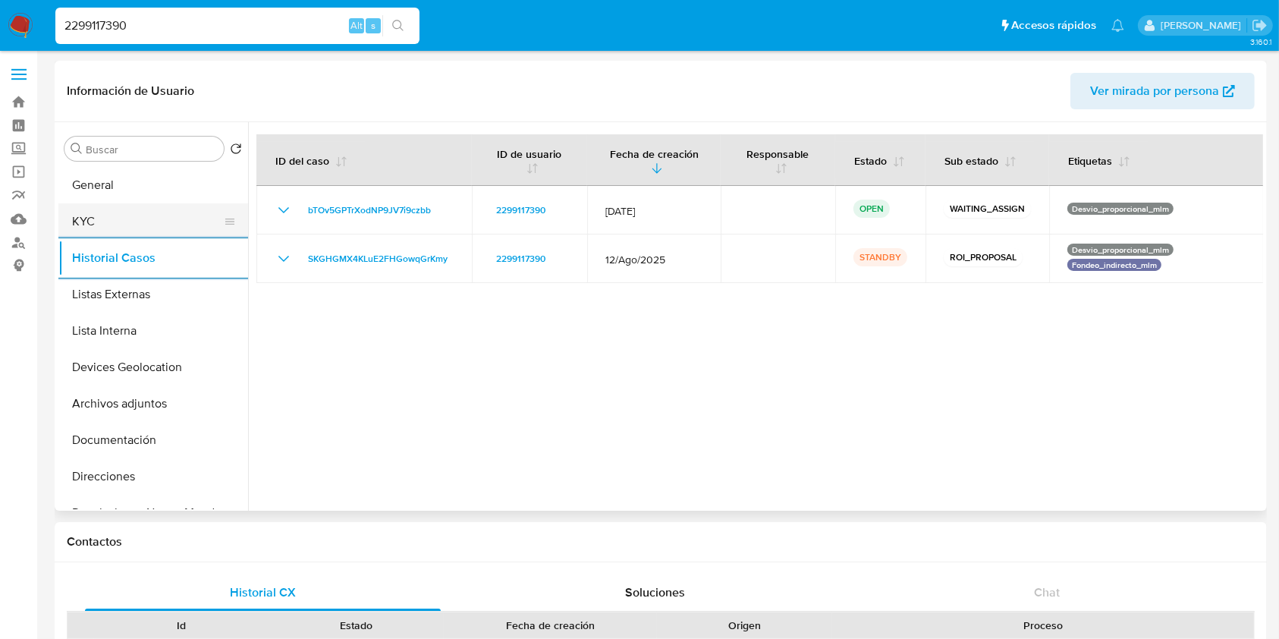
click at [136, 209] on button "KYC" at bounding box center [147, 221] width 178 height 36
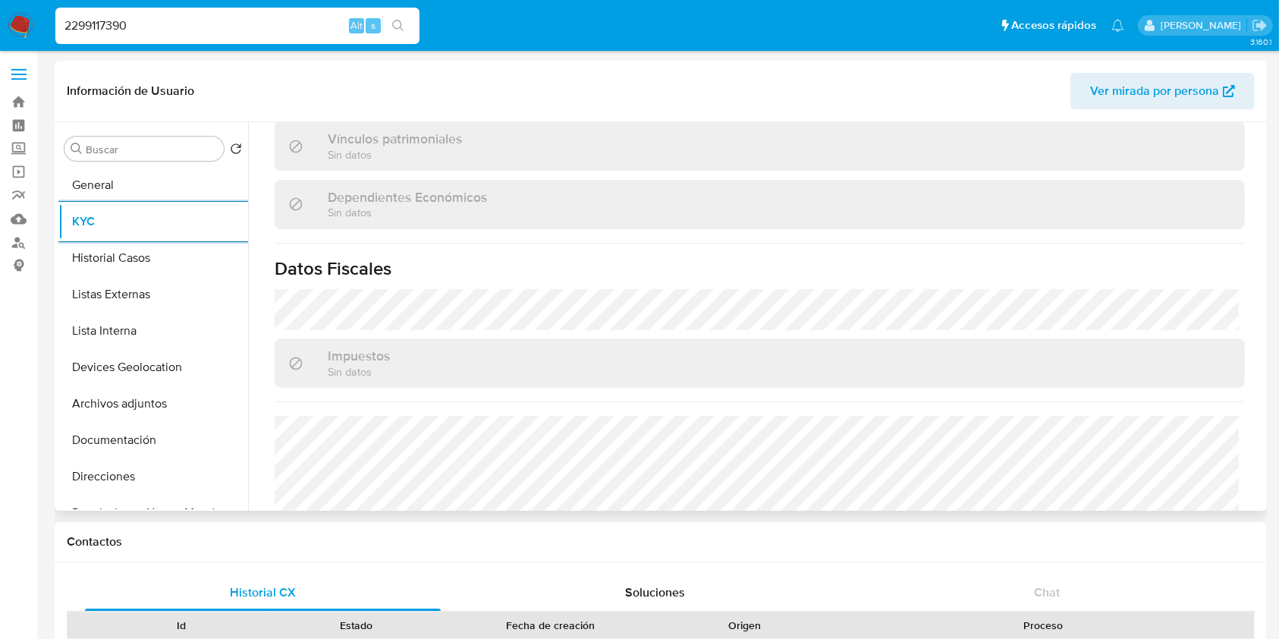
scroll to position [953, 0]
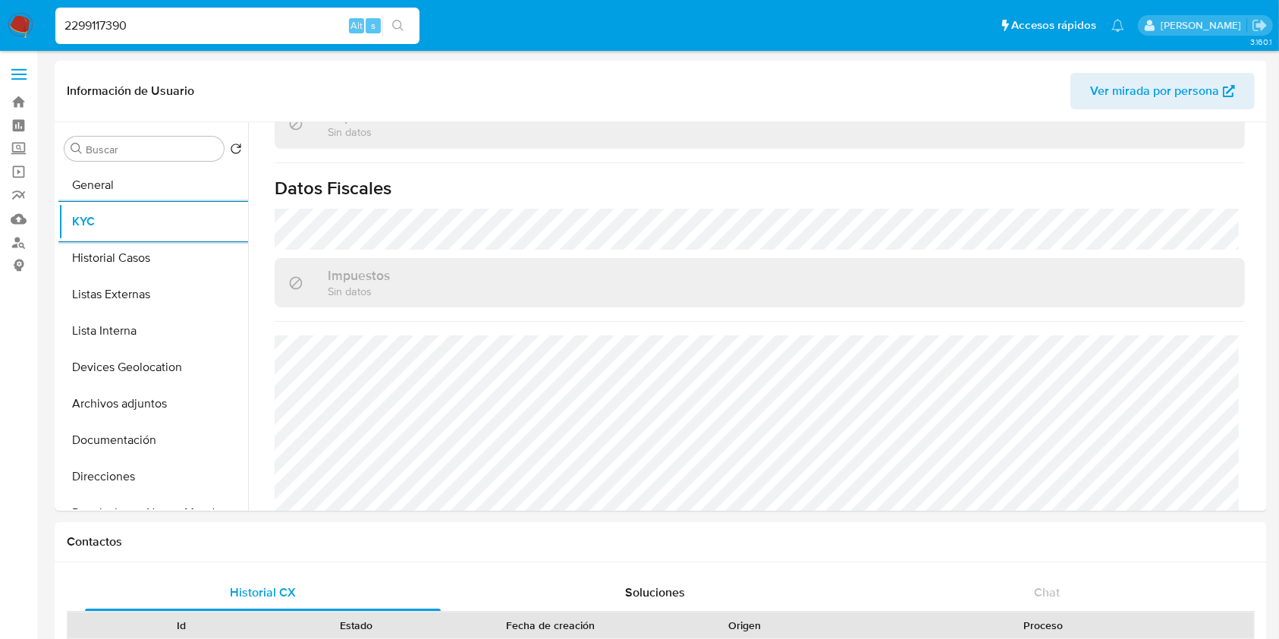
click at [250, 17] on input "2299117390" at bounding box center [237, 26] width 364 height 20
paste input "1845117669"
type input "1845117669"
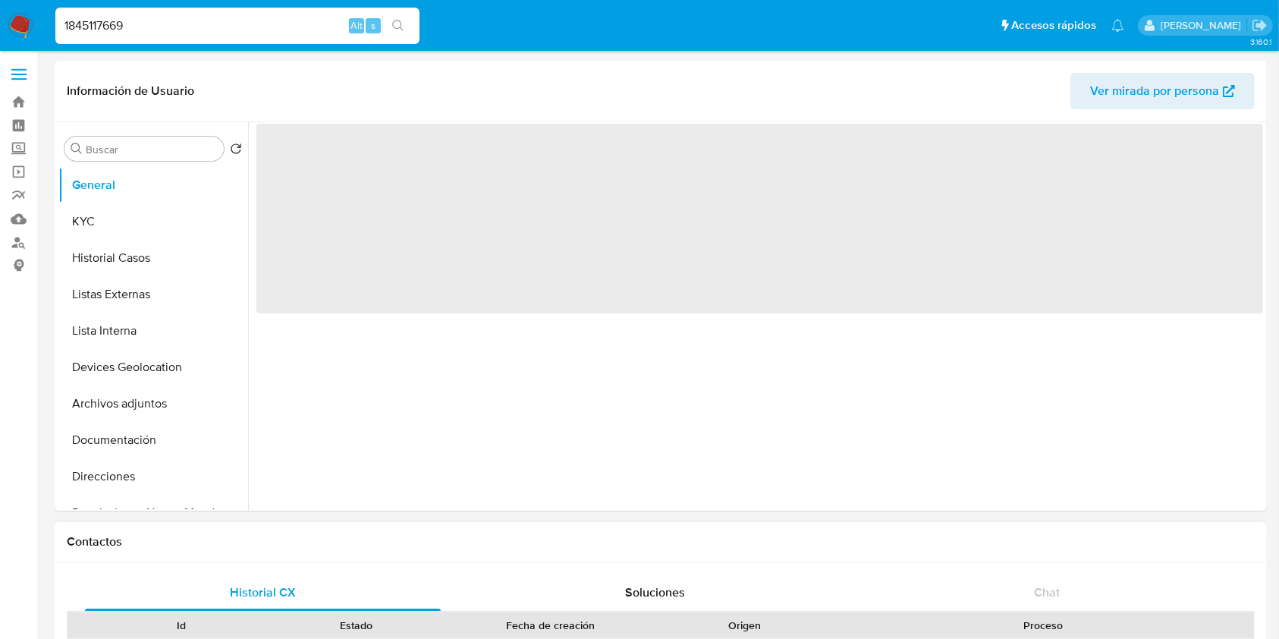
select select "10"
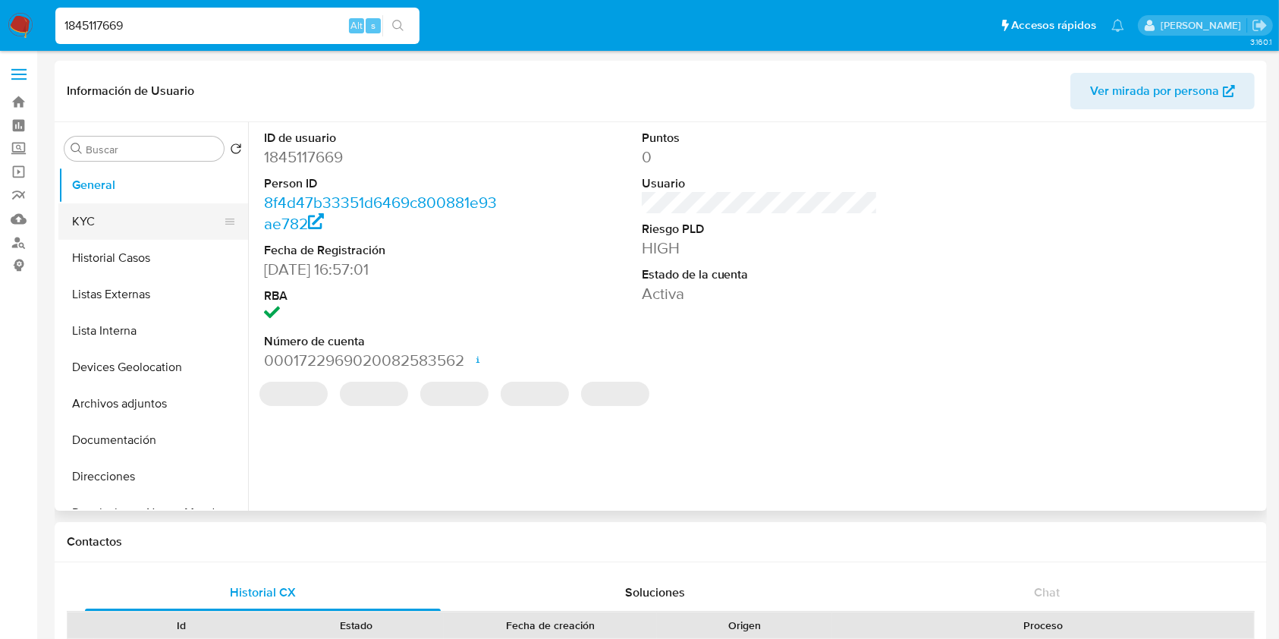
click at [158, 225] on button "KYC" at bounding box center [147, 221] width 178 height 36
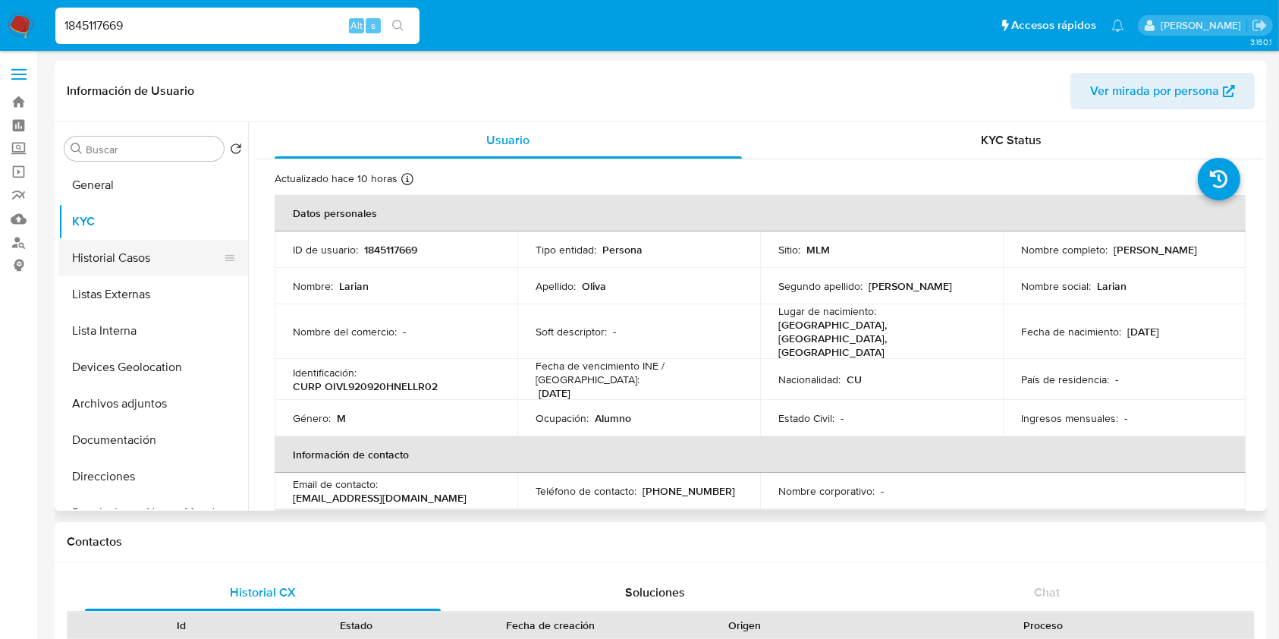
click at [145, 250] on button "Historial Casos" at bounding box center [147, 258] width 178 height 36
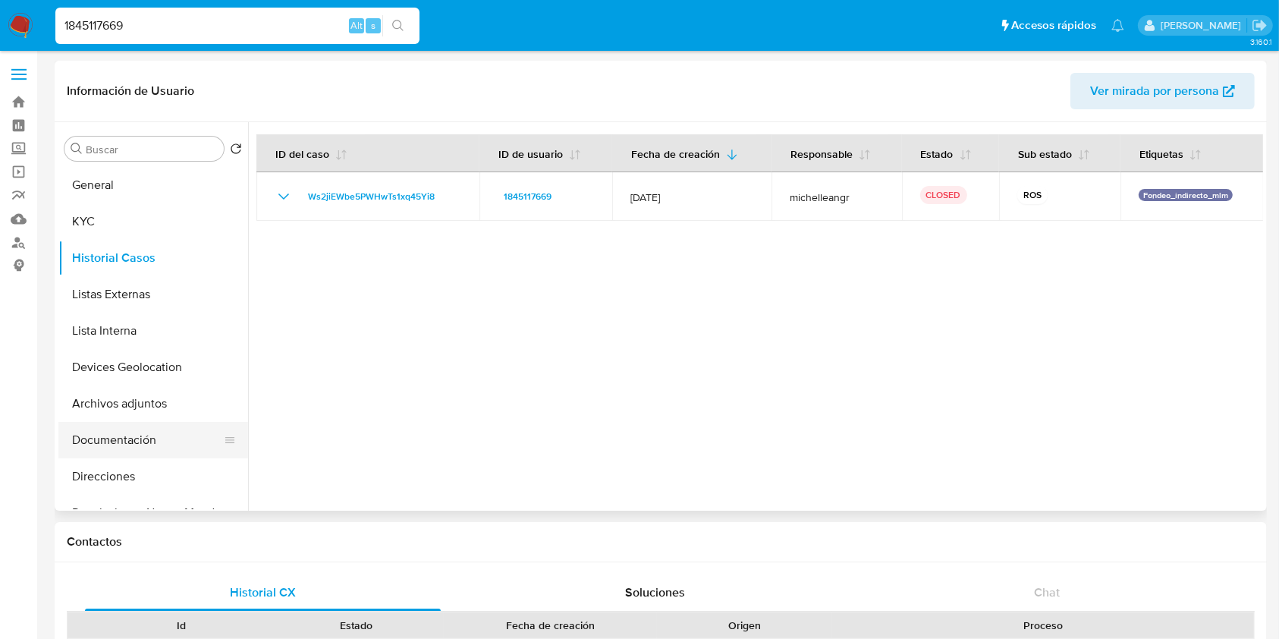
click at [134, 438] on button "Documentación" at bounding box center [147, 440] width 178 height 36
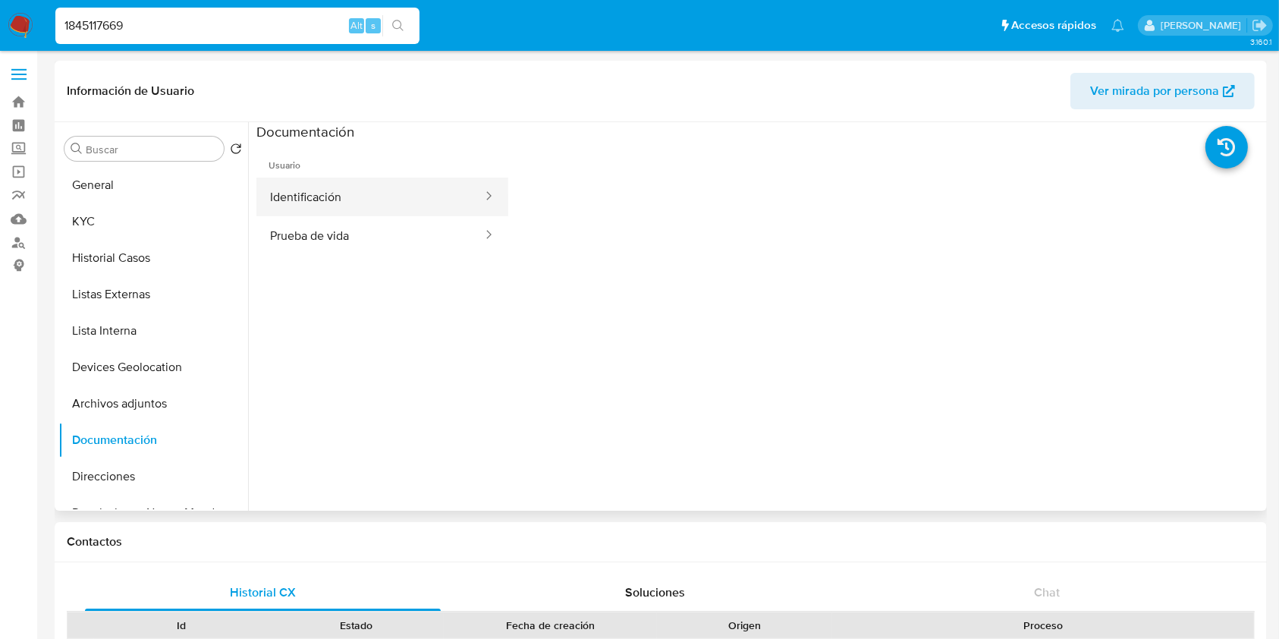
click at [328, 201] on button "Identificación" at bounding box center [370, 197] width 228 height 39
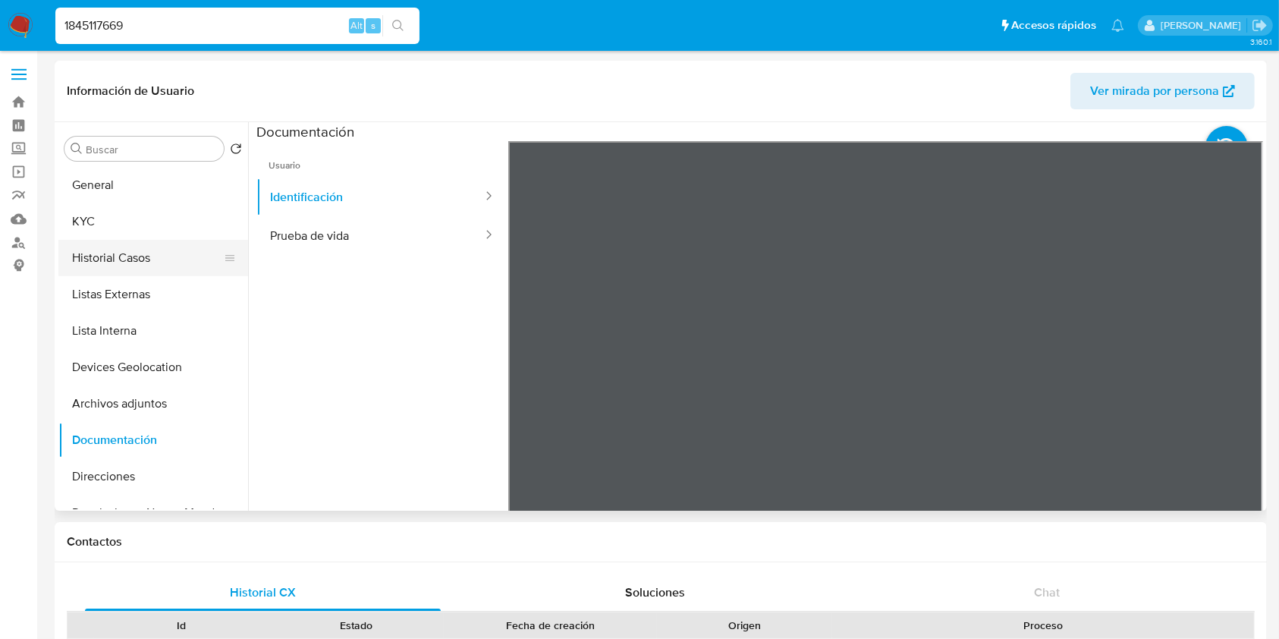
click at [146, 248] on button "Historial Casos" at bounding box center [147, 258] width 178 height 36
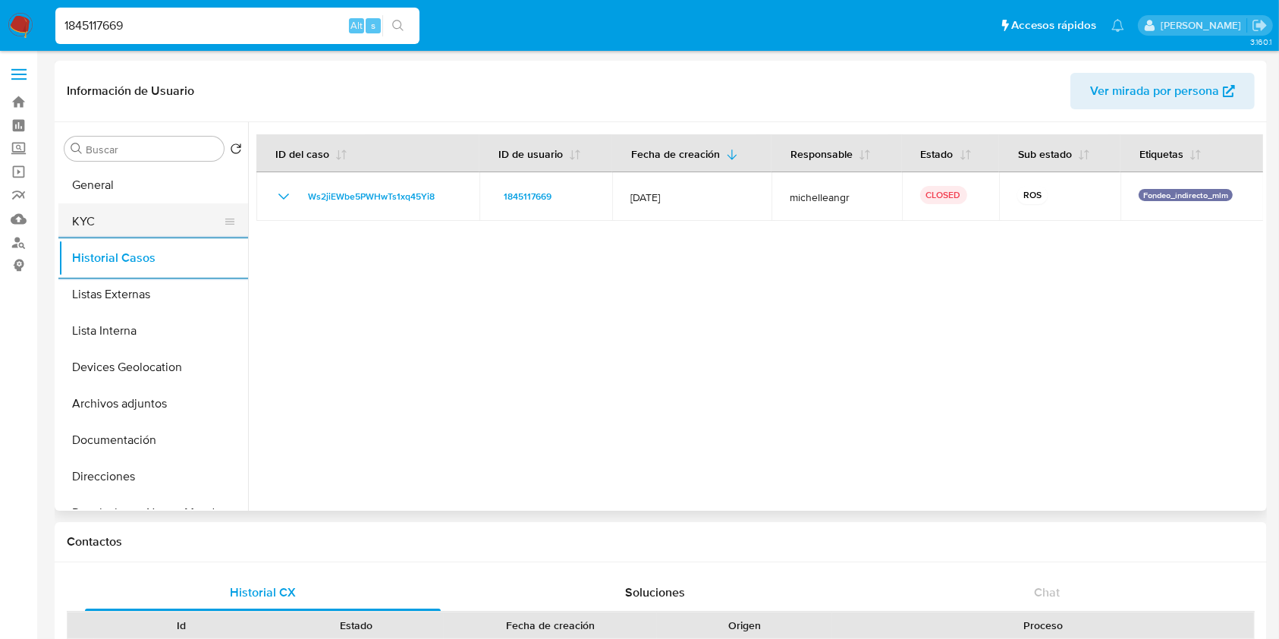
click at [116, 231] on button "KYC" at bounding box center [147, 221] width 178 height 36
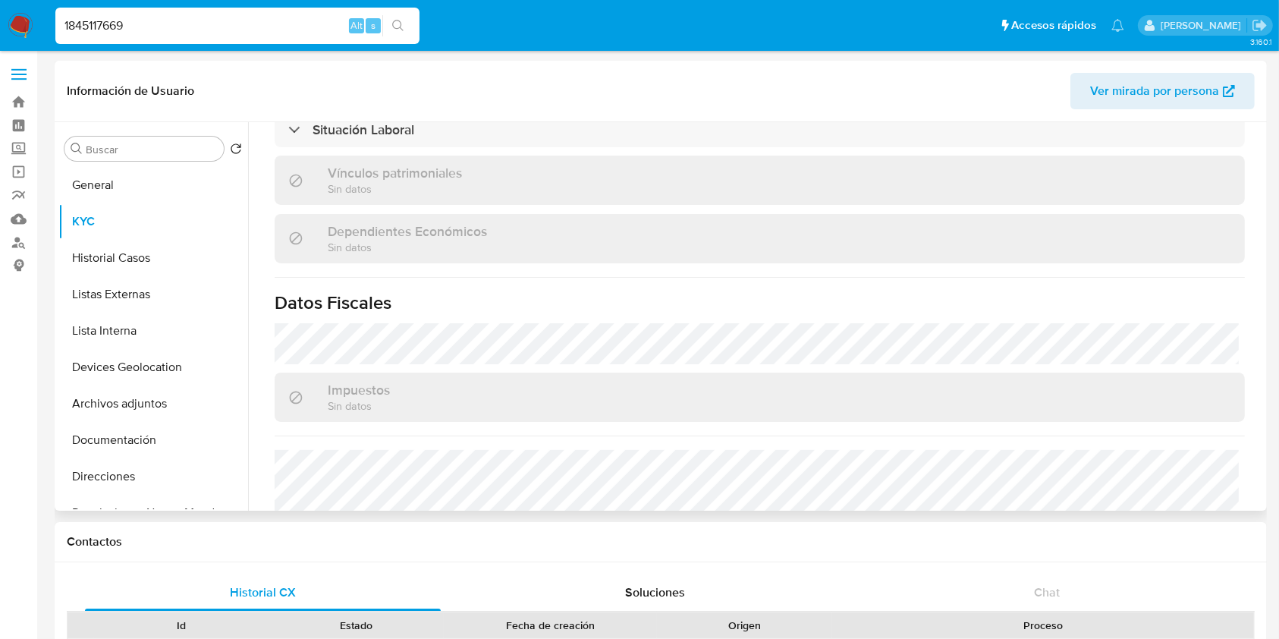
scroll to position [911, 0]
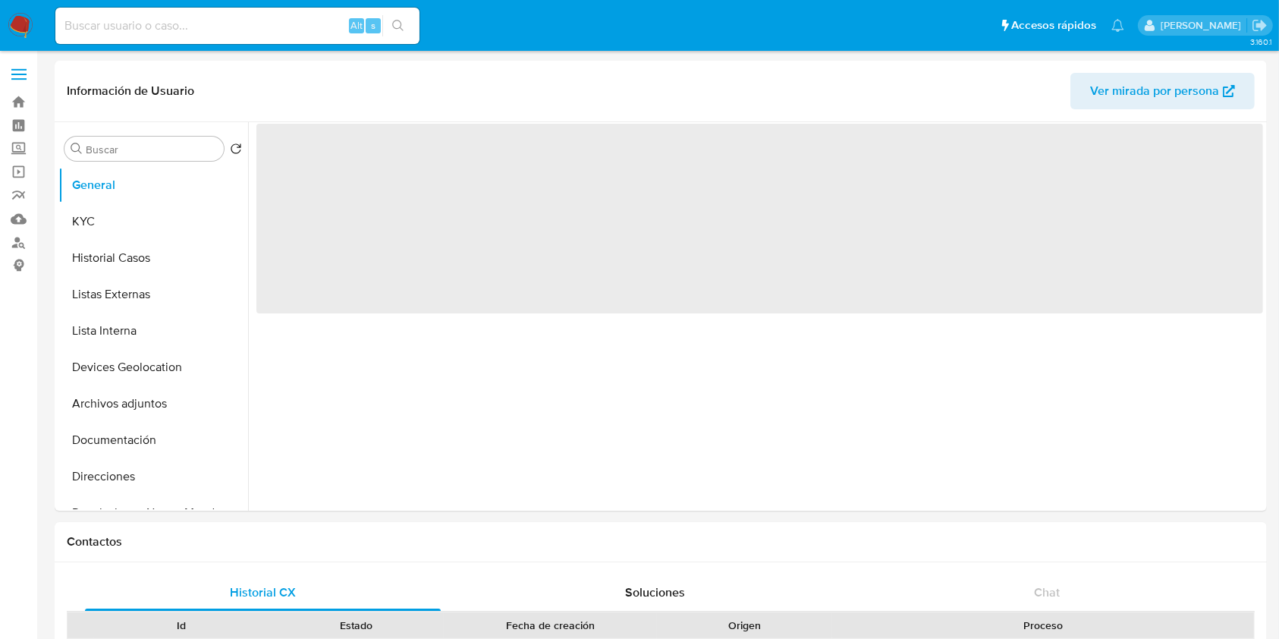
select select "10"
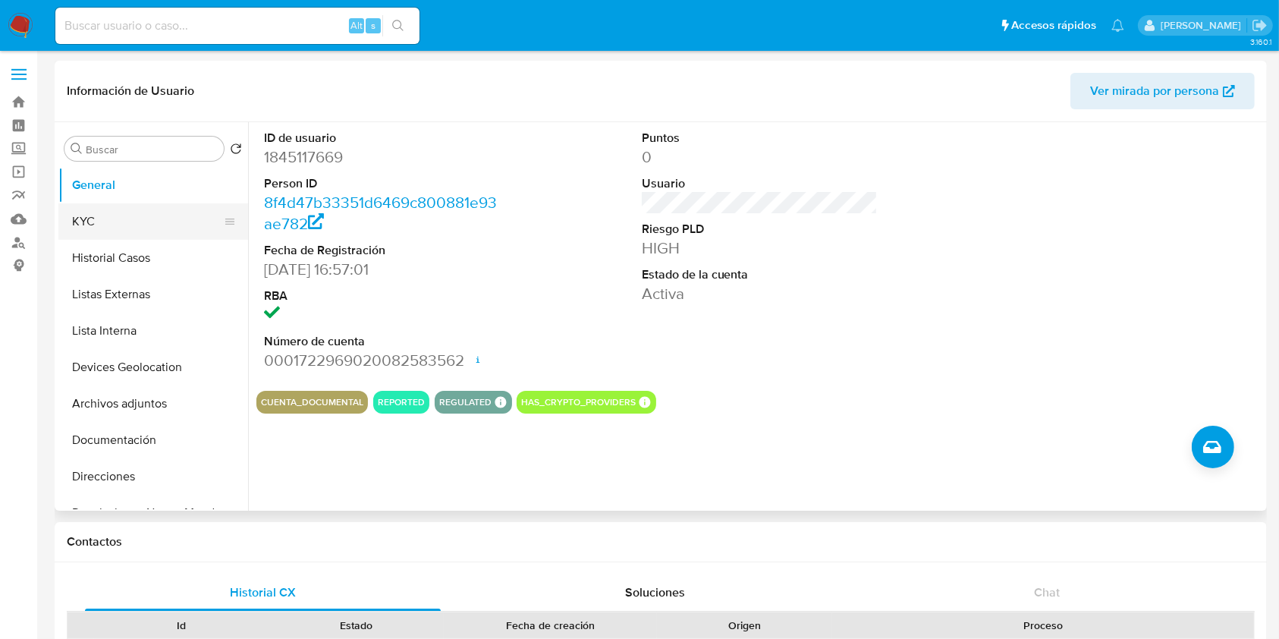
click at [146, 227] on button "KYC" at bounding box center [147, 221] width 178 height 36
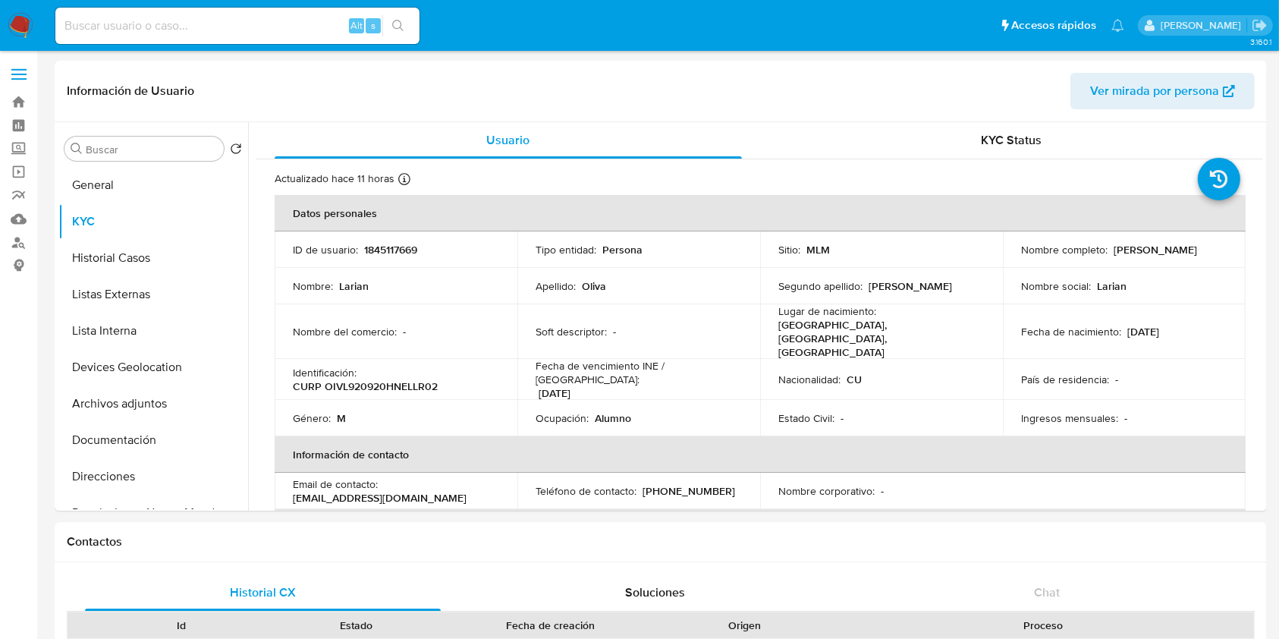
click at [138, 31] on input at bounding box center [237, 26] width 364 height 20
paste input "72388409"
type input "72388409"
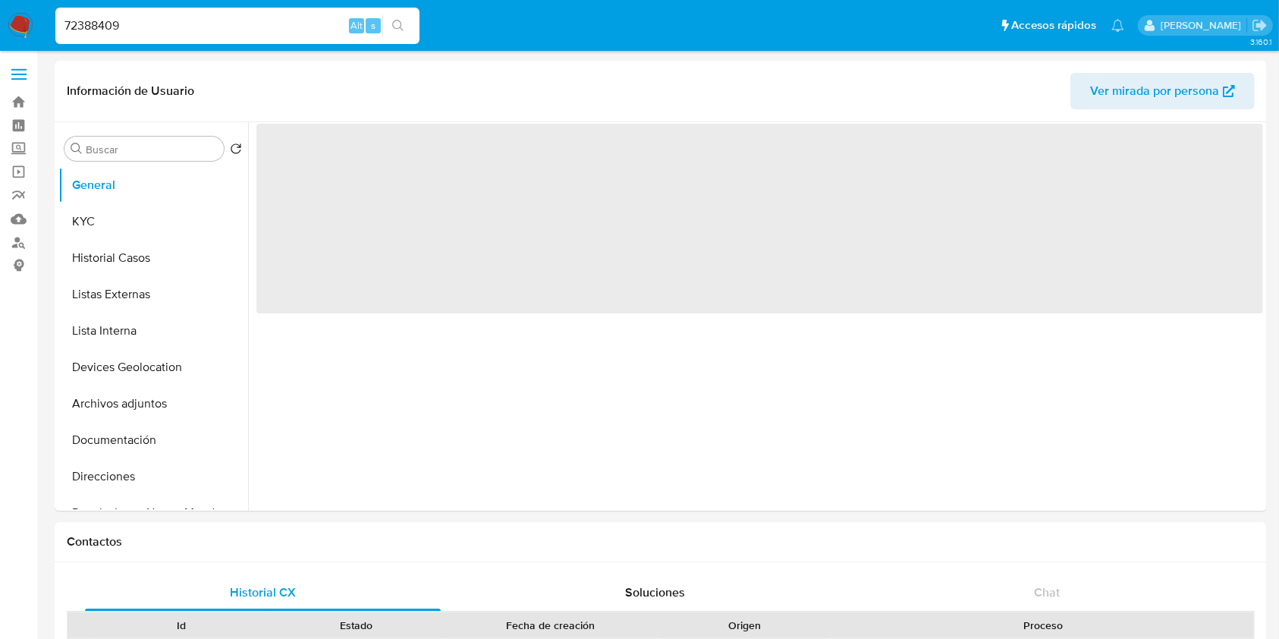
select select "10"
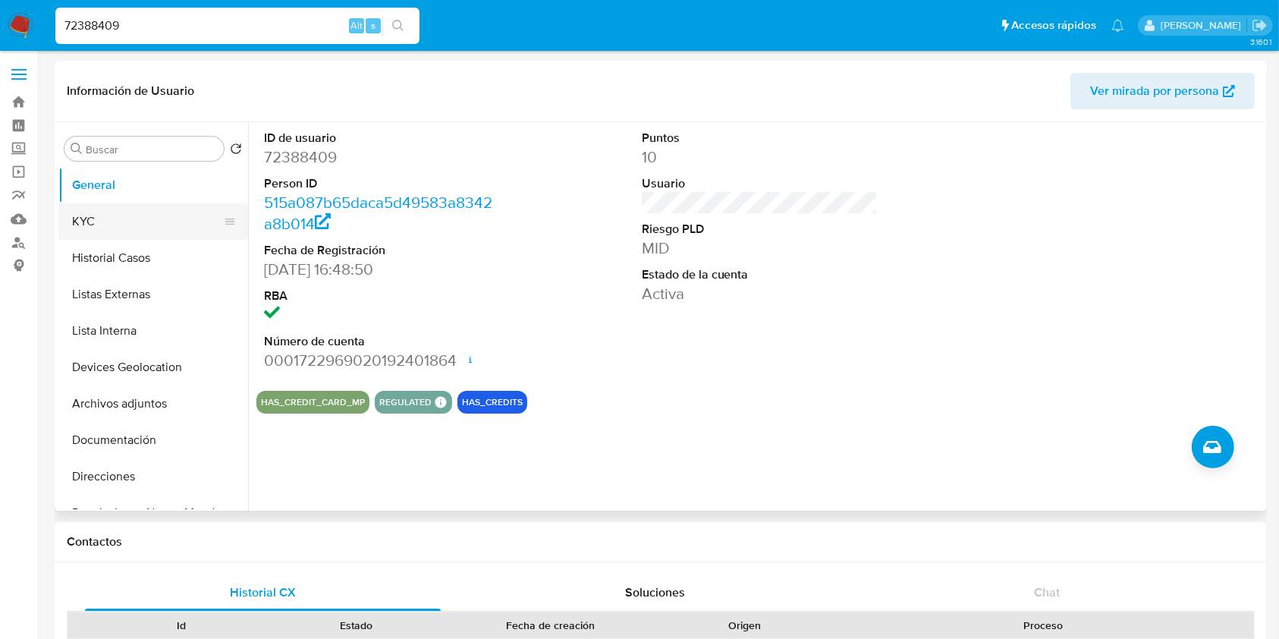
click at [155, 213] on button "KYC" at bounding box center [147, 221] width 178 height 36
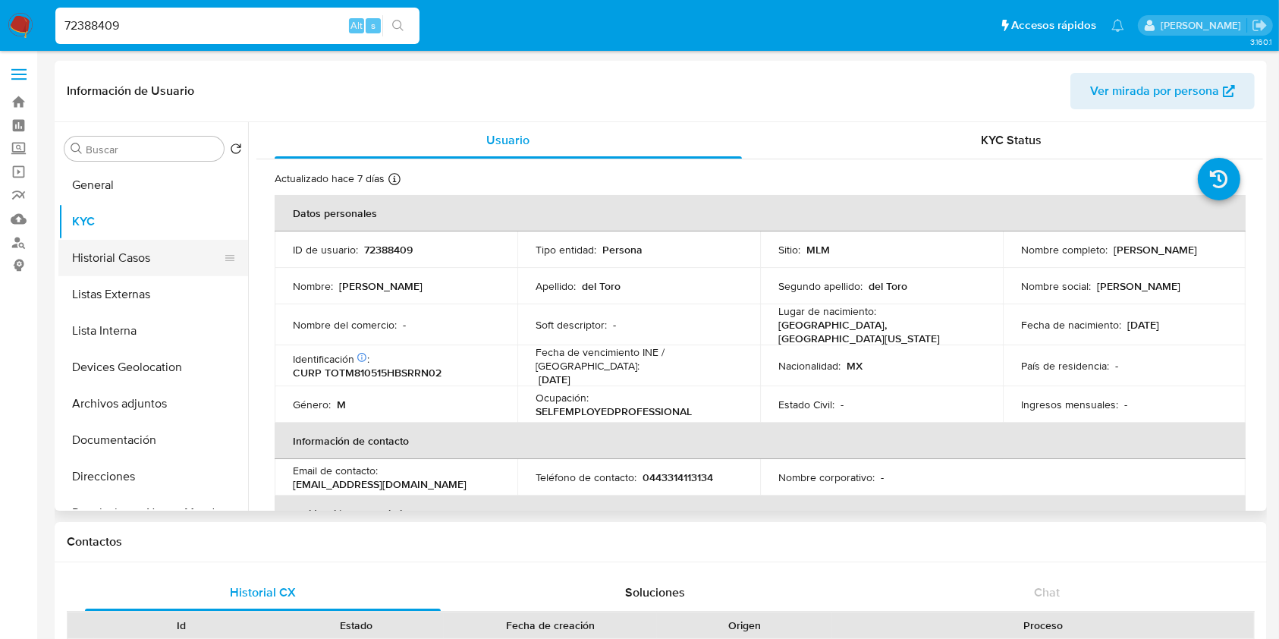
click at [156, 244] on button "Historial Casos" at bounding box center [147, 258] width 178 height 36
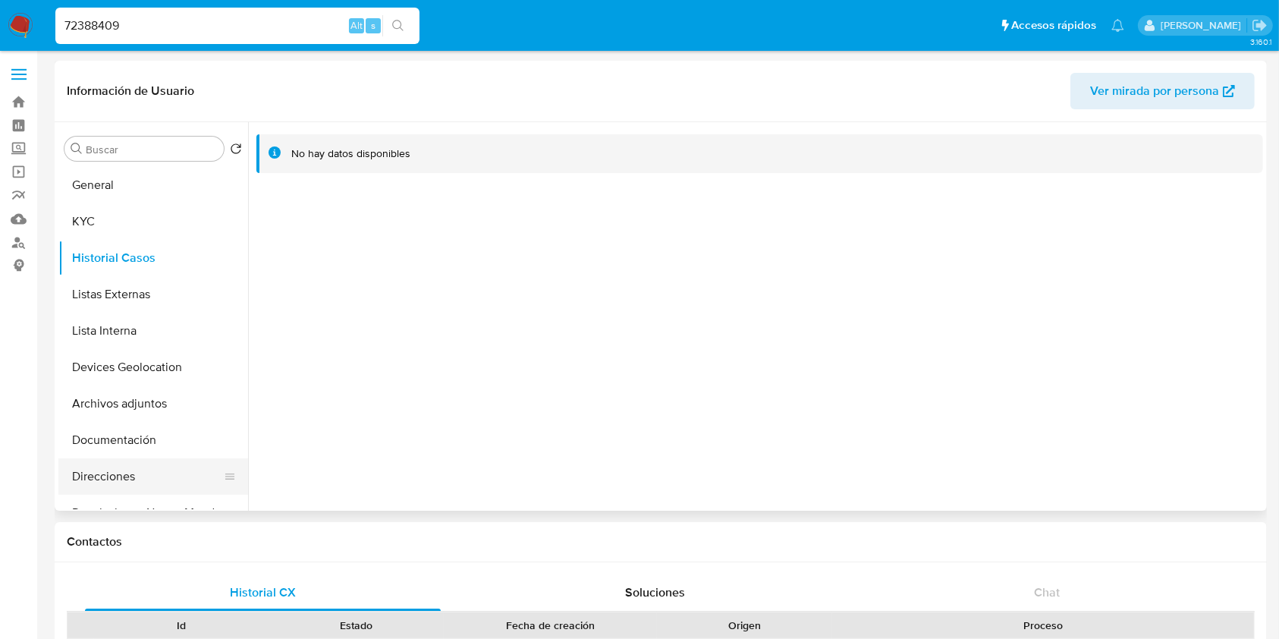
click at [142, 467] on button "Direcciones" at bounding box center [147, 476] width 178 height 36
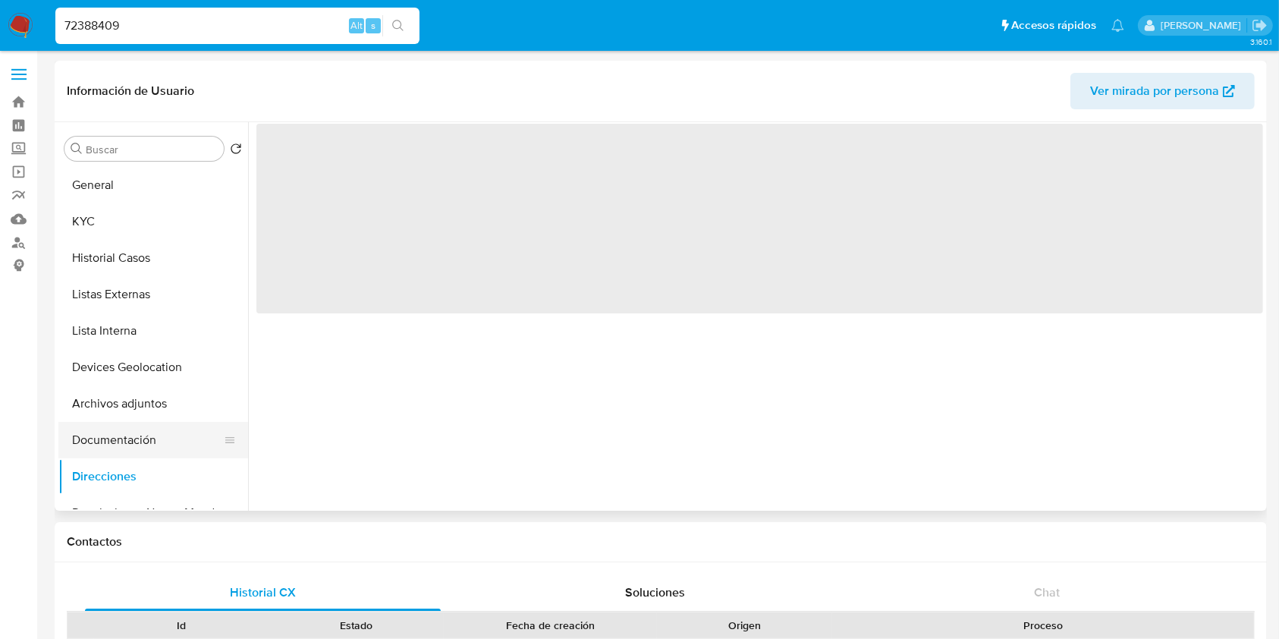
click at [134, 437] on button "Documentación" at bounding box center [147, 440] width 178 height 36
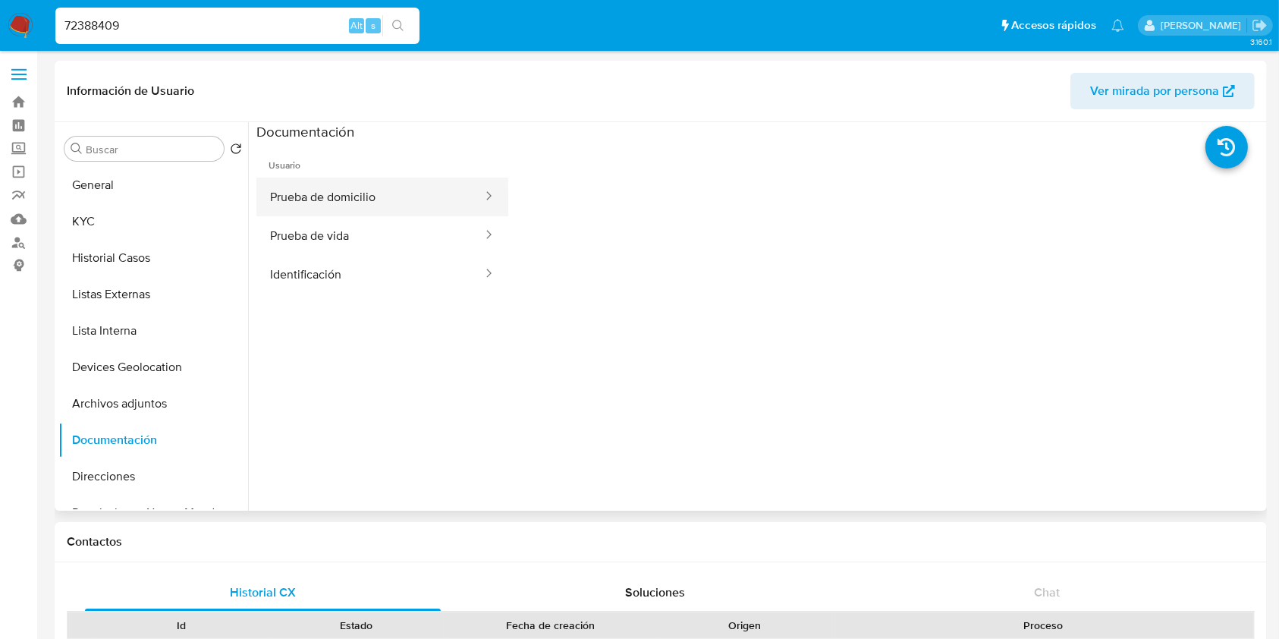
click at [351, 201] on button "Prueba de domicilio" at bounding box center [370, 197] width 228 height 39
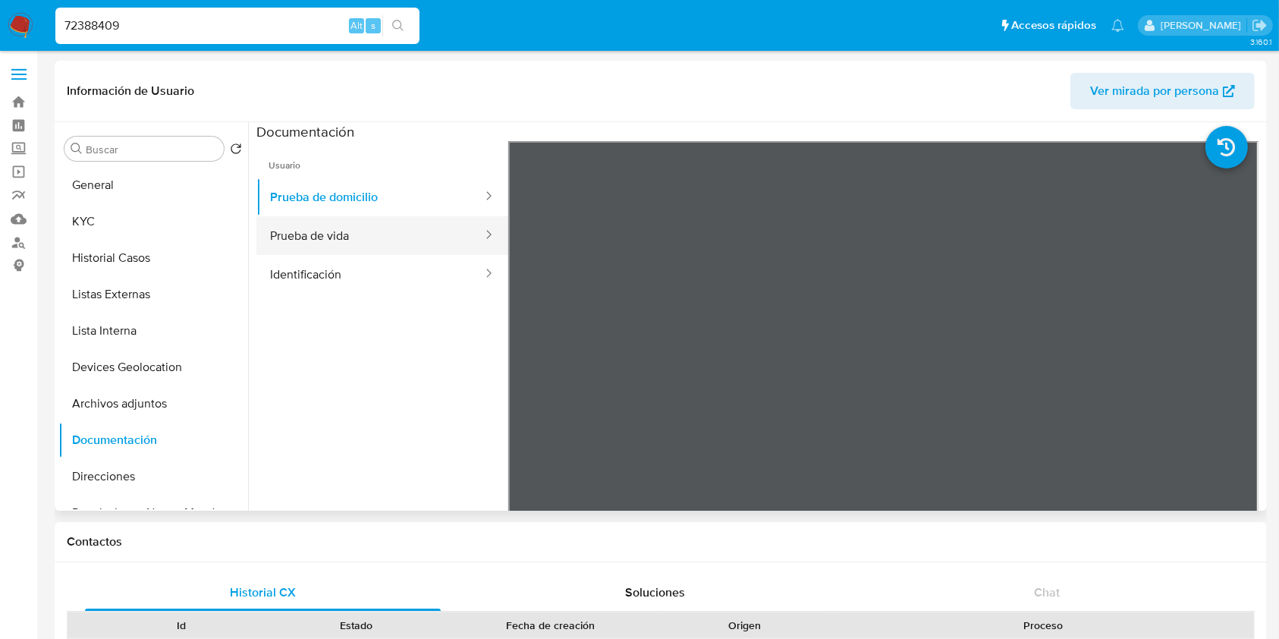
click at [443, 234] on button "Prueba de vida" at bounding box center [370, 235] width 228 height 39
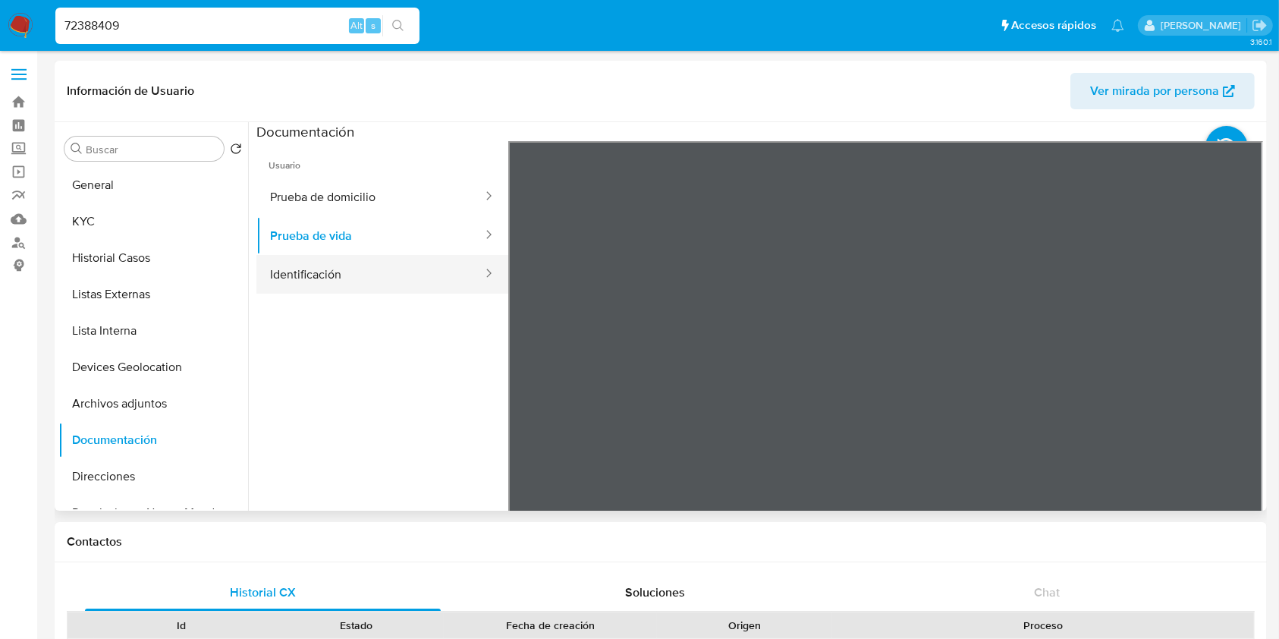
click at [341, 280] on button "Identificación" at bounding box center [370, 274] width 228 height 39
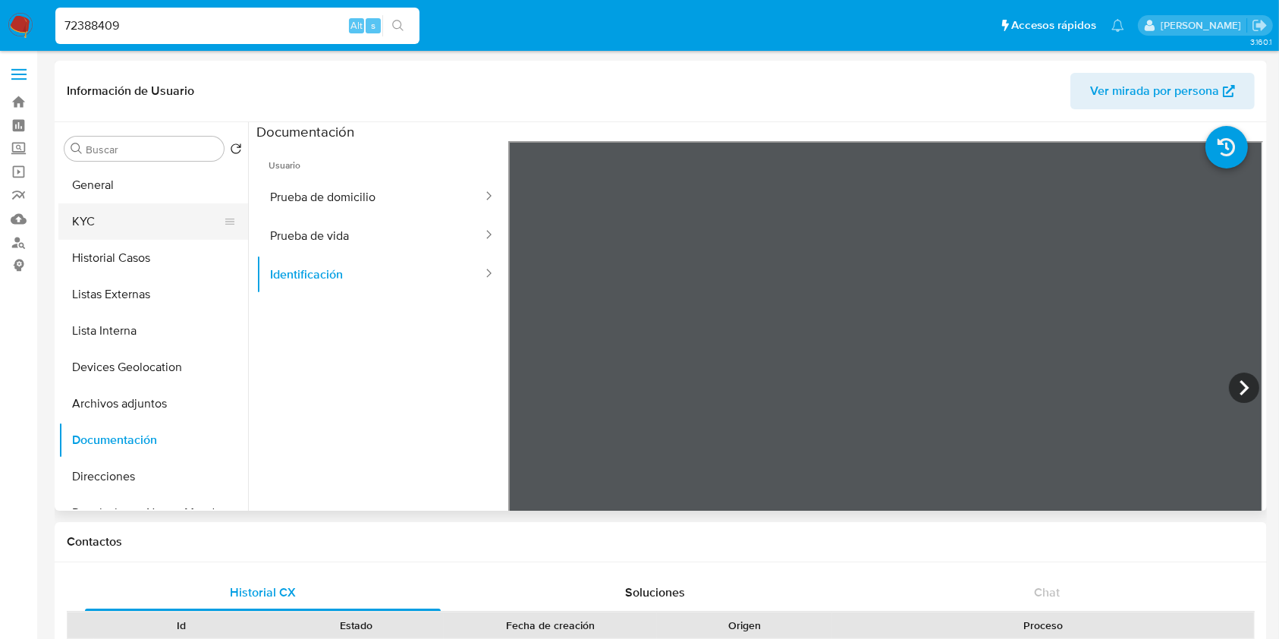
click at [129, 225] on button "KYC" at bounding box center [147, 221] width 178 height 36
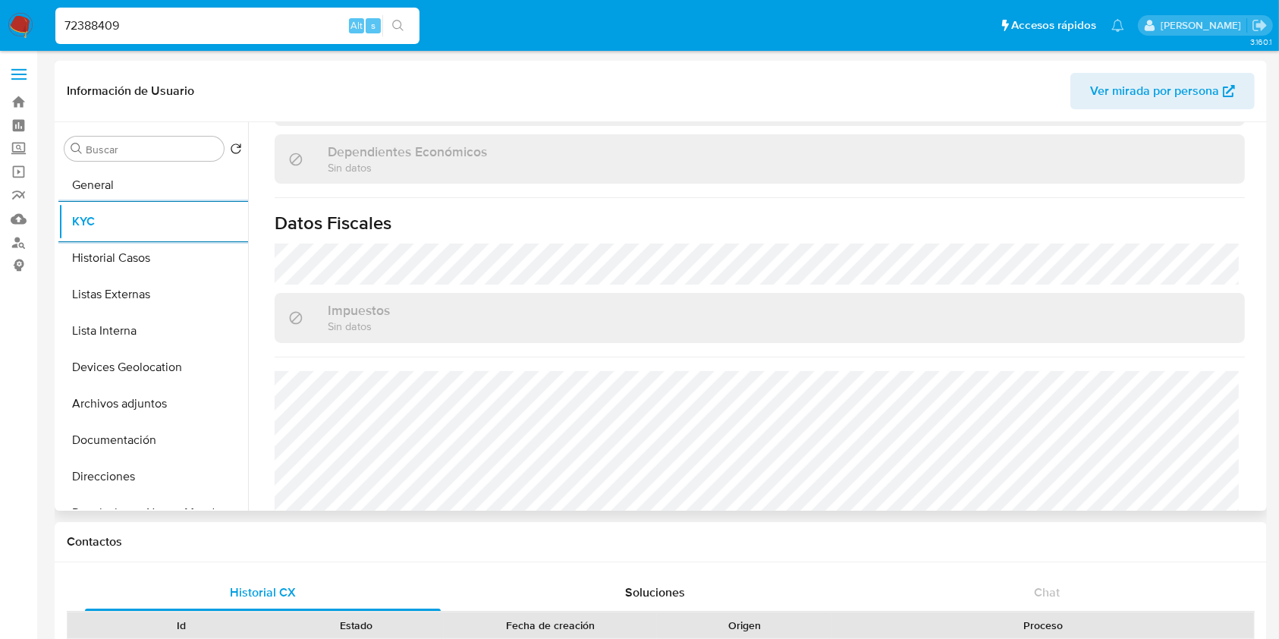
scroll to position [939, 0]
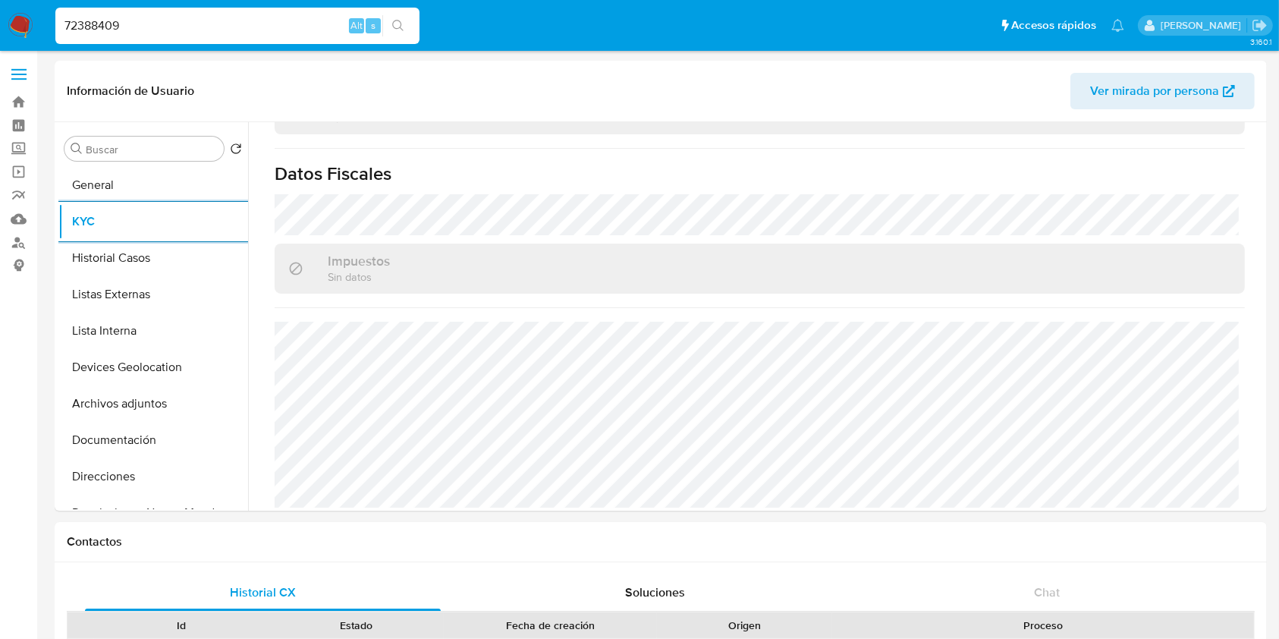
click at [295, 22] on input "72388409" at bounding box center [237, 26] width 364 height 20
click at [295, 21] on input "72388409" at bounding box center [237, 26] width 364 height 20
paste input "1197984570"
type input "1197984570"
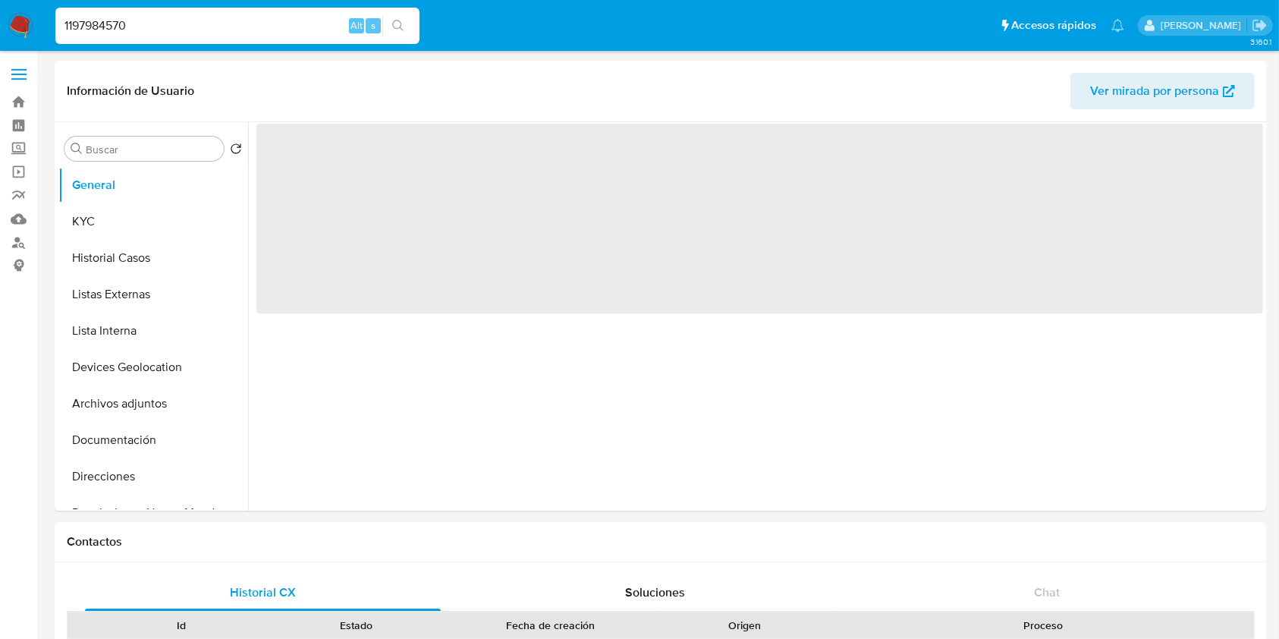
select select "10"
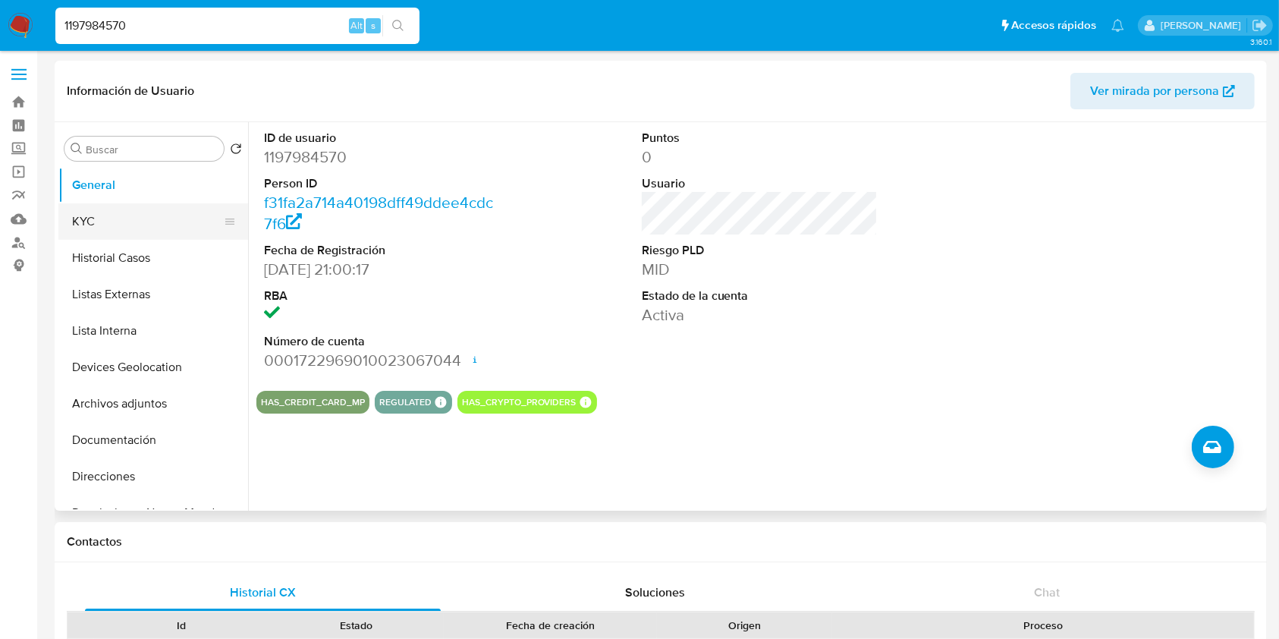
click at [114, 236] on button "KYC" at bounding box center [147, 221] width 178 height 36
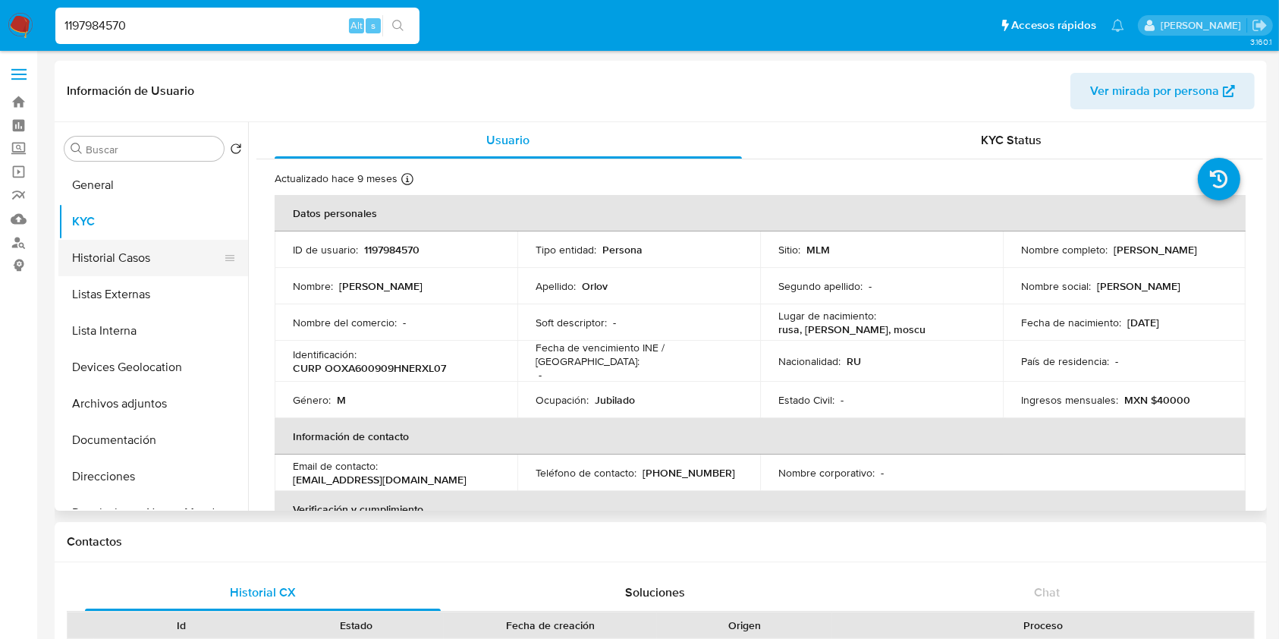
click at [137, 250] on button "Historial Casos" at bounding box center [147, 258] width 178 height 36
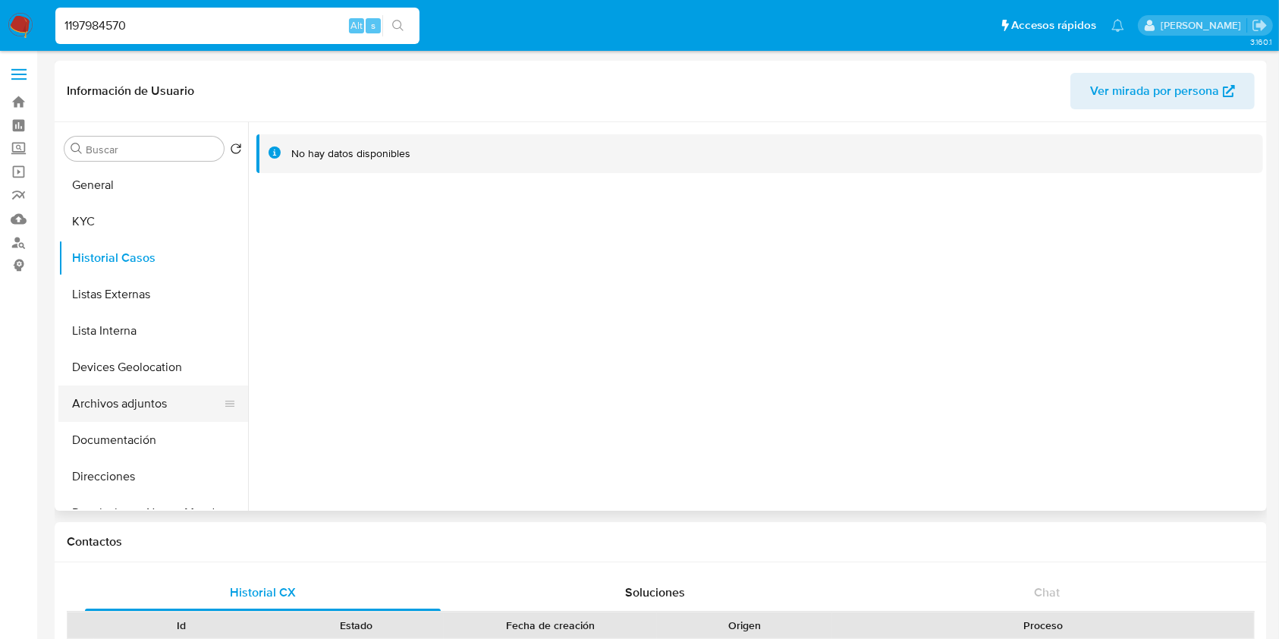
click at [131, 413] on button "Archivos adjuntos" at bounding box center [147, 403] width 178 height 36
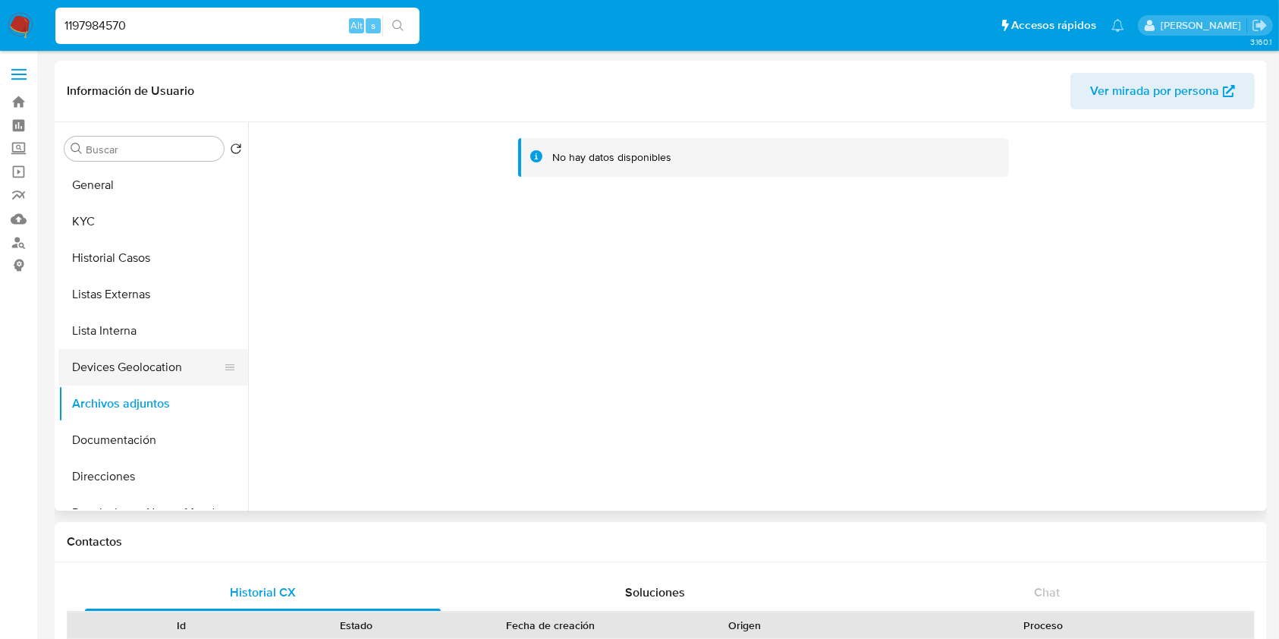
click at [144, 358] on button "Devices Geolocation" at bounding box center [147, 367] width 178 height 36
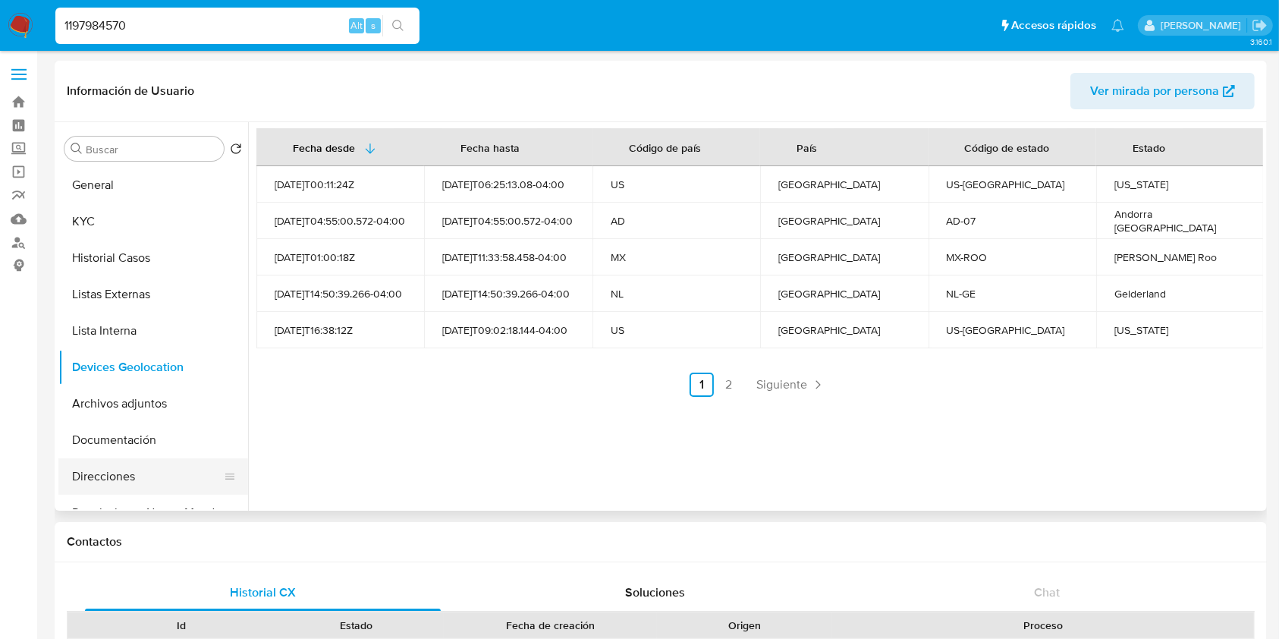
click at [156, 477] on button "Direcciones" at bounding box center [147, 476] width 178 height 36
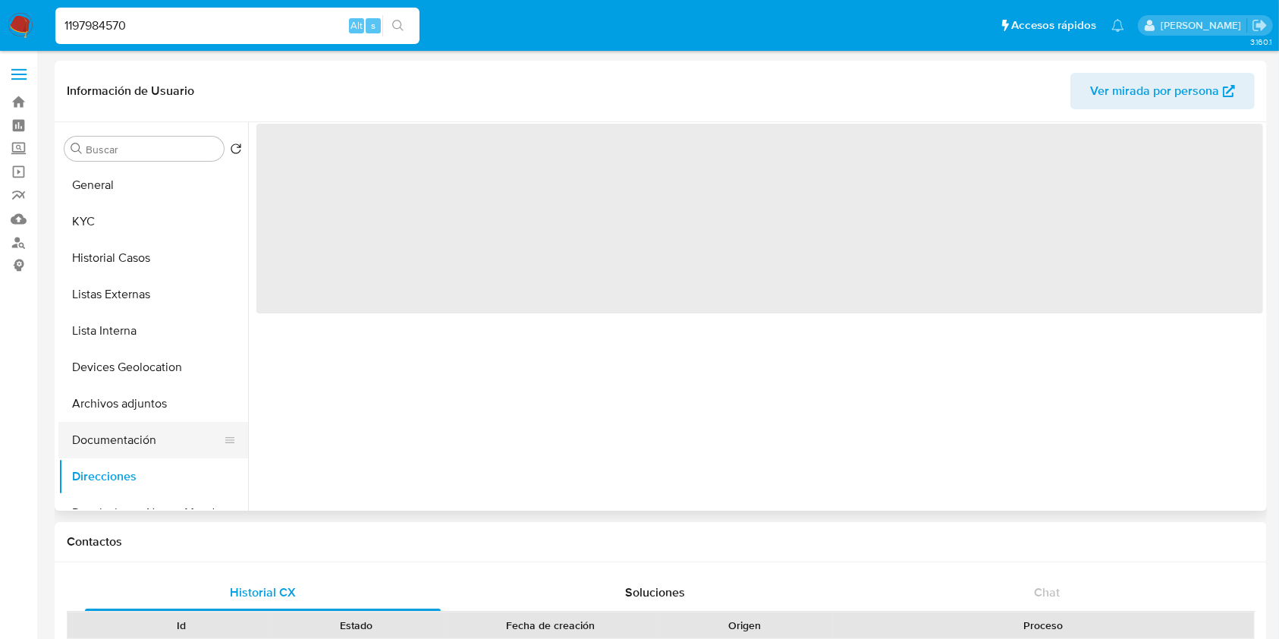
click at [146, 443] on button "Documentación" at bounding box center [147, 440] width 178 height 36
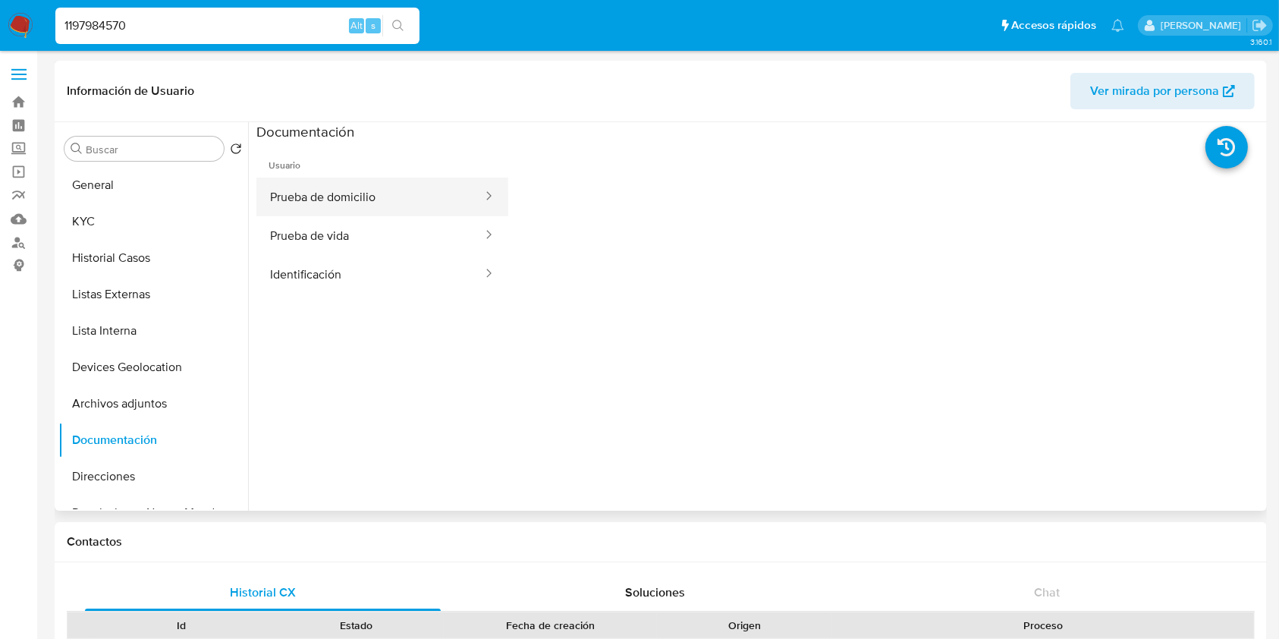
click at [344, 193] on button "Prueba de domicilio" at bounding box center [370, 197] width 228 height 39
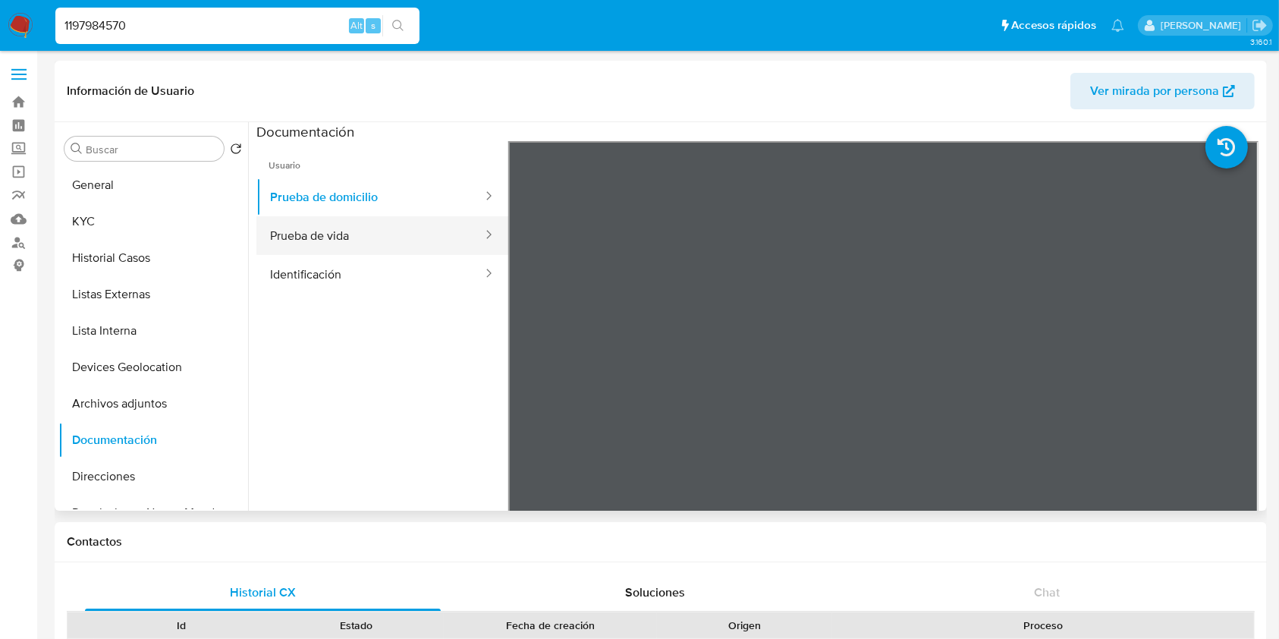
click at [356, 246] on button "Prueba de vida" at bounding box center [370, 235] width 228 height 39
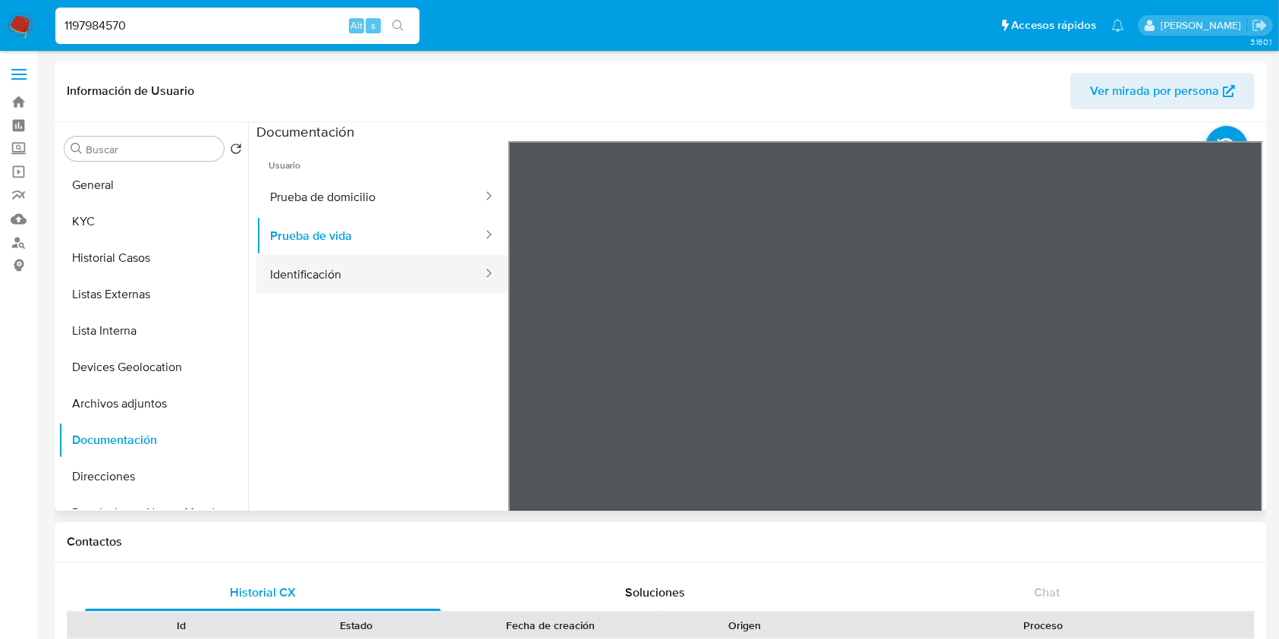
click at [432, 269] on button "Identificación" at bounding box center [370, 274] width 228 height 39
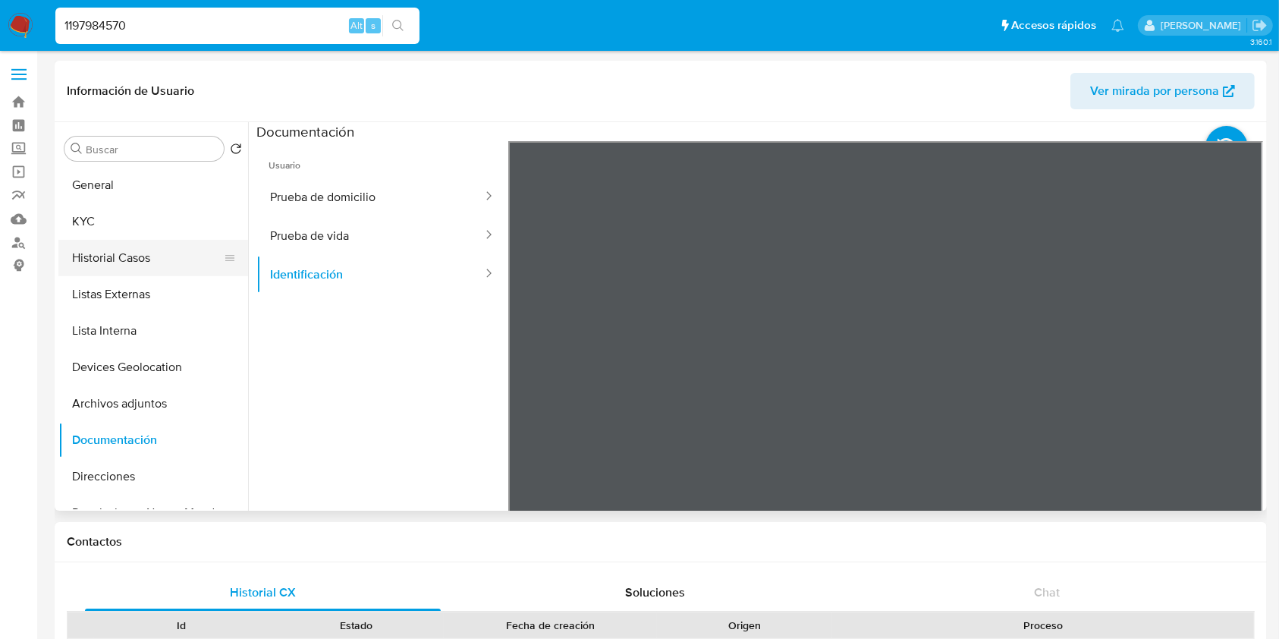
click at [87, 245] on button "Historial Casos" at bounding box center [147, 258] width 178 height 36
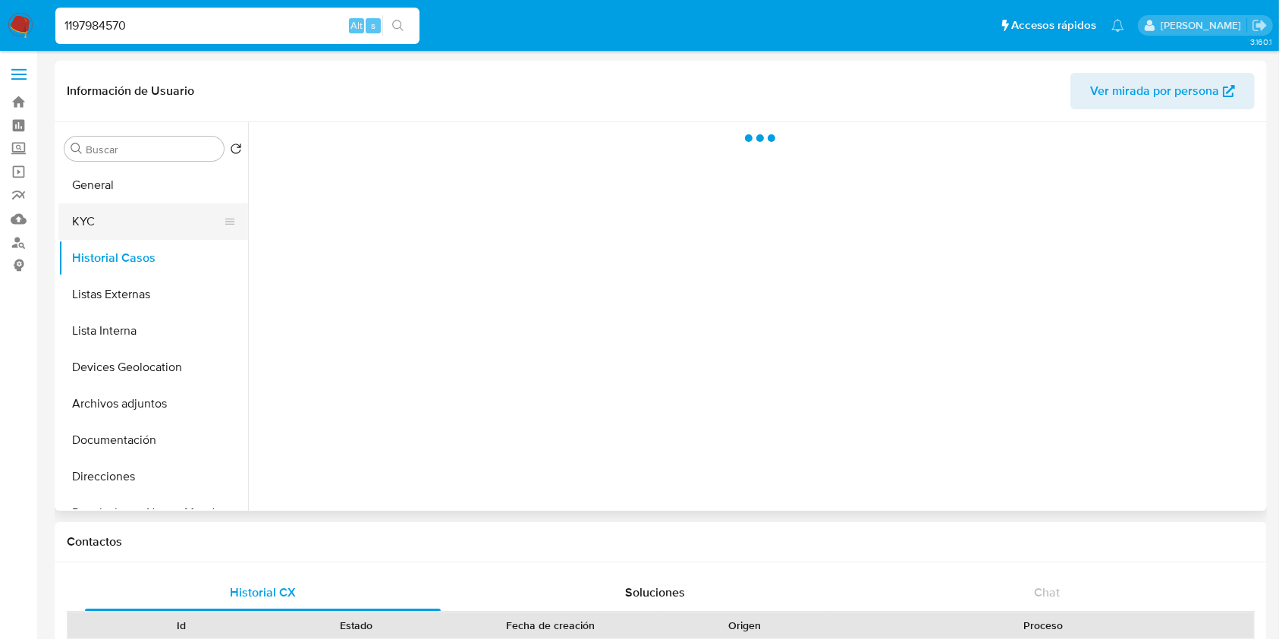
click at [105, 210] on button "KYC" at bounding box center [147, 221] width 178 height 36
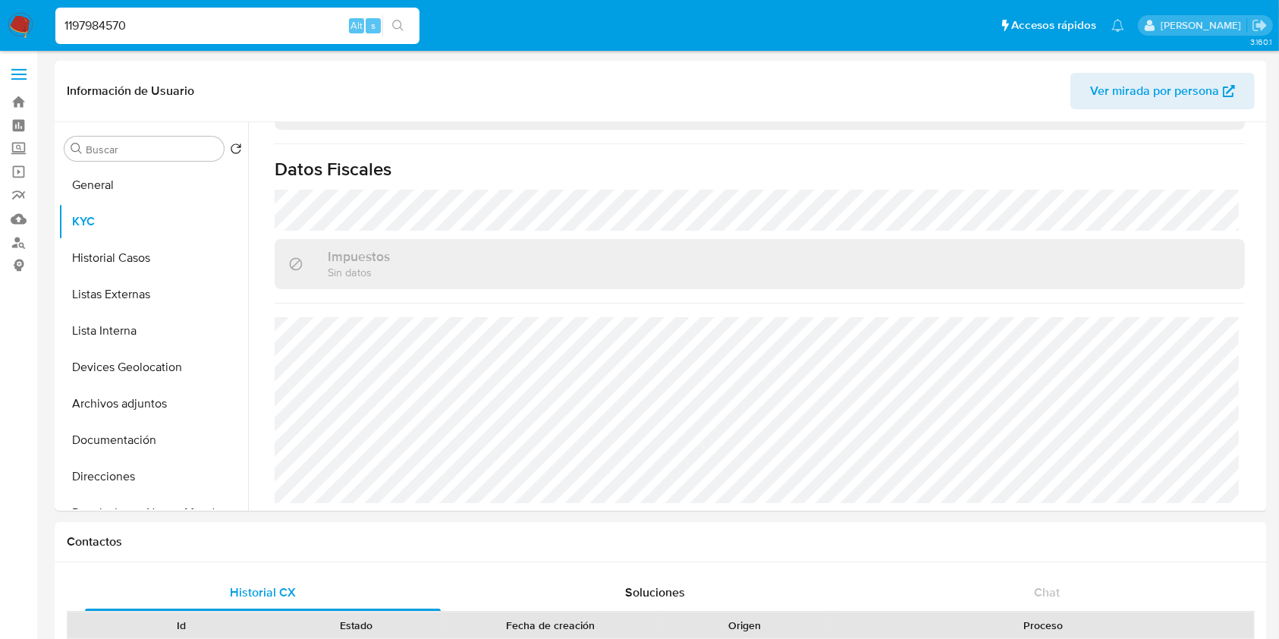
click at [314, 33] on input "1197984570" at bounding box center [237, 26] width 364 height 20
paste input "39174758"
type input "139174758"
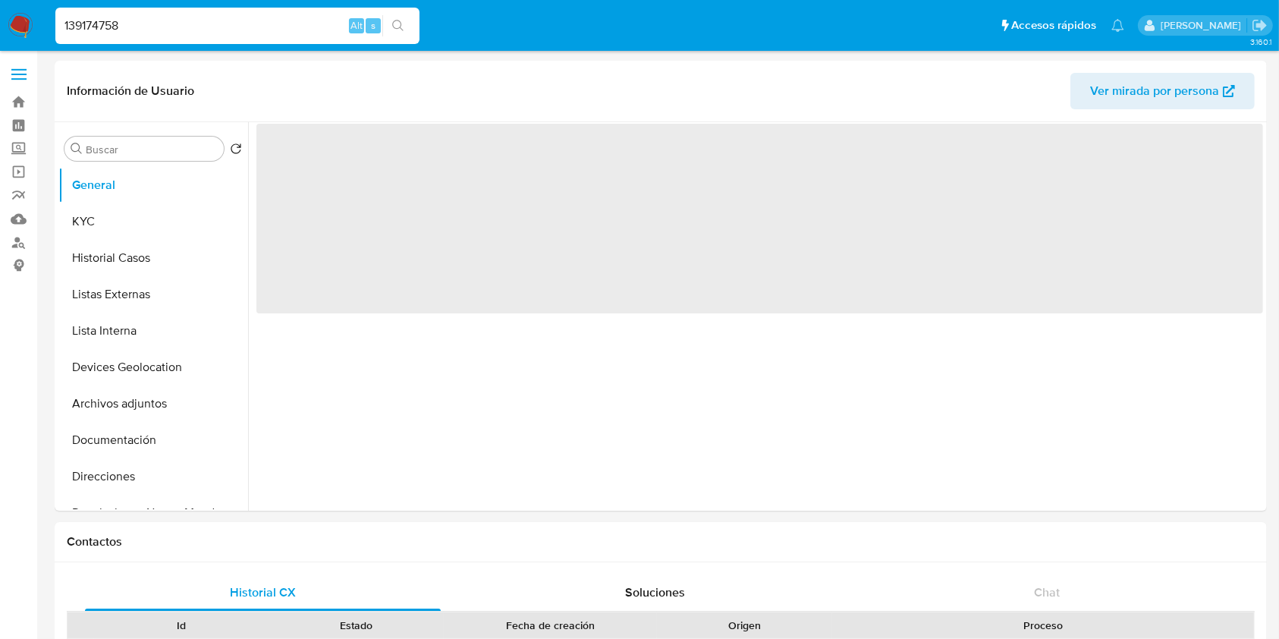
select select "10"
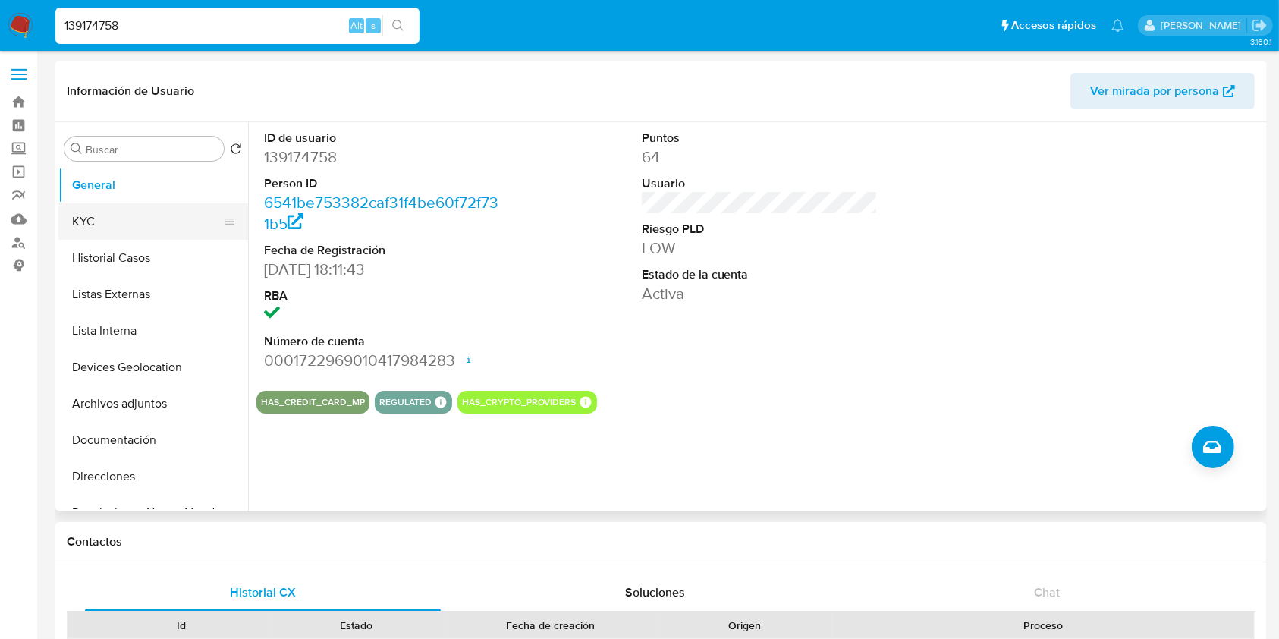
click at [98, 216] on button "KYC" at bounding box center [147, 221] width 178 height 36
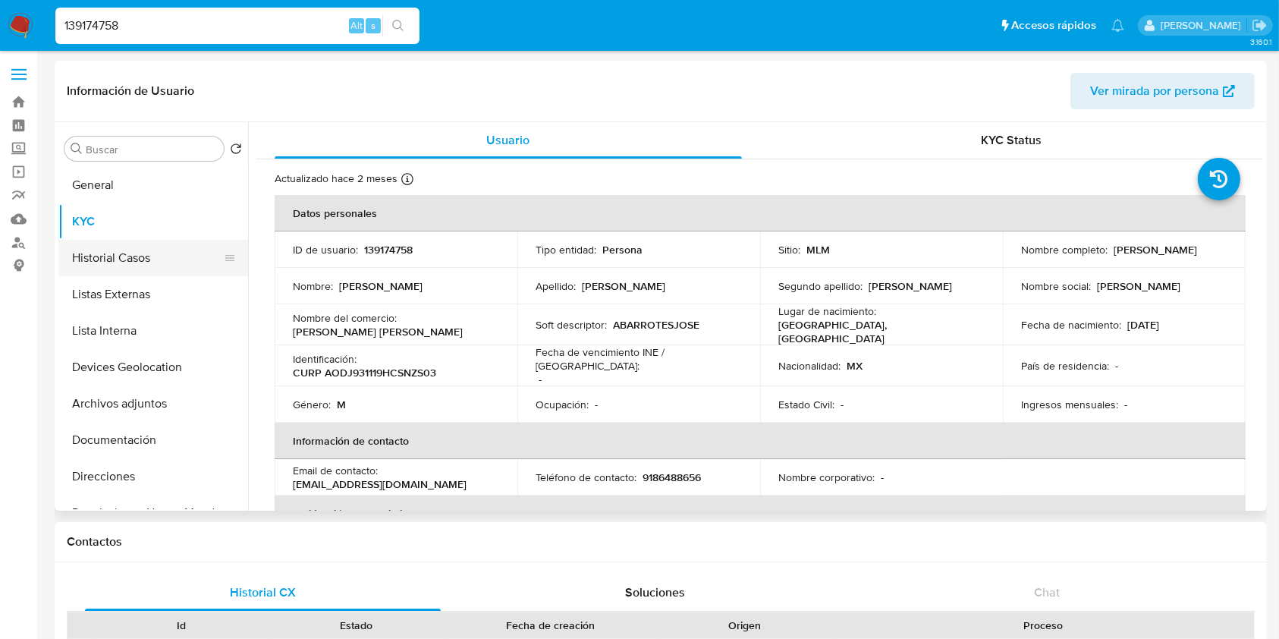
click at [103, 256] on button "Historial Casos" at bounding box center [147, 258] width 178 height 36
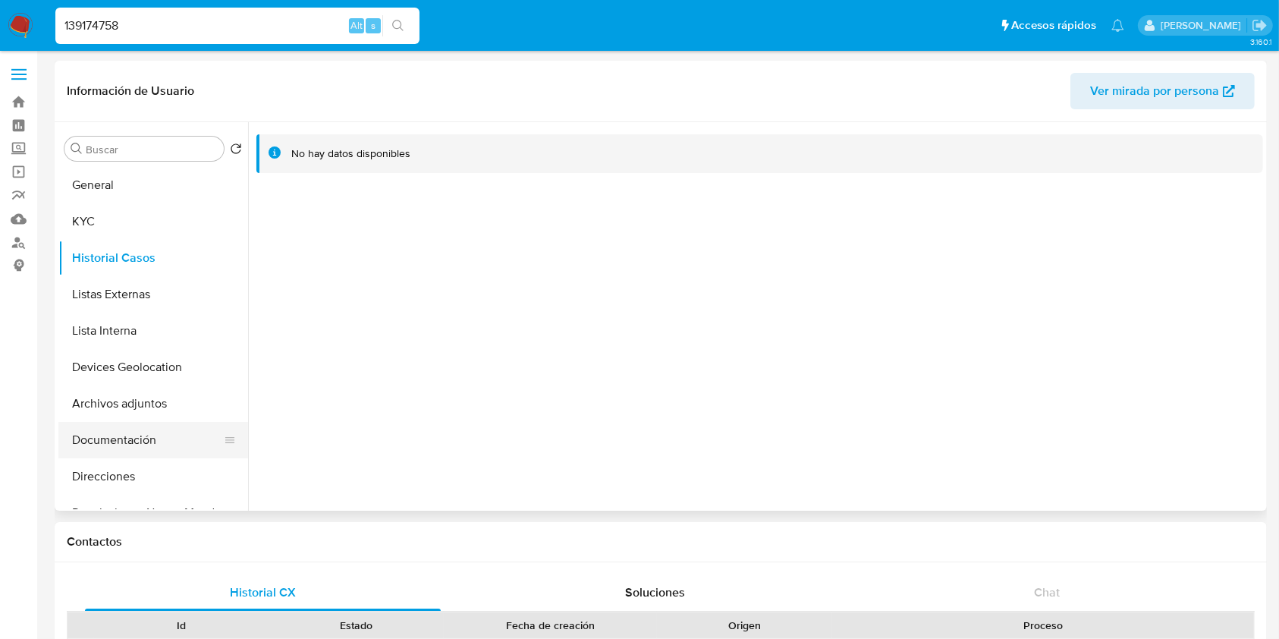
click at [152, 439] on button "Documentación" at bounding box center [147, 440] width 178 height 36
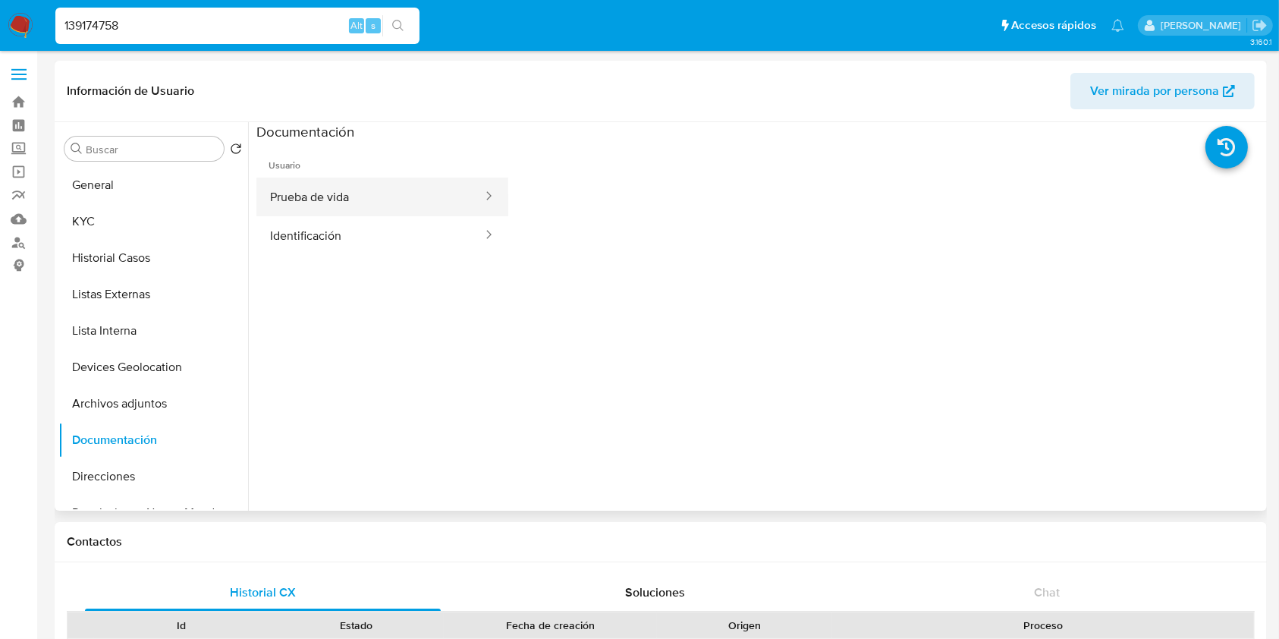
click at [411, 202] on button "Prueba de vida" at bounding box center [370, 197] width 228 height 39
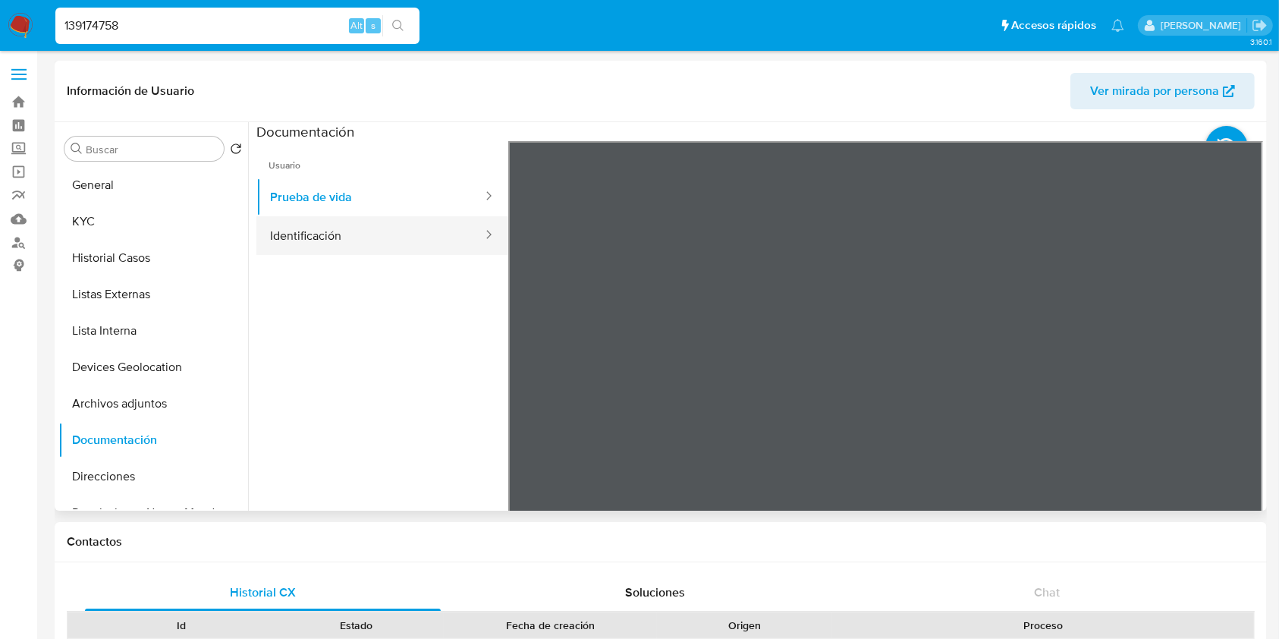
click at [335, 240] on button "Identificación" at bounding box center [370, 235] width 228 height 39
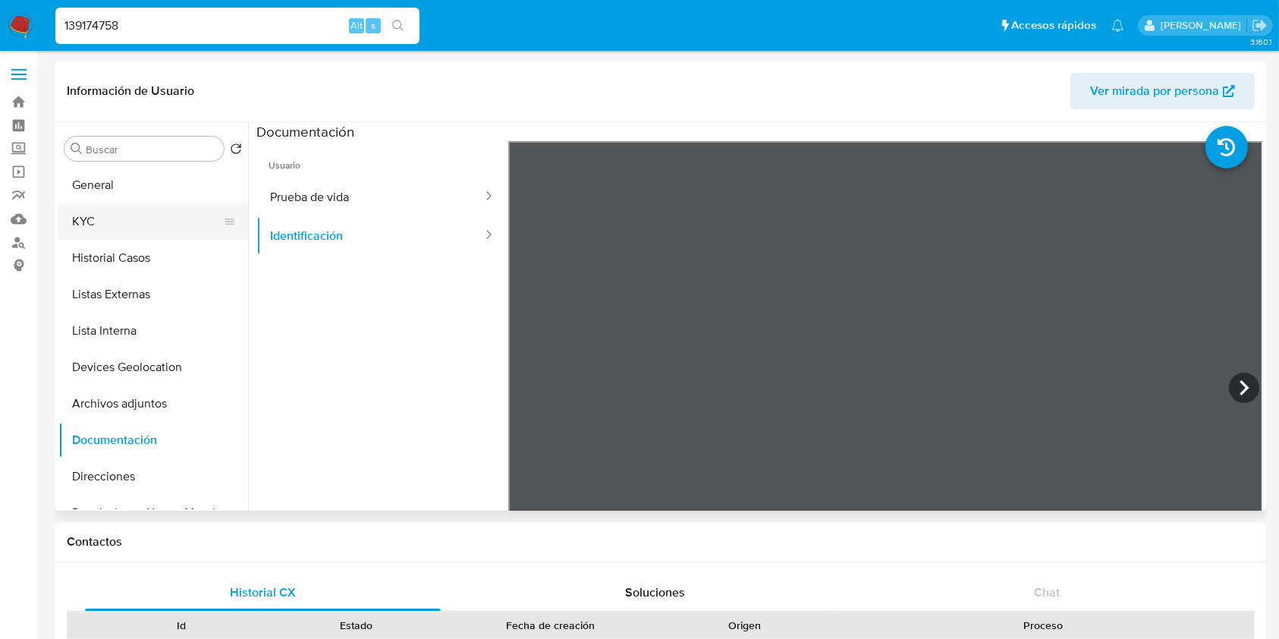
click at [122, 213] on button "KYC" at bounding box center [147, 221] width 178 height 36
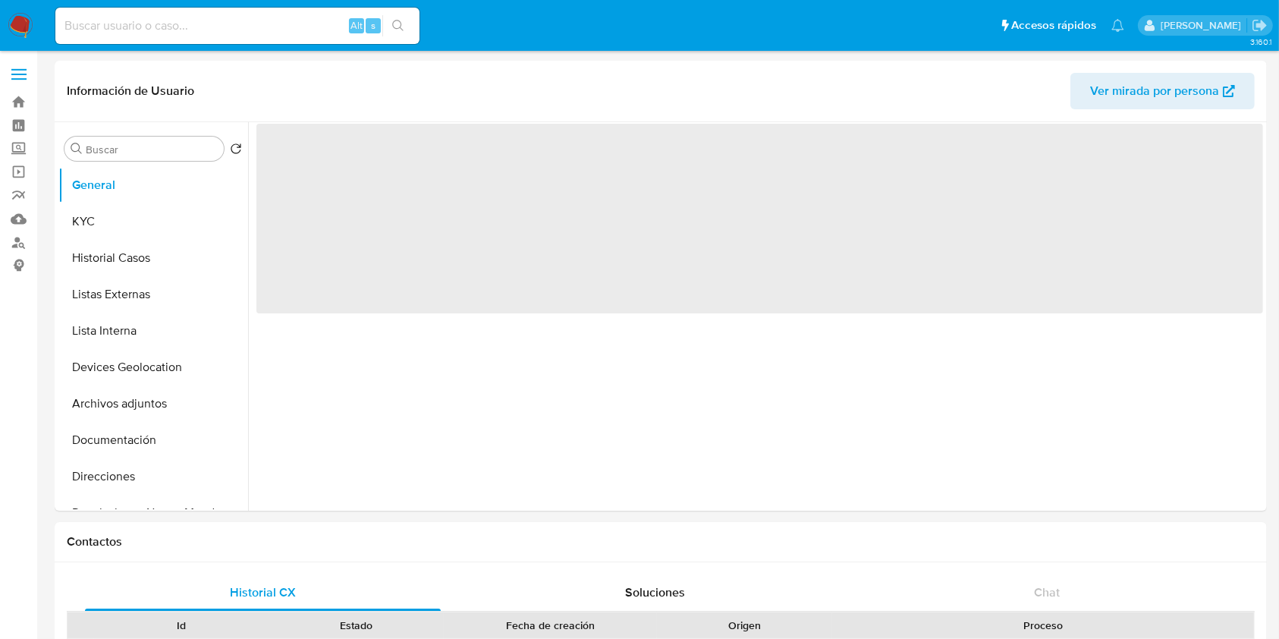
select select "10"
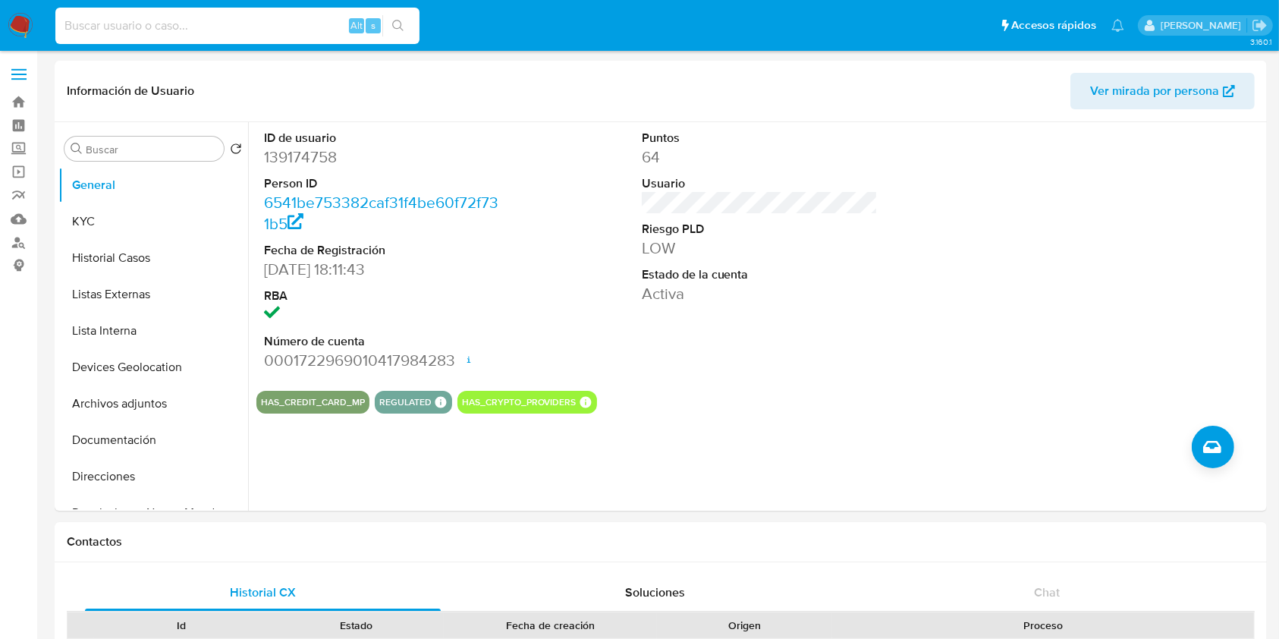
click at [287, 21] on input at bounding box center [237, 26] width 364 height 20
paste input "[PERSON_NAME] [PERSON_NAME]"
type input "[PERSON_NAME] [PERSON_NAME]"
click at [21, 146] on label "Screening" at bounding box center [90, 149] width 181 height 24
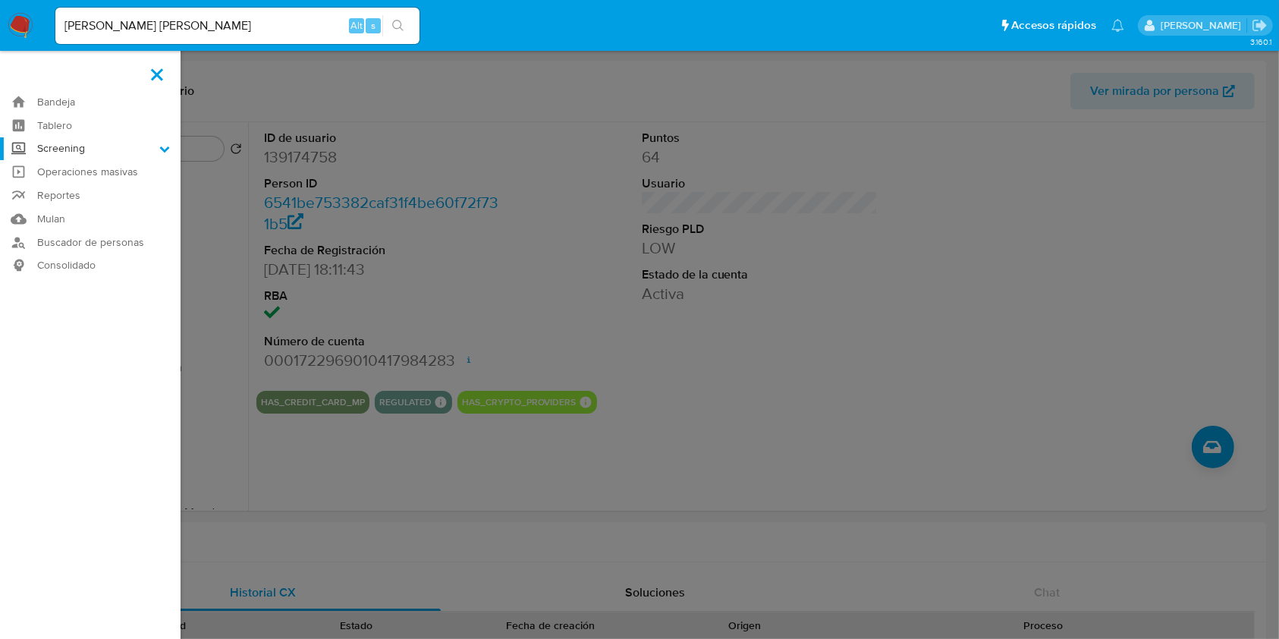
click at [0, 0] on input "Screening" at bounding box center [0, 0] width 0 height 0
click at [89, 212] on link "Herramientas" at bounding box center [90, 208] width 181 height 19
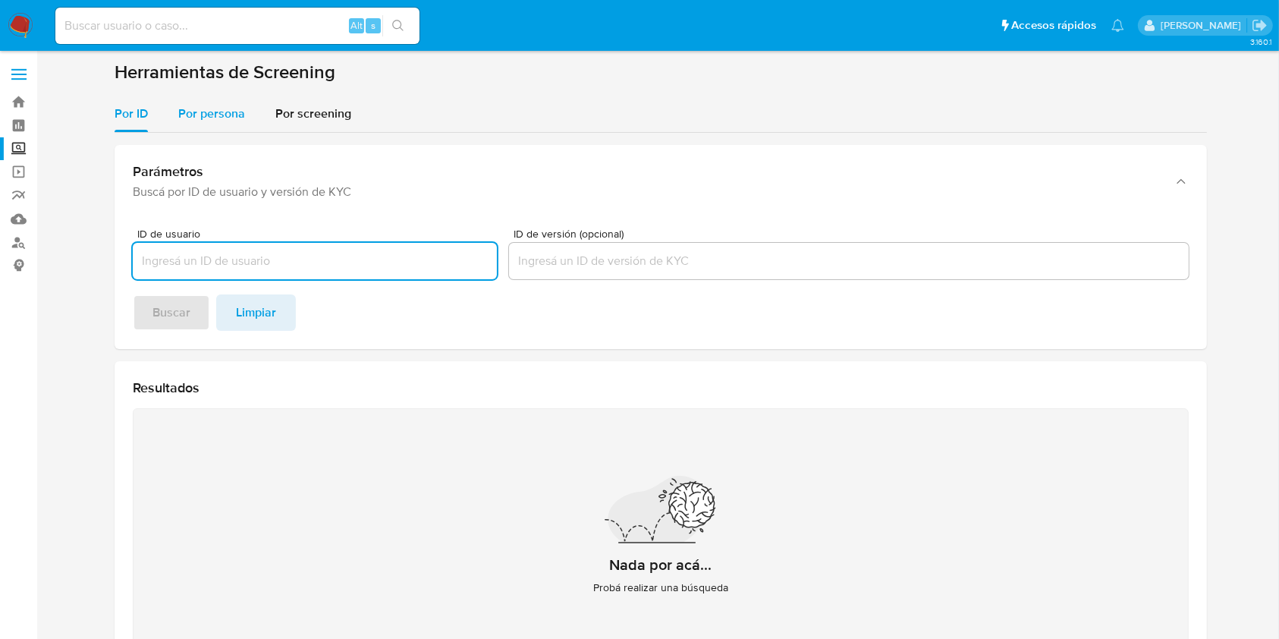
click at [218, 128] on div "Por persona" at bounding box center [211, 114] width 67 height 36
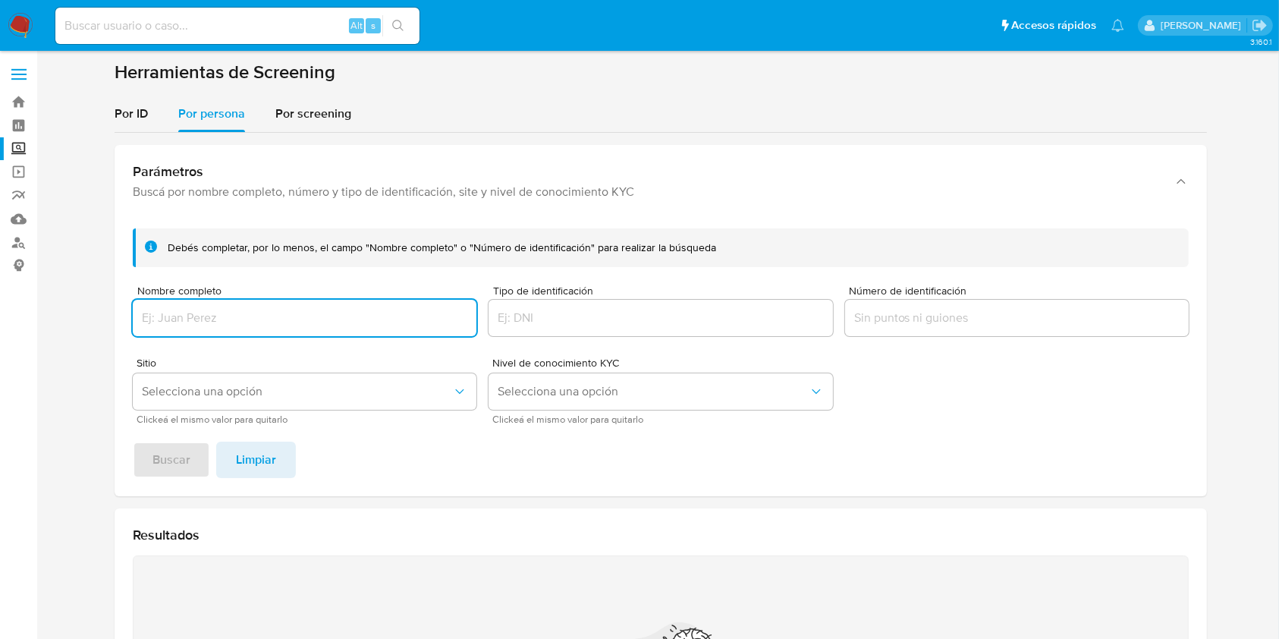
click at [260, 304] on div at bounding box center [305, 318] width 344 height 36
click at [267, 310] on input "Nombre completo" at bounding box center [305, 318] width 344 height 20
type input "[PERSON_NAME] [PERSON_NAME]"
click at [192, 457] on button "Buscar" at bounding box center [171, 460] width 77 height 36
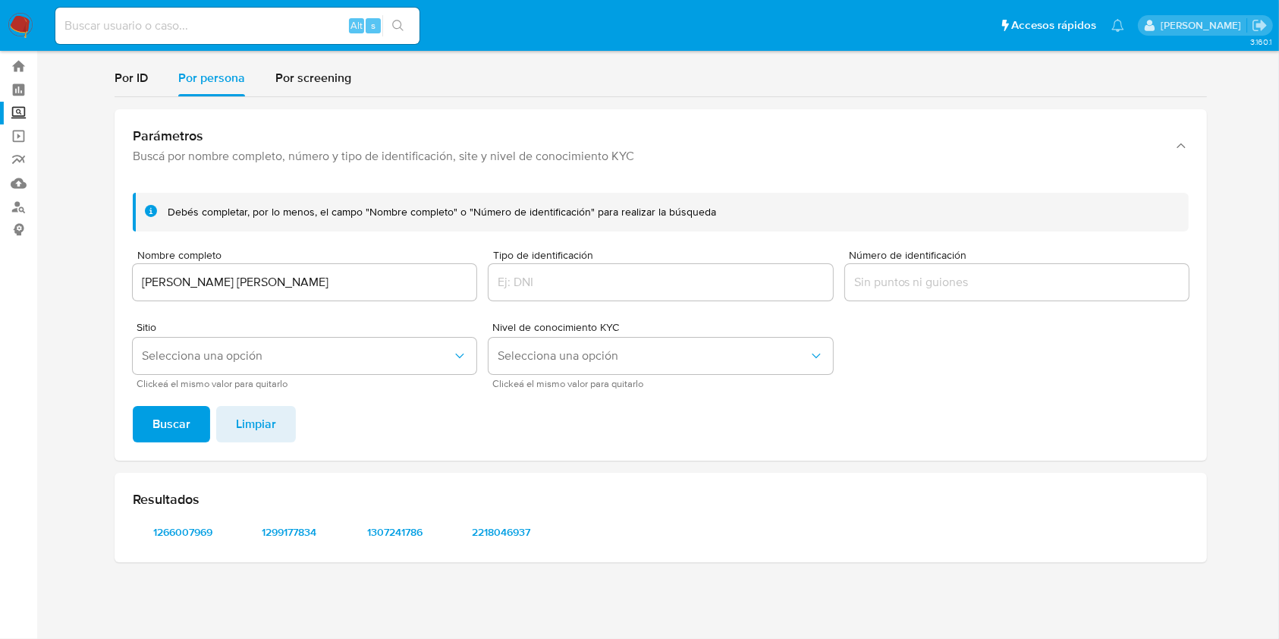
scroll to position [36, 0]
click at [209, 548] on div "Resultados 1266007969 1299177834 1307241786 2218046937" at bounding box center [661, 518] width 1093 height 90
click at [200, 532] on span "1266007969" at bounding box center [182, 531] width 79 height 21
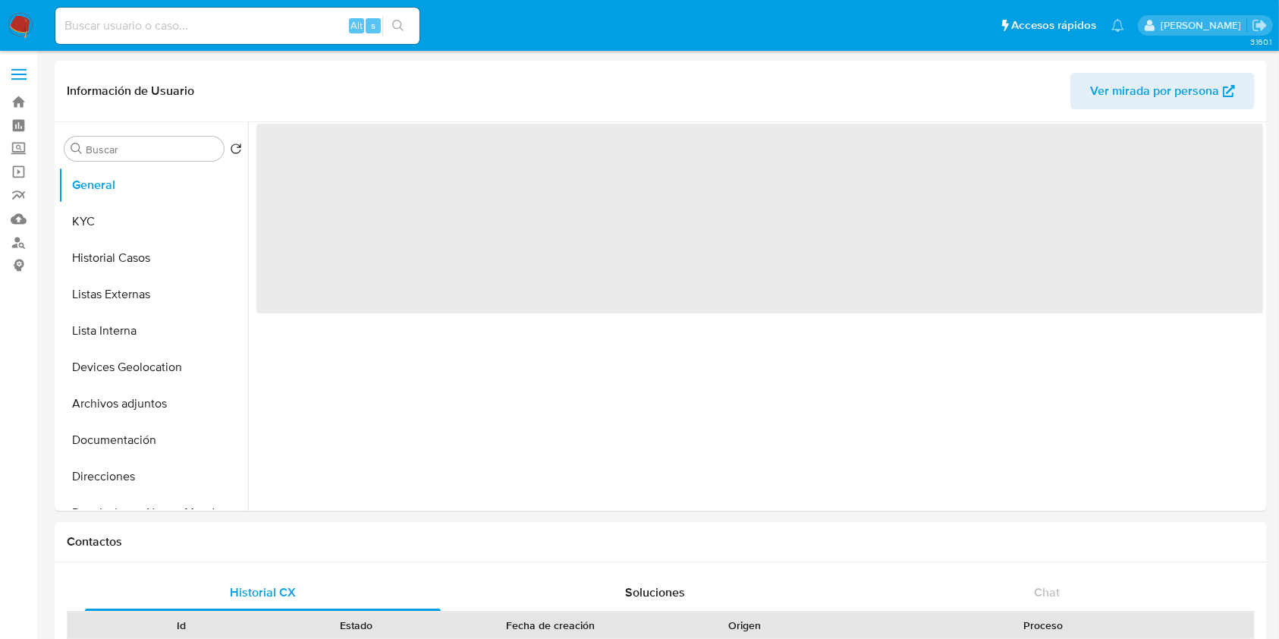
select select "10"
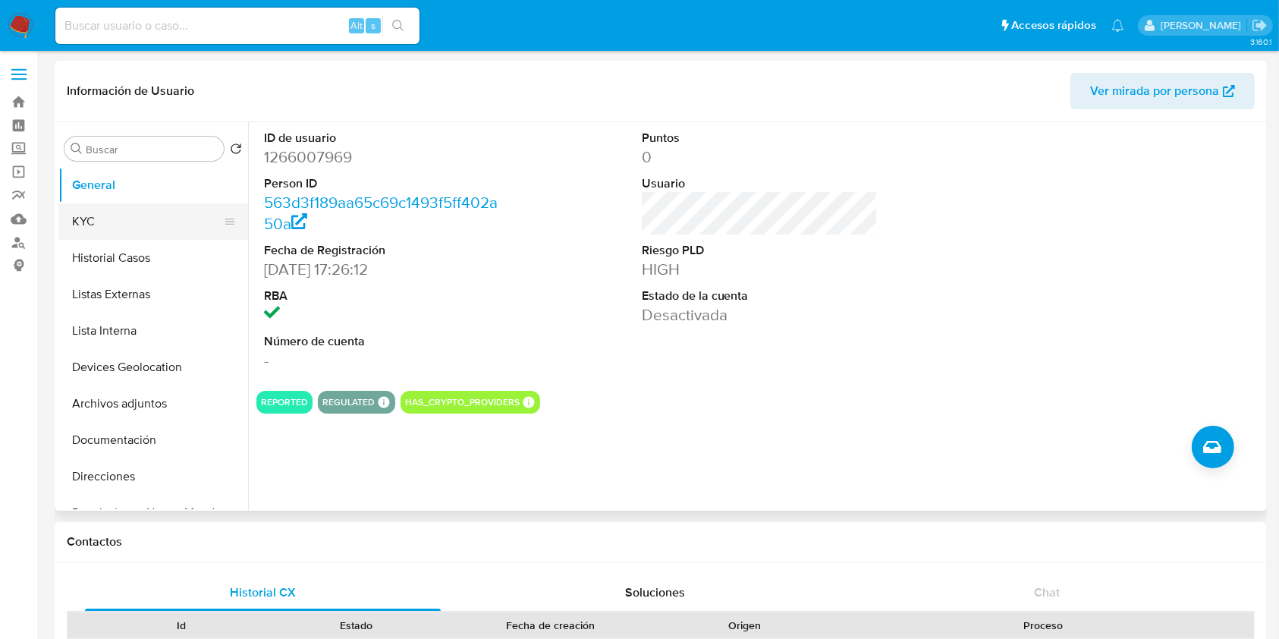
click at [140, 216] on button "KYC" at bounding box center [147, 221] width 178 height 36
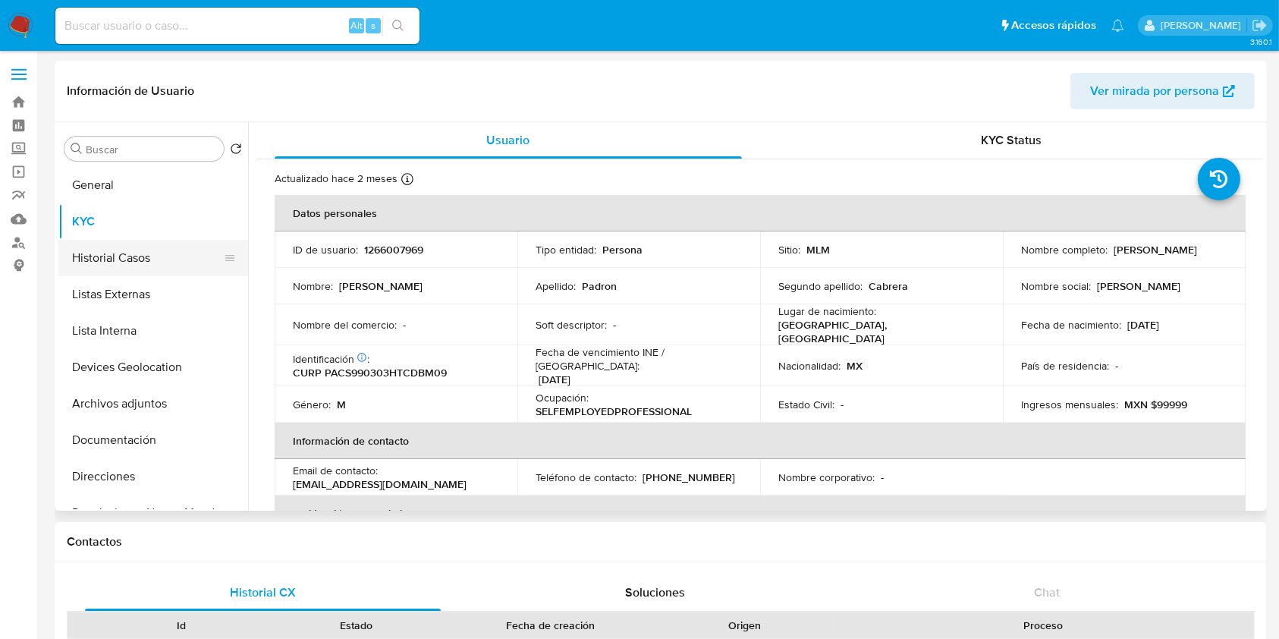
click at [134, 261] on button "Historial Casos" at bounding box center [147, 258] width 178 height 36
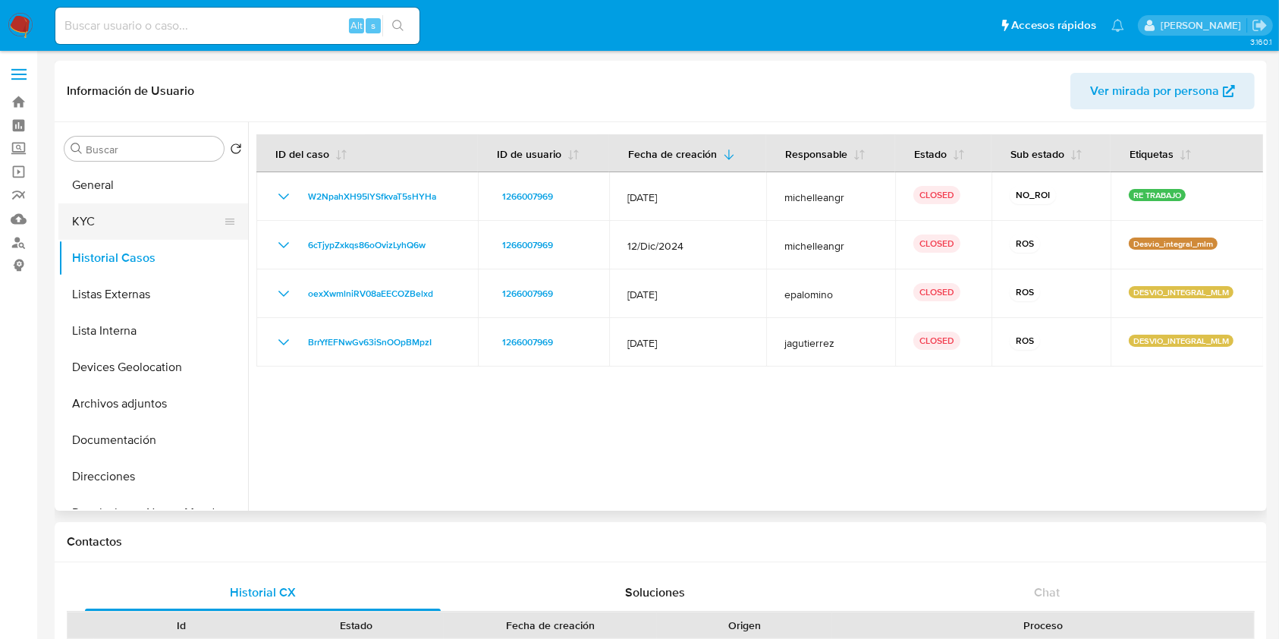
click at [140, 213] on button "KYC" at bounding box center [147, 221] width 178 height 36
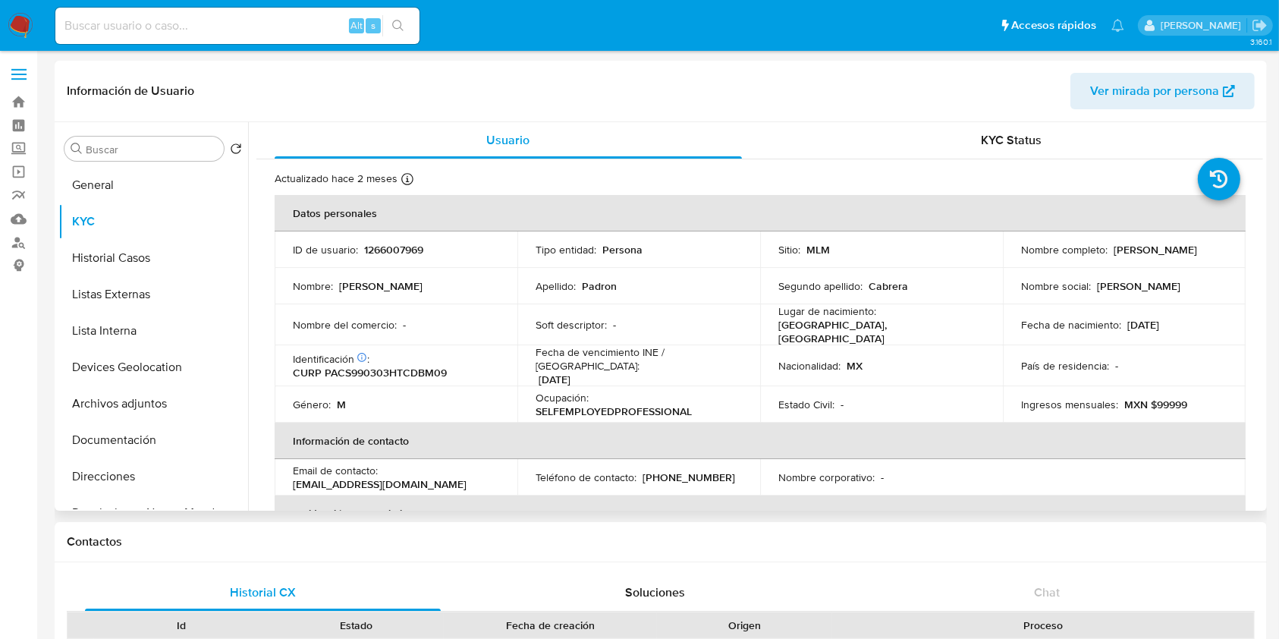
click at [391, 253] on p "1266007969" at bounding box center [393, 250] width 59 height 14
click at [393, 253] on p "1266007969" at bounding box center [393, 250] width 59 height 14
copy p "1266007969"
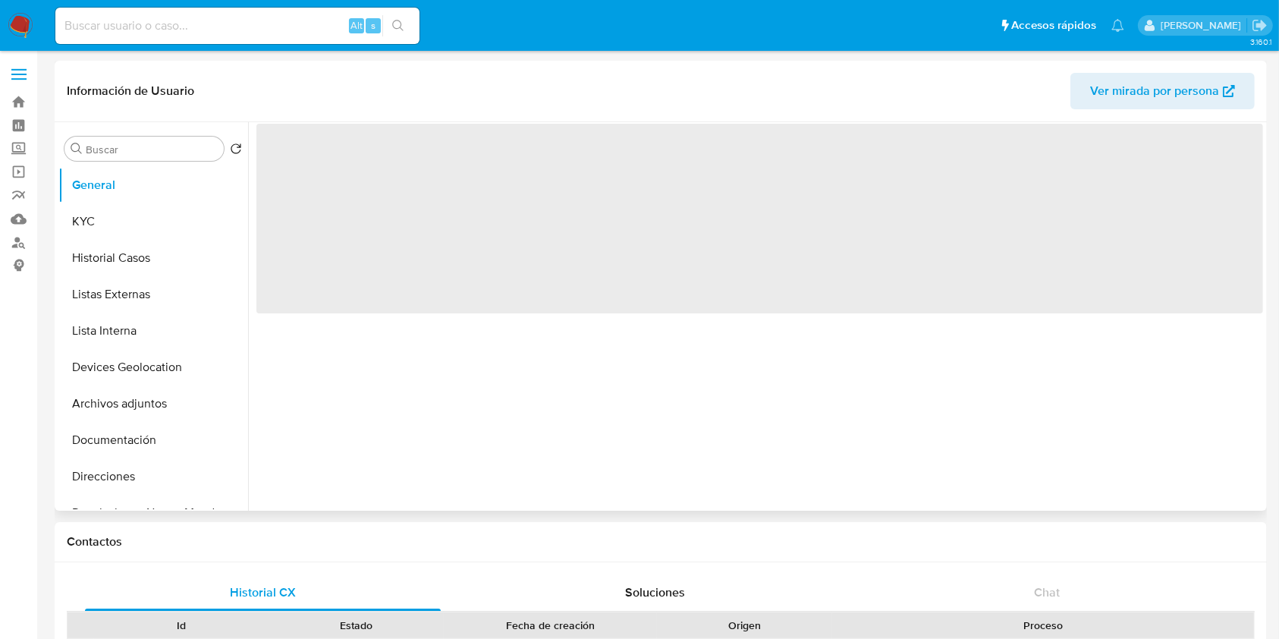
select select "10"
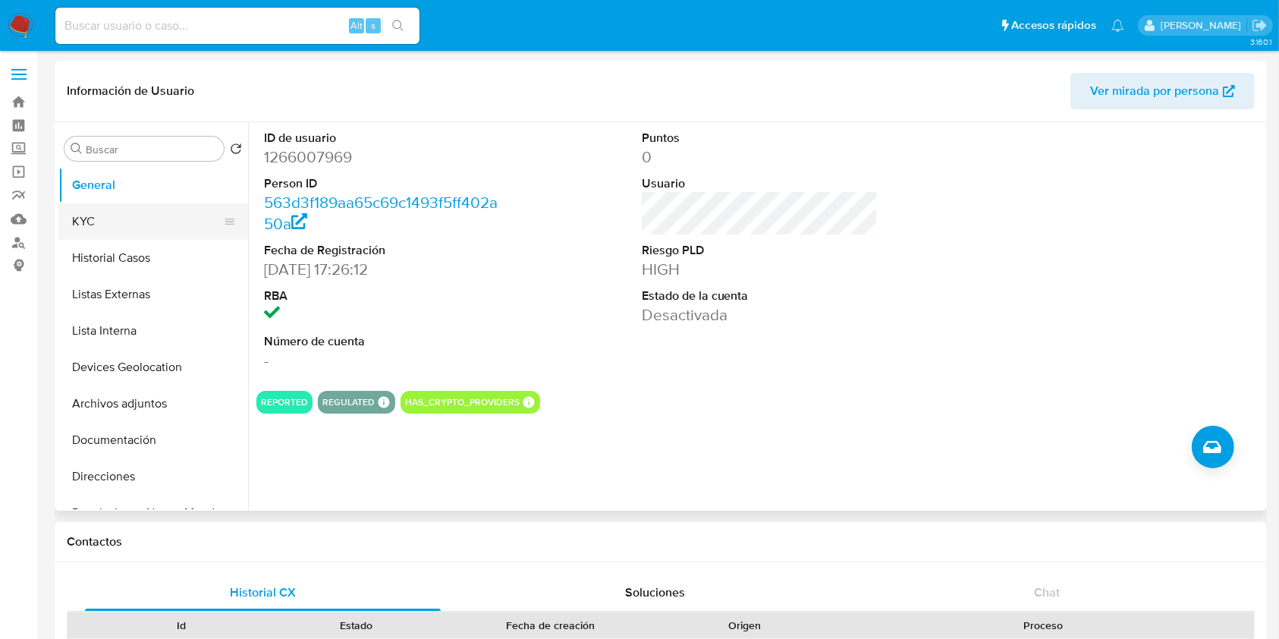
click at [127, 220] on button "KYC" at bounding box center [147, 221] width 178 height 36
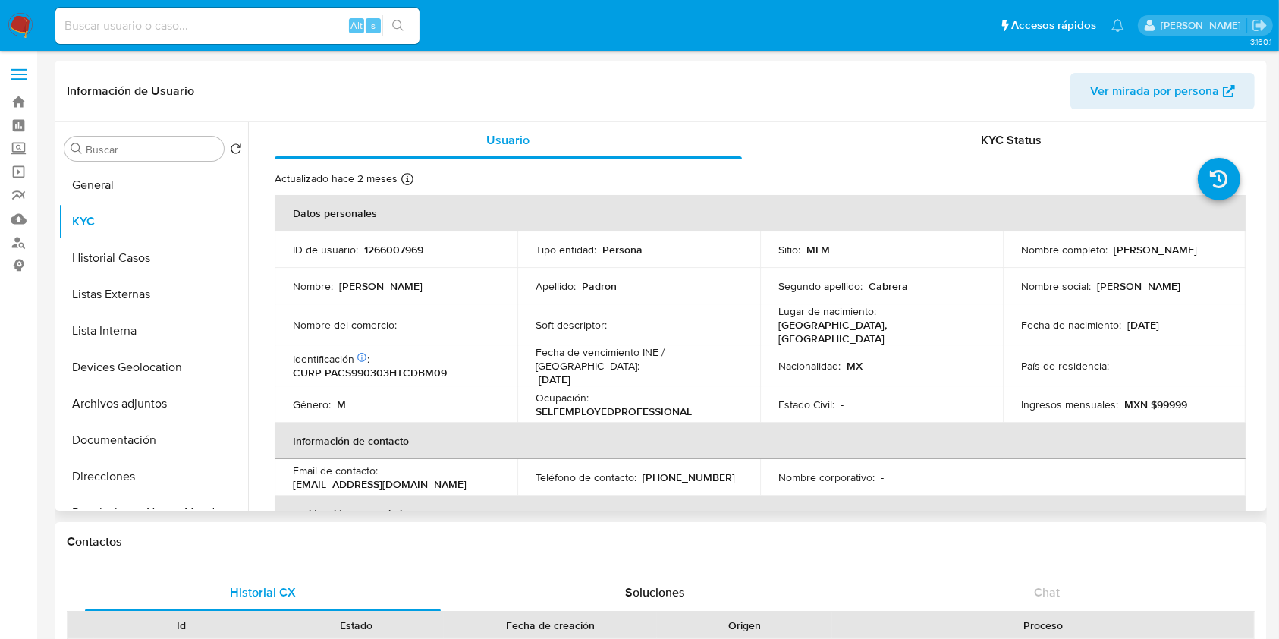
click at [394, 253] on p "1266007969" at bounding box center [393, 250] width 59 height 14
copy p "1266007969"
click at [160, 254] on button "Historial Casos" at bounding box center [147, 258] width 178 height 36
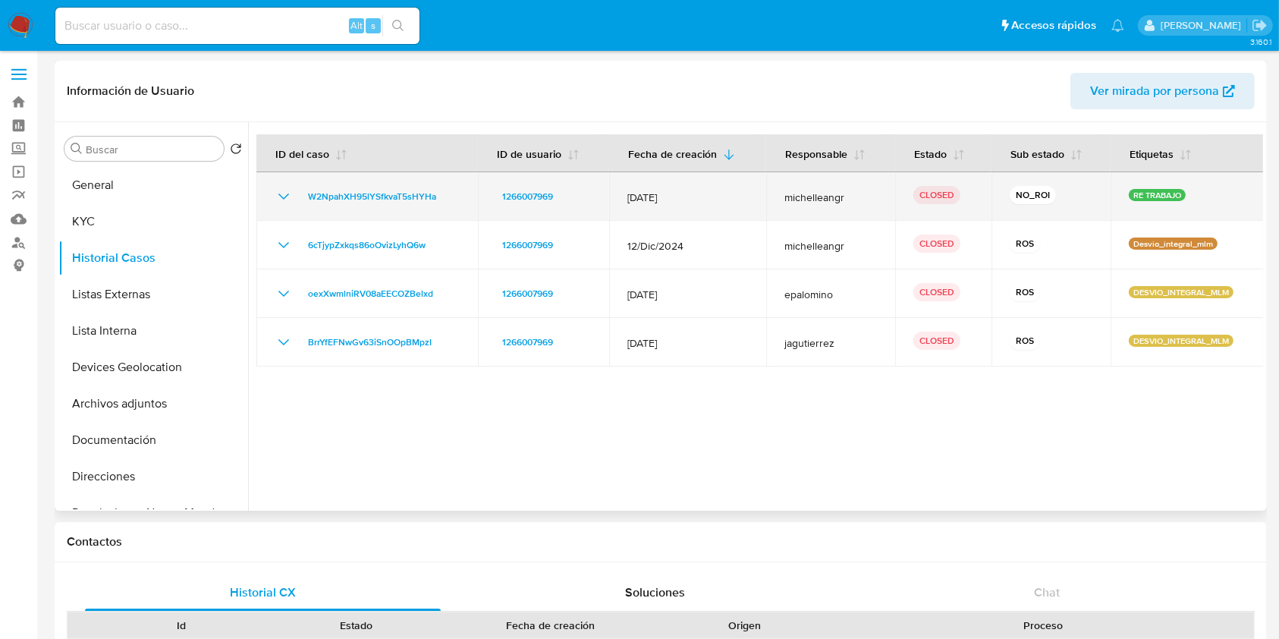
click at [282, 197] on icon "Mostrar/Ocultar" at bounding box center [284, 196] width 18 height 18
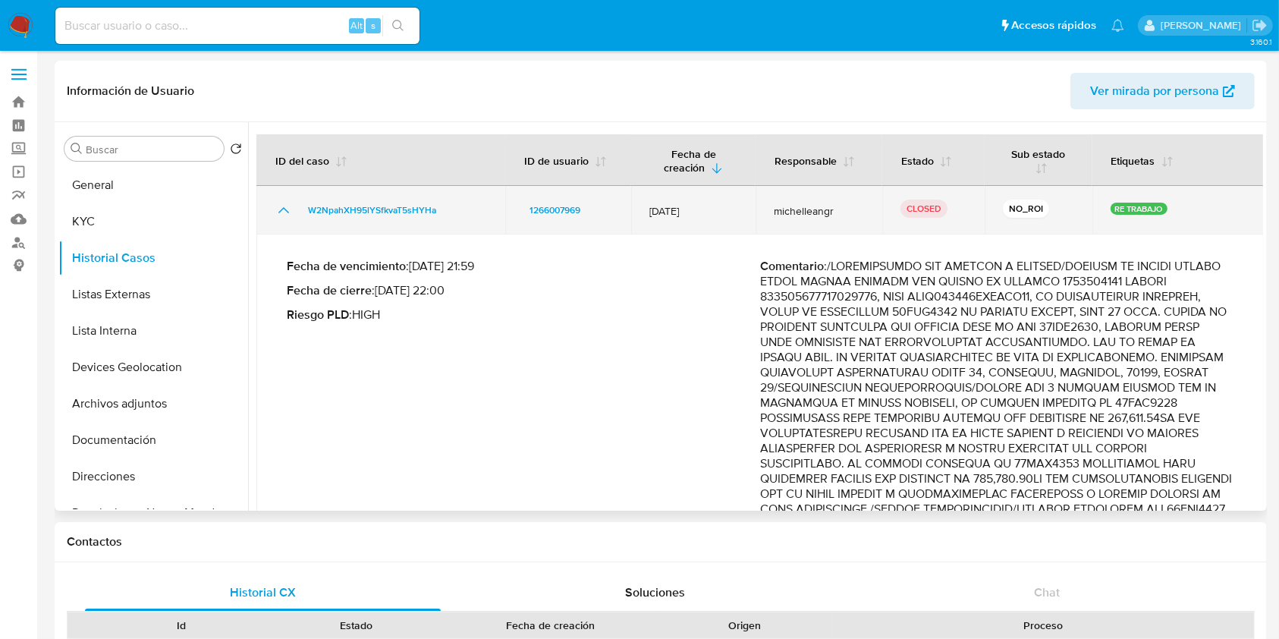
click at [280, 211] on icon "Mostrar/Ocultar" at bounding box center [283, 210] width 11 height 6
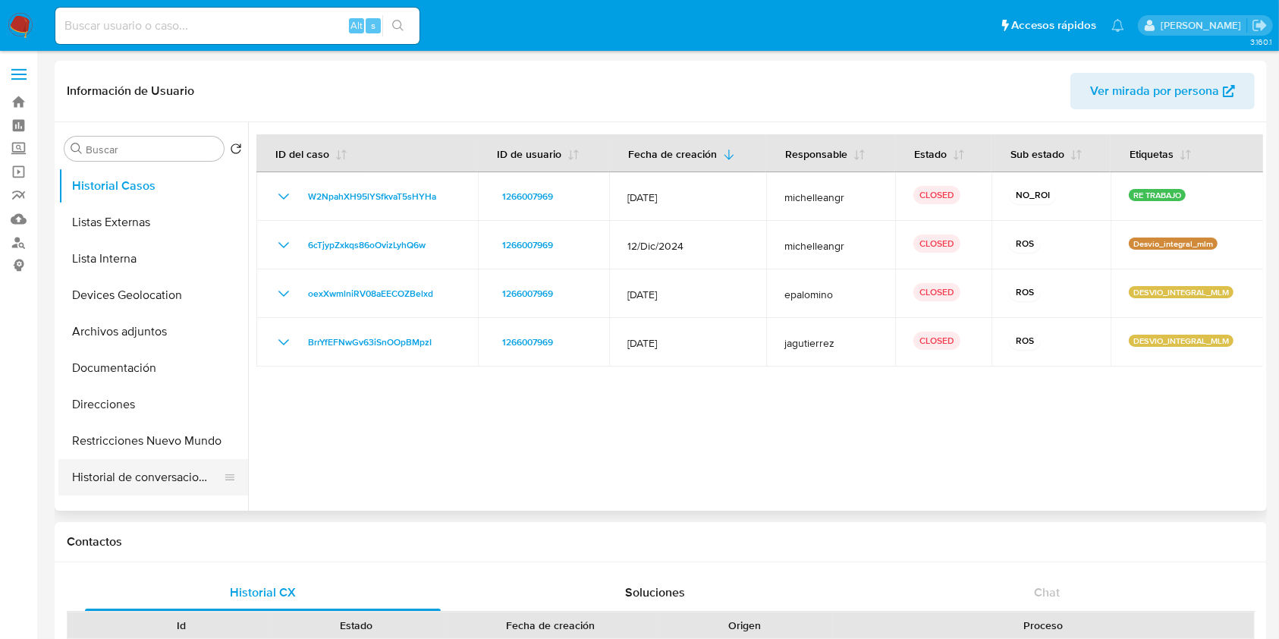
scroll to position [202, 0]
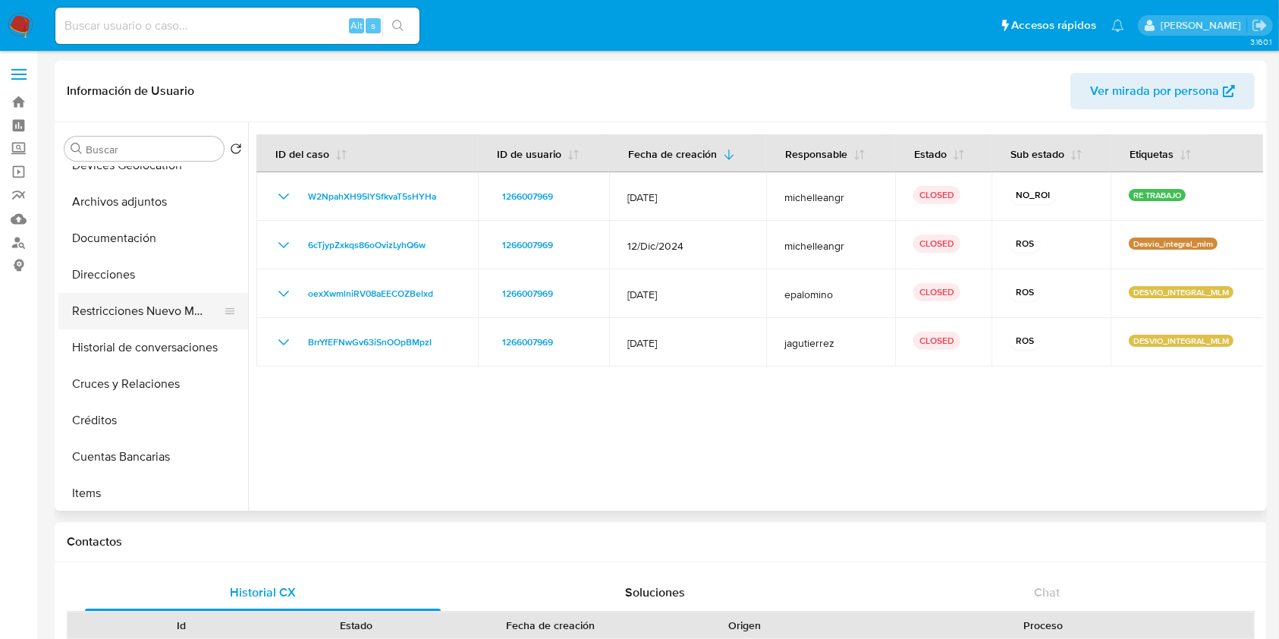
click at [167, 316] on button "Restricciones Nuevo Mundo" at bounding box center [147, 311] width 178 height 36
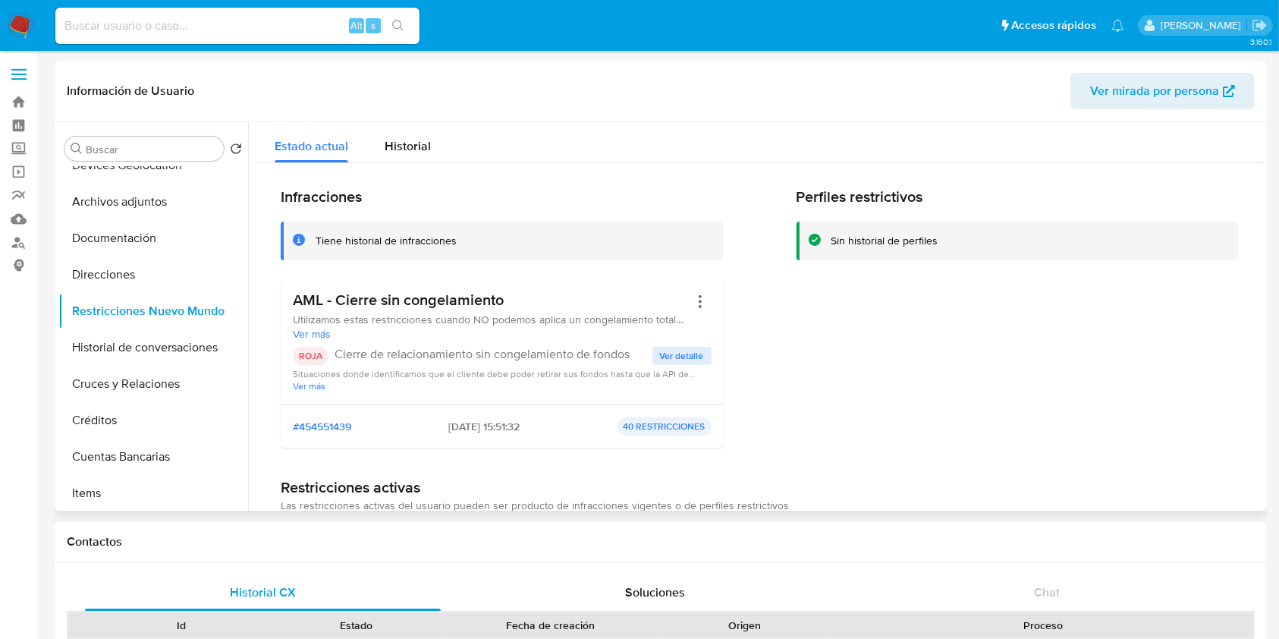
click at [681, 357] on span "Ver detalle" at bounding box center [682, 355] width 44 height 15
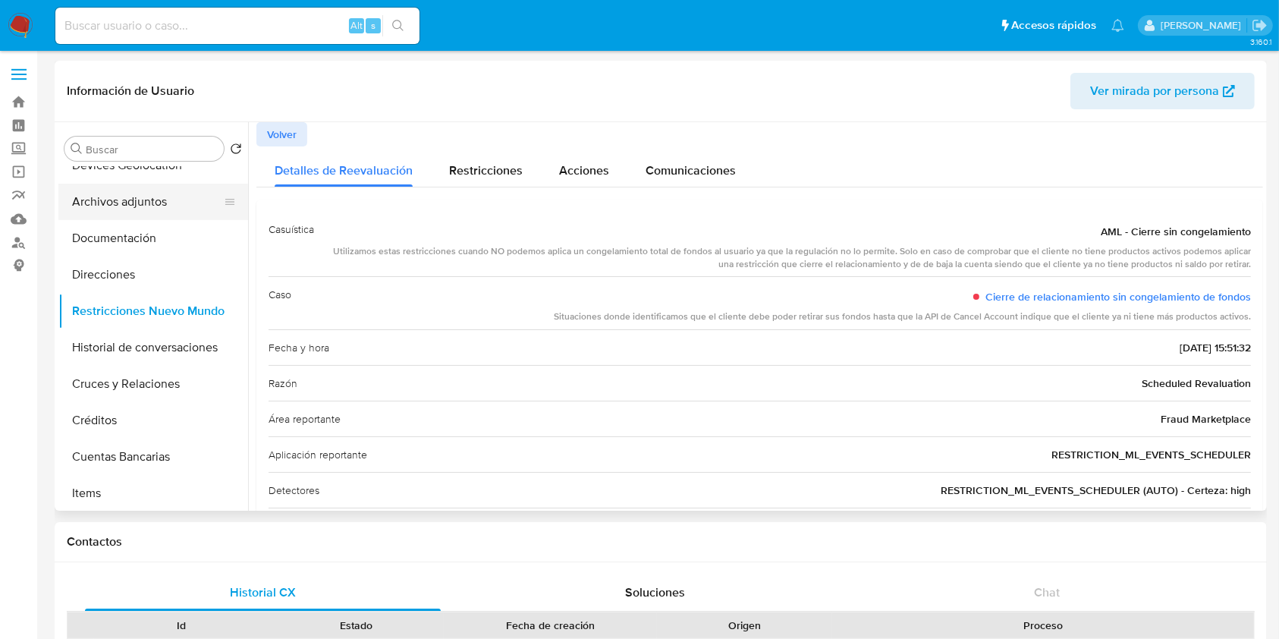
scroll to position [0, 0]
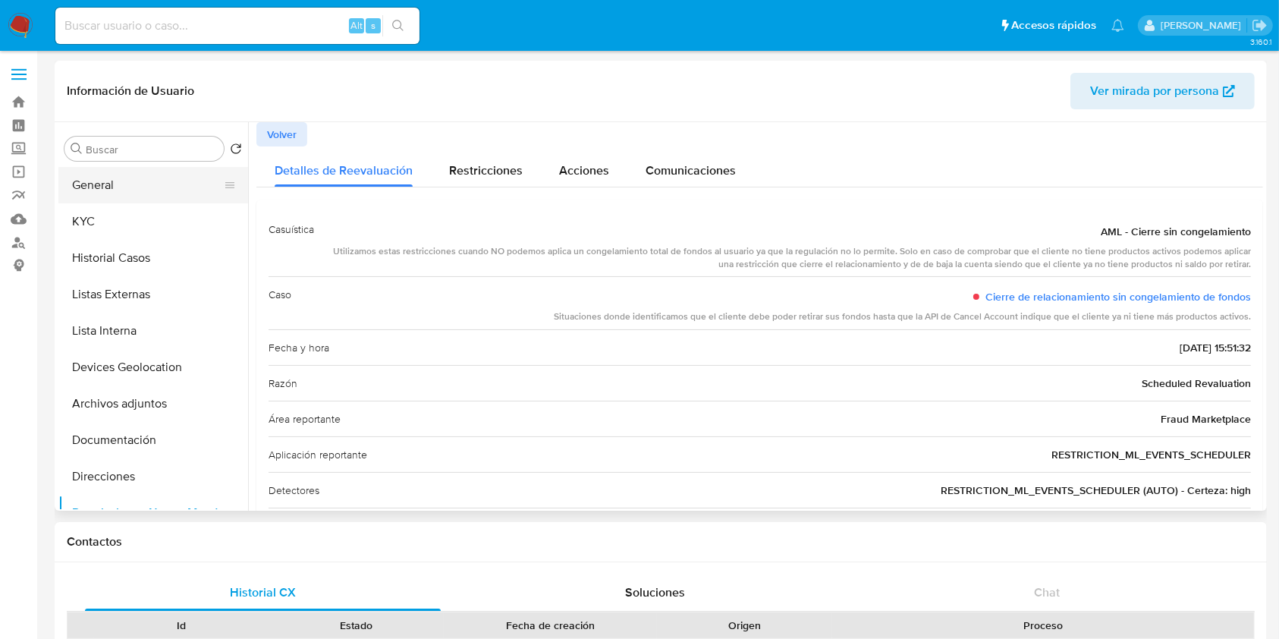
click at [130, 186] on button "General" at bounding box center [147, 185] width 178 height 36
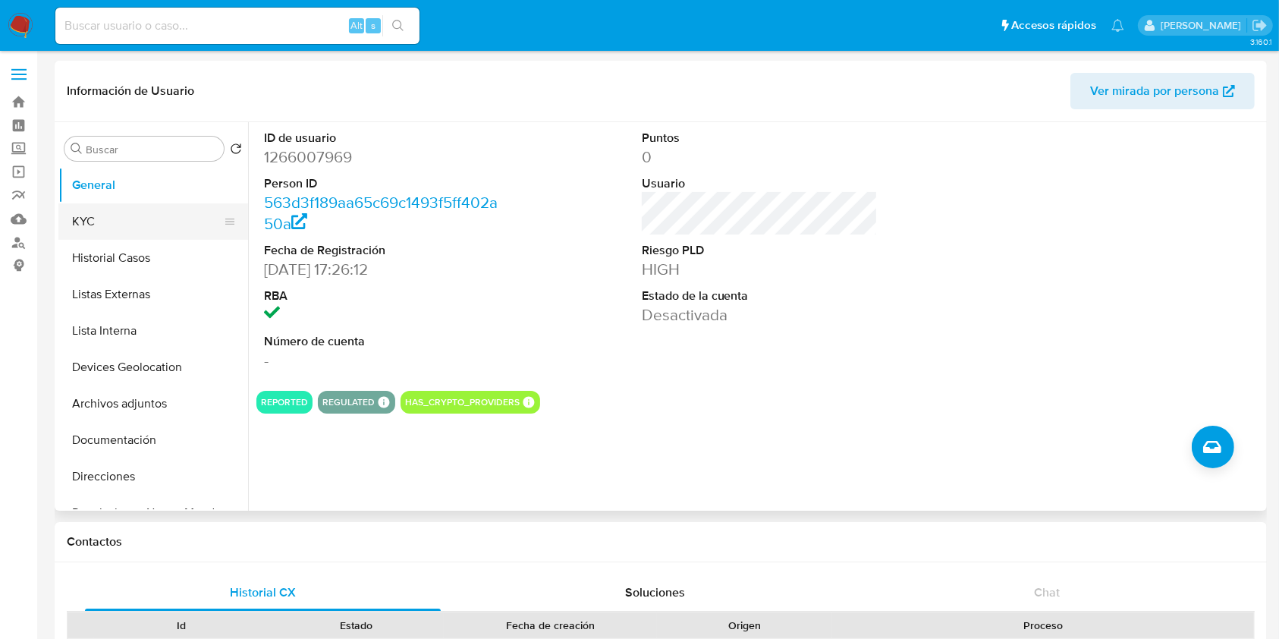
click at [85, 209] on button "KYC" at bounding box center [147, 221] width 178 height 36
